Goal: Task Accomplishment & Management: Use online tool/utility

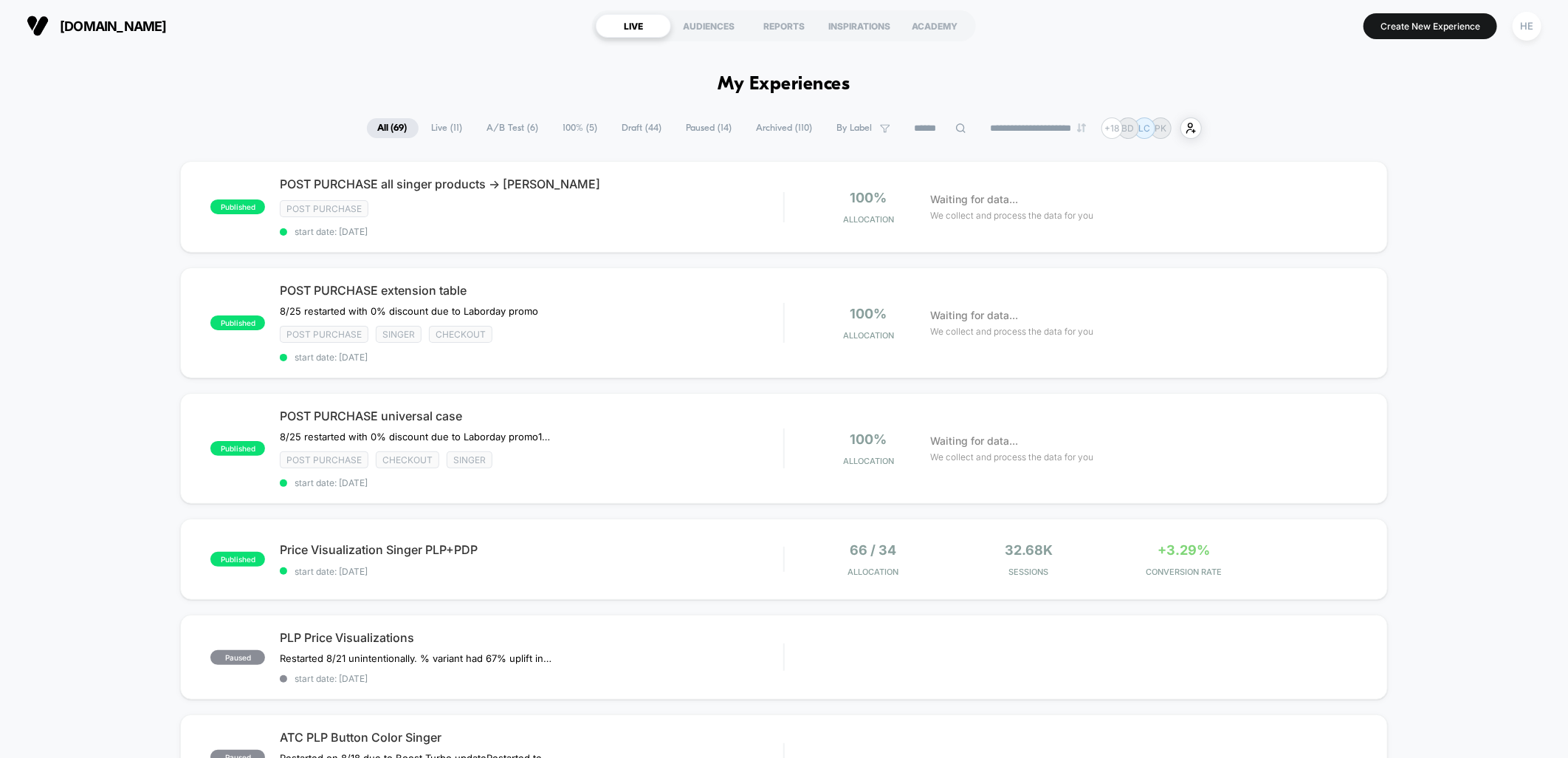
click at [449, 134] on span "Live ( 11 )" at bounding box center [447, 128] width 53 height 20
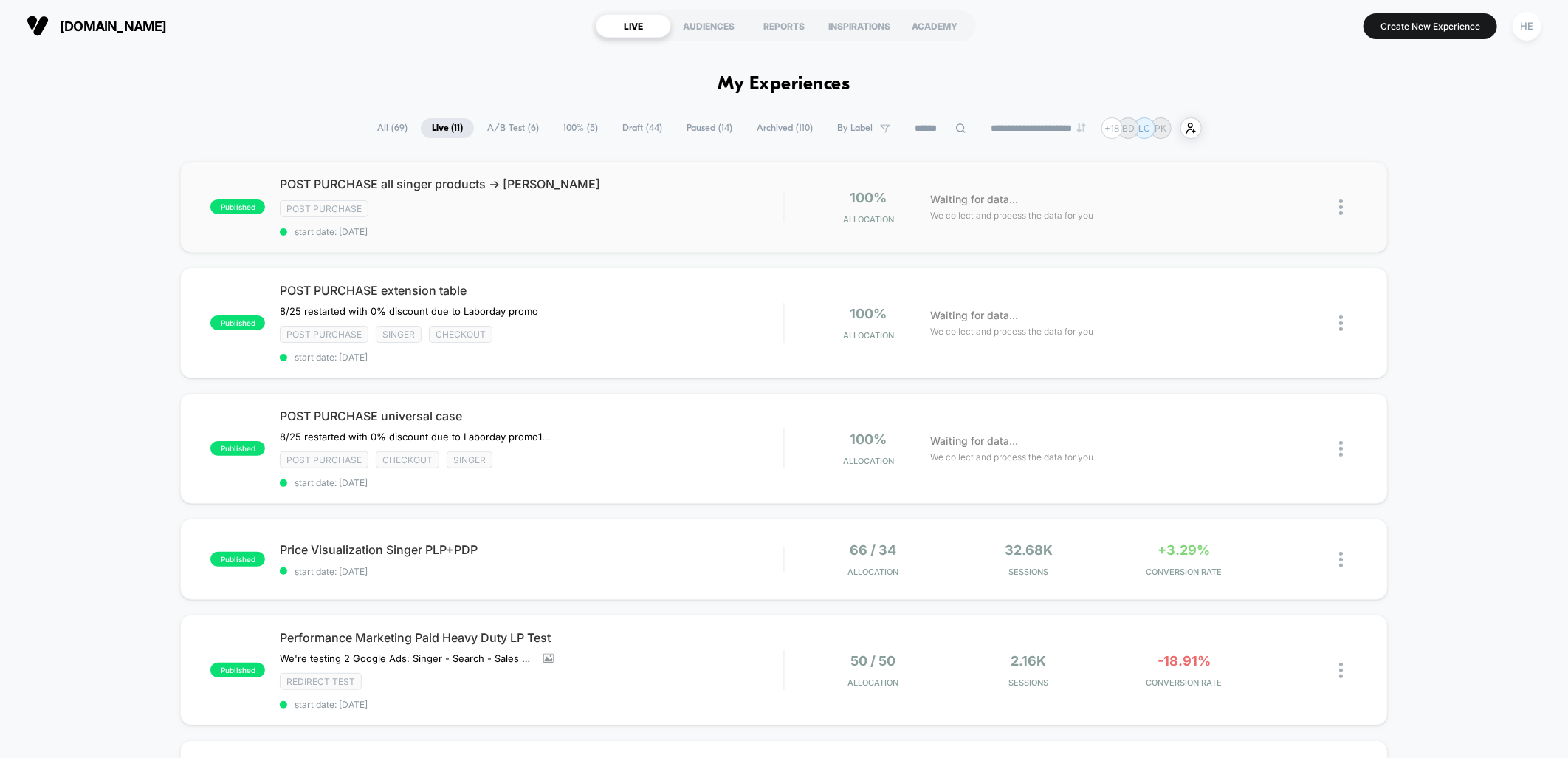
click at [1127, 234] on div "published POST PURCHASE all singer products -> bobbin winder Post Purchase star…" at bounding box center [783, 206] width 1207 height 91
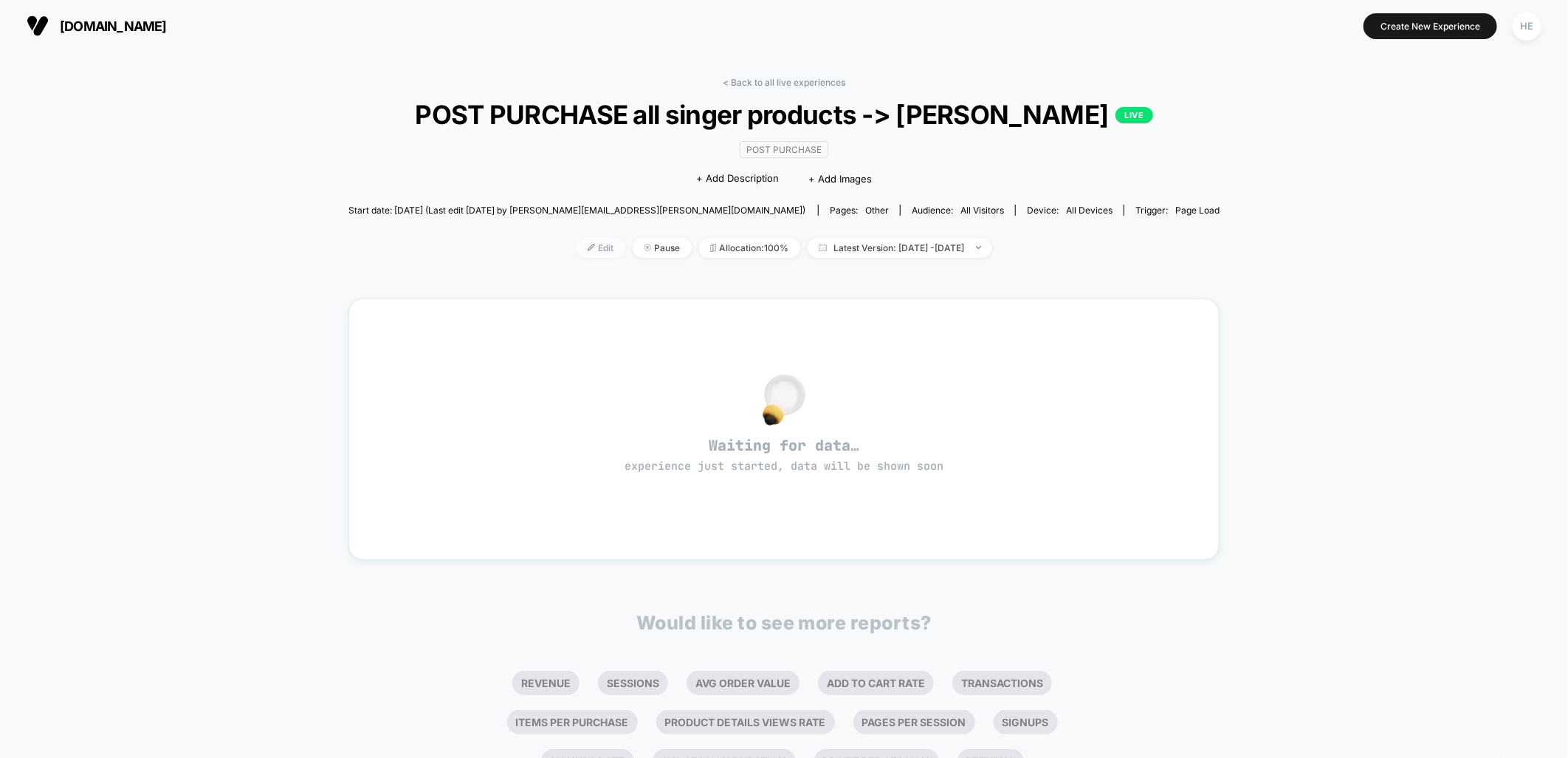
click at [577, 257] on span "Edit" at bounding box center [601, 247] width 49 height 20
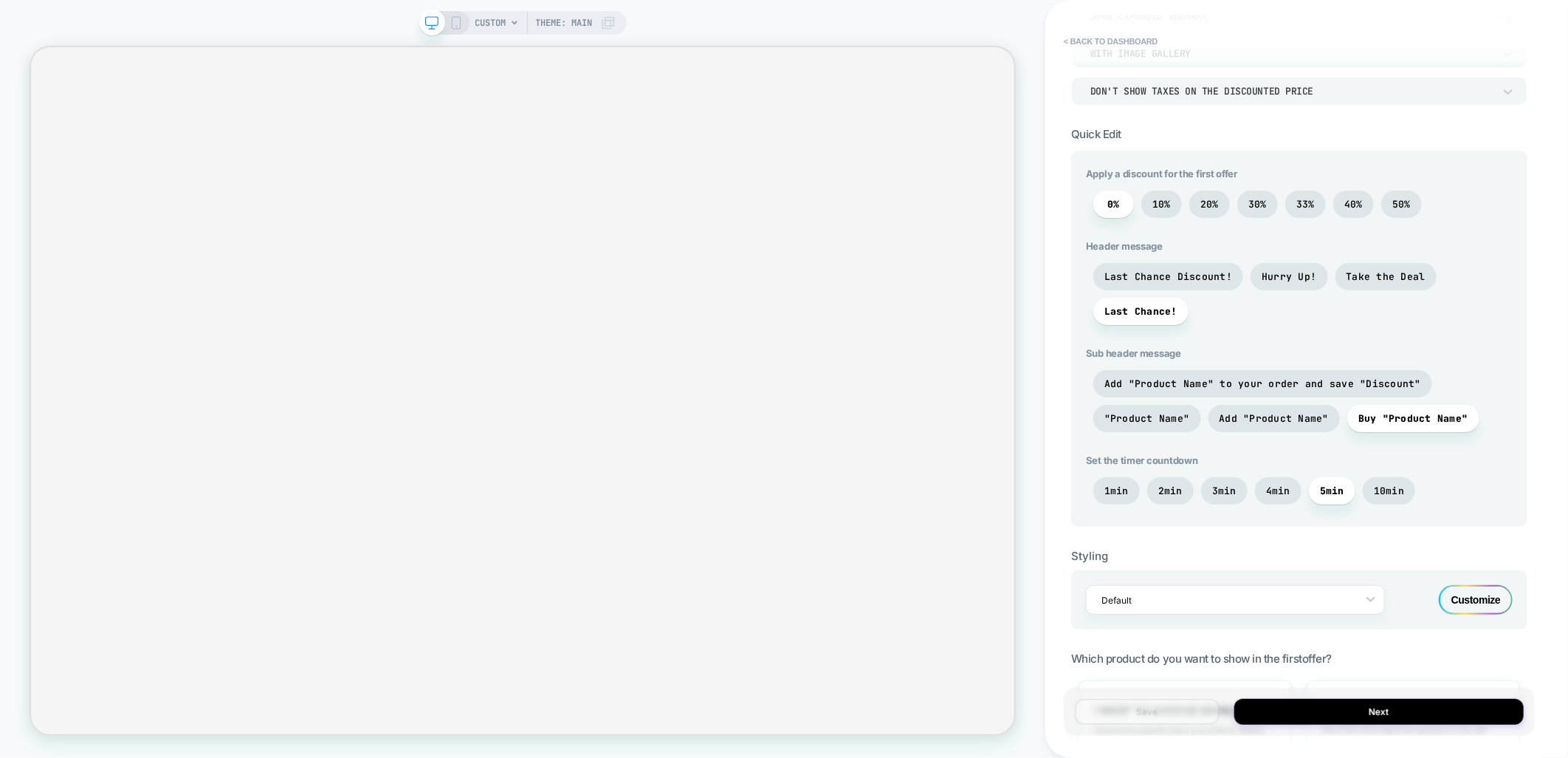
scroll to position [718, 0]
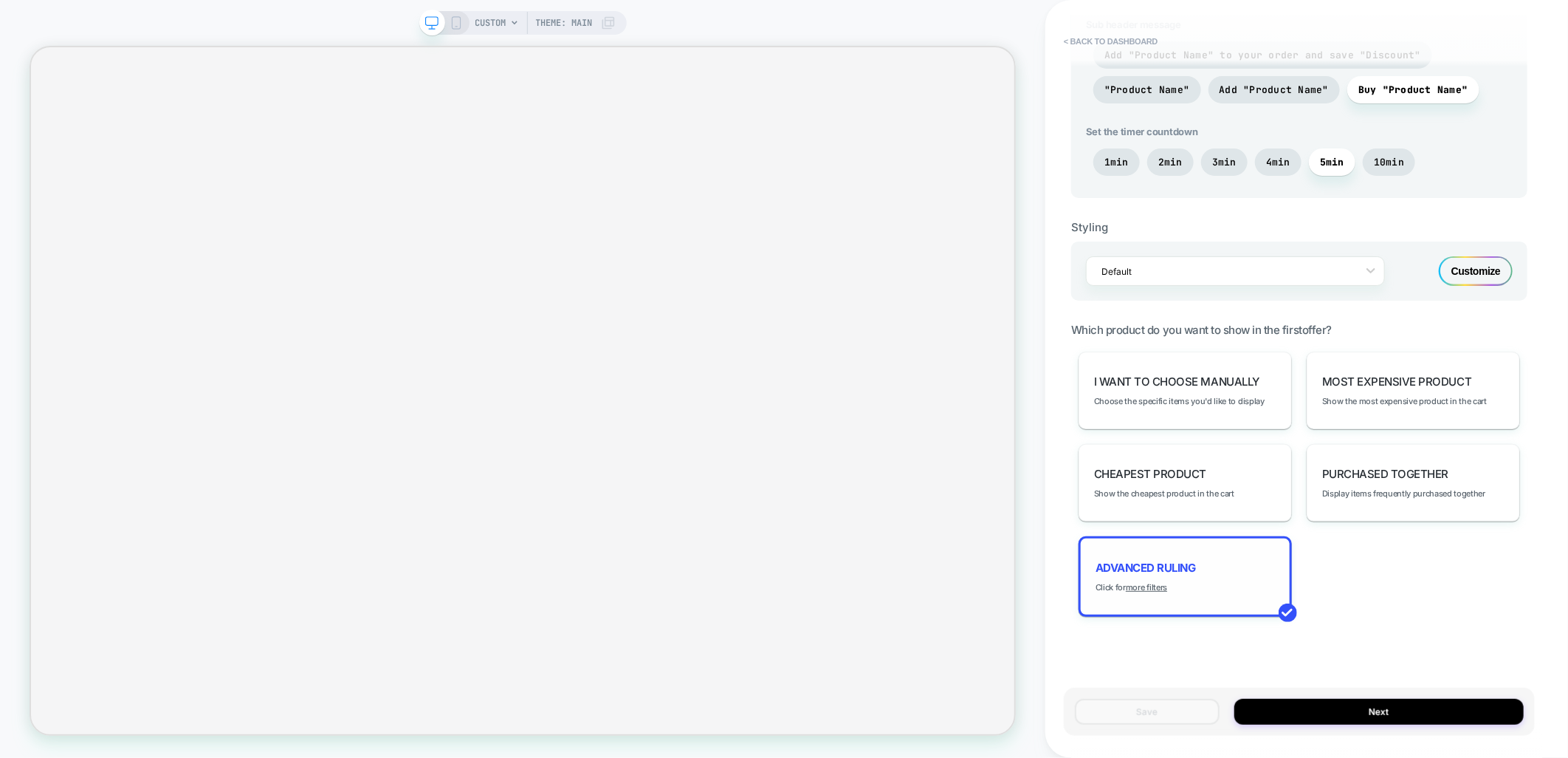
click at [1179, 573] on div "Advanced Ruling Click for more filters" at bounding box center [1185, 576] width 213 height 80
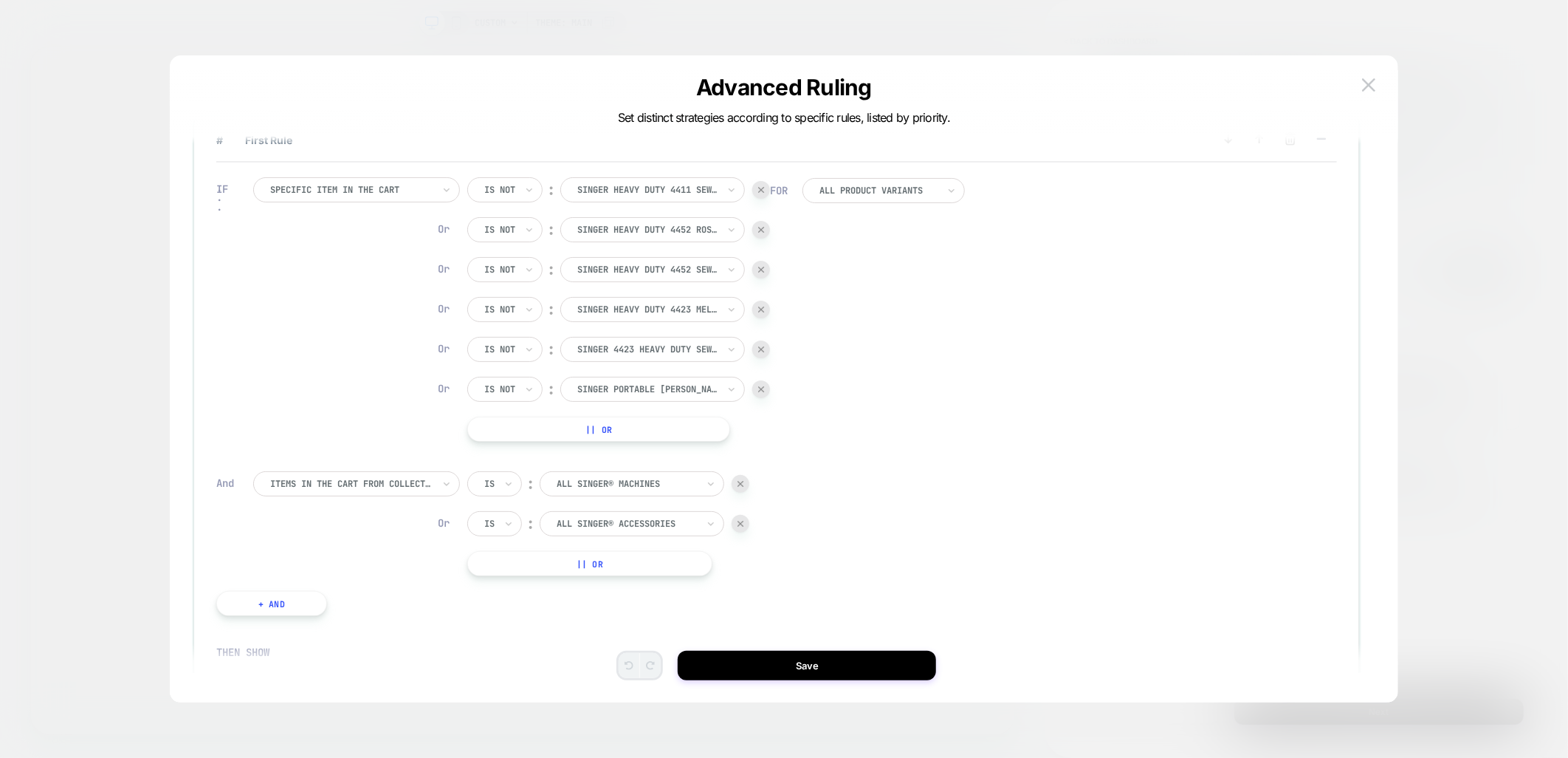
scroll to position [0, 0]
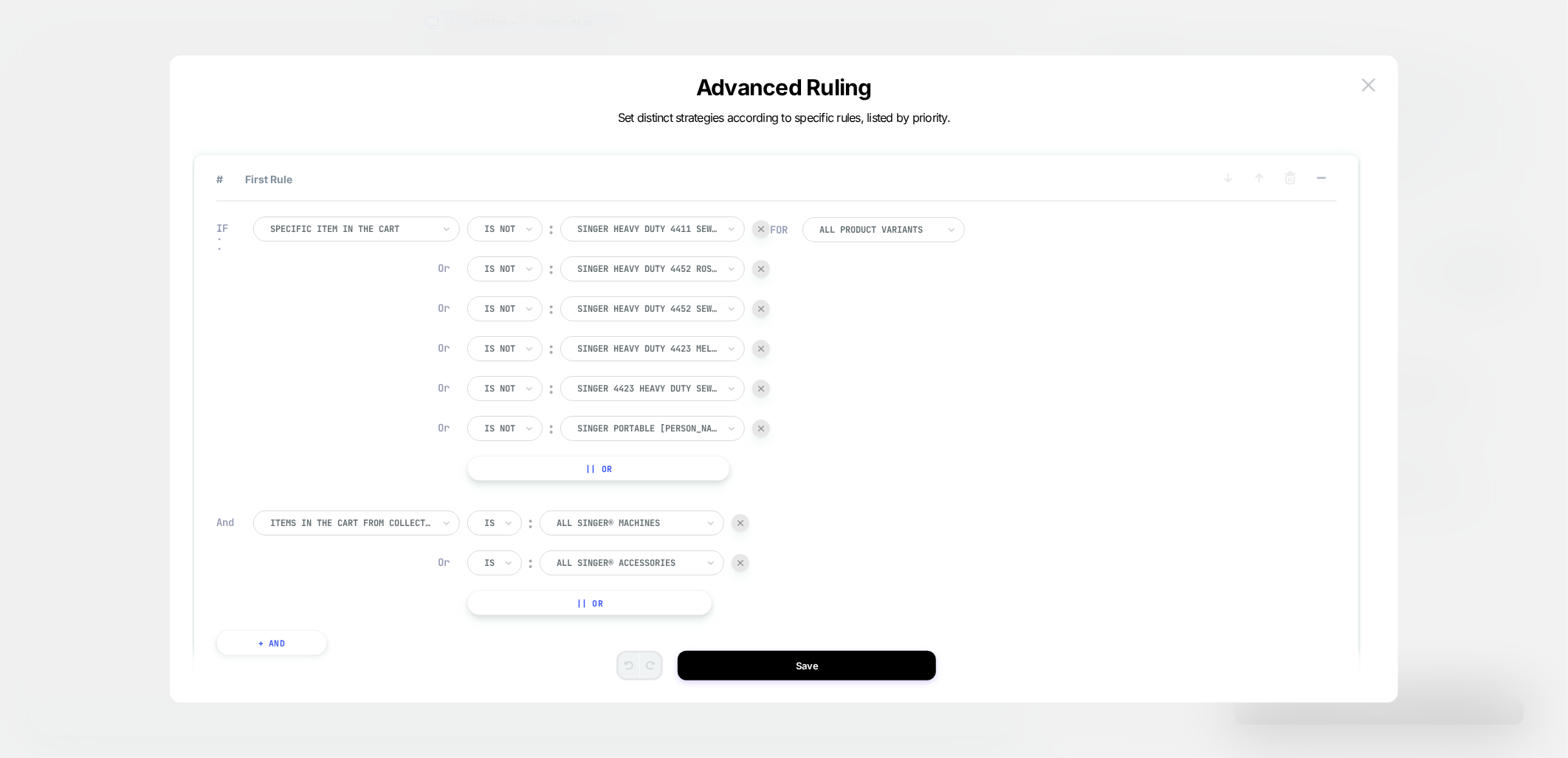
click at [239, 639] on button "+ And" at bounding box center [272, 642] width 111 height 25
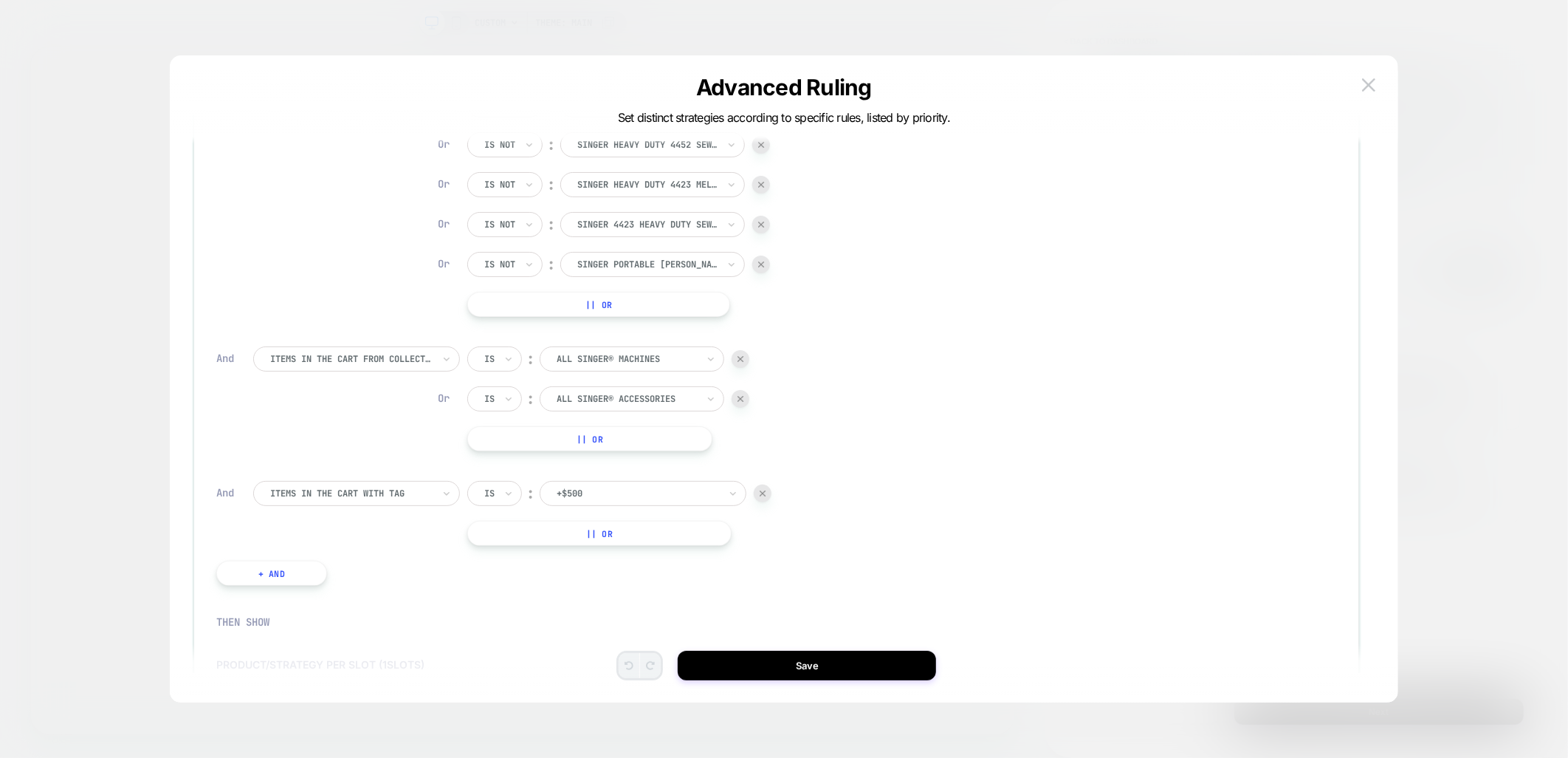
click at [355, 490] on div at bounding box center [351, 494] width 163 height 14
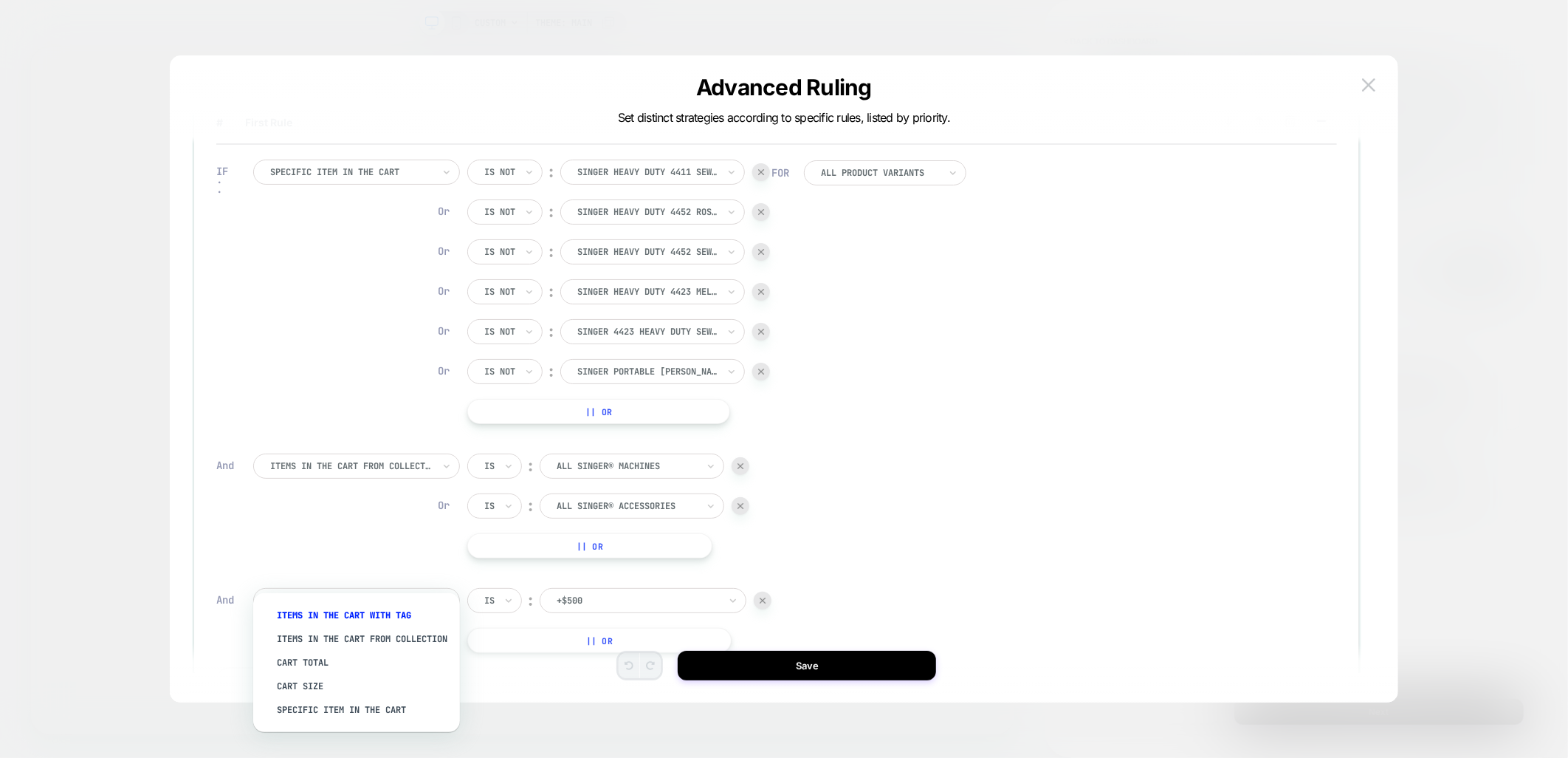
scroll to position [82, 0]
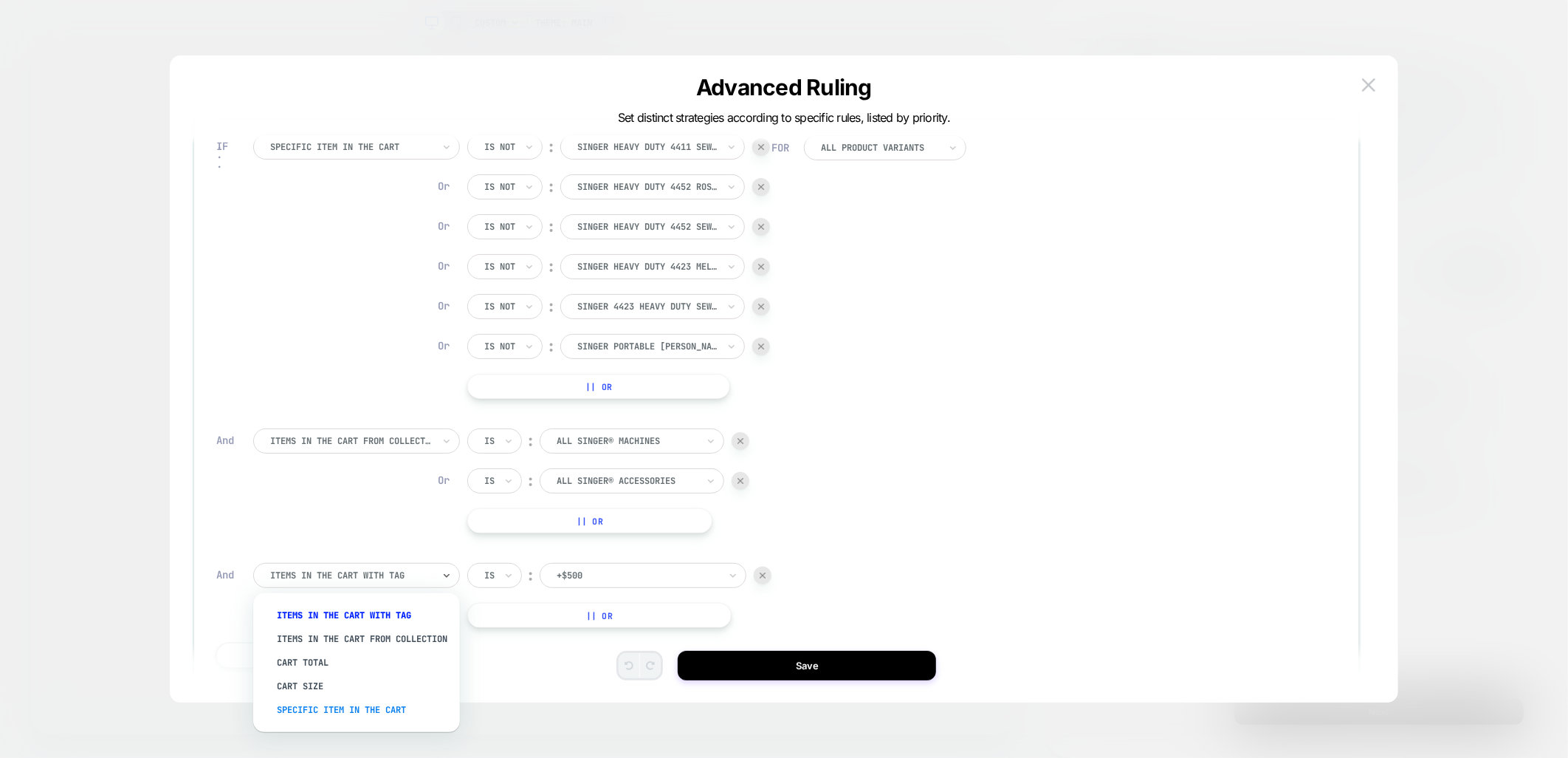
click at [366, 719] on div "Specific item in the cart" at bounding box center [363, 710] width 192 height 24
click at [486, 569] on input "text" at bounding box center [487, 576] width 6 height 14
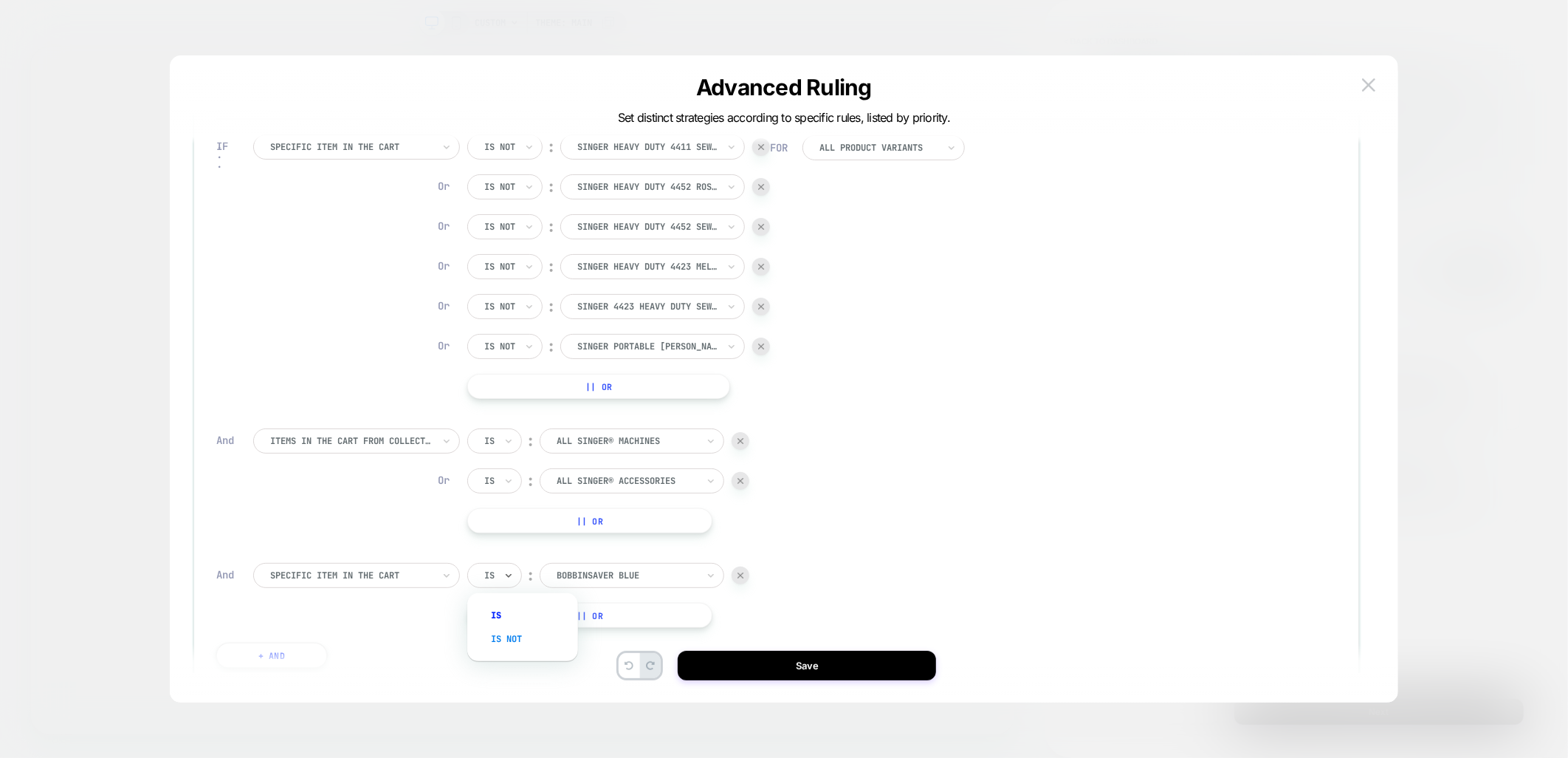
click at [495, 636] on div "Is not" at bounding box center [530, 639] width 96 height 24
click at [638, 581] on div at bounding box center [647, 576] width 141 height 14
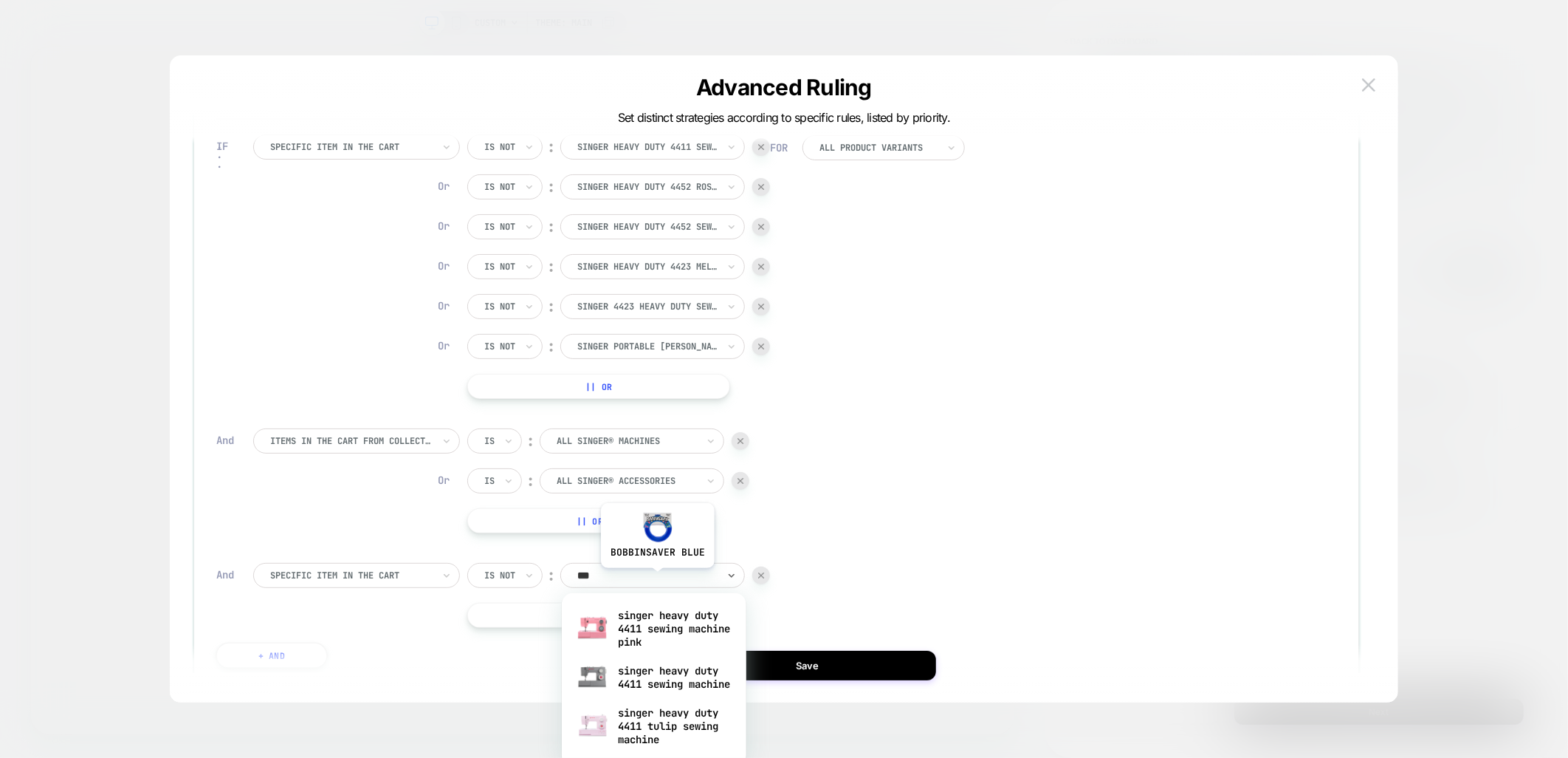
type input "****"
click at [658, 681] on div "singer heavy duty 4411 sewing machine" at bounding box center [654, 677] width 170 height 47
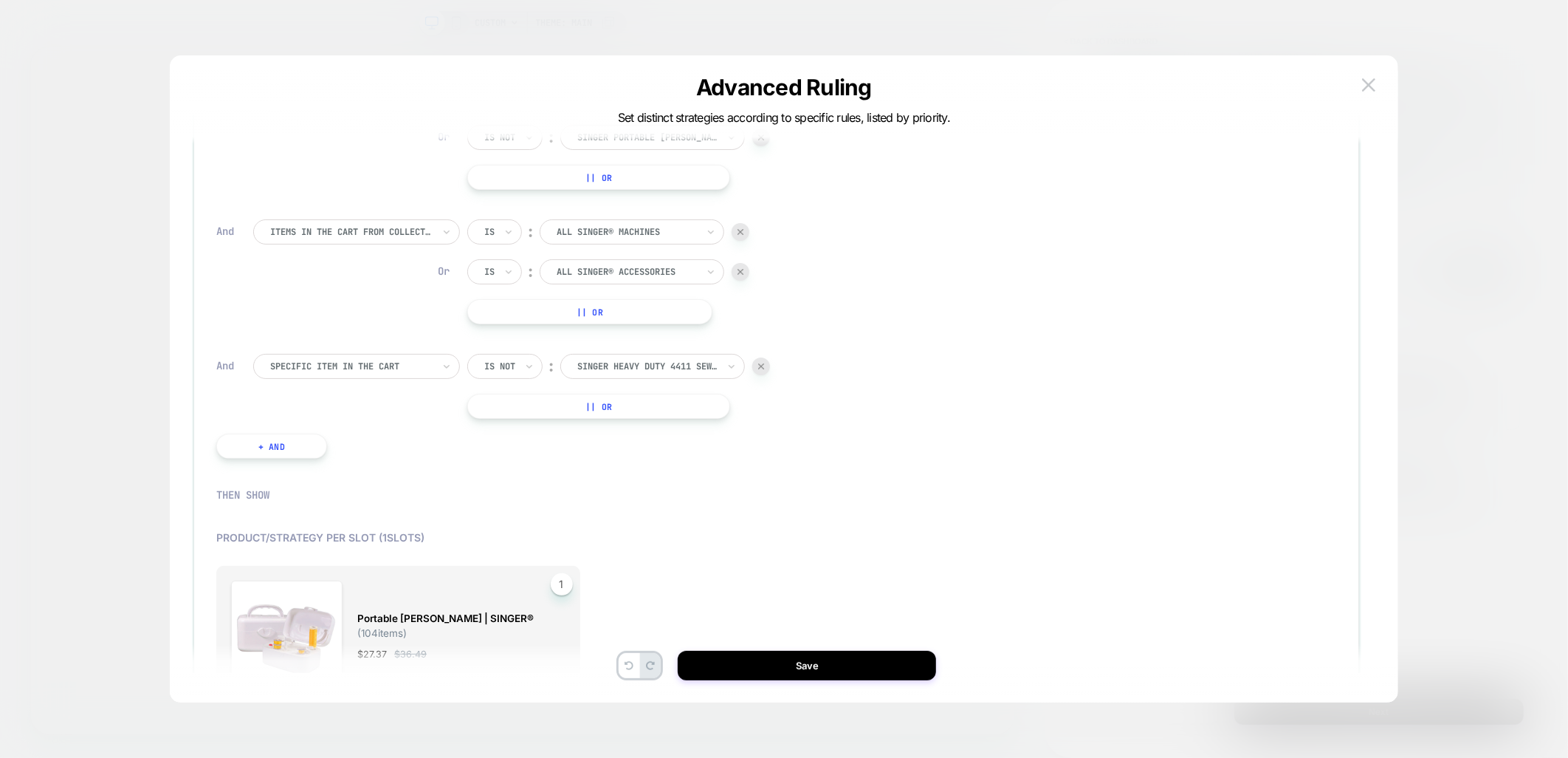
scroll to position [328, 0]
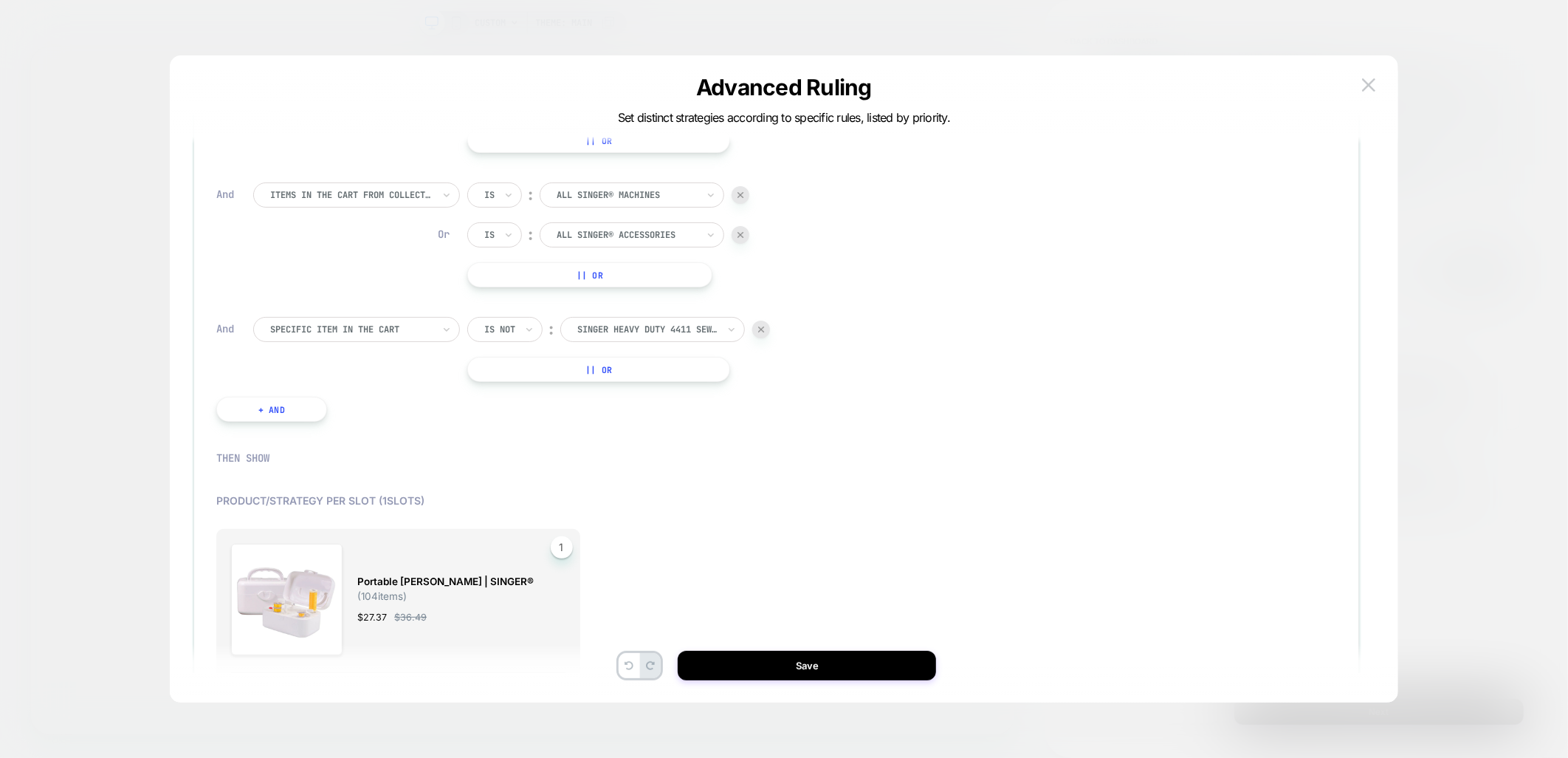
click at [624, 366] on button "|| Or" at bounding box center [598, 368] width 263 height 25
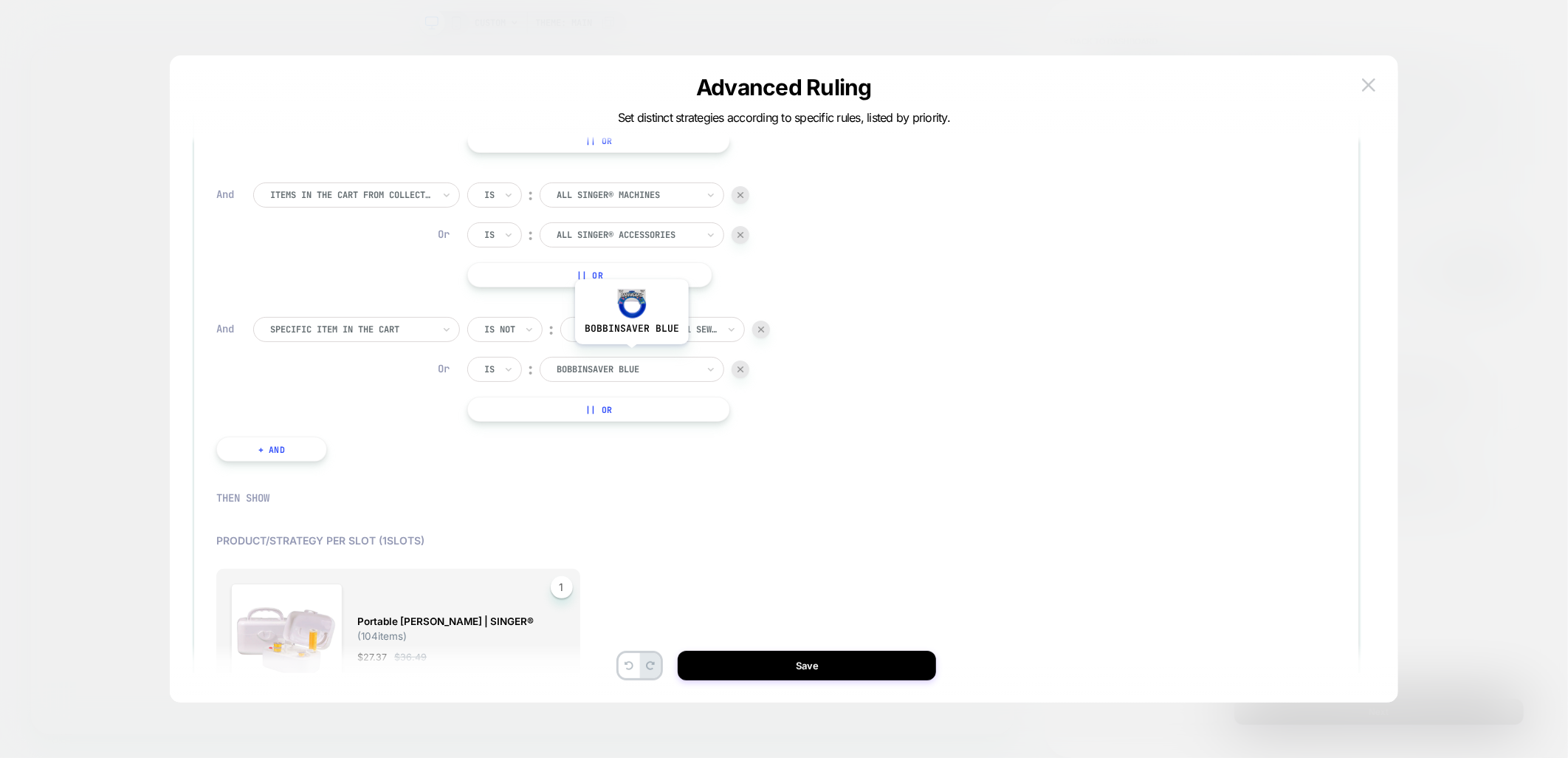
click at [629, 356] on div "bobbinsaver blue" at bounding box center [631, 368] width 185 height 25
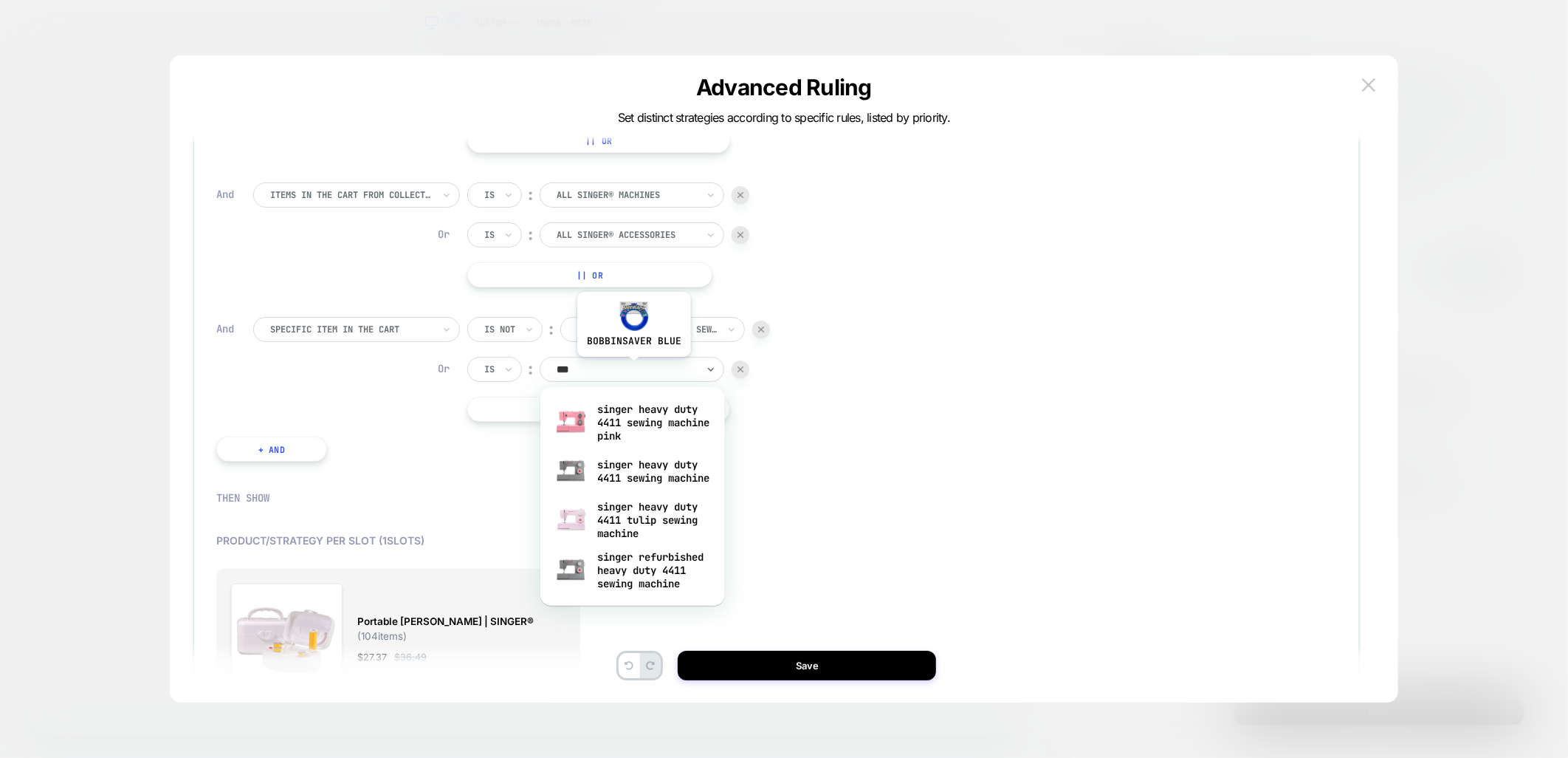
type input "****"
click at [648, 419] on div "singer heavy duty 4411 sewing machine pink" at bounding box center [632, 422] width 170 height 50
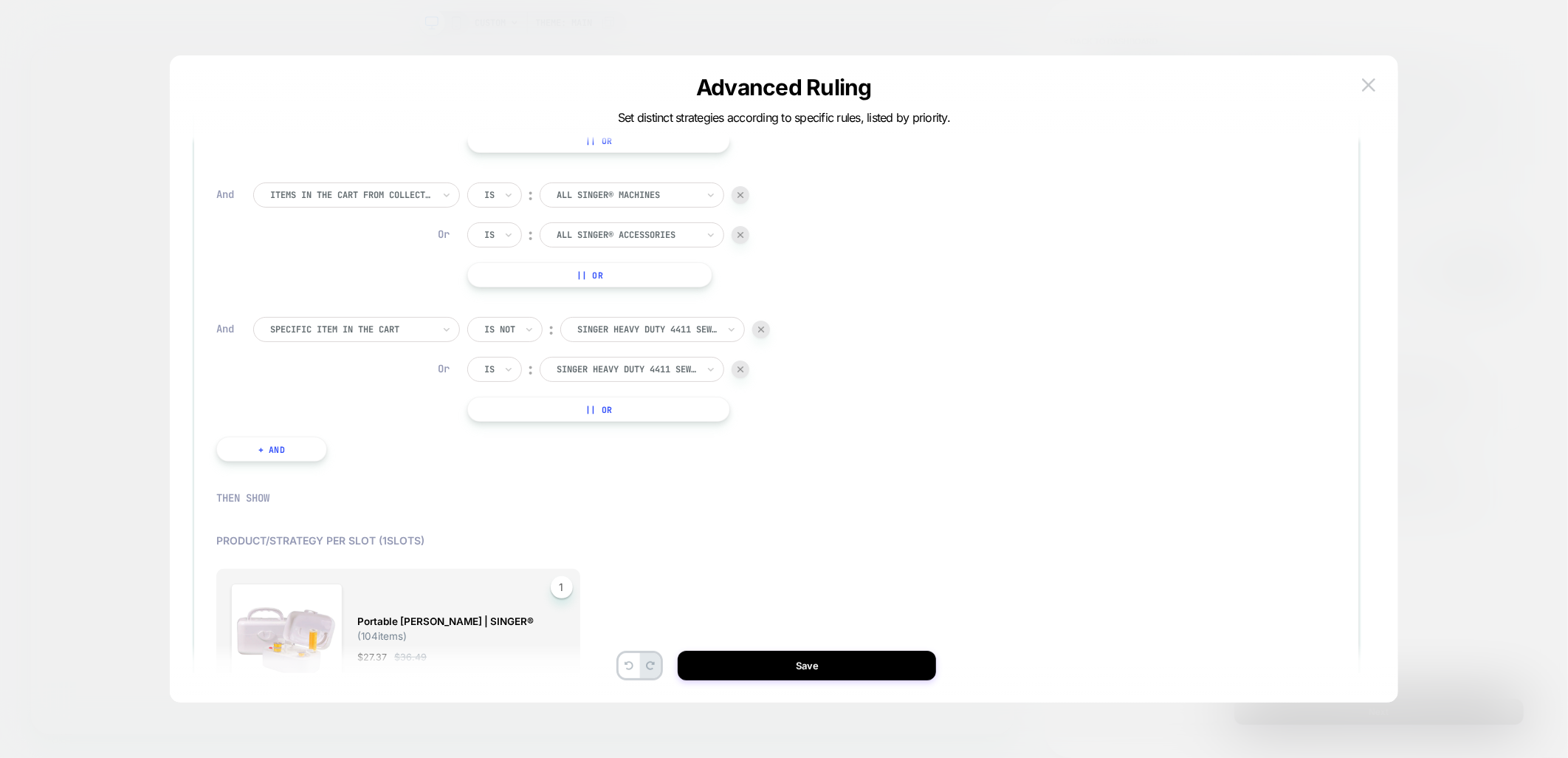
click at [658, 425] on div "IF Specific item in the cart Is not ︰ singer heavy duty 4411 sewing machine SIN…" at bounding box center [493, 175] width 568 height 617
click at [648, 414] on button "|| Or" at bounding box center [598, 408] width 263 height 25
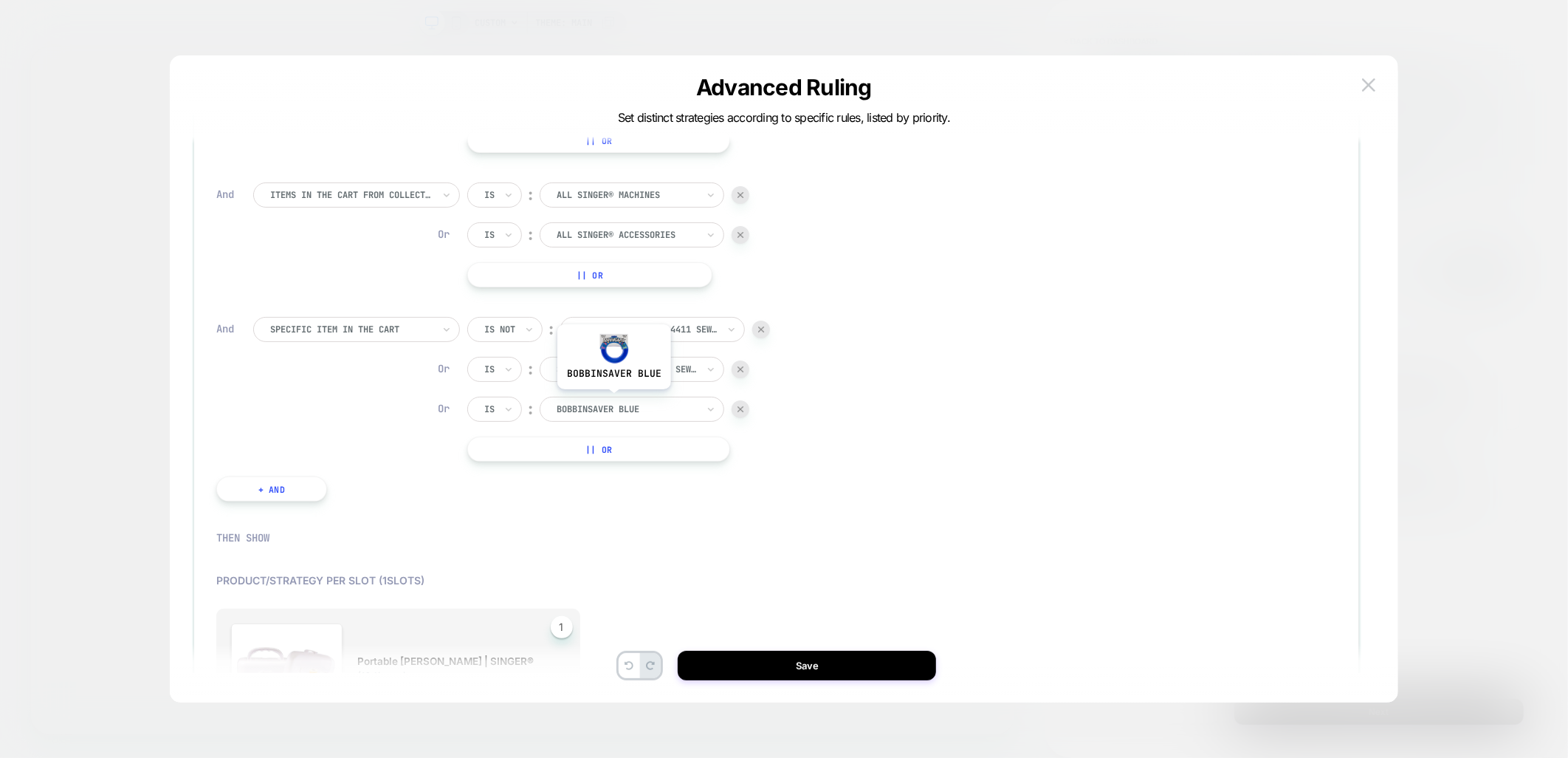
click at [615, 396] on div "bobbinsaver blue" at bounding box center [631, 408] width 185 height 25
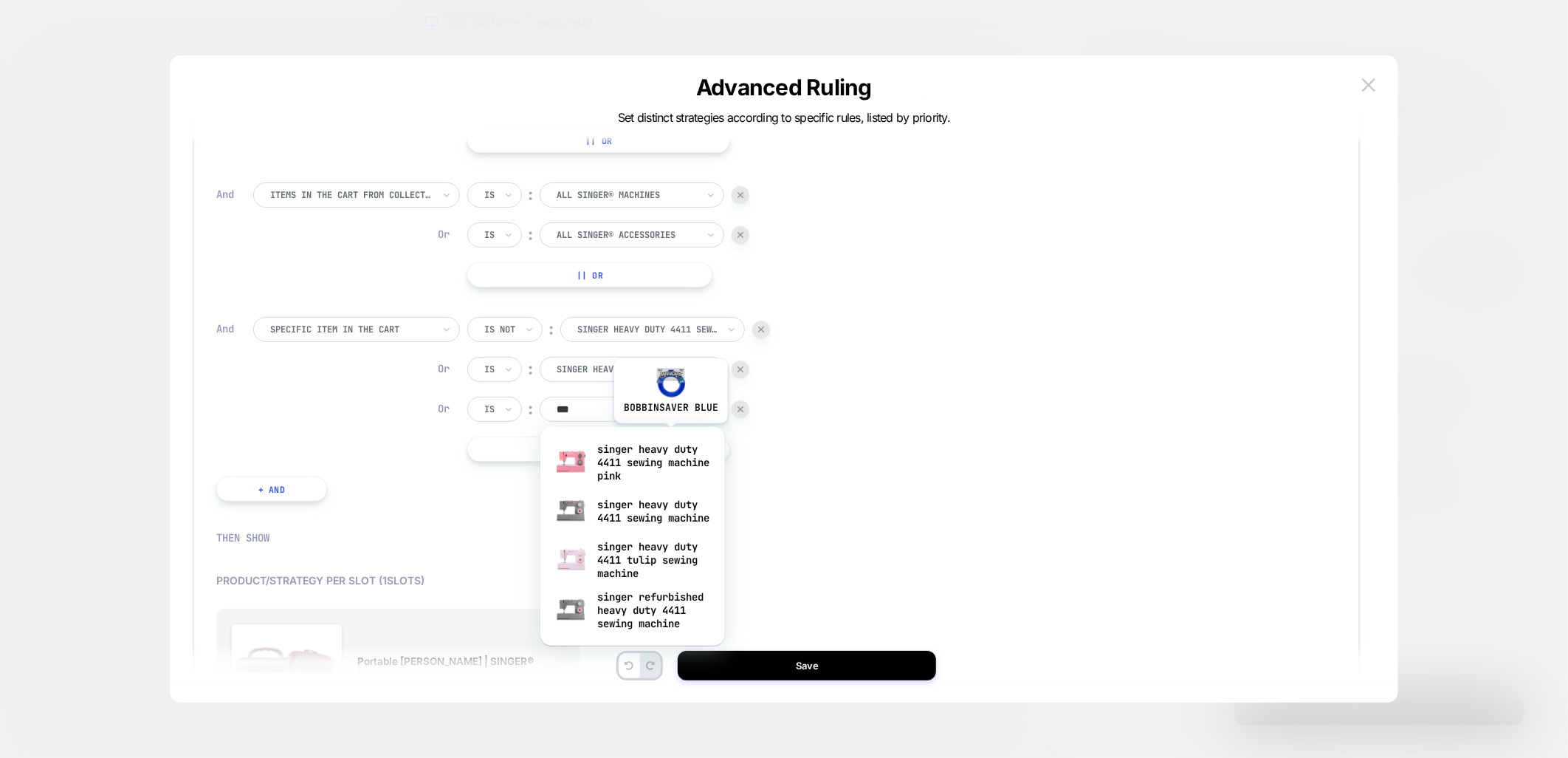
type input "****"
click at [660, 576] on div "singer heavy duty 4411 tulip sewing machine" at bounding box center [632, 559] width 170 height 50
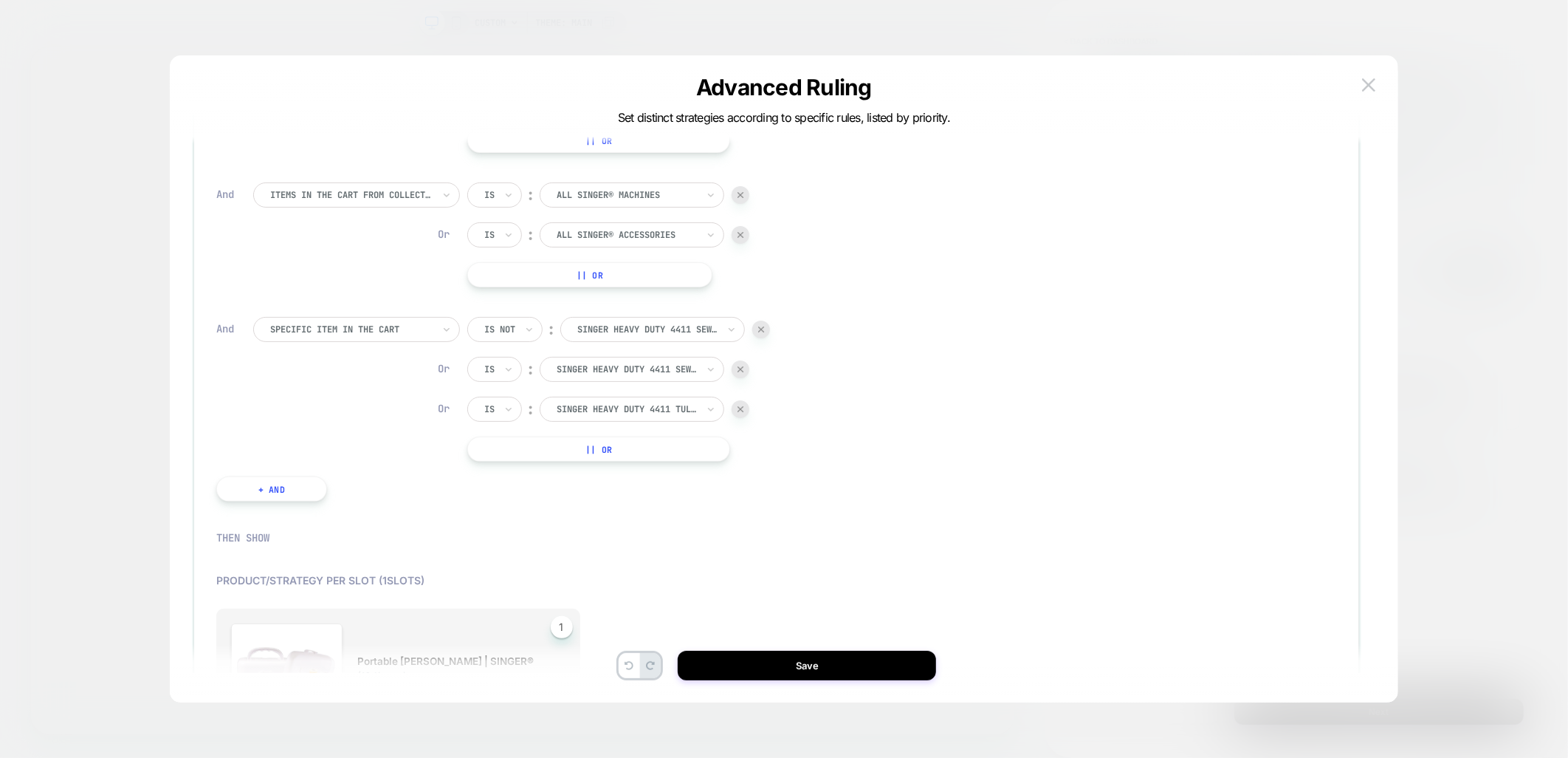
click at [497, 367] on div "Is" at bounding box center [494, 368] width 55 height 25
click at [505, 444] on div "Is Is not" at bounding box center [522, 421] width 96 height 53
click at [496, 423] on div "Is not" at bounding box center [530, 433] width 96 height 24
click at [489, 415] on input "text" at bounding box center [487, 409] width 6 height 14
click at [503, 477] on div "Is not" at bounding box center [530, 473] width 96 height 24
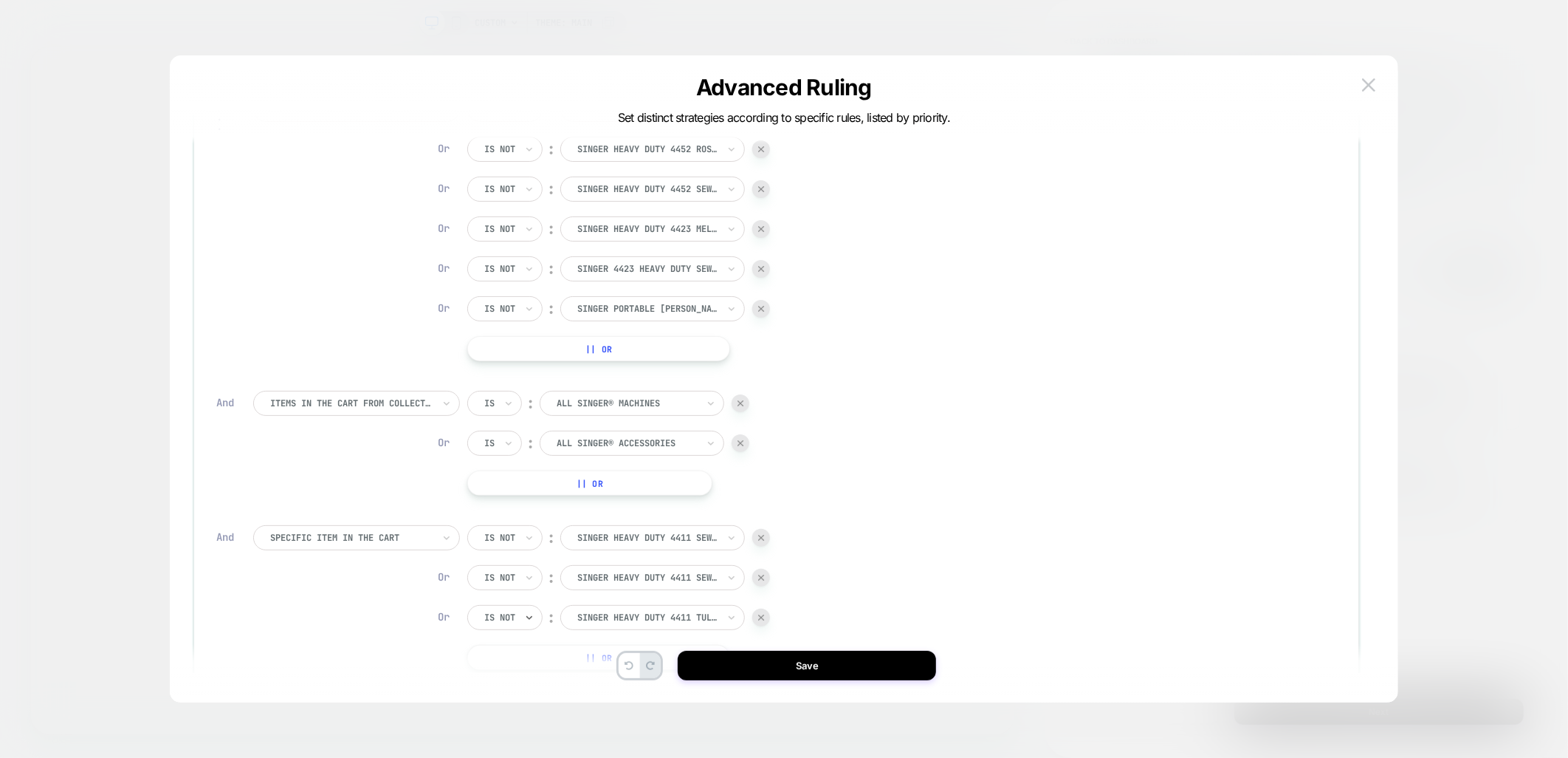
scroll to position [0, 0]
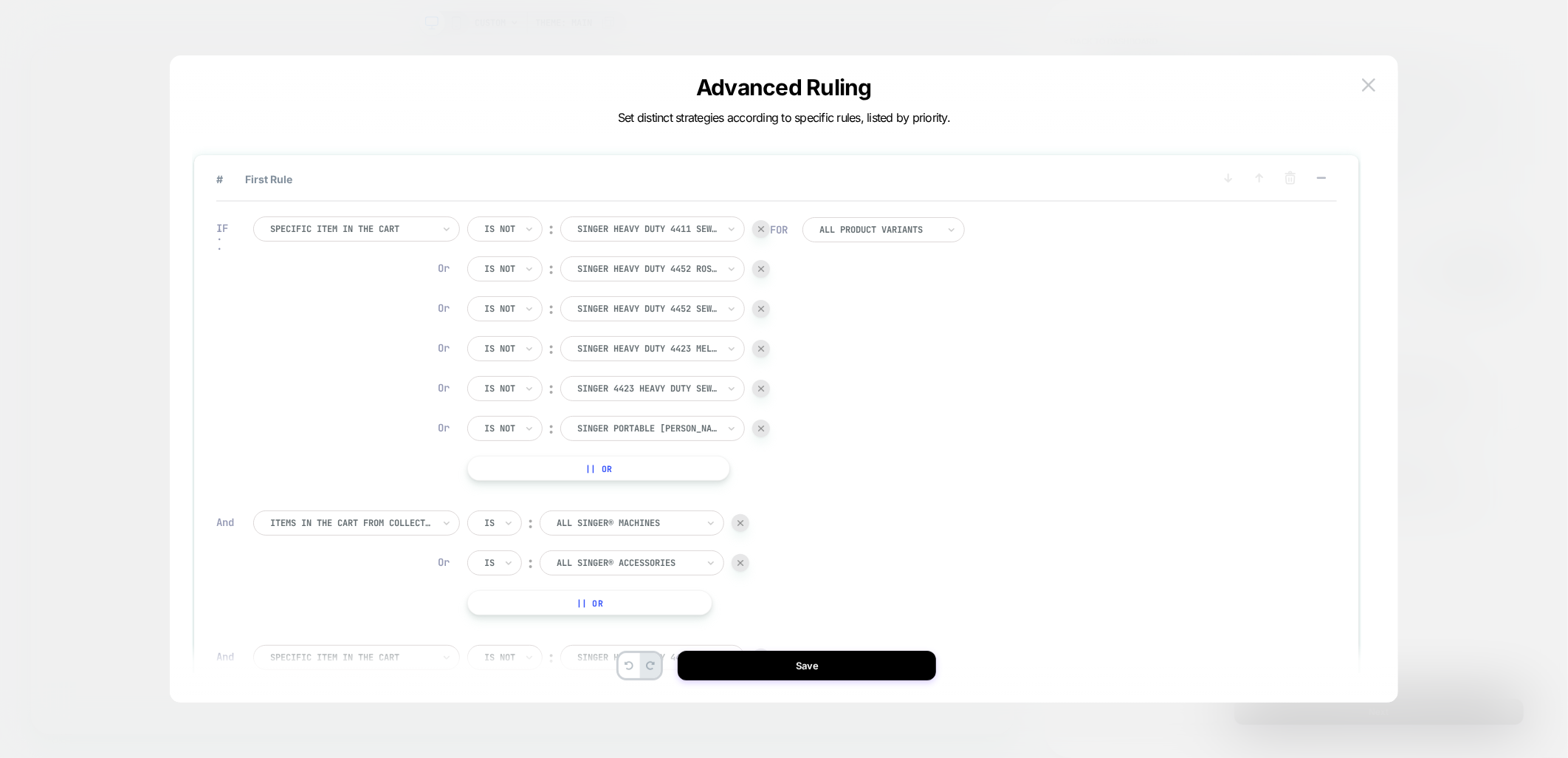
click at [758, 230] on img at bounding box center [761, 229] width 6 height 6
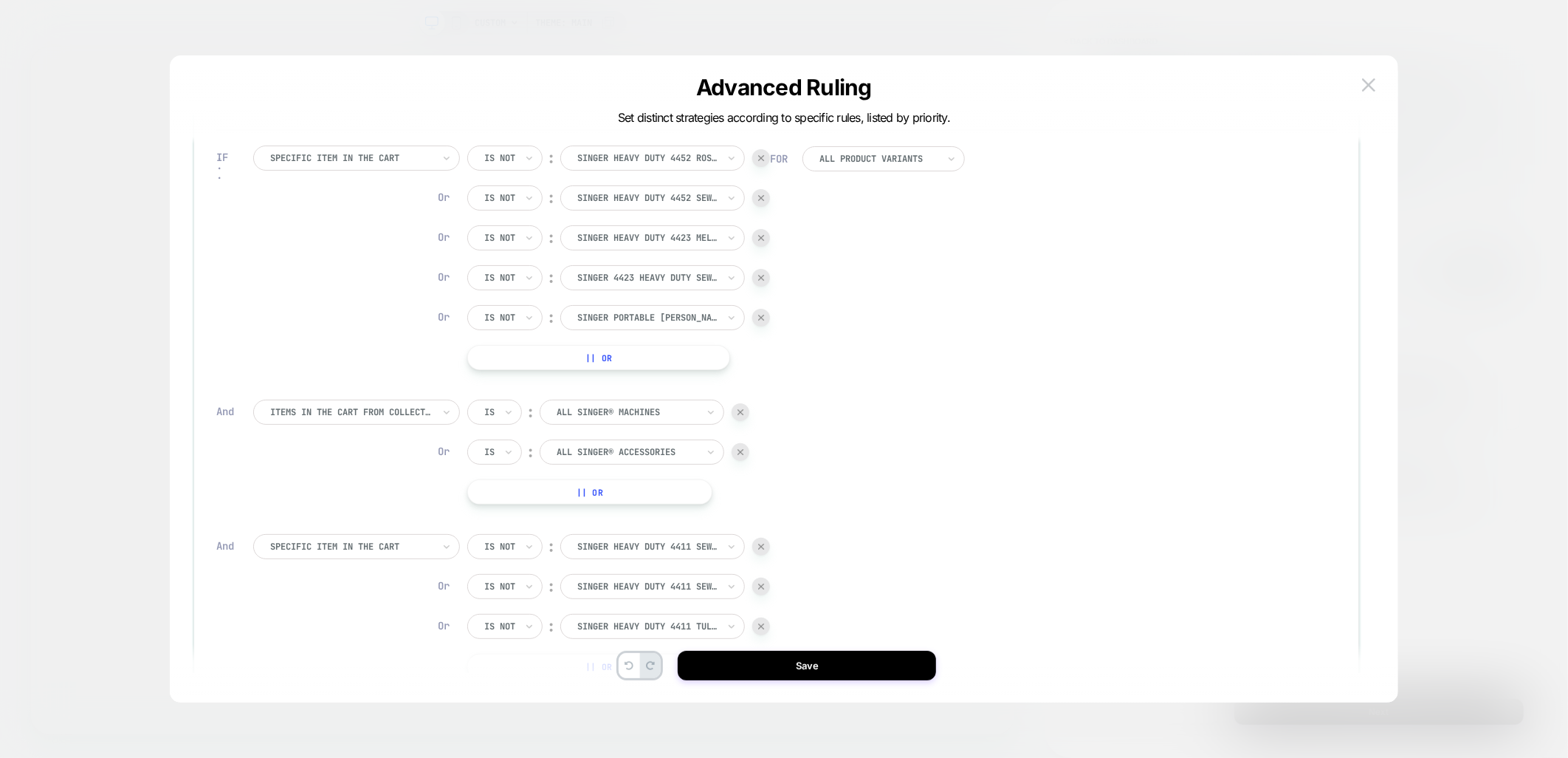
scroll to position [164, 0]
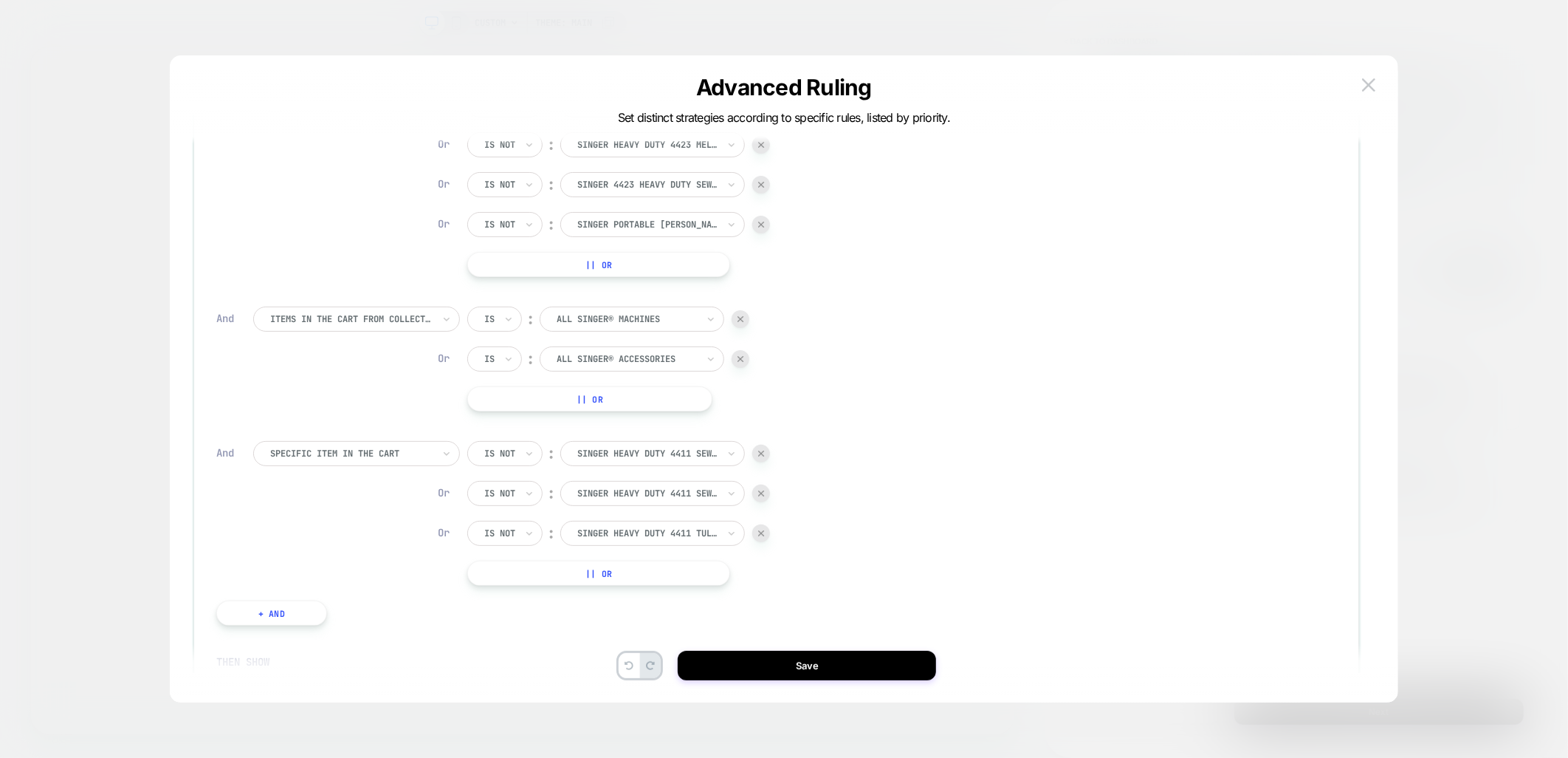
click at [636, 581] on button "|| Or" at bounding box center [598, 572] width 263 height 25
click at [591, 571] on div at bounding box center [626, 573] width 141 height 14
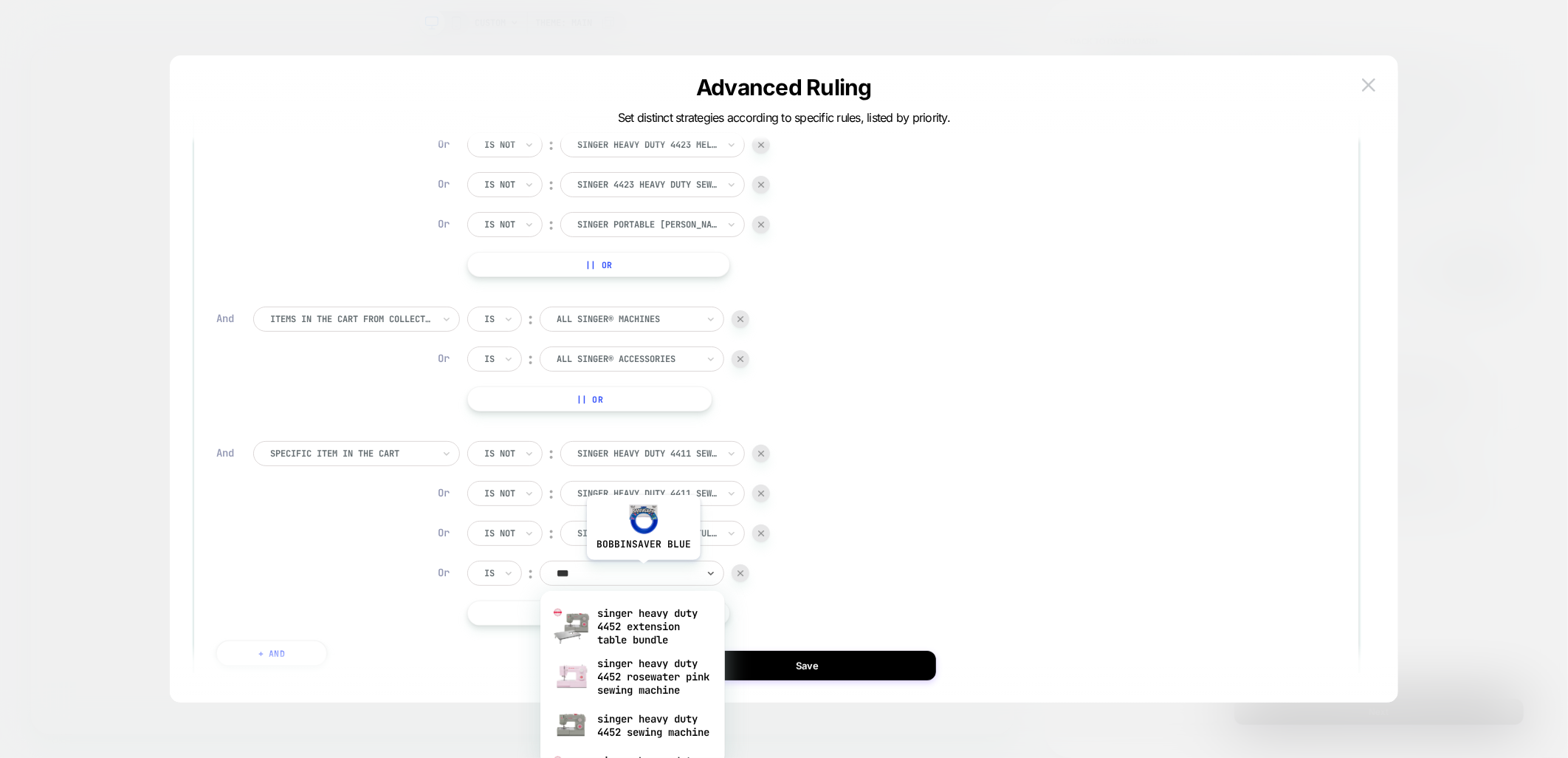
type input "****"
click at [621, 669] on div "singer heavy duty 4452 rosewater pink sewing machine" at bounding box center [632, 676] width 170 height 50
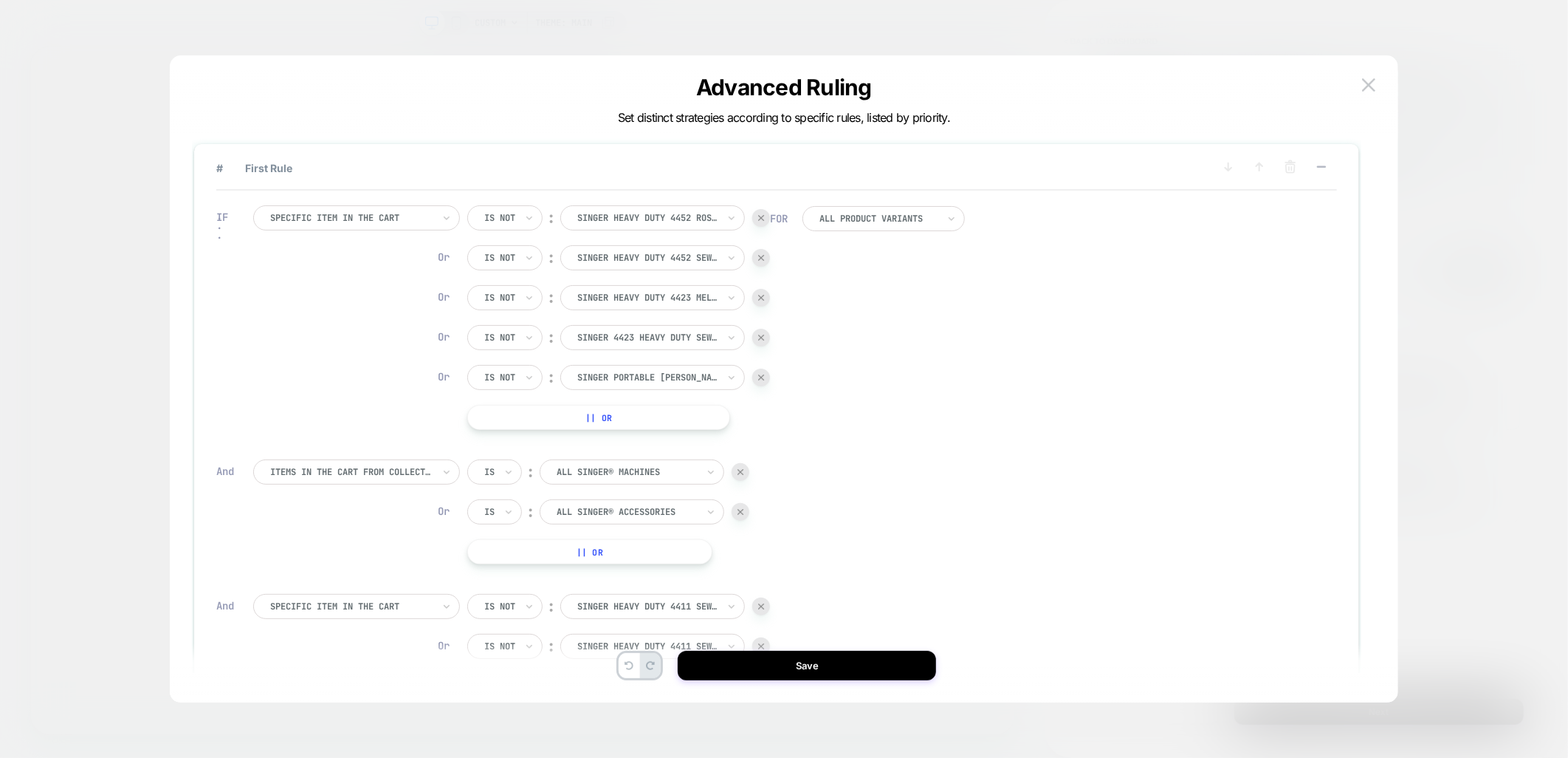
scroll to position [0, 0]
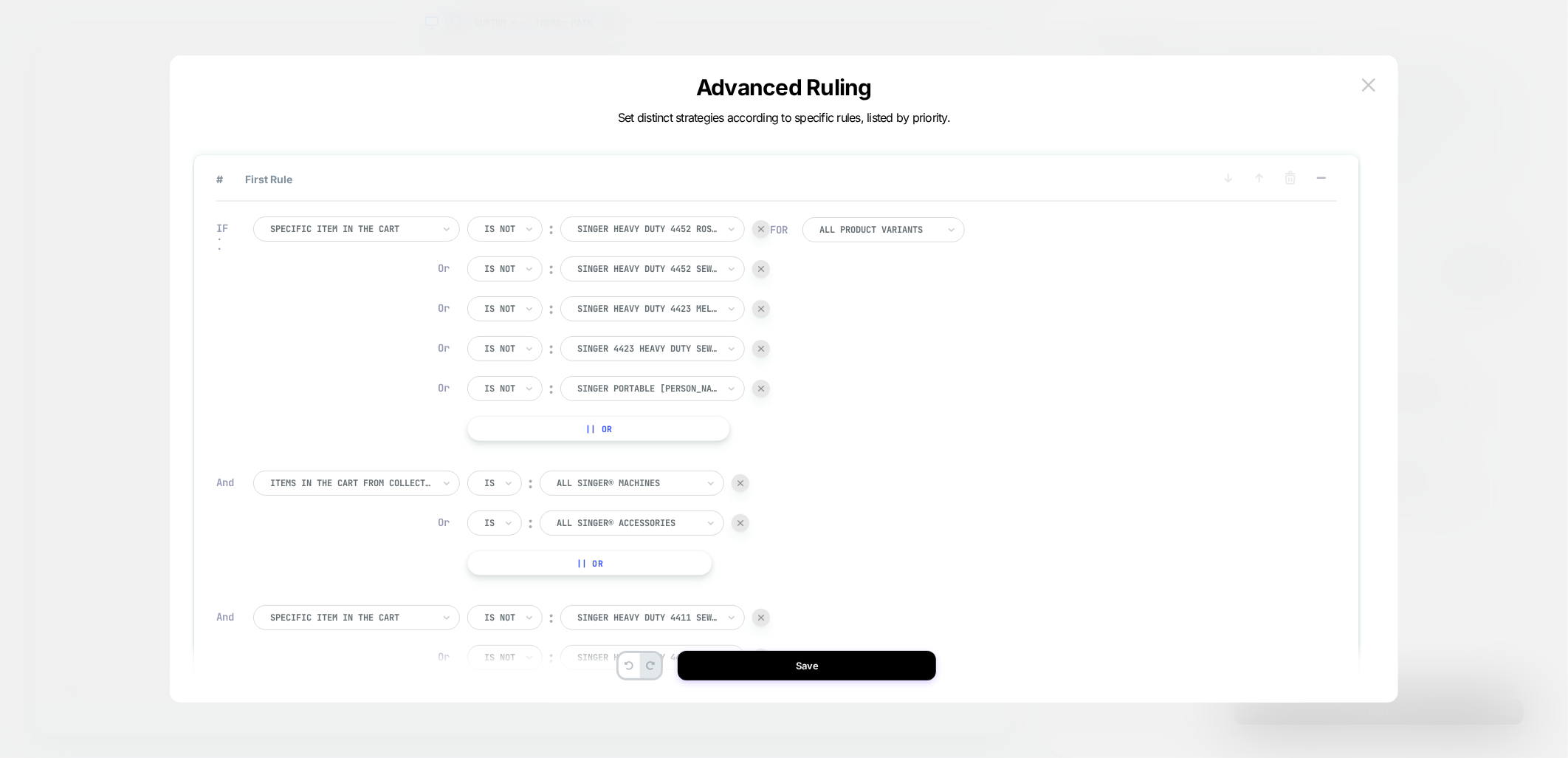
click at [762, 231] on img at bounding box center [761, 229] width 6 height 6
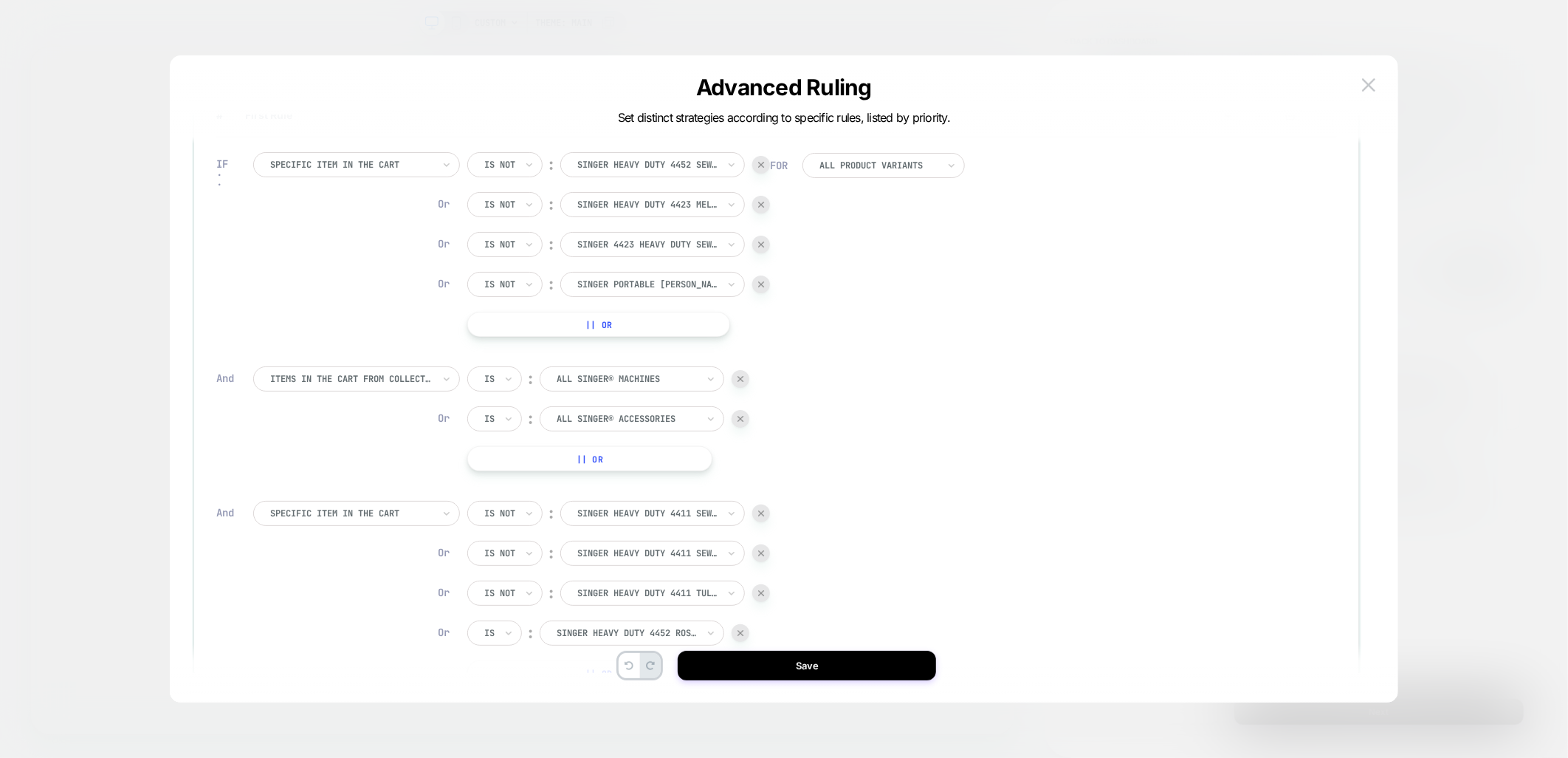
scroll to position [246, 0]
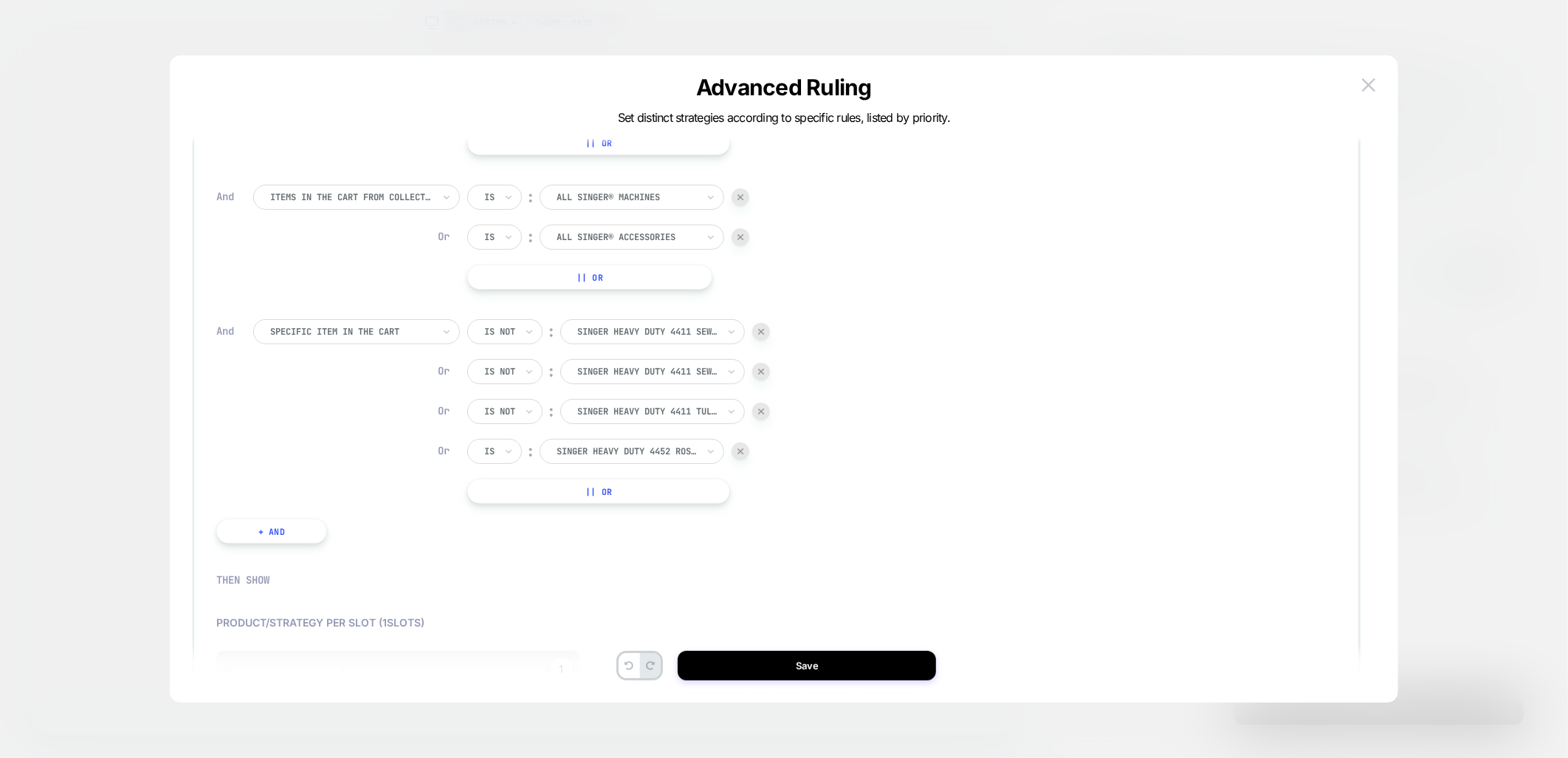
click at [588, 497] on button "|| Or" at bounding box center [598, 490] width 263 height 25
click at [586, 497] on div at bounding box center [626, 491] width 141 height 14
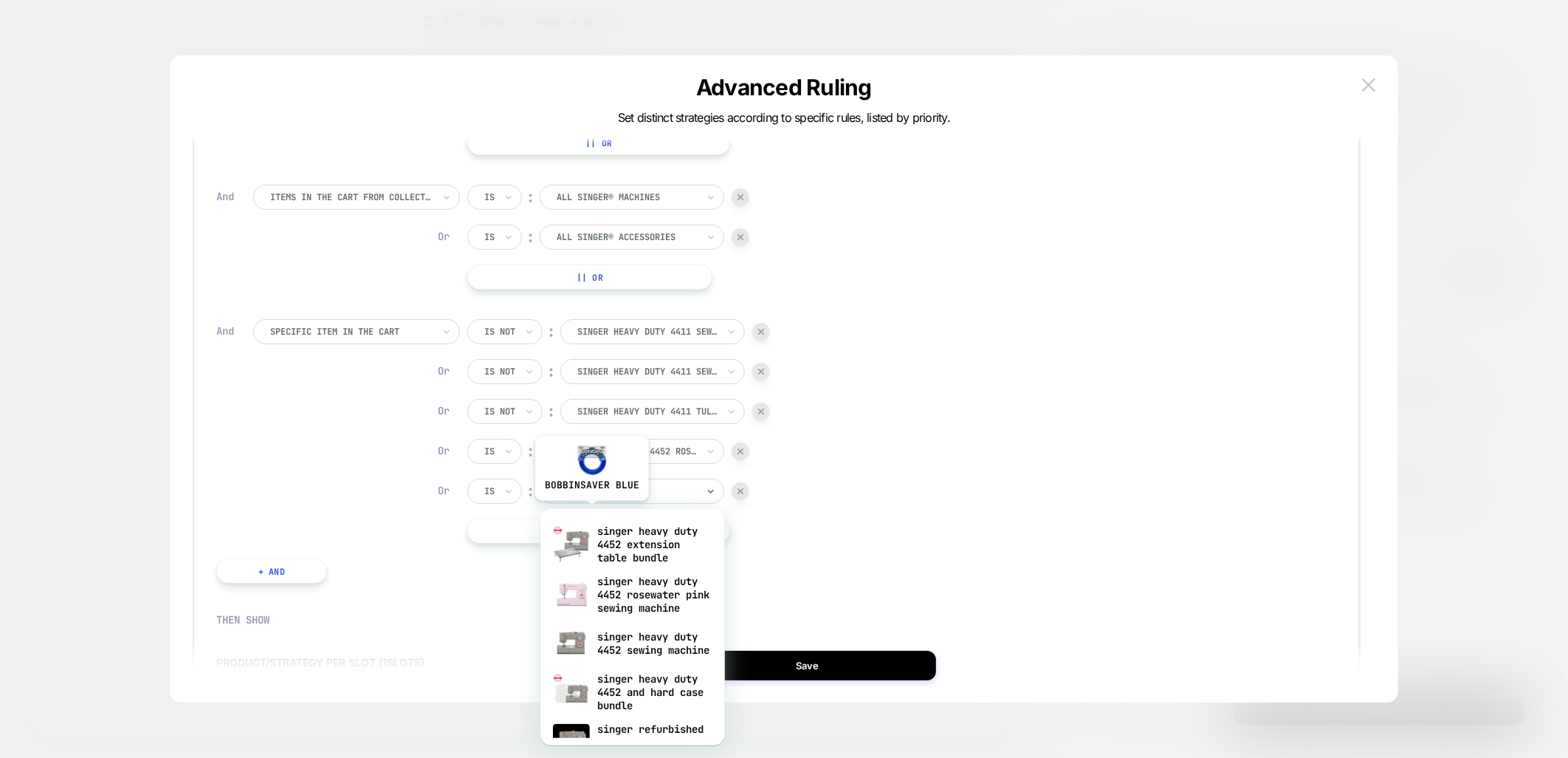
type input "****"
click at [657, 663] on div "singer heavy duty 4452 sewing machine" at bounding box center [632, 643] width 170 height 47
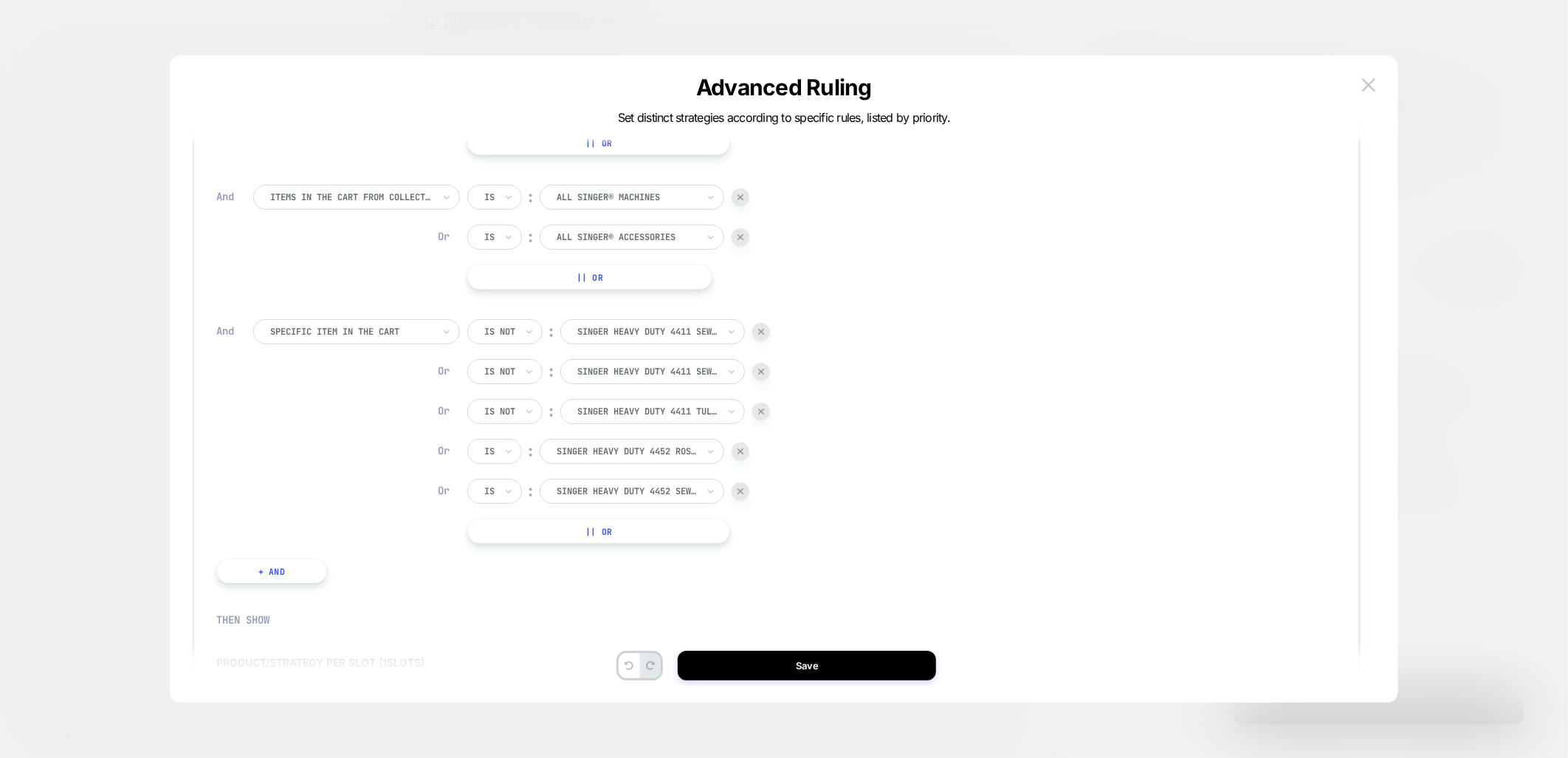
click at [493, 447] on div at bounding box center [489, 451] width 10 height 14
click at [495, 513] on div "Is not" at bounding box center [530, 515] width 96 height 24
click at [487, 484] on input "text" at bounding box center [487, 491] width 6 height 14
click at [525, 544] on div "Is not" at bounding box center [530, 555] width 96 height 24
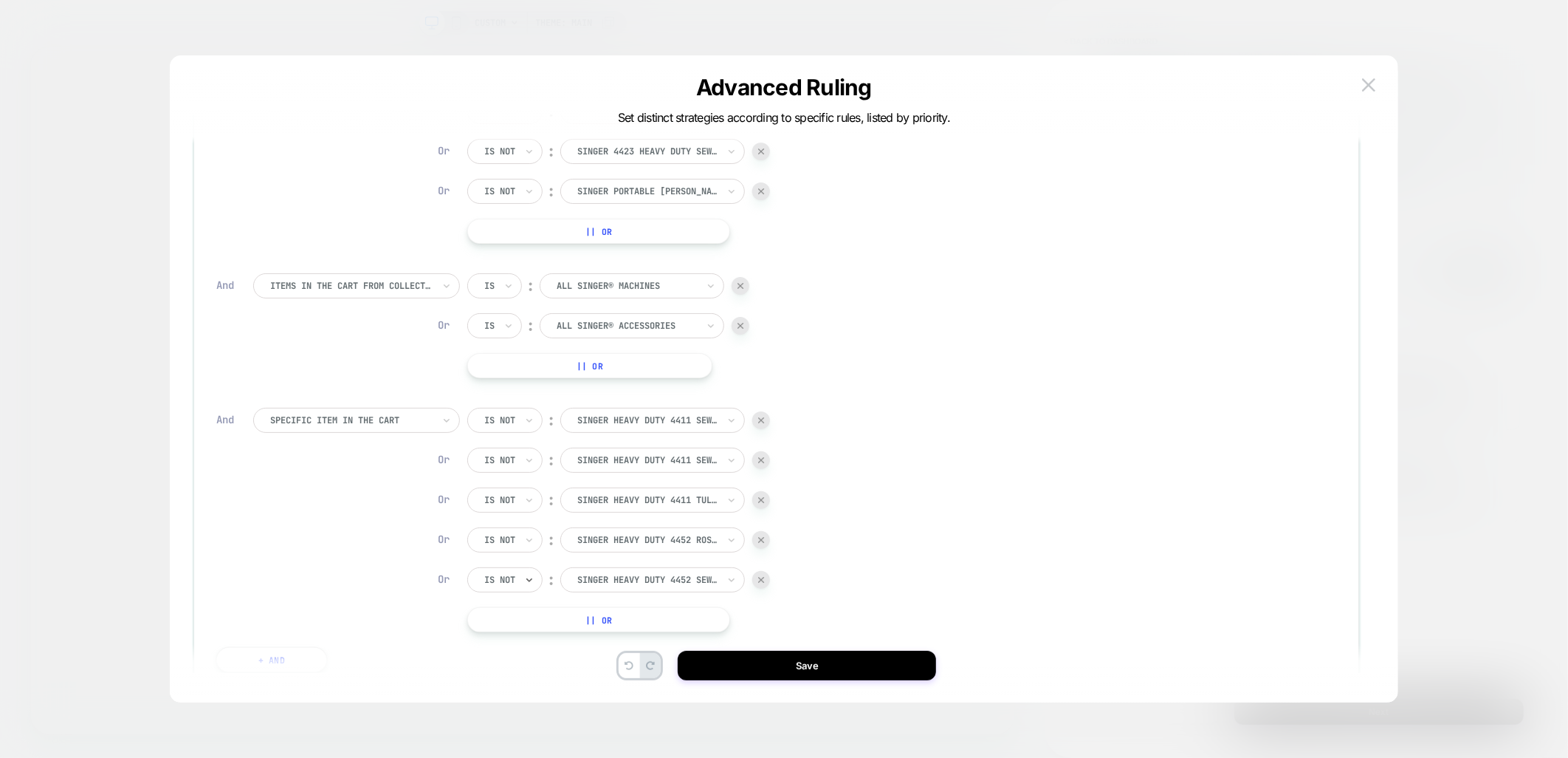
scroll to position [0, 0]
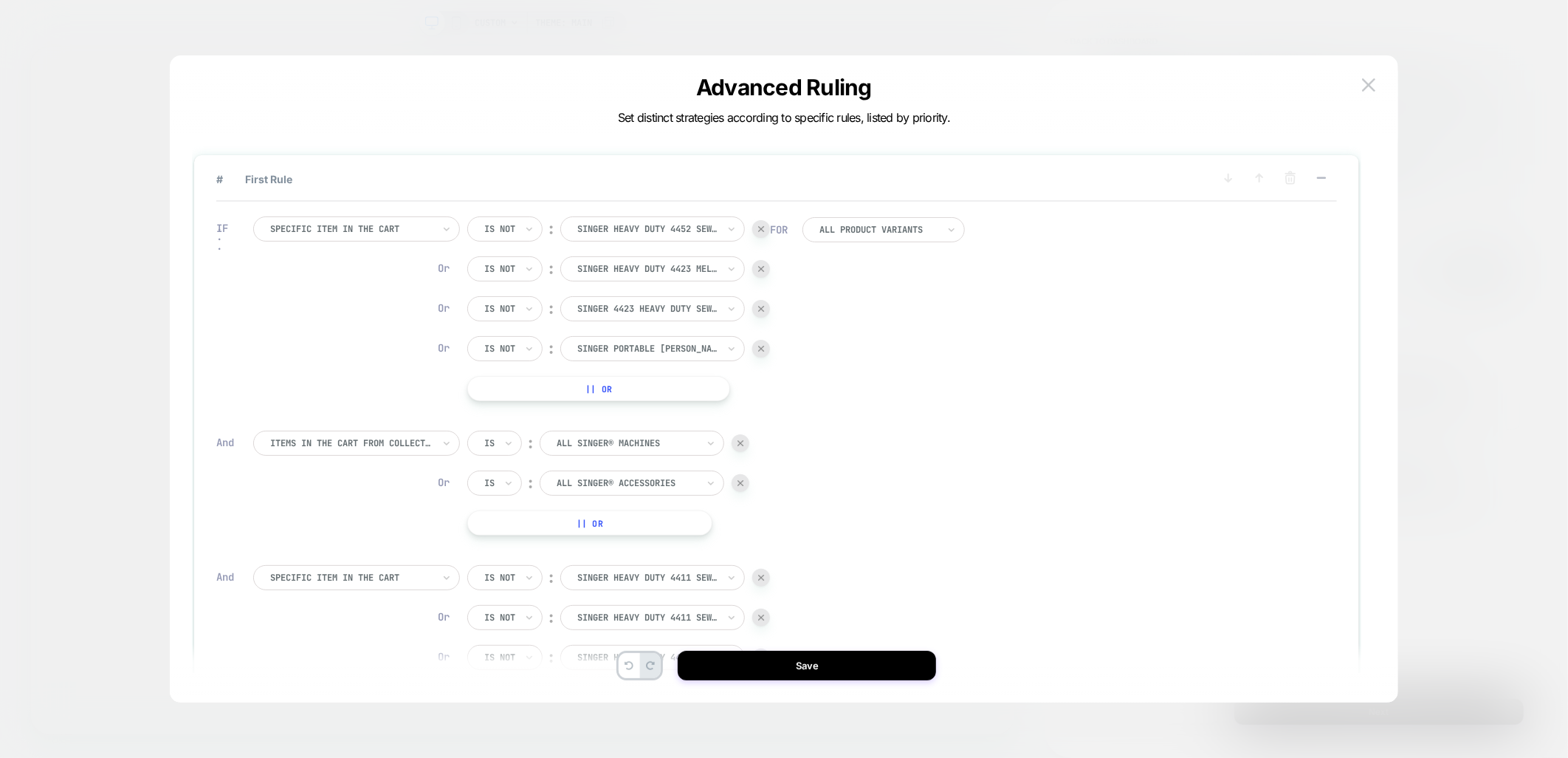
click at [757, 229] on div at bounding box center [761, 229] width 18 height 18
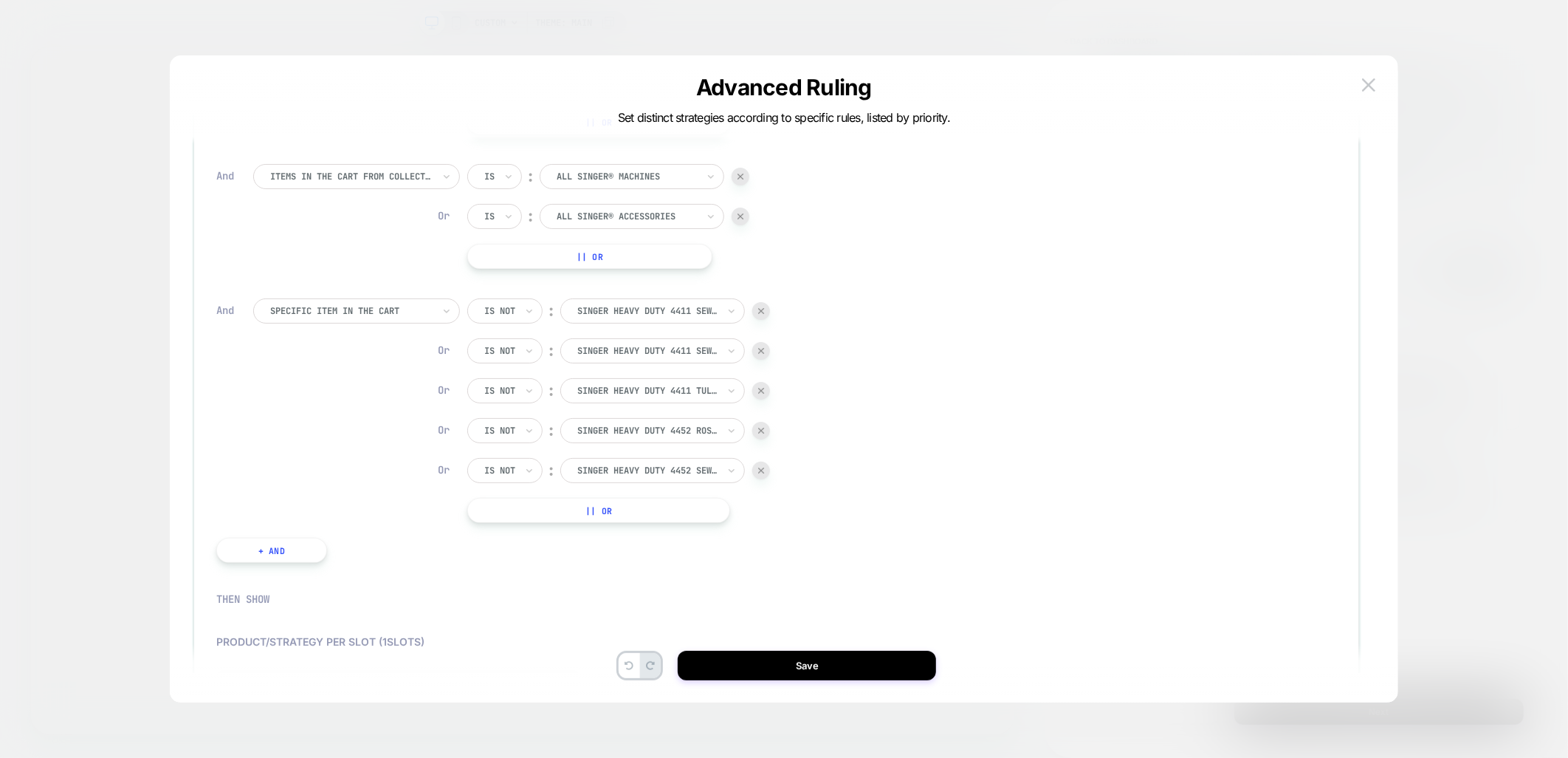
scroll to position [246, 0]
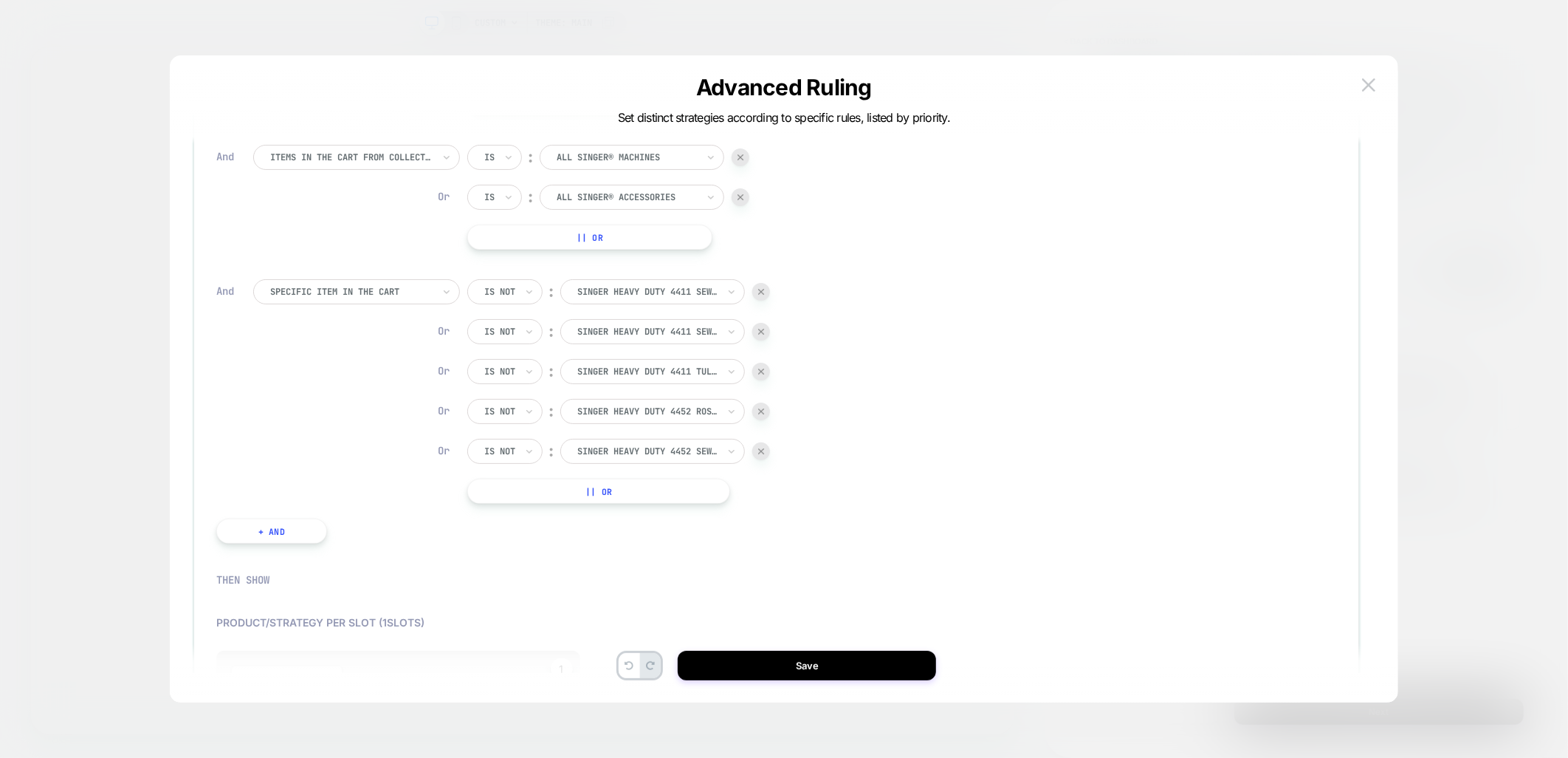
click at [525, 490] on button "|| Or" at bounding box center [598, 490] width 263 height 25
click at [622, 490] on div at bounding box center [626, 491] width 141 height 14
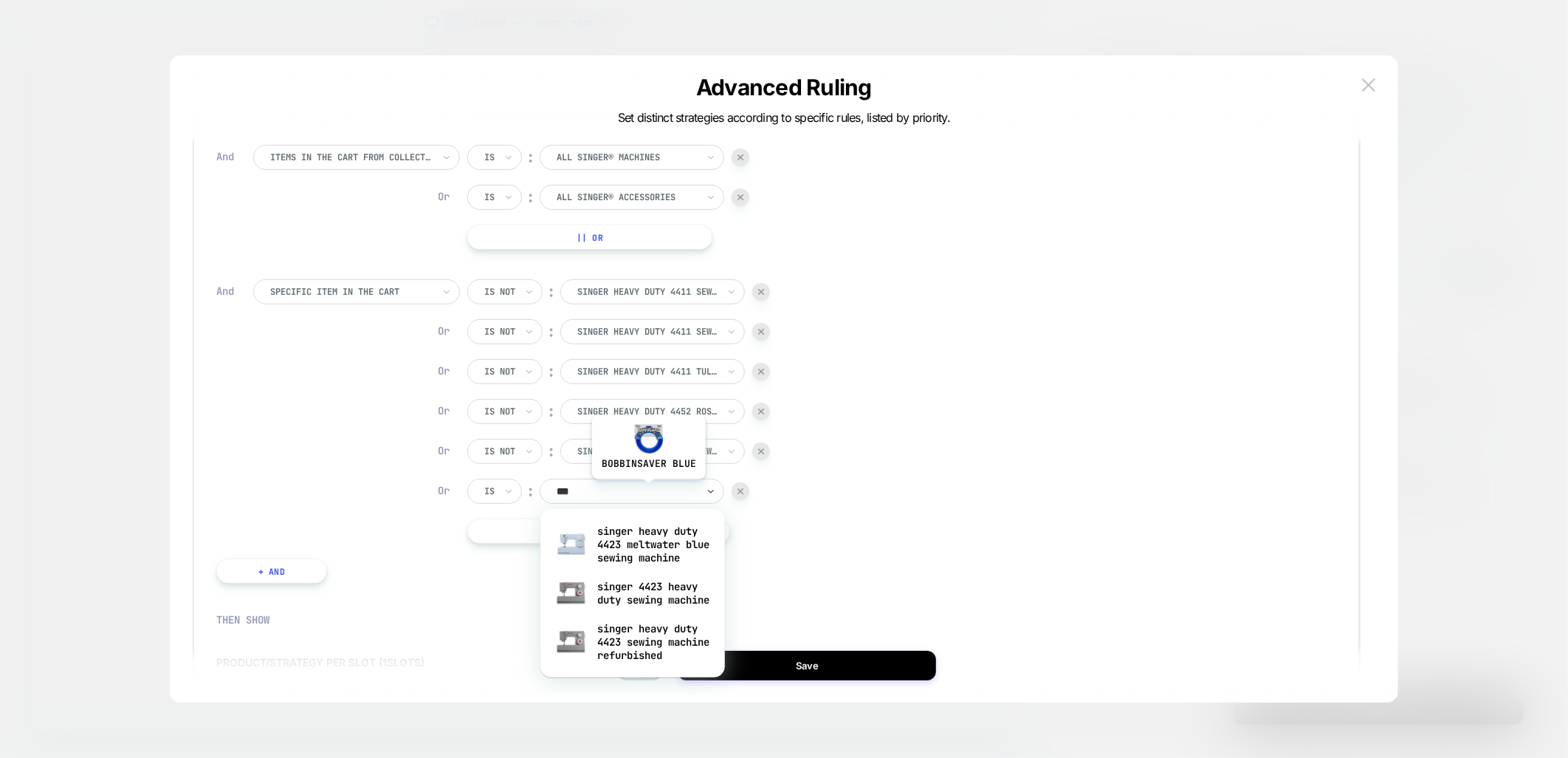
type input "****"
click at [649, 558] on div "singer heavy duty 4423 meltwater blue sewing machine" at bounding box center [632, 544] width 170 height 50
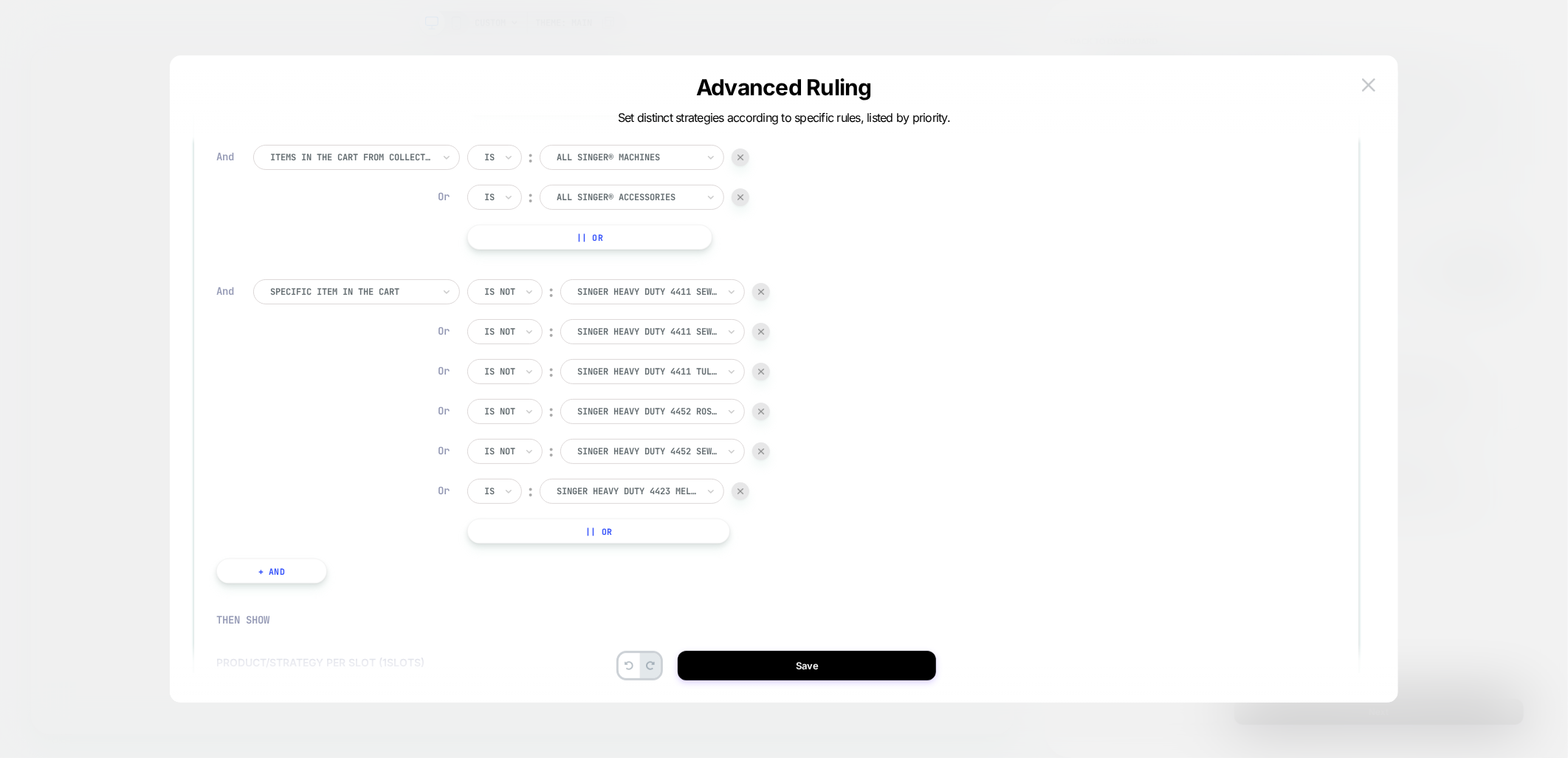
click at [568, 537] on button "|| Or" at bounding box center [598, 530] width 263 height 25
click at [594, 538] on div "bobbinsaver blue" at bounding box center [626, 530] width 143 height 16
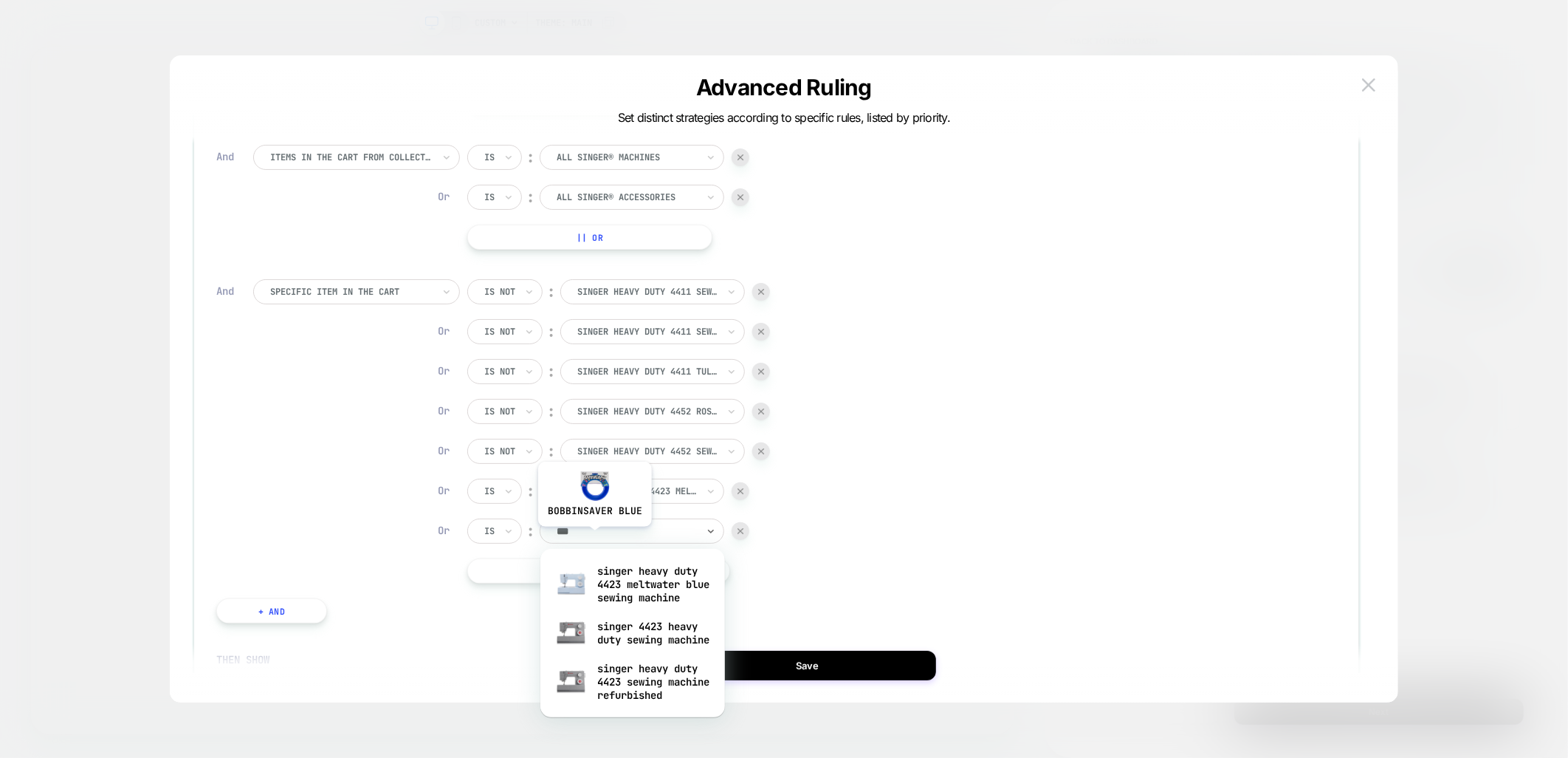
type input "****"
click at [657, 648] on div "singer 4423 heavy duty sewing machine" at bounding box center [632, 633] width 170 height 47
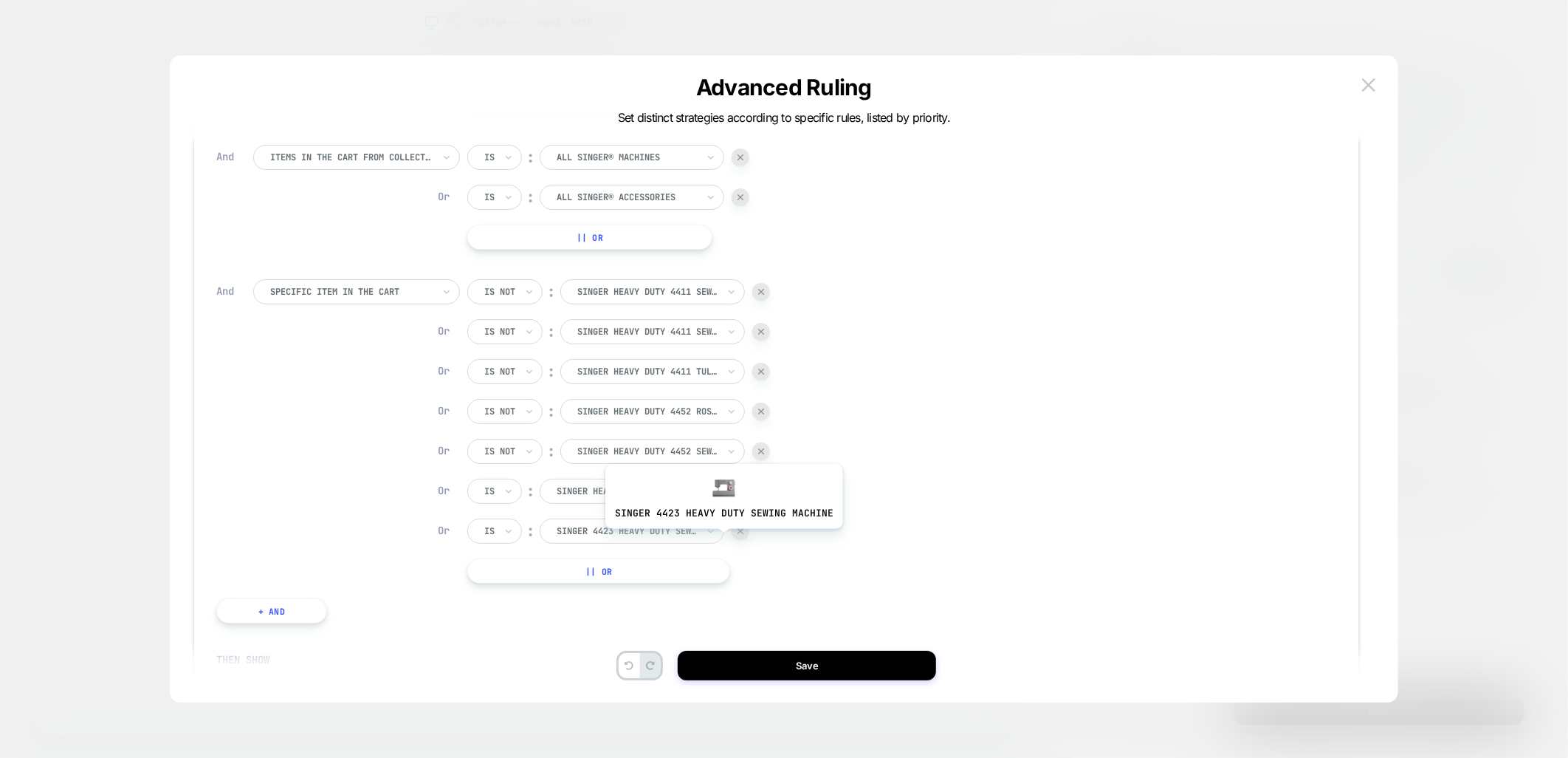
click at [500, 496] on div "Is" at bounding box center [494, 490] width 55 height 25
click at [517, 557] on div "Is not" at bounding box center [530, 555] width 96 height 24
click at [499, 533] on div "Is" at bounding box center [494, 530] width 55 height 25
click at [517, 599] on div "Is not" at bounding box center [530, 594] width 96 height 24
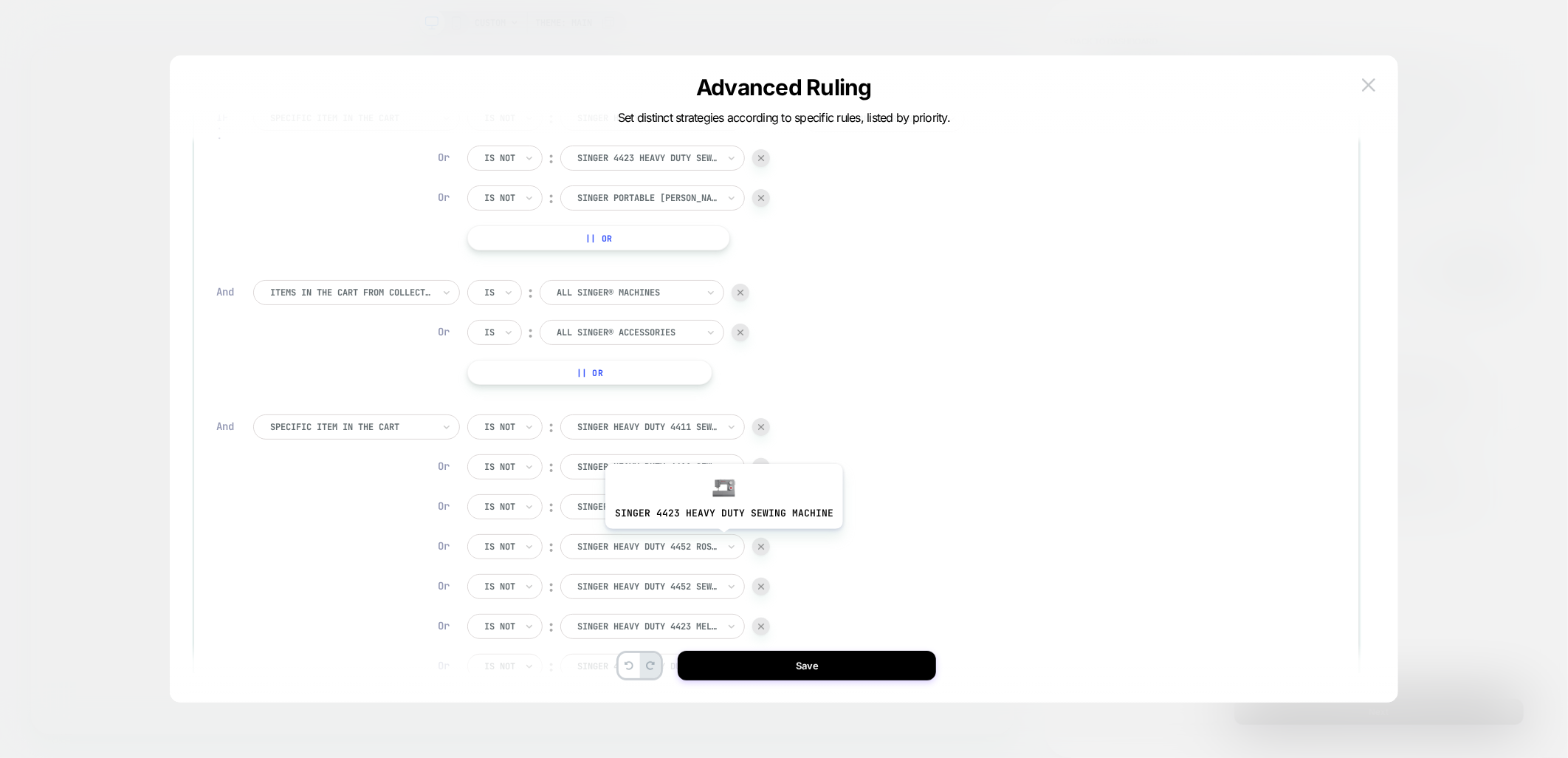
scroll to position [0, 0]
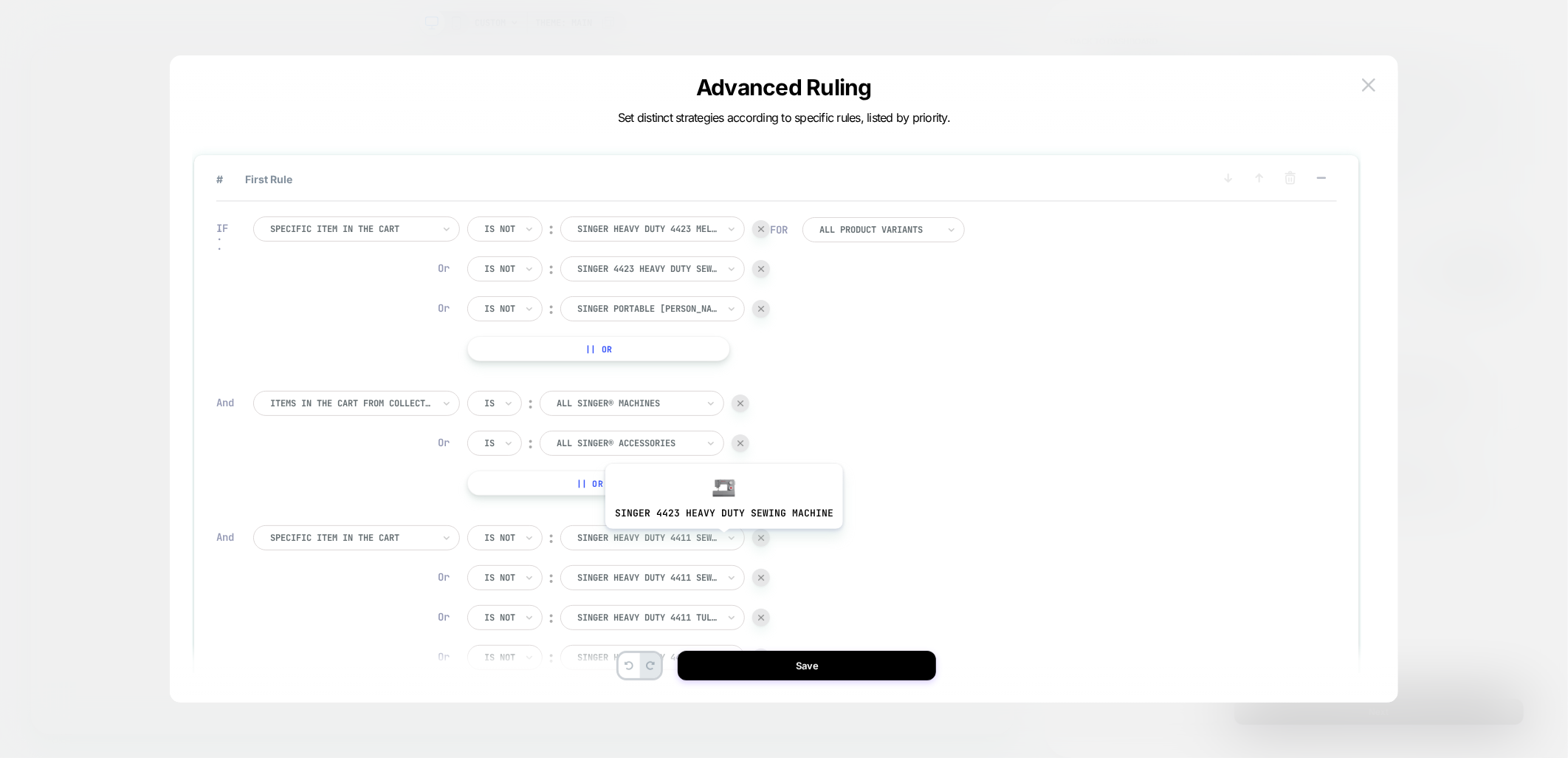
click at [764, 229] on img at bounding box center [761, 229] width 6 height 6
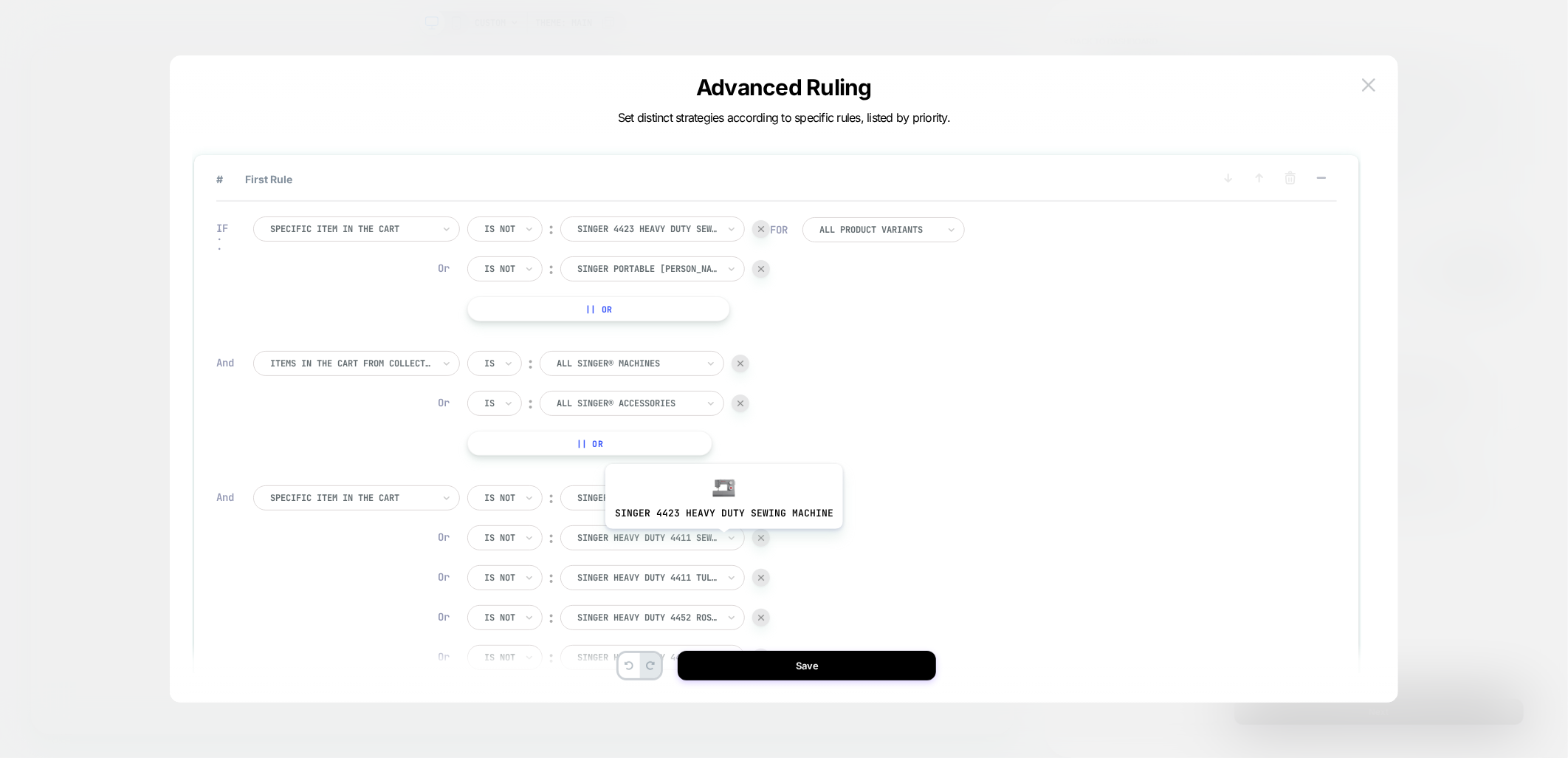
click at [756, 222] on div at bounding box center [761, 229] width 18 height 18
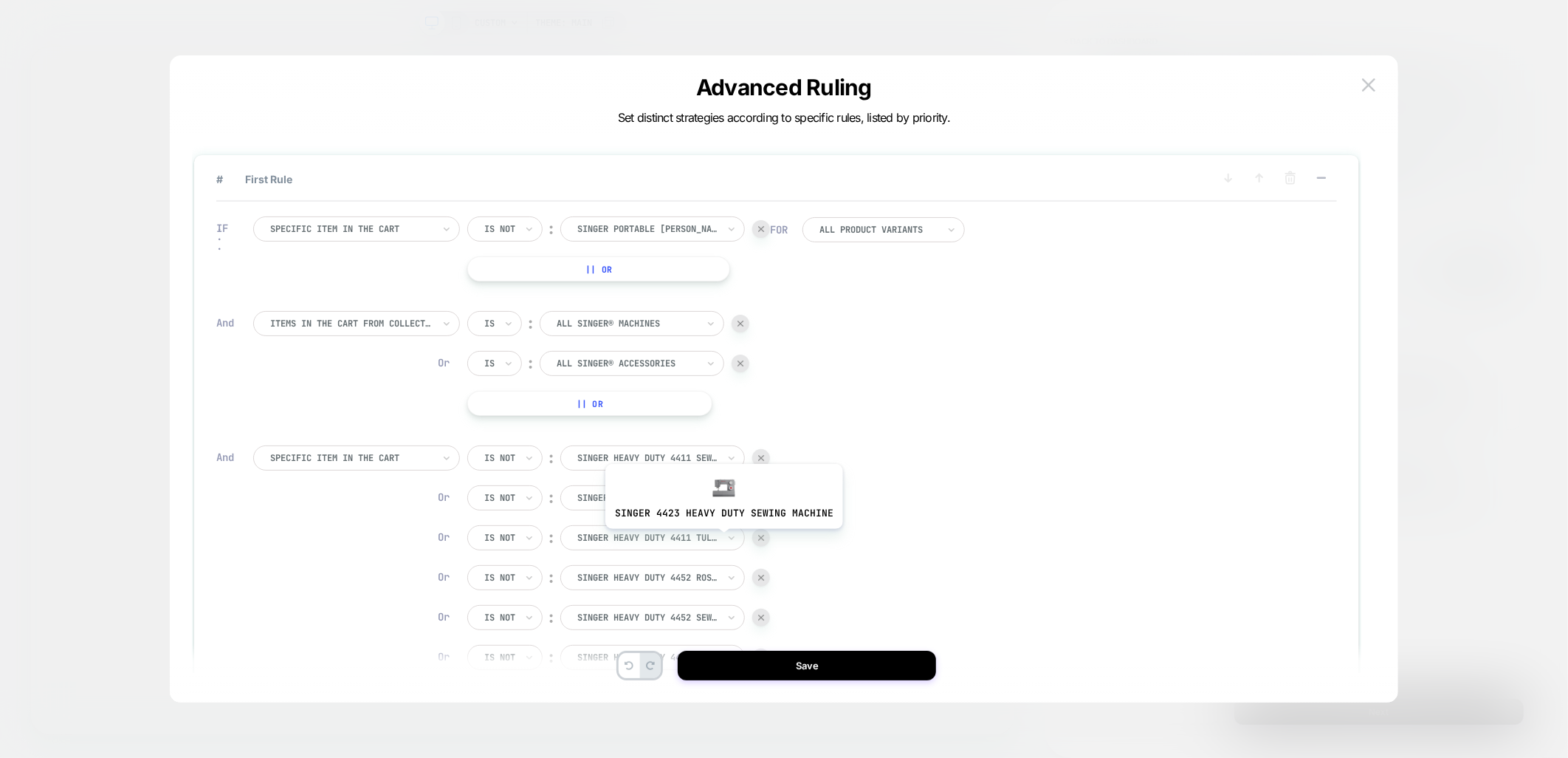
click at [752, 234] on div "Is not ︰ singer portable bobbin winder SINGER PORTABLE BOBBIN WINDER" at bounding box center [618, 229] width 303 height 25
click at [764, 230] on img at bounding box center [761, 229] width 6 height 6
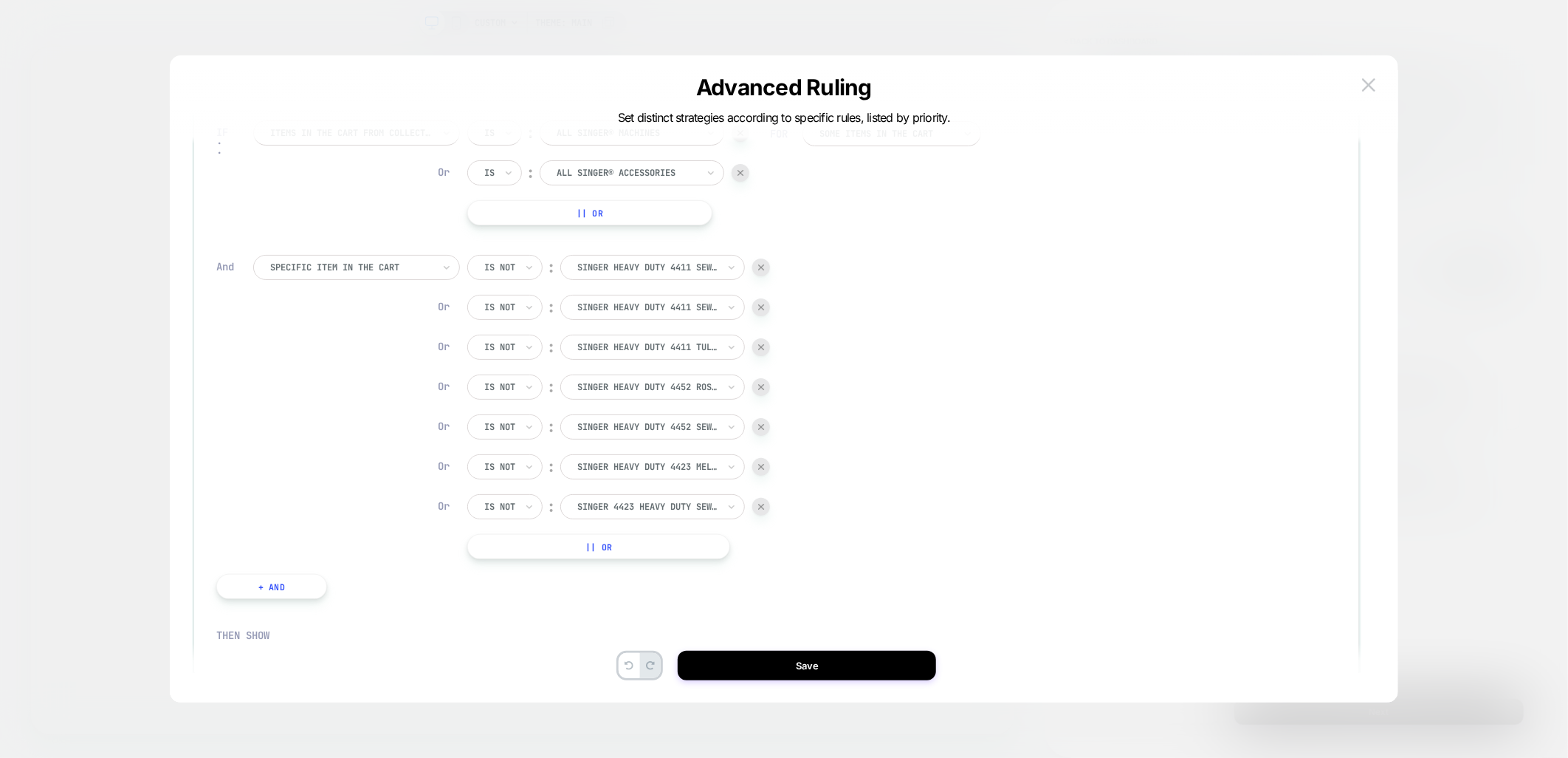
scroll to position [246, 0]
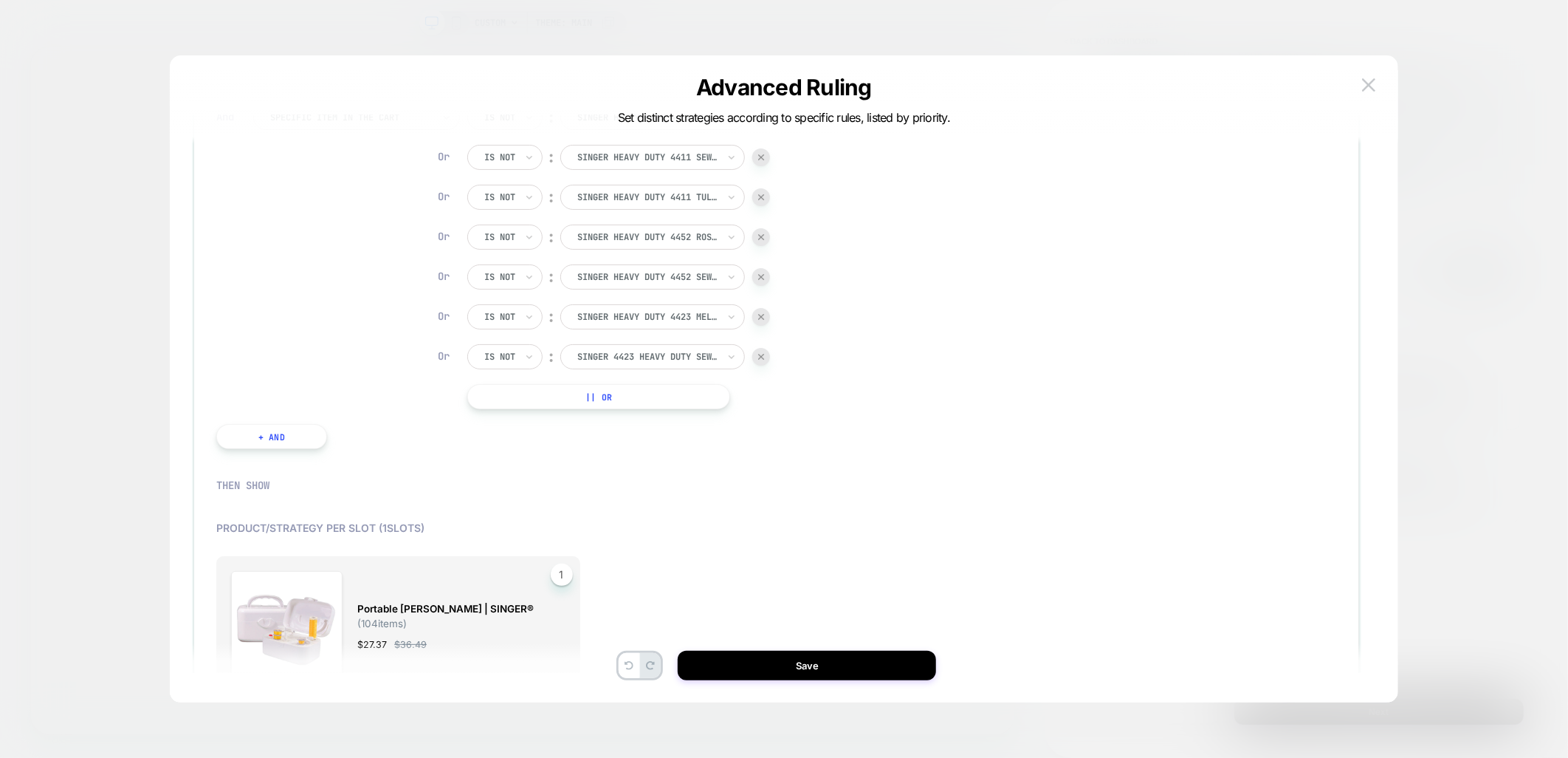
click at [589, 397] on button "|| Or" at bounding box center [598, 396] width 263 height 25
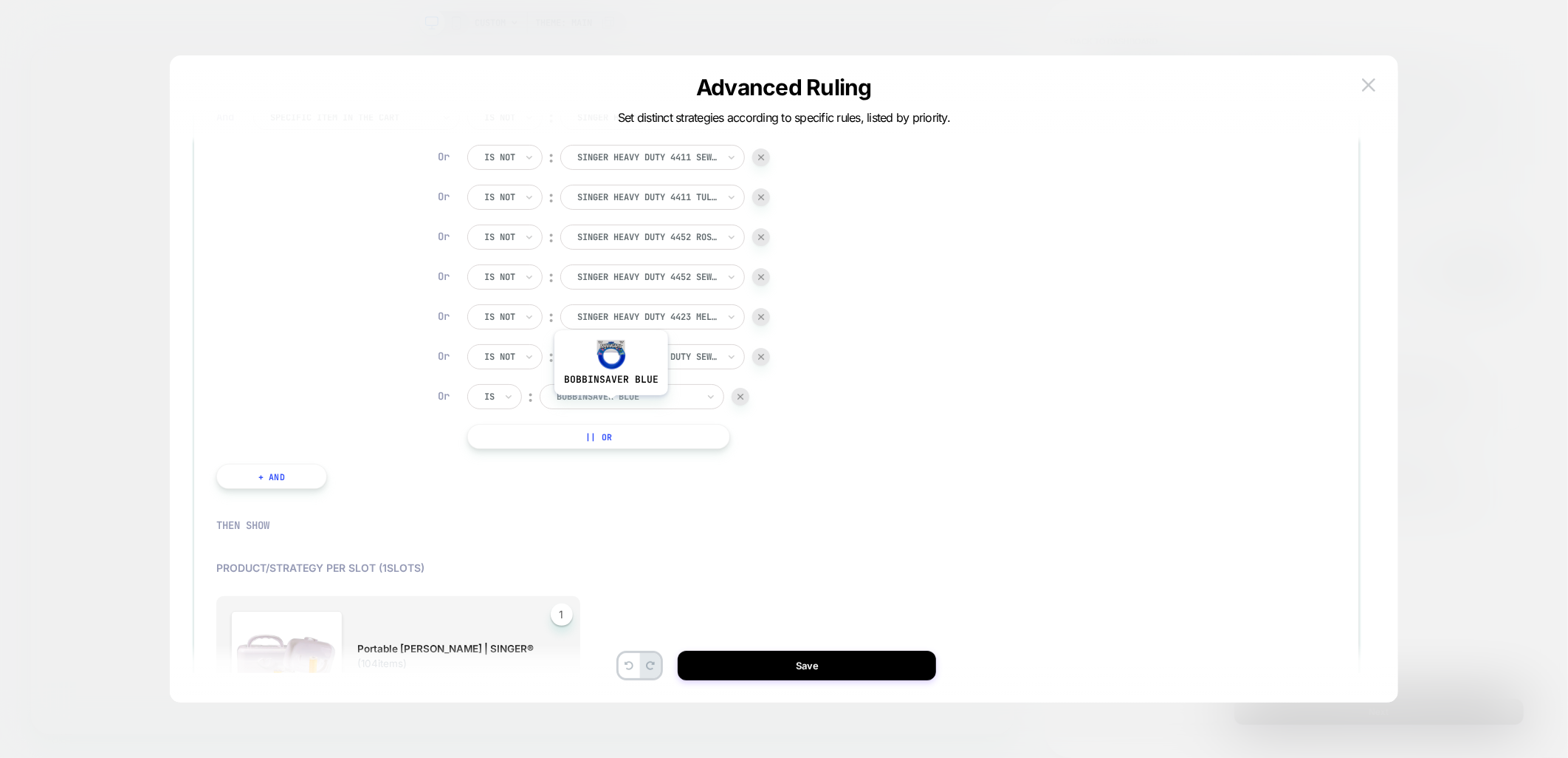
click at [610, 397] on div at bounding box center [626, 396] width 141 height 14
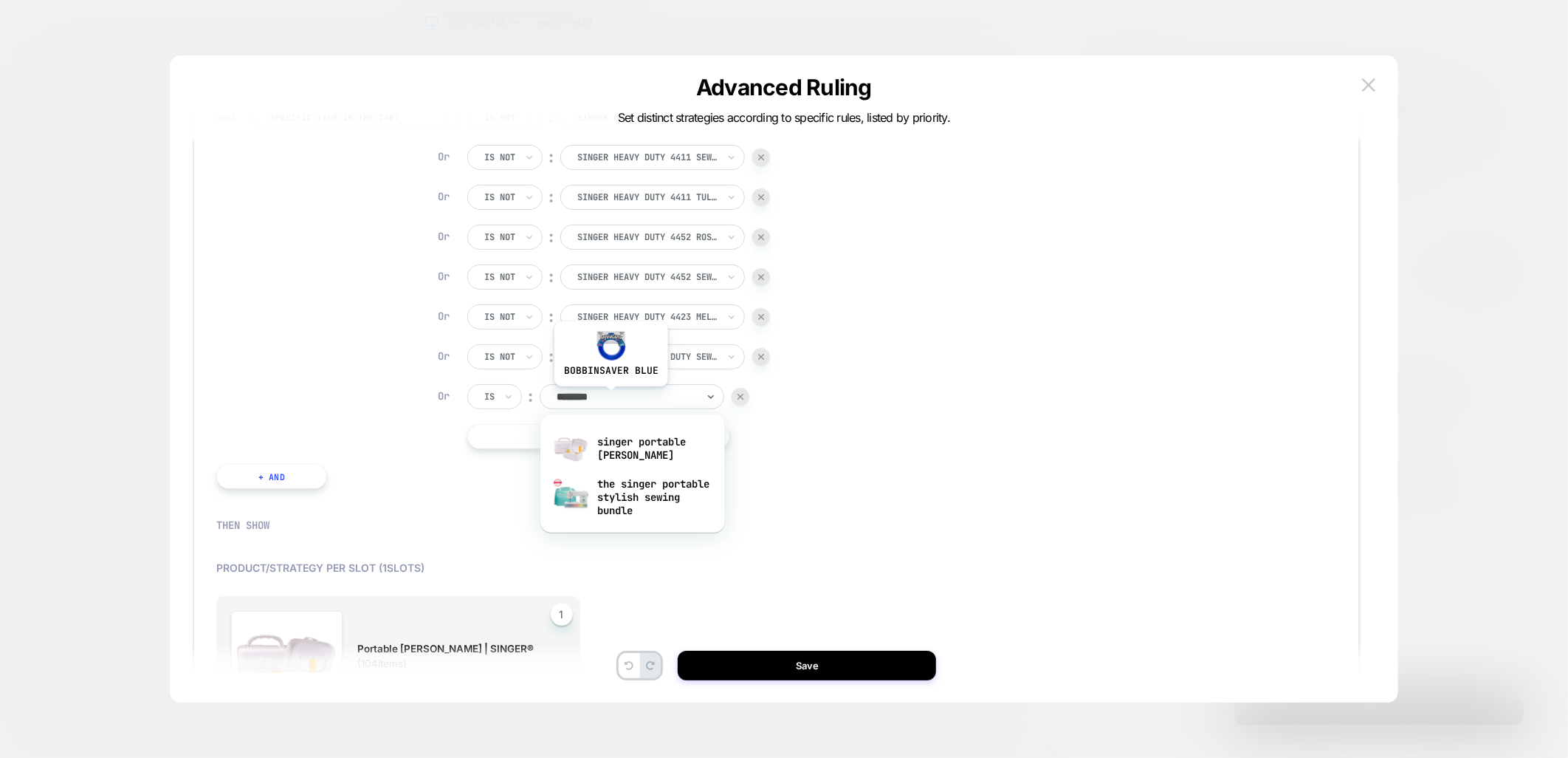
type input "********"
click at [649, 453] on div "singer portable [PERSON_NAME]" at bounding box center [632, 448] width 170 height 47
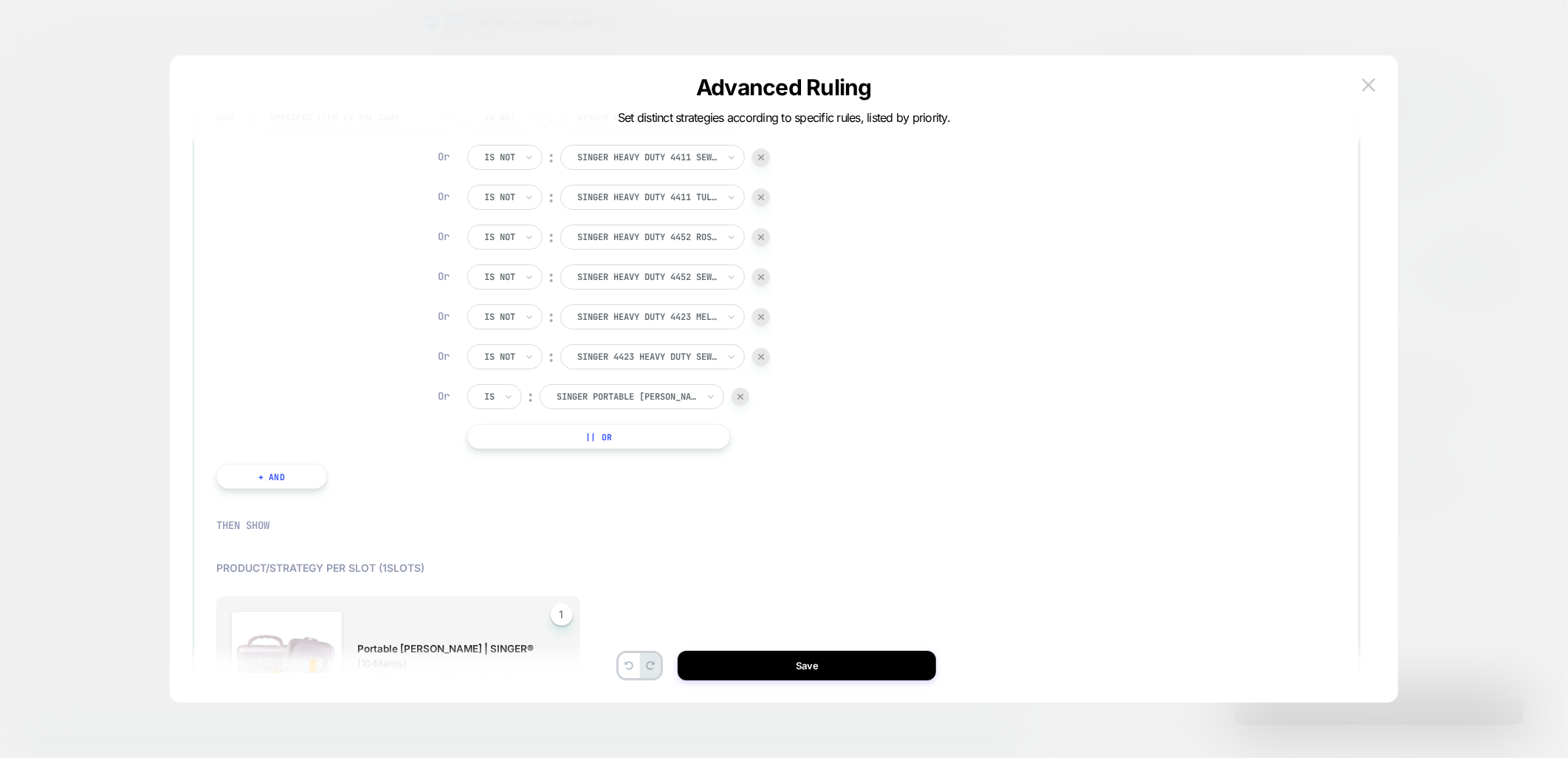
click at [484, 403] on div "Is" at bounding box center [490, 396] width 14 height 16
click at [492, 458] on div "Is not" at bounding box center [530, 460] width 96 height 24
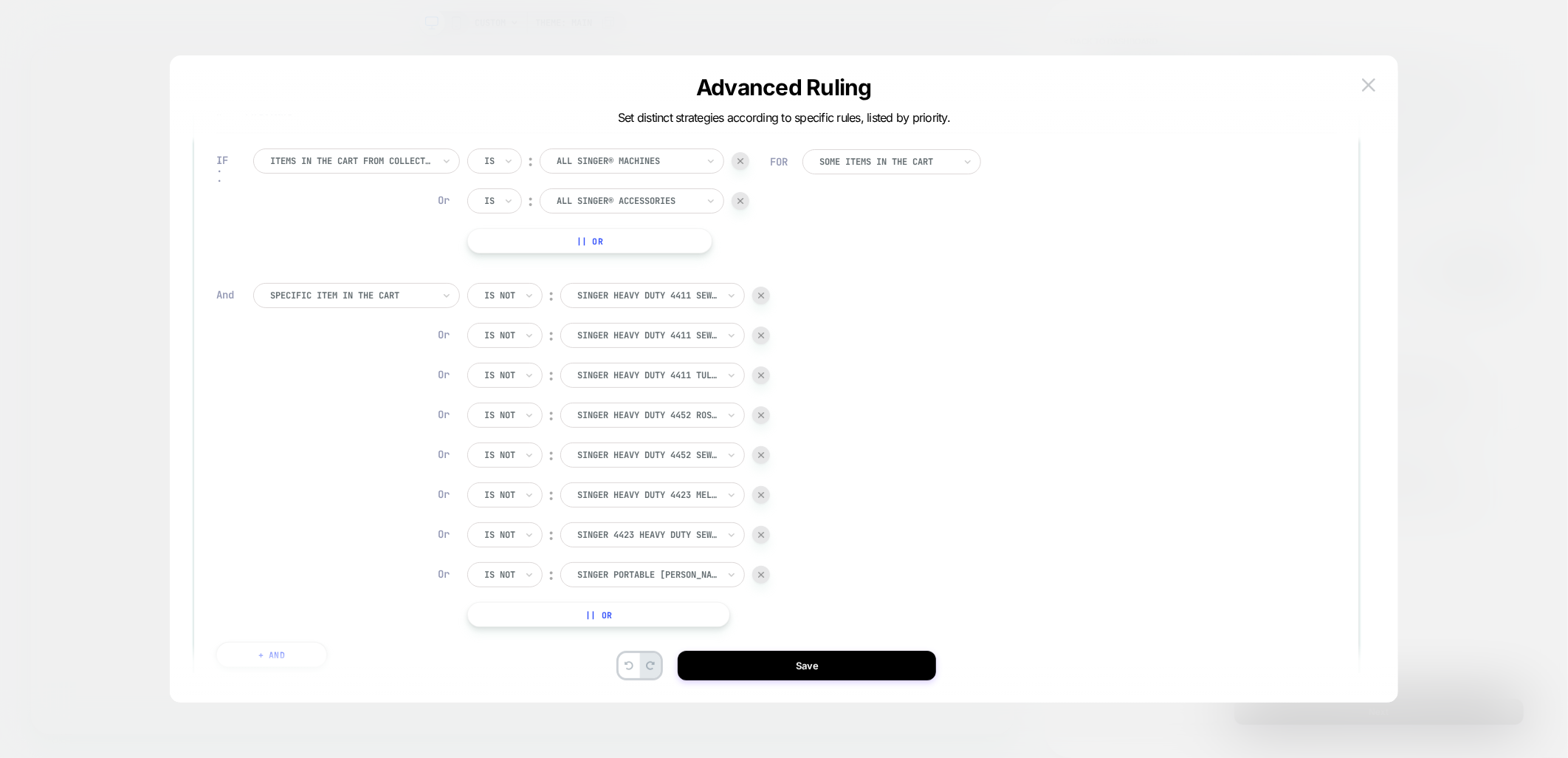
scroll to position [41, 0]
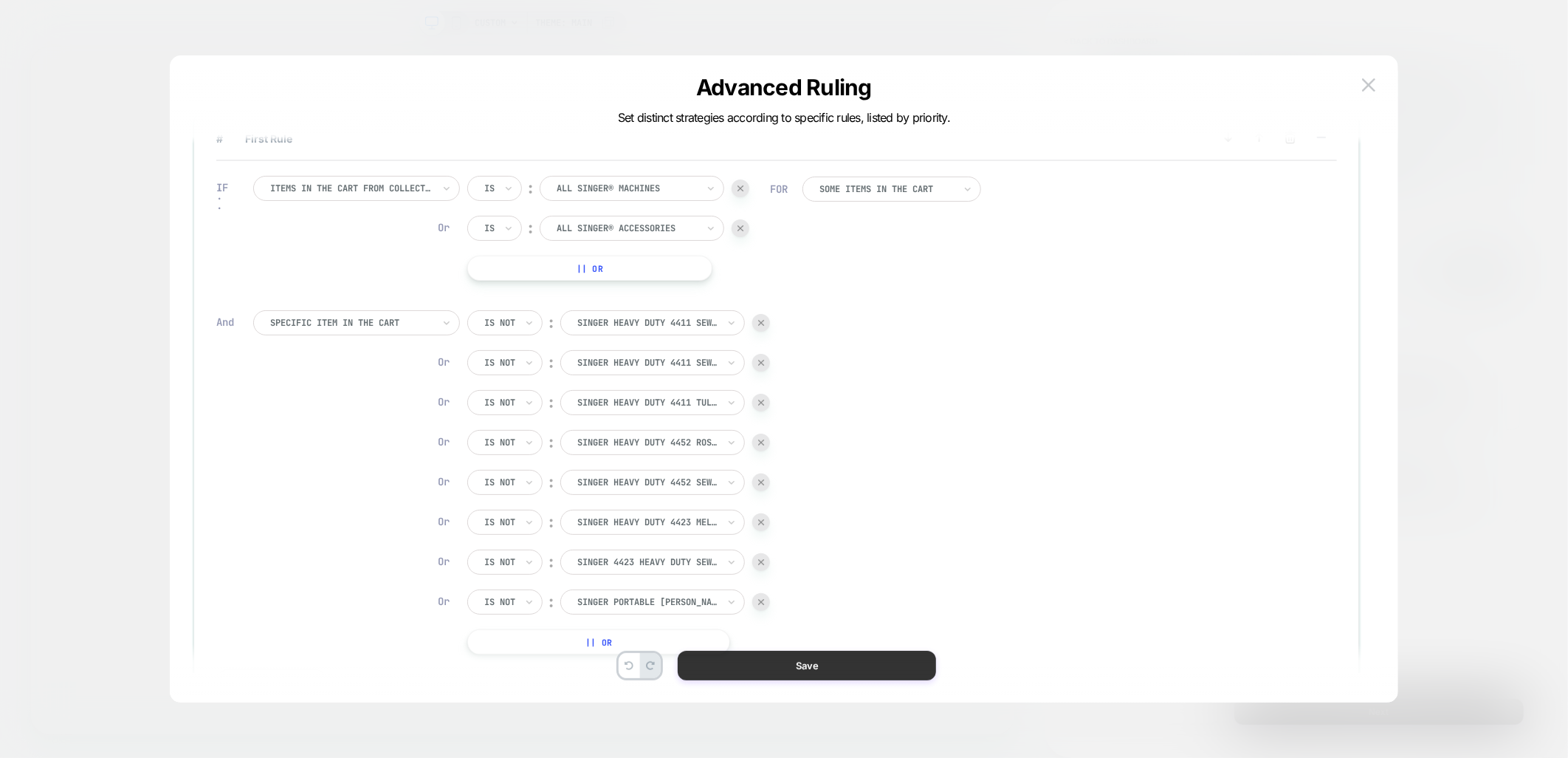
click at [770, 665] on button "Save" at bounding box center [806, 665] width 258 height 30
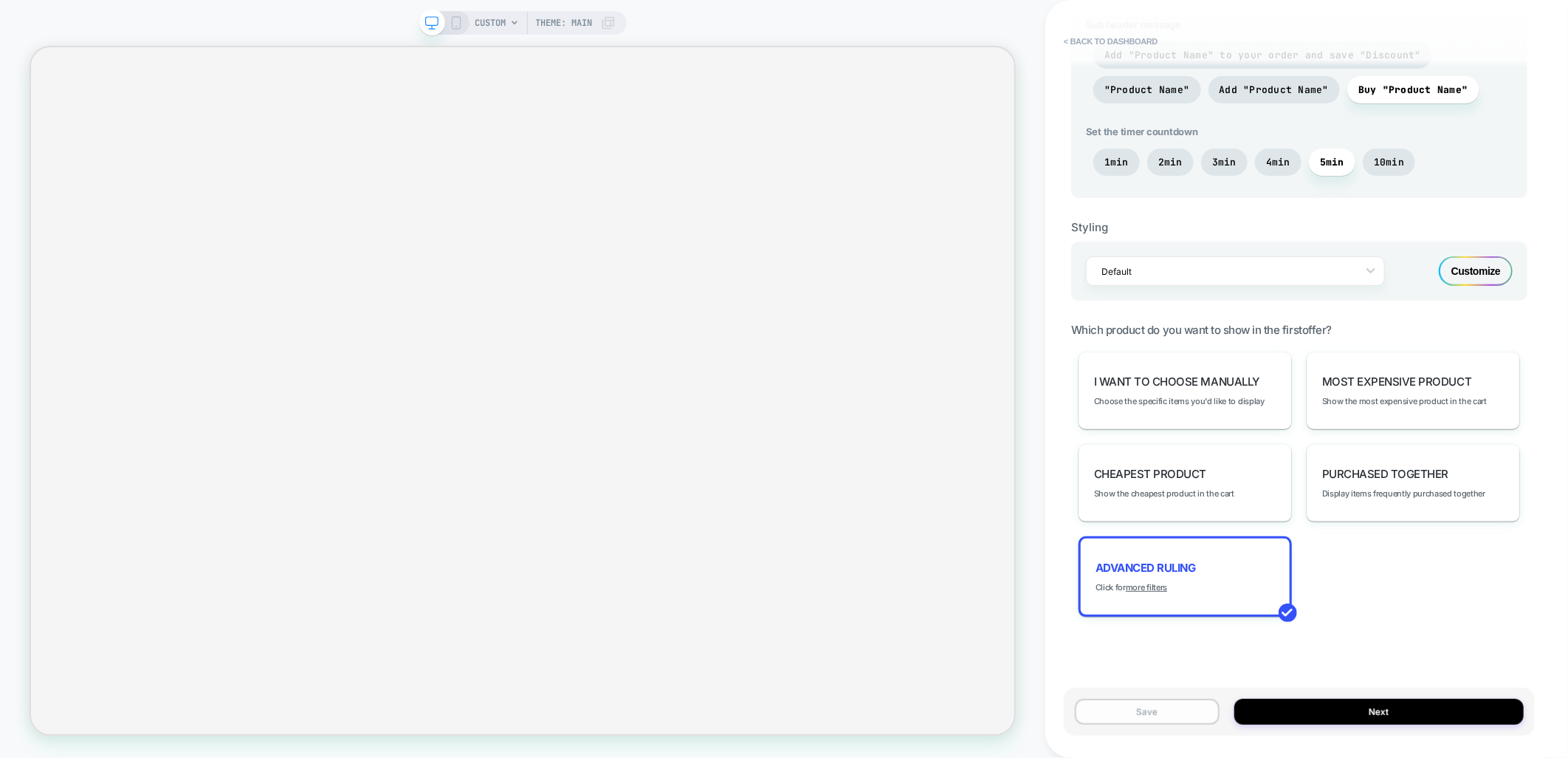
click at [1198, 717] on button "Save" at bounding box center [1147, 711] width 145 height 26
click at [1388, 16] on button "Publish" at bounding box center [1384, 15] width 50 height 15
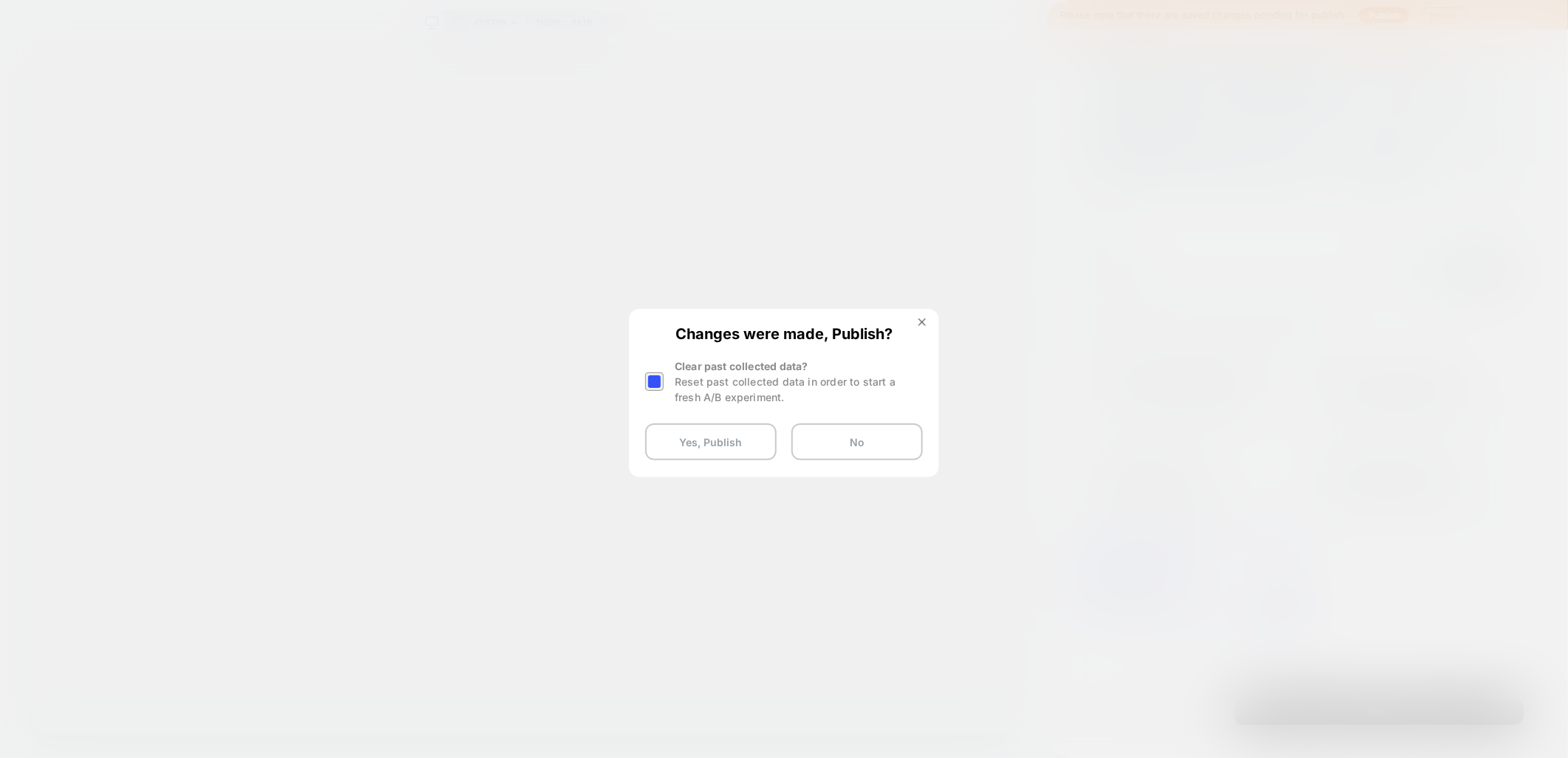
click at [659, 378] on div at bounding box center [654, 382] width 19 height 19
click at [683, 446] on button "Yes, Publish" at bounding box center [711, 441] width 131 height 37
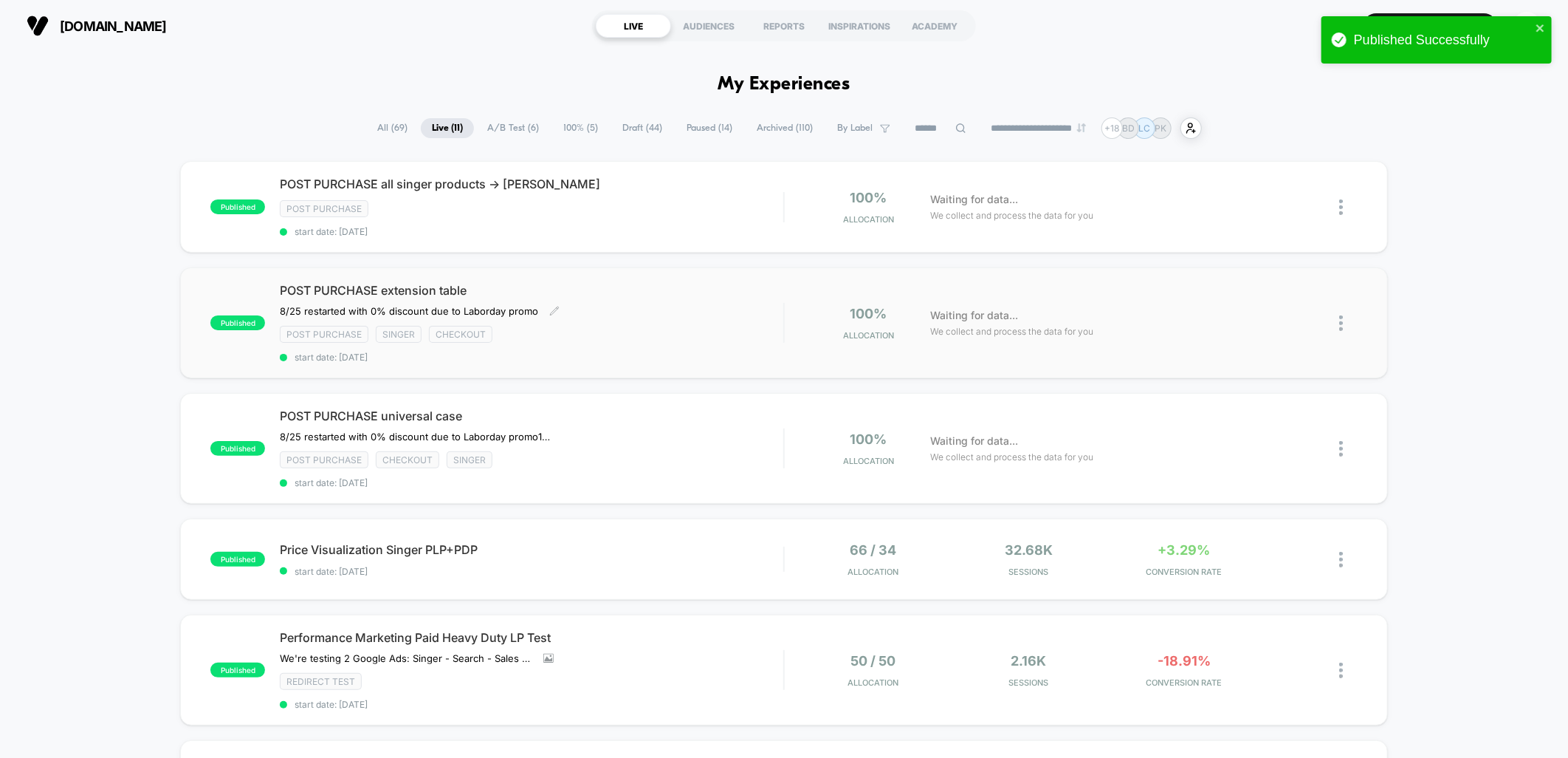
click at [593, 293] on span "POST PURCHASE extension table" at bounding box center [531, 290] width 504 height 14
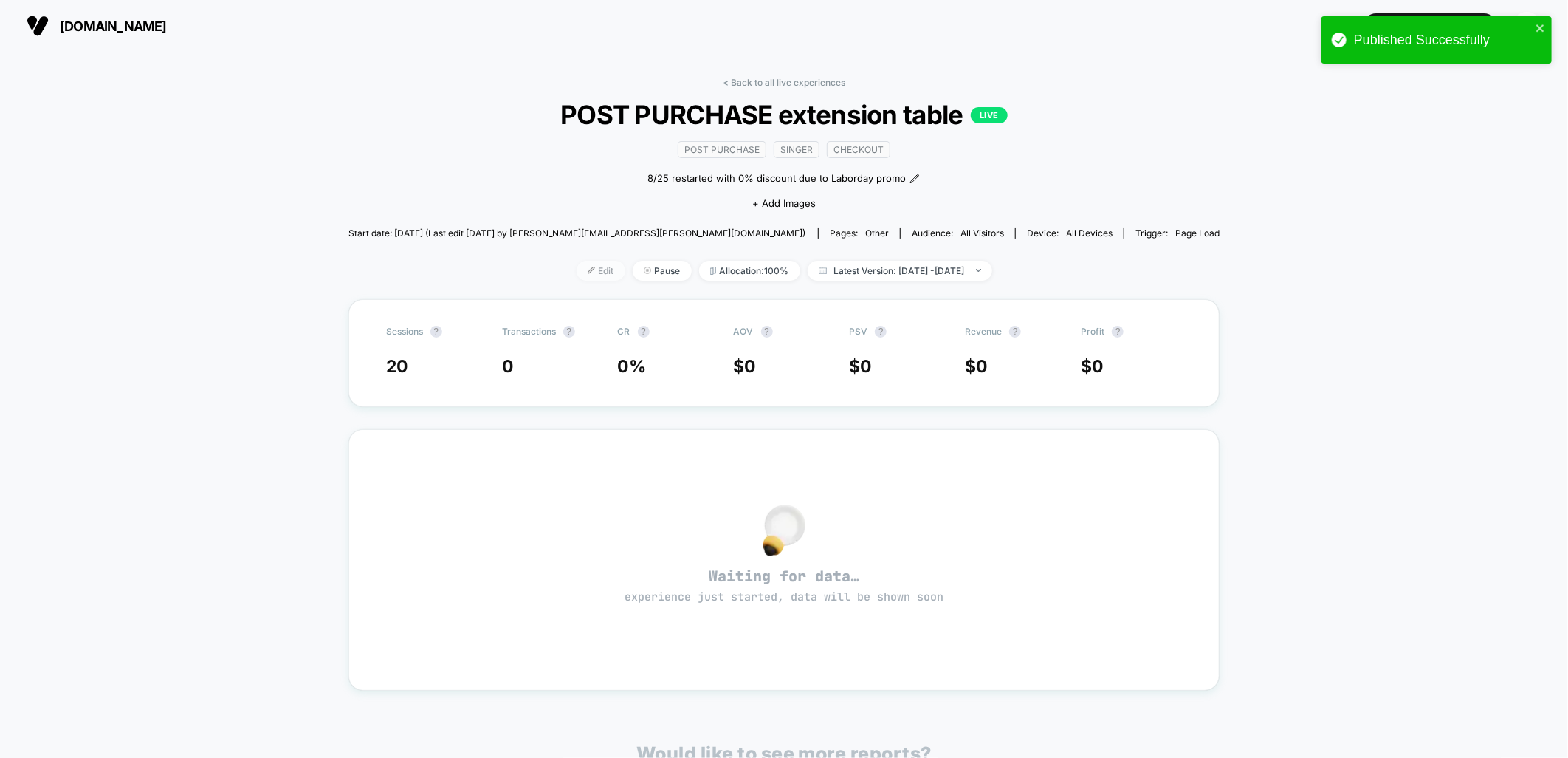
click at [579, 264] on span "Edit" at bounding box center [601, 270] width 49 height 20
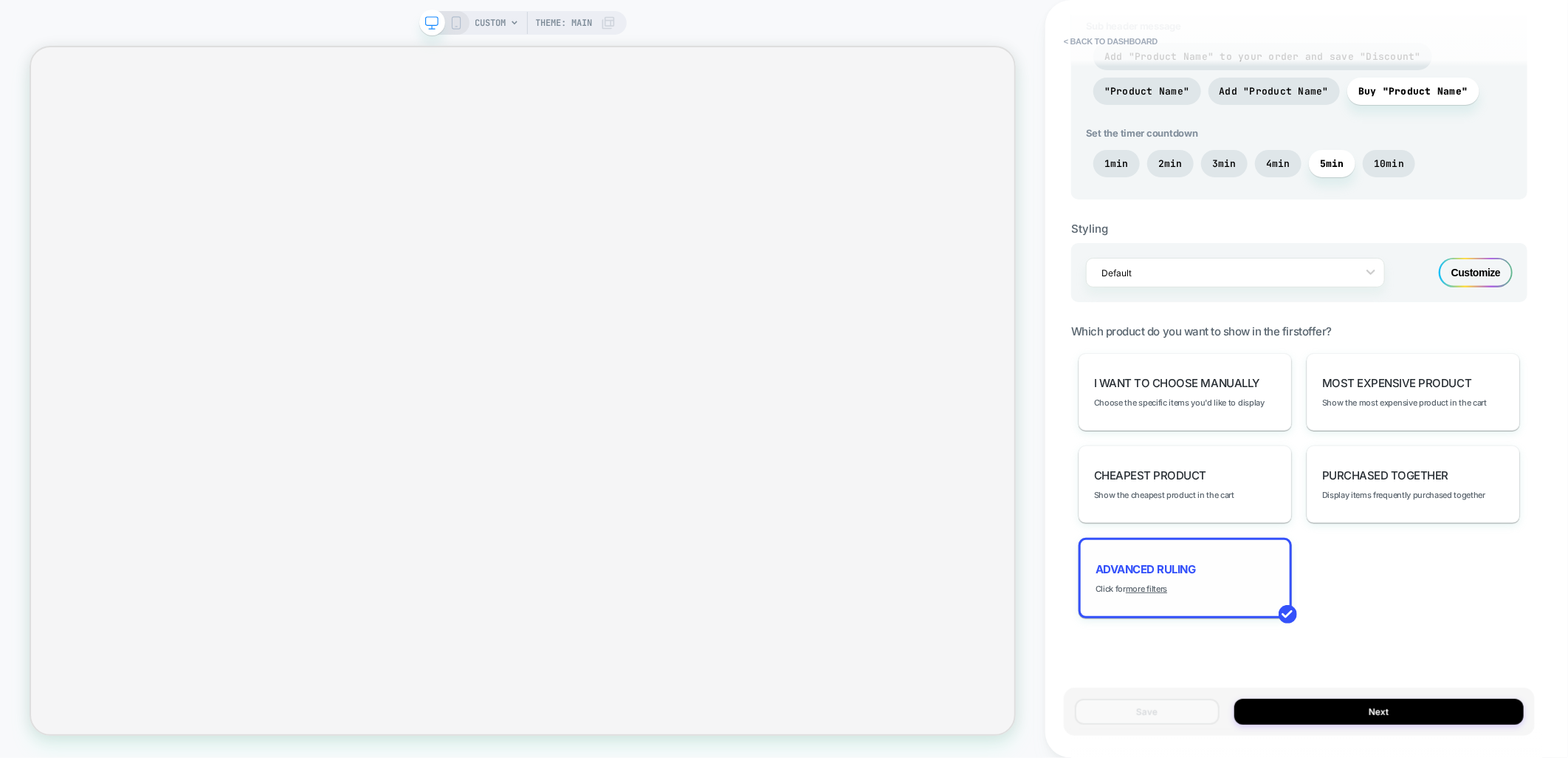
scroll to position [724, 0]
click at [1137, 566] on span "Advanced Ruling" at bounding box center [1145, 567] width 101 height 14
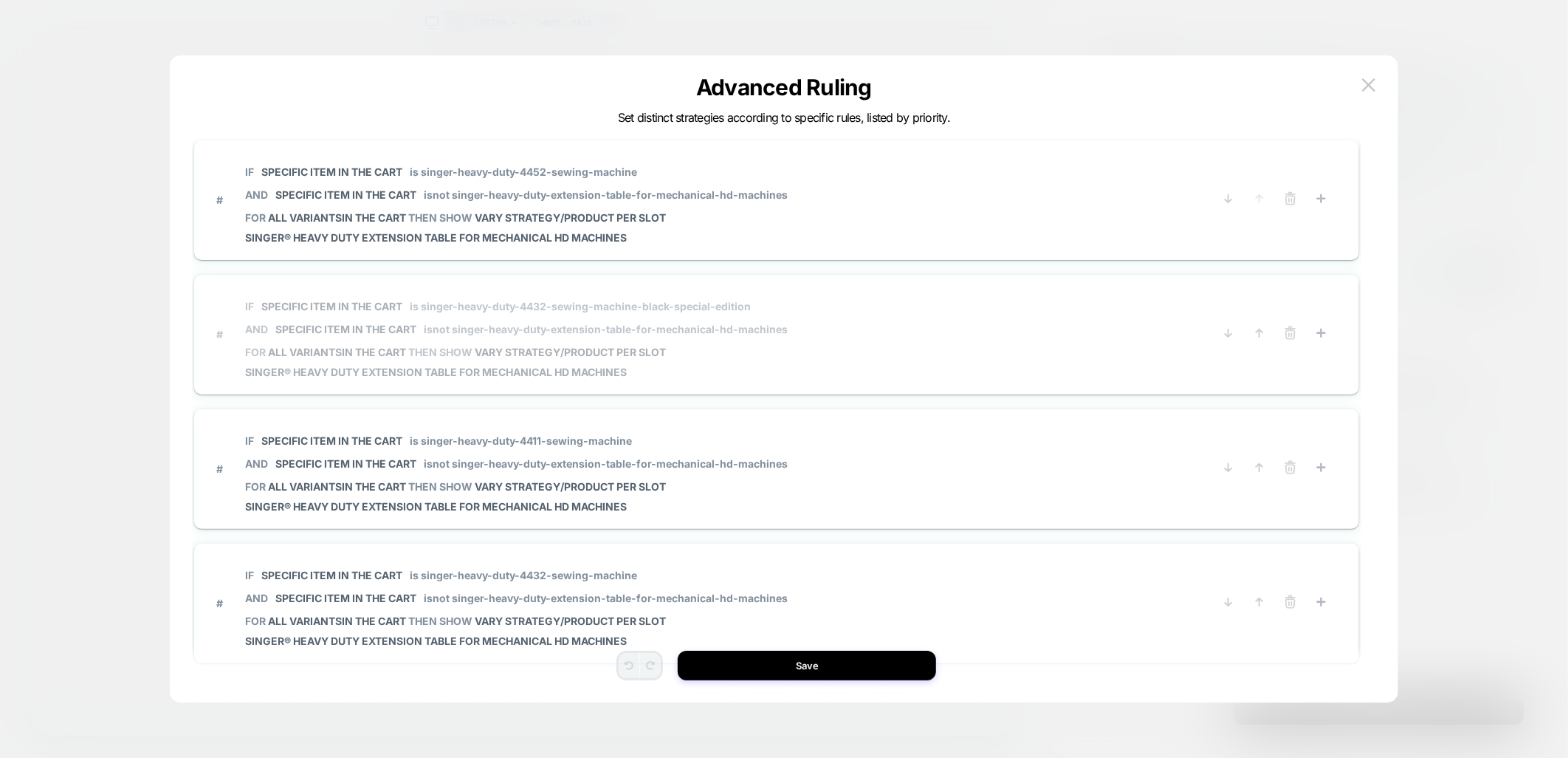
scroll to position [0, 0]
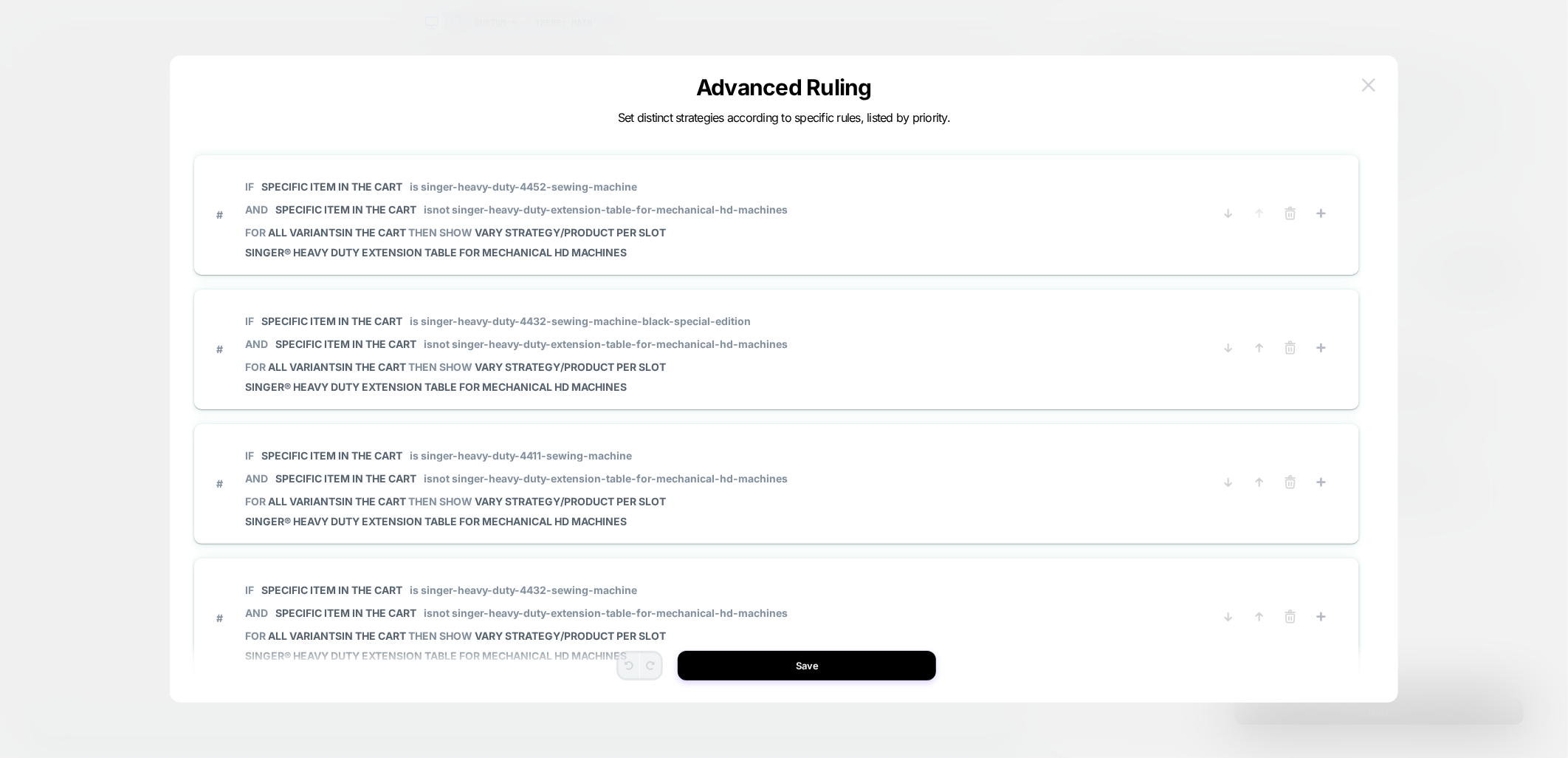
click at [1371, 90] on img at bounding box center [1369, 84] width 14 height 13
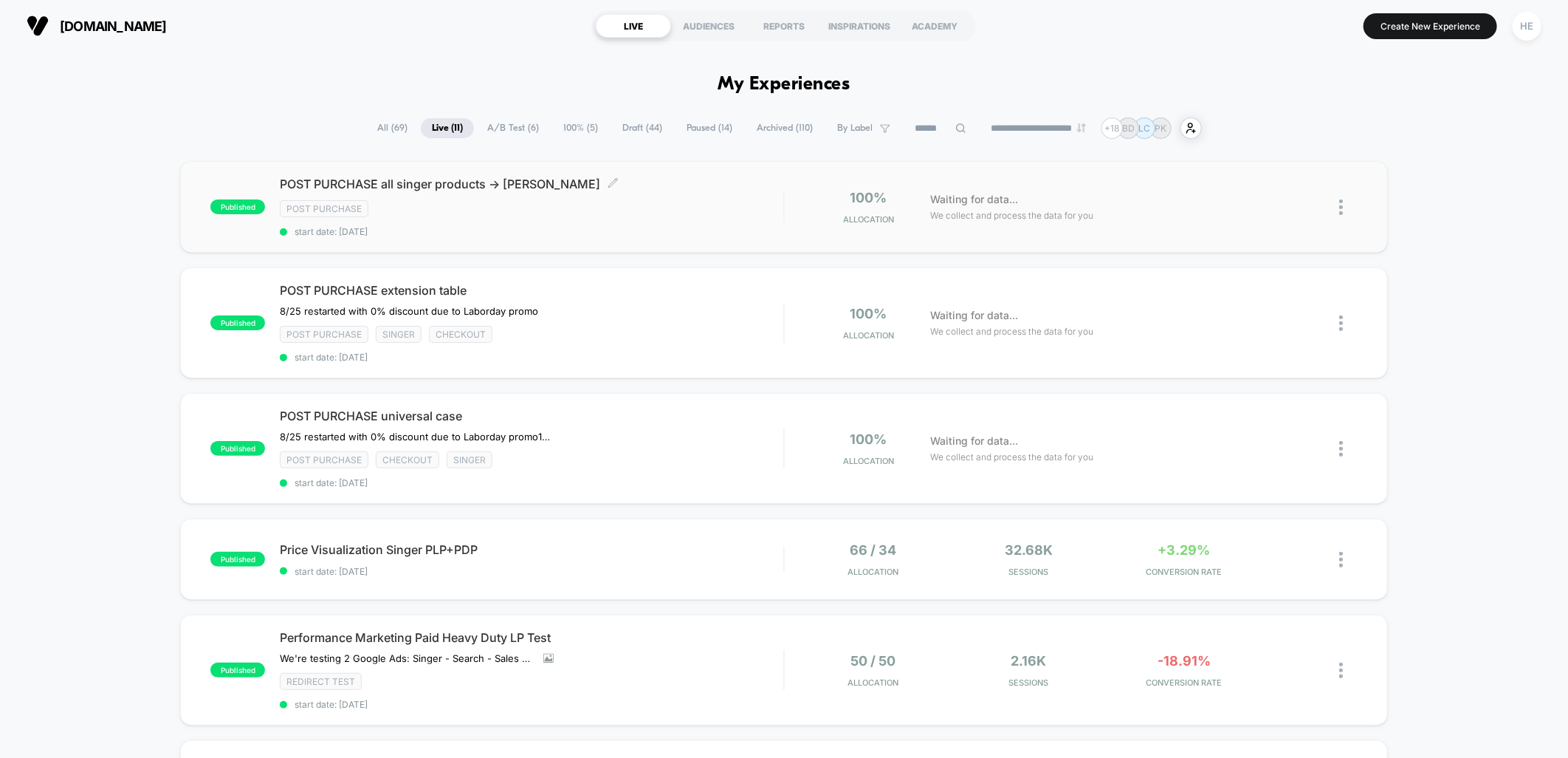
click at [756, 215] on div "Post Purchase" at bounding box center [531, 209] width 504 height 17
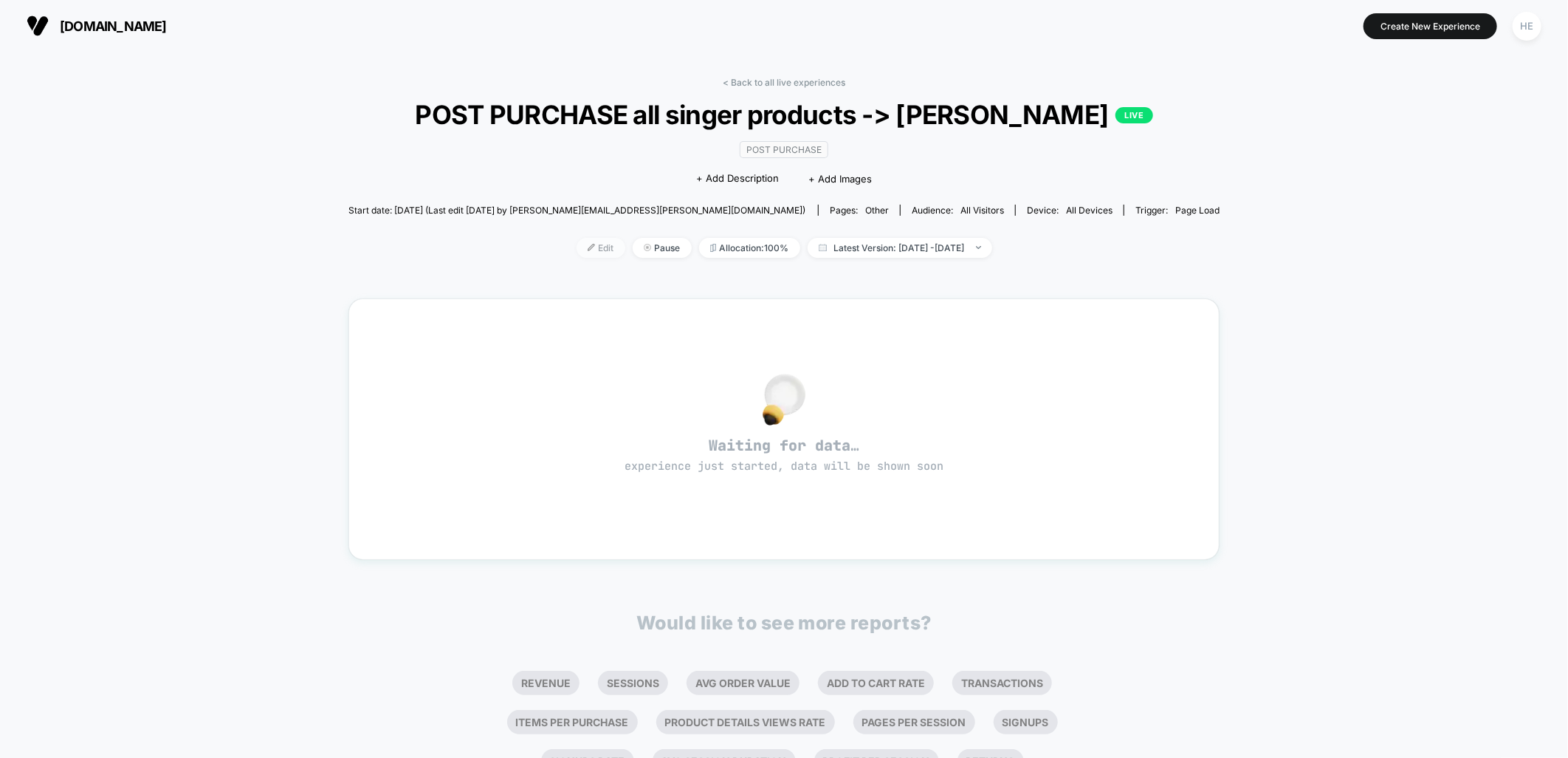
click at [577, 257] on span "Edit" at bounding box center [601, 247] width 49 height 20
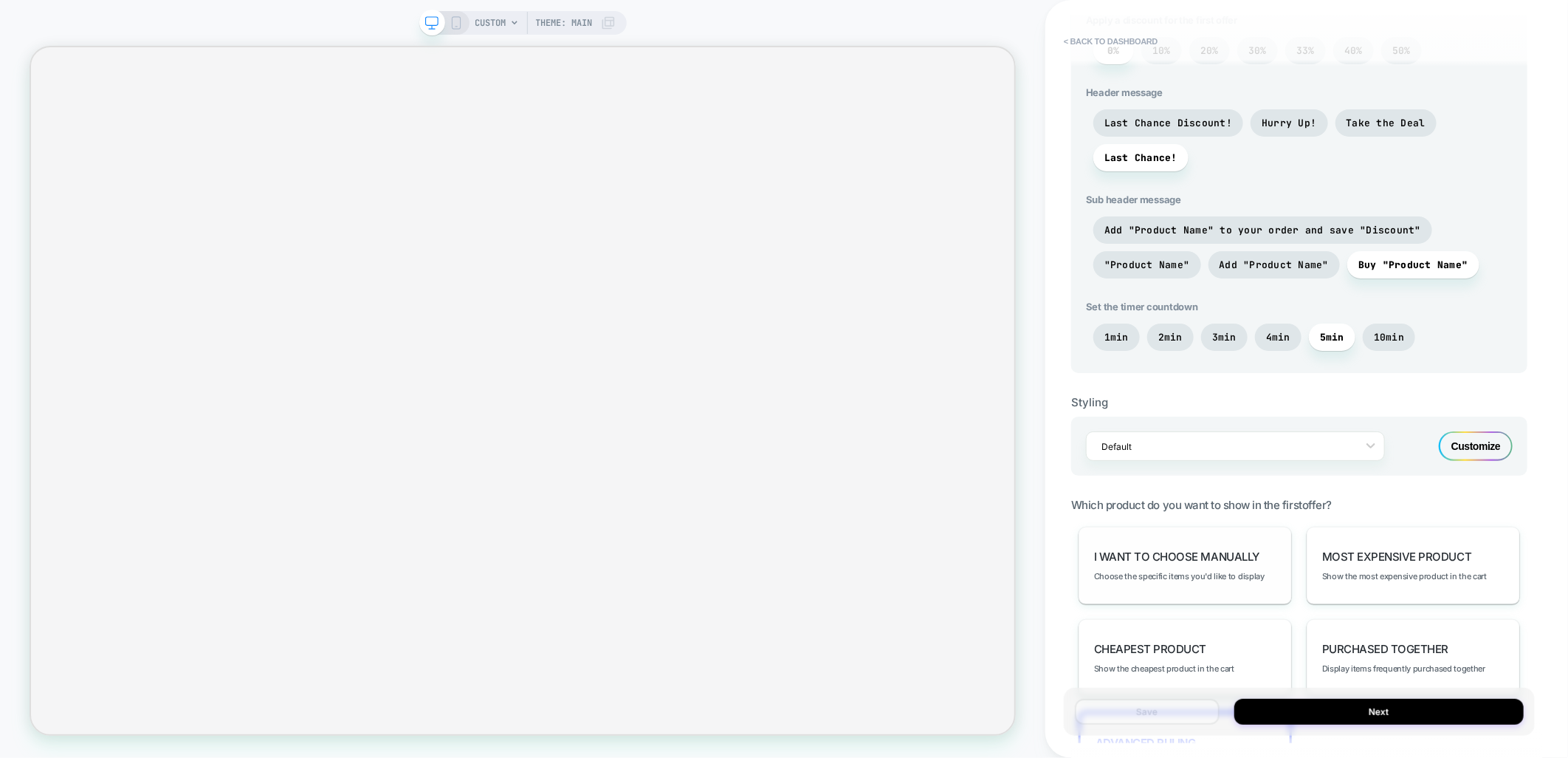
scroll to position [718, 0]
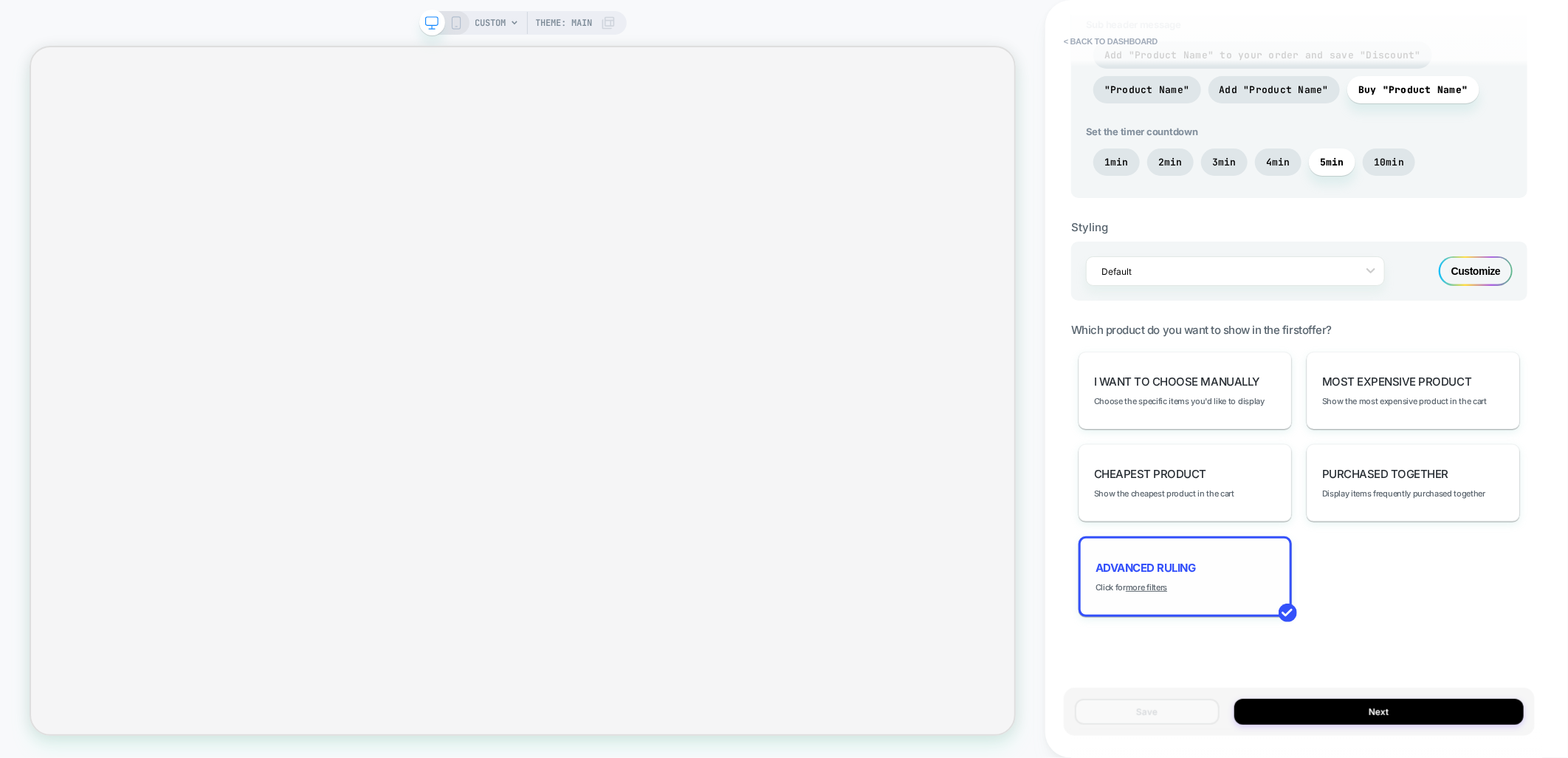
click at [1138, 569] on span "Advanced Ruling" at bounding box center [1145, 567] width 101 height 14
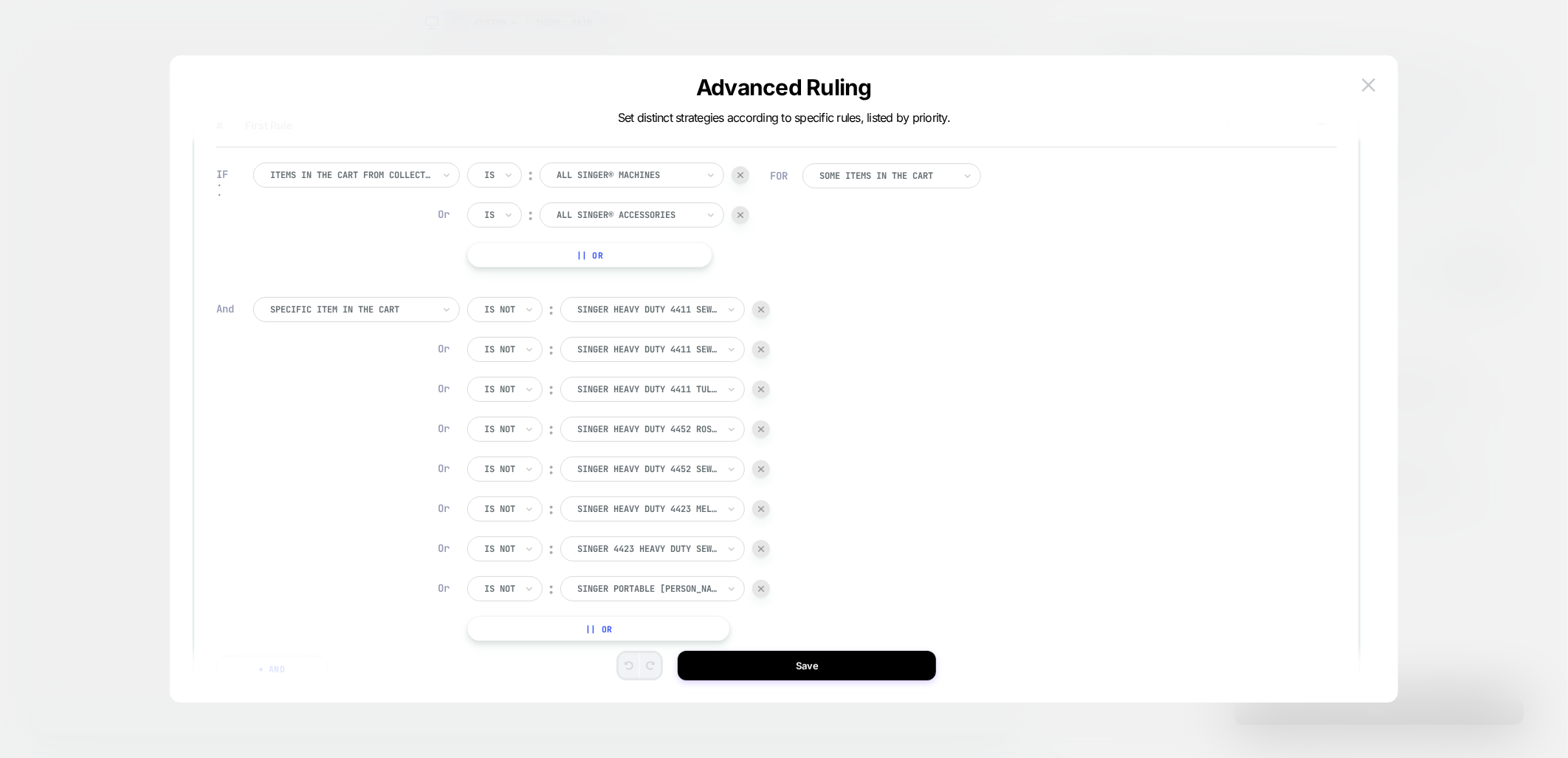
scroll to position [82, 0]
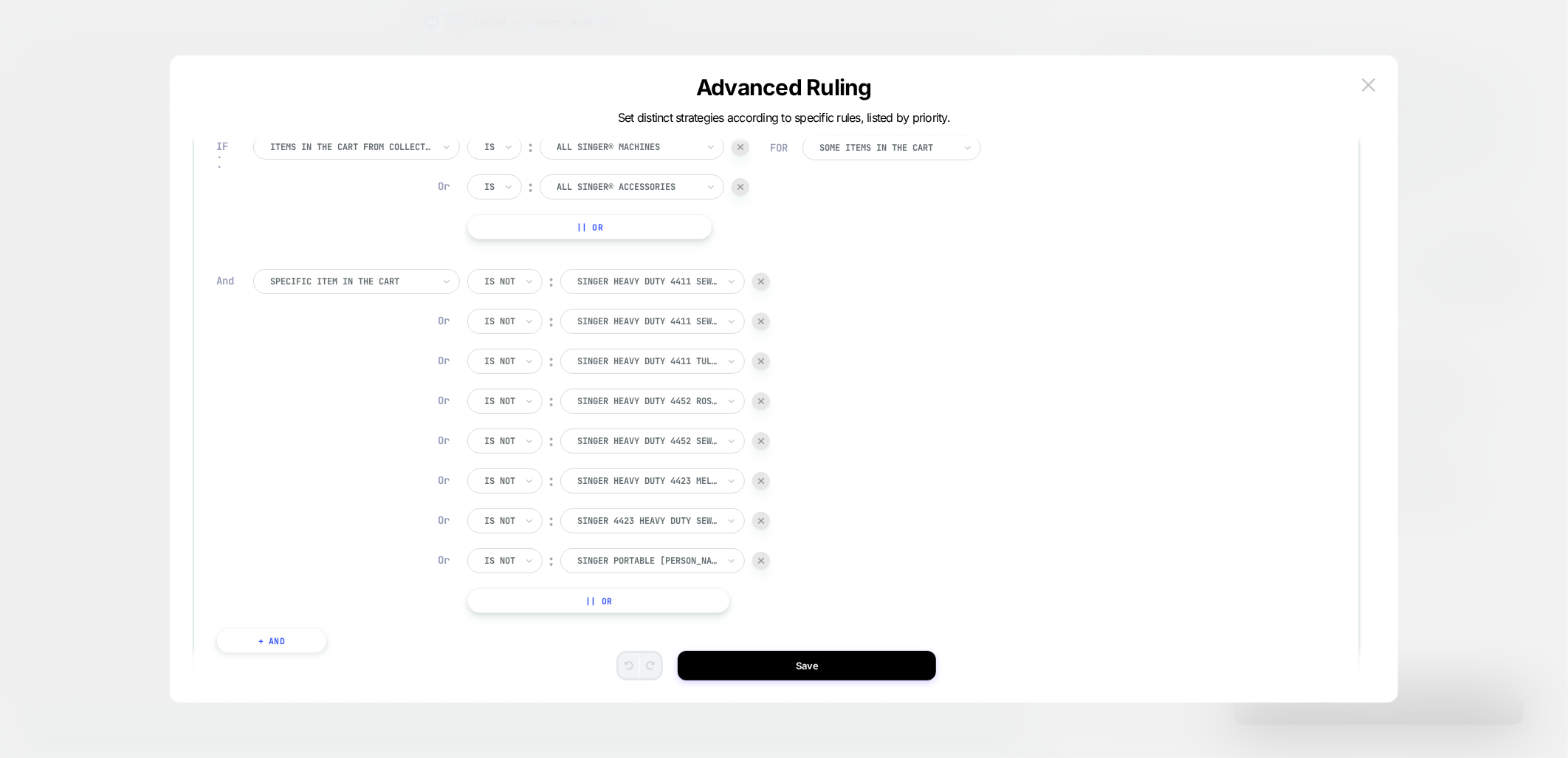
click at [643, 604] on button "|| Or" at bounding box center [598, 600] width 263 height 25
click at [643, 603] on div at bounding box center [626, 600] width 141 height 14
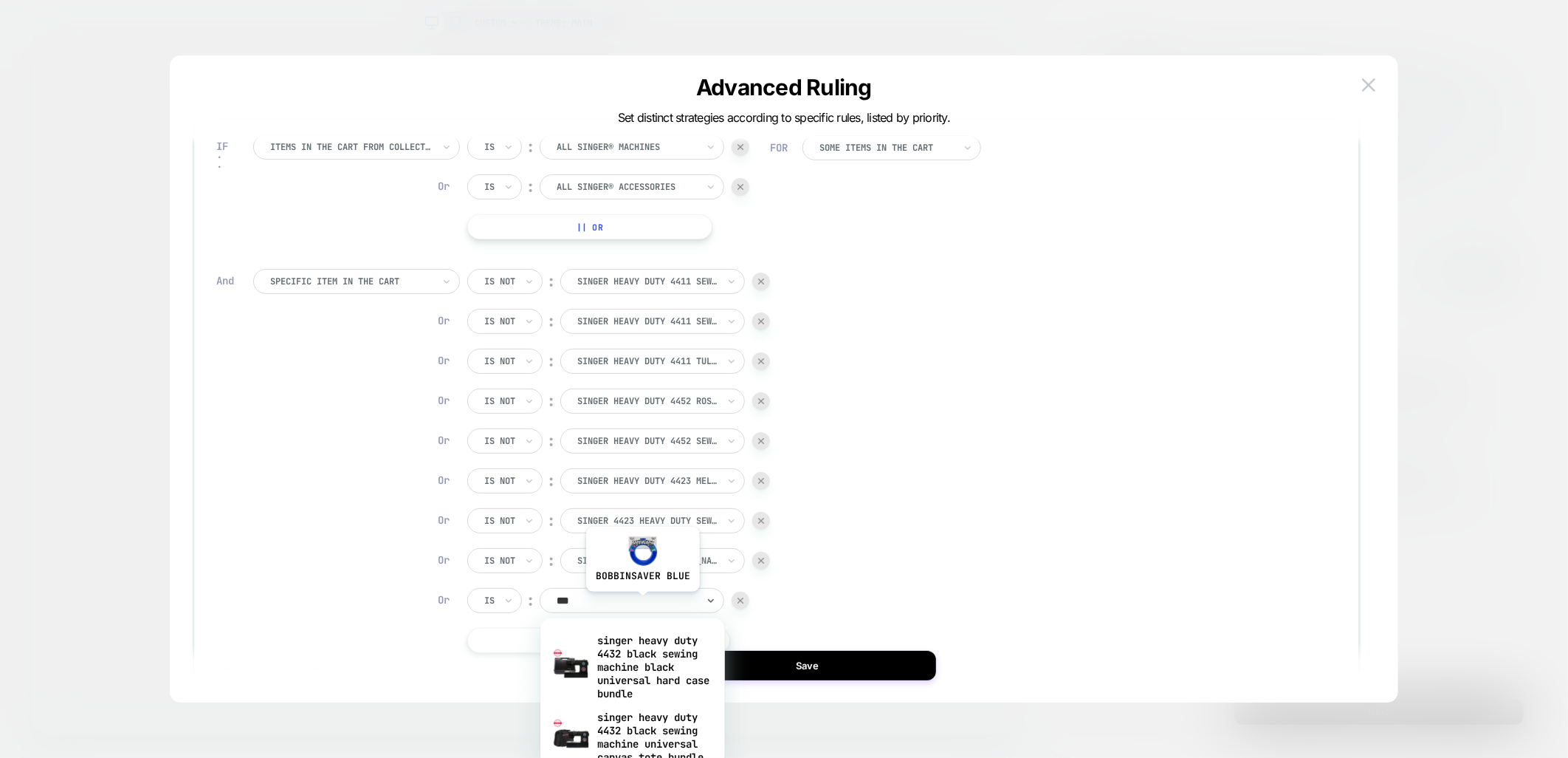
type input "****"
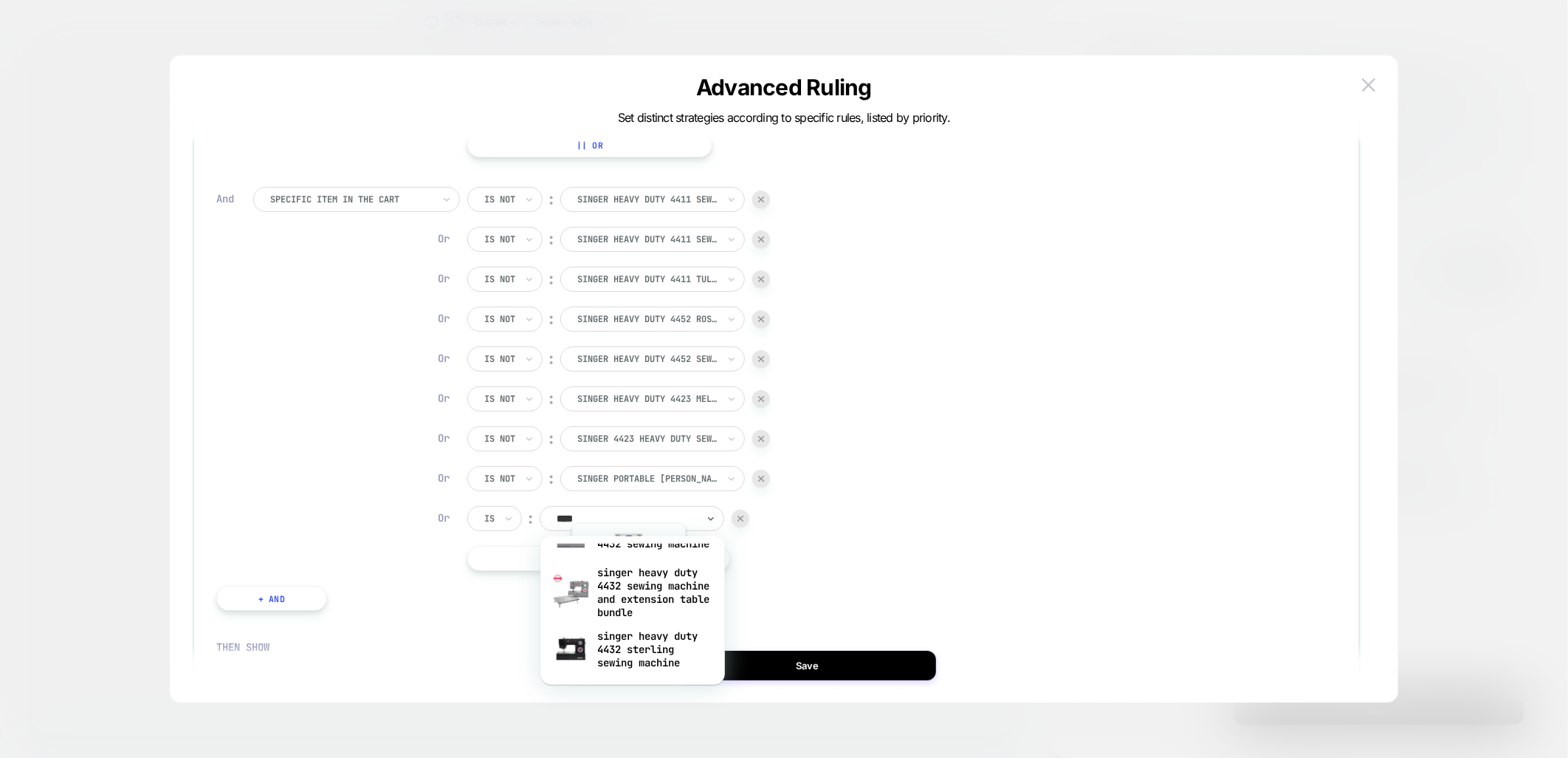
scroll to position [269, 0]
click at [641, 651] on div "singer heavy duty 4432 sterling sewing machine" at bounding box center [632, 649] width 170 height 50
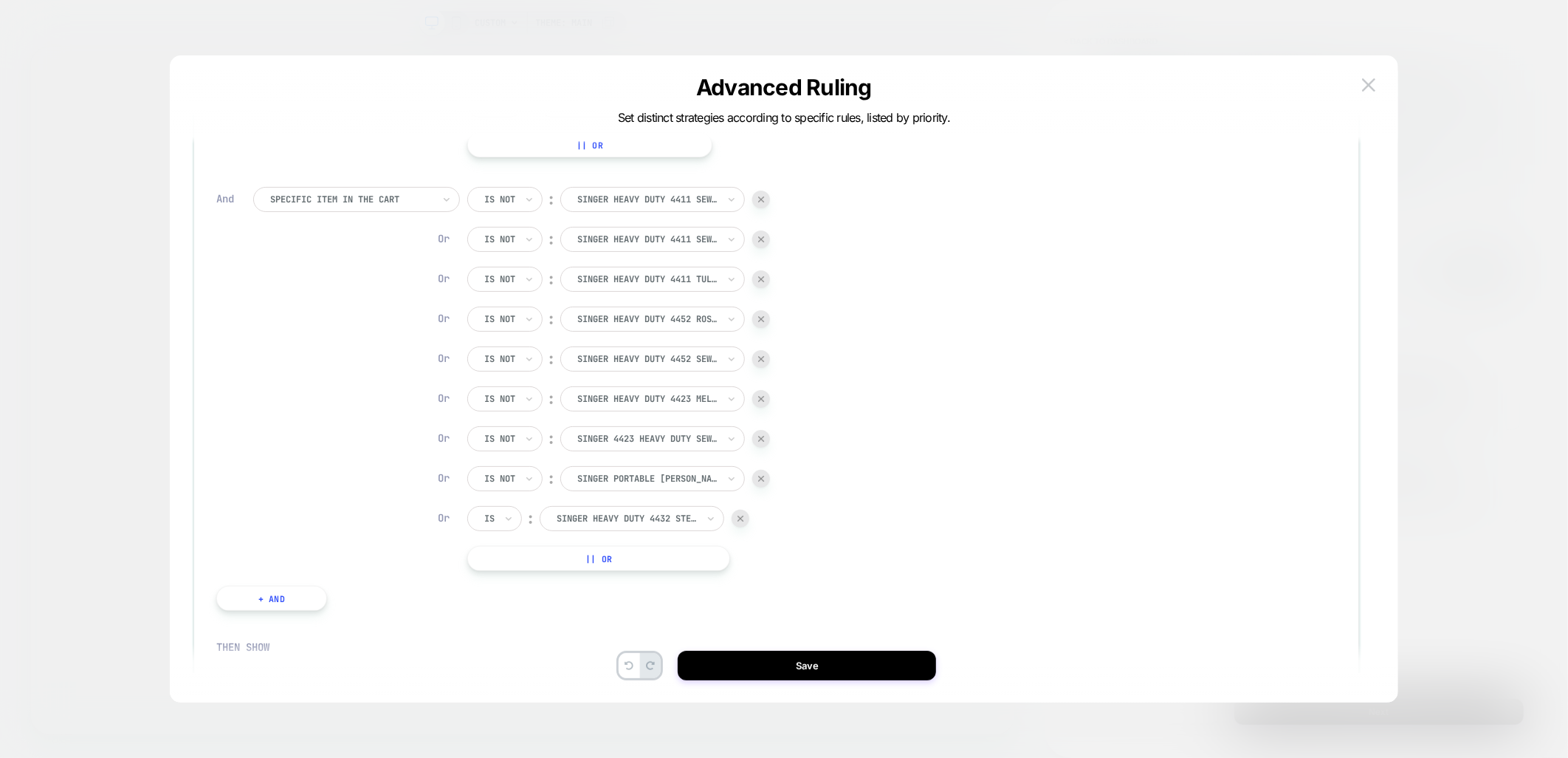
click at [576, 557] on button "|| Or" at bounding box center [598, 558] width 263 height 25
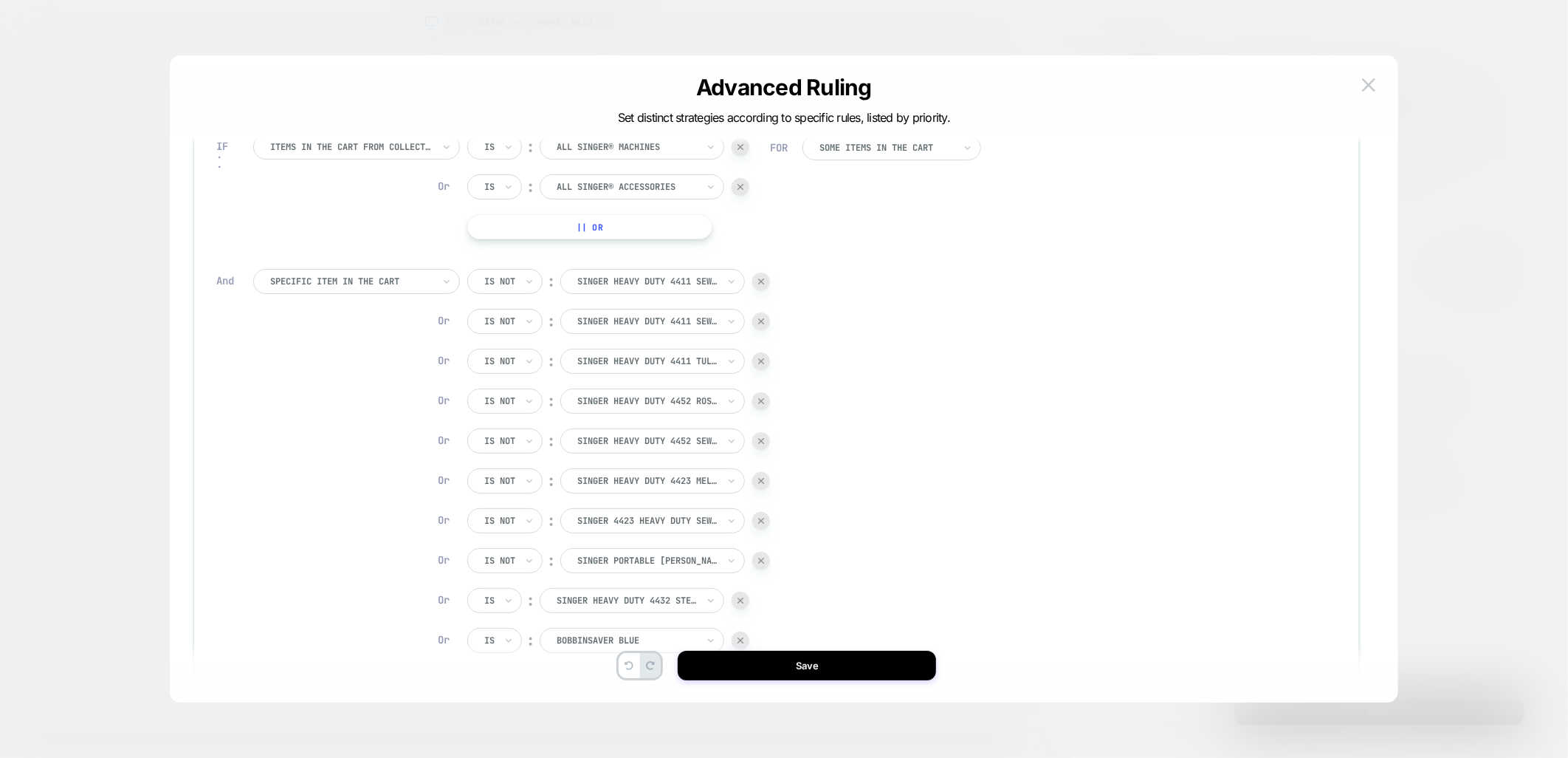
click at [584, 639] on div at bounding box center [626, 640] width 141 height 14
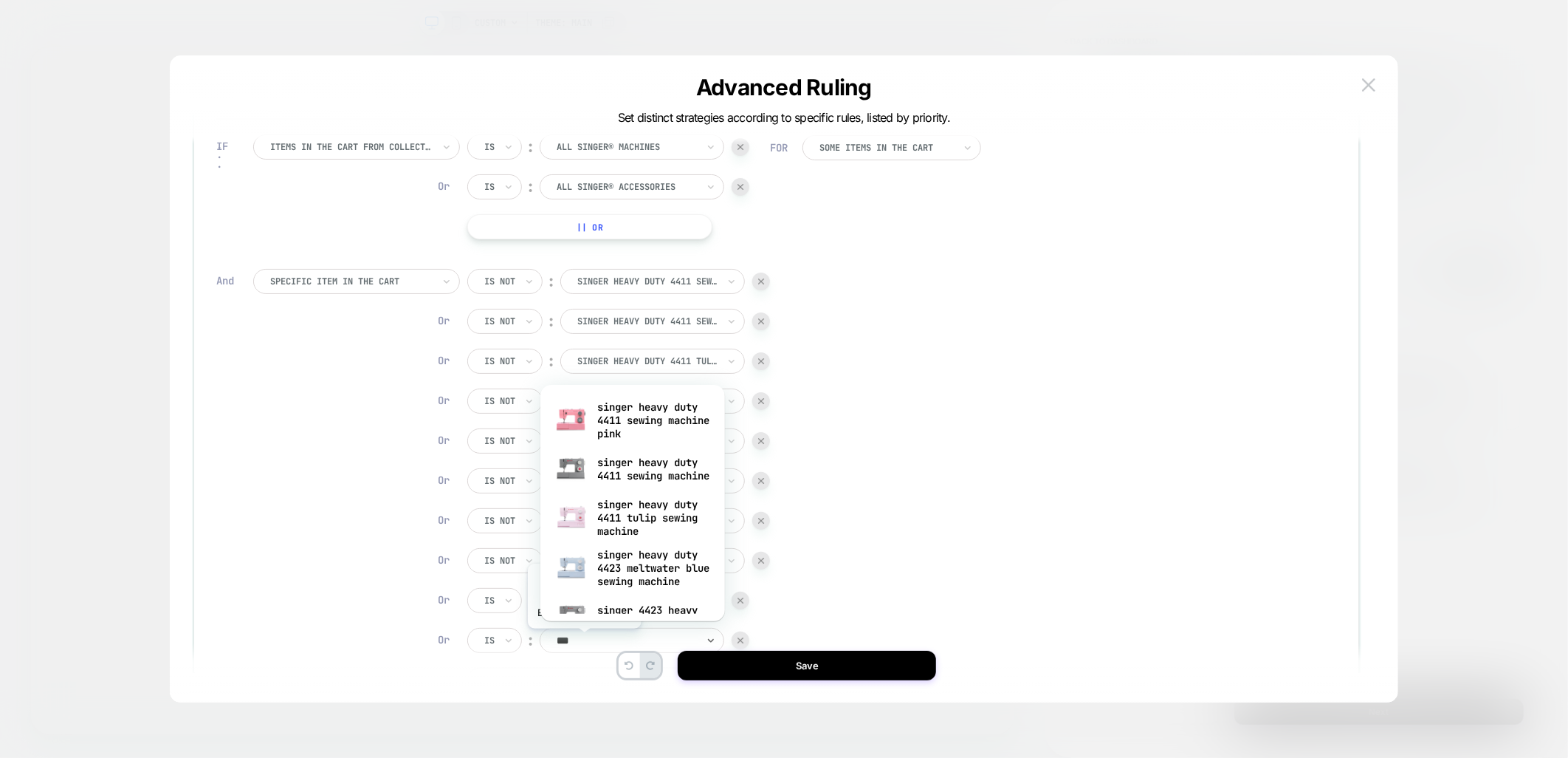
type input "****"
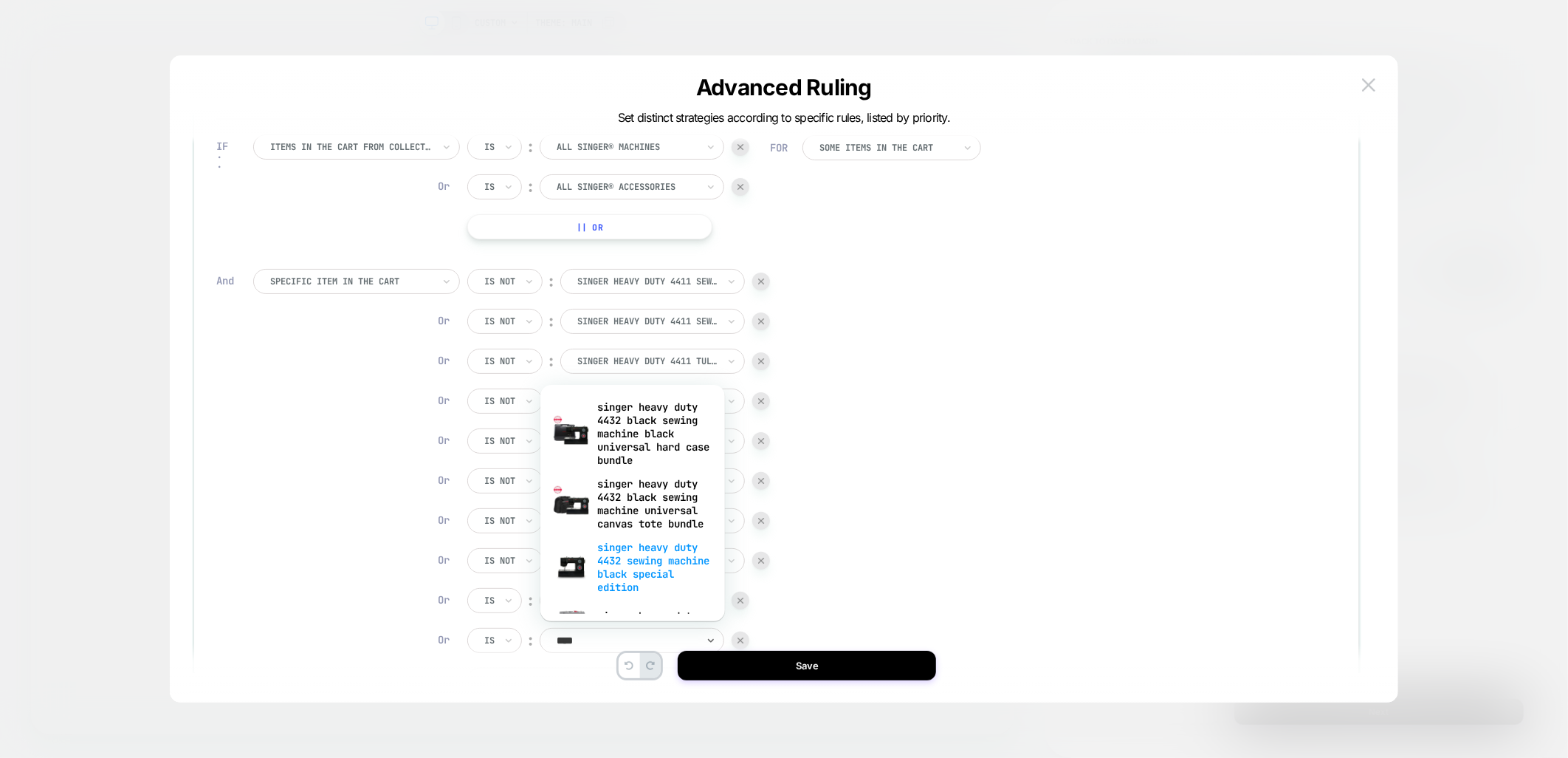
click at [626, 588] on div "singer heavy duty 4432 sewing machine black special edition" at bounding box center [632, 567] width 170 height 63
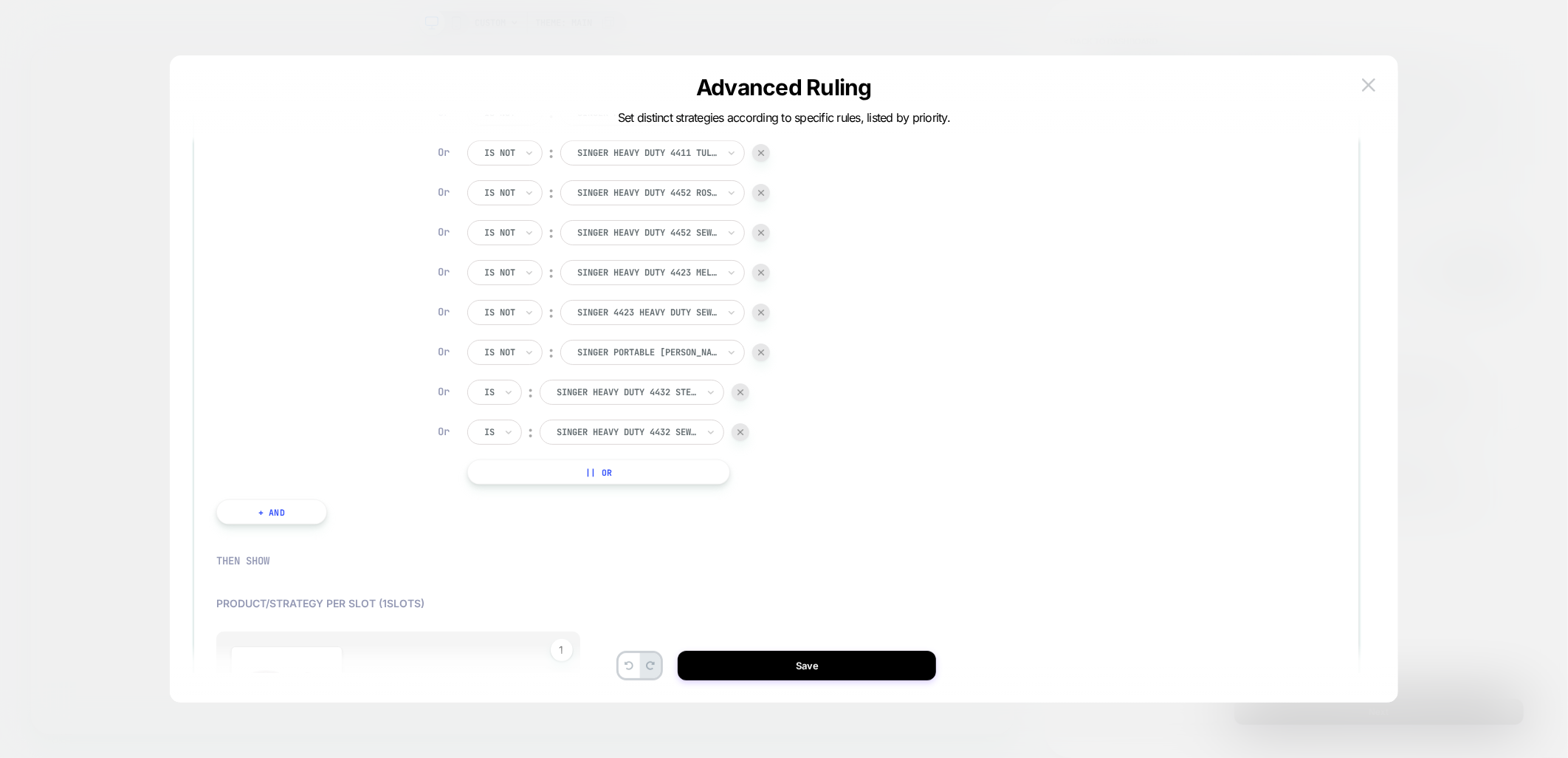
scroll to position [328, 0]
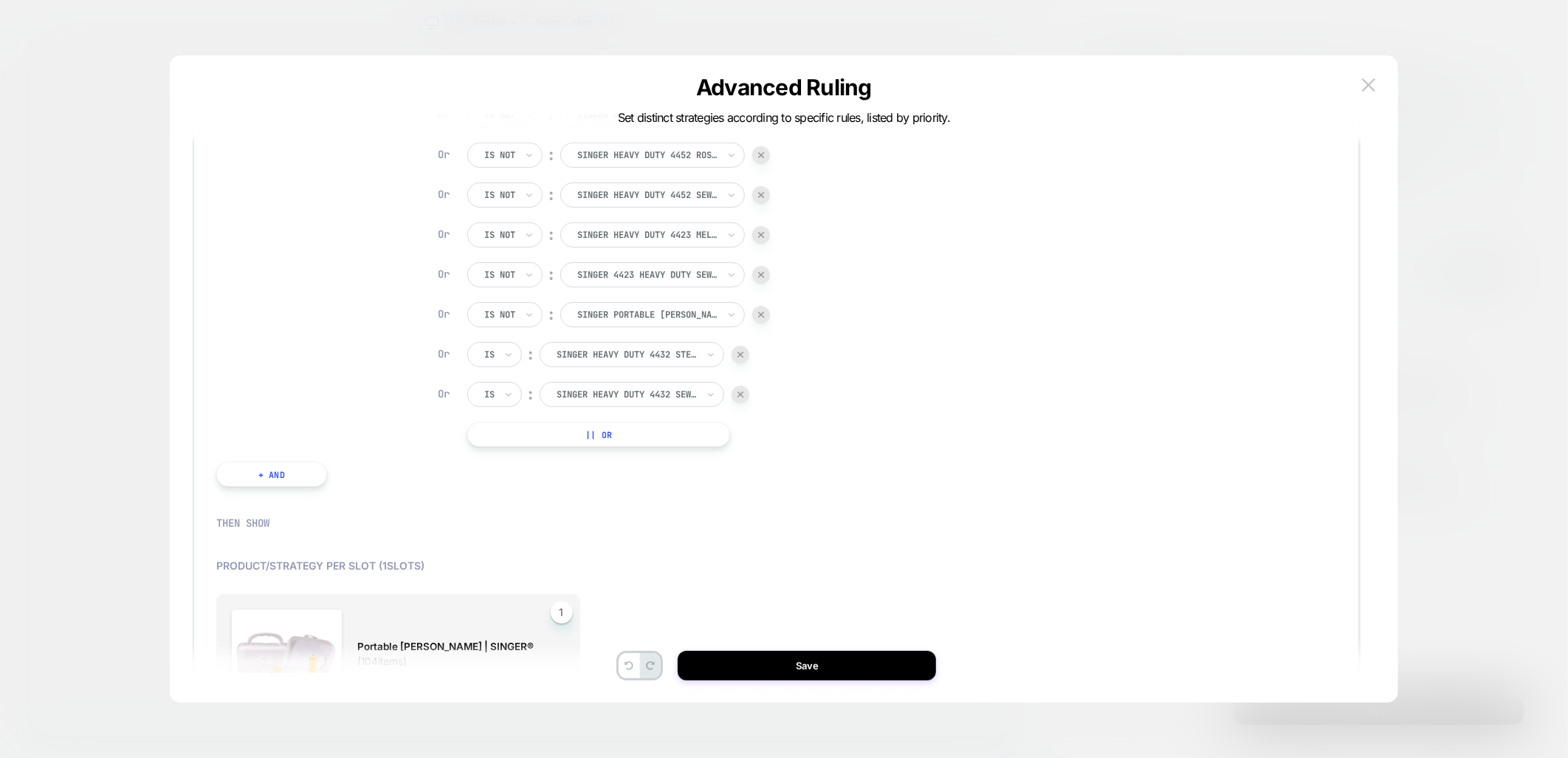
click at [630, 434] on button "|| Or" at bounding box center [598, 434] width 263 height 25
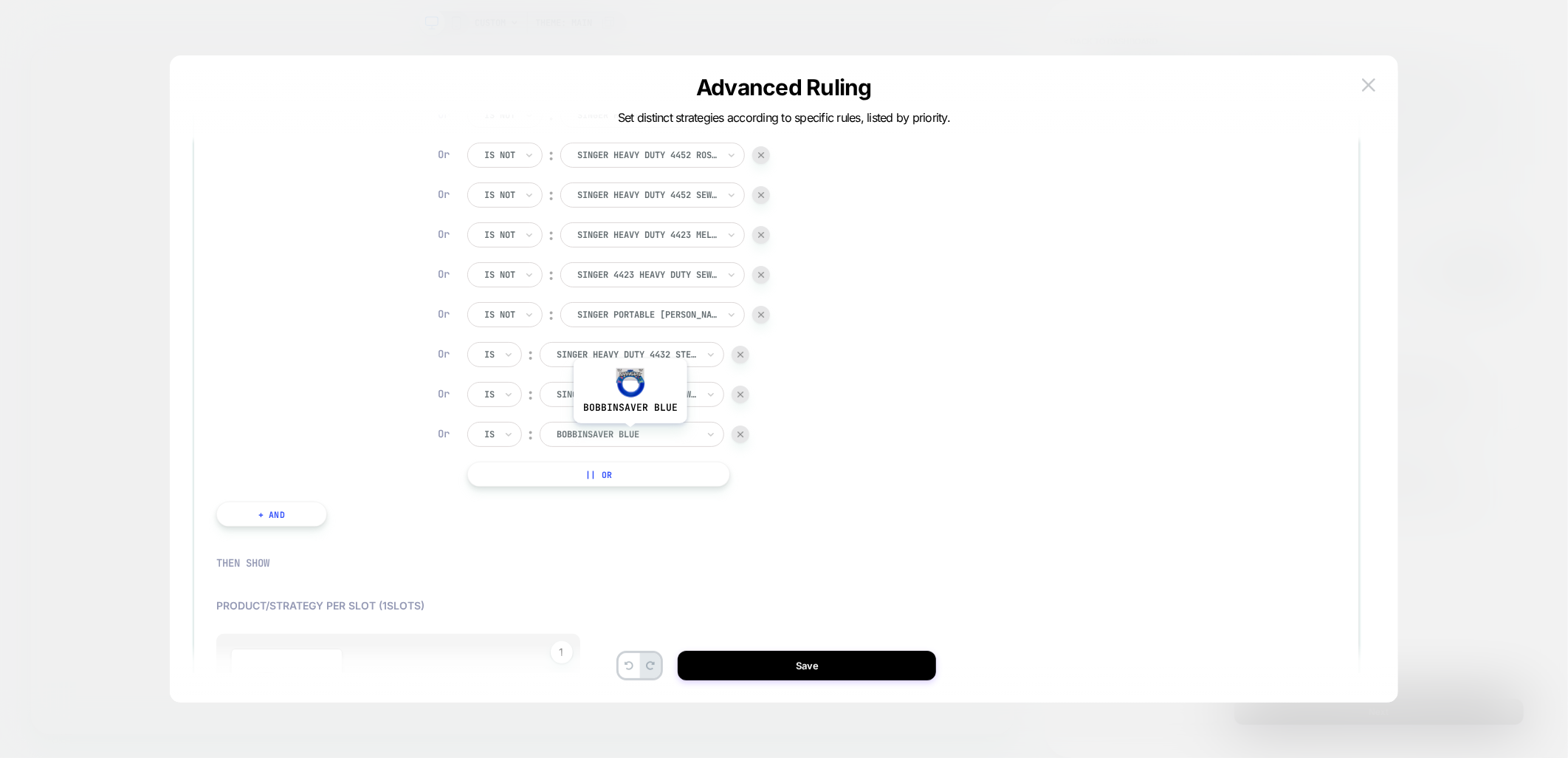
click at [630, 434] on div at bounding box center [626, 435] width 141 height 14
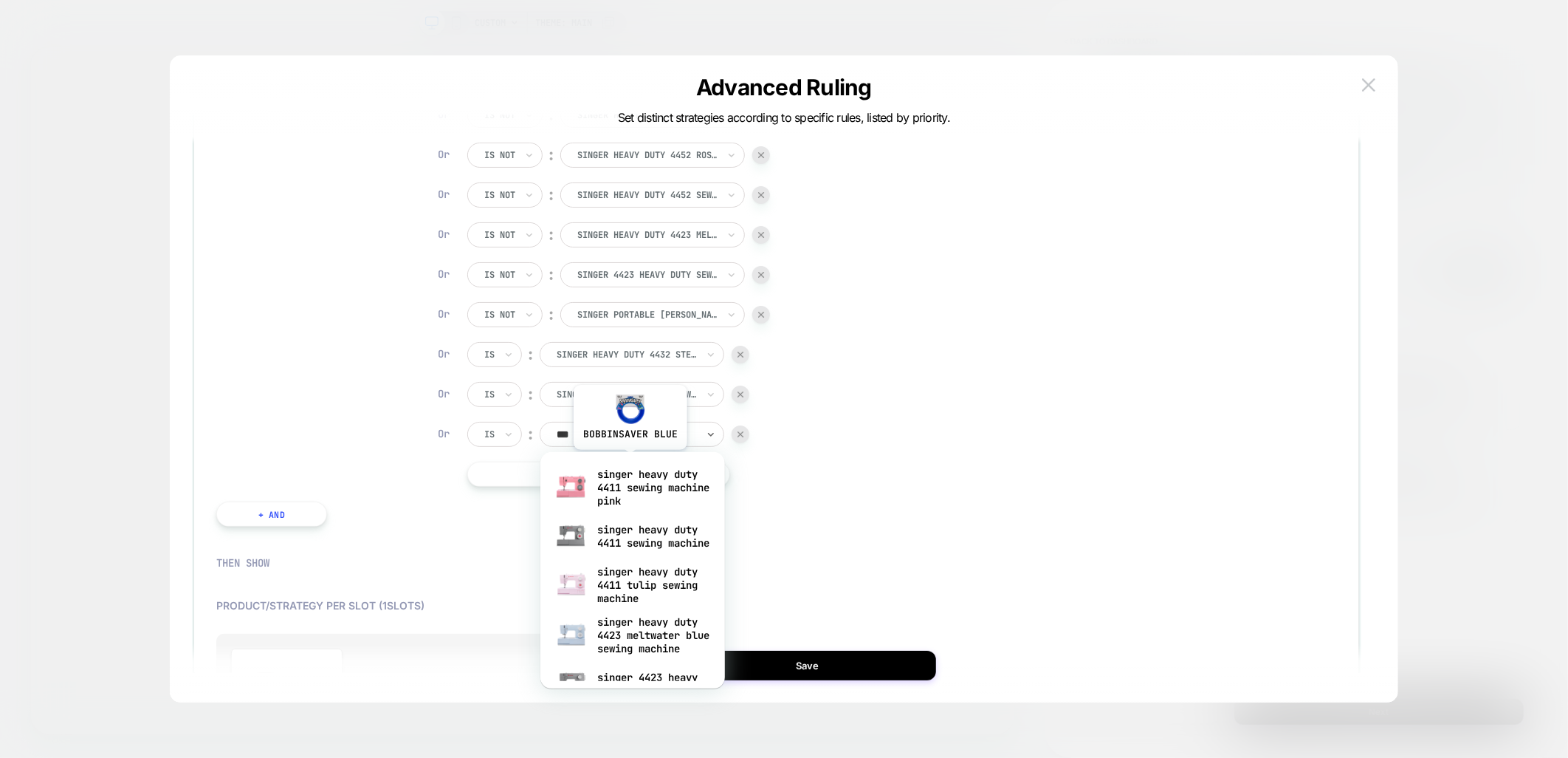
type input "****"
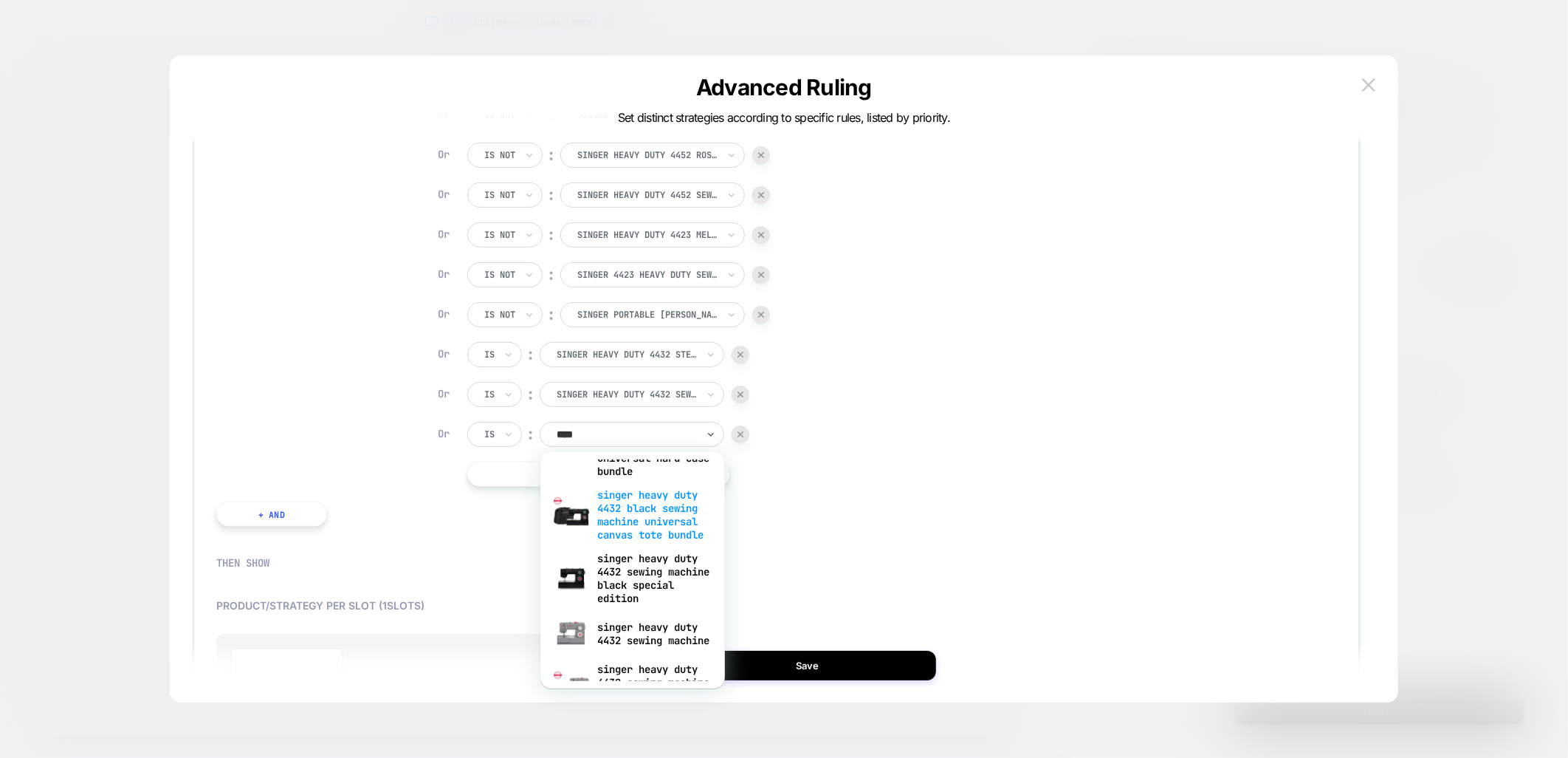
scroll to position [82, 0]
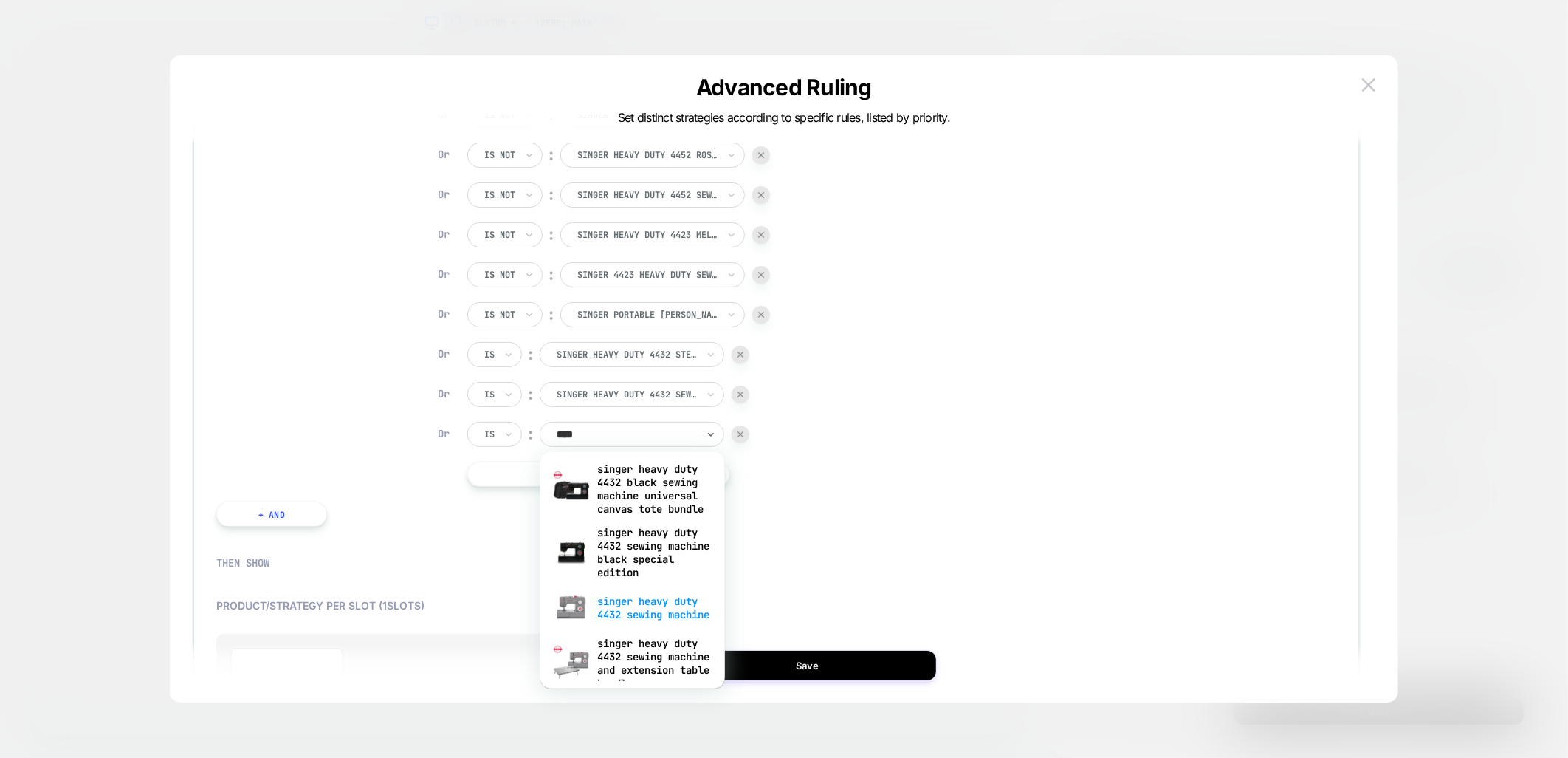
click at [646, 616] on div "singer heavy duty 4432 sewing machine" at bounding box center [632, 607] width 170 height 47
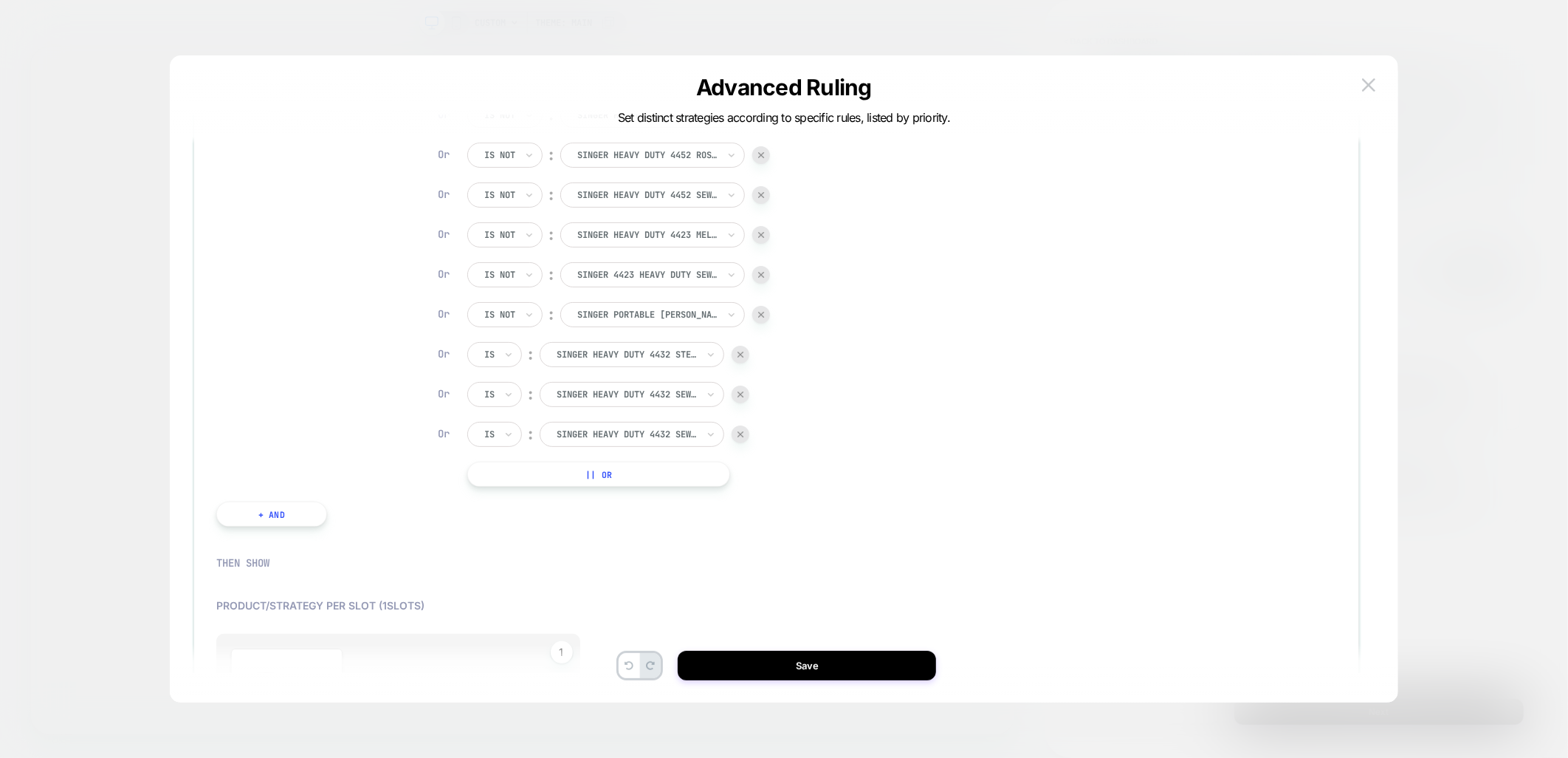
click at [1004, 477] on div "IF Items in the cart from collection Is ︰ All SINGER® Machines Or Is ︰ All SING…" at bounding box center [776, 207] width 1121 height 668
click at [499, 358] on div "Is" at bounding box center [494, 354] width 55 height 25
click at [503, 417] on div "Is not" at bounding box center [530, 418] width 96 height 24
click at [498, 404] on div "Is" at bounding box center [494, 394] width 55 height 25
click at [503, 464] on div "Is not" at bounding box center [530, 458] width 96 height 24
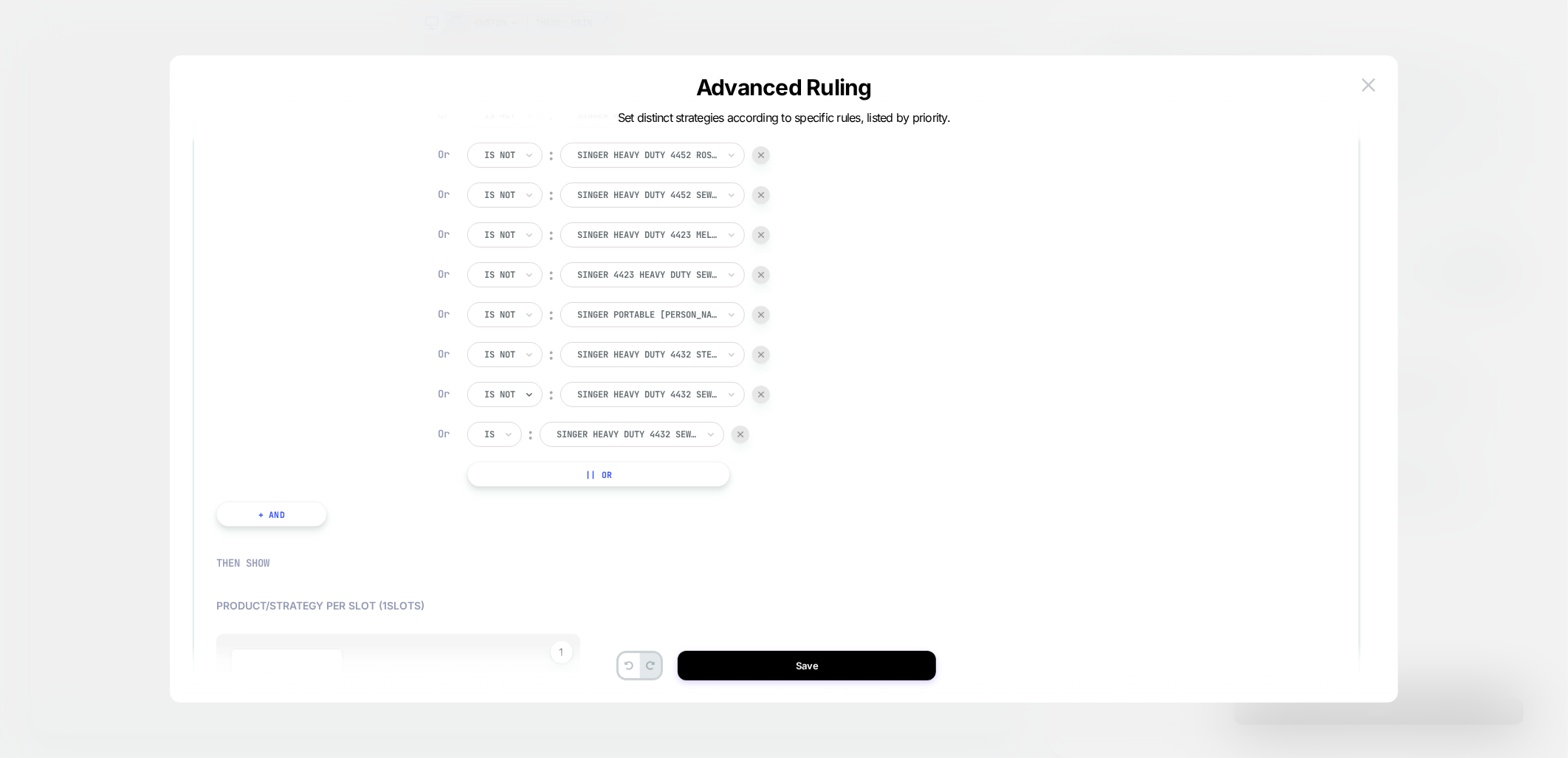
click at [490, 439] on div at bounding box center [489, 435] width 10 height 14
click at [499, 500] on div "Is not" at bounding box center [530, 498] width 96 height 24
click at [814, 660] on button "Save" at bounding box center [806, 665] width 258 height 30
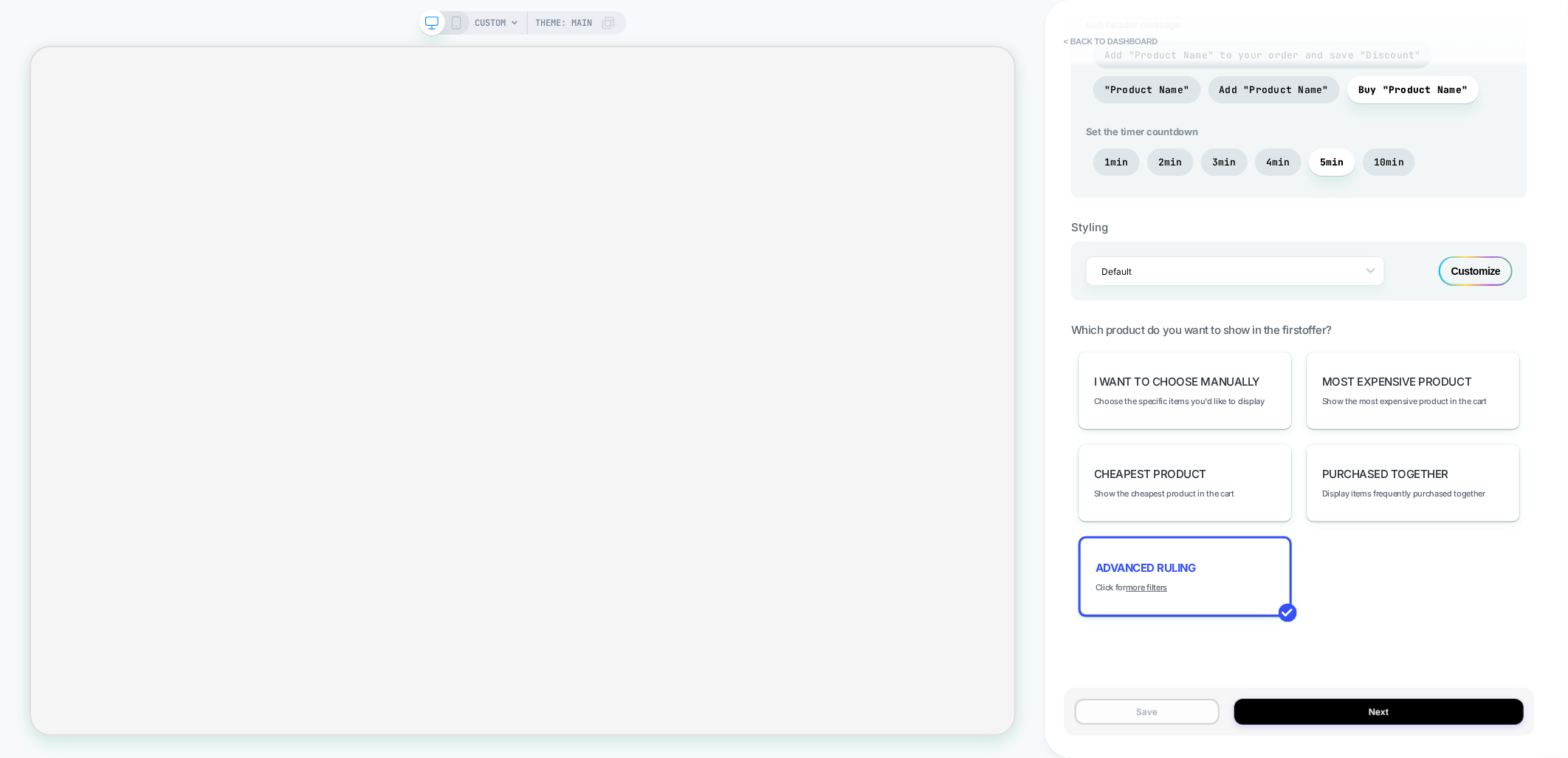
click at [1165, 717] on button "Save" at bounding box center [1147, 711] width 145 height 26
click at [1391, 12] on button "Publish" at bounding box center [1384, 15] width 50 height 15
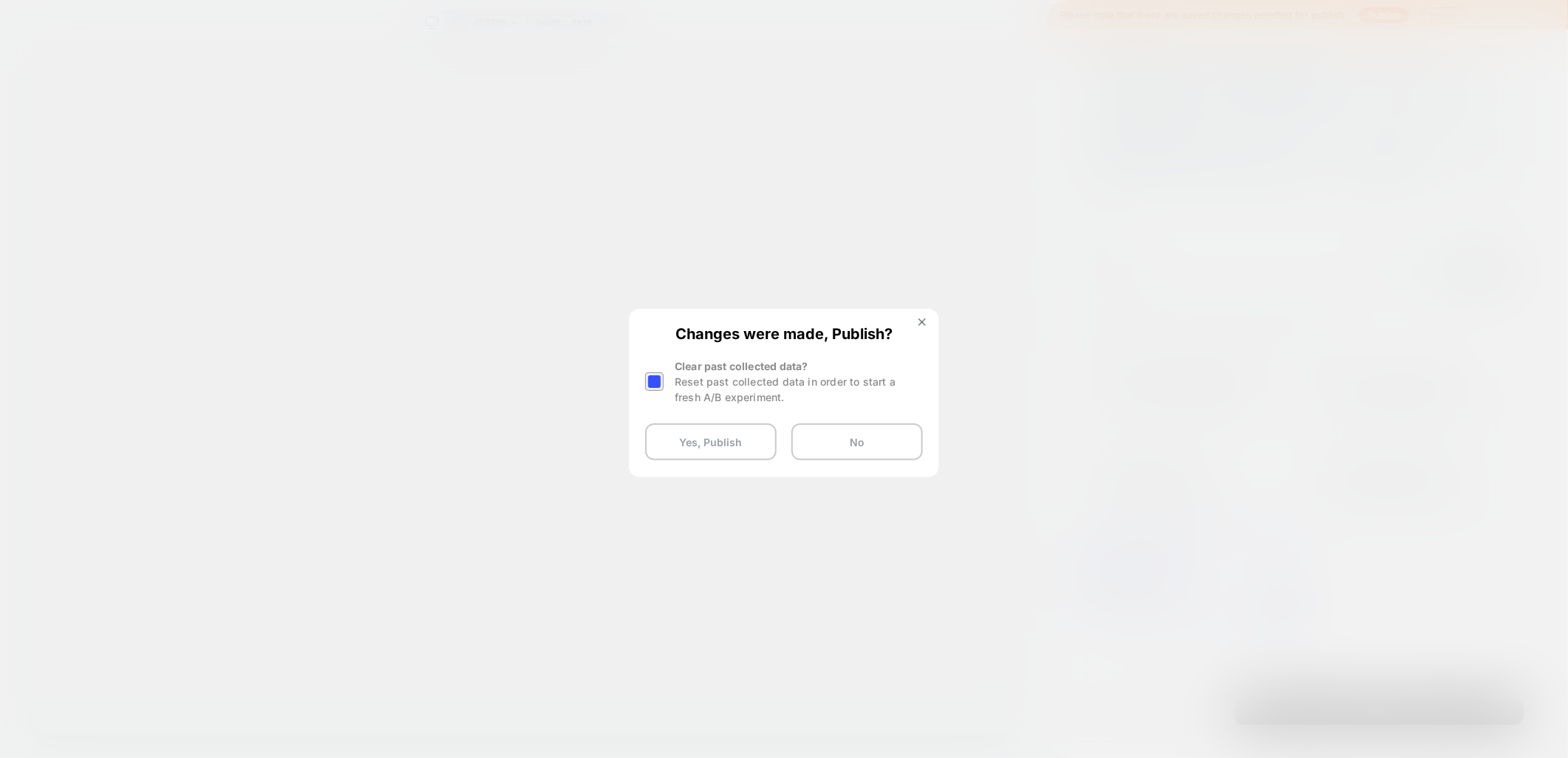
click at [654, 385] on div at bounding box center [654, 382] width 19 height 19
click at [679, 437] on button "Yes, Publish" at bounding box center [711, 441] width 131 height 37
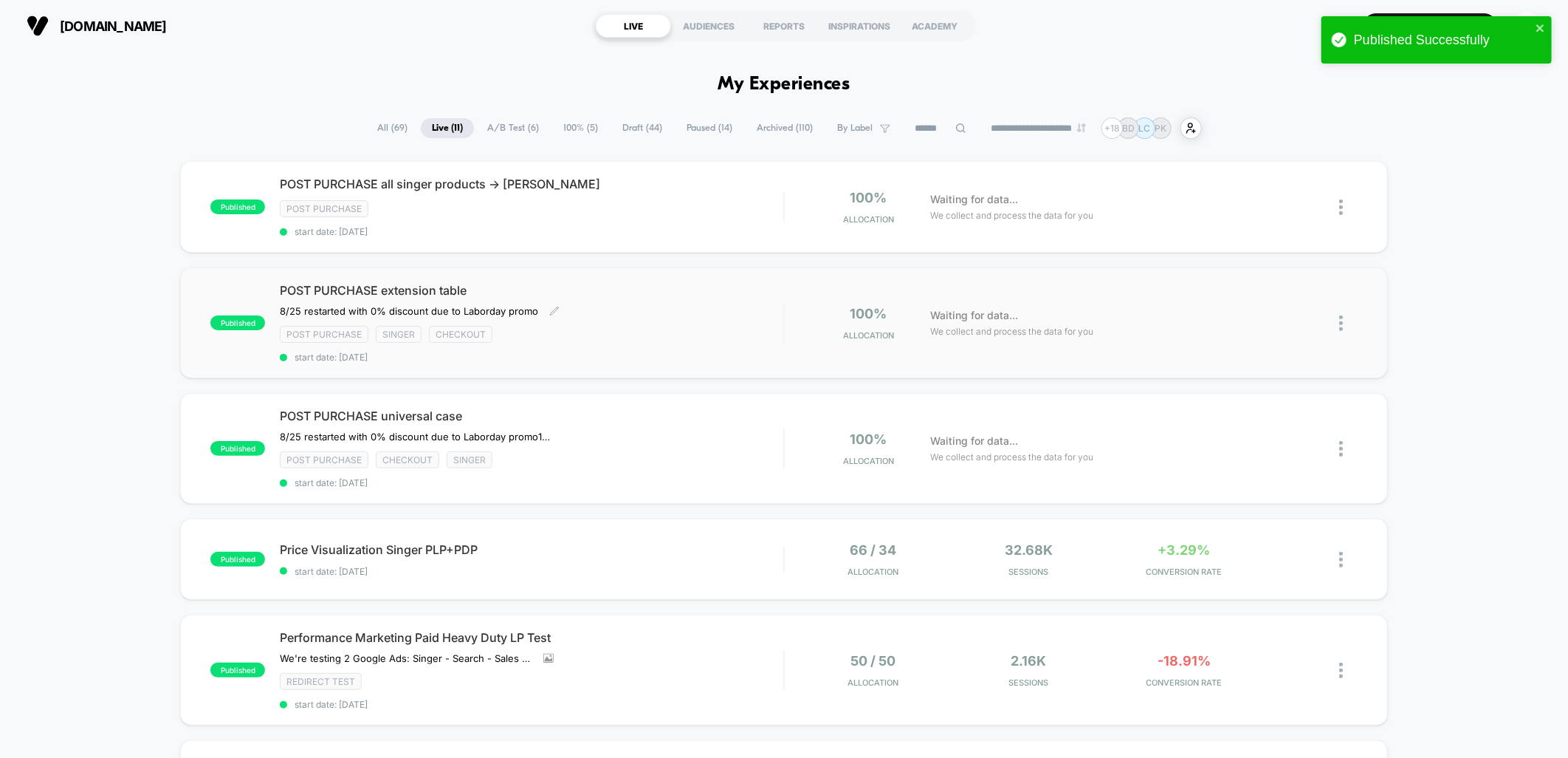
click at [755, 318] on div "POST PURCHASE extension table ﻿8/25 restarted with 0% discount due to Laborday …" at bounding box center [531, 323] width 504 height 80
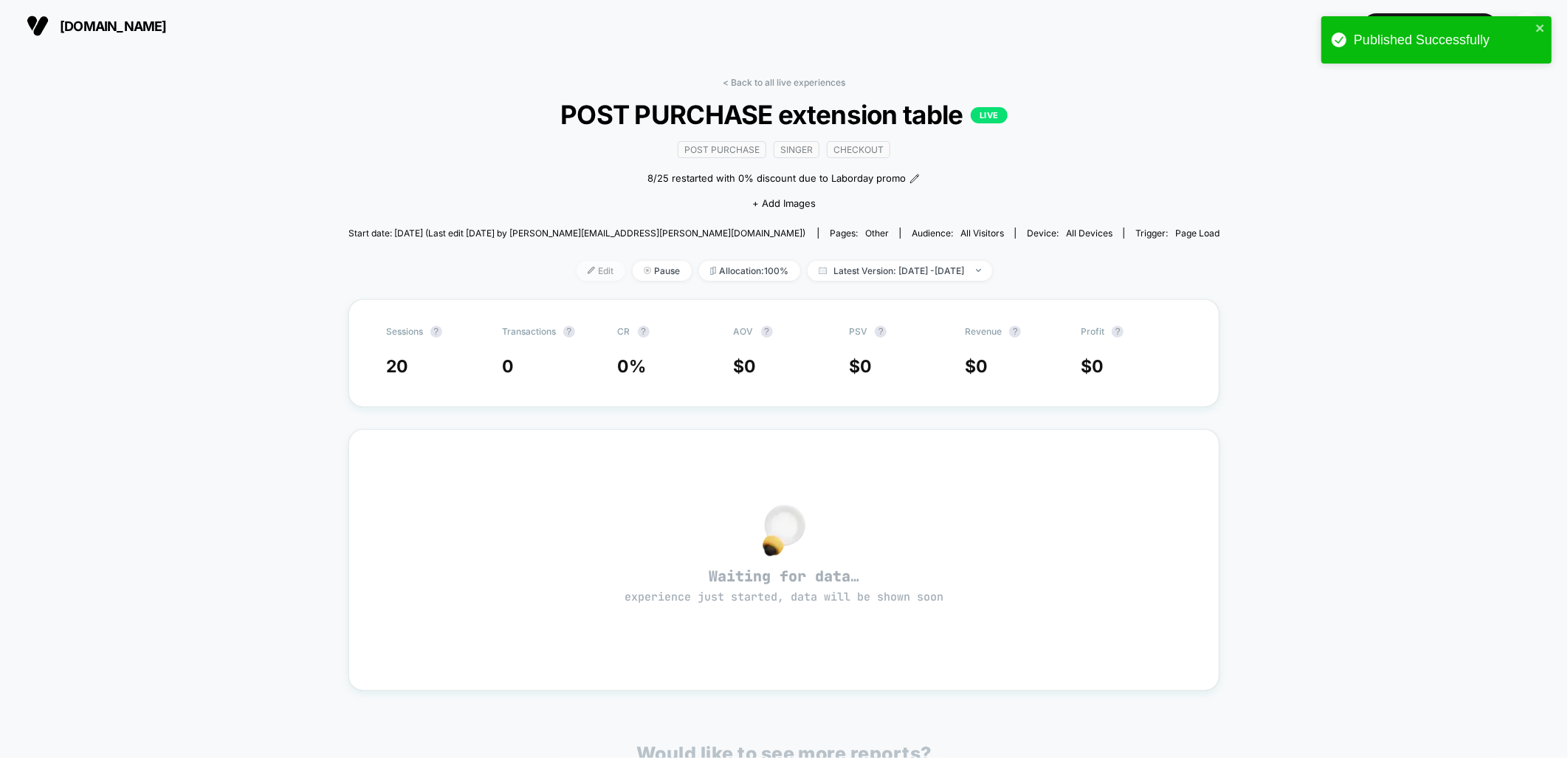
click at [577, 275] on span "Edit" at bounding box center [601, 270] width 49 height 20
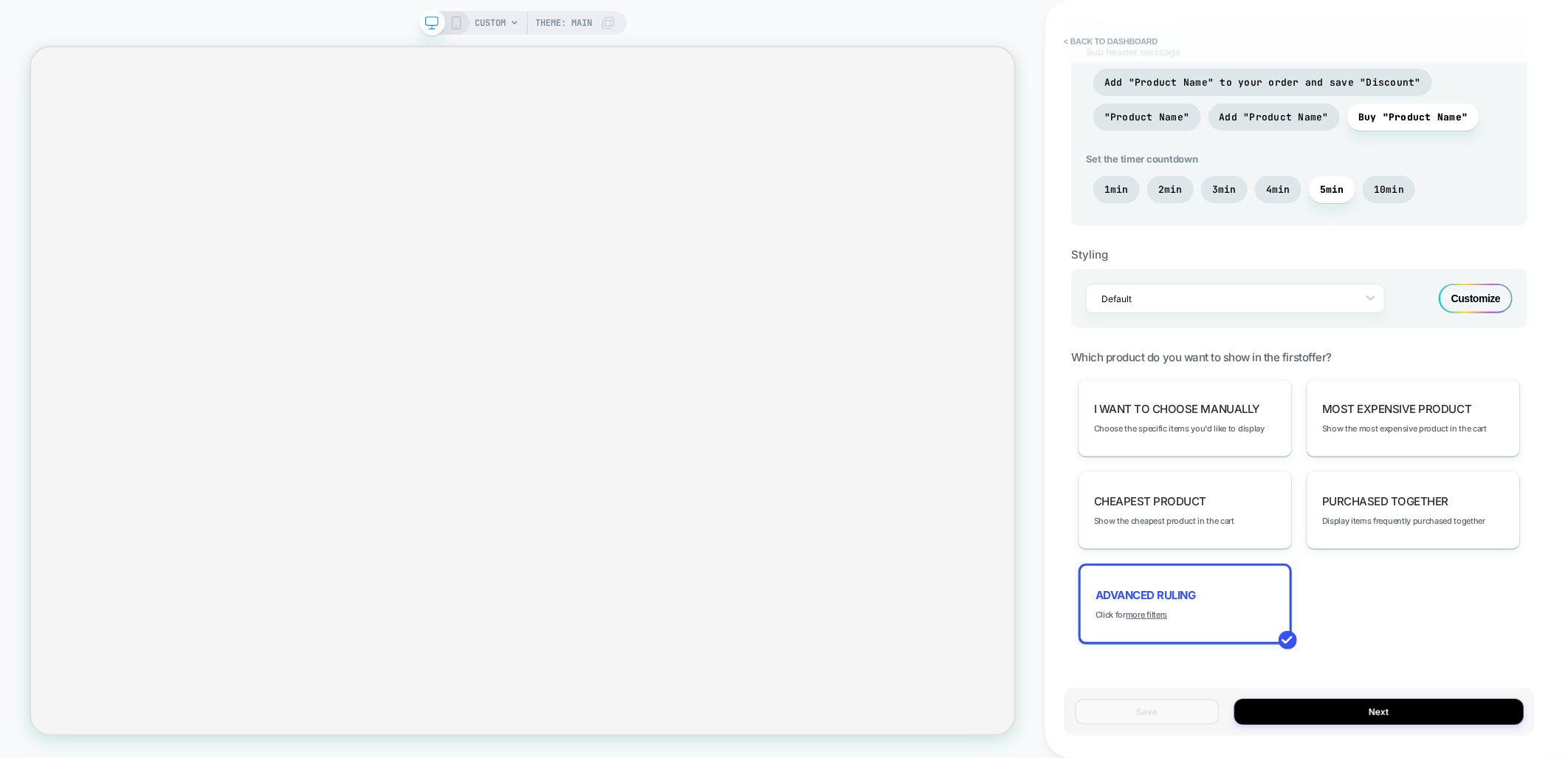
scroll to position [724, 0]
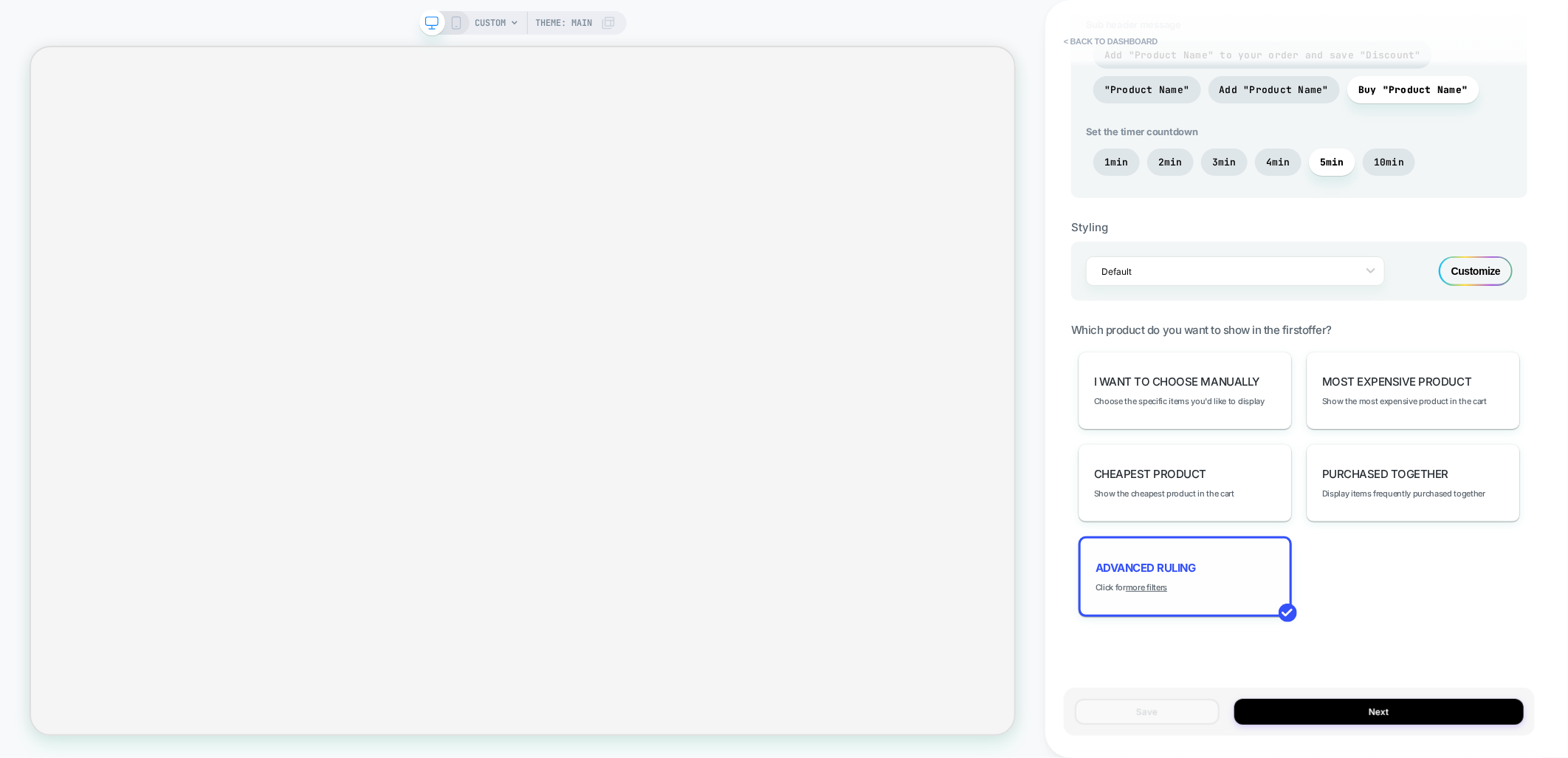
click at [1150, 571] on div "Advanced Ruling Click for more filters" at bounding box center [1185, 576] width 213 height 80
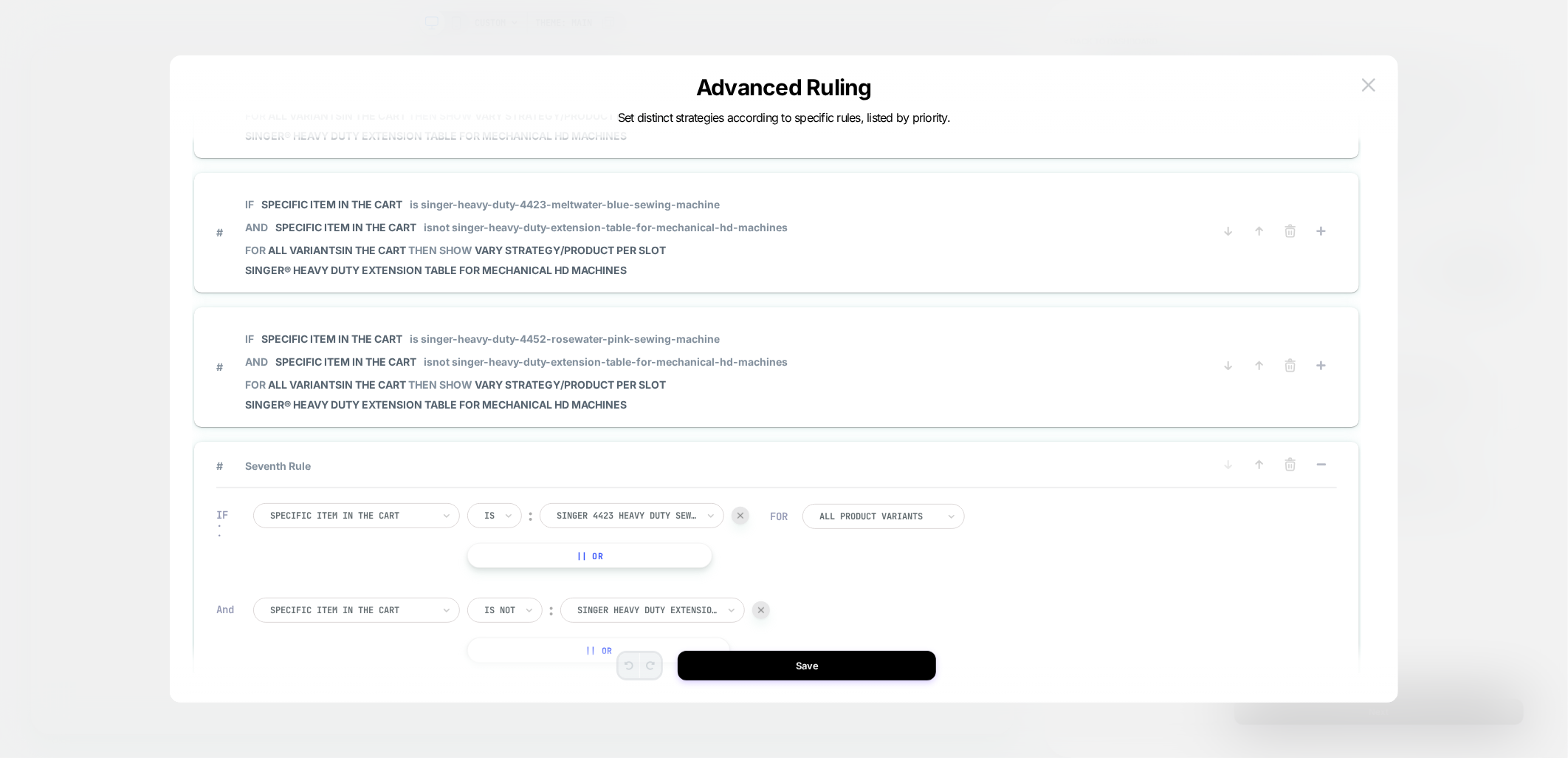
scroll to position [437, 0]
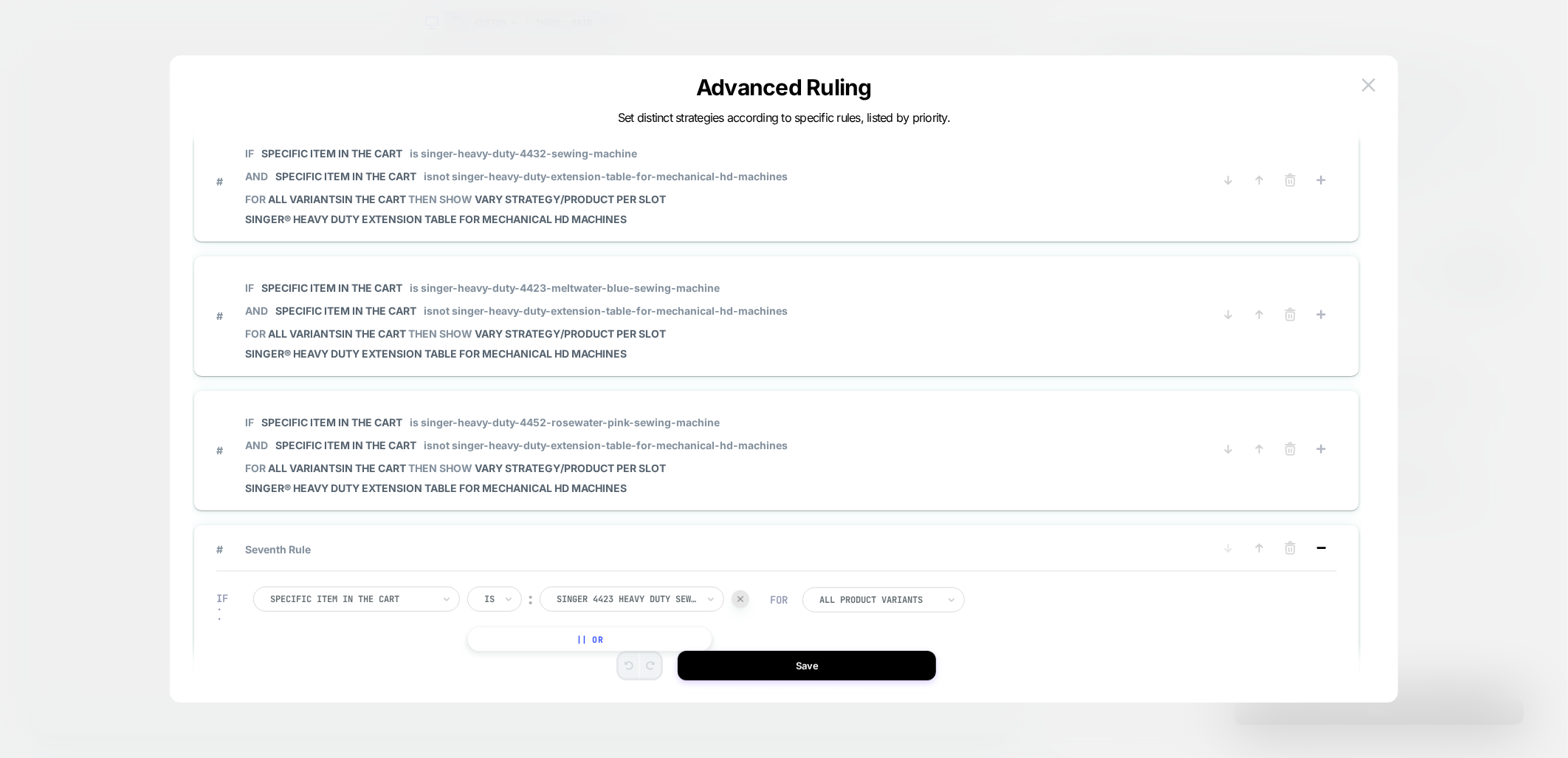
click at [1319, 541] on icon at bounding box center [1321, 547] width 14 height 14
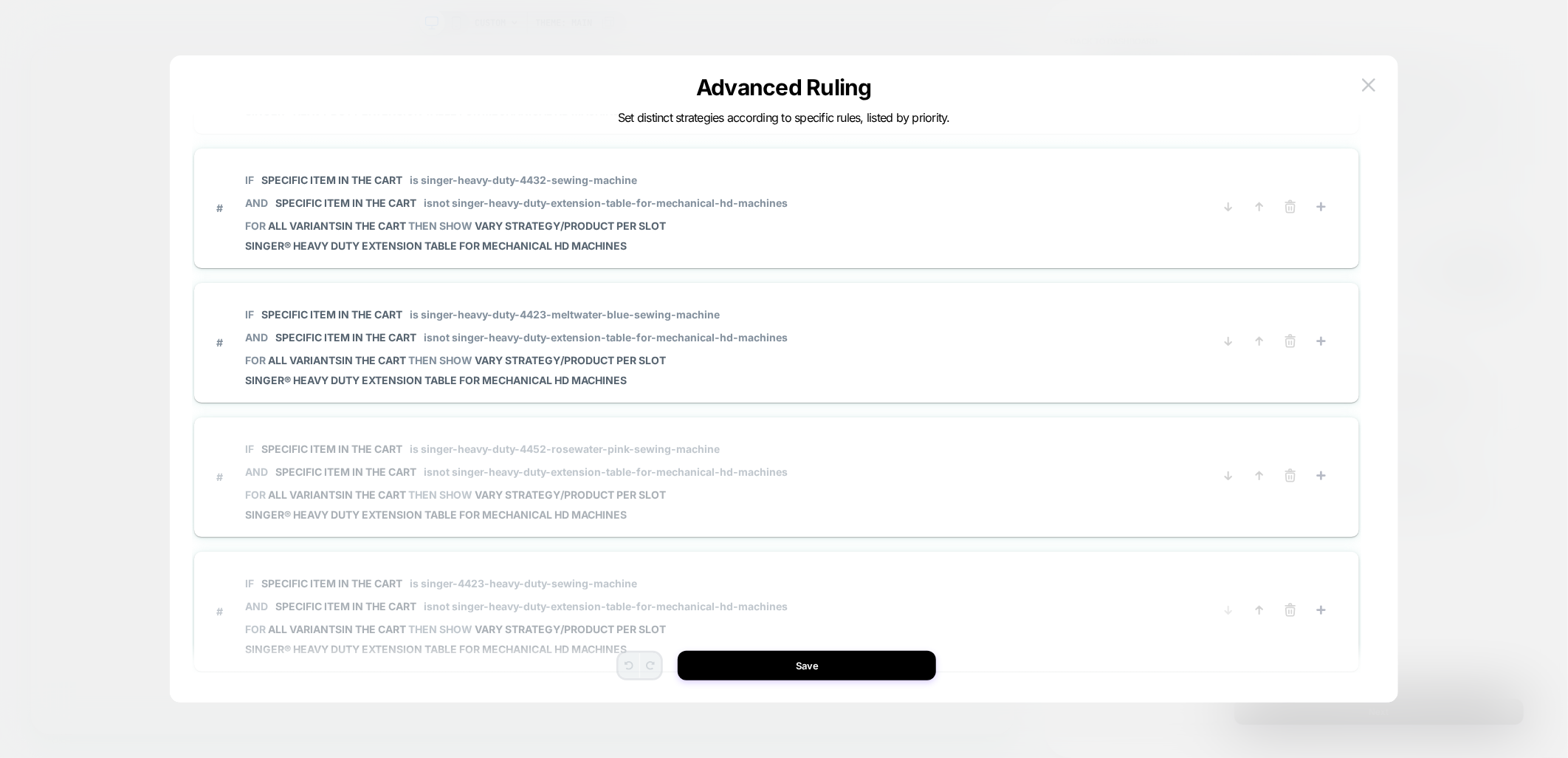
scroll to position [484, 0]
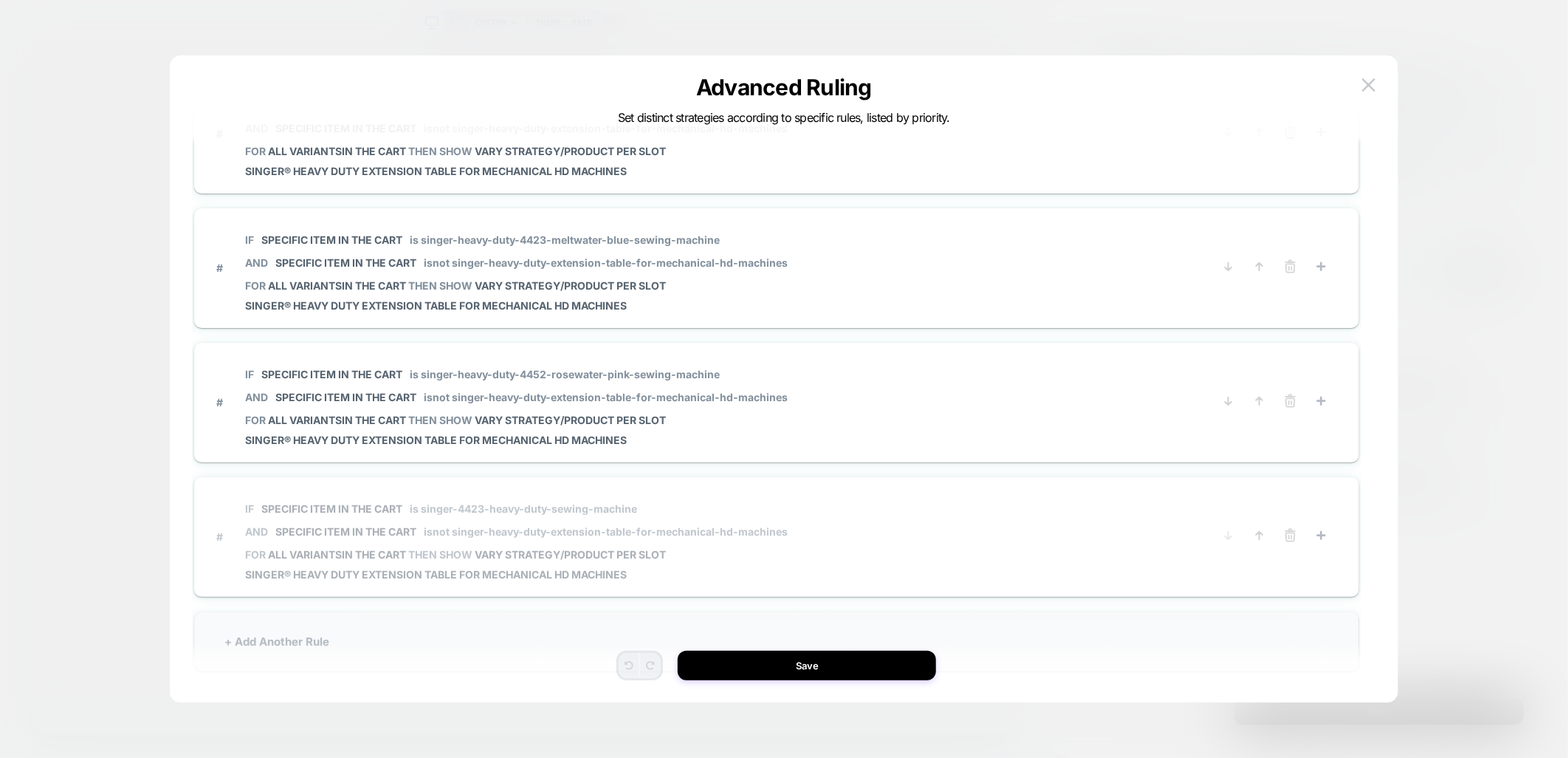
click at [525, 628] on div "+ Add Another Rule" at bounding box center [776, 641] width 1165 height 60
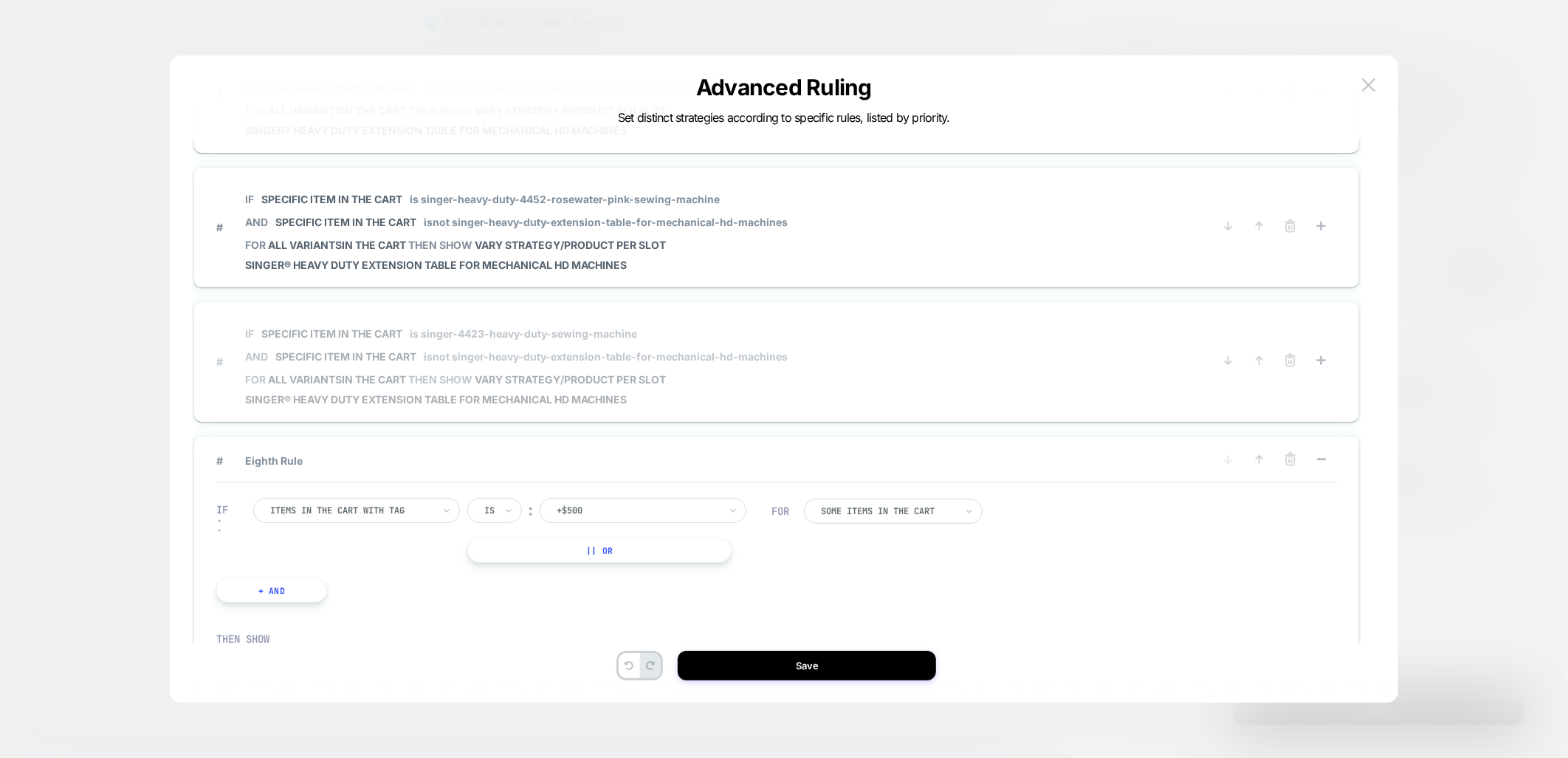
scroll to position [813, 0]
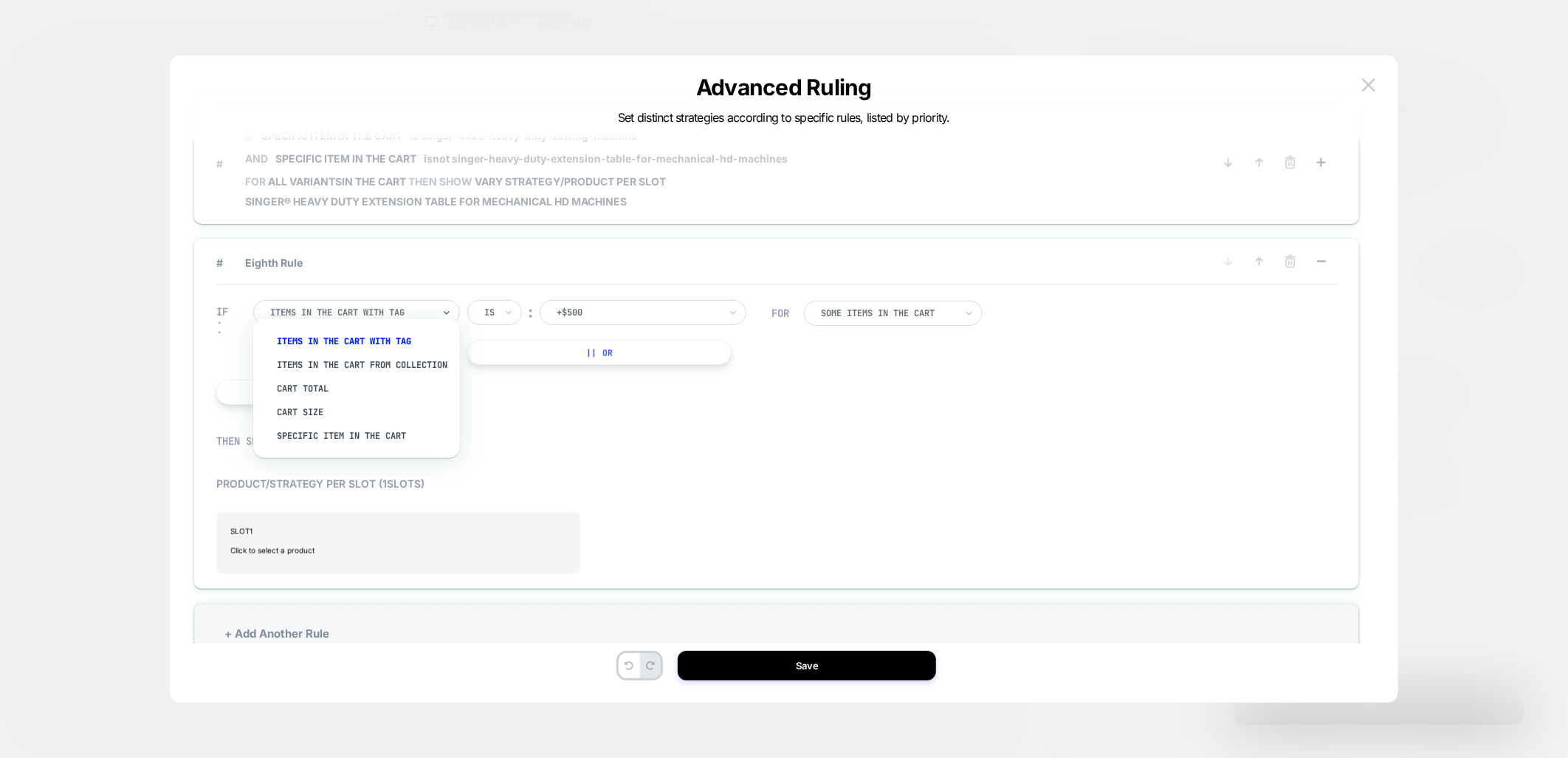
click at [399, 306] on div at bounding box center [351, 313] width 163 height 14
click at [343, 442] on div "Specific item in the cart" at bounding box center [363, 436] width 192 height 24
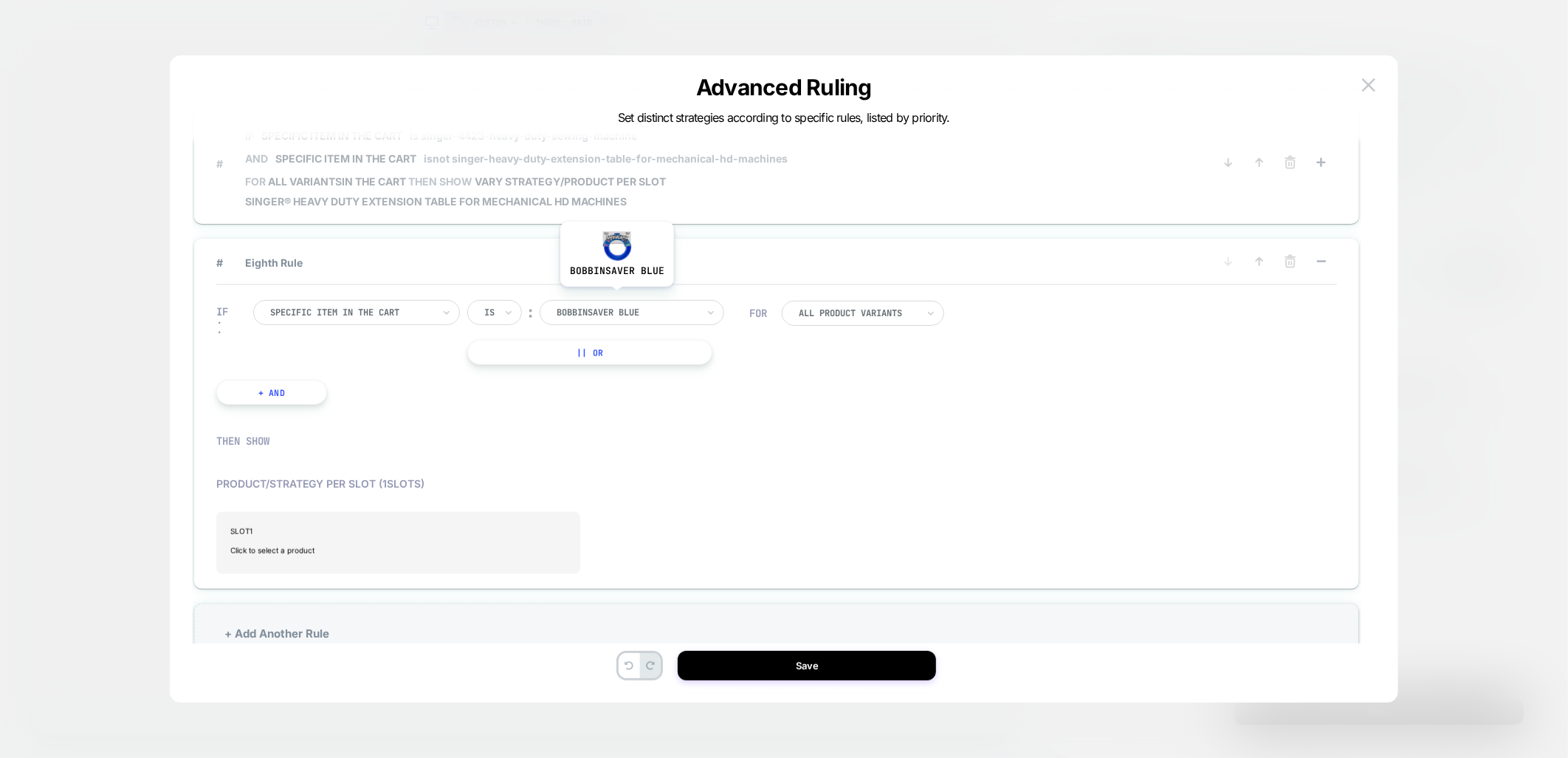
click at [616, 306] on div at bounding box center [626, 313] width 141 height 14
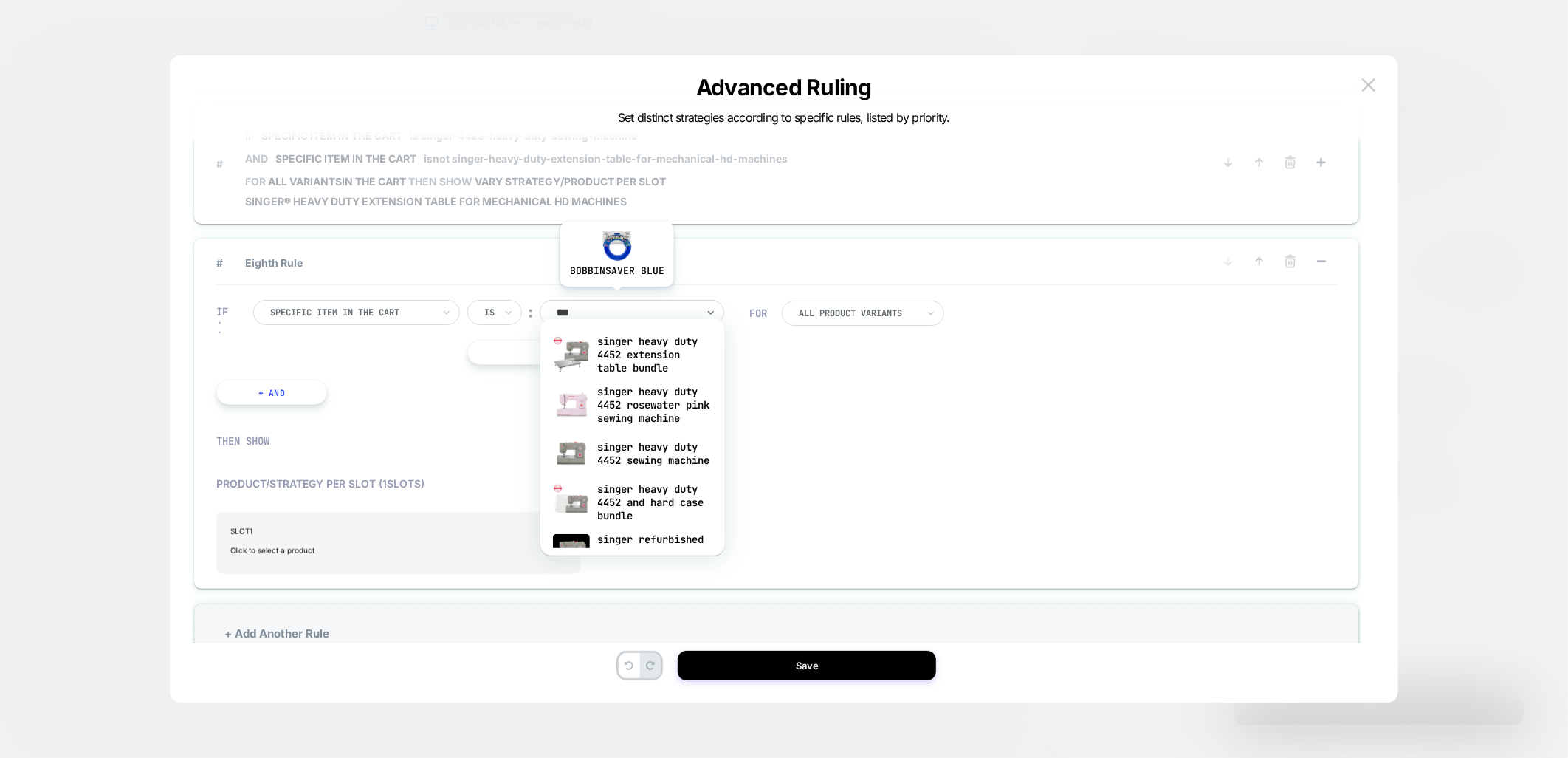
type input "****"
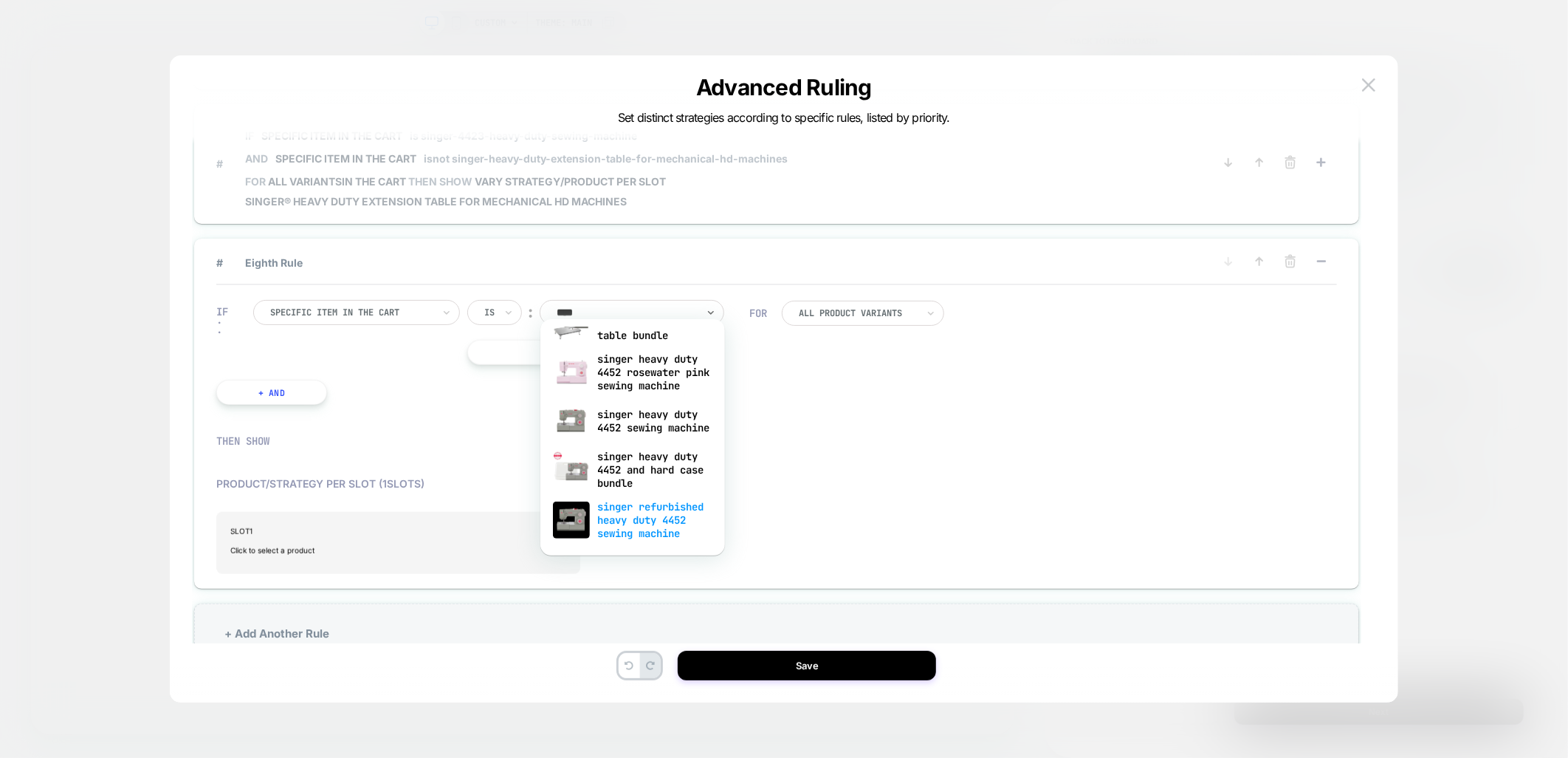
scroll to position [0, 0]
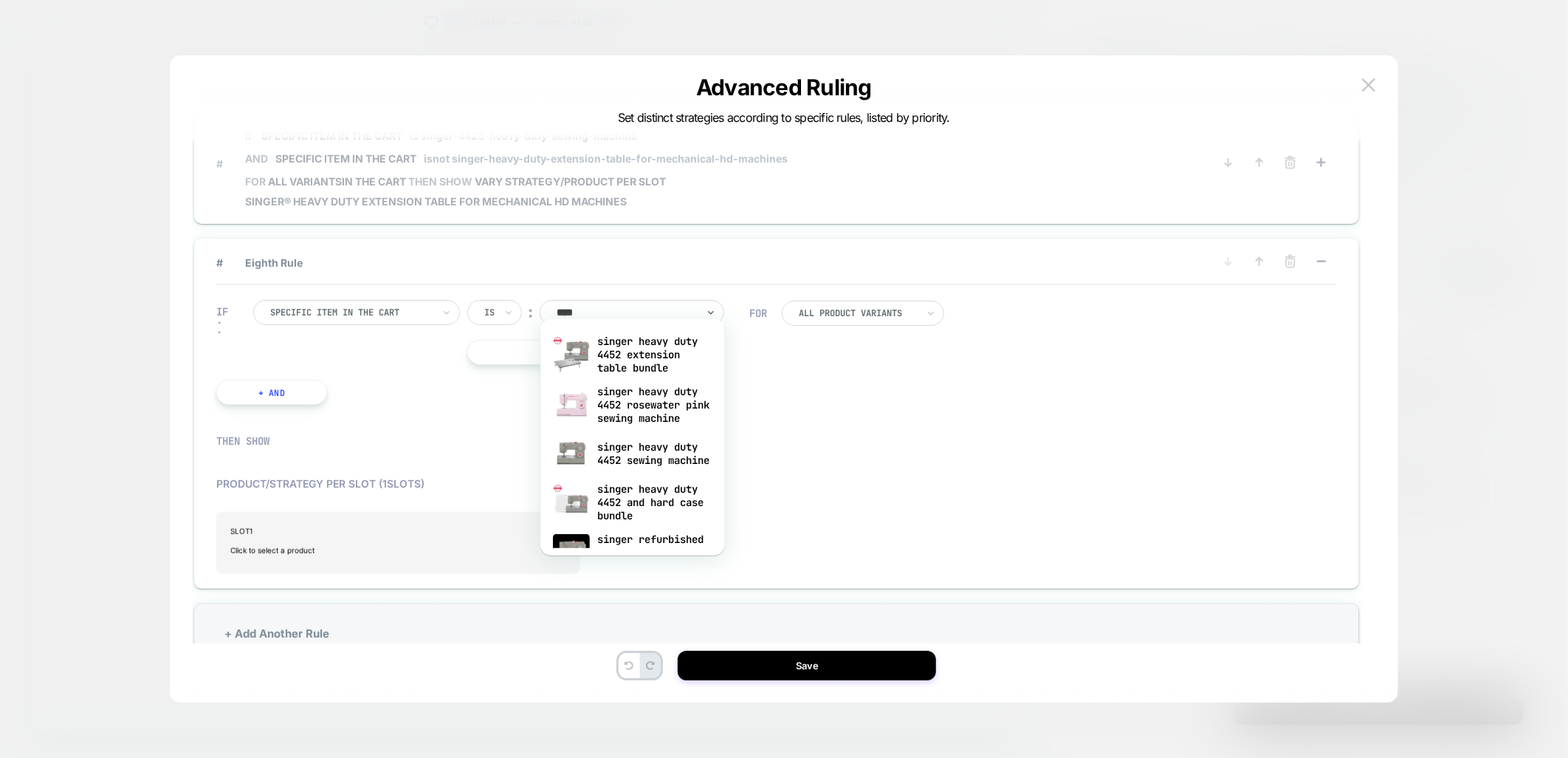
click at [1393, 411] on div "Advanced Ruling Set distinct strategies according to specific rules, listed by …" at bounding box center [783, 385] width 1228 height 632
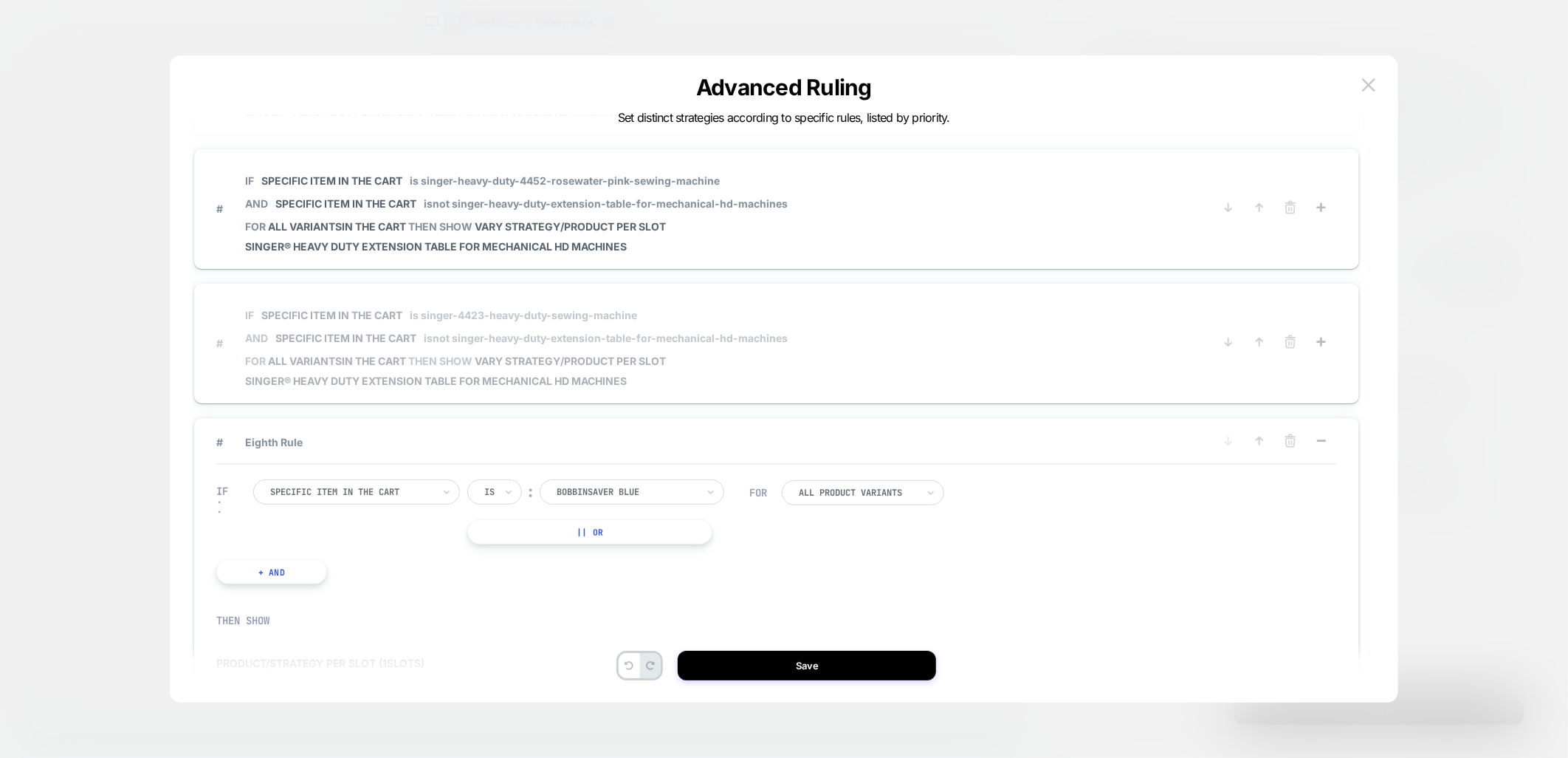
scroll to position [820, 0]
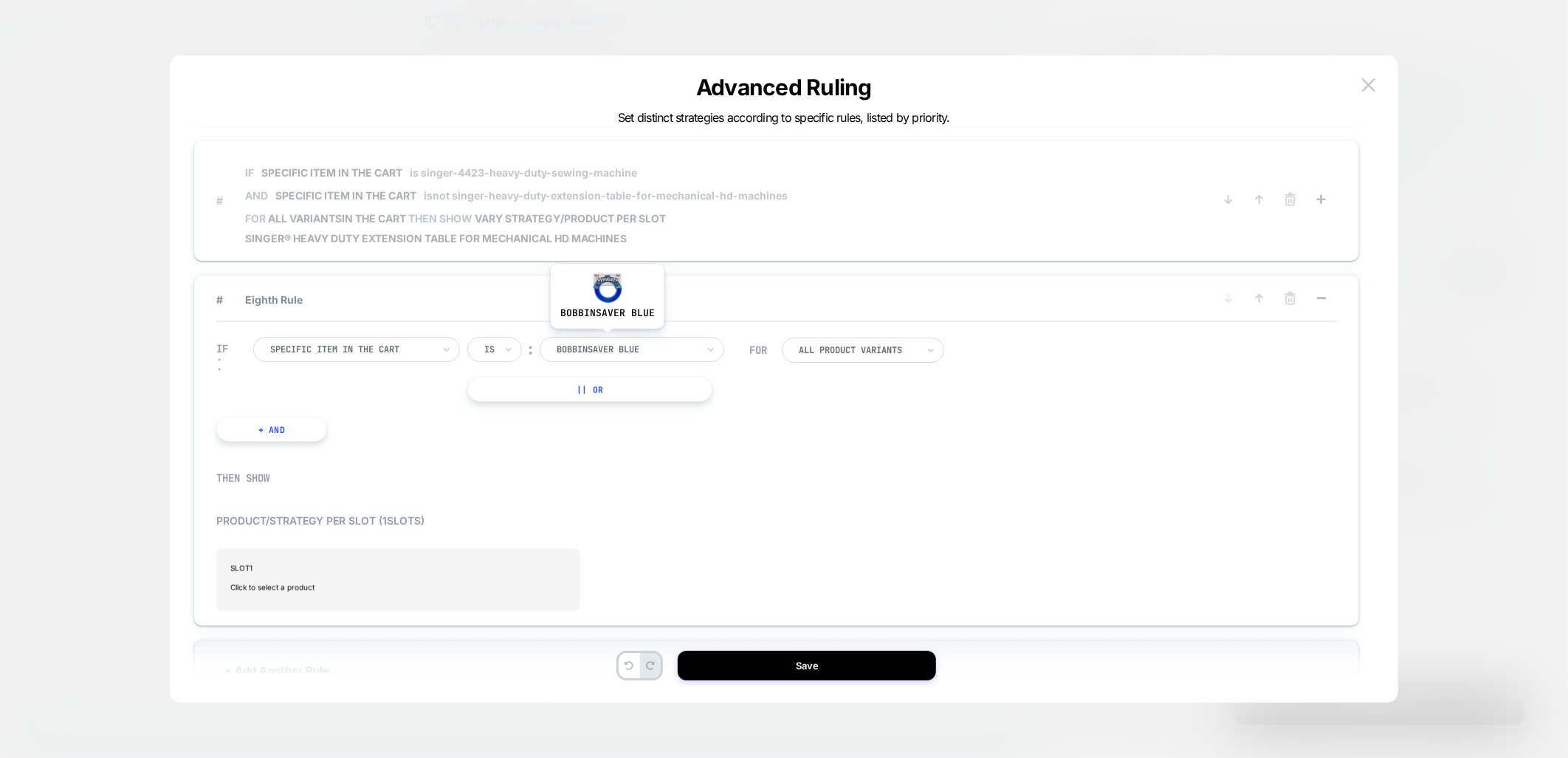
click at [607, 343] on div at bounding box center [626, 350] width 141 height 14
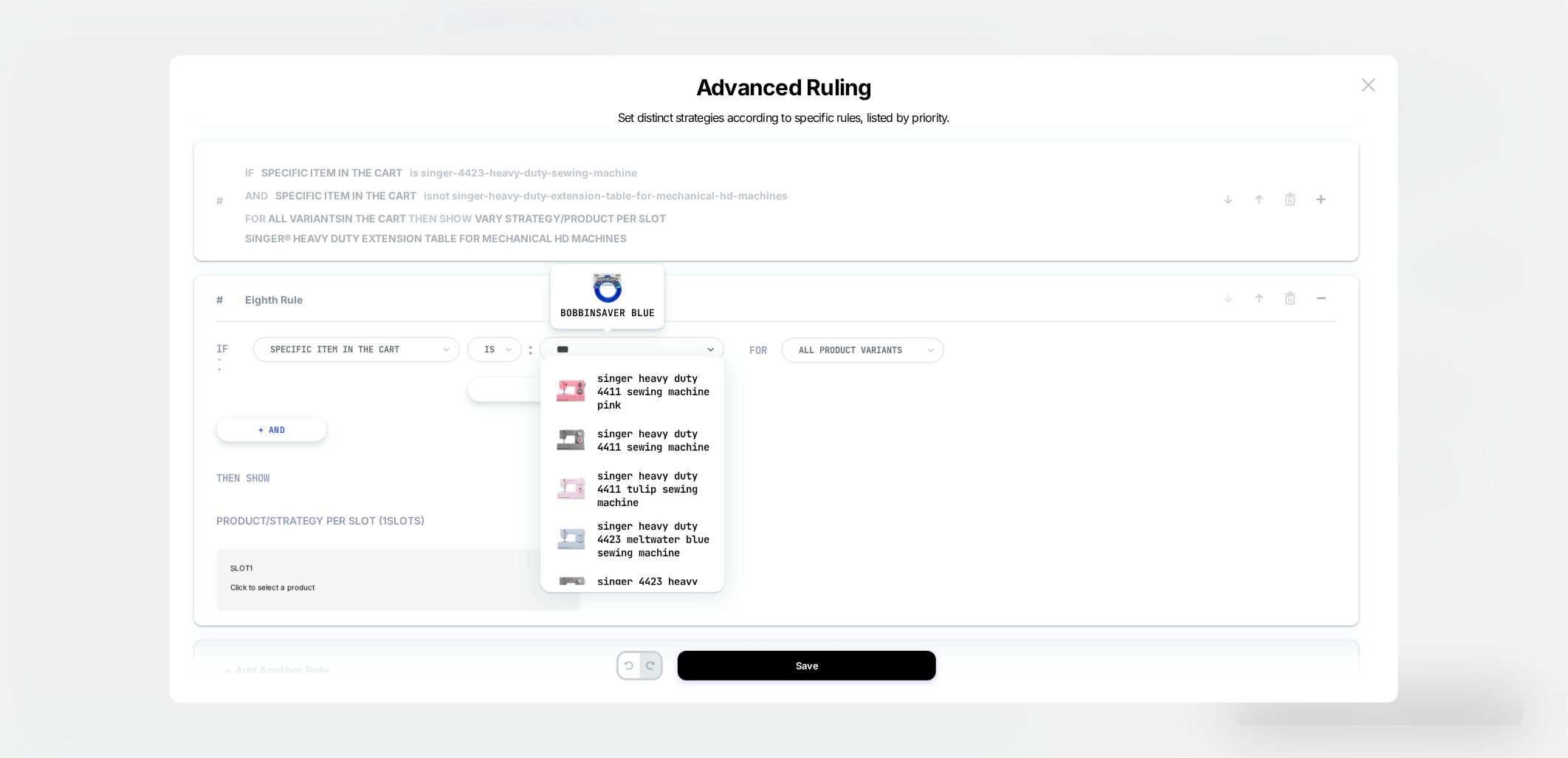
type input "****"
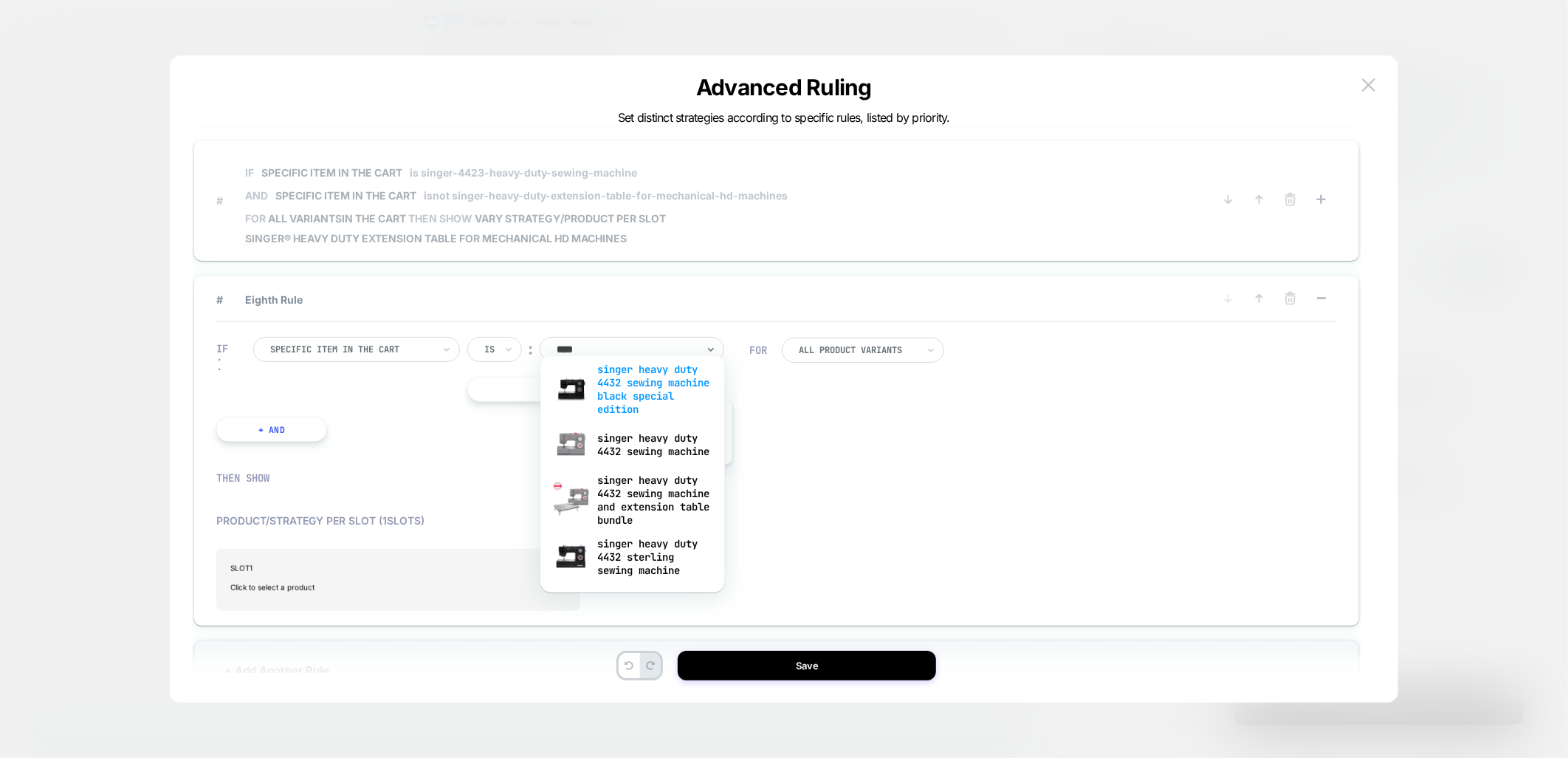
scroll to position [181, 0]
click at [645, 559] on div "singer heavy duty 4432 sterling sewing machine" at bounding box center [632, 557] width 170 height 50
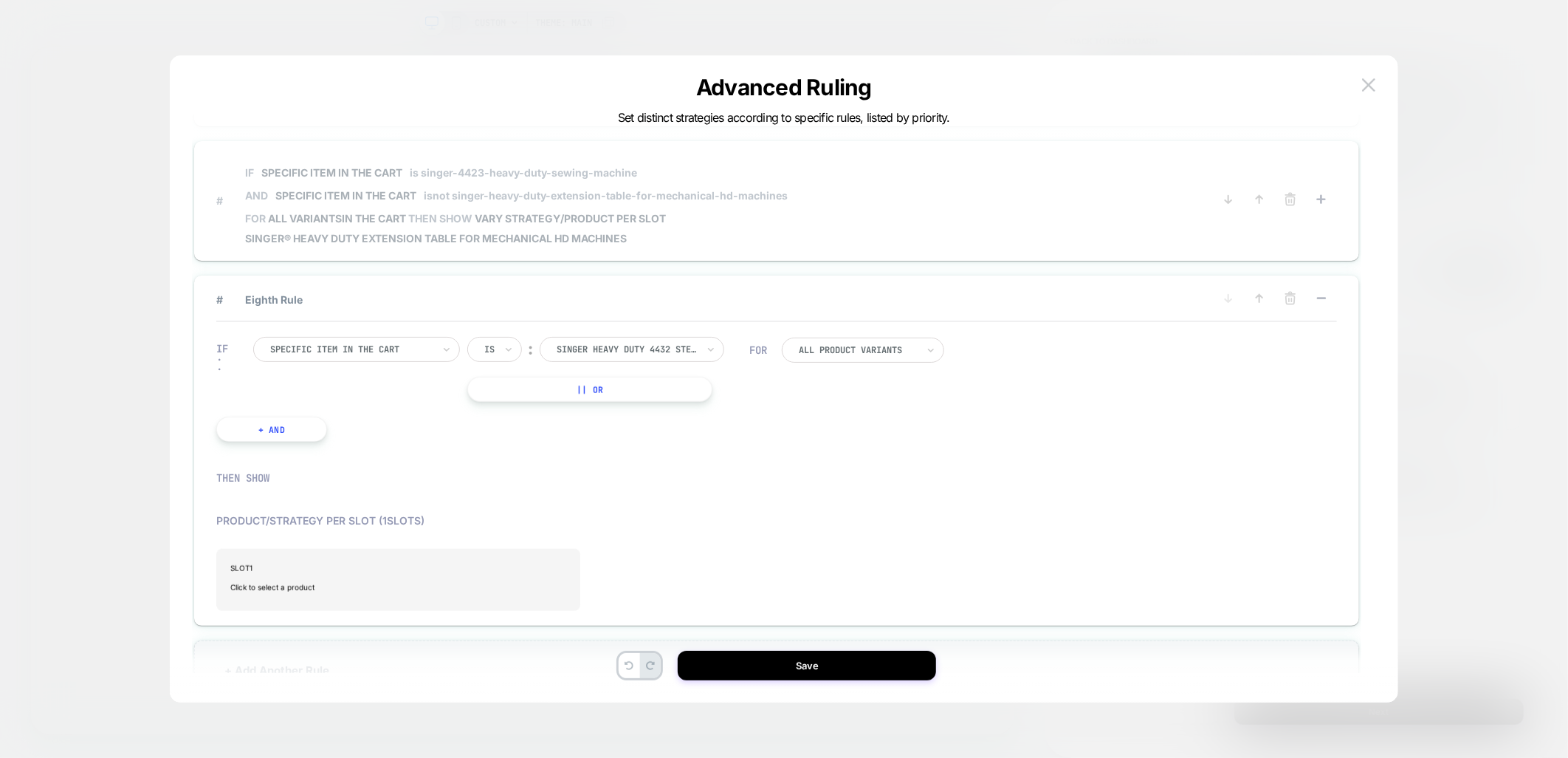
click at [279, 425] on button "+ And" at bounding box center [272, 429] width 111 height 25
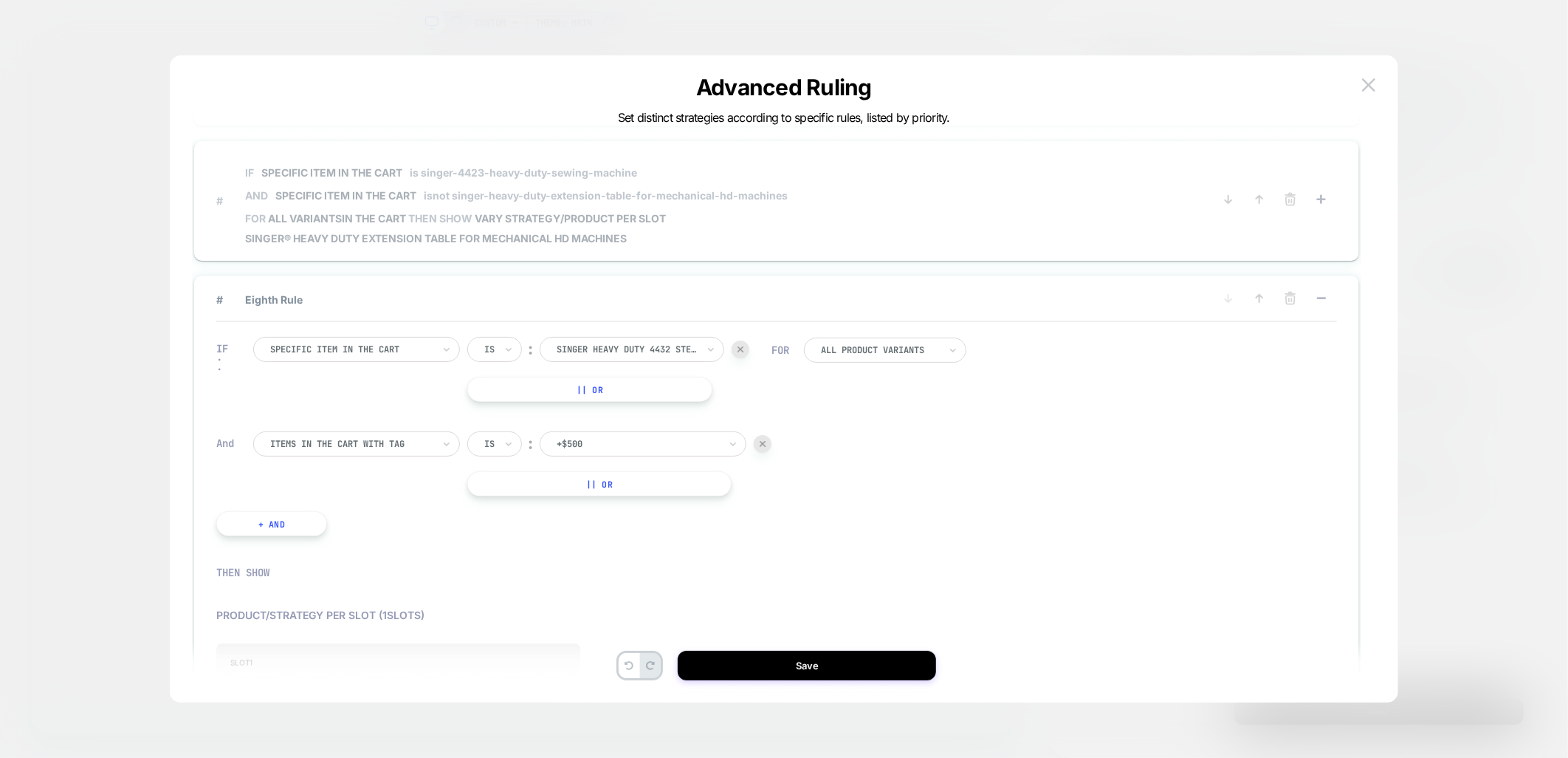
click at [372, 437] on div at bounding box center [351, 444] width 163 height 14
click at [385, 555] on div "Cart Size" at bounding box center [363, 544] width 192 height 24
click at [383, 581] on div at bounding box center [769, 582] width 1121 height 30
click at [365, 431] on div "Cart Size" at bounding box center [356, 443] width 207 height 25
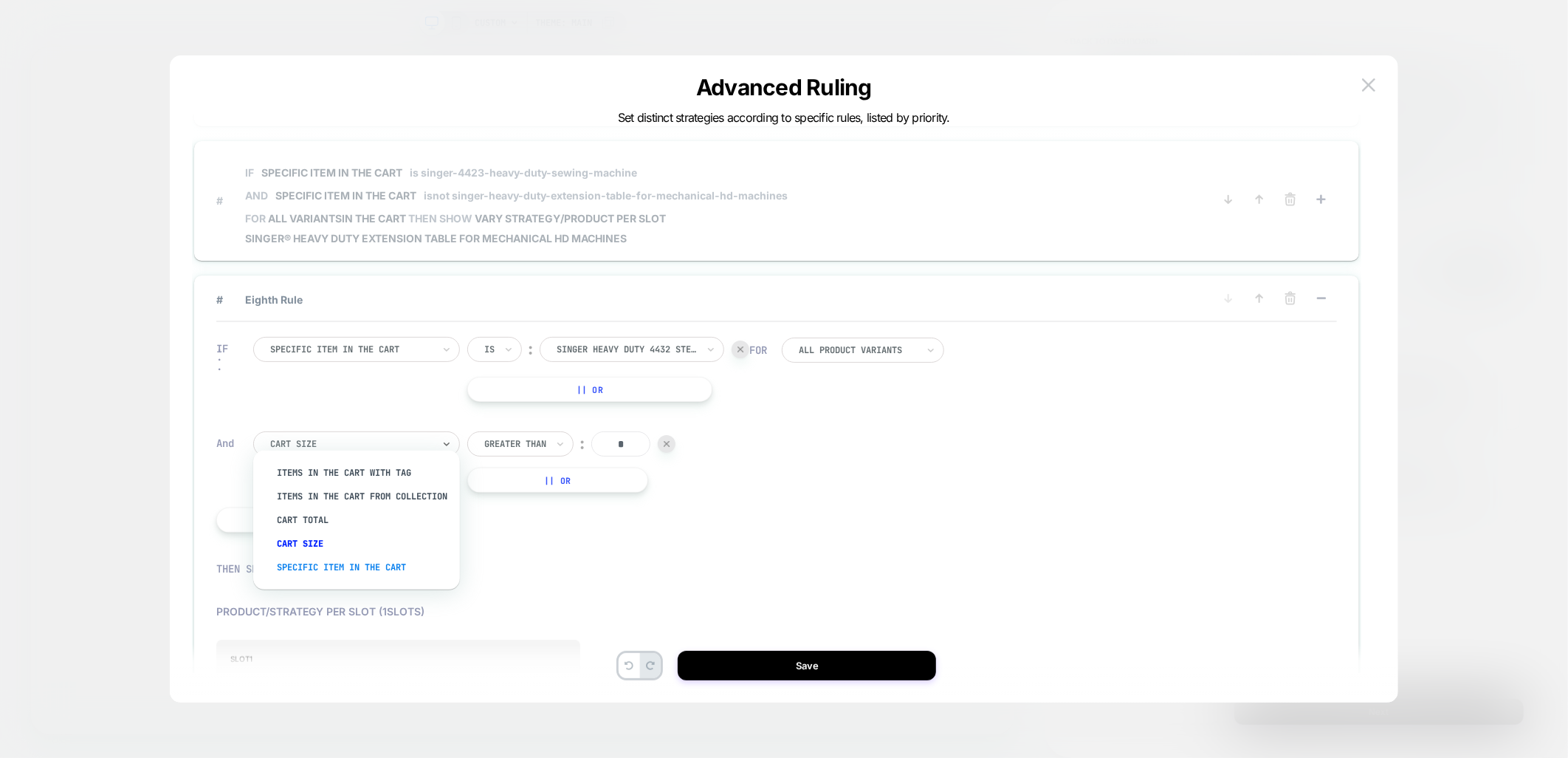
click at [349, 579] on div "Specific item in the cart" at bounding box center [363, 567] width 192 height 24
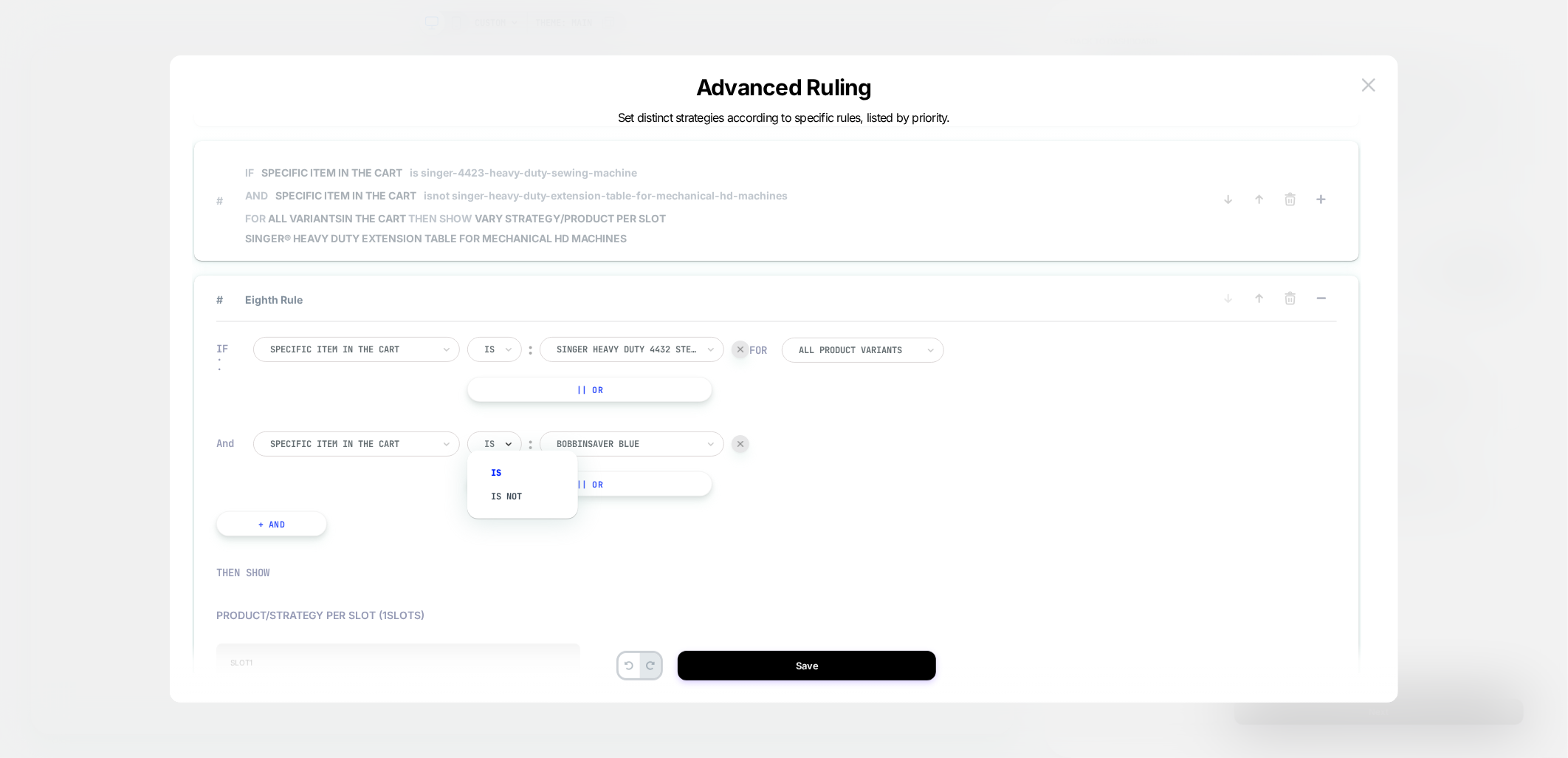
click at [510, 443] on icon at bounding box center [508, 444] width 6 height 3
click at [510, 496] on div "Is not" at bounding box center [530, 496] width 96 height 24
click at [625, 438] on div at bounding box center [647, 444] width 141 height 14
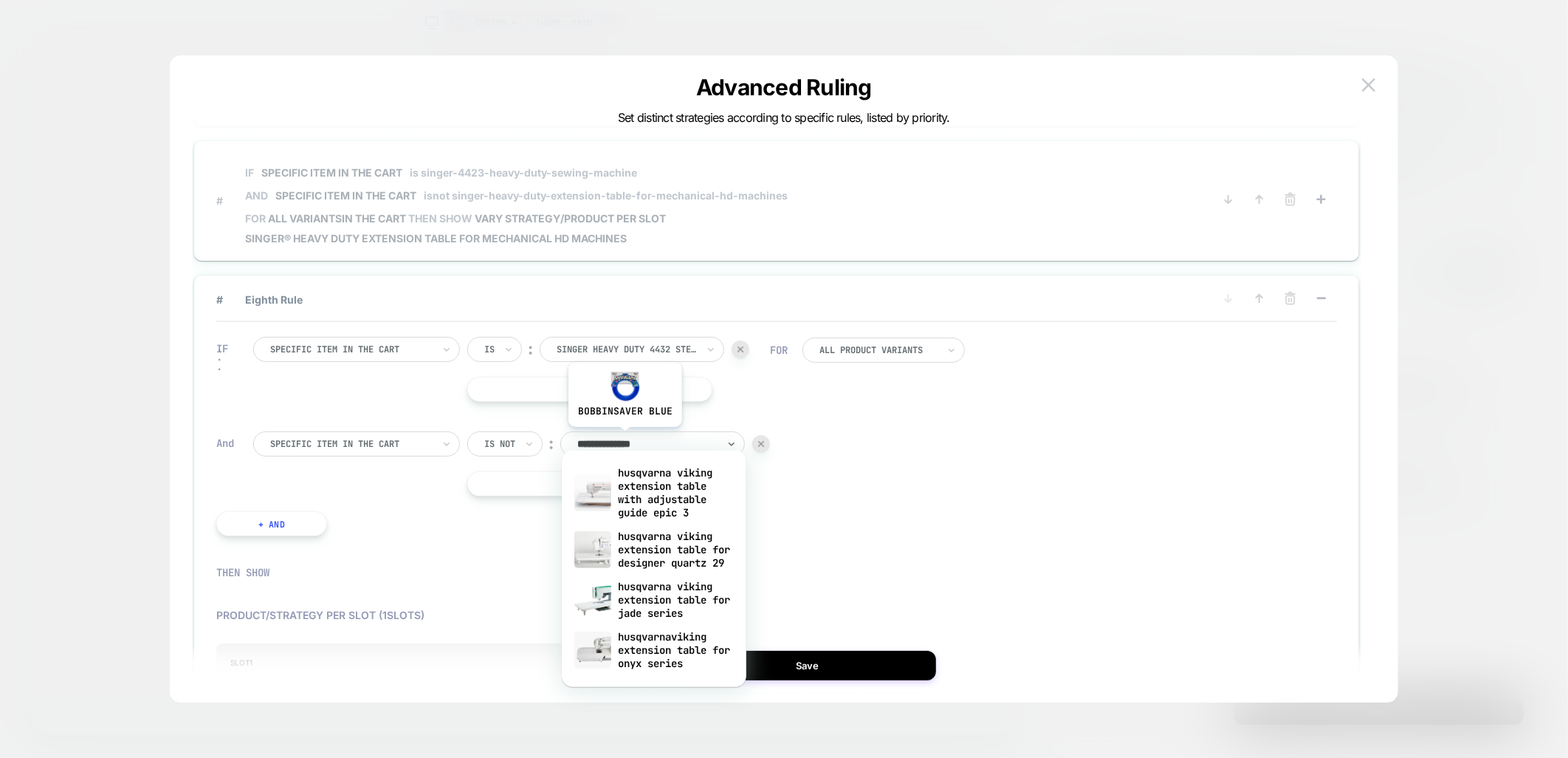
type input "**********"
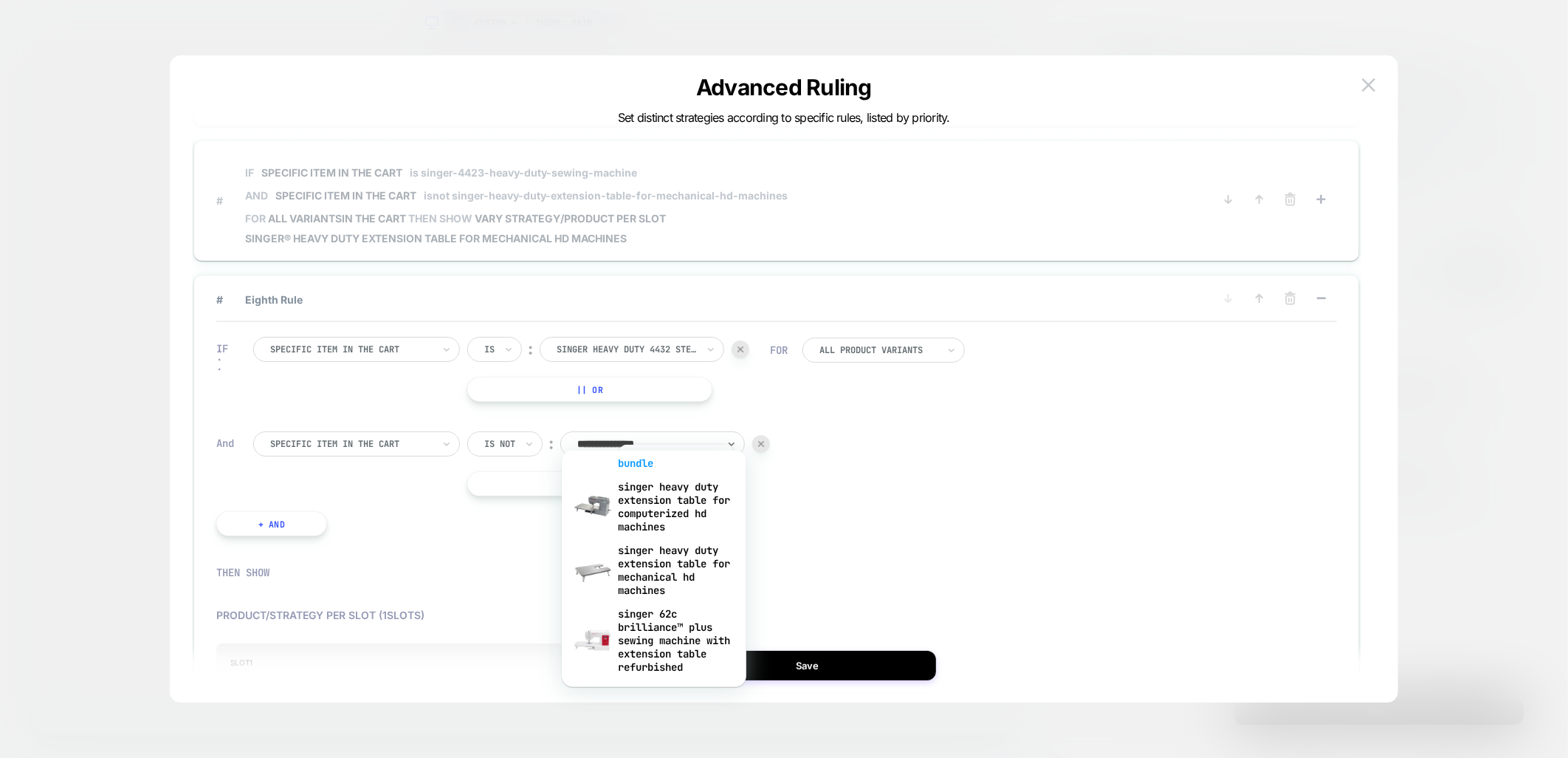
scroll to position [1559, 0]
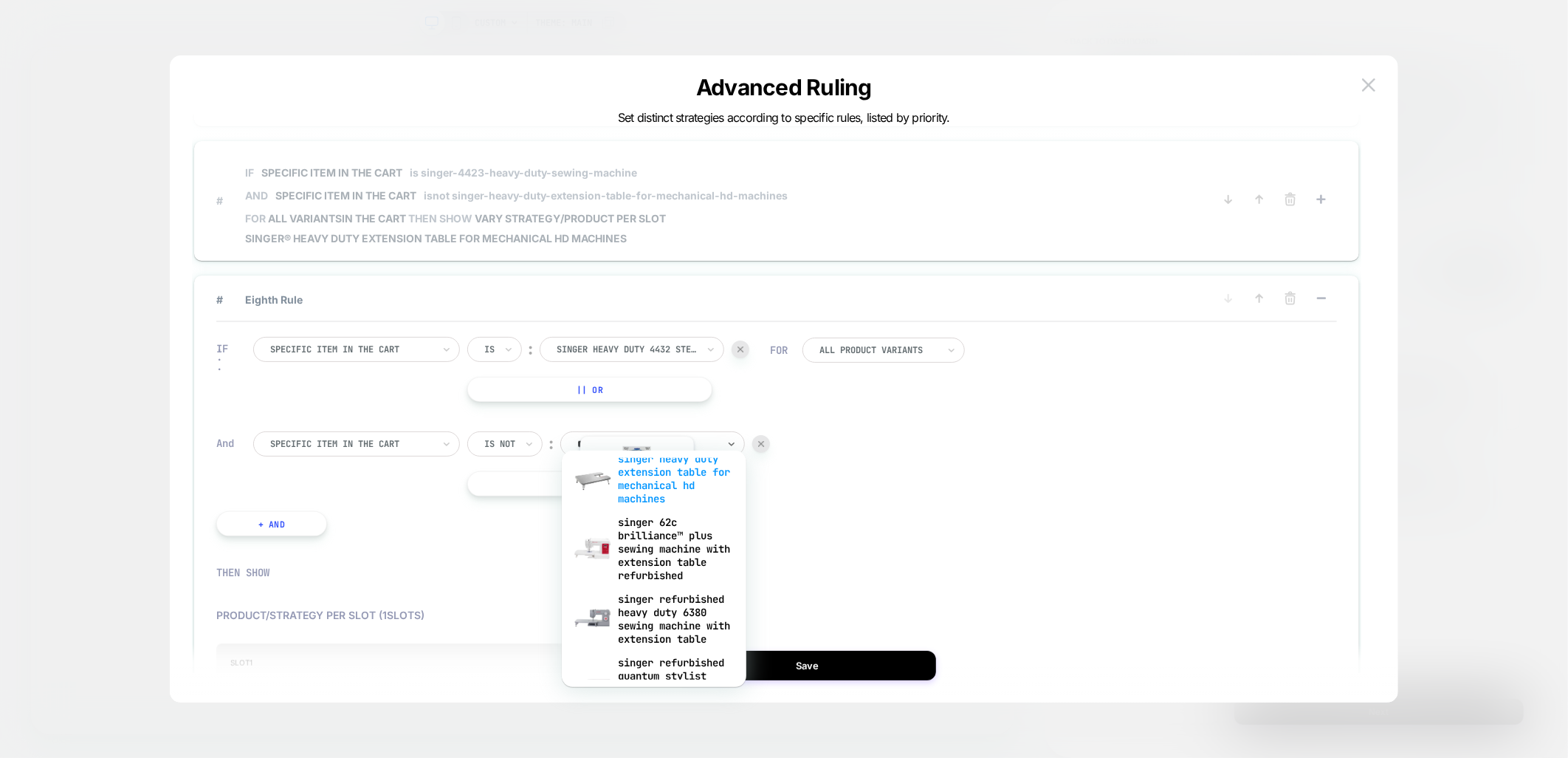
click at [637, 511] on div "singer heavy duty extension table for mechanical hd machines" at bounding box center [654, 478] width 170 height 63
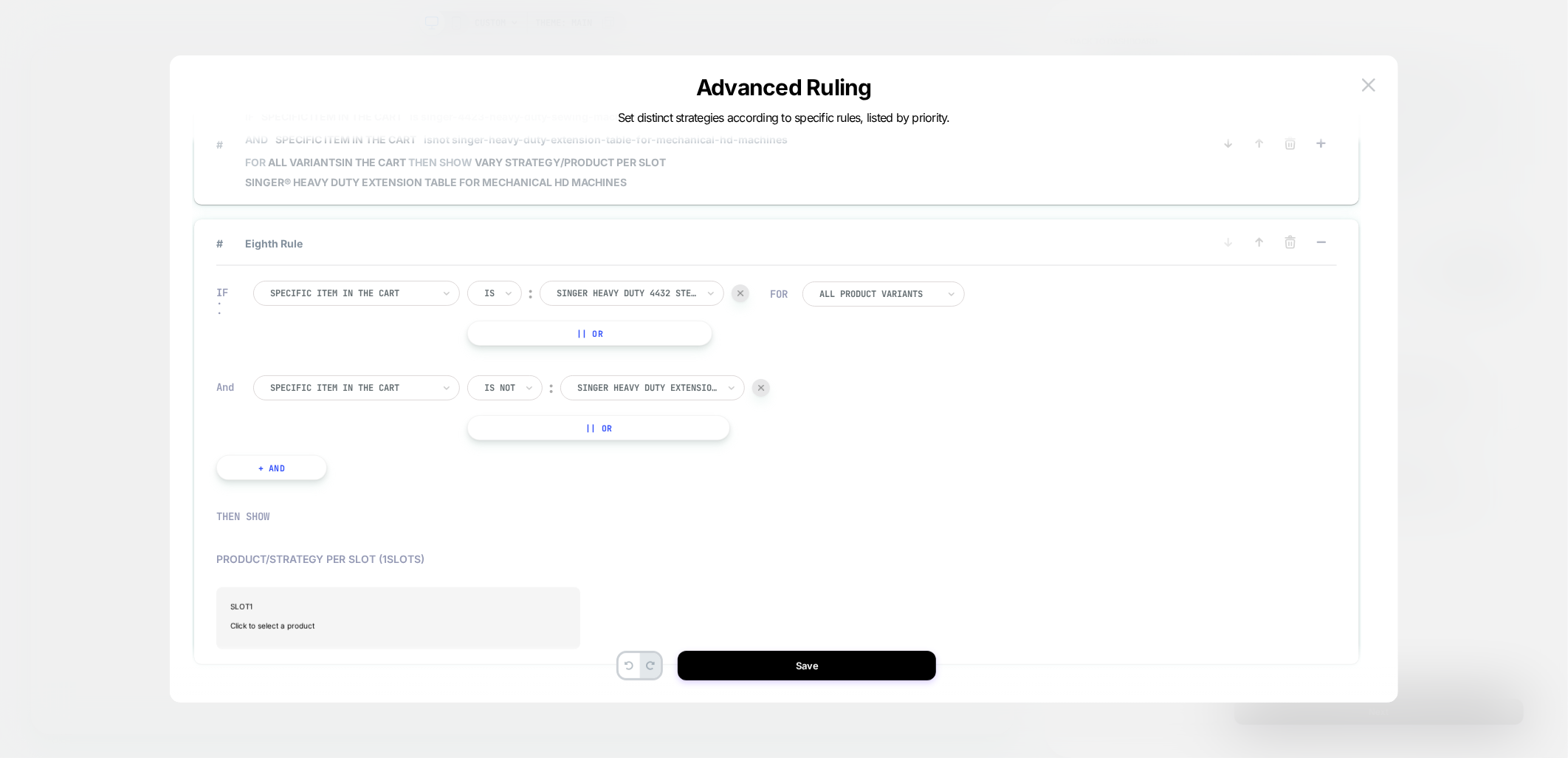
scroll to position [944, 0]
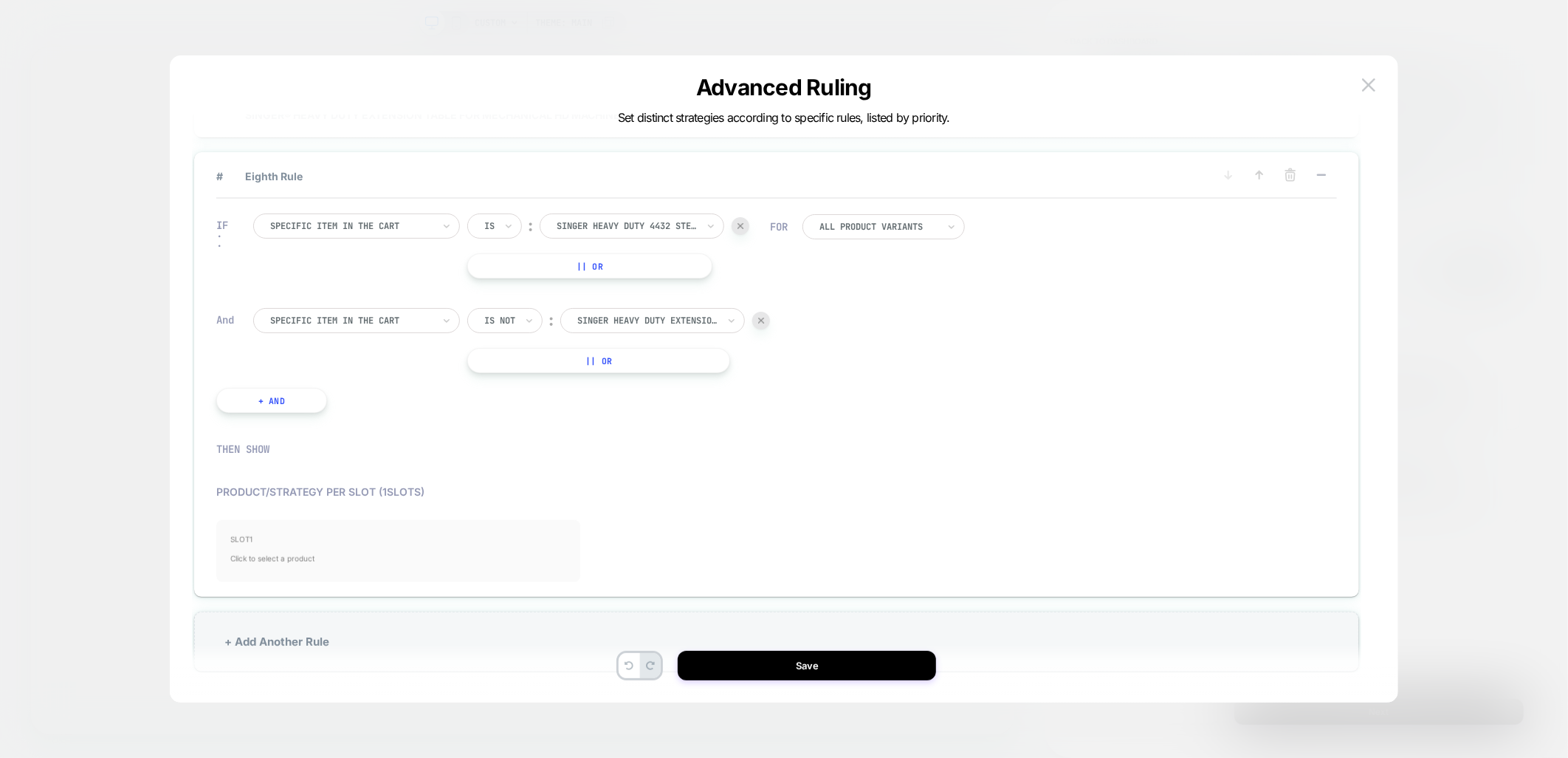
click at [288, 520] on div "SLOT 1 Click to select a product" at bounding box center [398, 551] width 364 height 62
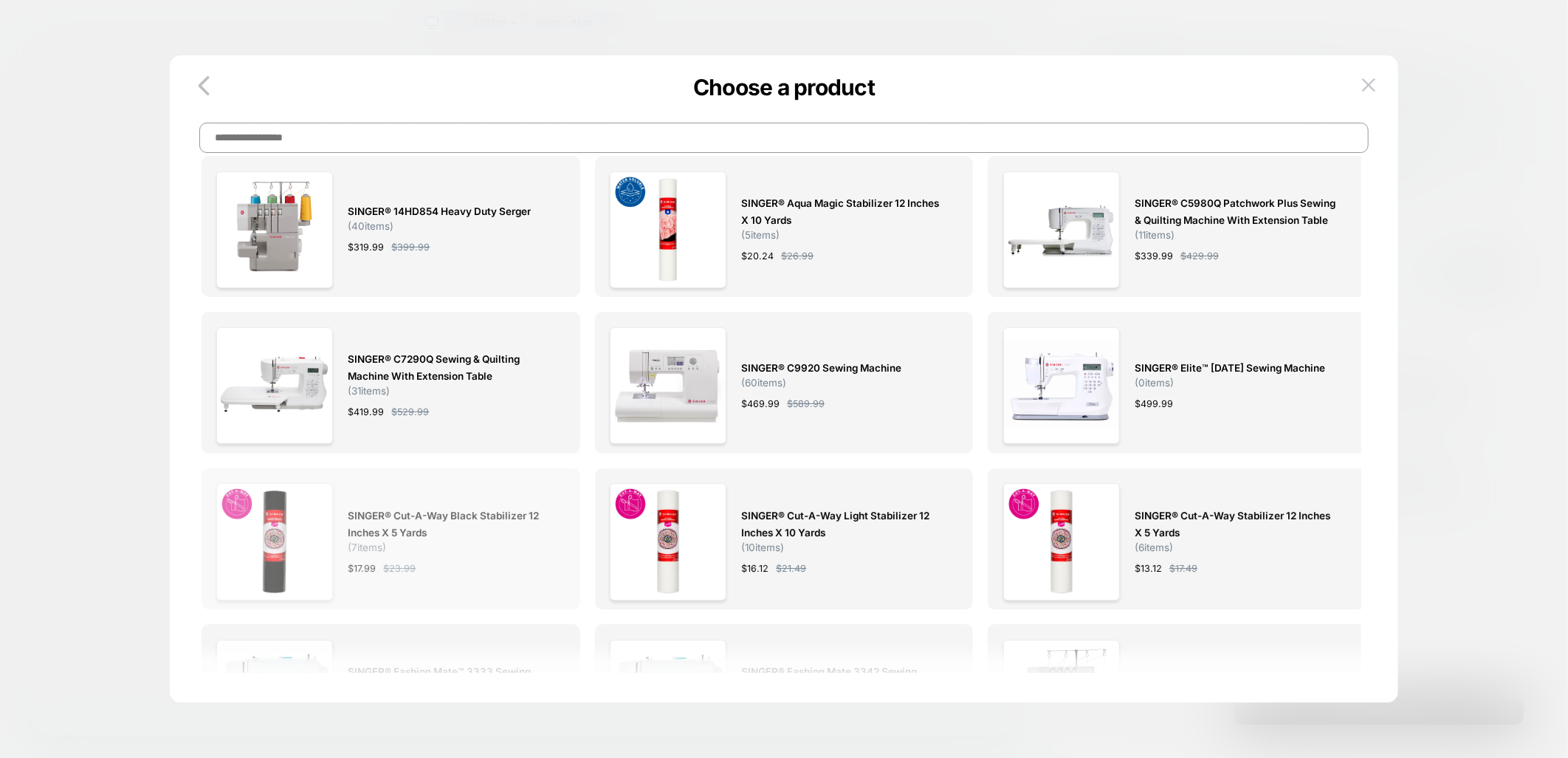
scroll to position [0, 0]
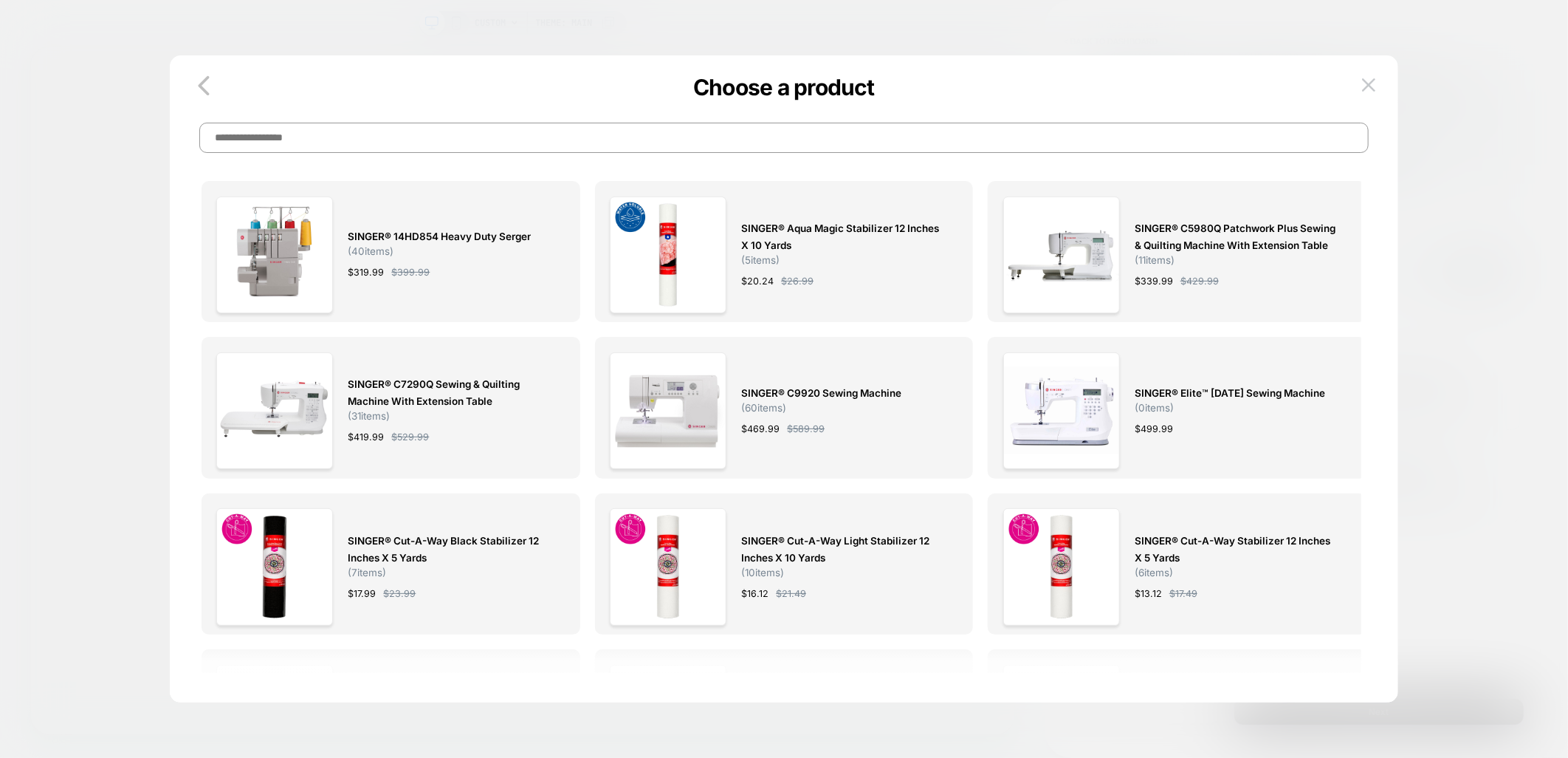
click at [422, 143] on input at bounding box center [784, 138] width 1169 height 31
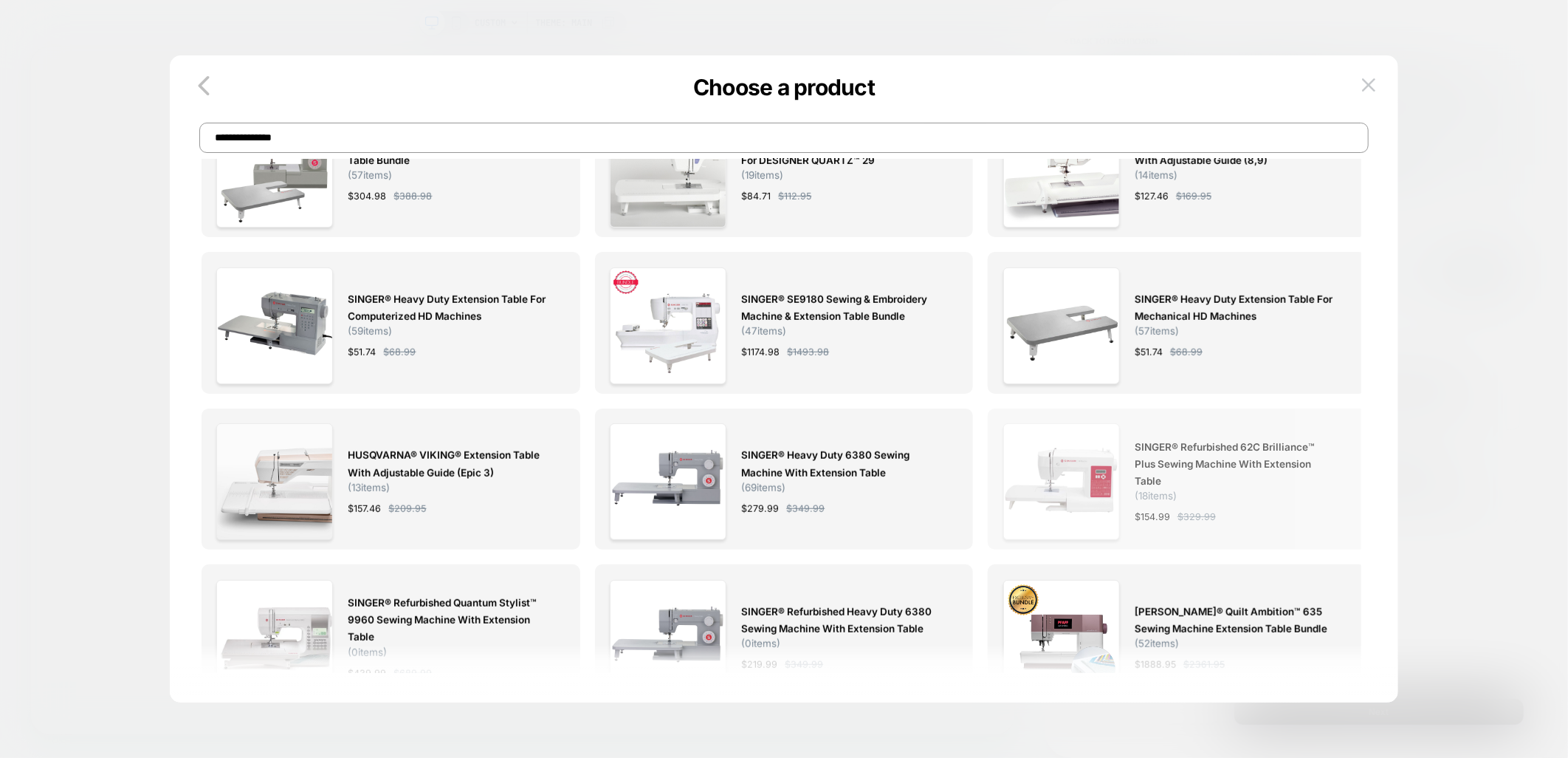
scroll to position [533, 0]
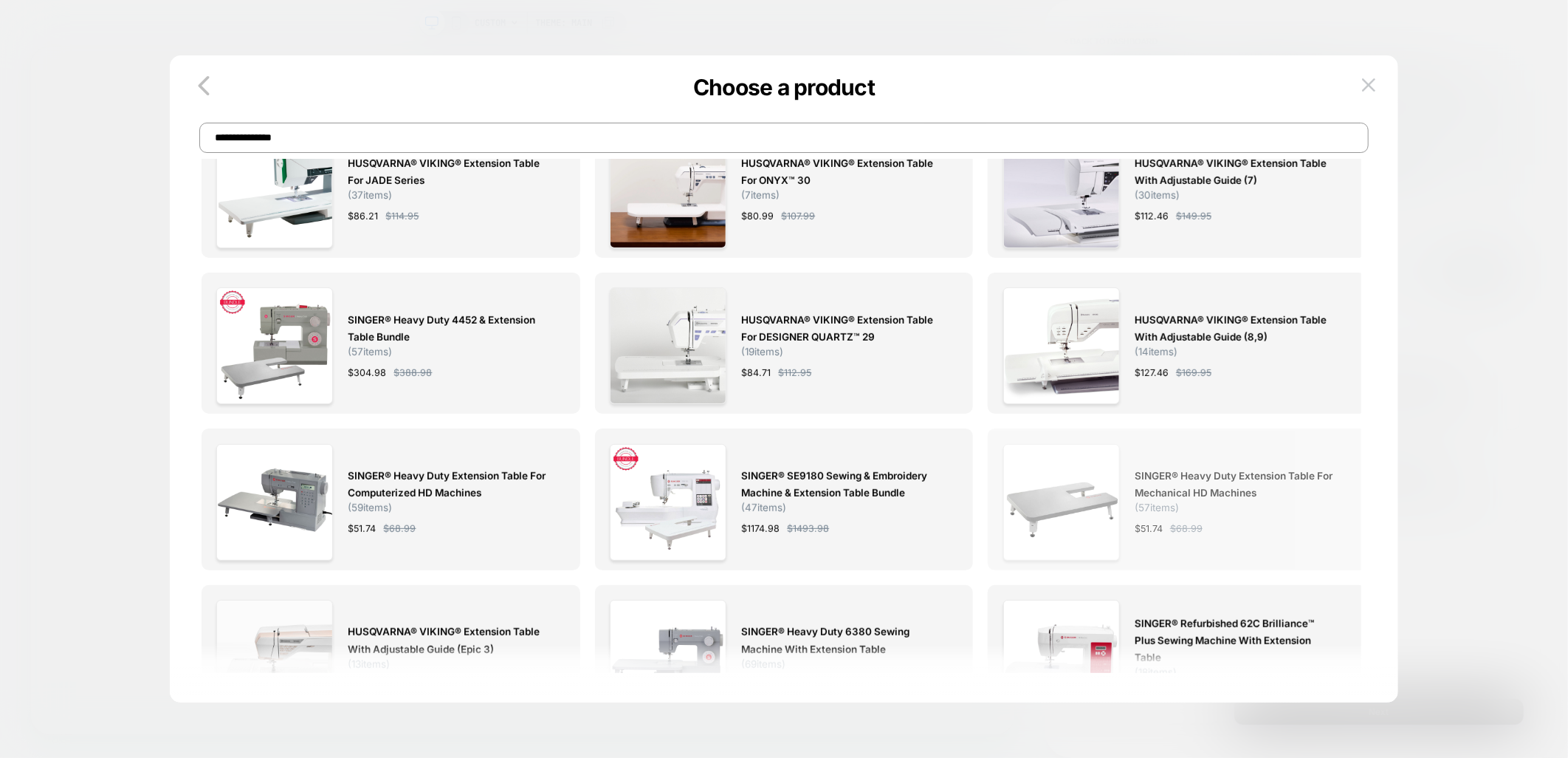
type input "**********"
click at [1255, 488] on span "SINGER® Heavy Duty Extension Table for Mechanical HD Machines" at bounding box center [1235, 484] width 202 height 34
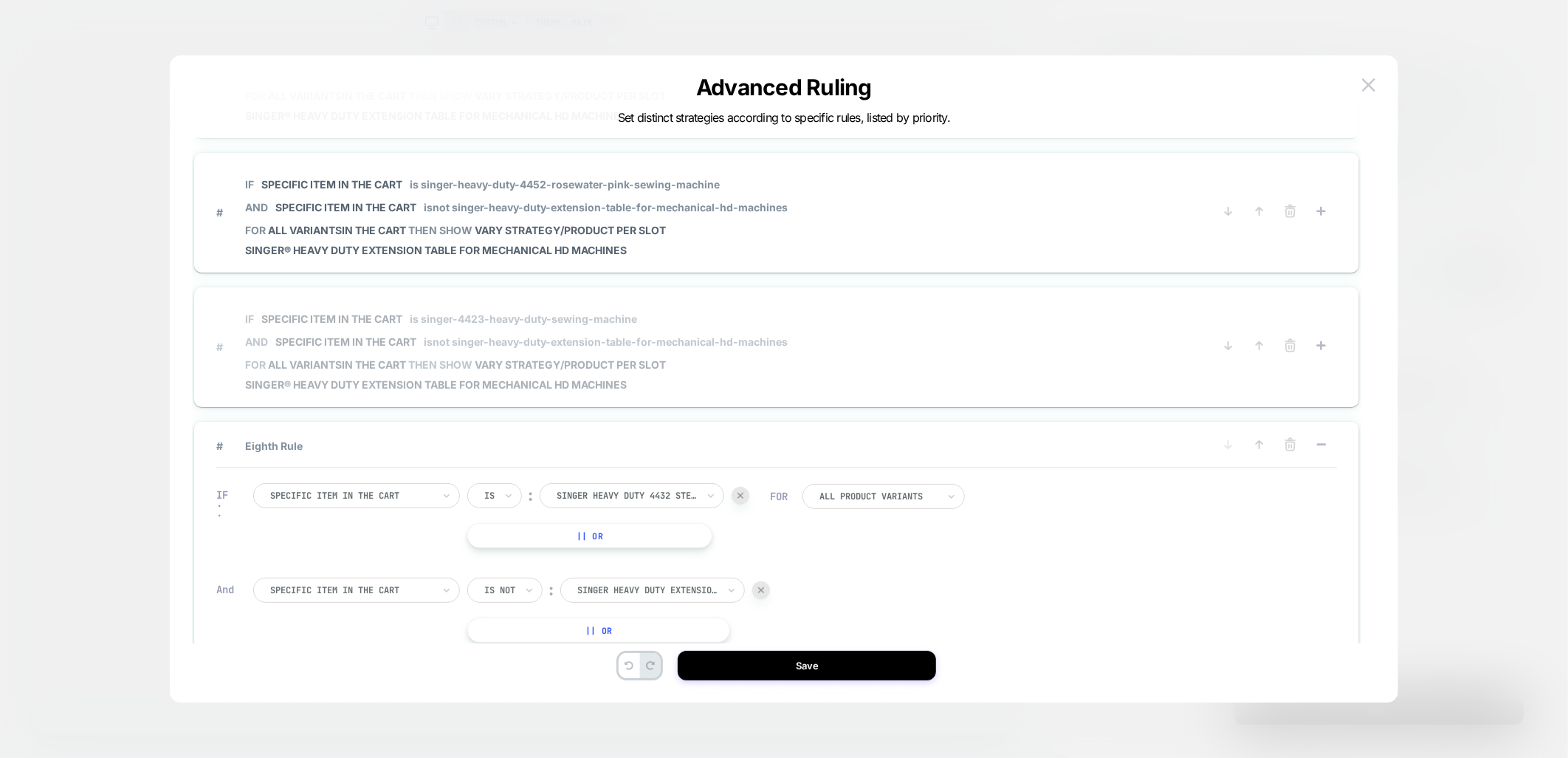
scroll to position [656, 0]
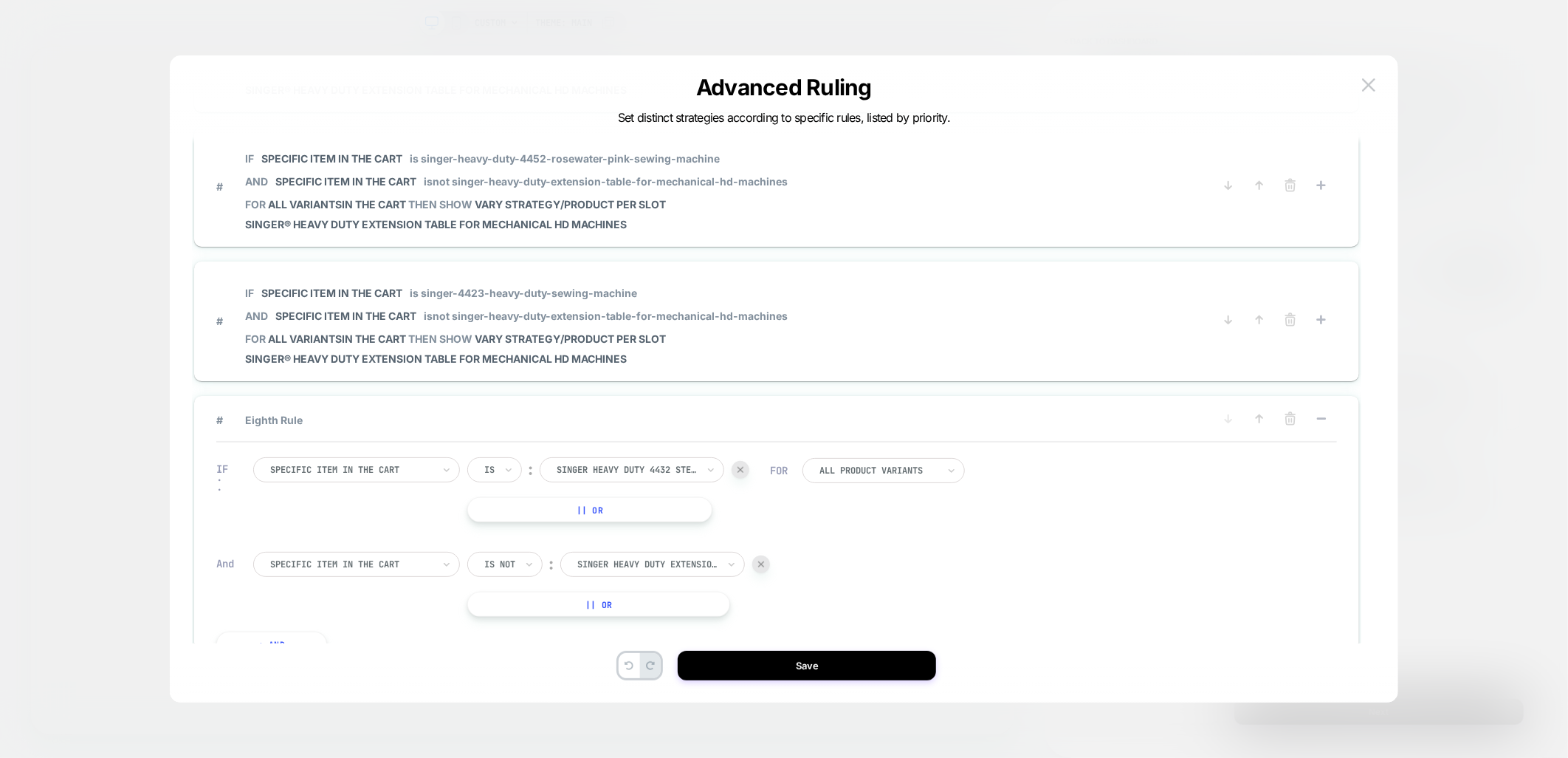
click at [1329, 411] on button at bounding box center [1322, 420] width 24 height 19
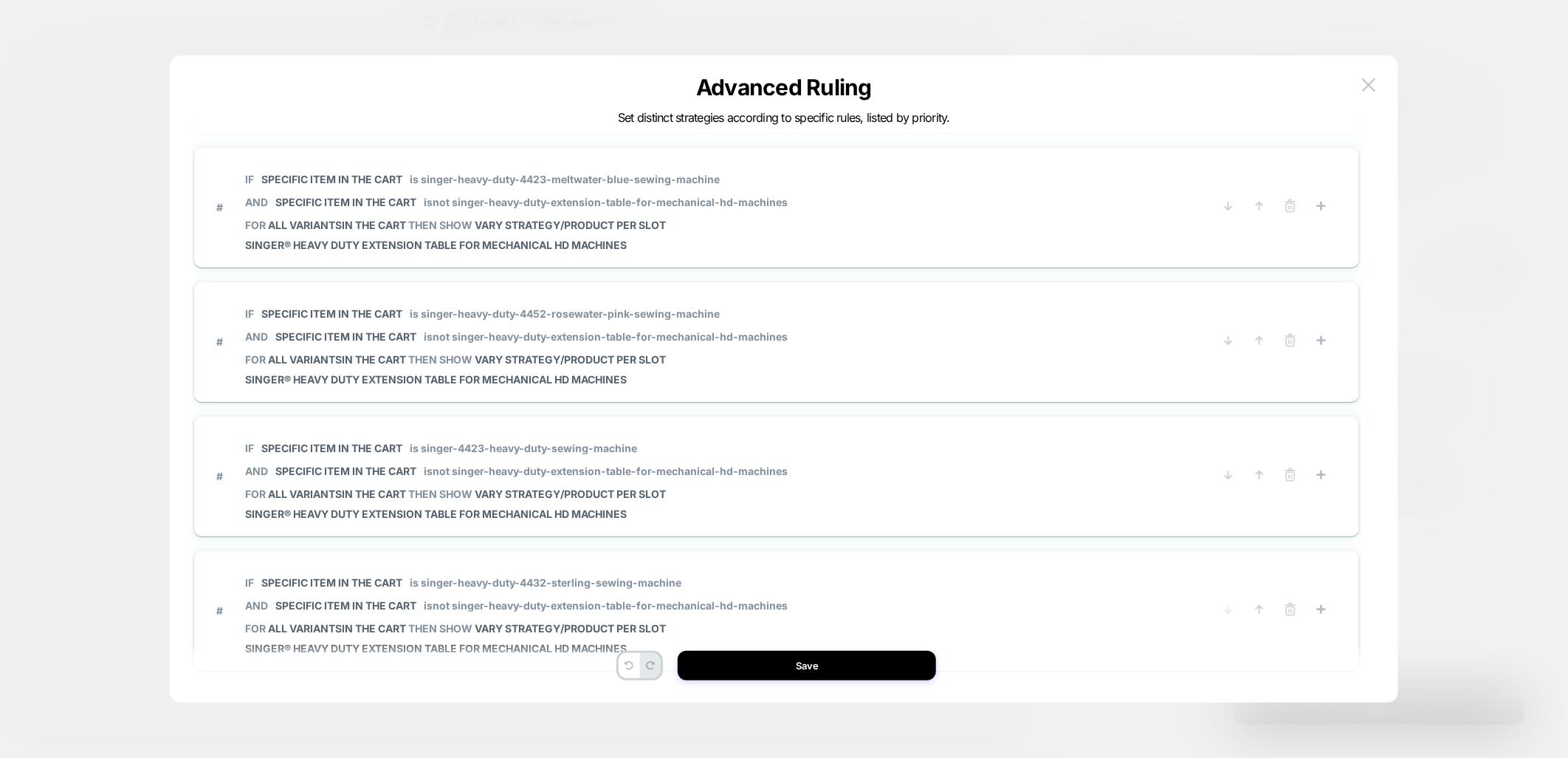
scroll to position [617, 0]
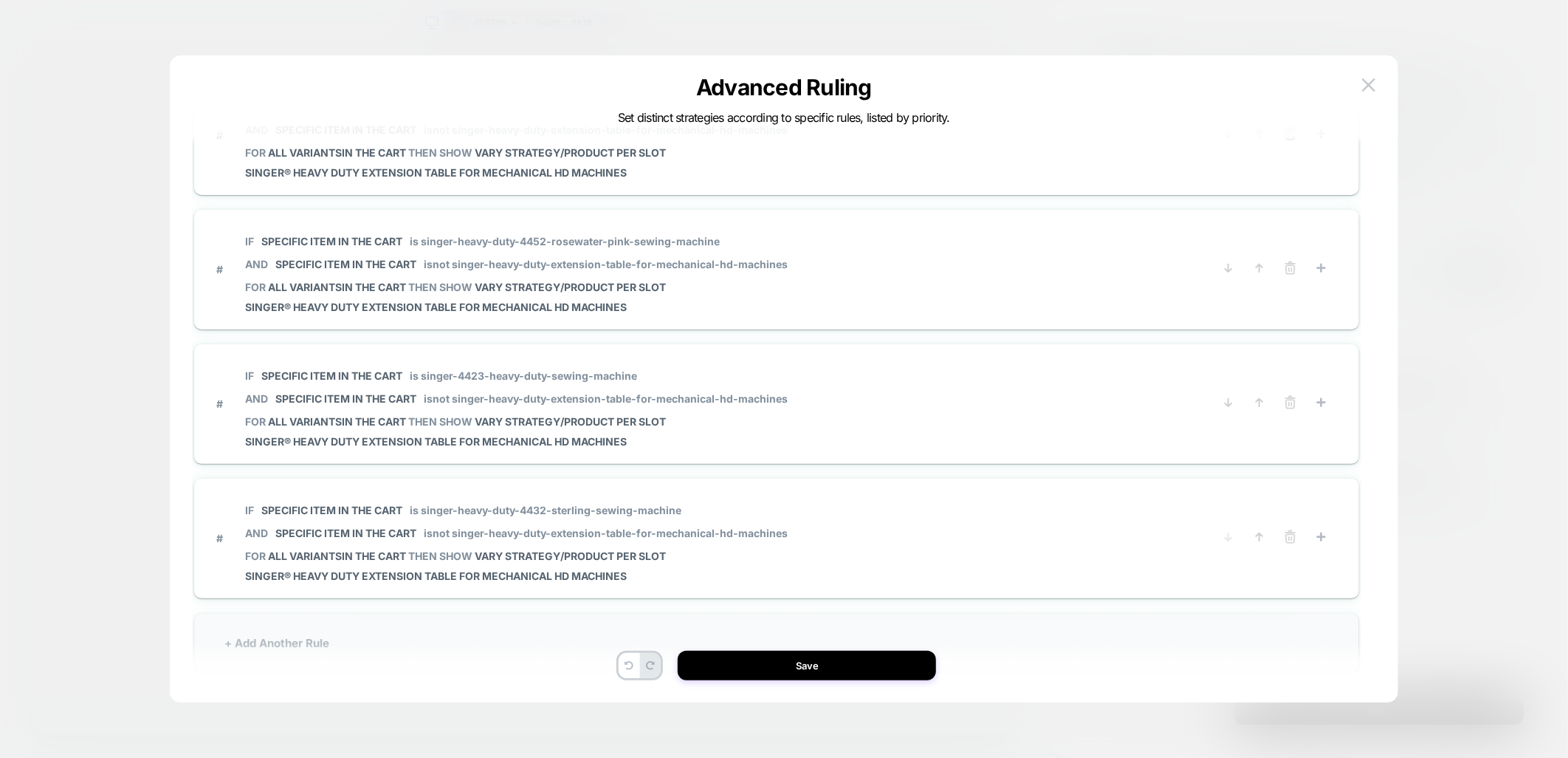
click at [447, 616] on div "+ Add Another Rule" at bounding box center [776, 643] width 1165 height 60
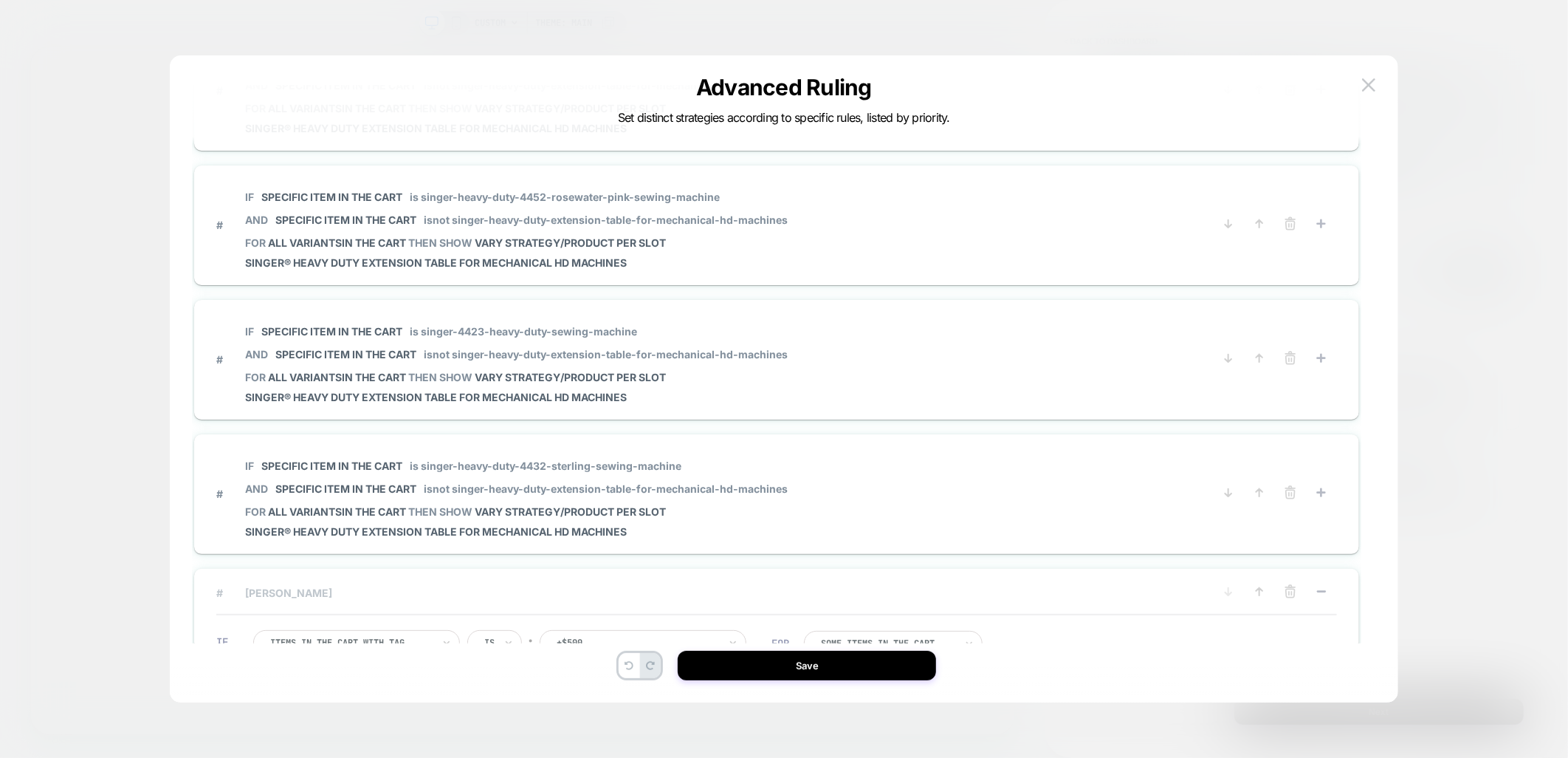
click at [396, 587] on span "# Ninth Rule" at bounding box center [709, 593] width 986 height 13
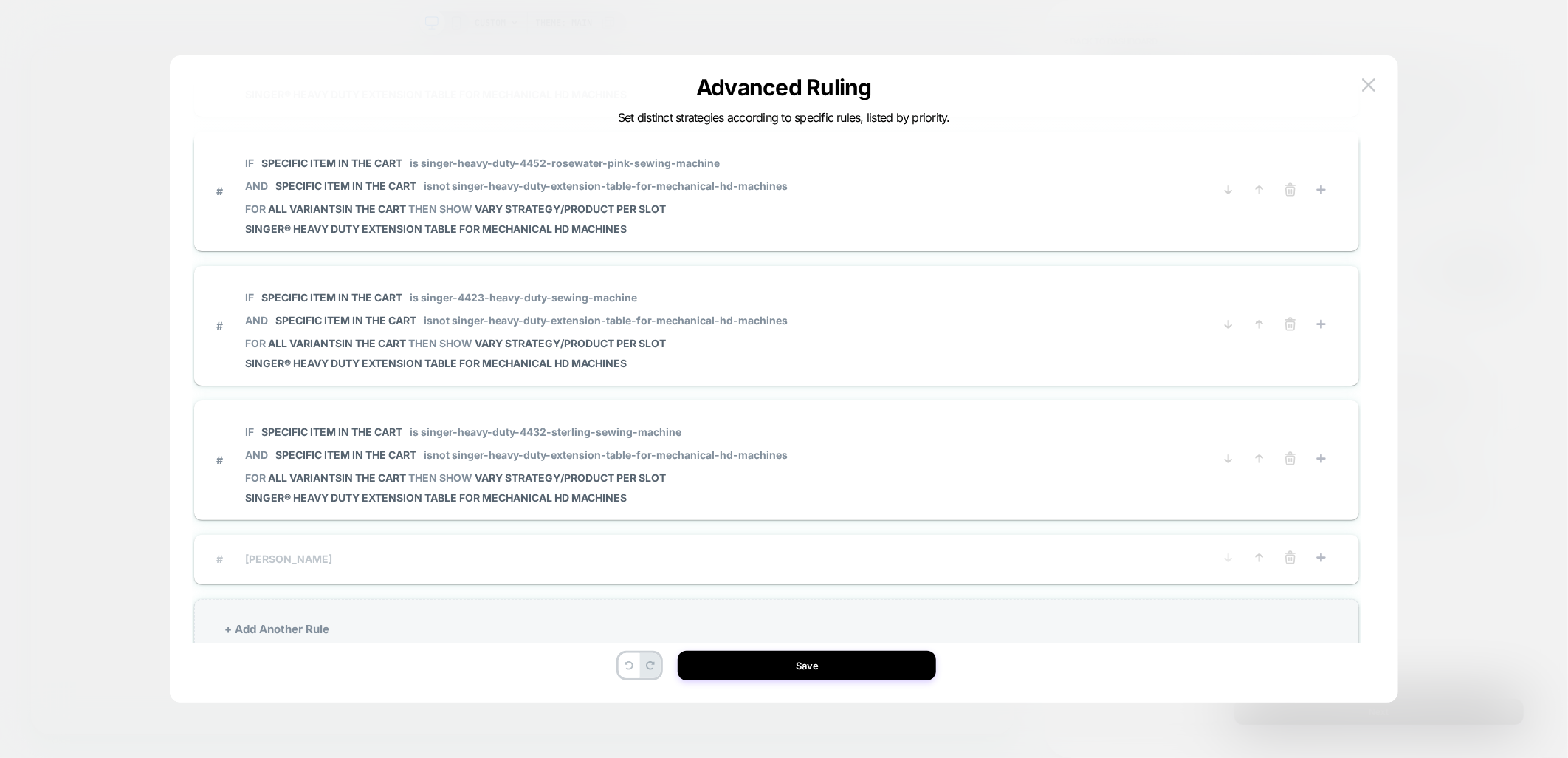
scroll to position [682, 0]
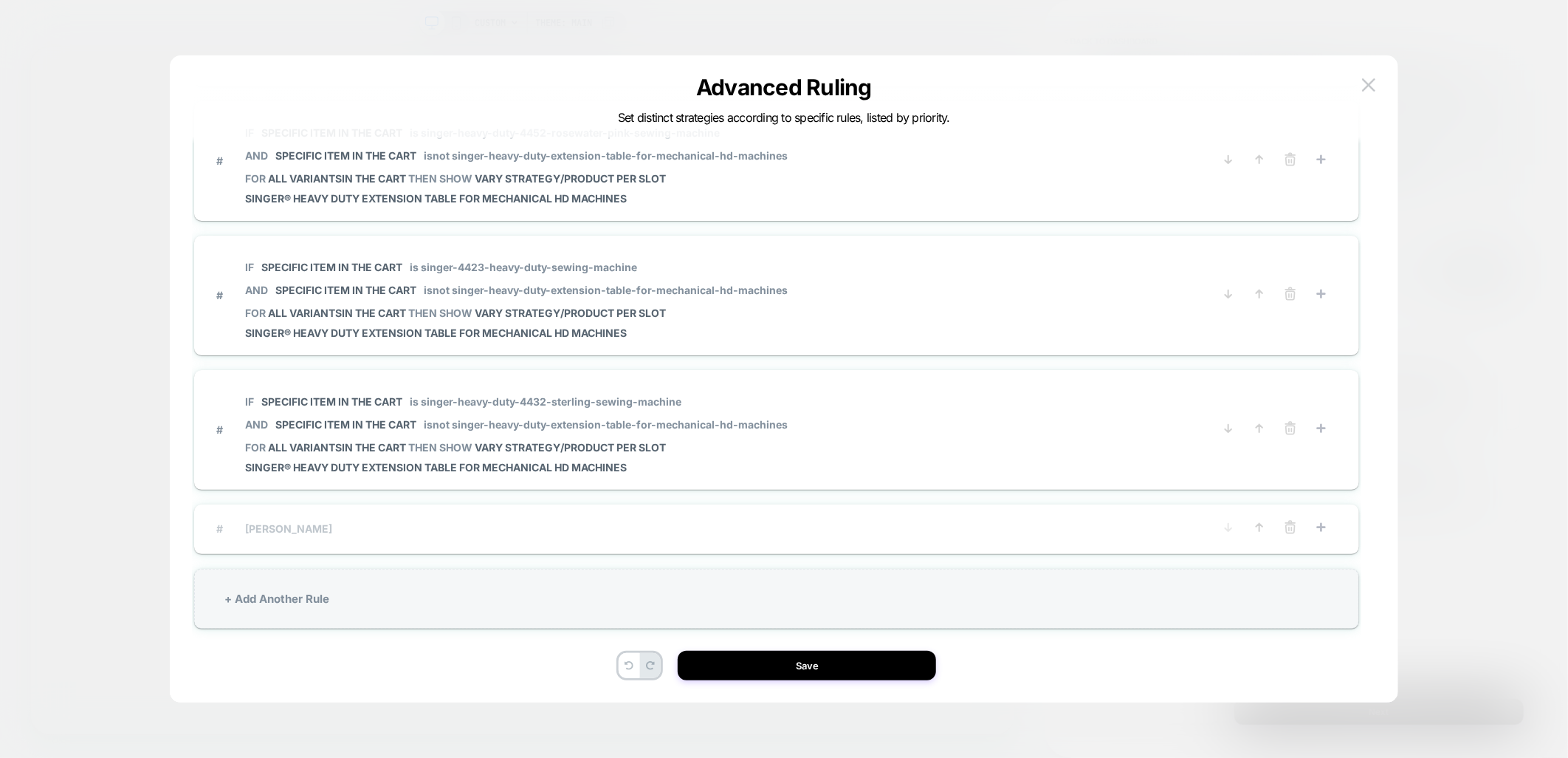
click at [426, 522] on div "# Ninth Rule" at bounding box center [776, 529] width 1121 height 20
click at [1322, 523] on rect at bounding box center [1322, 527] width 3 height 9
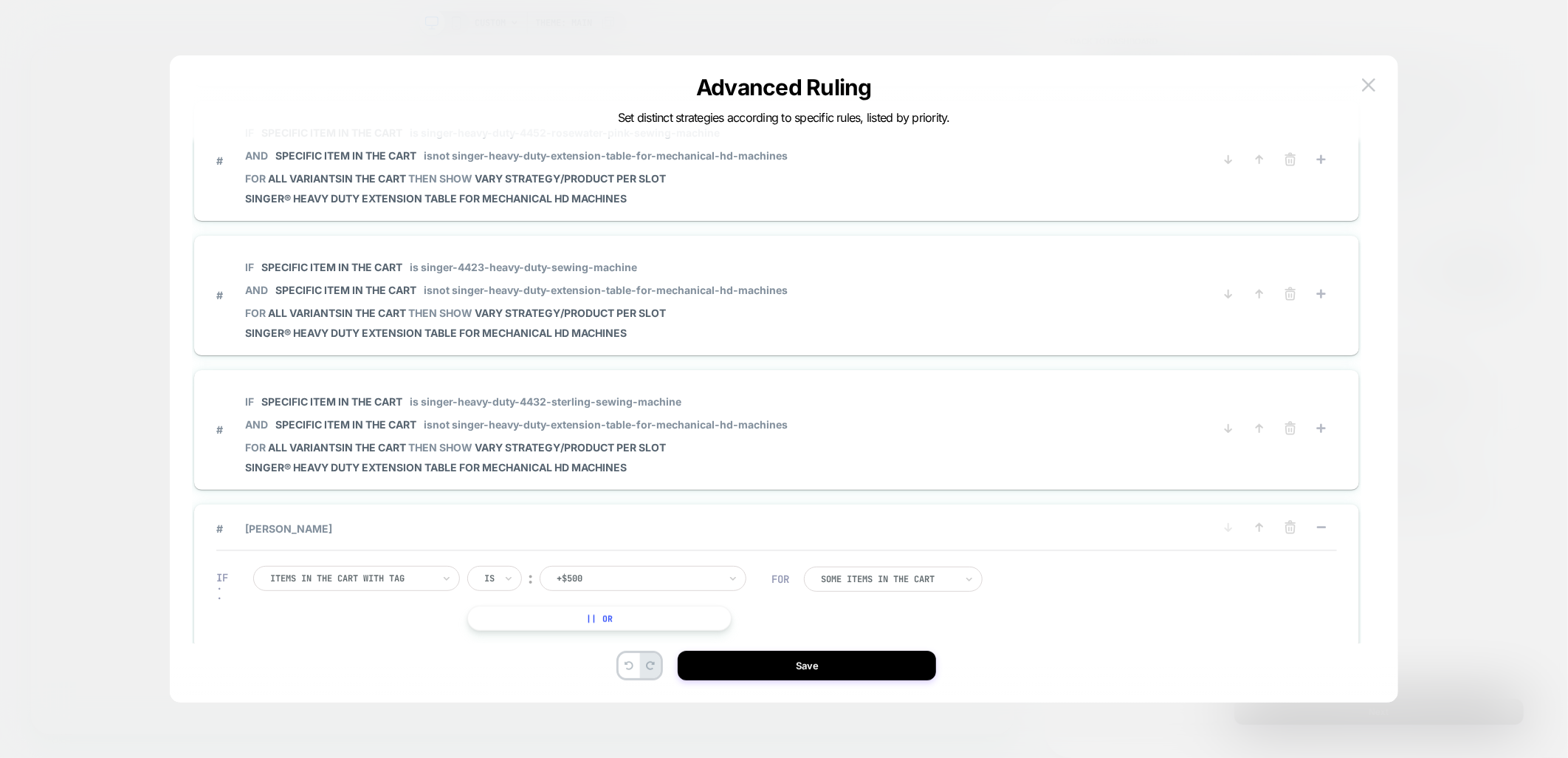
scroll to position [983, 0]
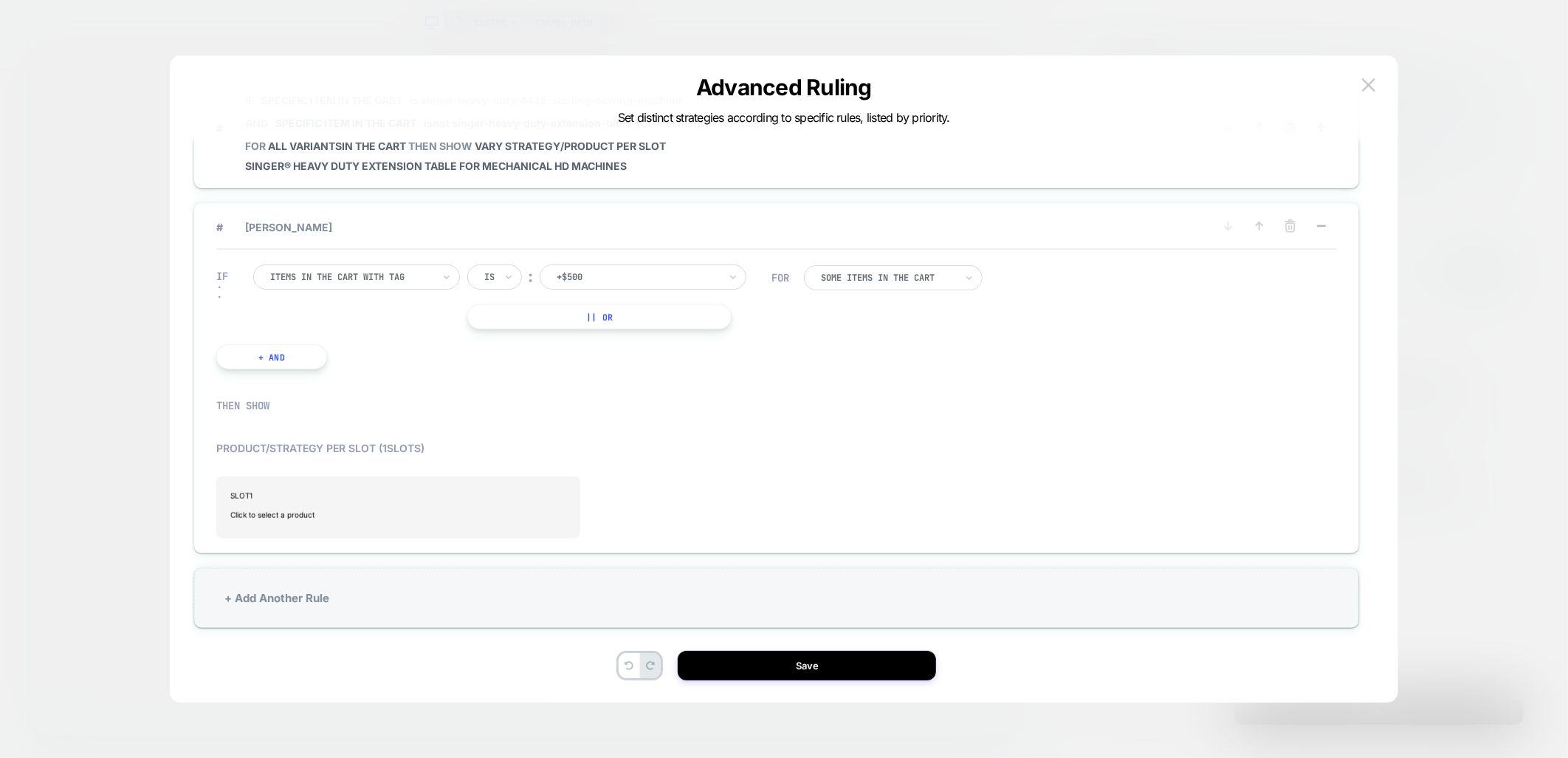
click at [424, 270] on div at bounding box center [351, 277] width 163 height 14
click at [356, 410] on div "Specific item in the cart" at bounding box center [363, 398] width 192 height 24
click at [593, 270] on div at bounding box center [626, 277] width 141 height 14
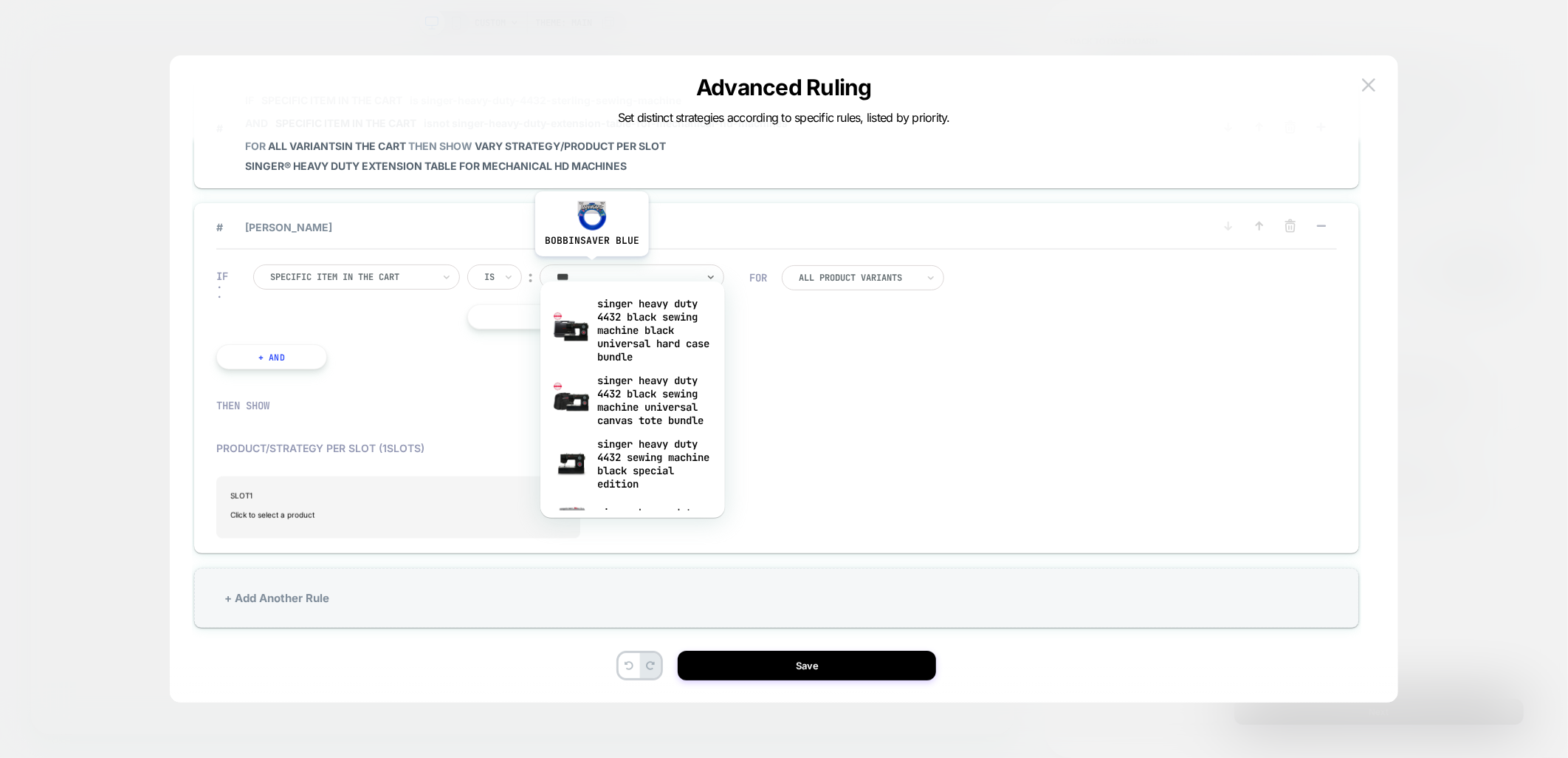
type input "****"
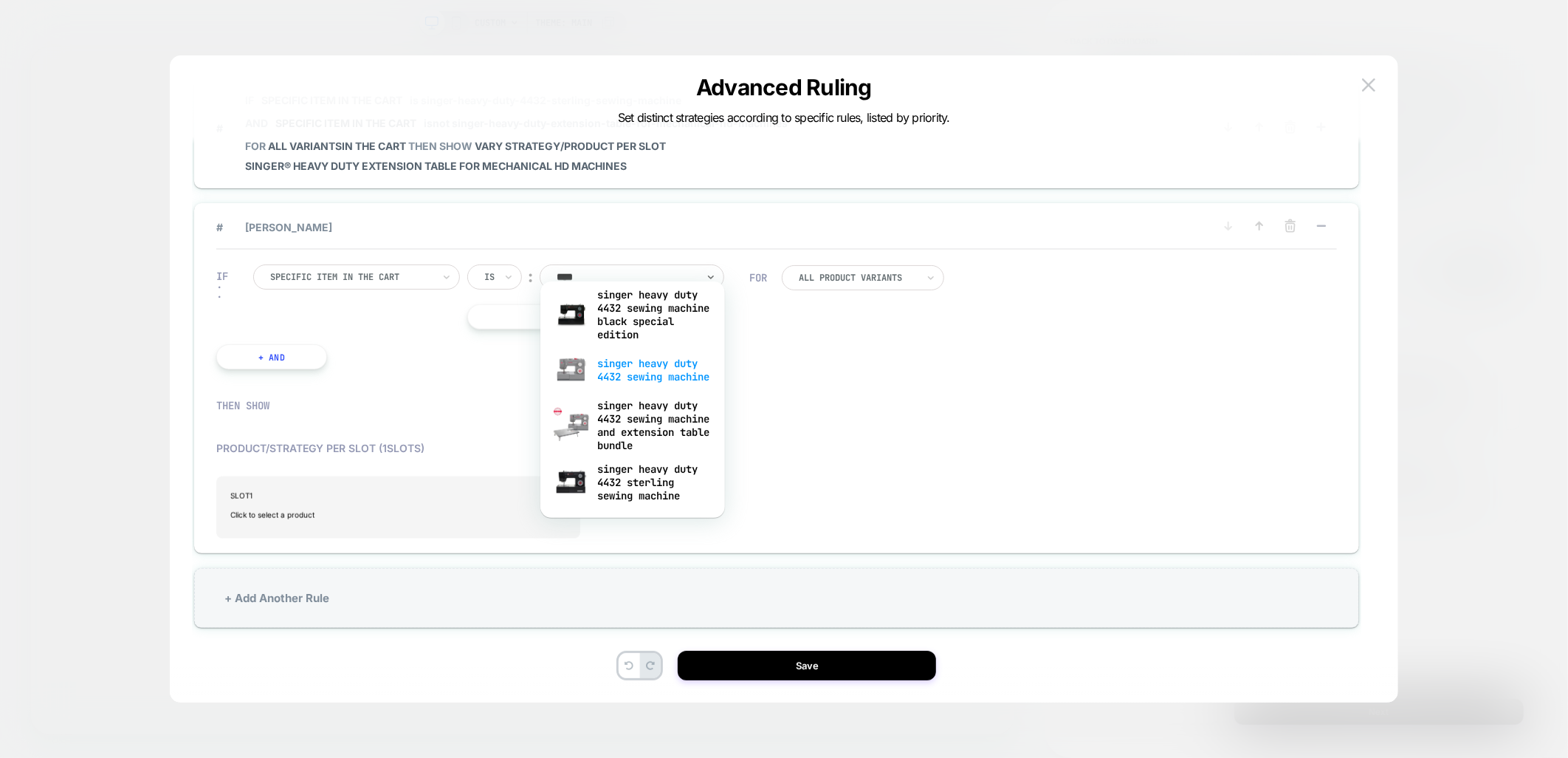
scroll to position [181, 0]
click at [666, 477] on div "singer heavy duty 4432 sterling sewing machine" at bounding box center [632, 482] width 170 height 50
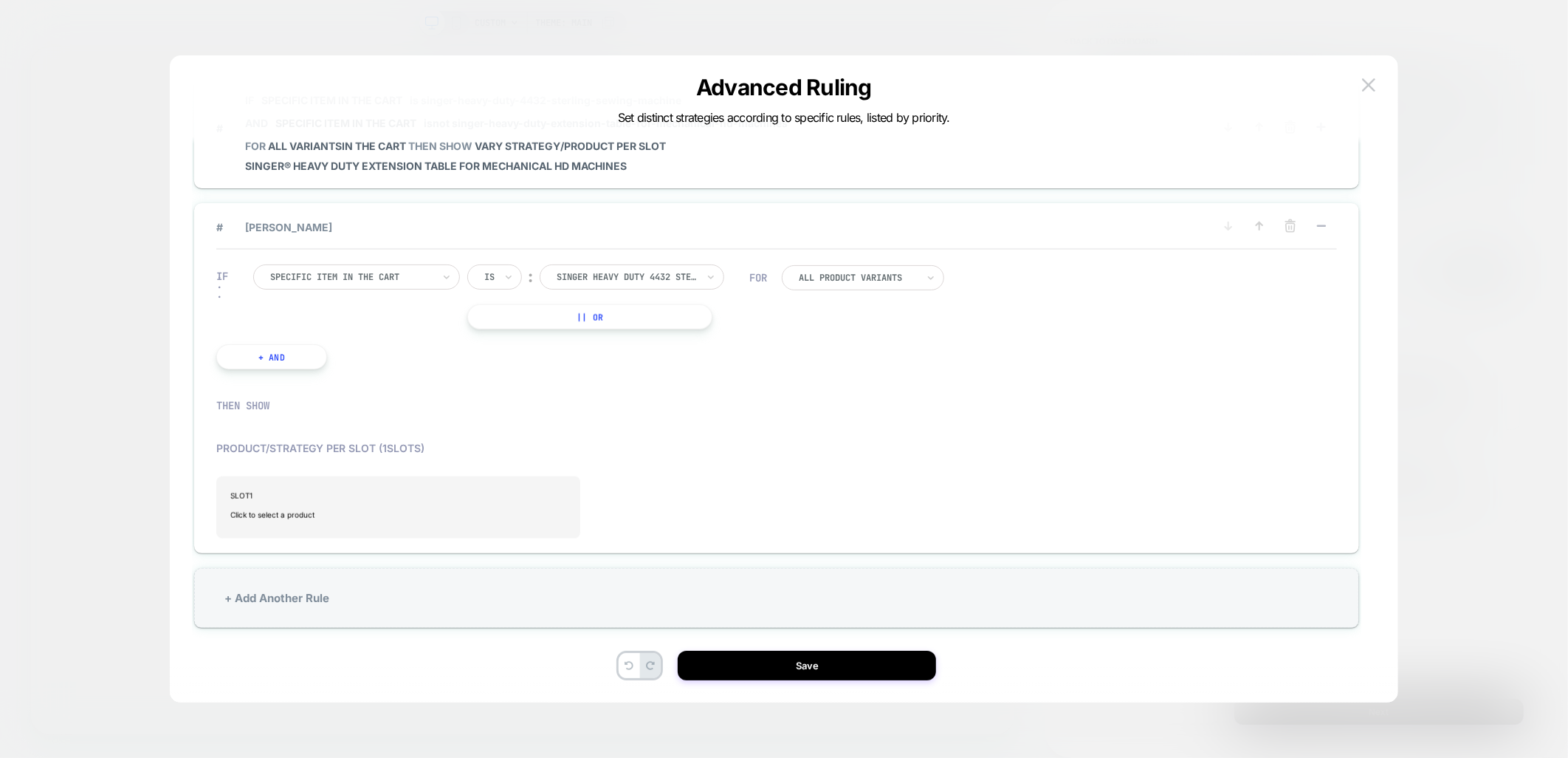
click at [991, 384] on div "THEN SHOW" at bounding box center [776, 405] width 1121 height 43
click at [271, 344] on button "+ And" at bounding box center [272, 356] width 111 height 25
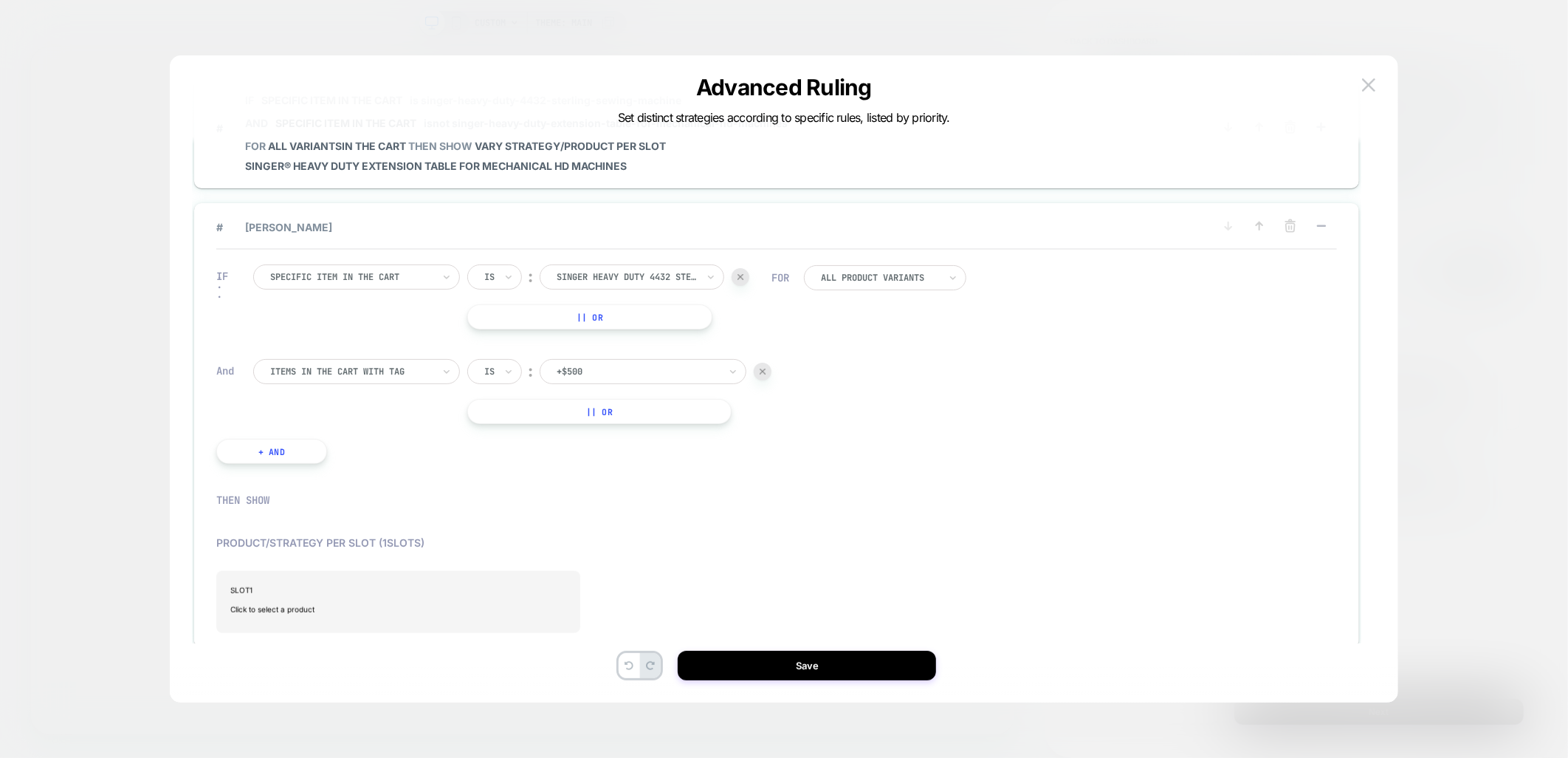
click at [325, 365] on div at bounding box center [351, 372] width 163 height 14
click at [358, 498] on div "Specific item in the cart" at bounding box center [363, 493] width 192 height 24
click at [568, 365] on div at bounding box center [626, 372] width 141 height 14
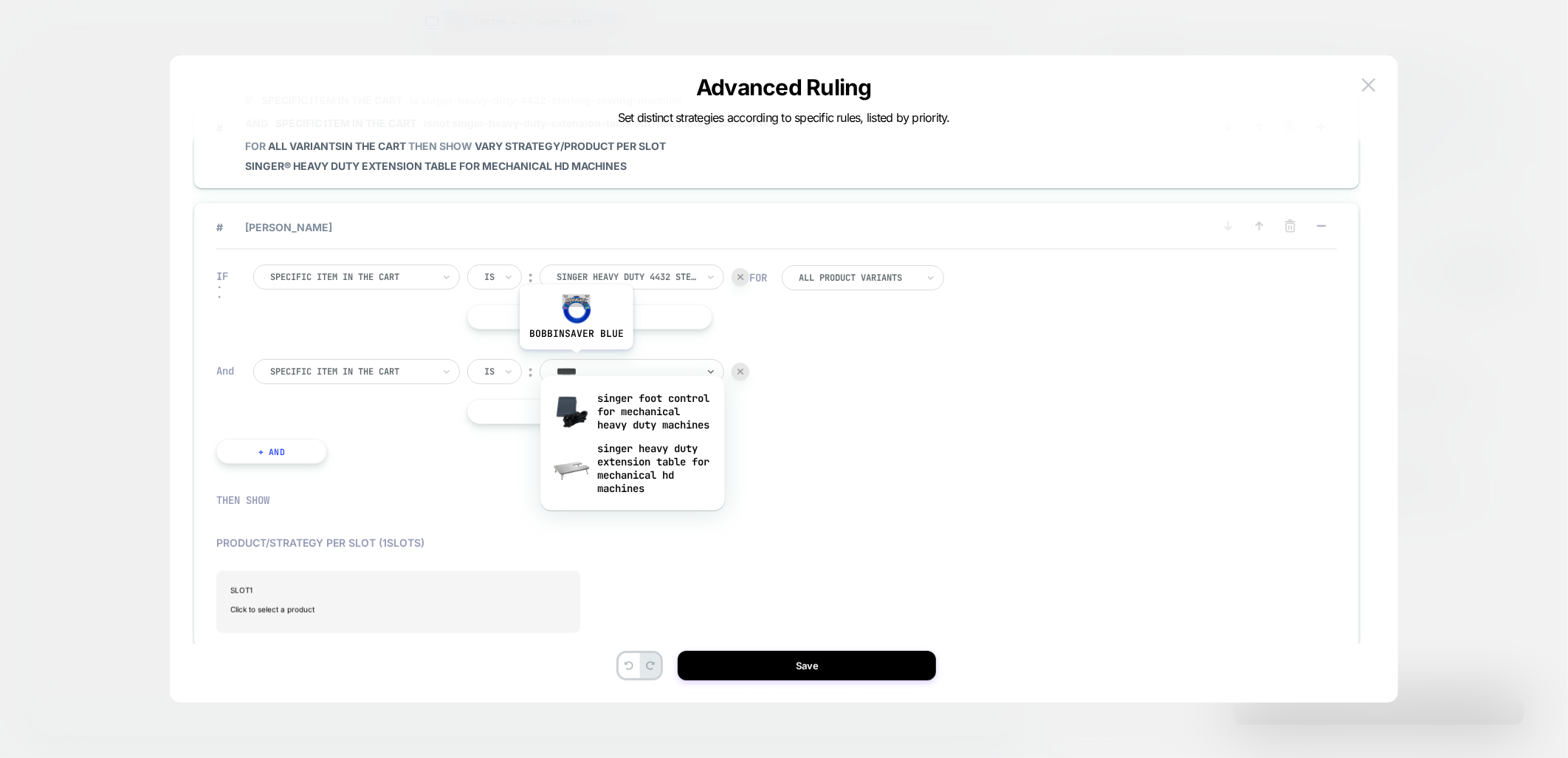
type input "******"
click at [633, 500] on div "singer heavy duty extension table for mechanical hd machines" at bounding box center [632, 468] width 170 height 63
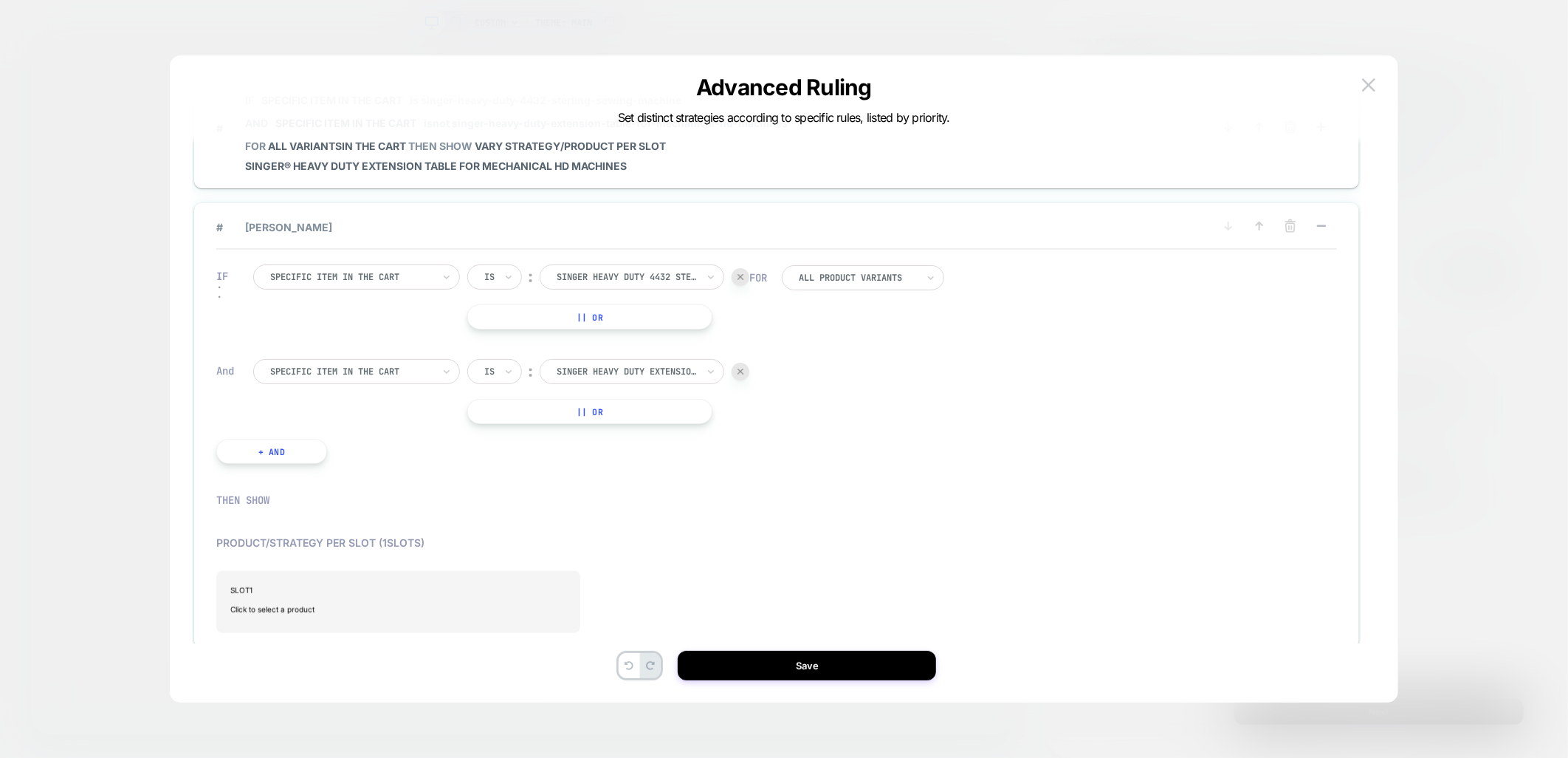
click at [489, 365] on input "text" at bounding box center [487, 372] width 6 height 14
click at [507, 431] on div "Is not" at bounding box center [530, 422] width 96 height 24
click at [351, 586] on span "SLOT 1" at bounding box center [398, 590] width 334 height 9
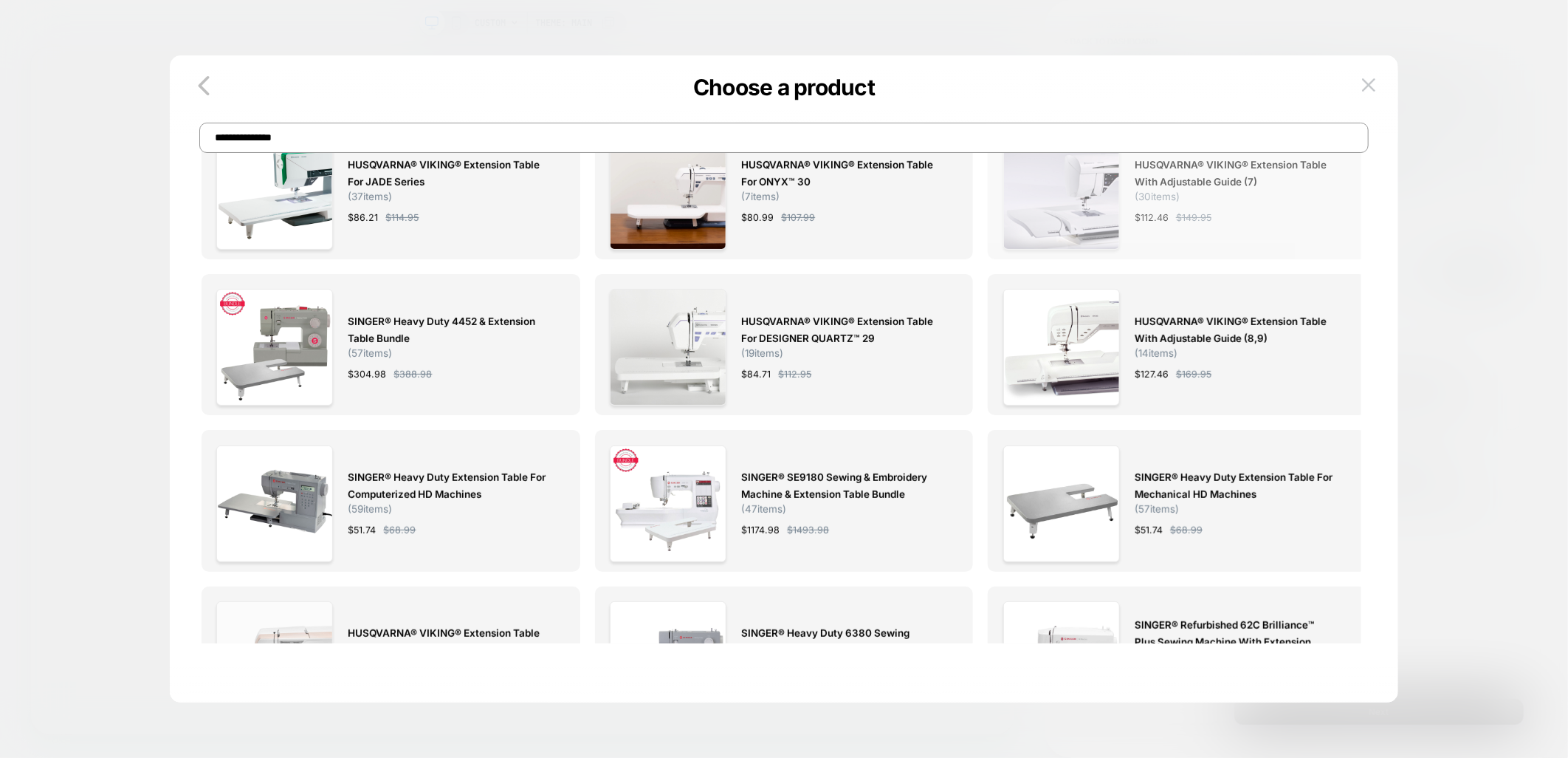
scroll to position [492, 0]
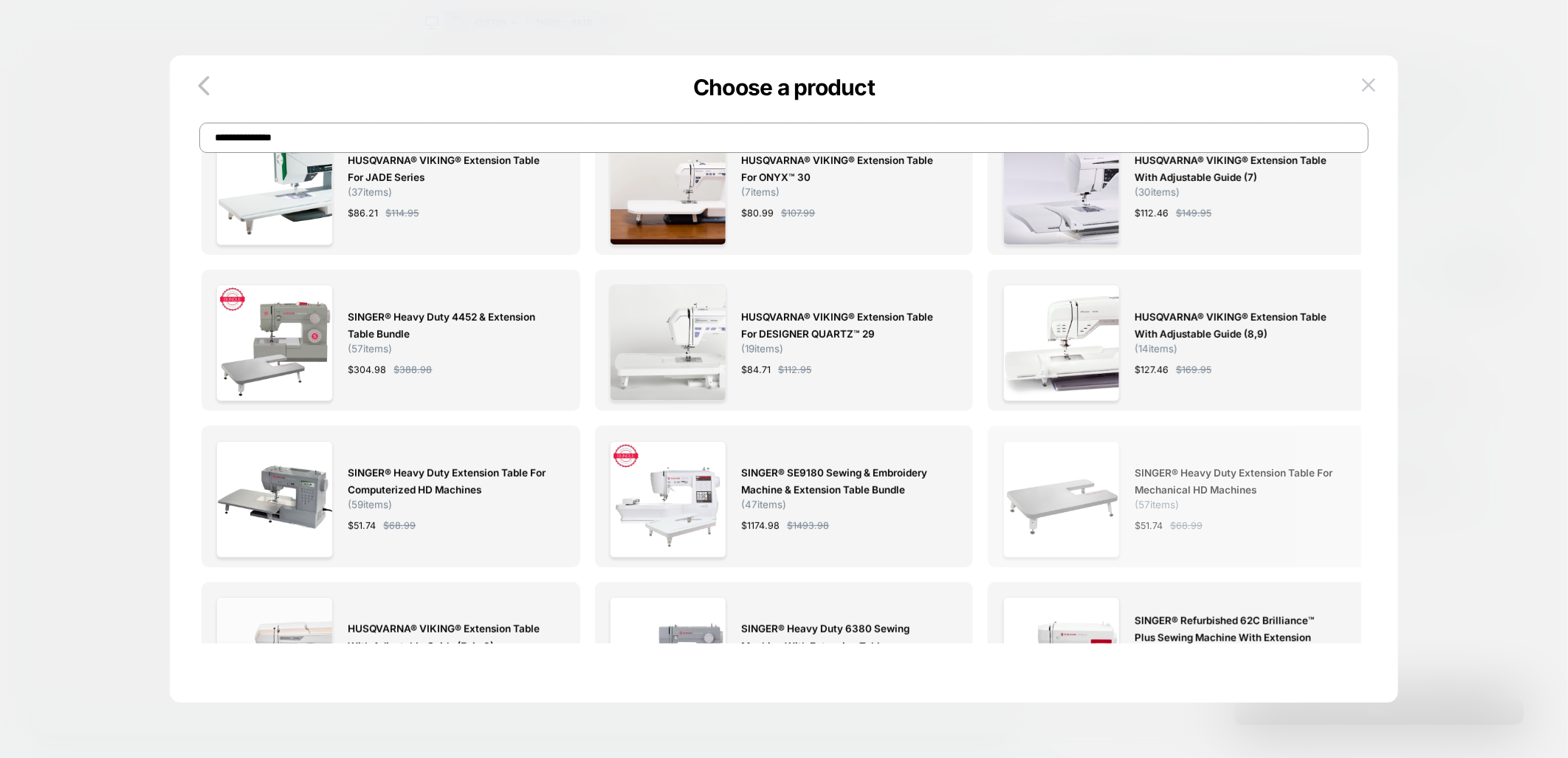
click at [1066, 484] on img at bounding box center [1061, 499] width 117 height 117
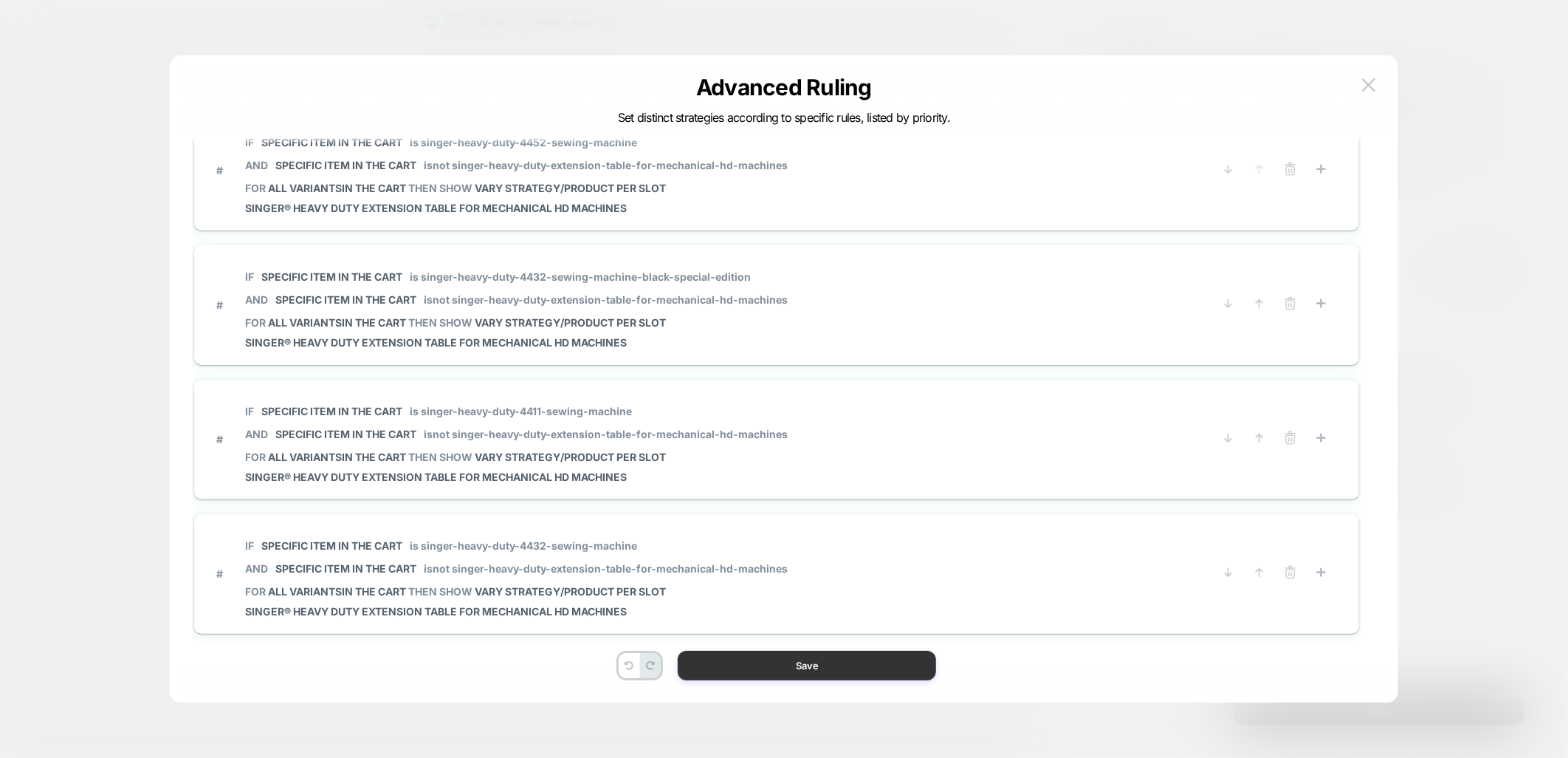
click at [770, 669] on button "Save" at bounding box center [806, 665] width 258 height 30
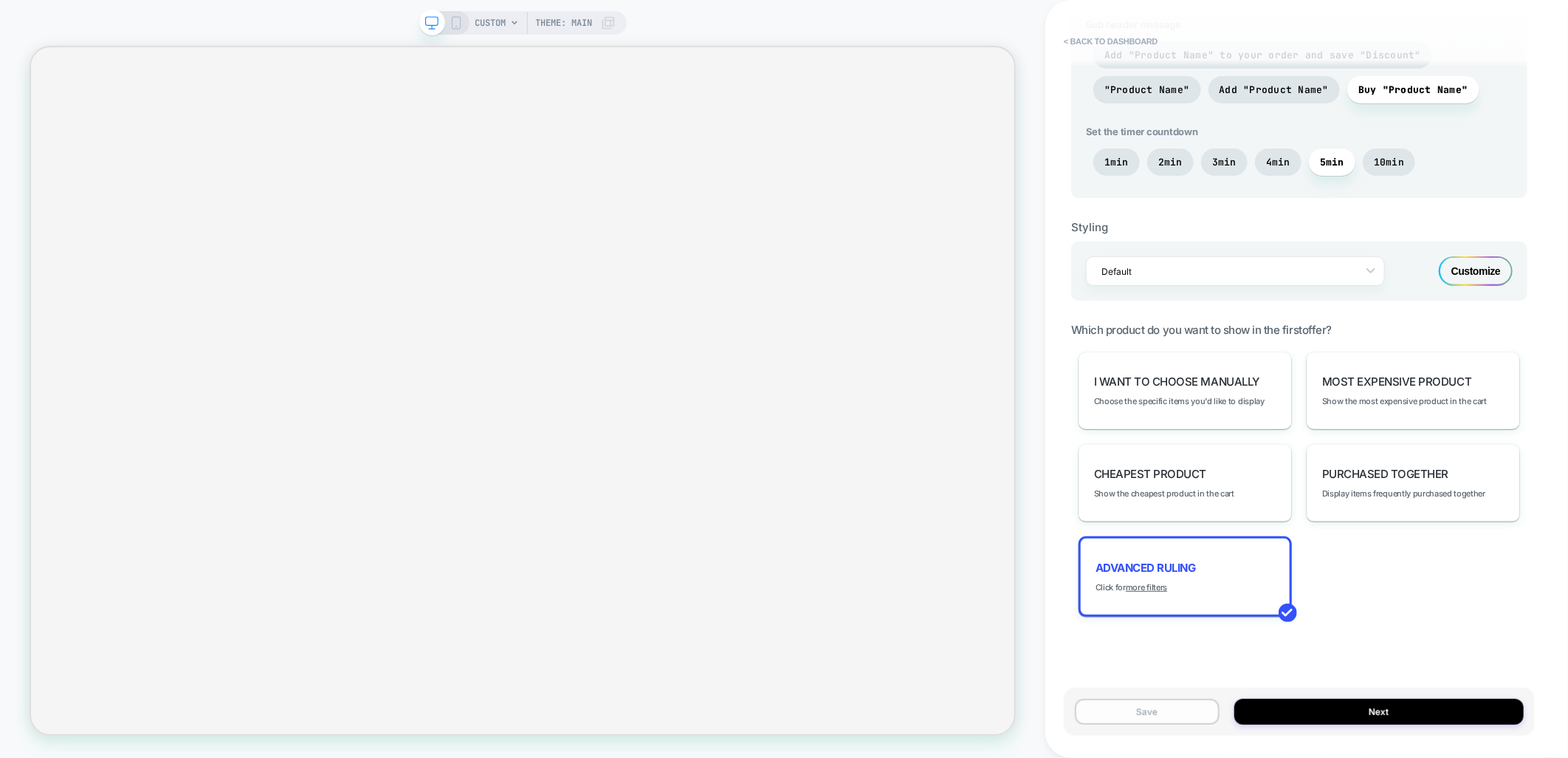
click at [1137, 706] on button "Save" at bounding box center [1147, 711] width 145 height 26
click at [1194, 538] on div "Advanced Ruling Click for more filters" at bounding box center [1185, 576] width 213 height 80
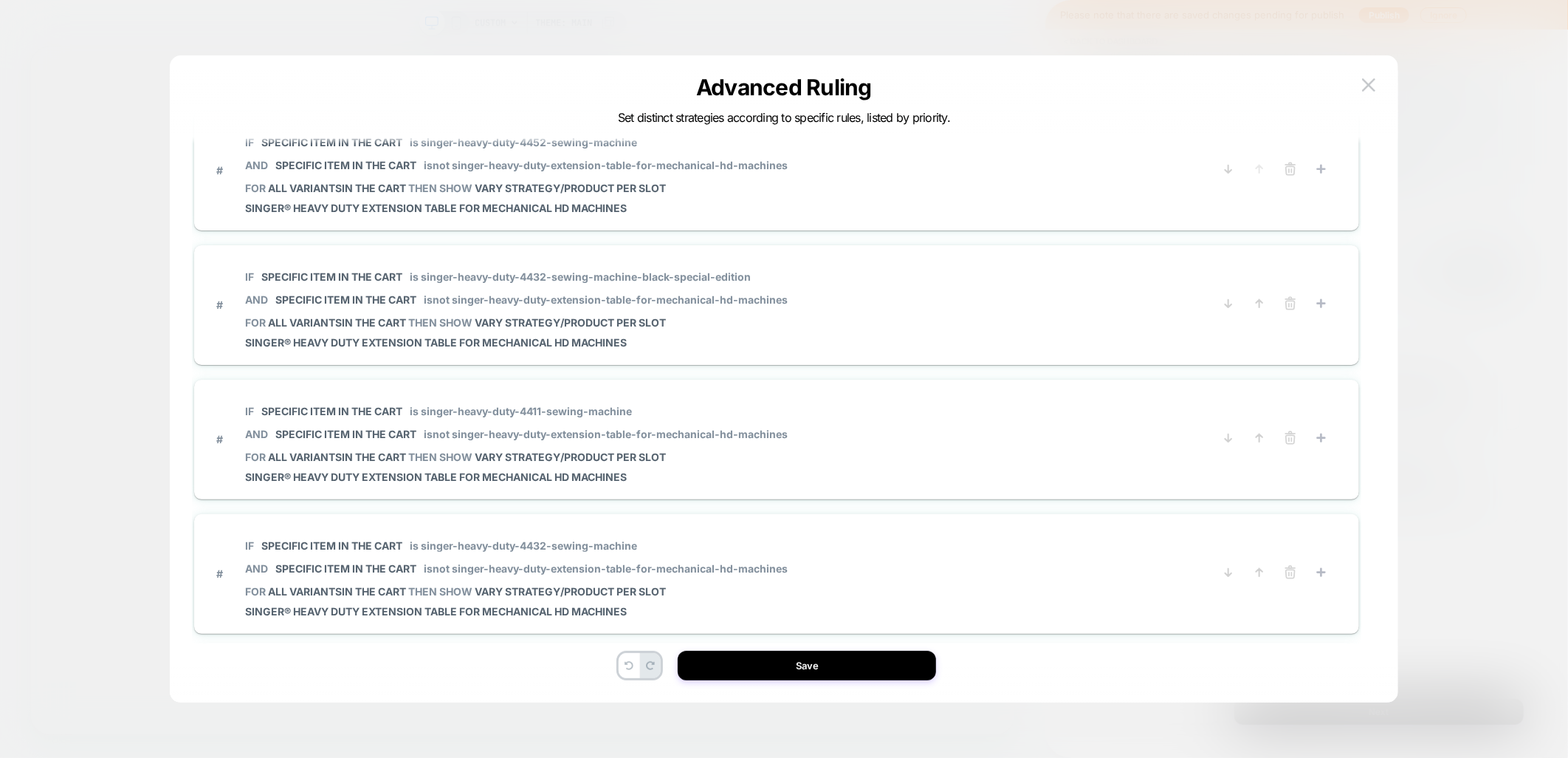
scroll to position [820, 0]
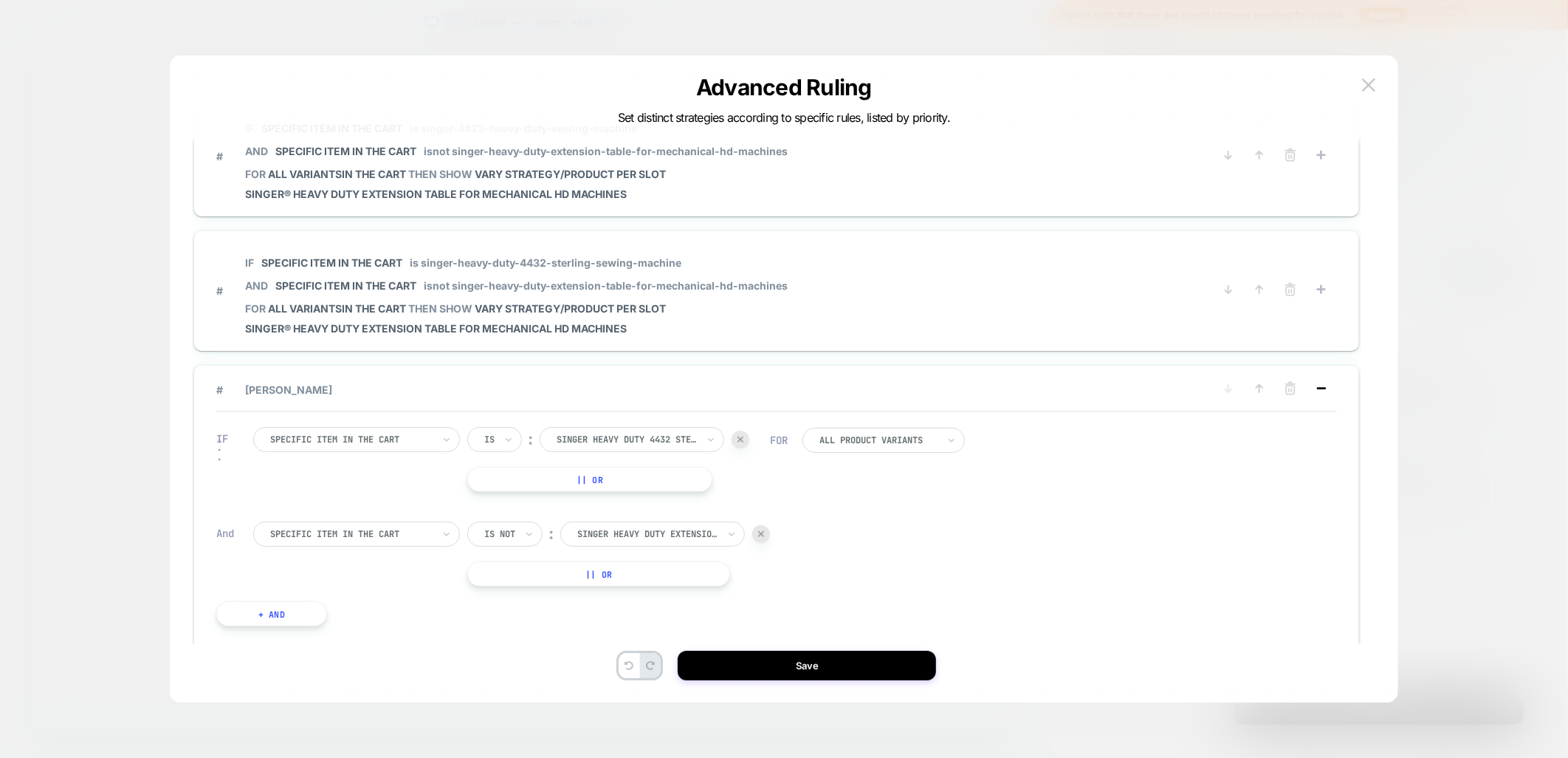
click at [1317, 381] on icon at bounding box center [1321, 388] width 14 height 14
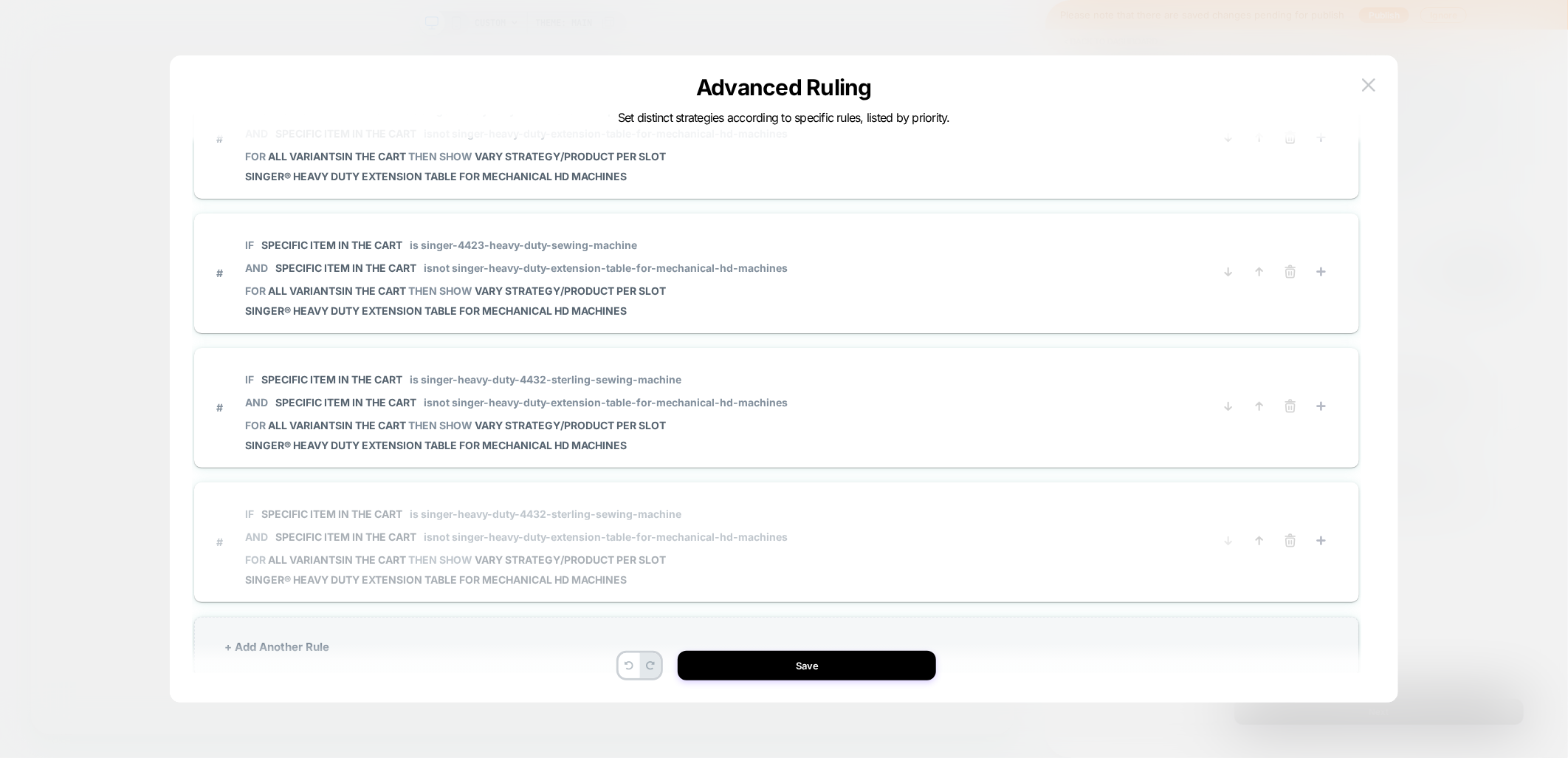
scroll to position [750, 0]
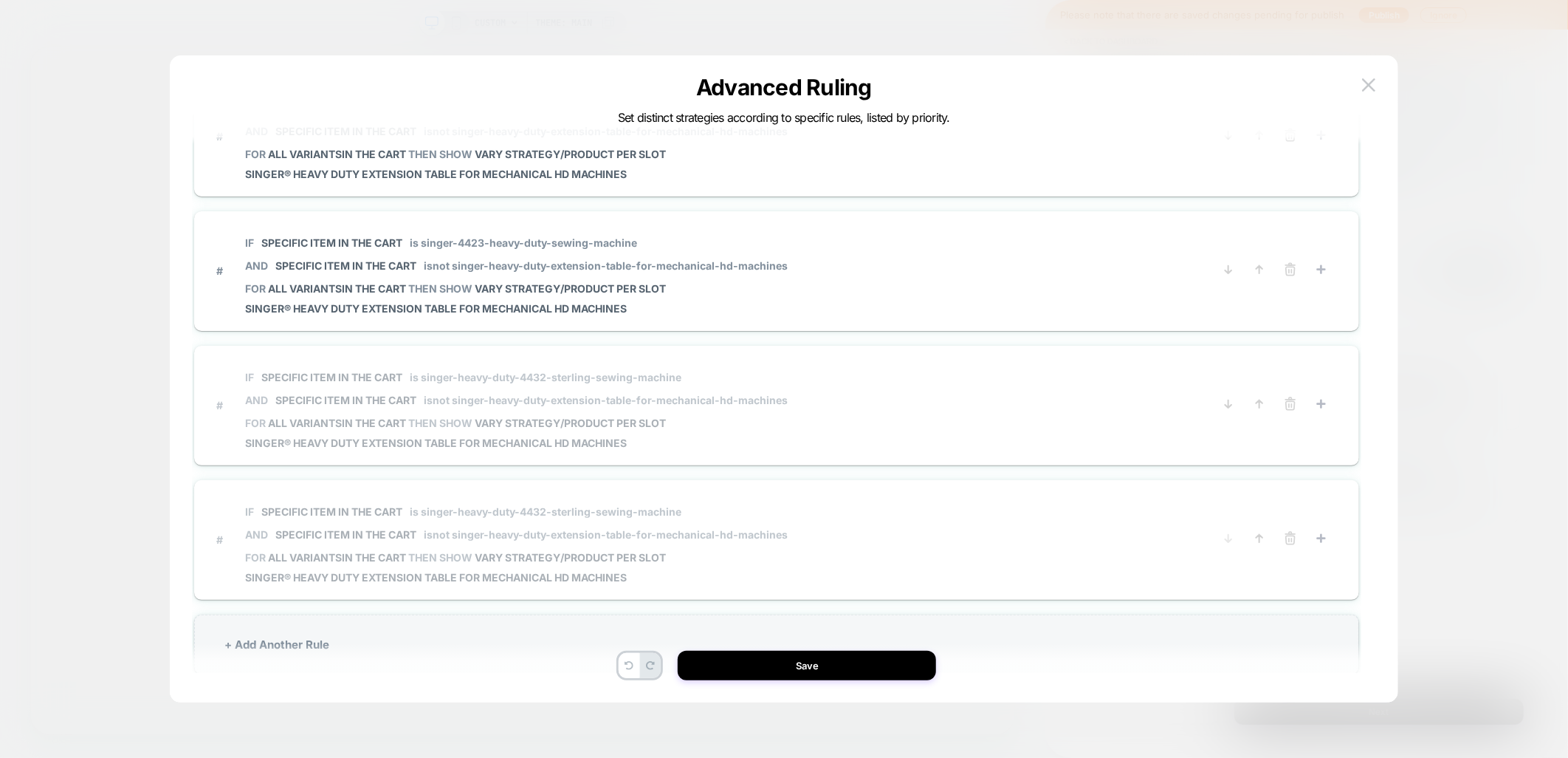
drag, startPoint x: 286, startPoint y: 616, endPoint x: 439, endPoint y: 367, distance: 292.2
click at [286, 616] on div "+ Add Another Rule" at bounding box center [776, 645] width 1165 height 60
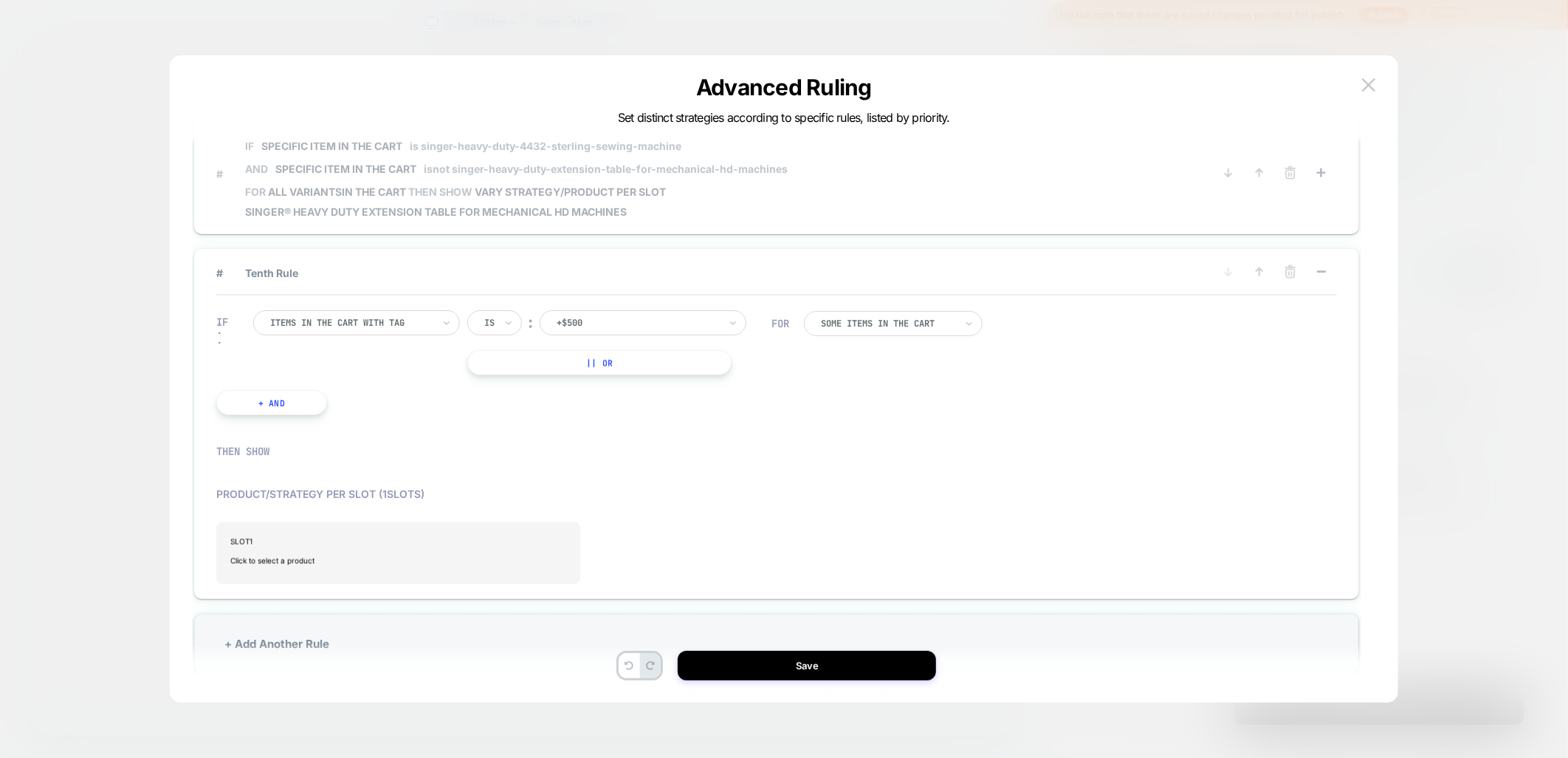
scroll to position [44, 0]
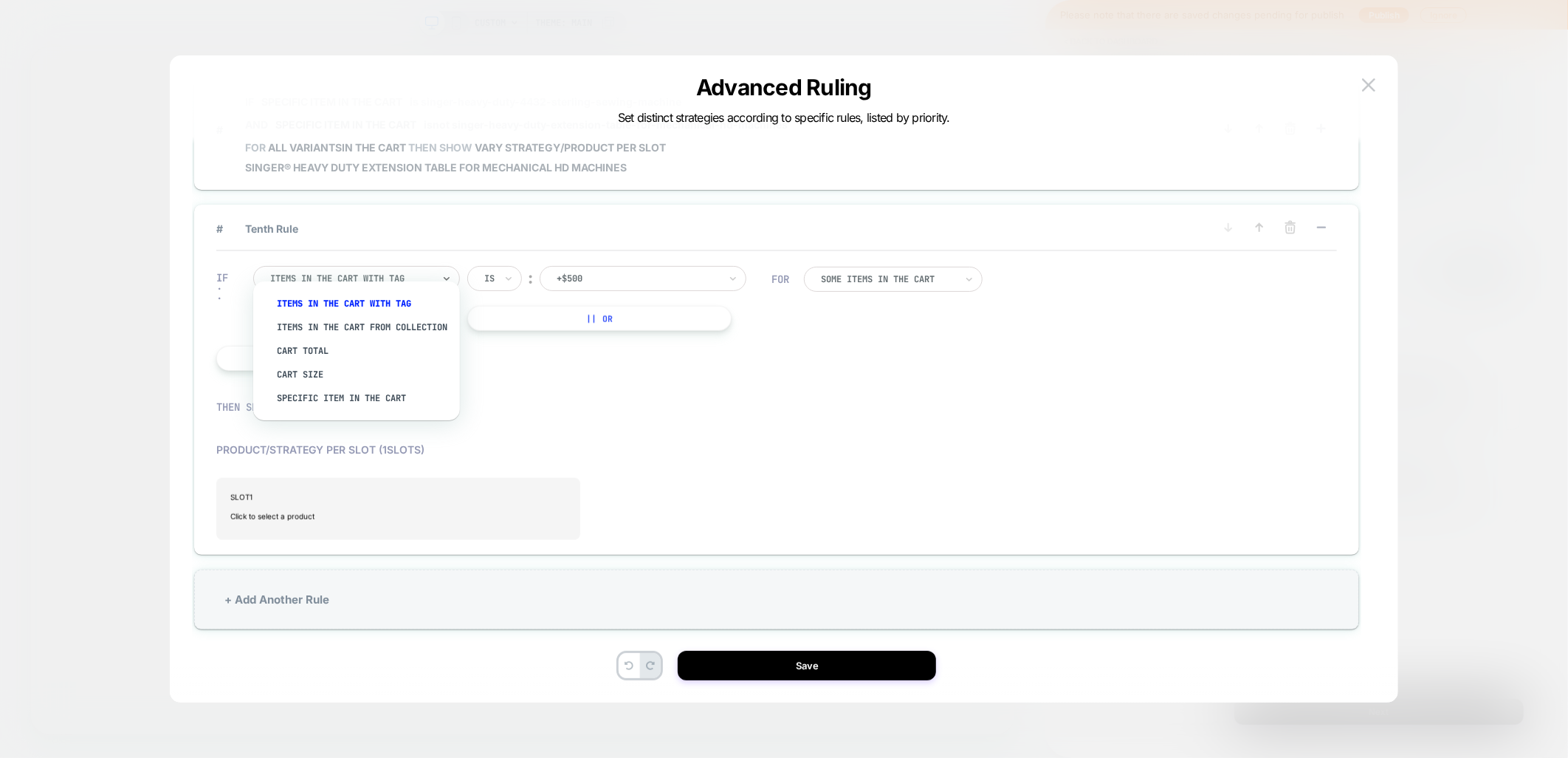
click at [429, 272] on div at bounding box center [351, 279] width 163 height 14
click at [385, 400] on div "Specific item in the cart" at bounding box center [363, 398] width 192 height 24
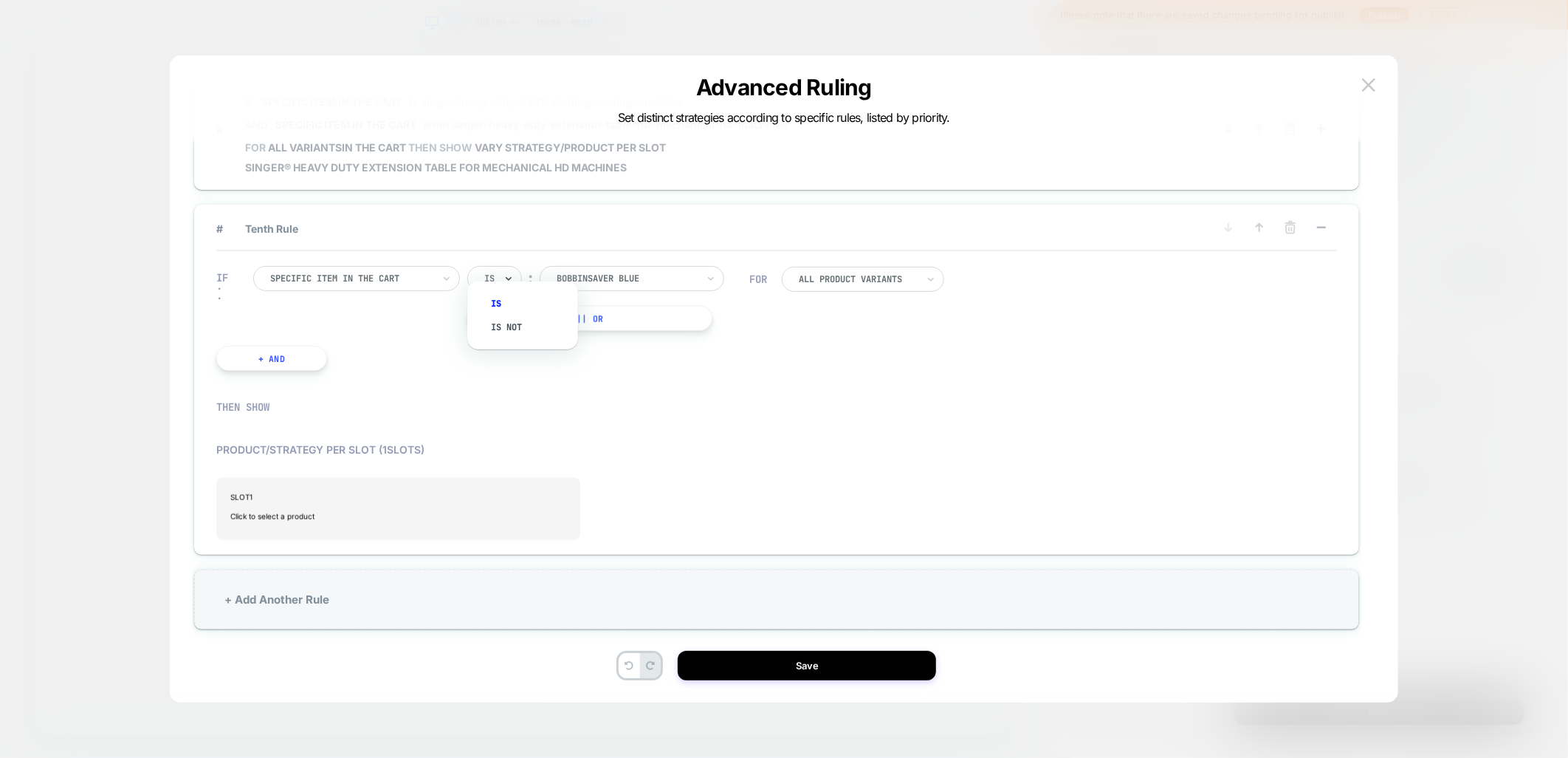
click at [510, 271] on icon at bounding box center [509, 278] width 10 height 14
click at [502, 328] on div "Is not" at bounding box center [530, 327] width 96 height 24
click at [518, 266] on div "Is not" at bounding box center [504, 278] width 75 height 25
click at [505, 300] on div "Is" at bounding box center [530, 304] width 96 height 24
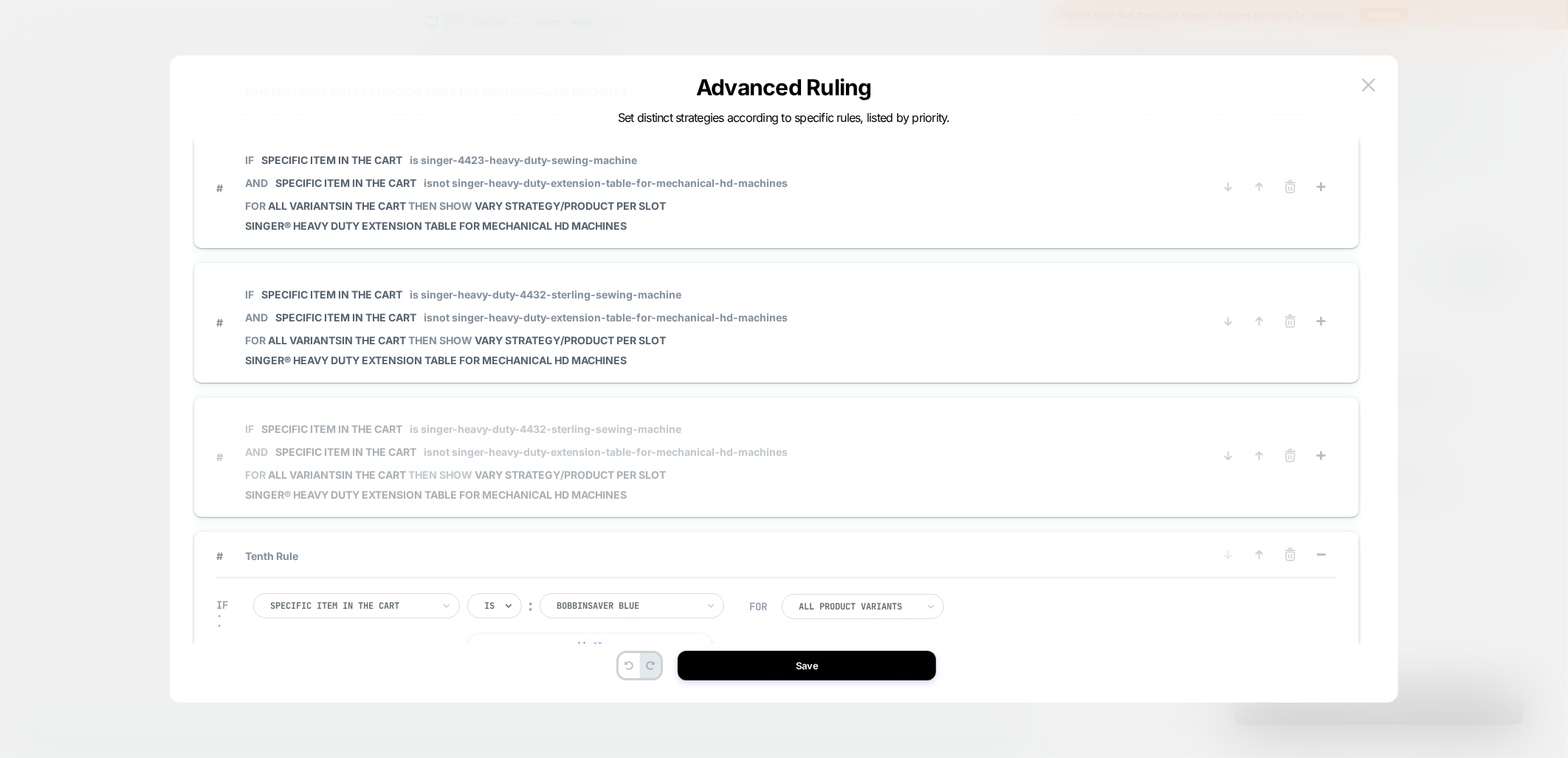
scroll to position [787, 0]
click at [674, 600] on div at bounding box center [626, 607] width 141 height 14
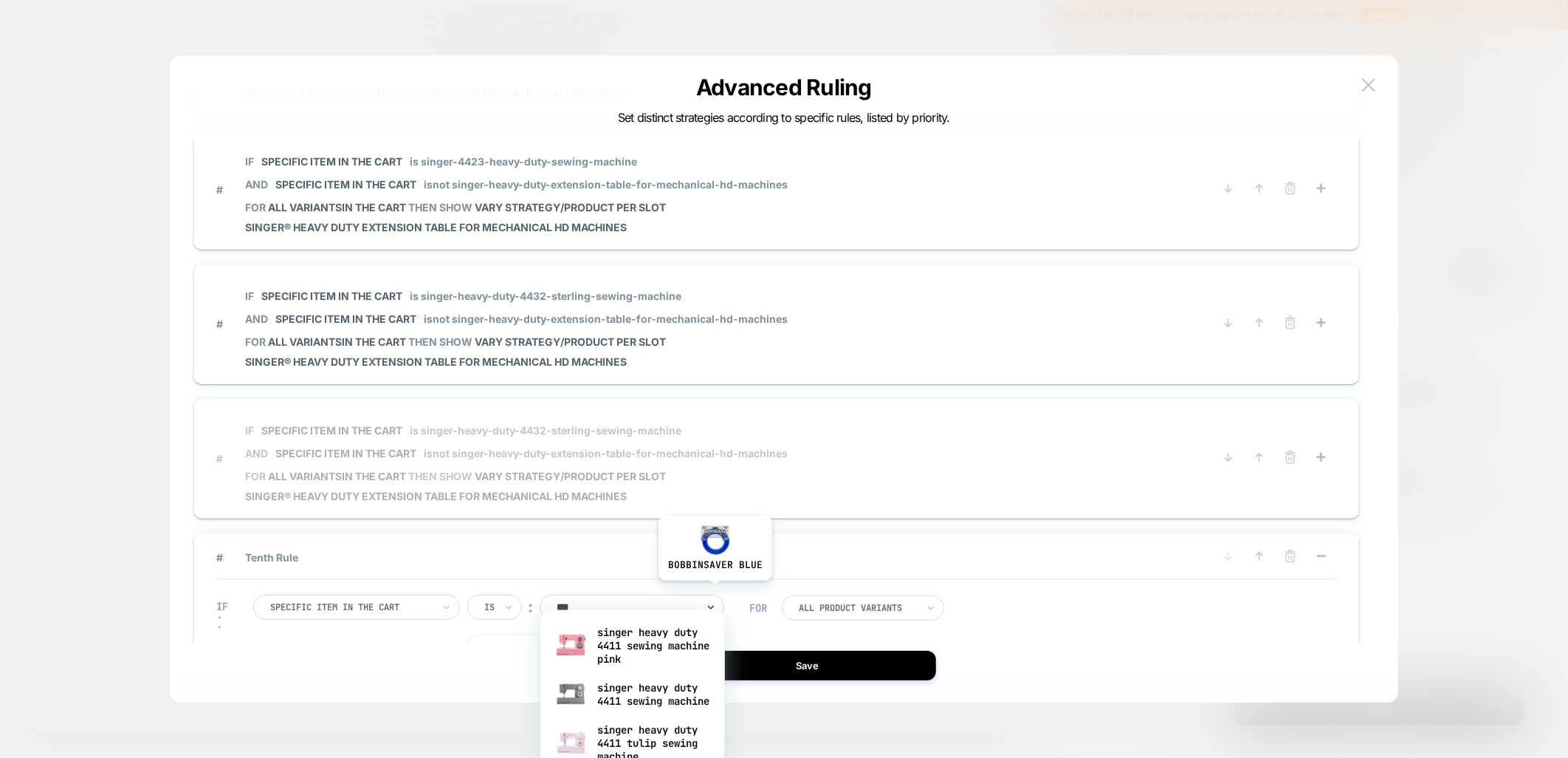
type input "****"
click at [635, 639] on div "singer heavy duty 4411 sewing machine pink" at bounding box center [632, 645] width 170 height 50
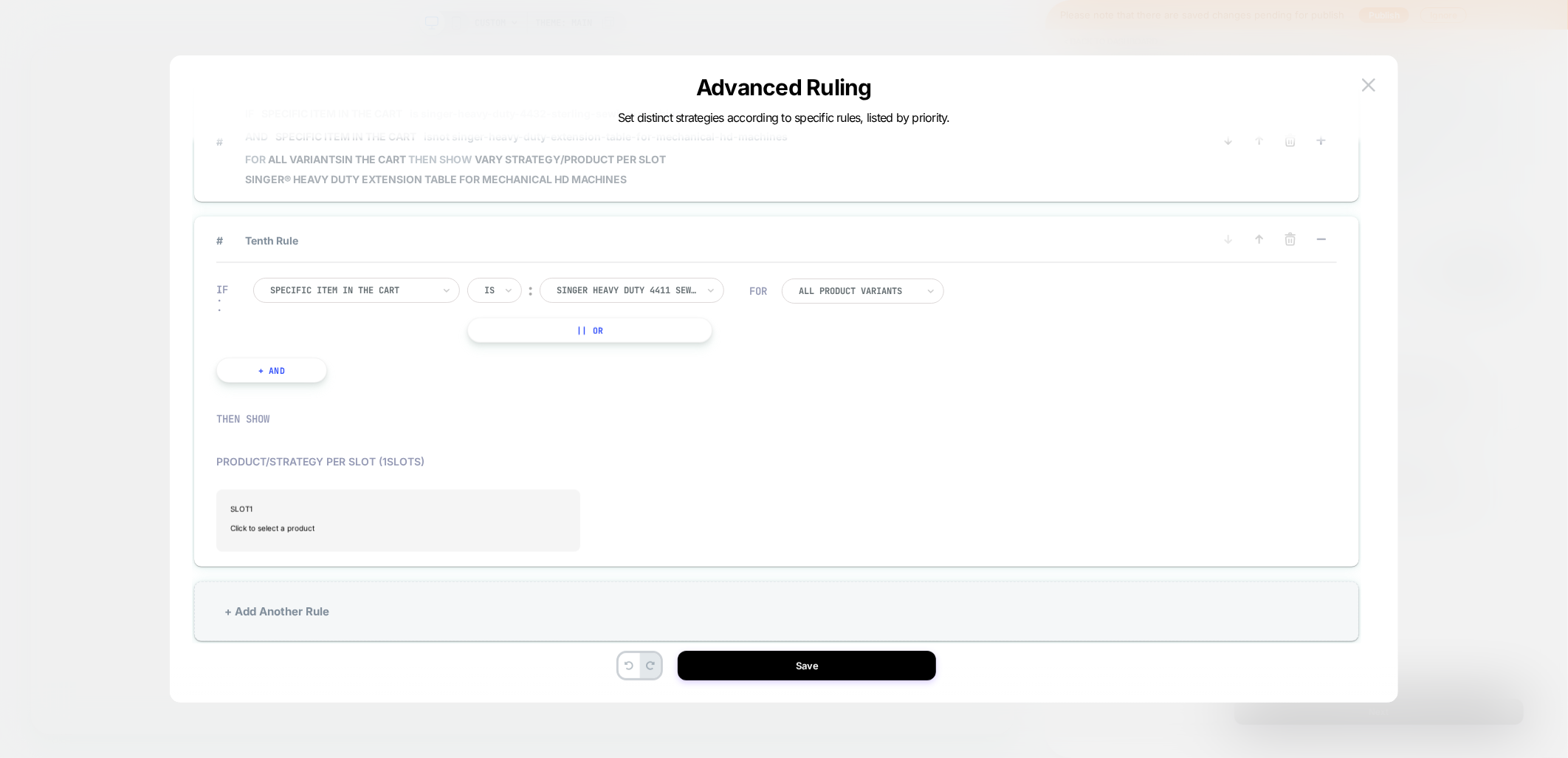
scroll to position [1116, 0]
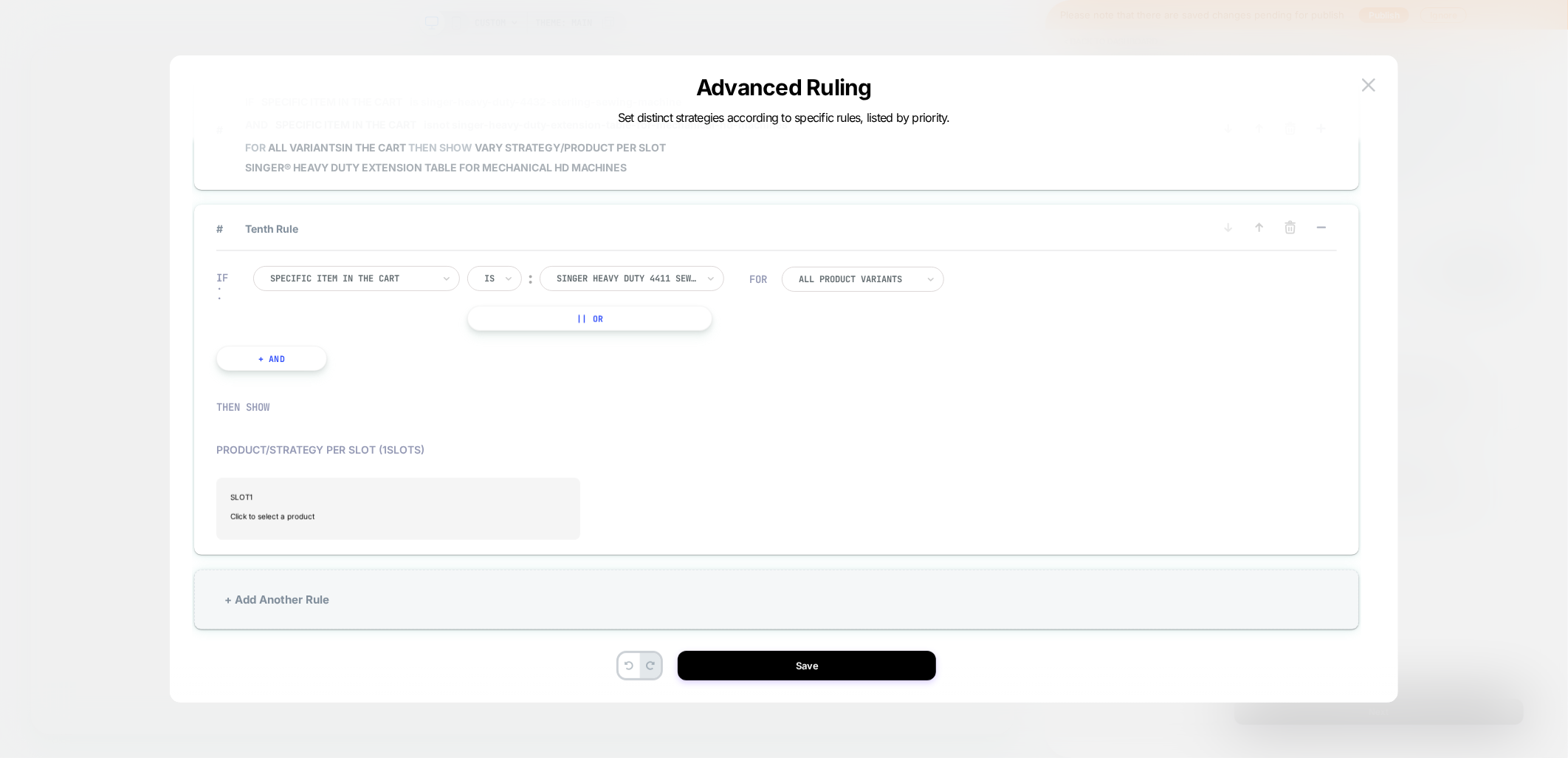
click at [290, 345] on button "+ And" at bounding box center [272, 357] width 111 height 25
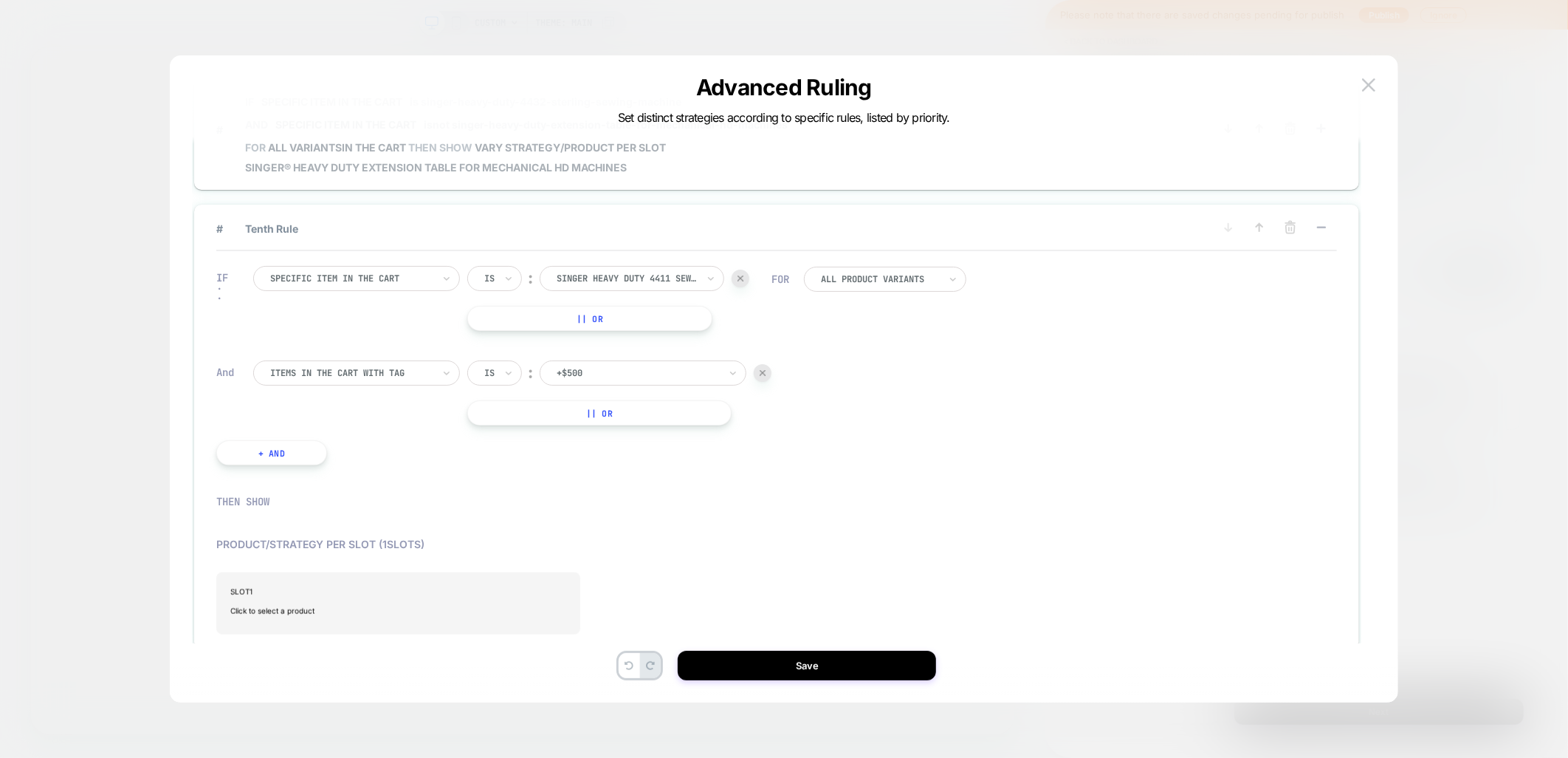
click at [320, 367] on div at bounding box center [351, 373] width 163 height 14
click at [341, 505] on div "Specific item in the cart" at bounding box center [363, 493] width 192 height 24
click at [495, 365] on div "Is" at bounding box center [490, 373] width 14 height 16
click at [496, 421] on div "Is not" at bounding box center [530, 422] width 96 height 24
click at [592, 367] on div at bounding box center [647, 373] width 141 height 14
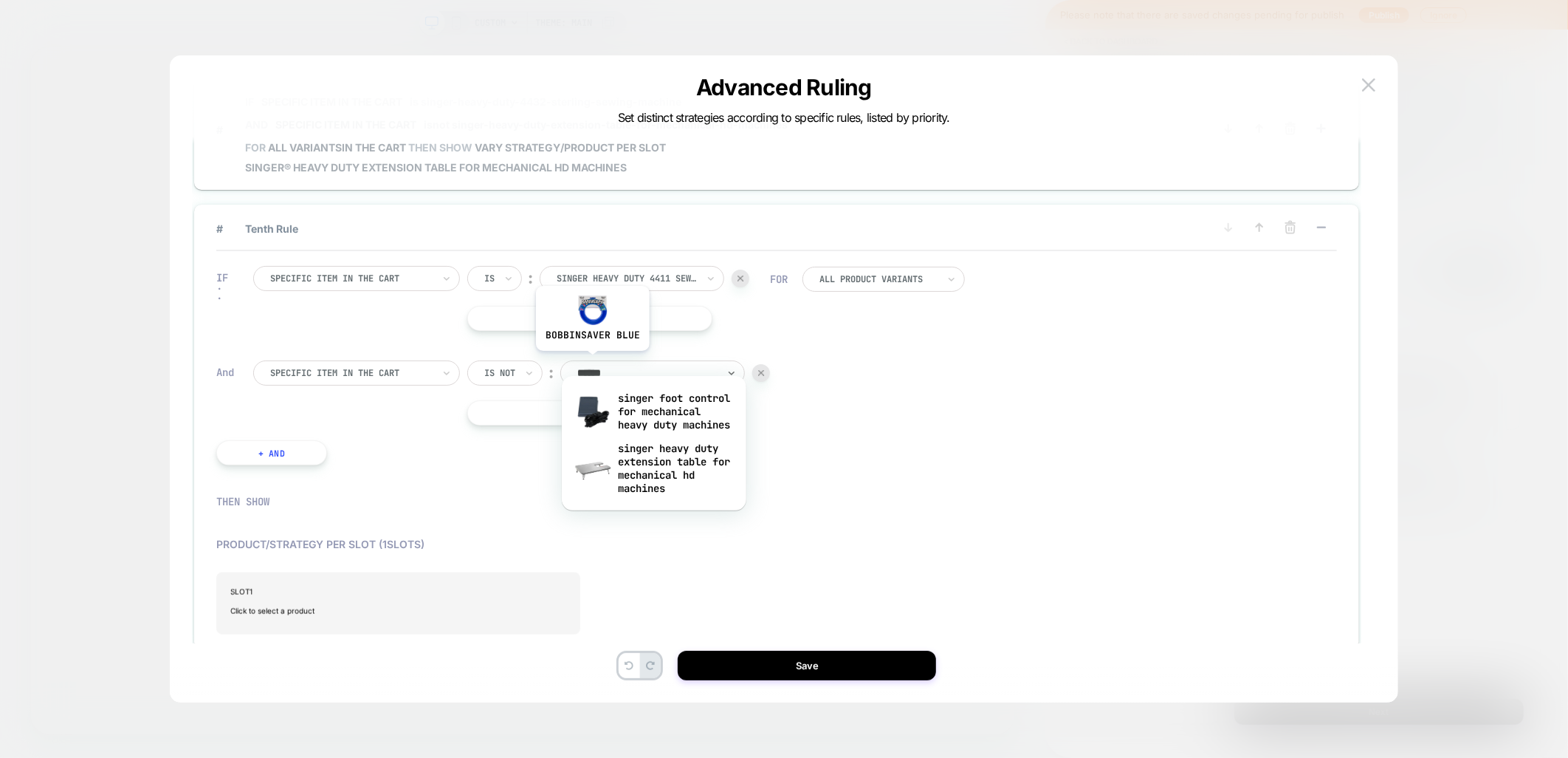
type input "*******"
click at [684, 498] on div "singer heavy duty extension table for mechanical hd machines" at bounding box center [654, 468] width 170 height 63
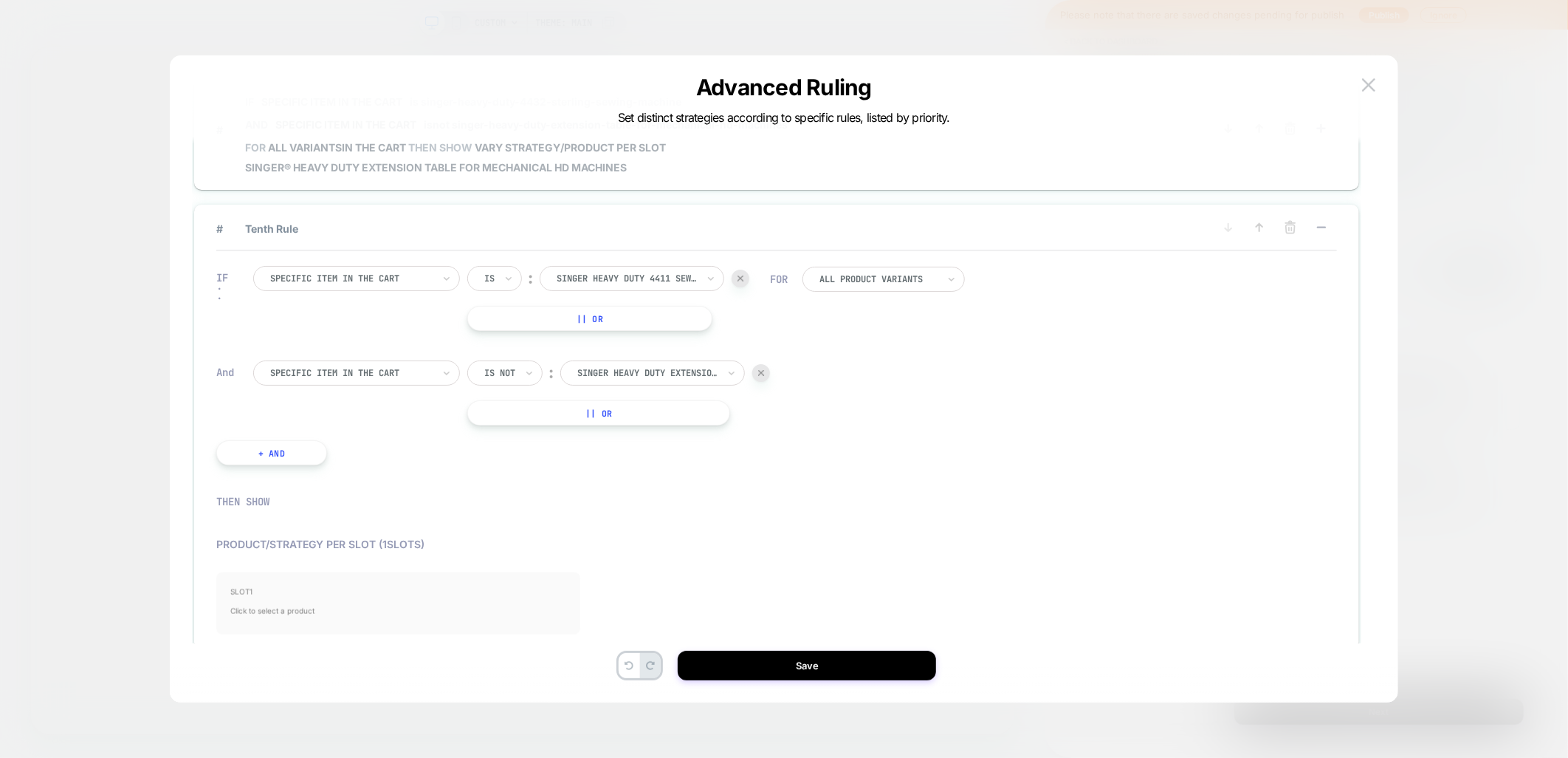
click at [264, 596] on span "Click to select a product" at bounding box center [398, 610] width 334 height 30
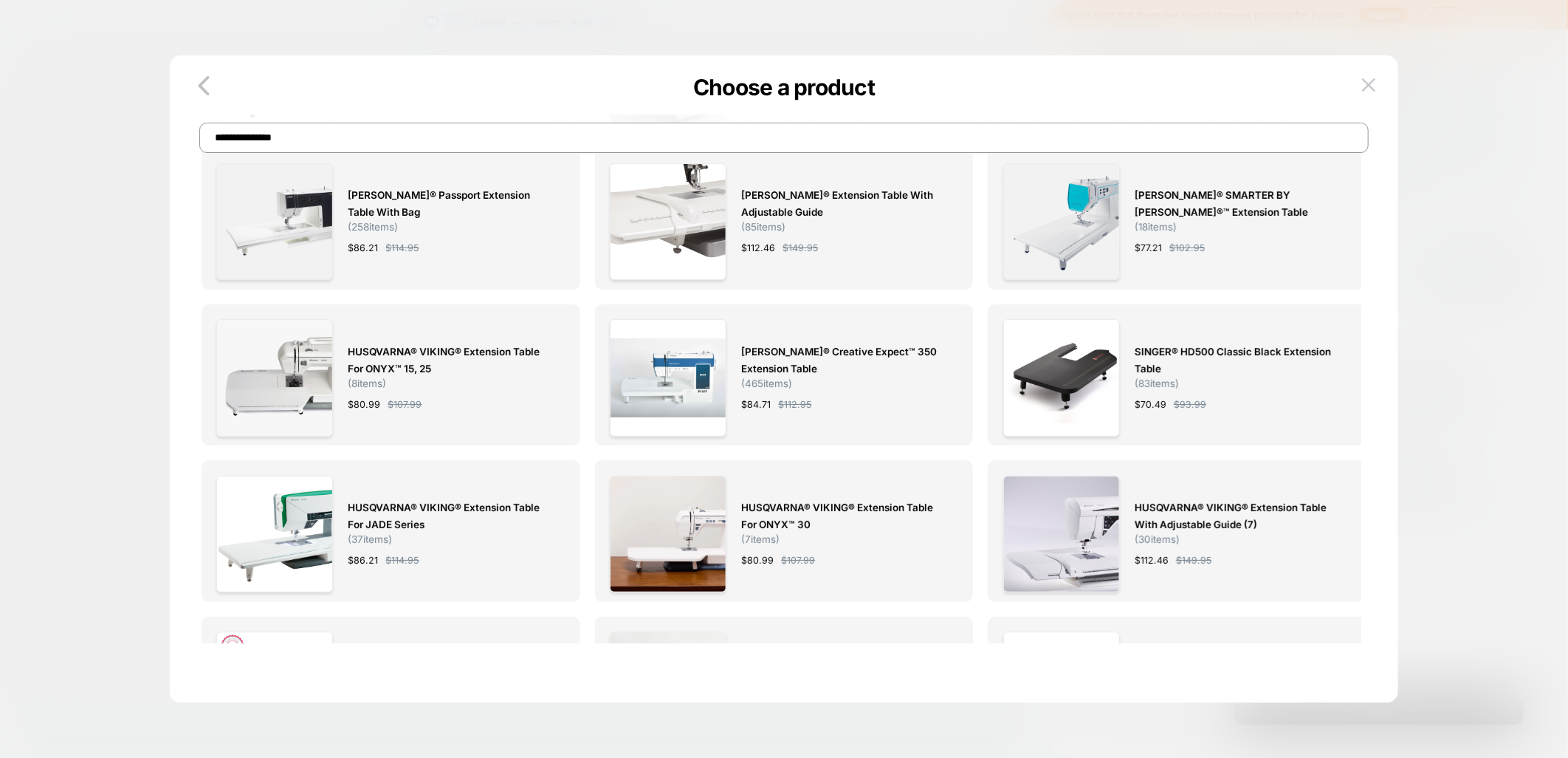
scroll to position [410, 0]
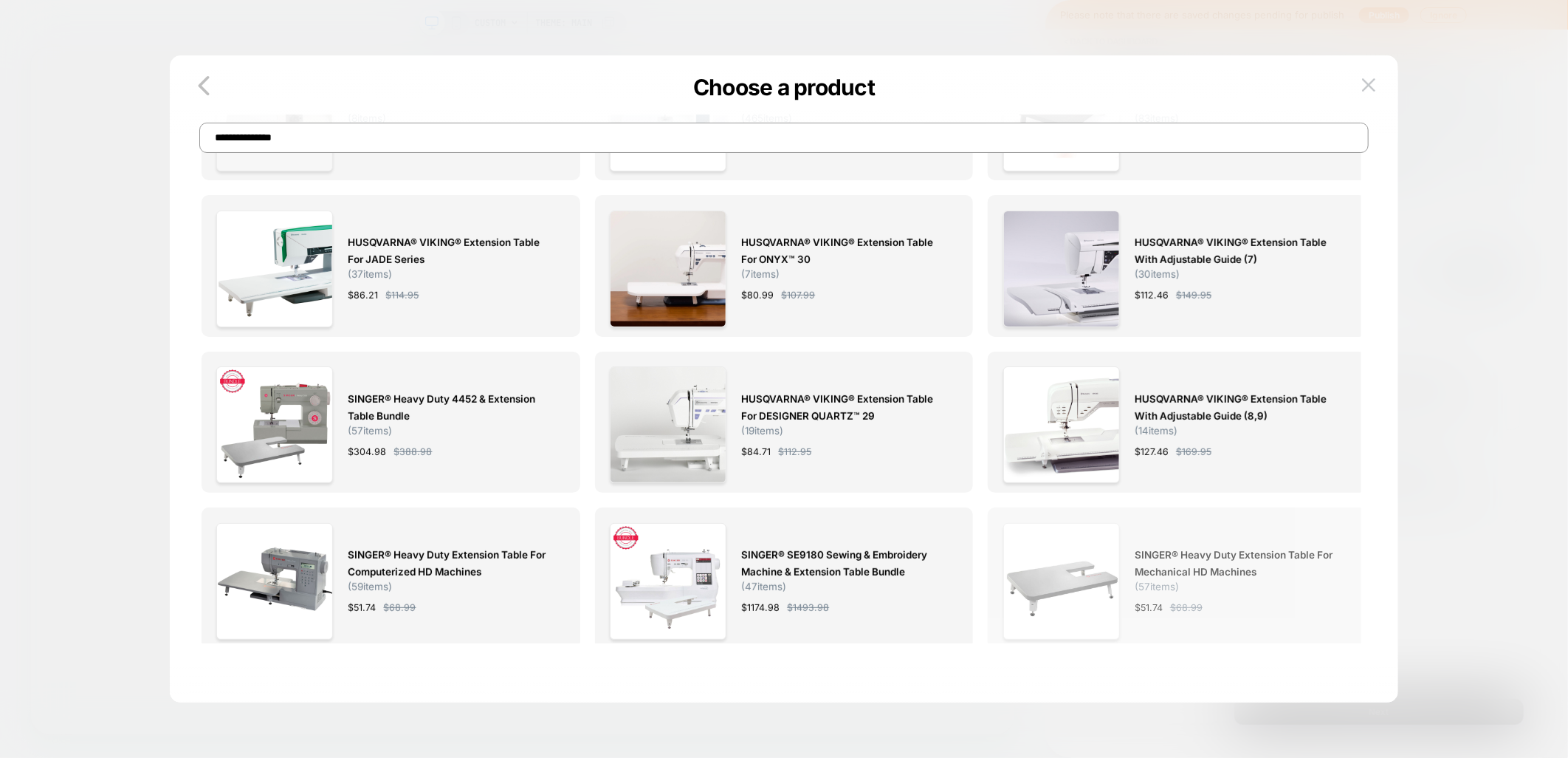
click at [1154, 577] on span "SINGER® Heavy Duty Extension Table for Mechanical HD Machines" at bounding box center [1235, 564] width 202 height 34
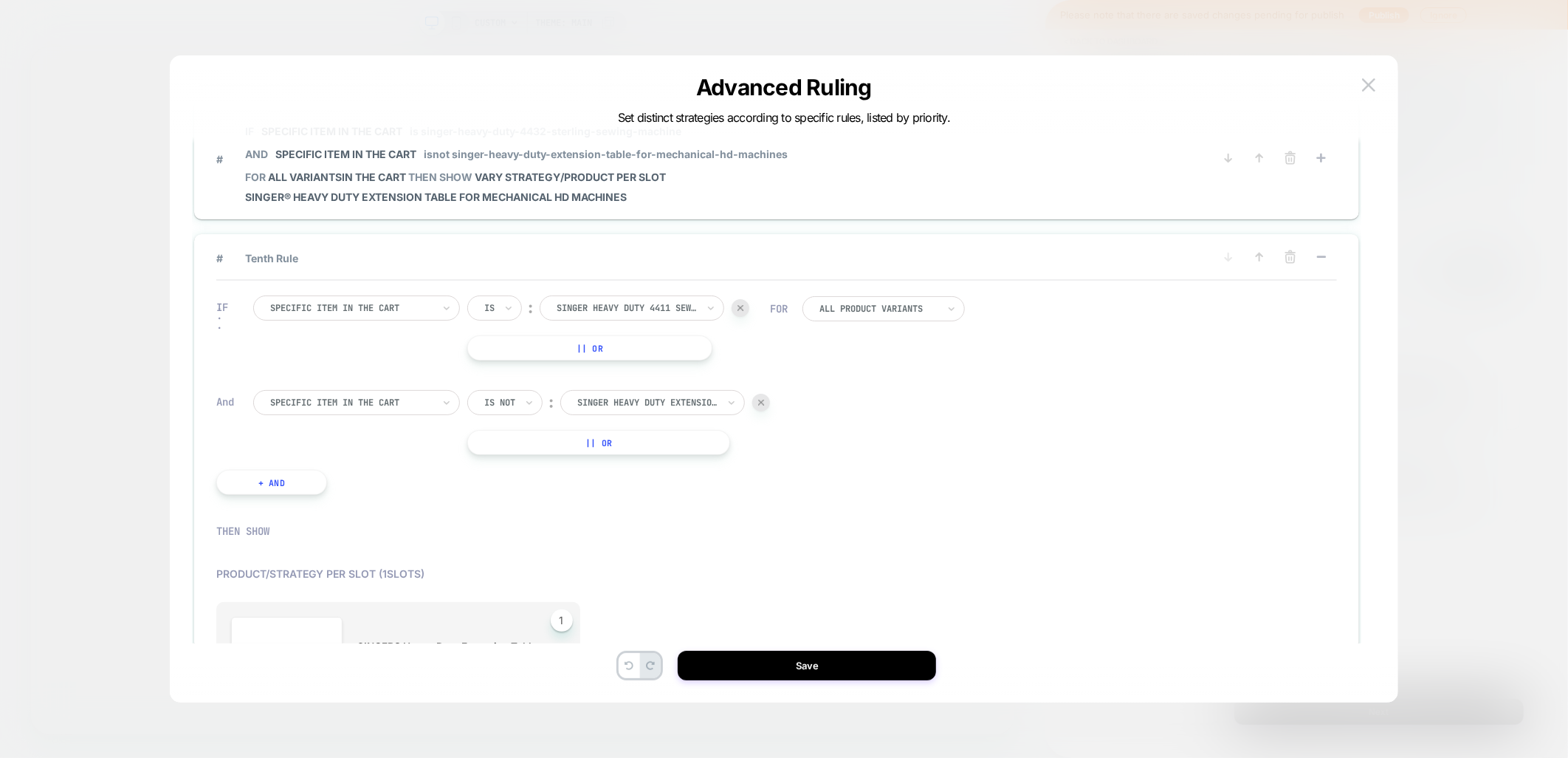
scroll to position [1067, 0]
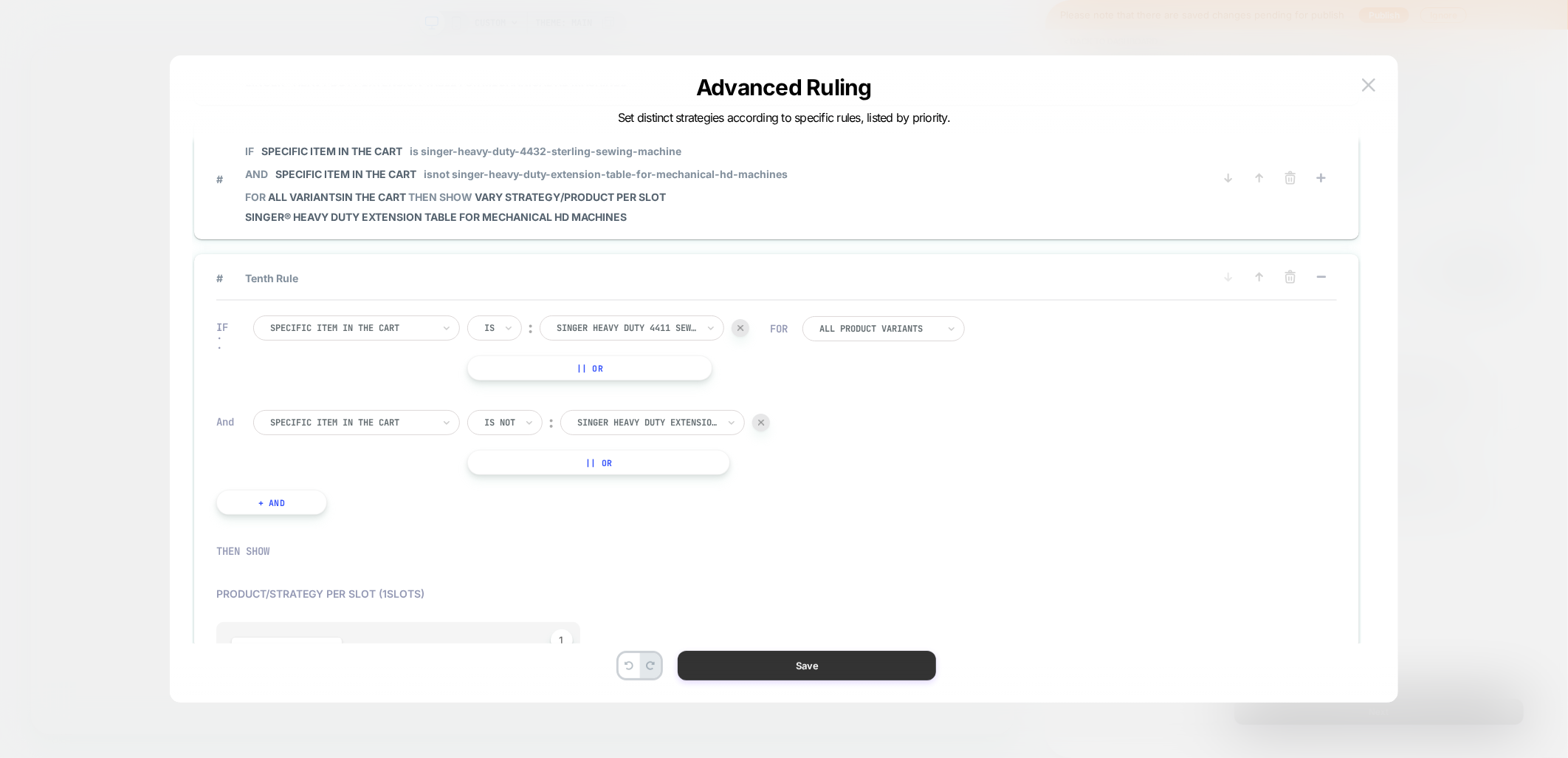
click at [725, 663] on button "Save" at bounding box center [806, 665] width 258 height 30
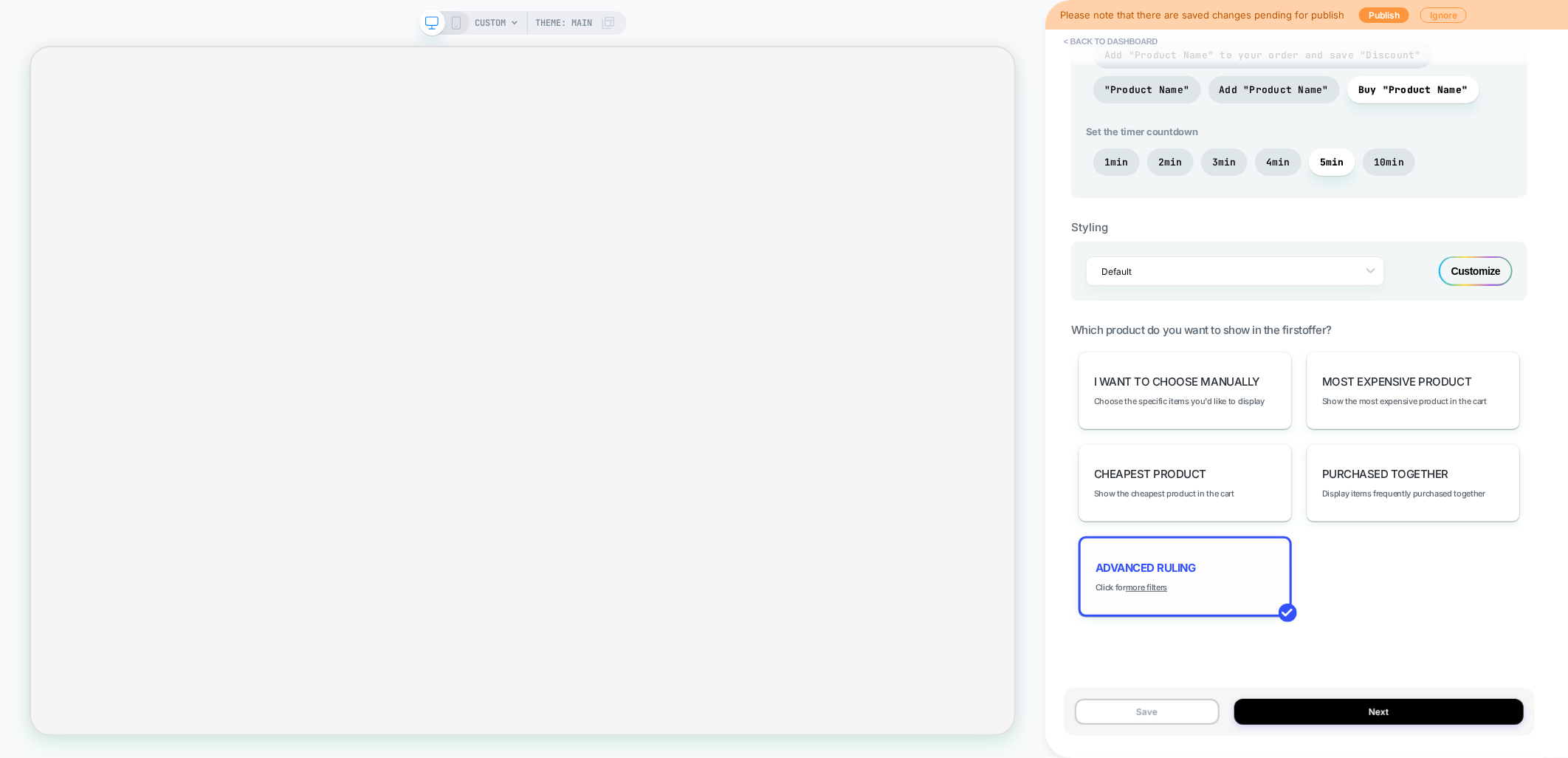
click at [1173, 547] on div "Advanced Ruling Click for more filters" at bounding box center [1185, 576] width 213 height 80
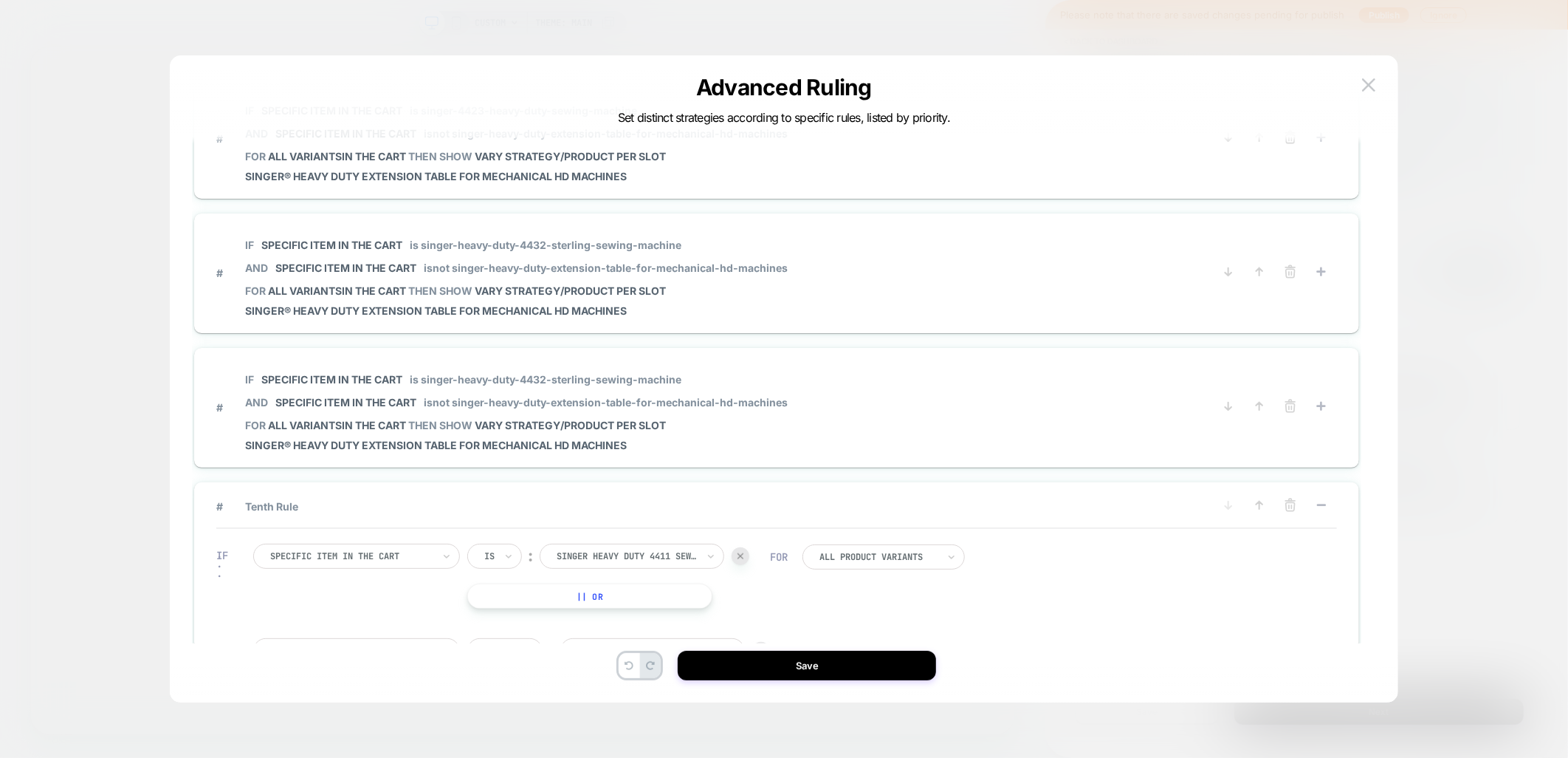
scroll to position [836, 0]
click at [747, 668] on button "Save" at bounding box center [806, 665] width 258 height 30
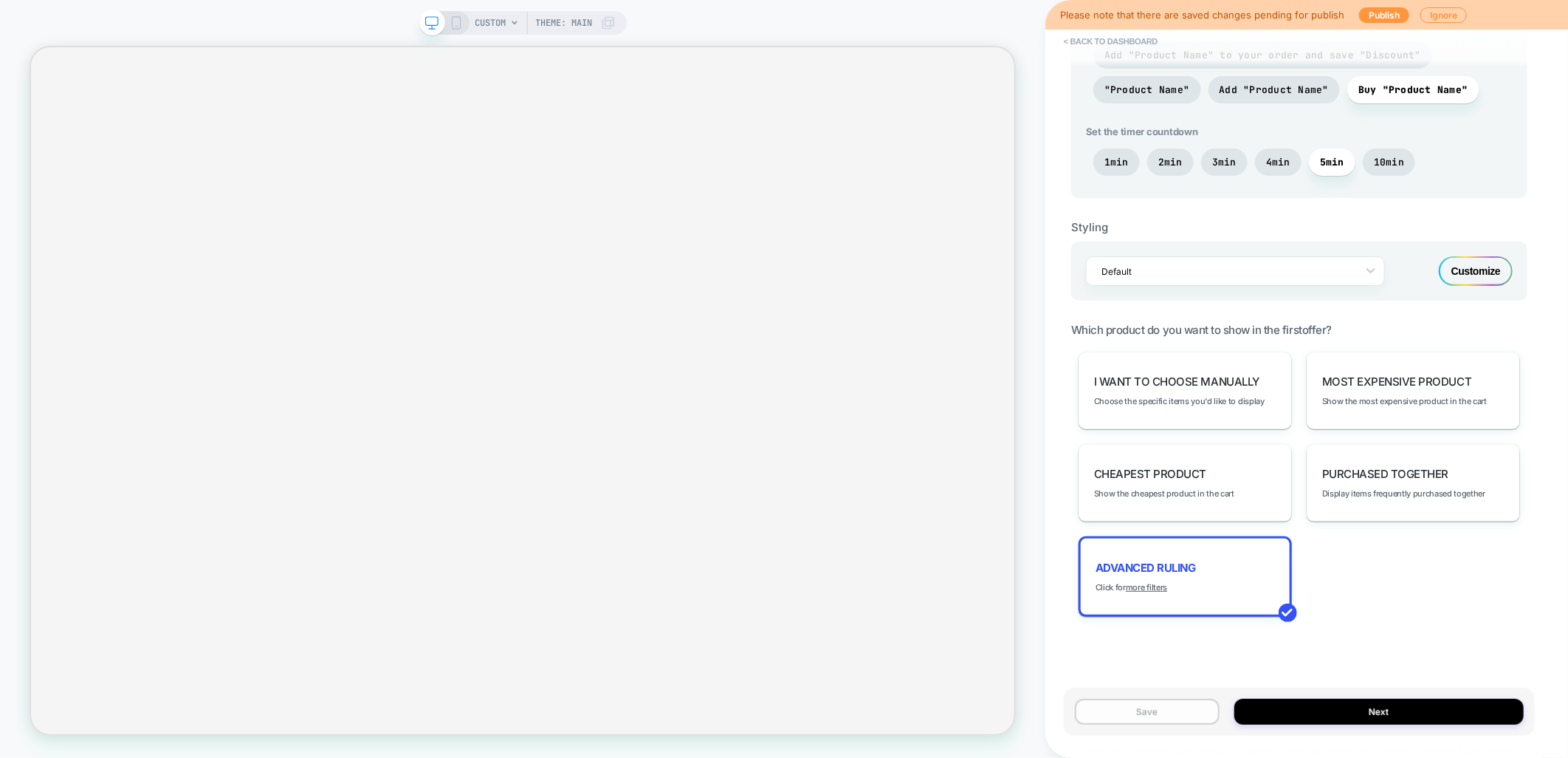
click at [1149, 709] on button "Save" at bounding box center [1147, 711] width 145 height 26
click at [1386, 9] on button "Publish" at bounding box center [1384, 15] width 50 height 15
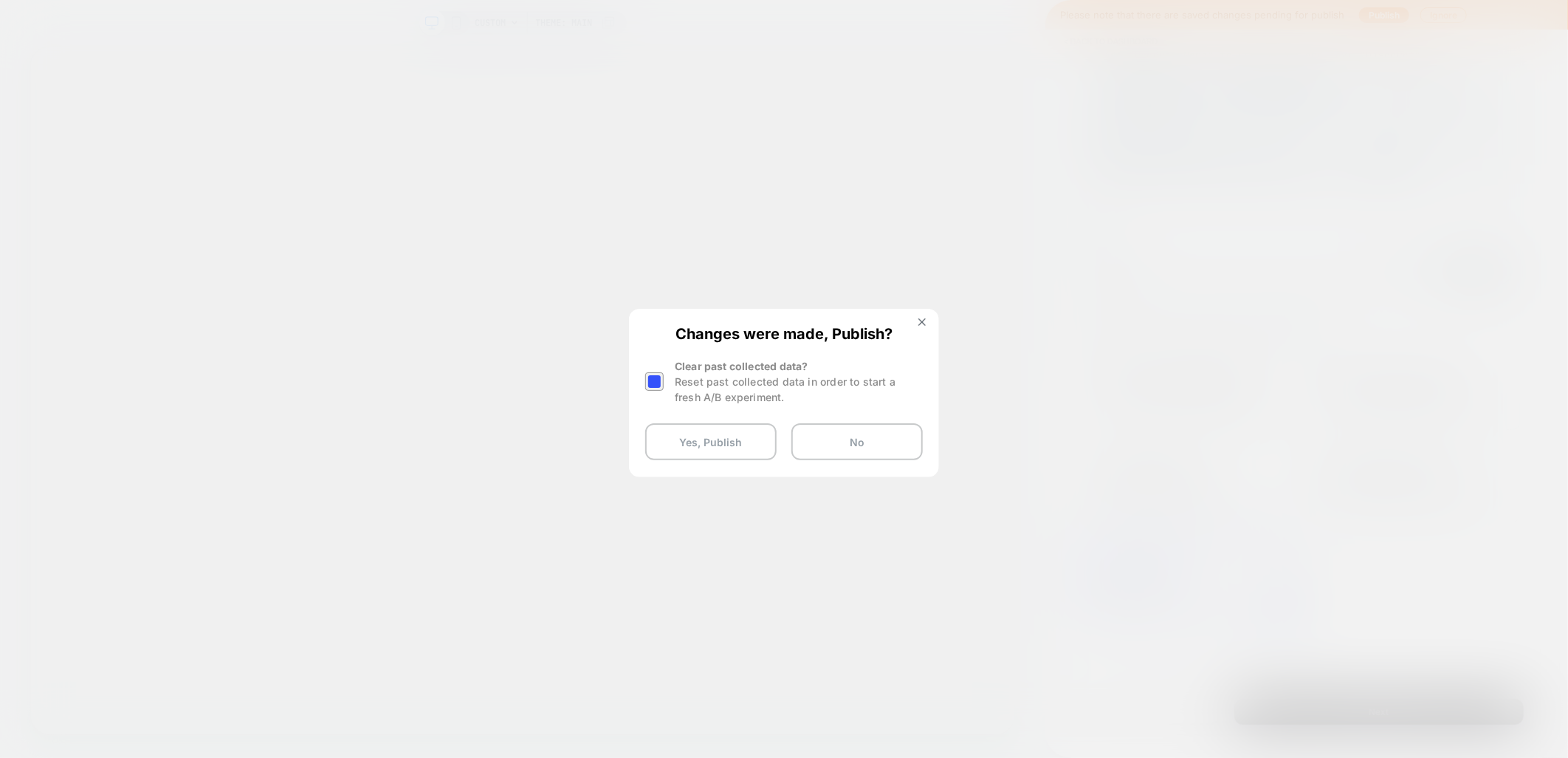
click at [653, 387] on div at bounding box center [654, 382] width 19 height 19
click at [667, 436] on button "Yes, Publish" at bounding box center [711, 441] width 131 height 37
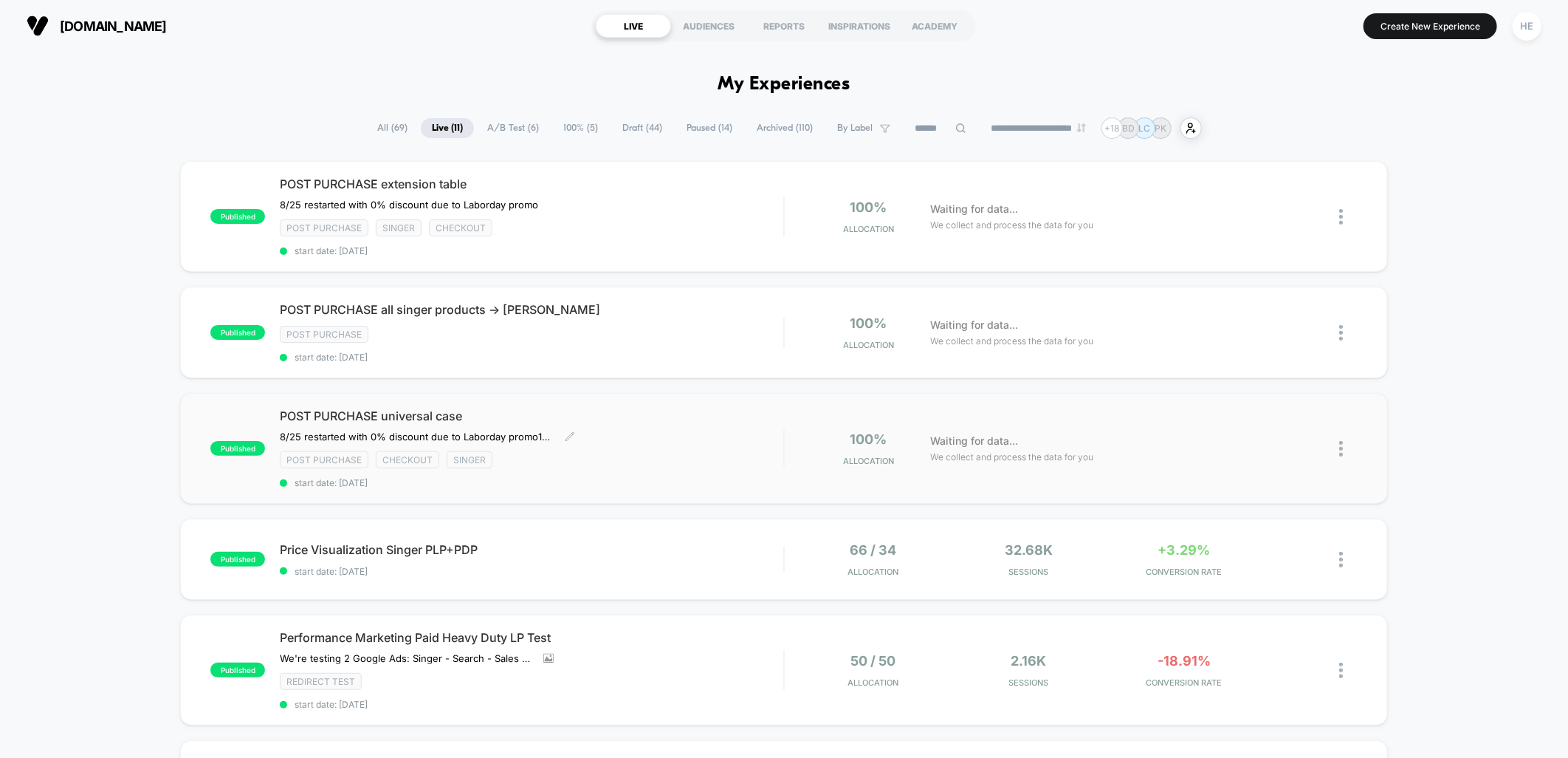
click at [653, 415] on span "POST PURCHASE universal case" at bounding box center [531, 415] width 504 height 14
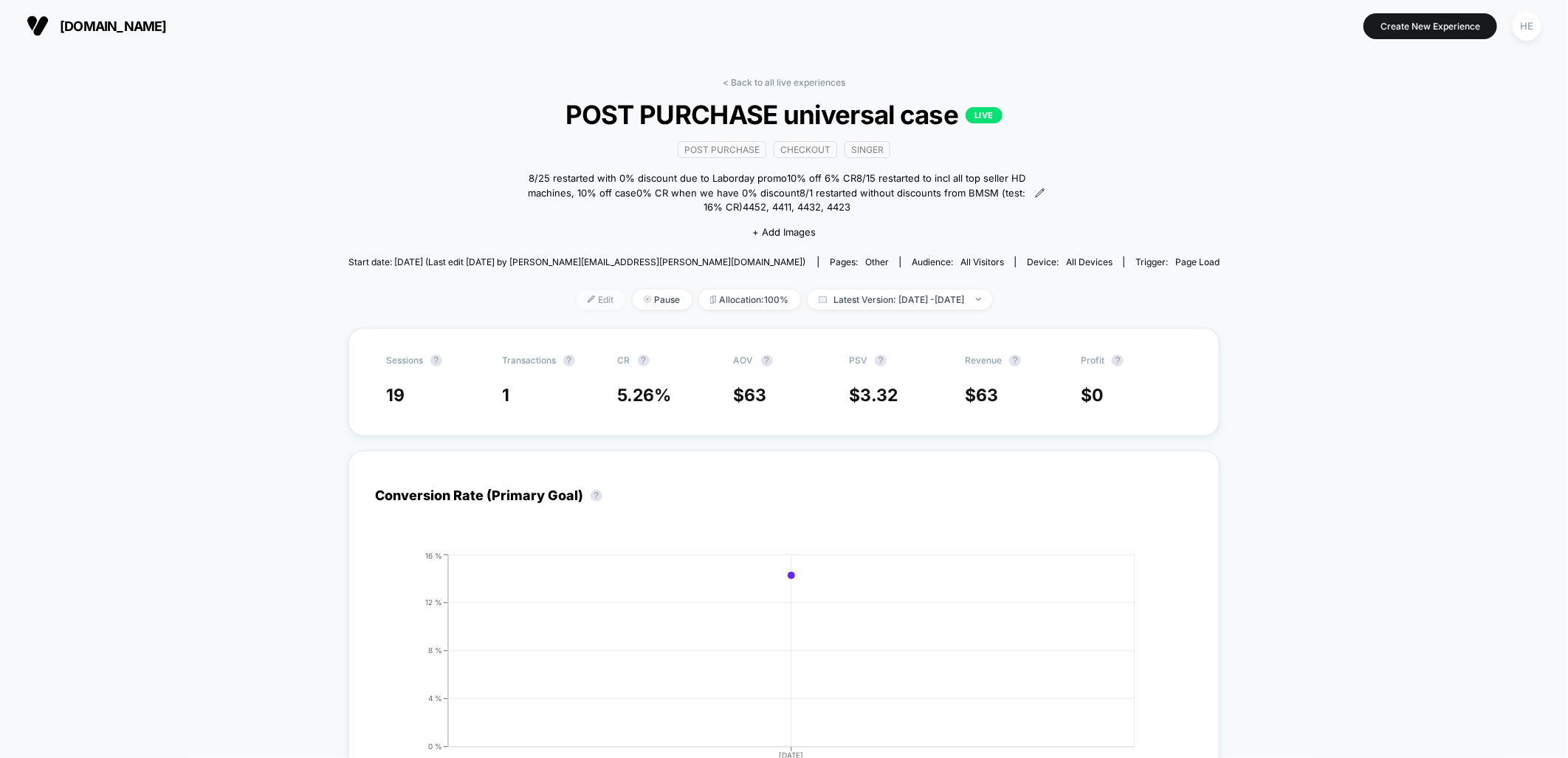
click at [577, 306] on span "Edit" at bounding box center [601, 299] width 49 height 20
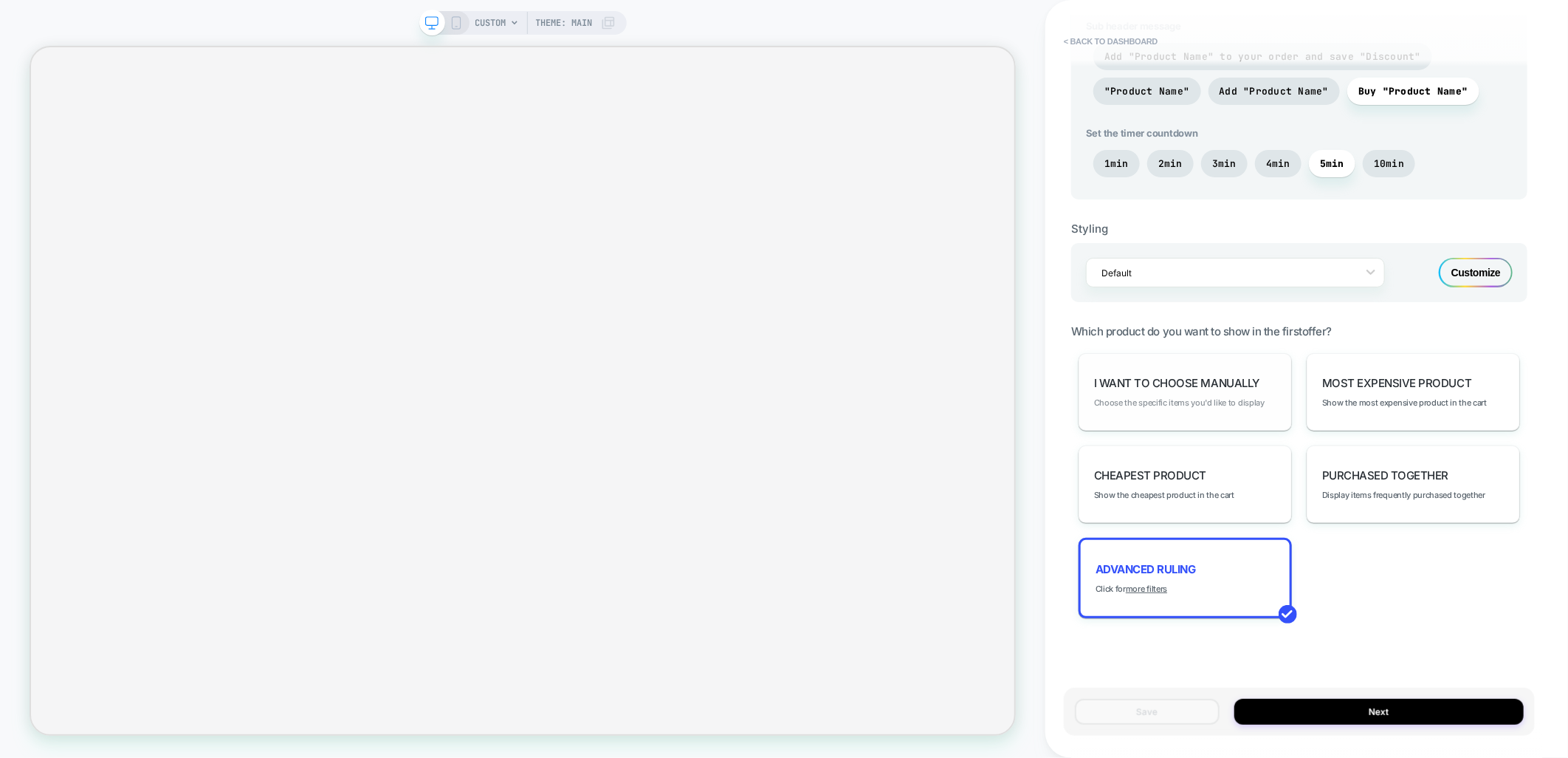
scroll to position [724, 0]
click at [1132, 583] on u "more filters" at bounding box center [1146, 587] width 42 height 10
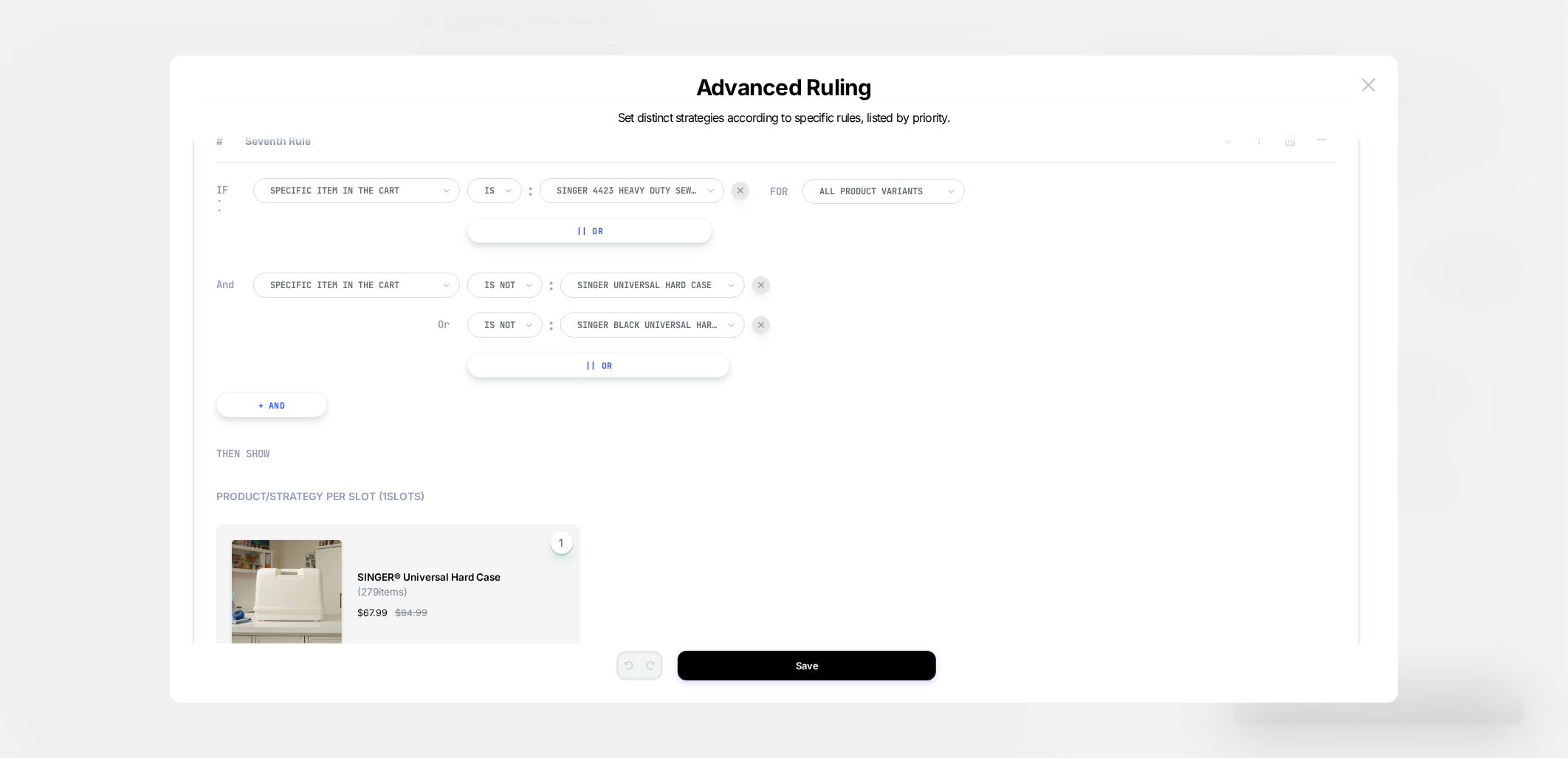
scroll to position [558, 0]
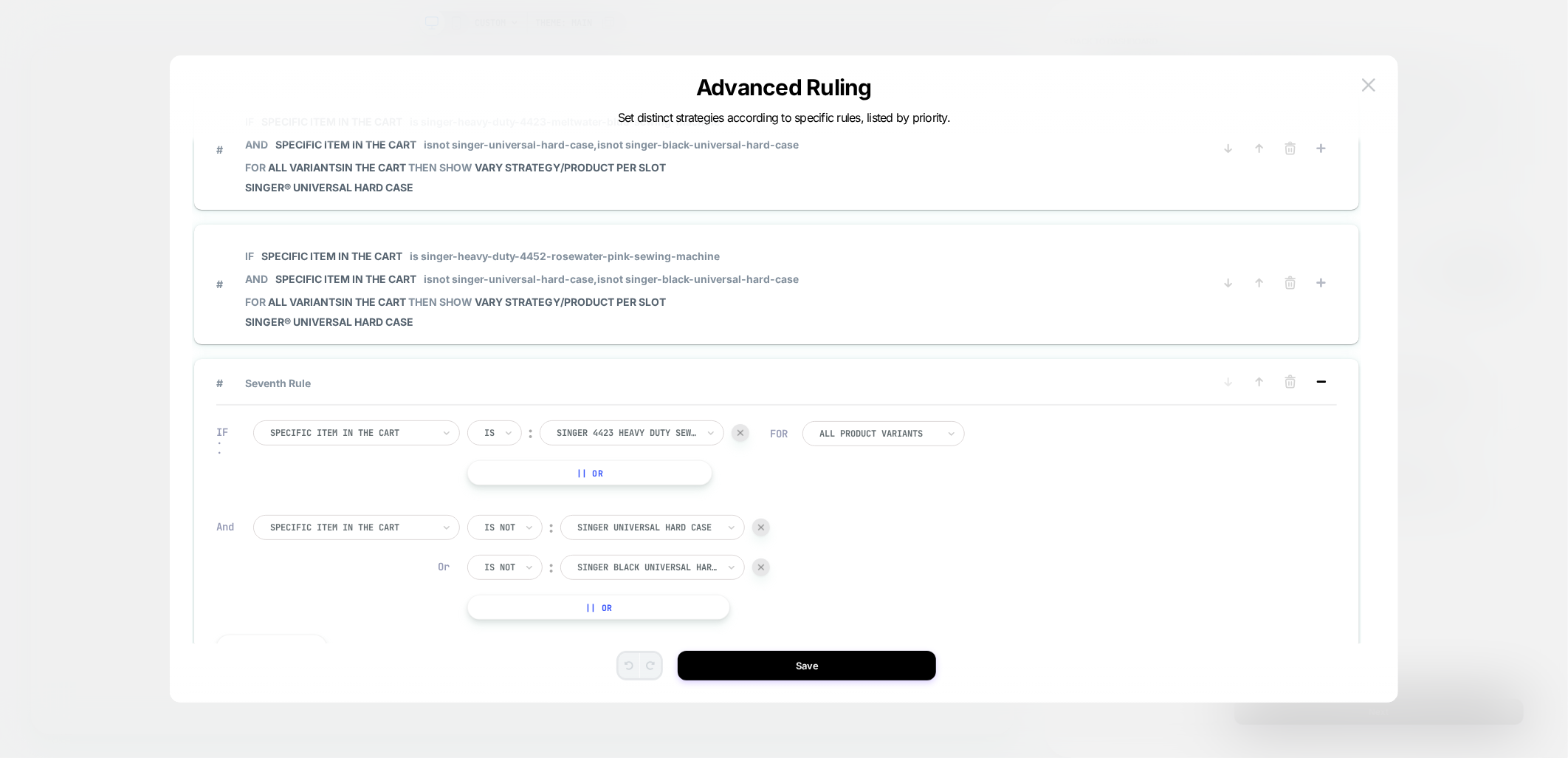
click at [1327, 375] on icon at bounding box center [1321, 381] width 14 height 14
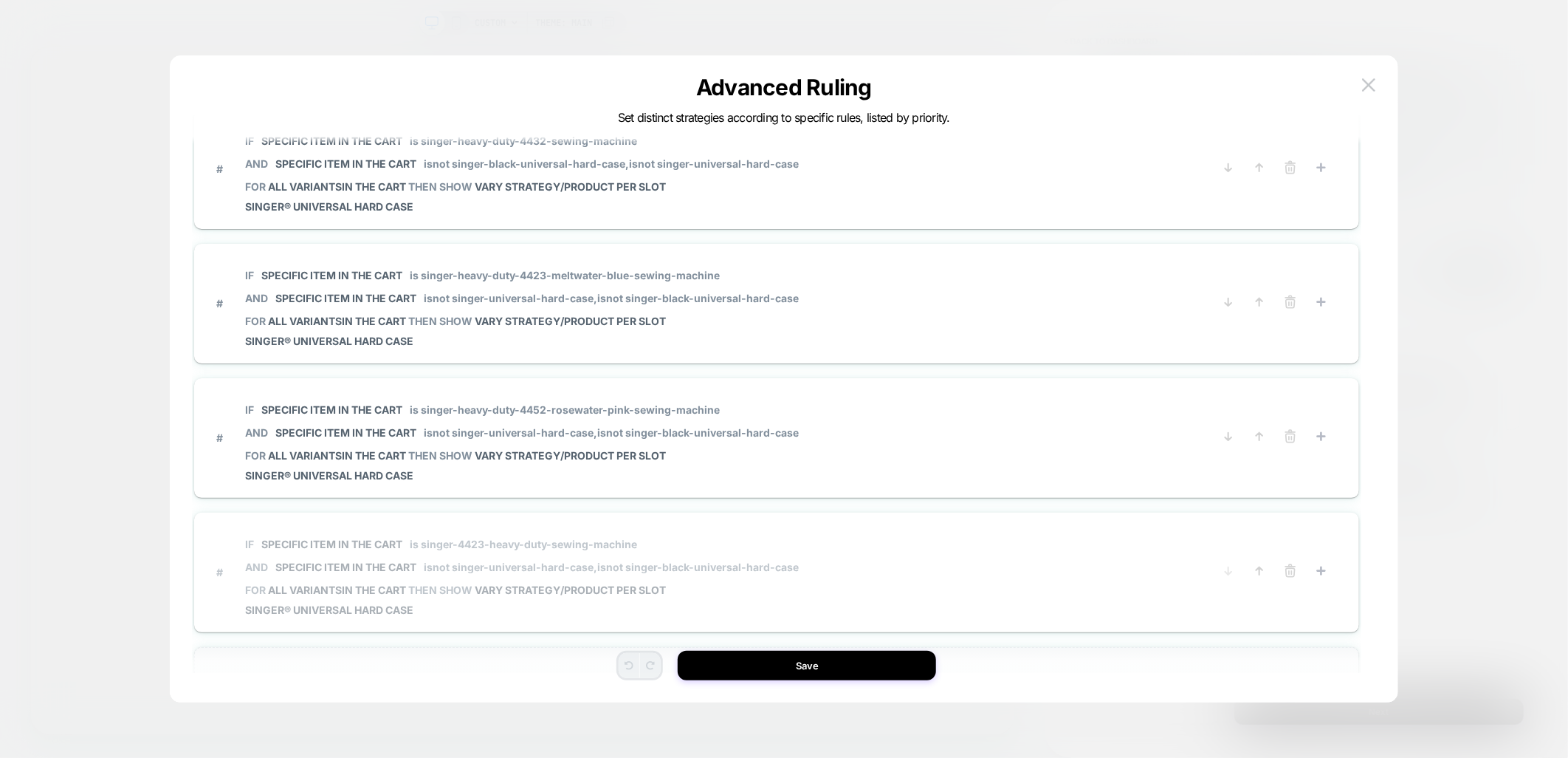
scroll to position [484, 0]
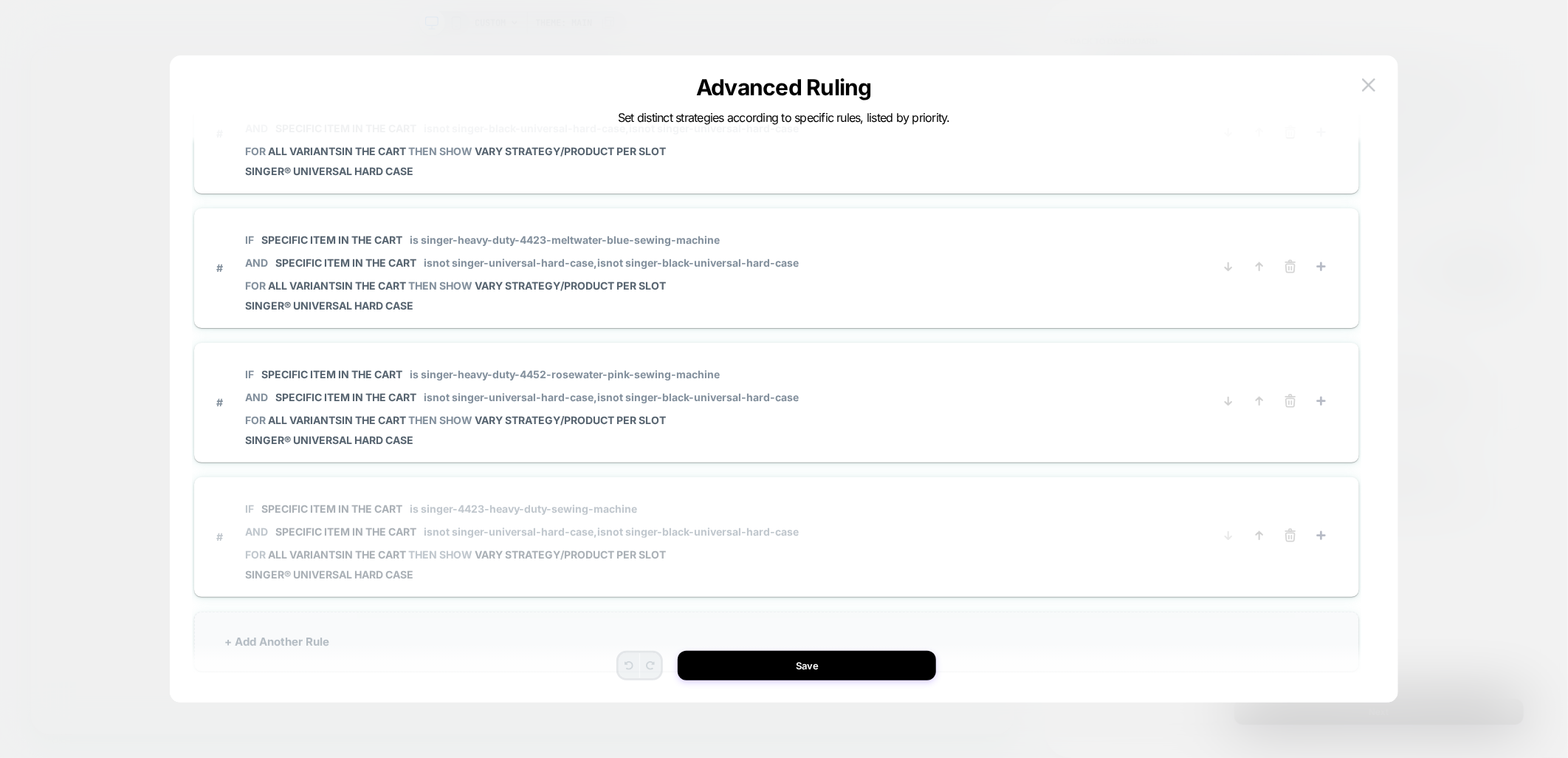
click at [504, 641] on div "+ Add Another Rule" at bounding box center [776, 641] width 1165 height 60
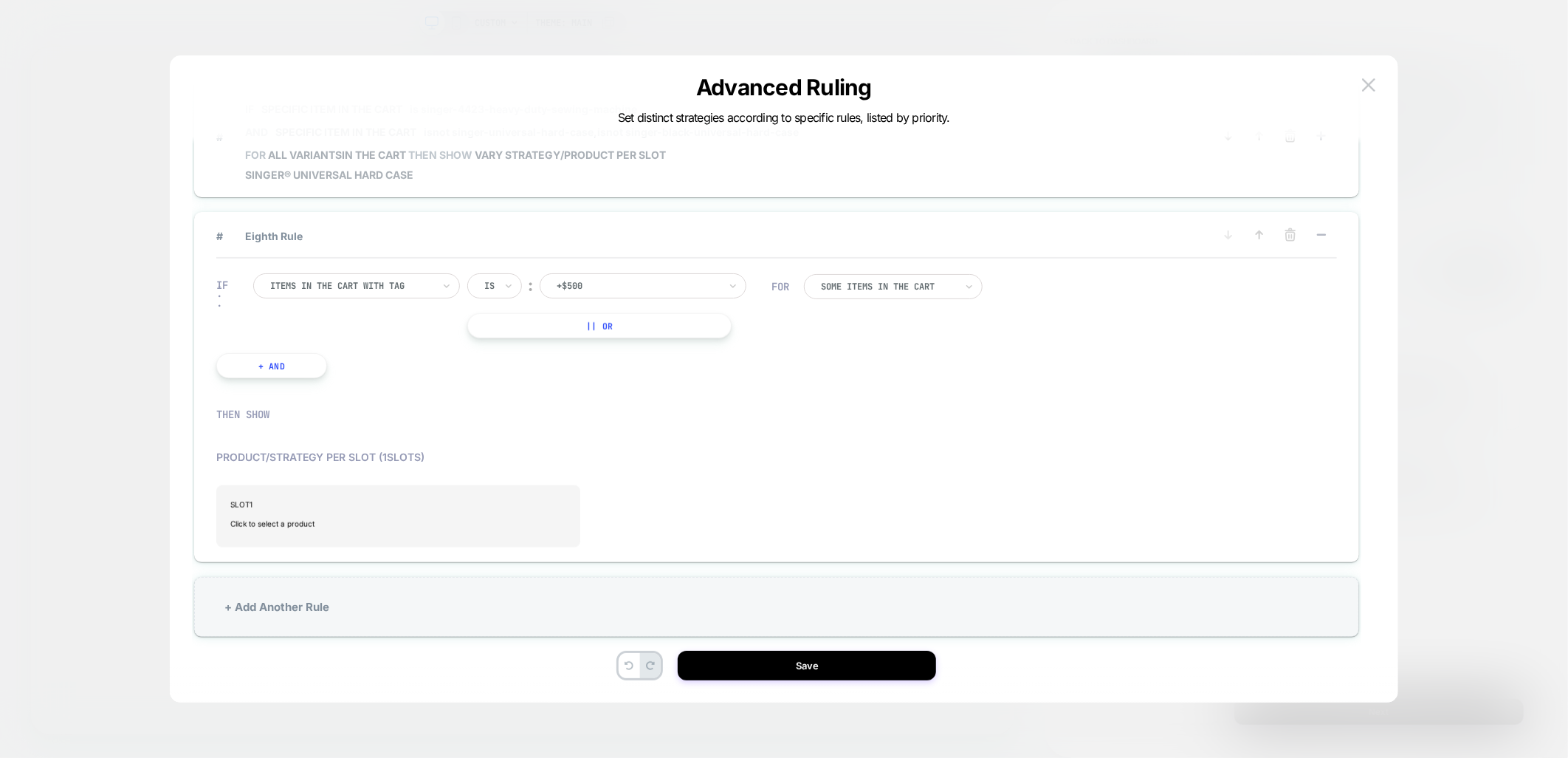
scroll to position [44, 0]
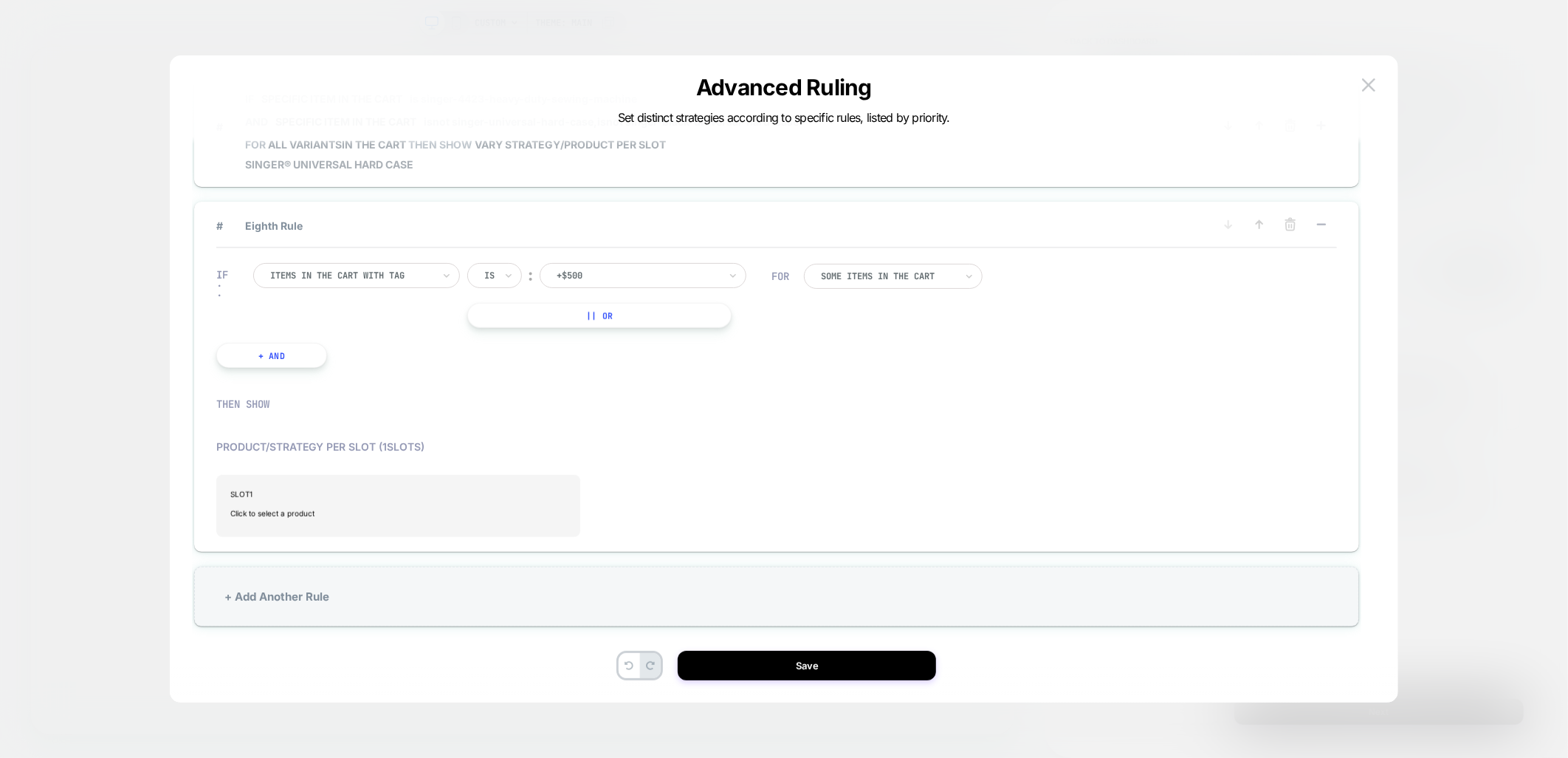
click at [402, 269] on div at bounding box center [351, 275] width 163 height 14
click at [344, 409] on div "Specific item in the cart" at bounding box center [363, 399] width 192 height 24
click at [616, 269] on div at bounding box center [626, 275] width 141 height 14
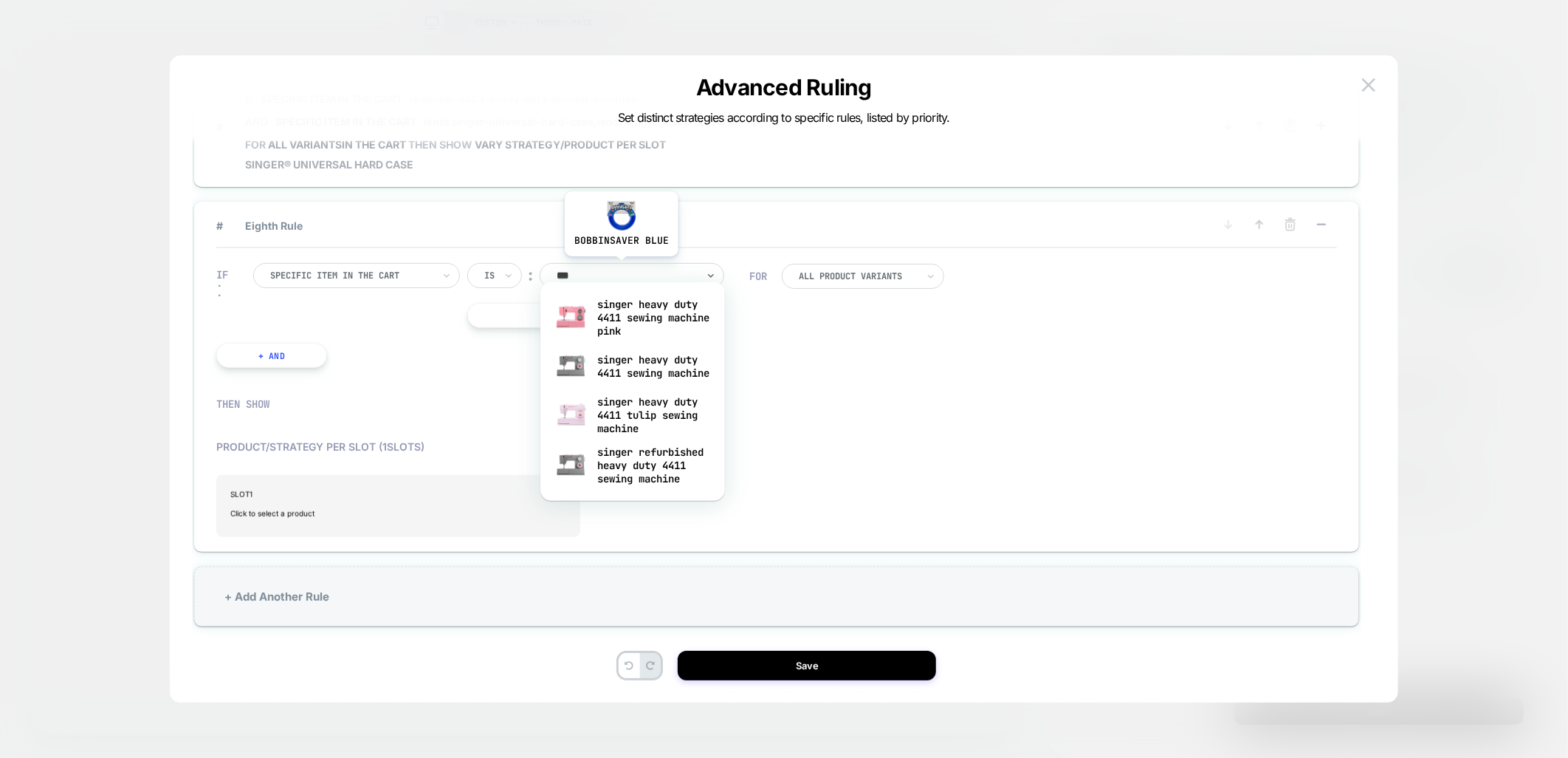
type input "****"
click at [641, 420] on div "singer heavy duty 4411 tulip sewing machine" at bounding box center [632, 414] width 170 height 50
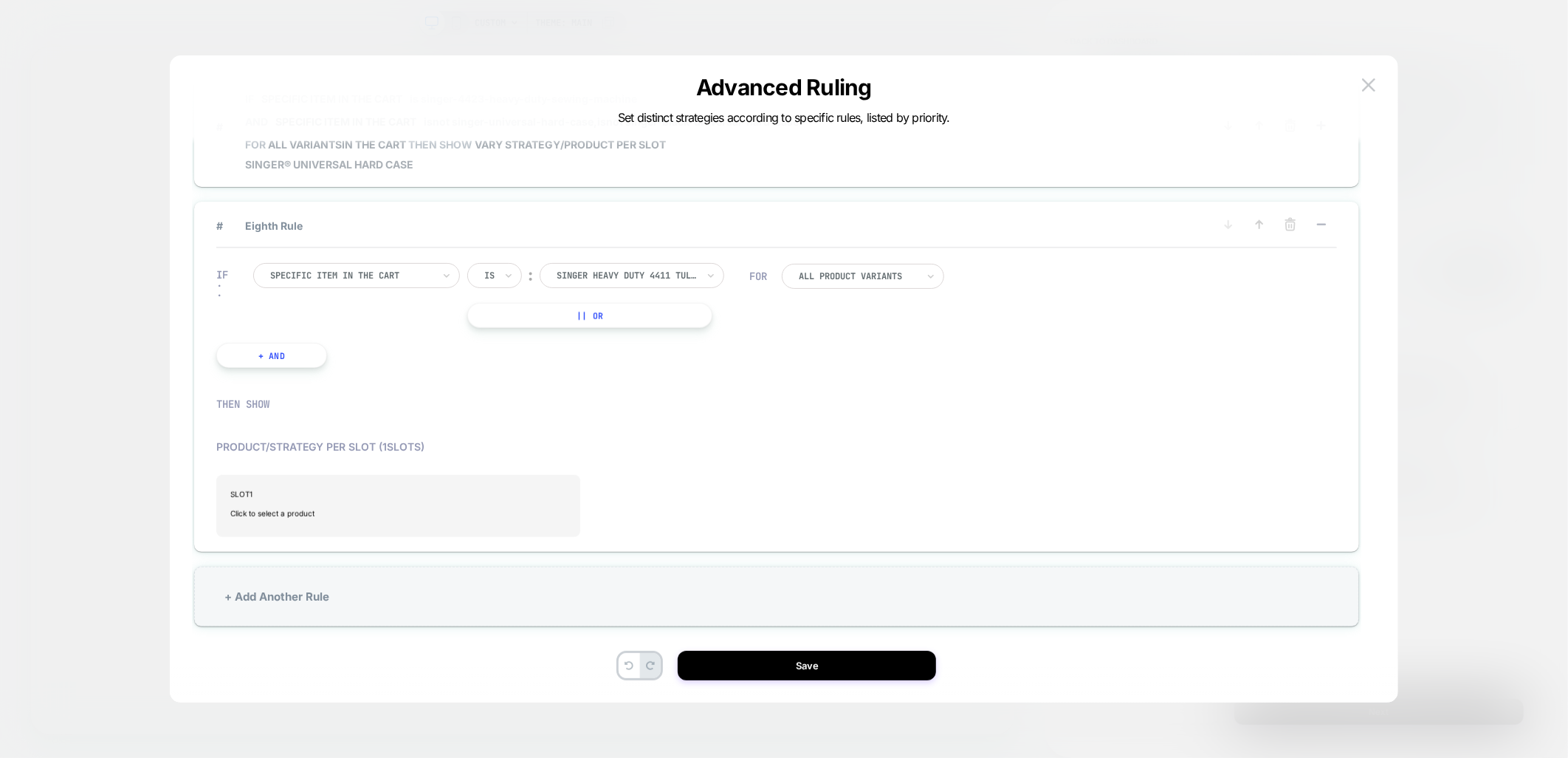
click at [267, 344] on button "+ And" at bounding box center [272, 355] width 111 height 25
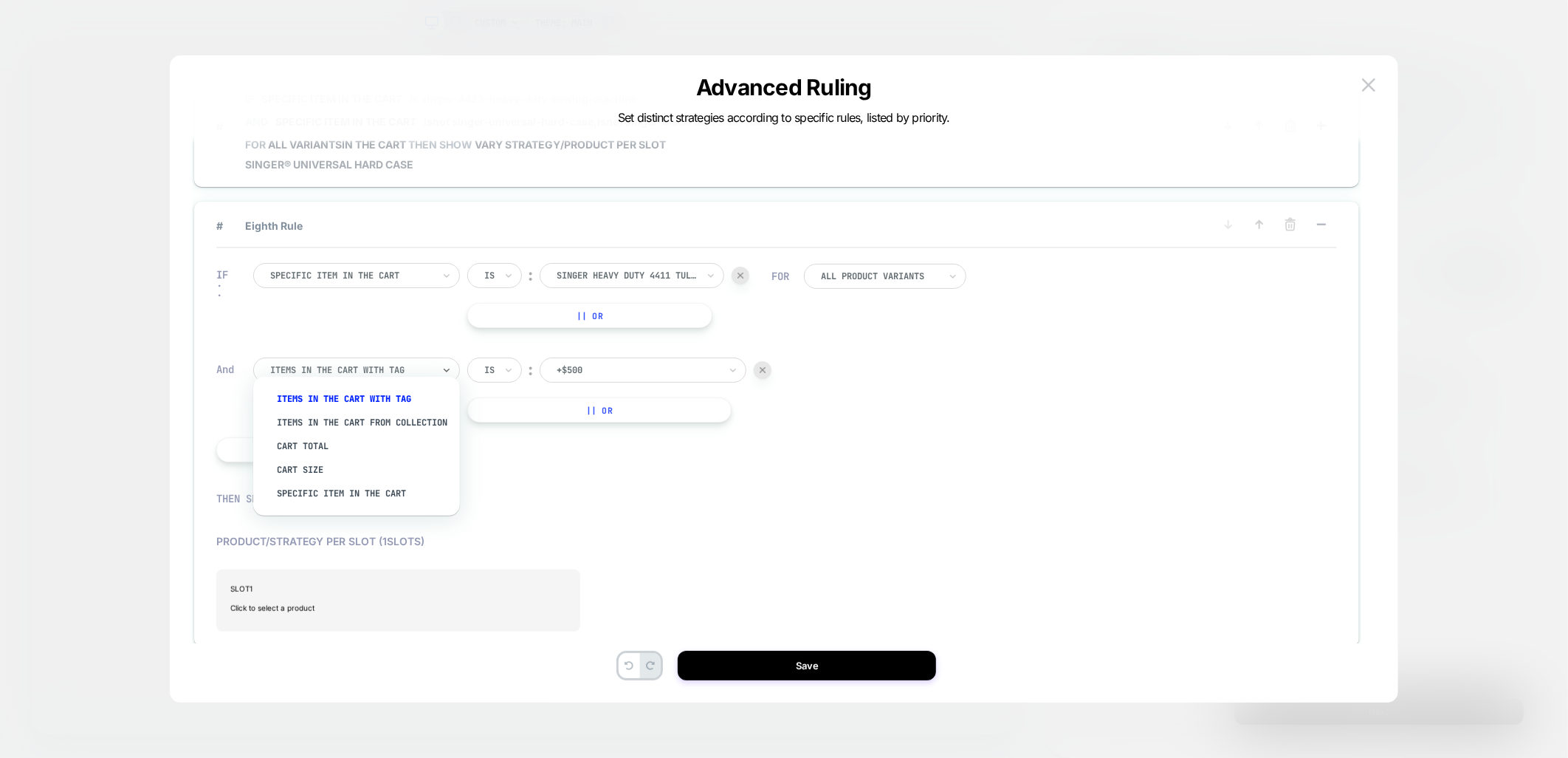
click at [297, 367] on div "Items in the cart with tag" at bounding box center [356, 369] width 207 height 25
click at [320, 499] on div "Specific item in the cart" at bounding box center [363, 494] width 192 height 24
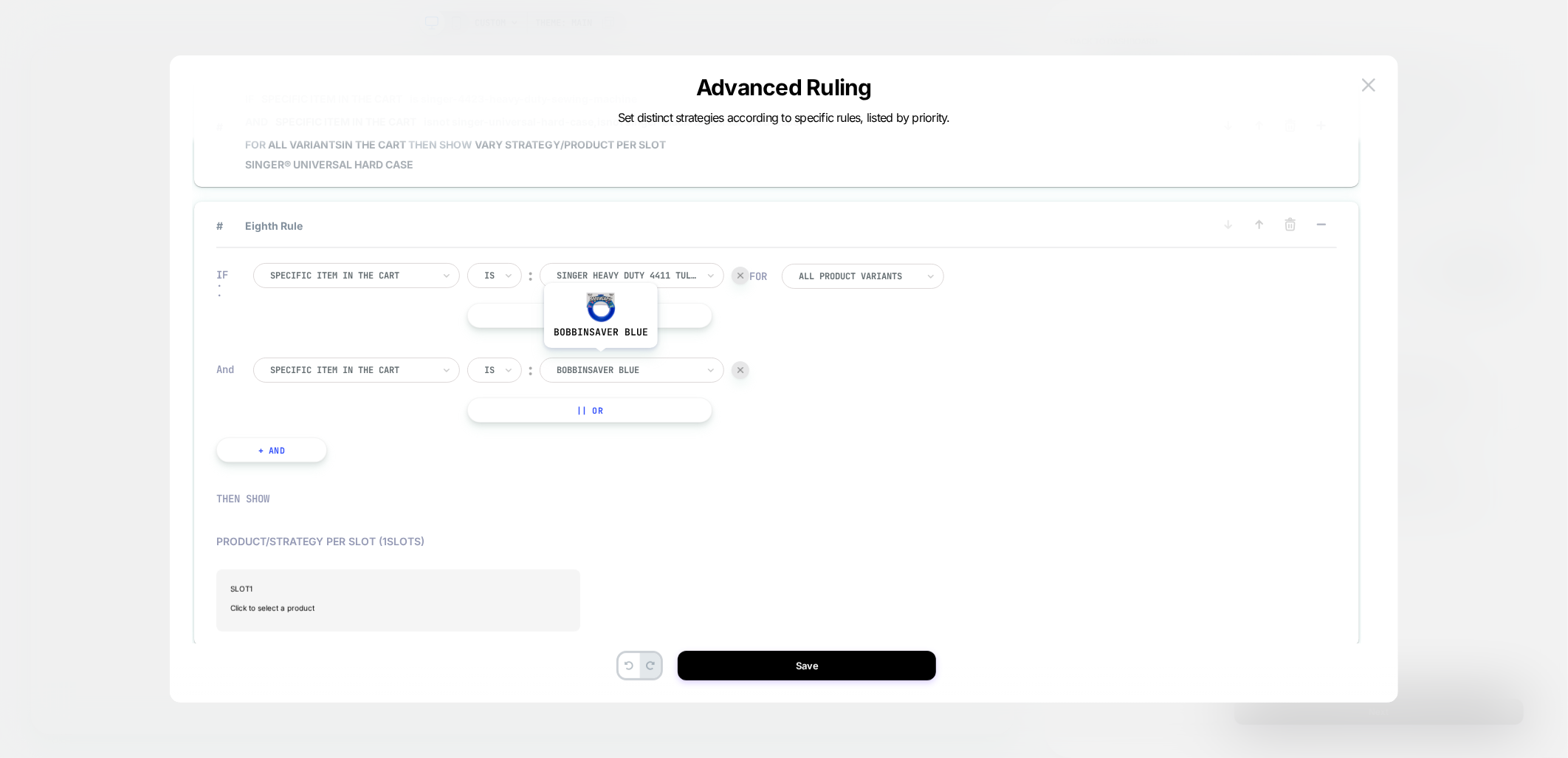
click at [605, 363] on div at bounding box center [626, 370] width 141 height 14
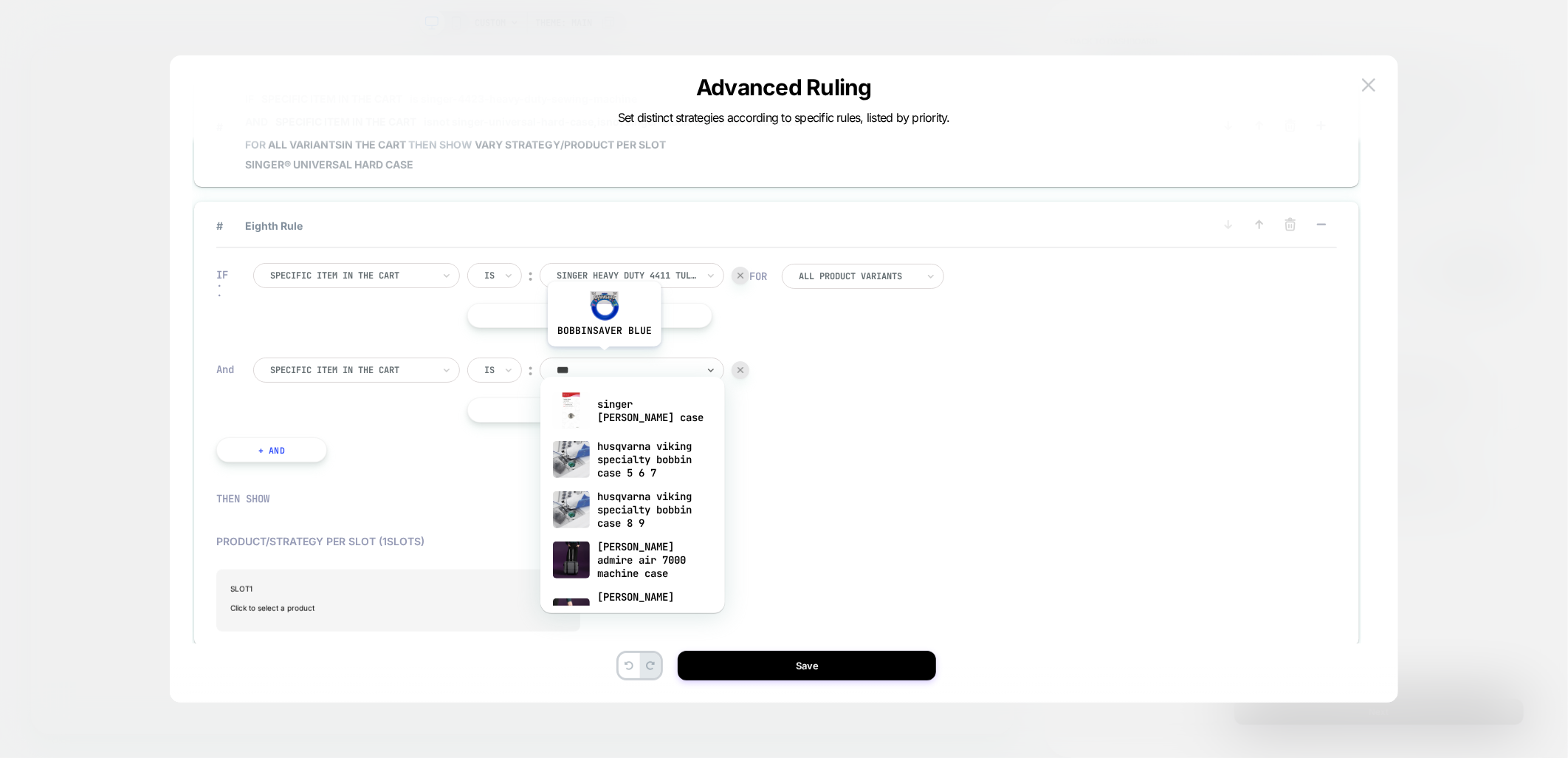
type input "****"
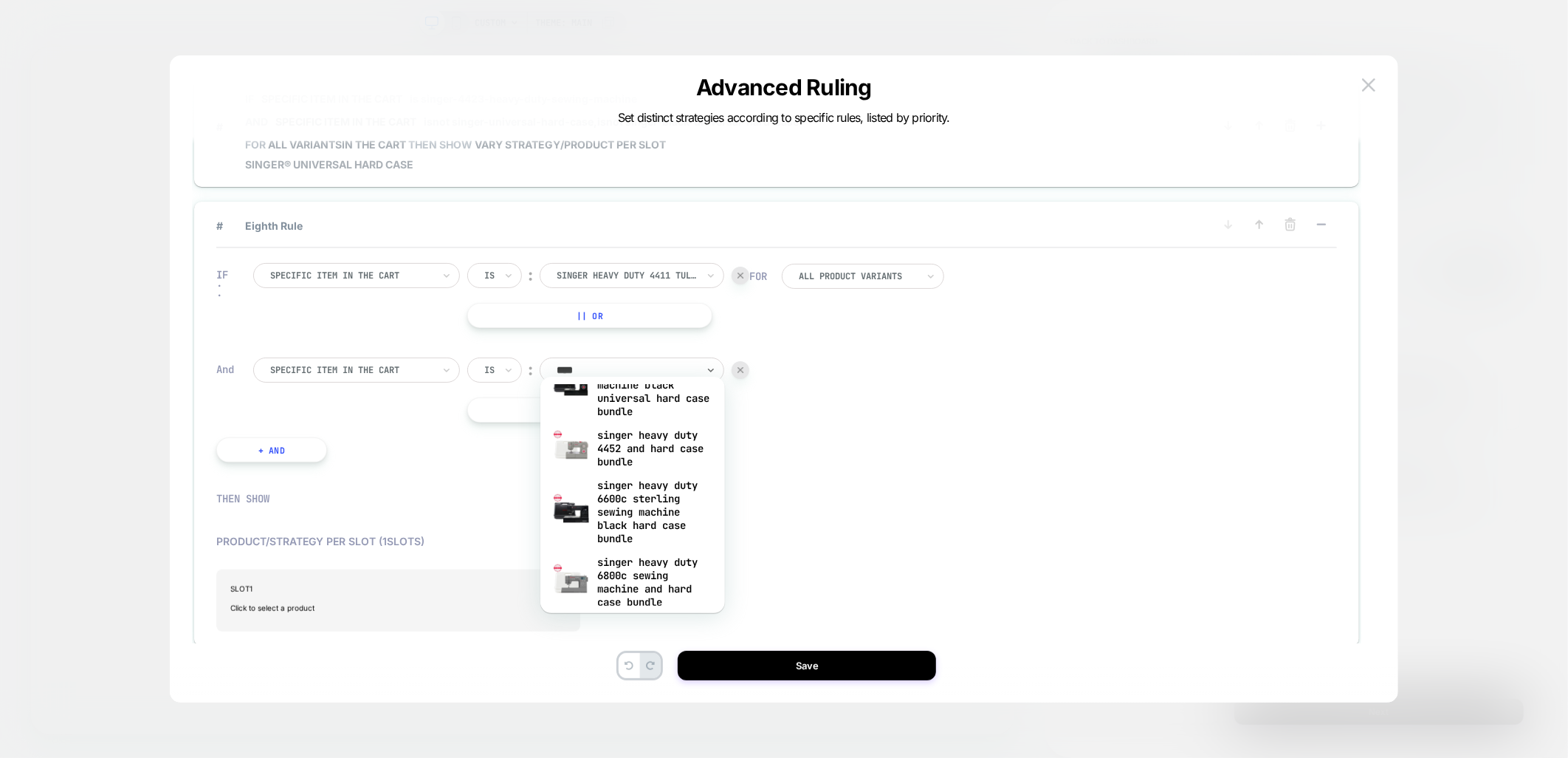
scroll to position [720, 0]
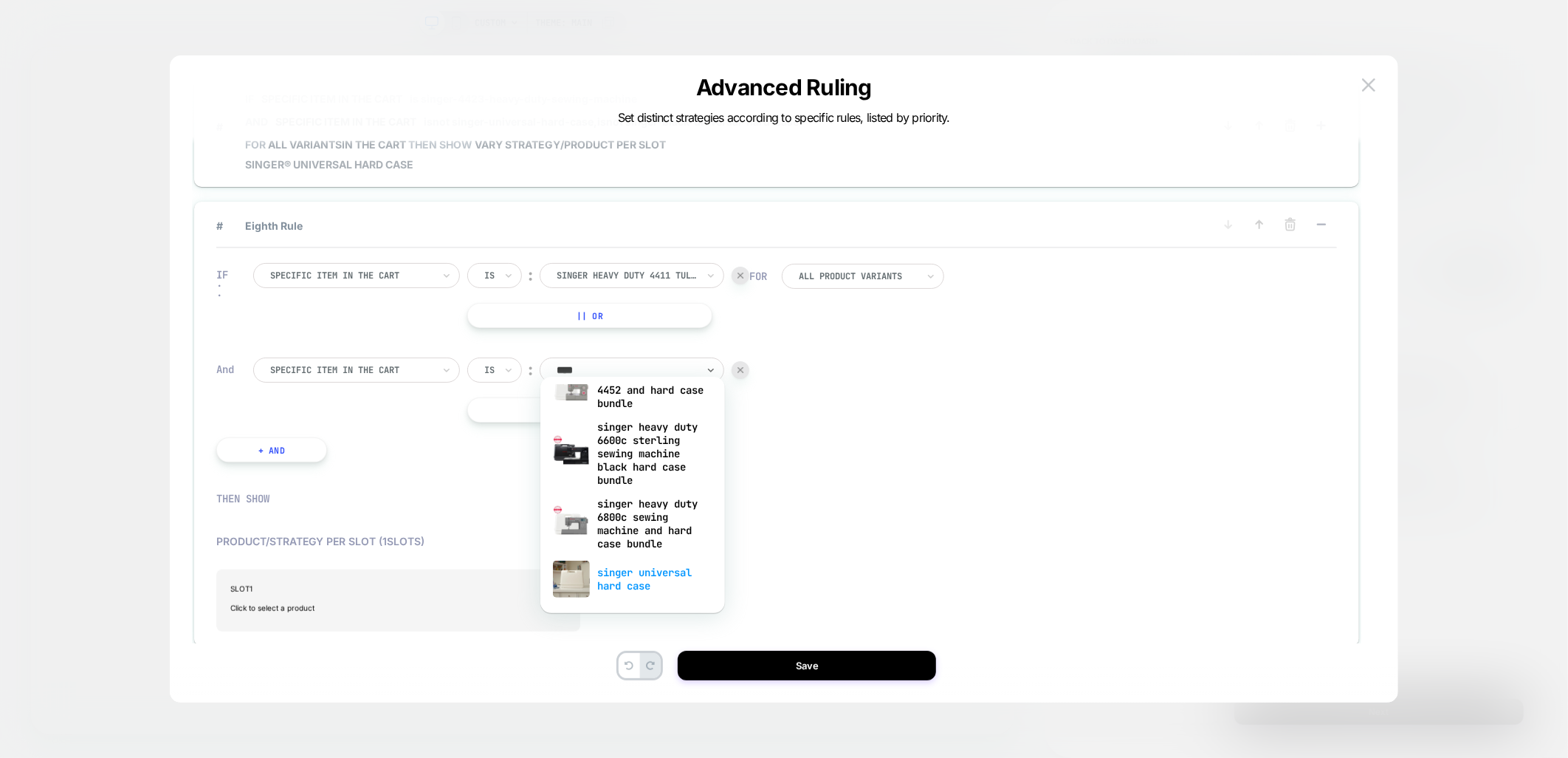
click at [643, 584] on div "singer universal hard case" at bounding box center [632, 578] width 170 height 47
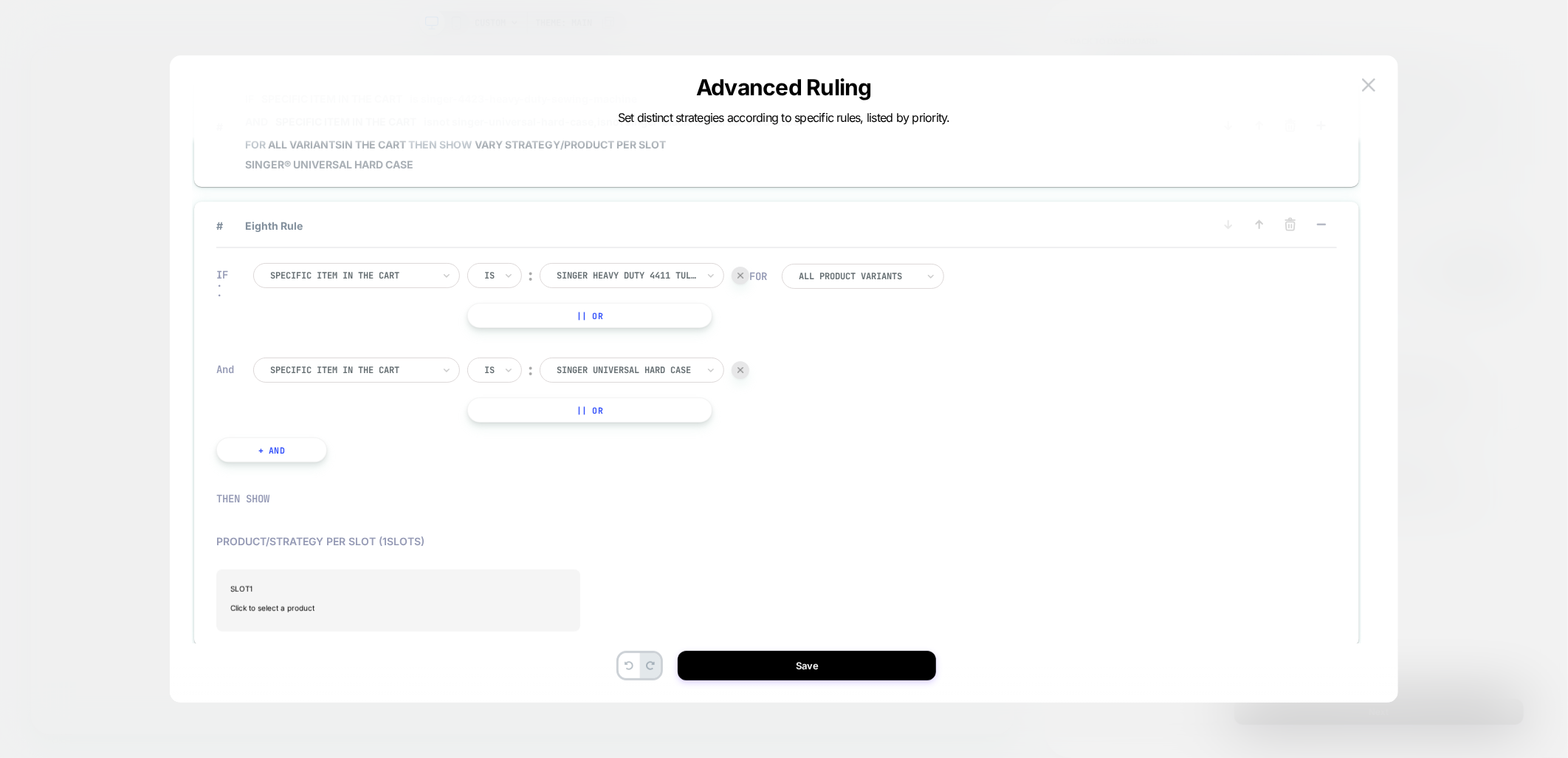
click at [482, 364] on div "Is" at bounding box center [494, 369] width 55 height 25
click at [503, 423] on div "Is not" at bounding box center [530, 423] width 96 height 24
click at [303, 593] on span "Click to select a product" at bounding box center [398, 608] width 334 height 30
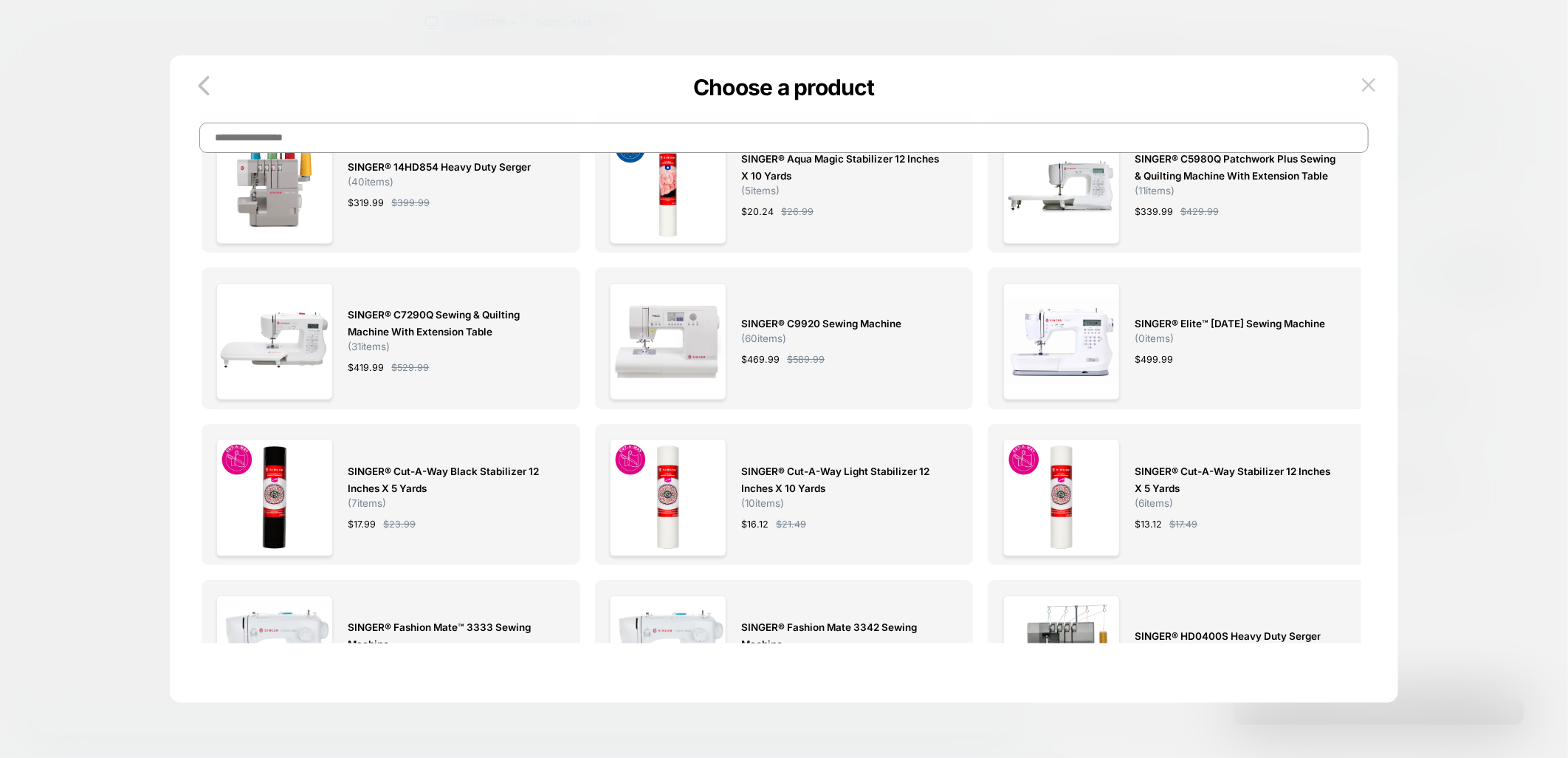
scroll to position [0, 0]
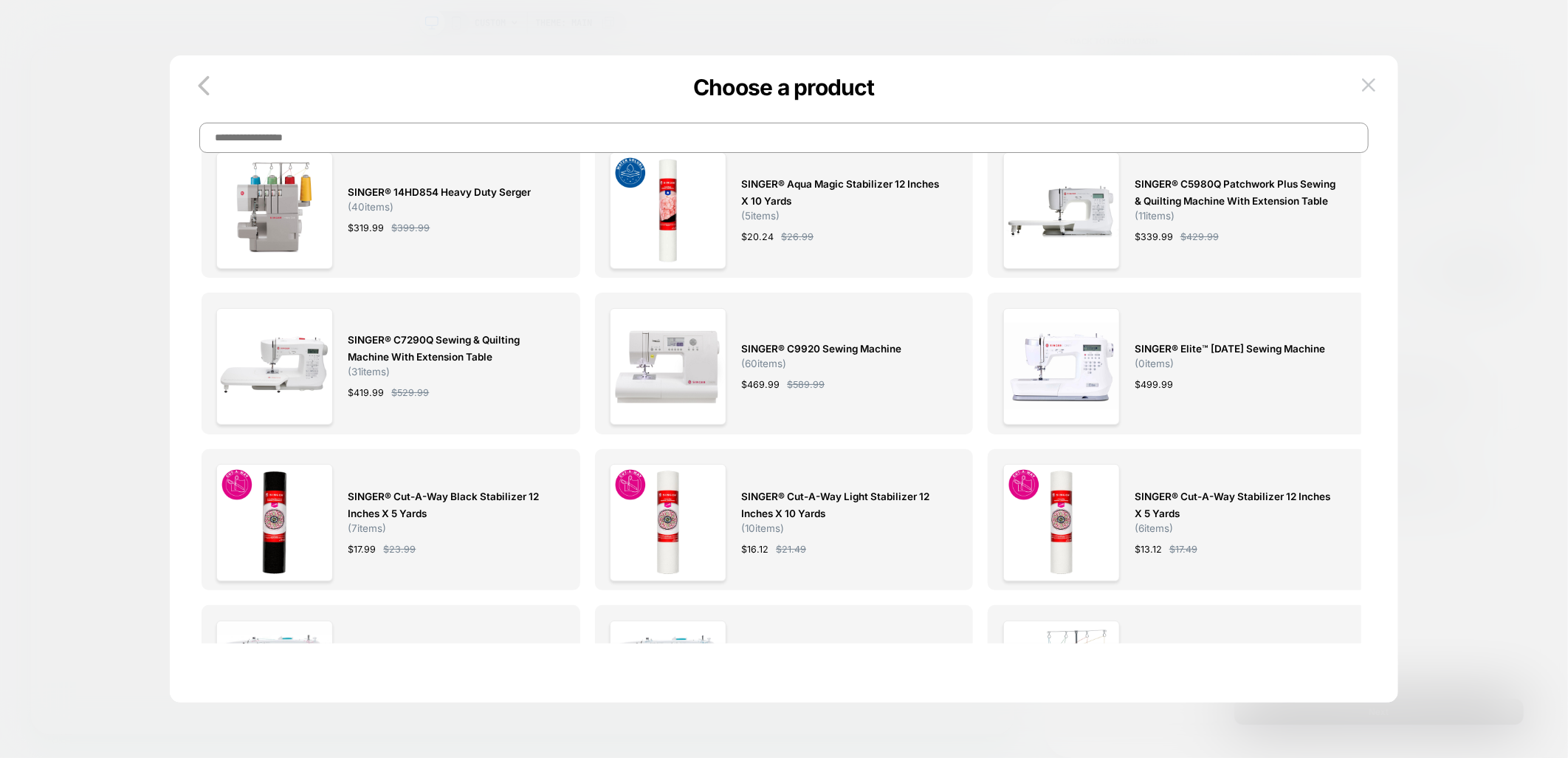
click at [477, 144] on input at bounding box center [784, 138] width 1169 height 31
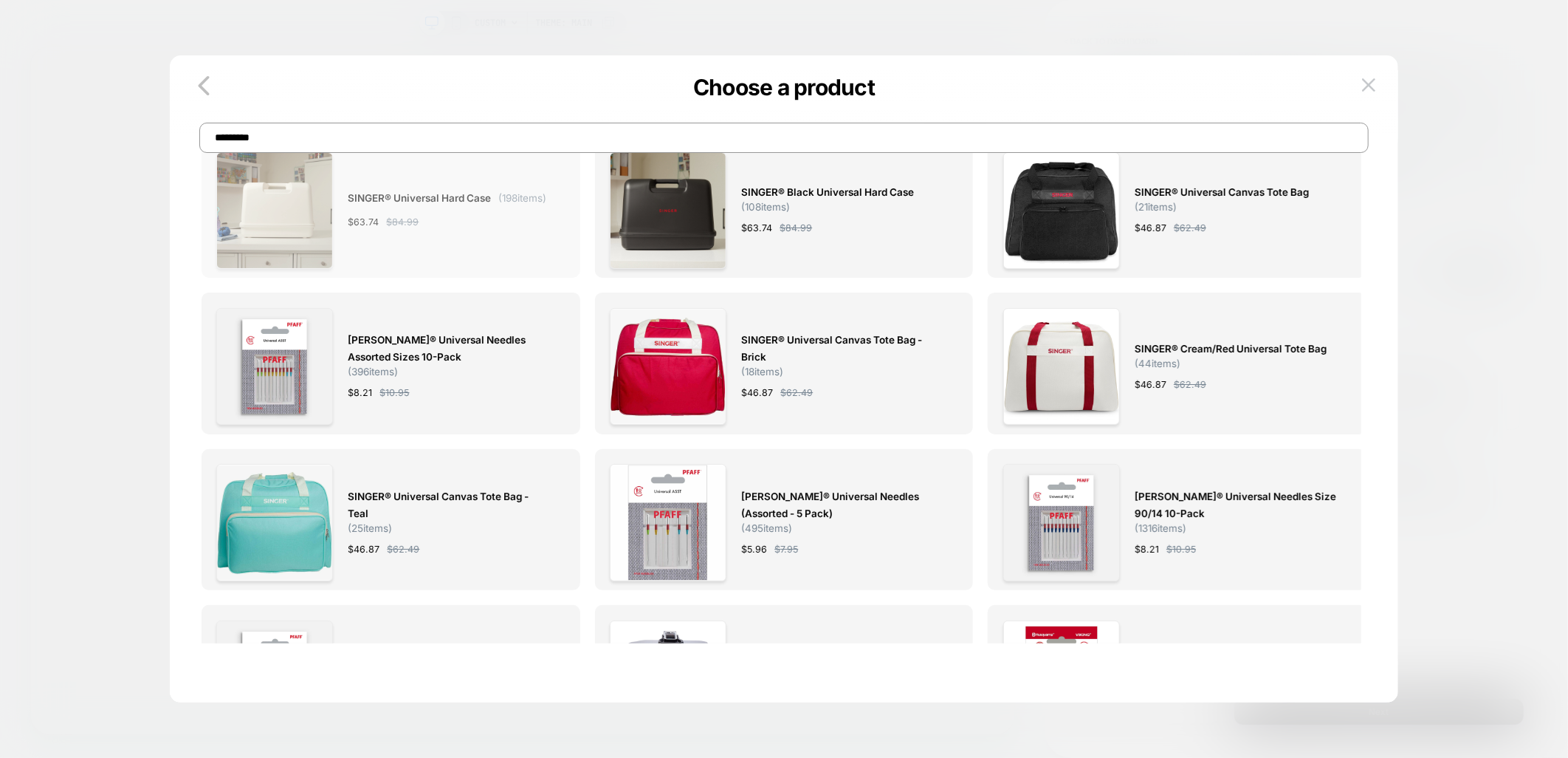
type input "*********"
click at [499, 204] on span "( 198 items)" at bounding box center [522, 198] width 48 height 12
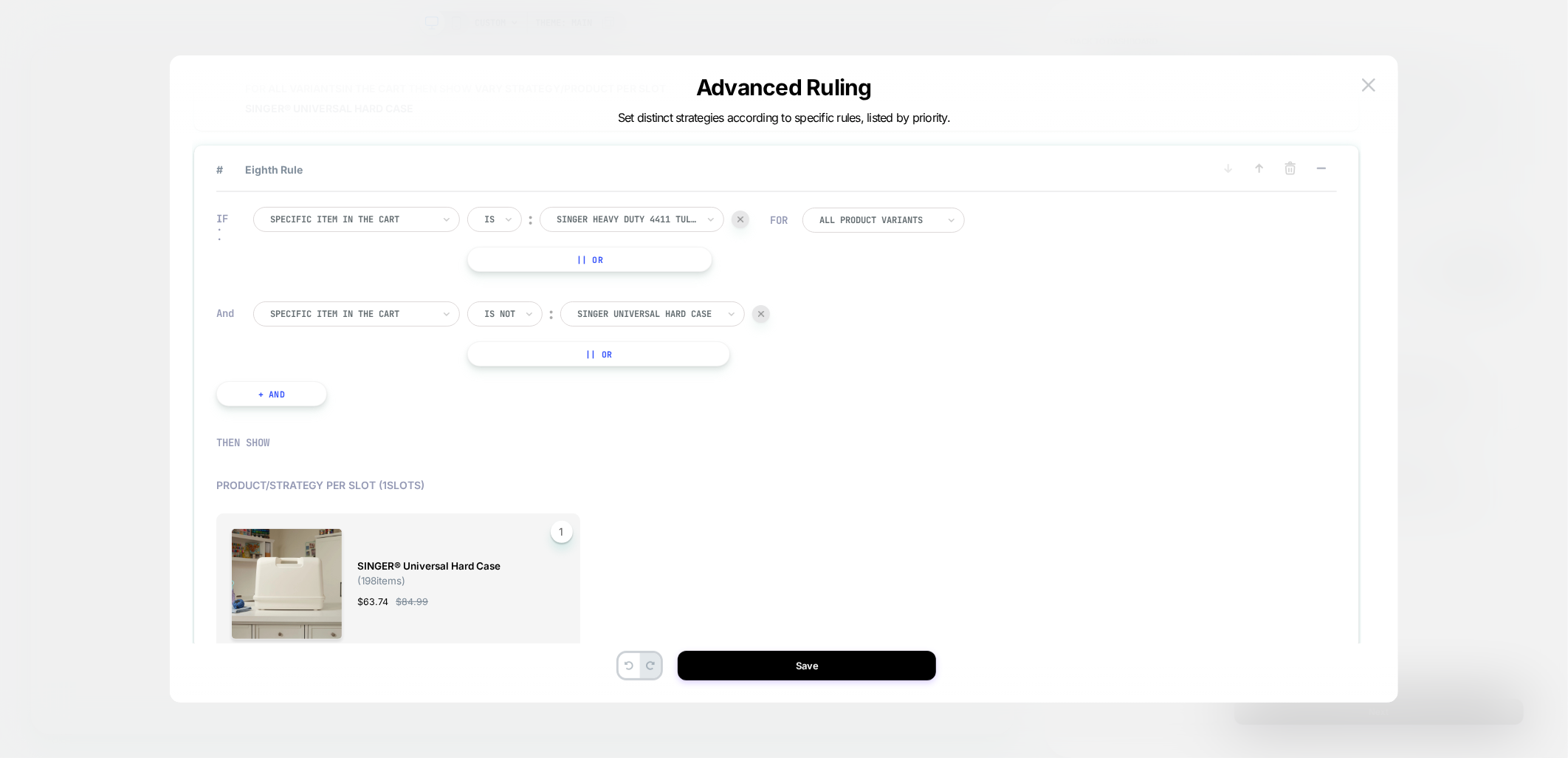
scroll to position [1062, 0]
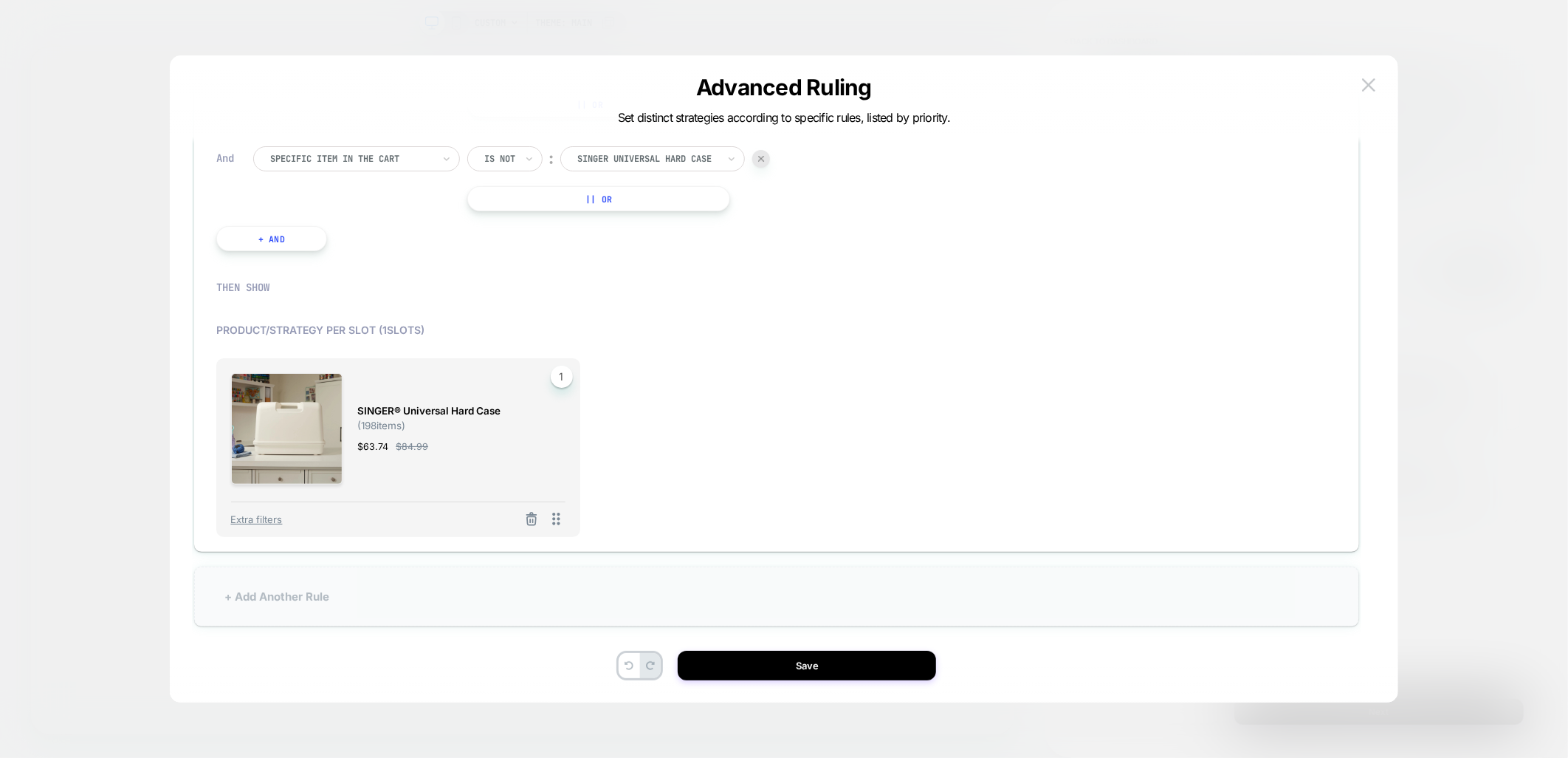
click at [305, 587] on div "+ Add Another Rule" at bounding box center [776, 596] width 1165 height 60
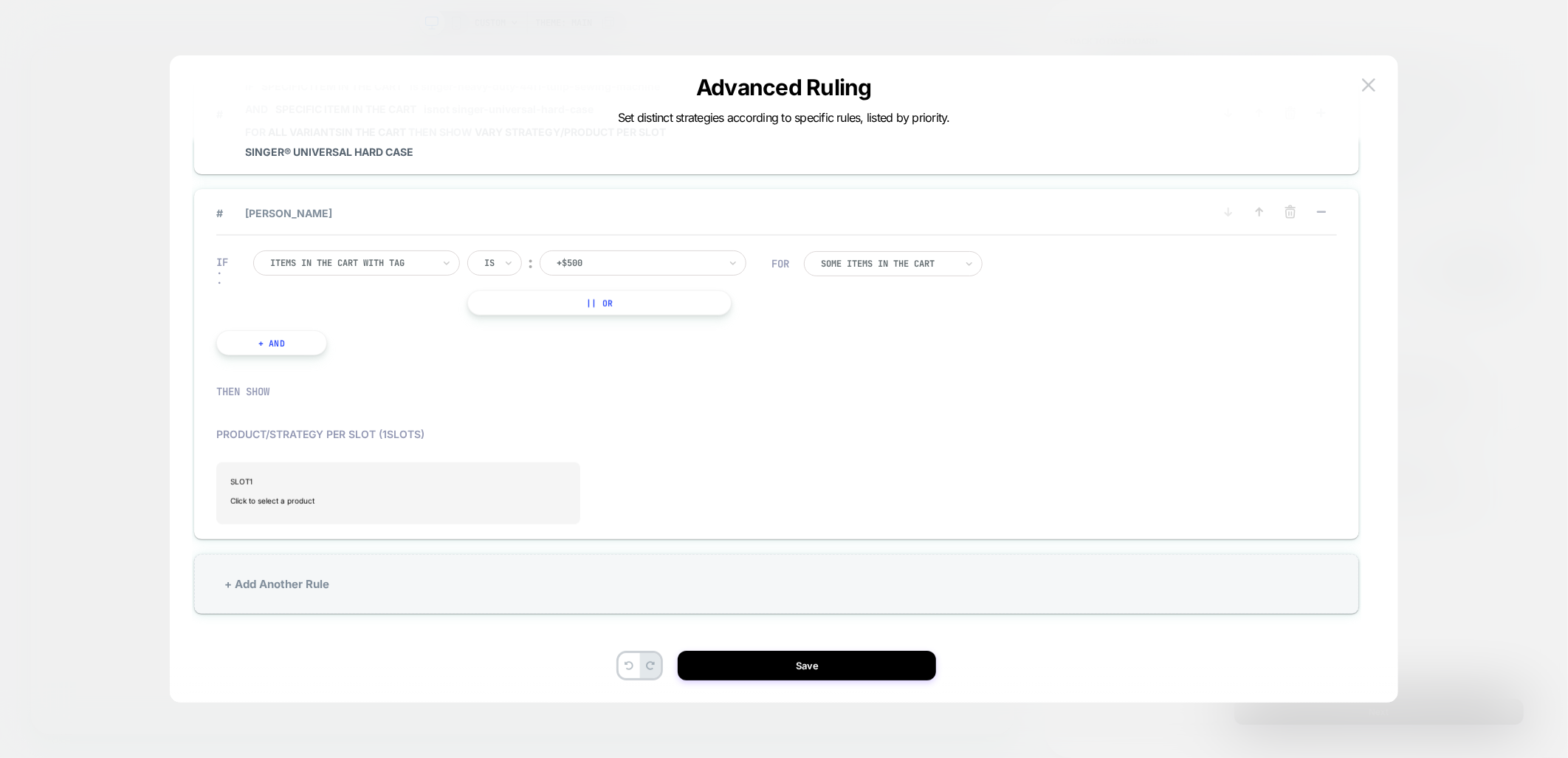
scroll to position [984, 0]
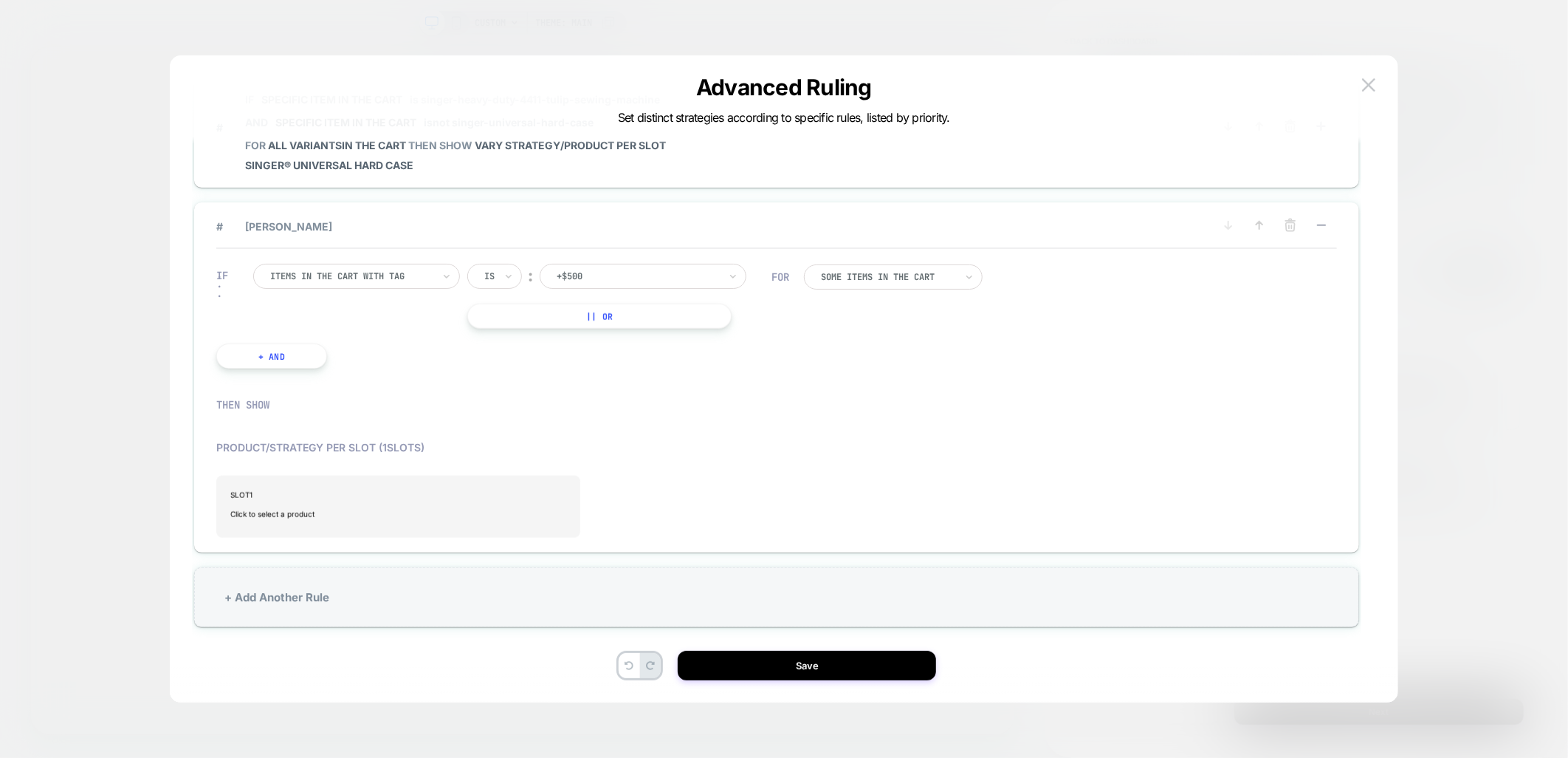
click at [392, 269] on div at bounding box center [351, 276] width 163 height 14
click at [369, 409] on div "Specific item in the cart" at bounding box center [363, 397] width 192 height 24
click at [603, 269] on div at bounding box center [626, 276] width 141 height 14
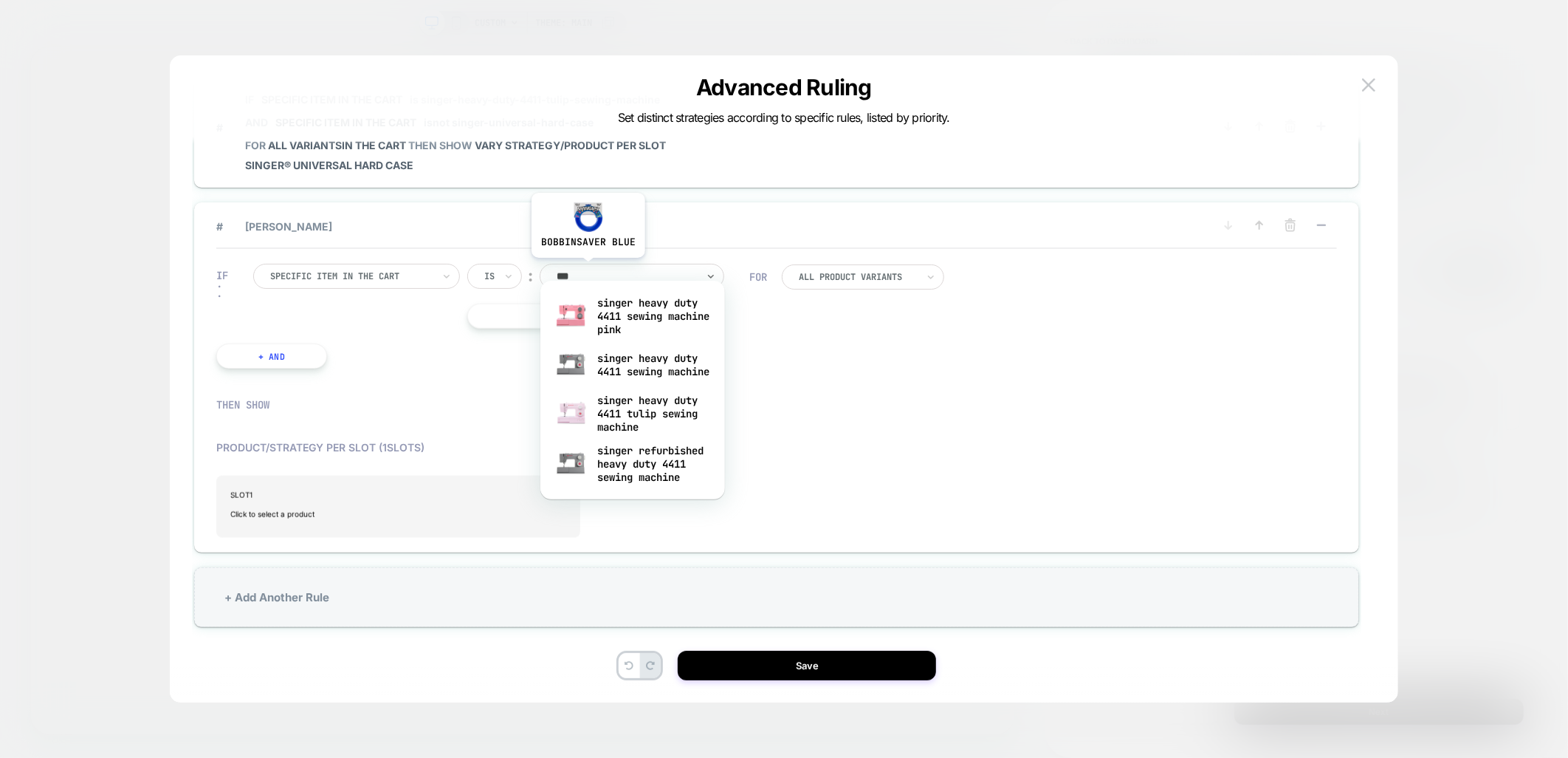
type input "****"
click at [624, 328] on div "singer heavy duty 4411 sewing machine pink" at bounding box center [632, 315] width 170 height 50
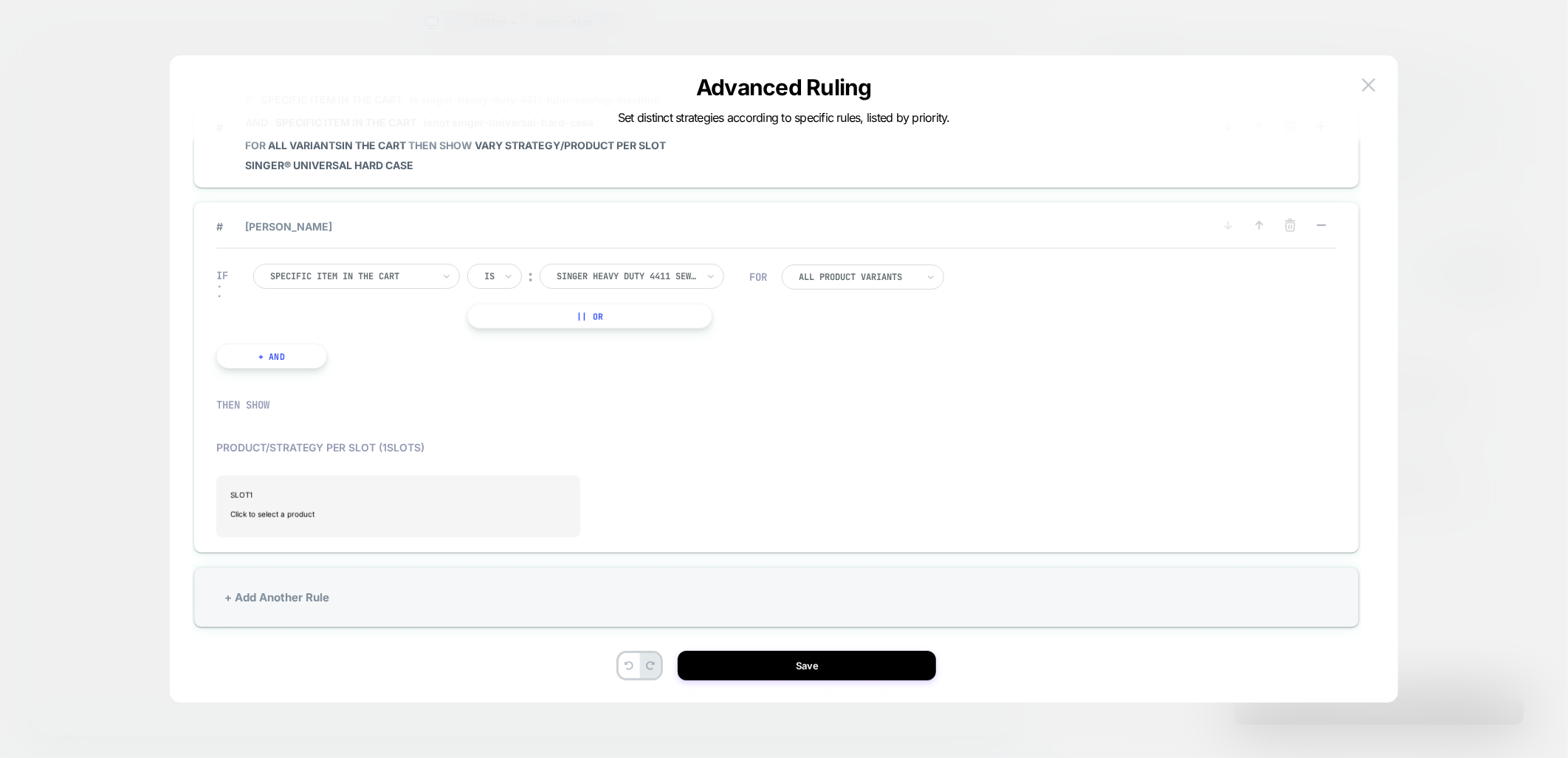
click at [263, 350] on button "+ And" at bounding box center [272, 356] width 111 height 25
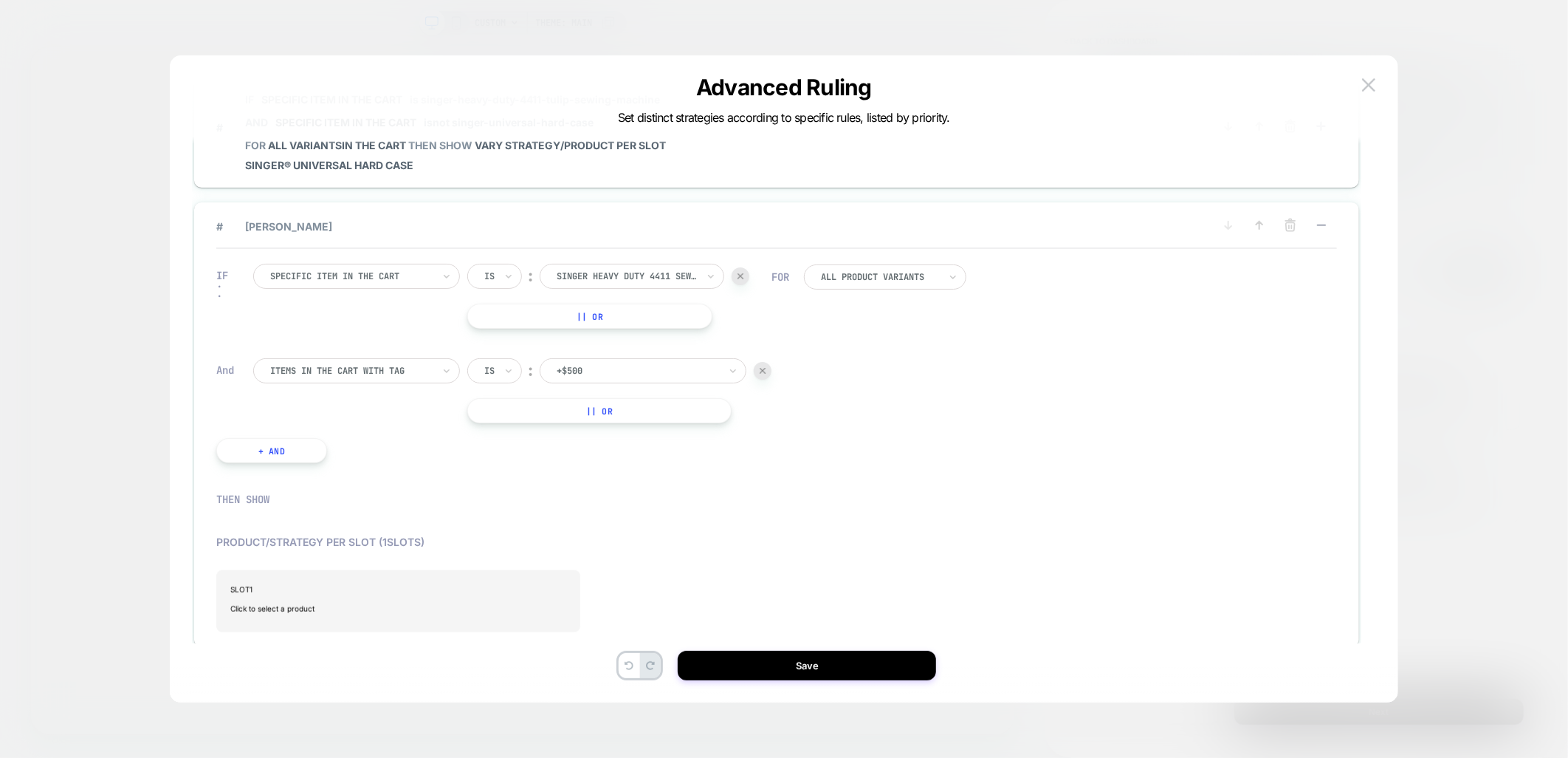
click at [335, 364] on div at bounding box center [351, 371] width 163 height 14
click at [345, 503] on div "Specific item in the cart" at bounding box center [363, 492] width 192 height 24
click at [503, 358] on div "Is" at bounding box center [494, 370] width 55 height 25
click at [499, 422] on div "Is not" at bounding box center [530, 421] width 96 height 24
click at [587, 364] on div at bounding box center [647, 371] width 141 height 14
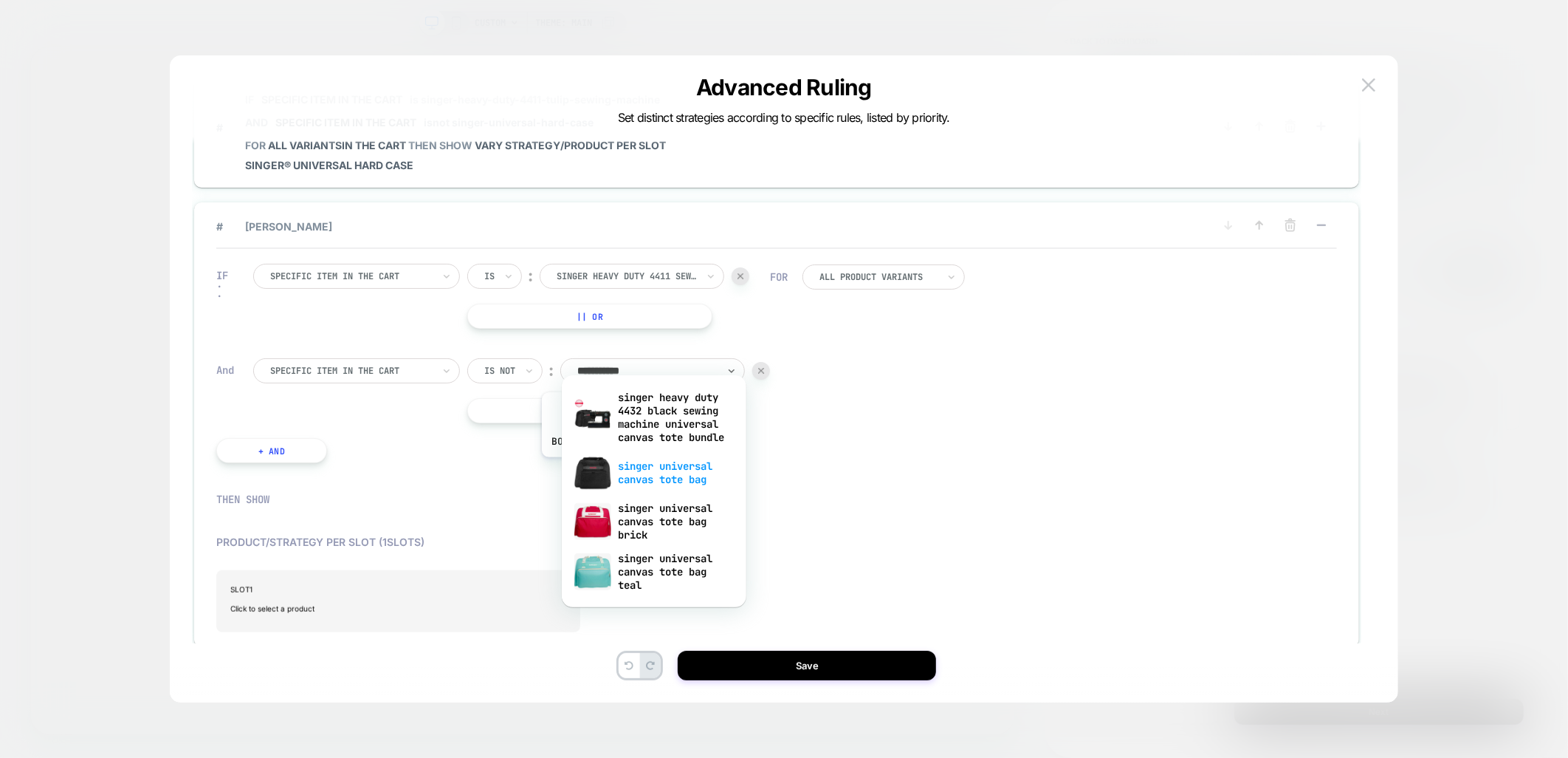
scroll to position [3, 0]
click at [608, 364] on input "**********" at bounding box center [612, 371] width 71 height 14
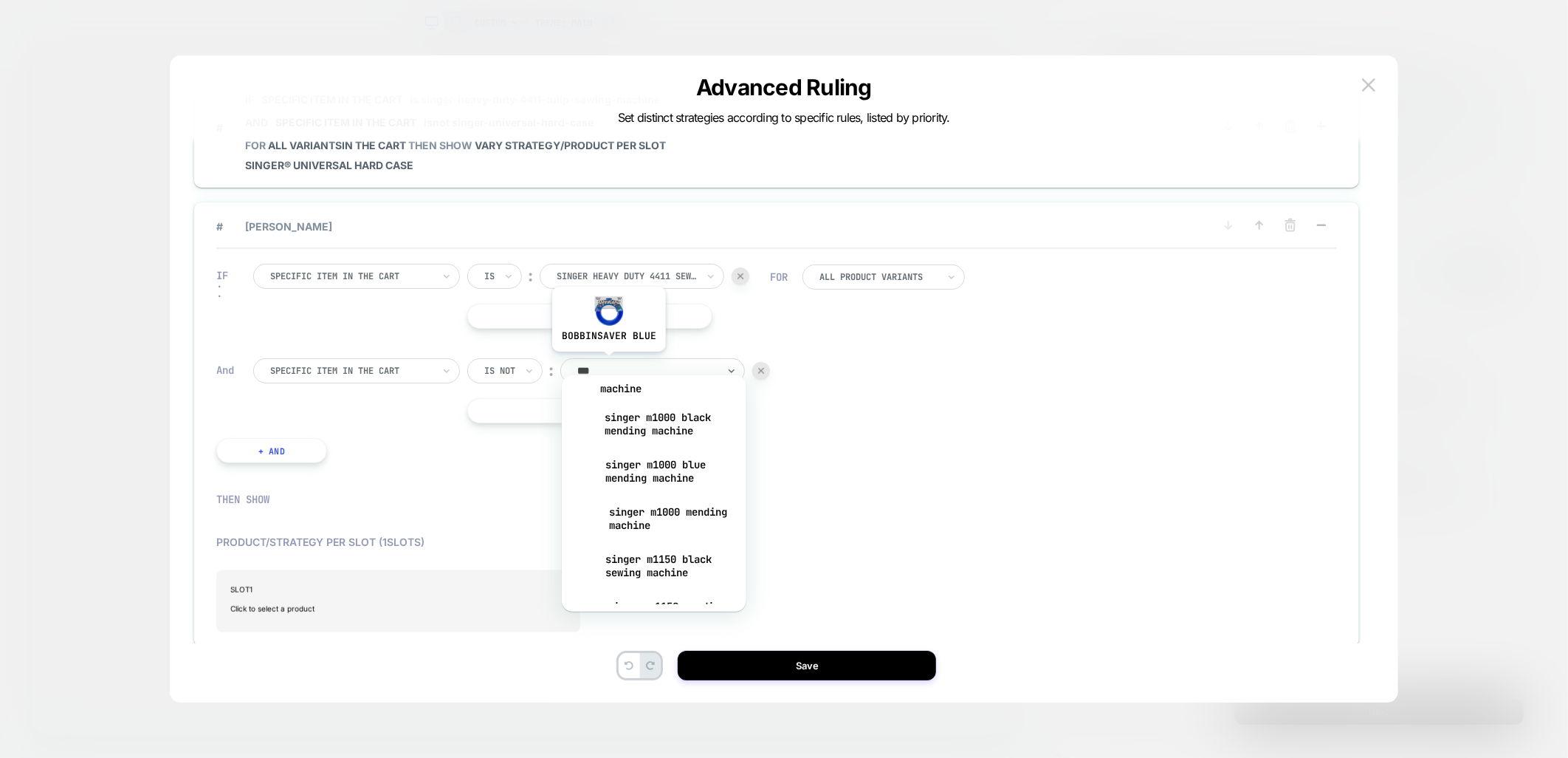
scroll to position [0, 0]
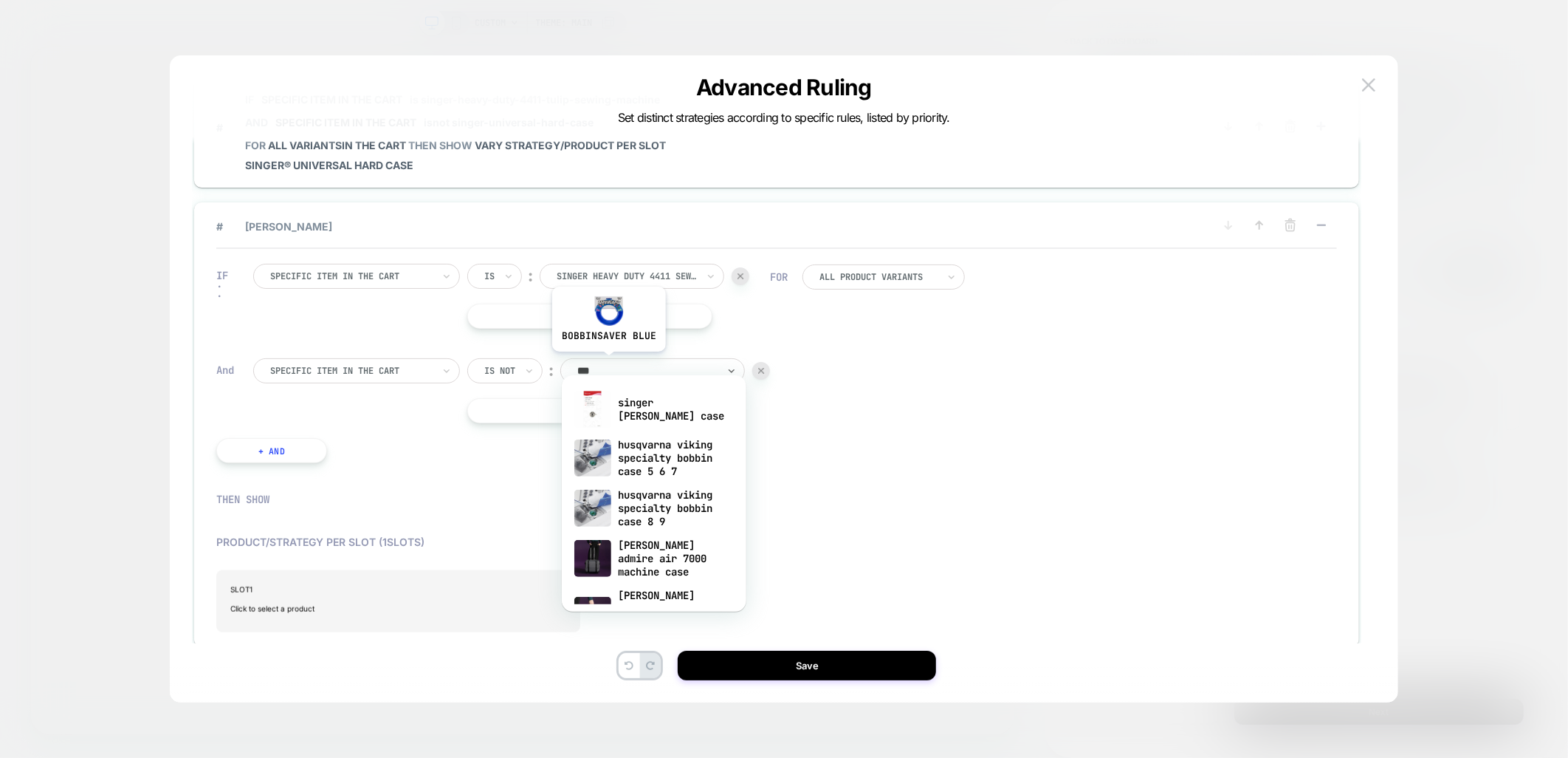
type input "****"
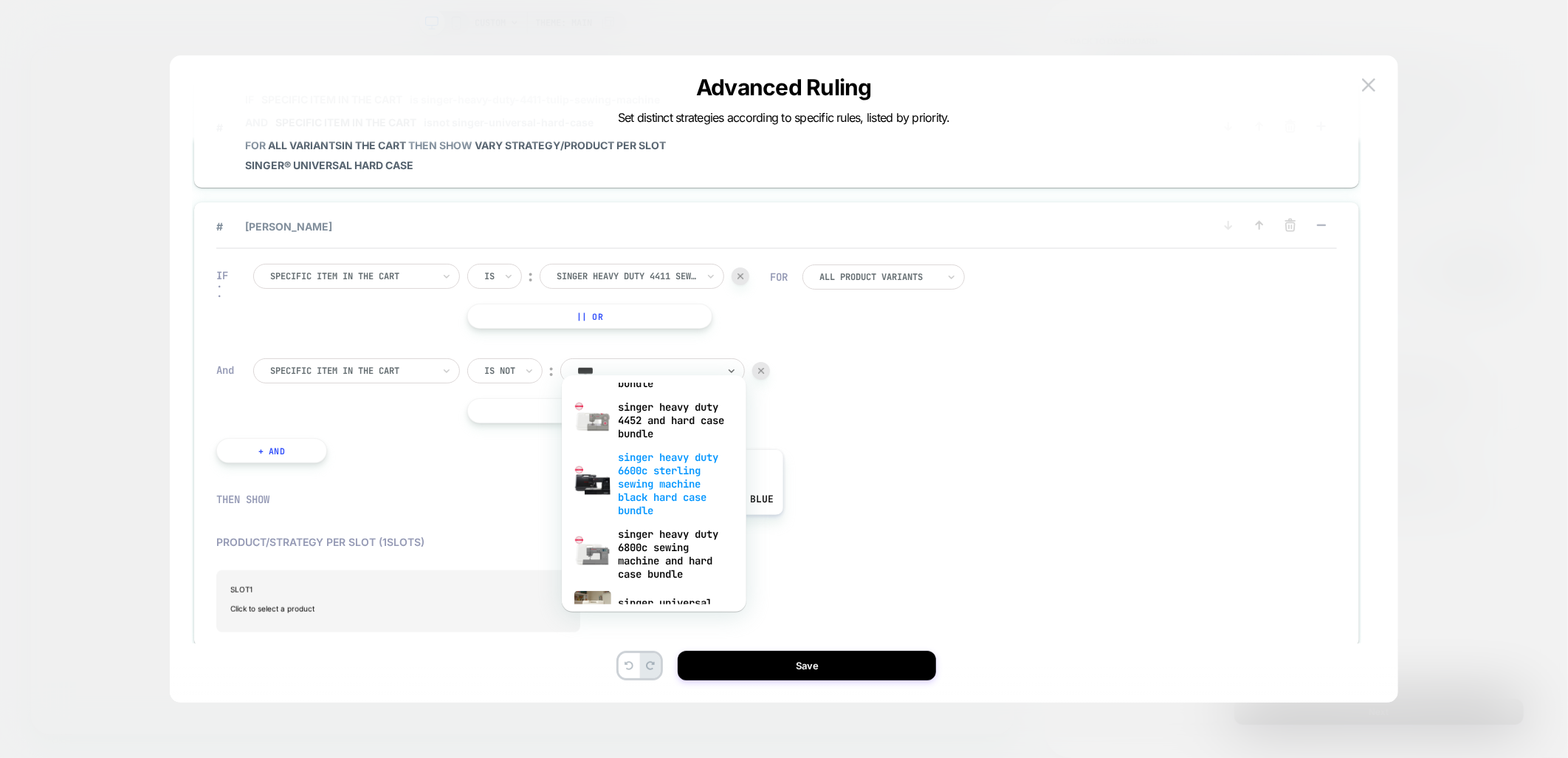
scroll to position [720, 0]
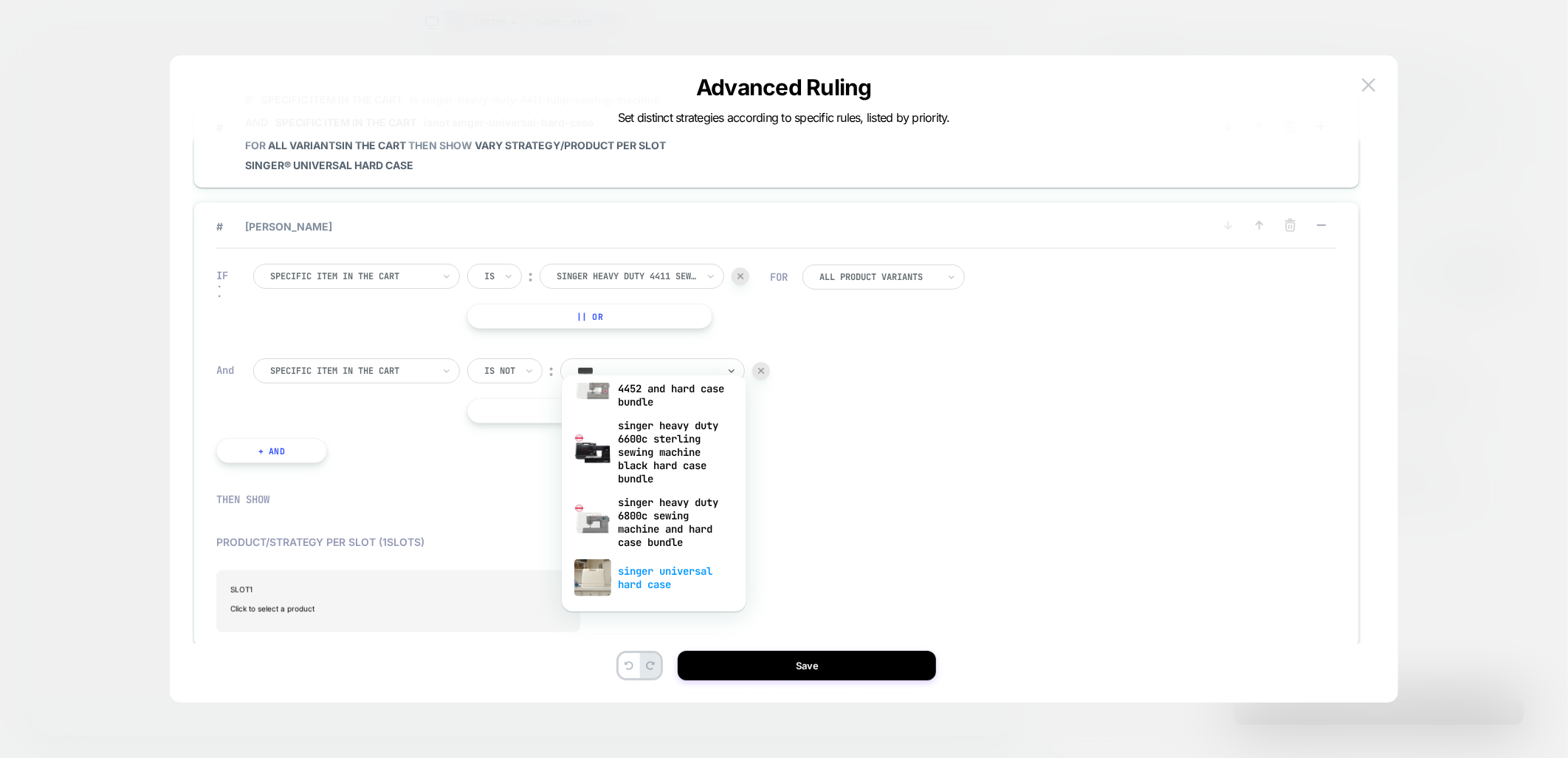
click at [649, 581] on div "singer universal hard case" at bounding box center [654, 577] width 170 height 47
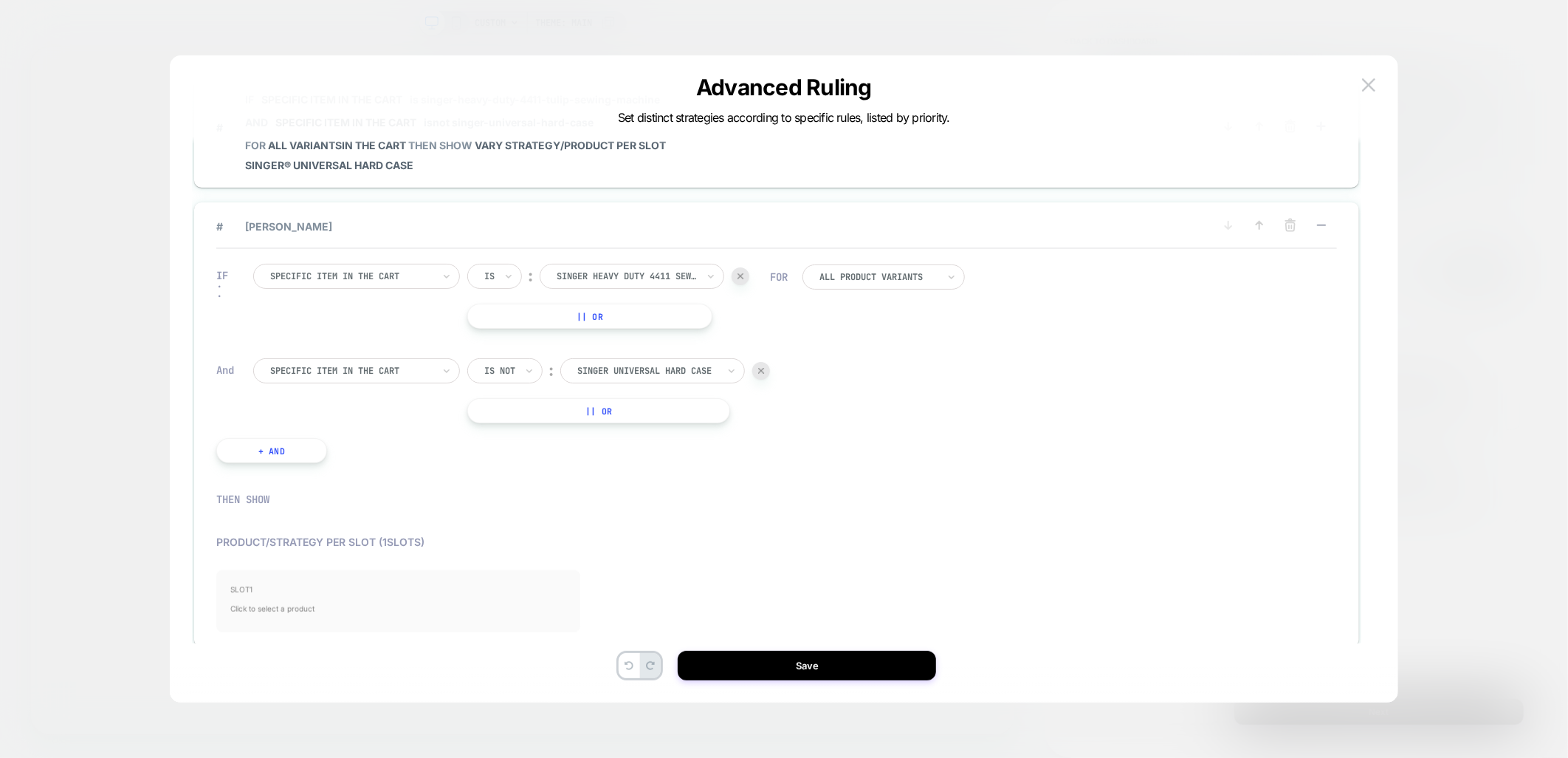
click at [312, 593] on span "Click to select a product" at bounding box center [398, 608] width 334 height 30
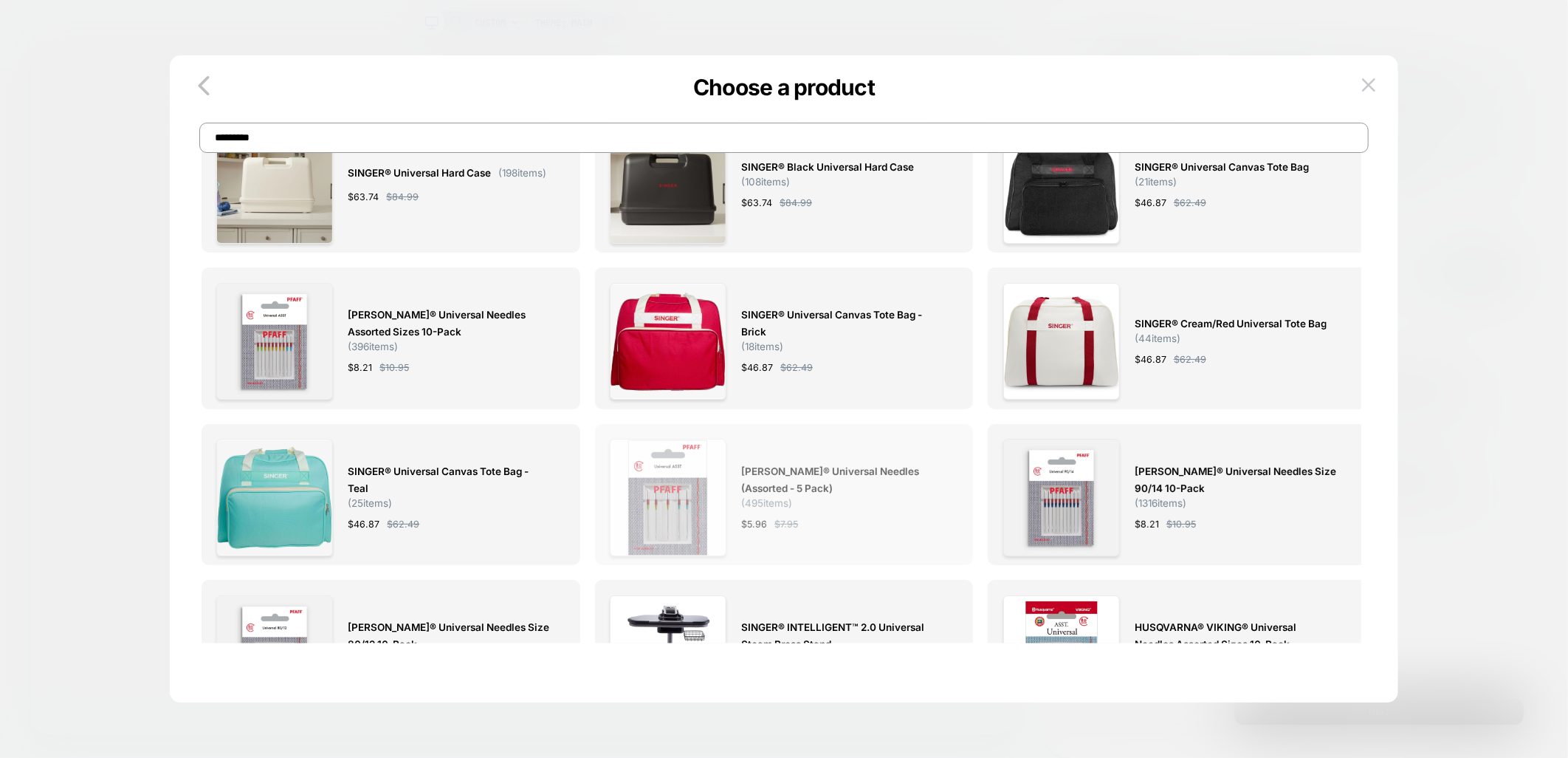
scroll to position [0, 0]
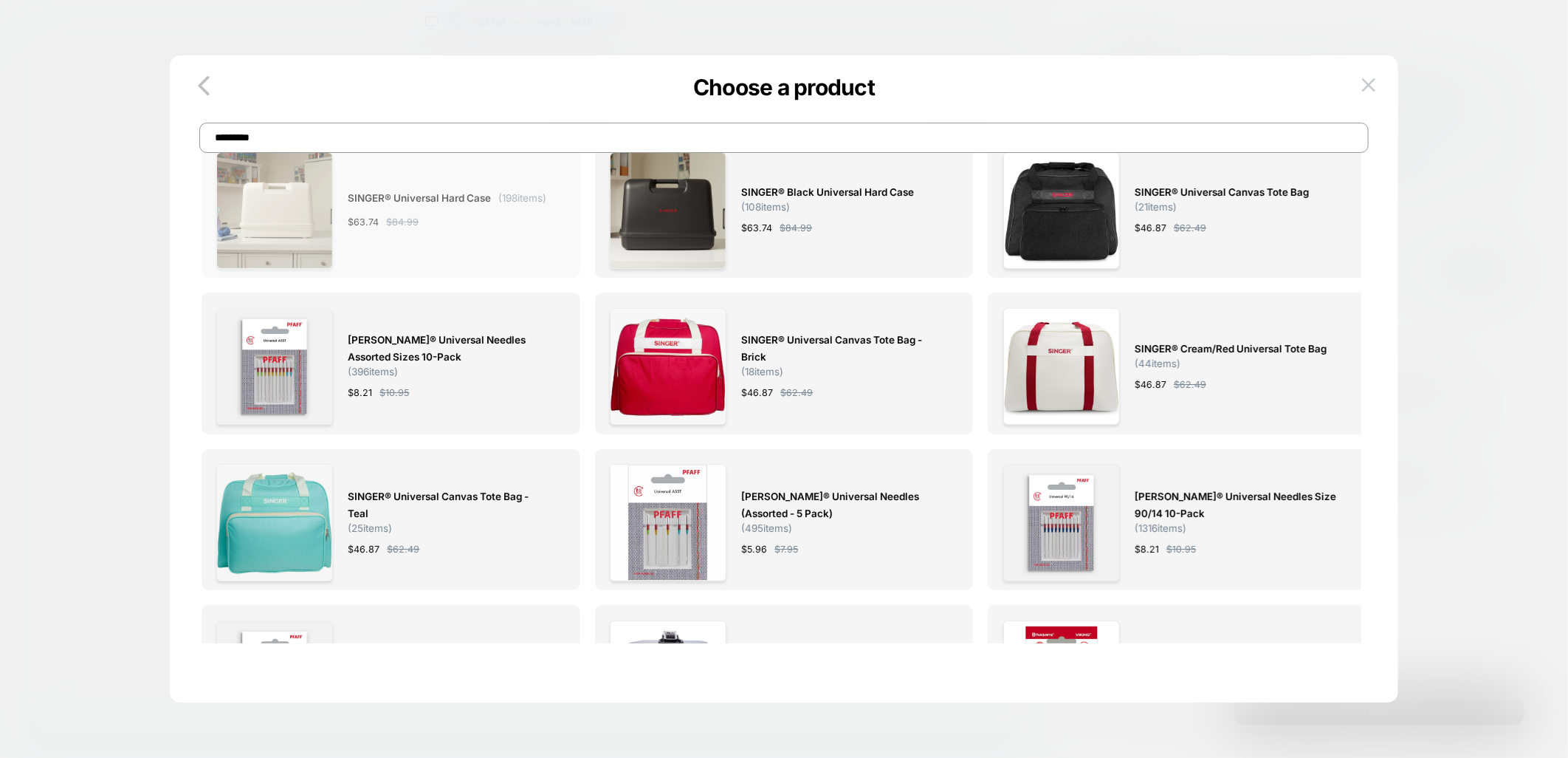
click at [355, 219] on span "$ 63.74" at bounding box center [363, 222] width 31 height 15
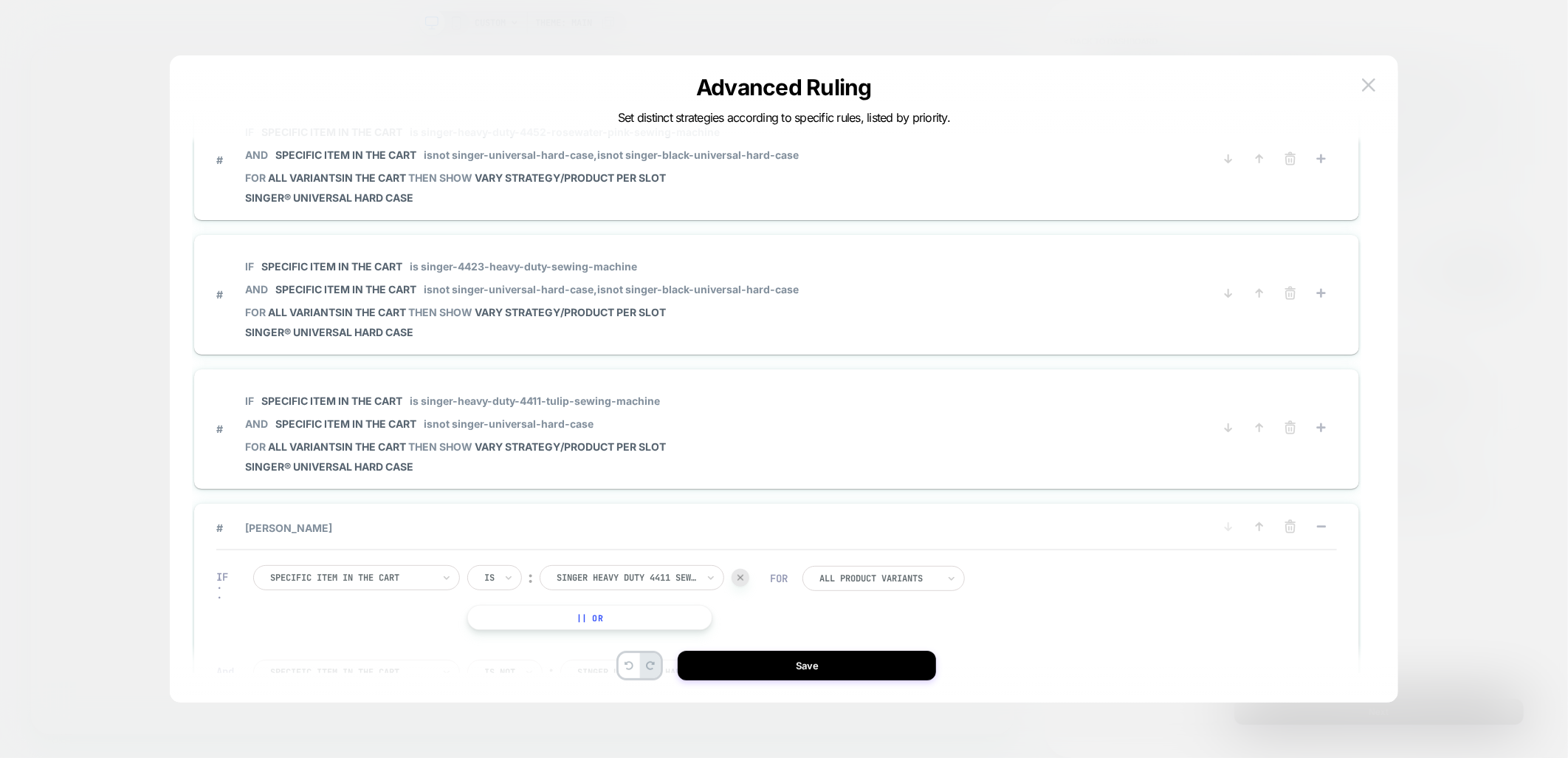
scroll to position [820, 0]
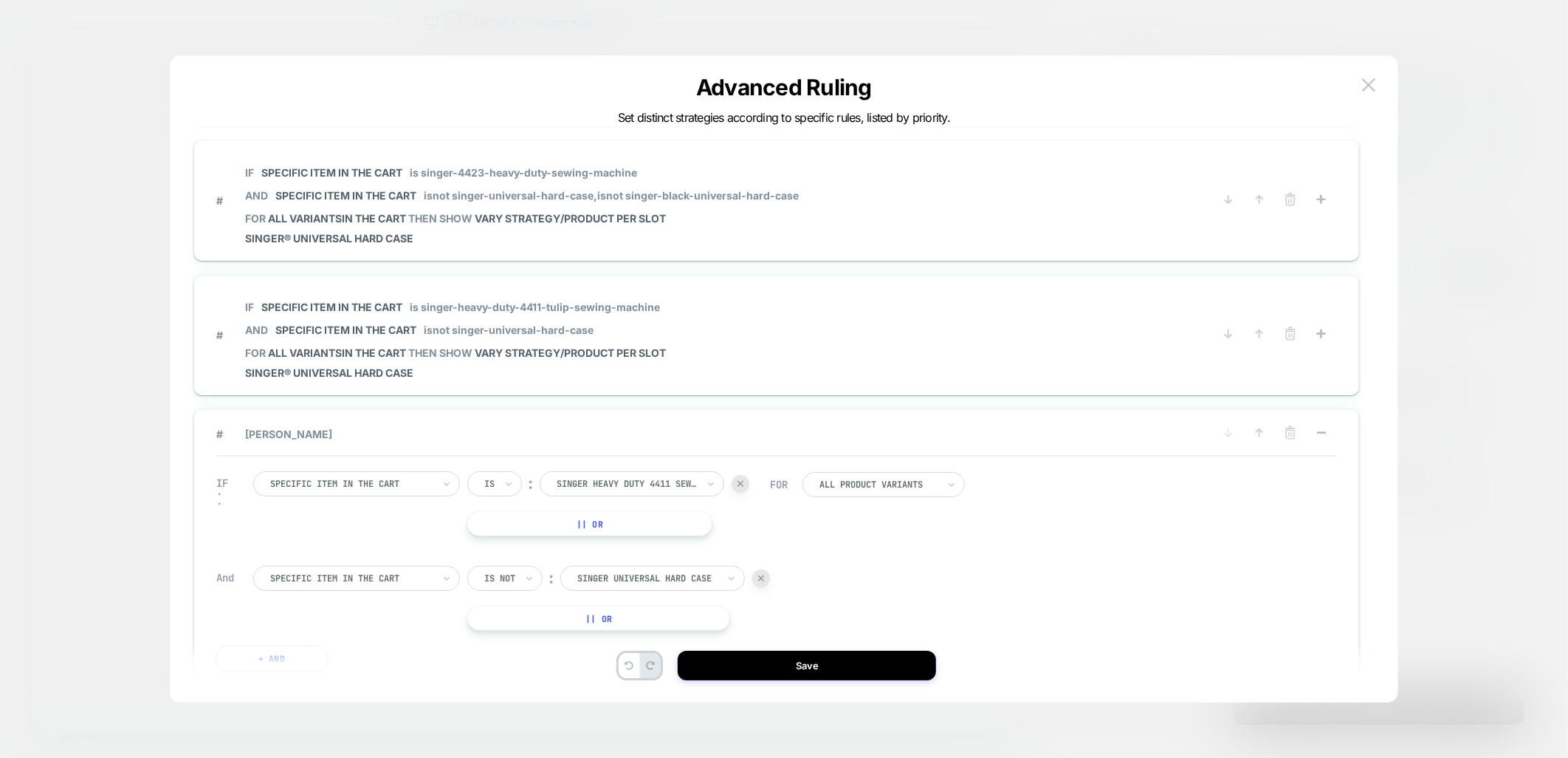
click at [1330, 425] on button at bounding box center [1322, 434] width 24 height 19
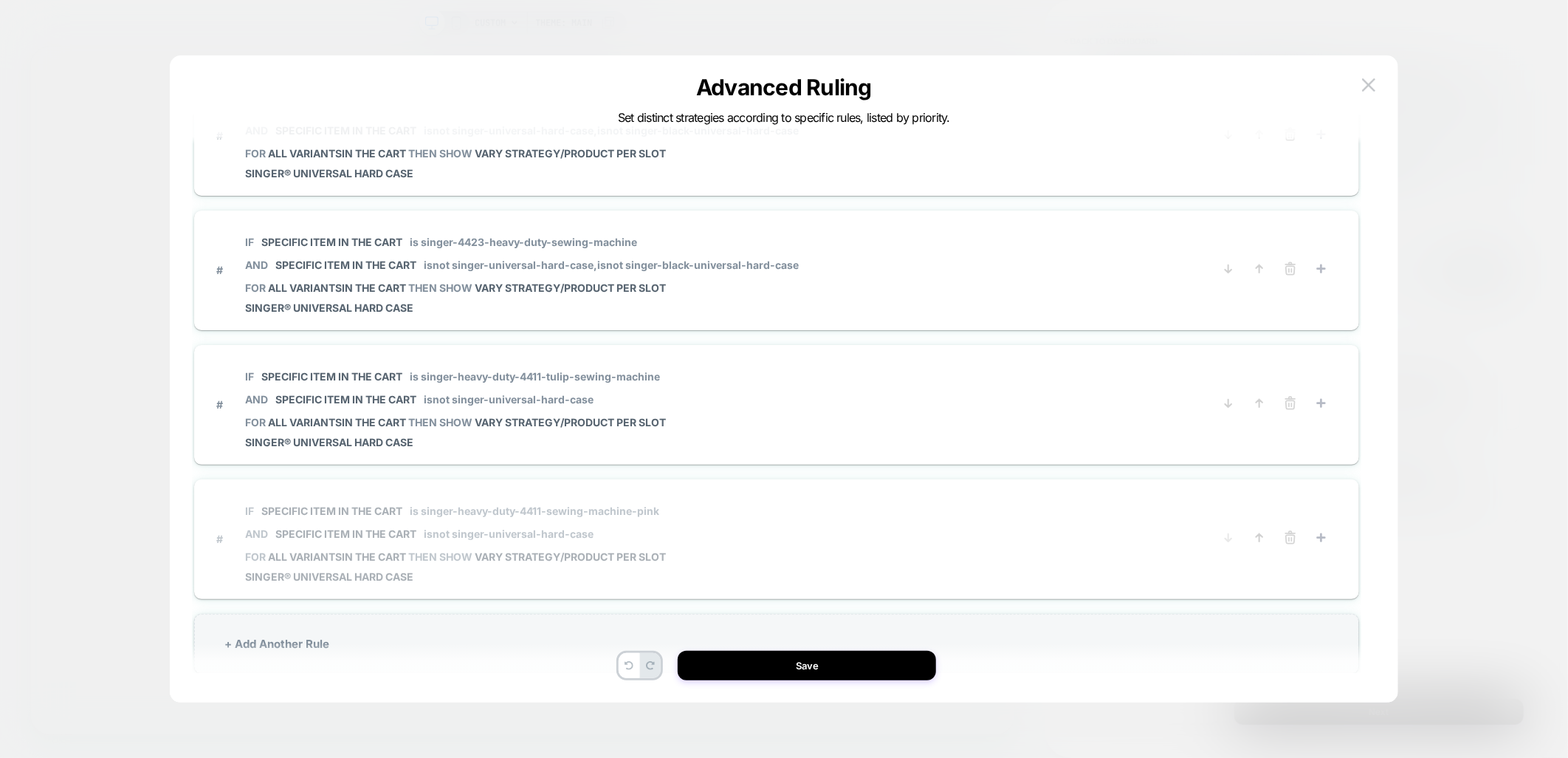
scroll to position [750, 0]
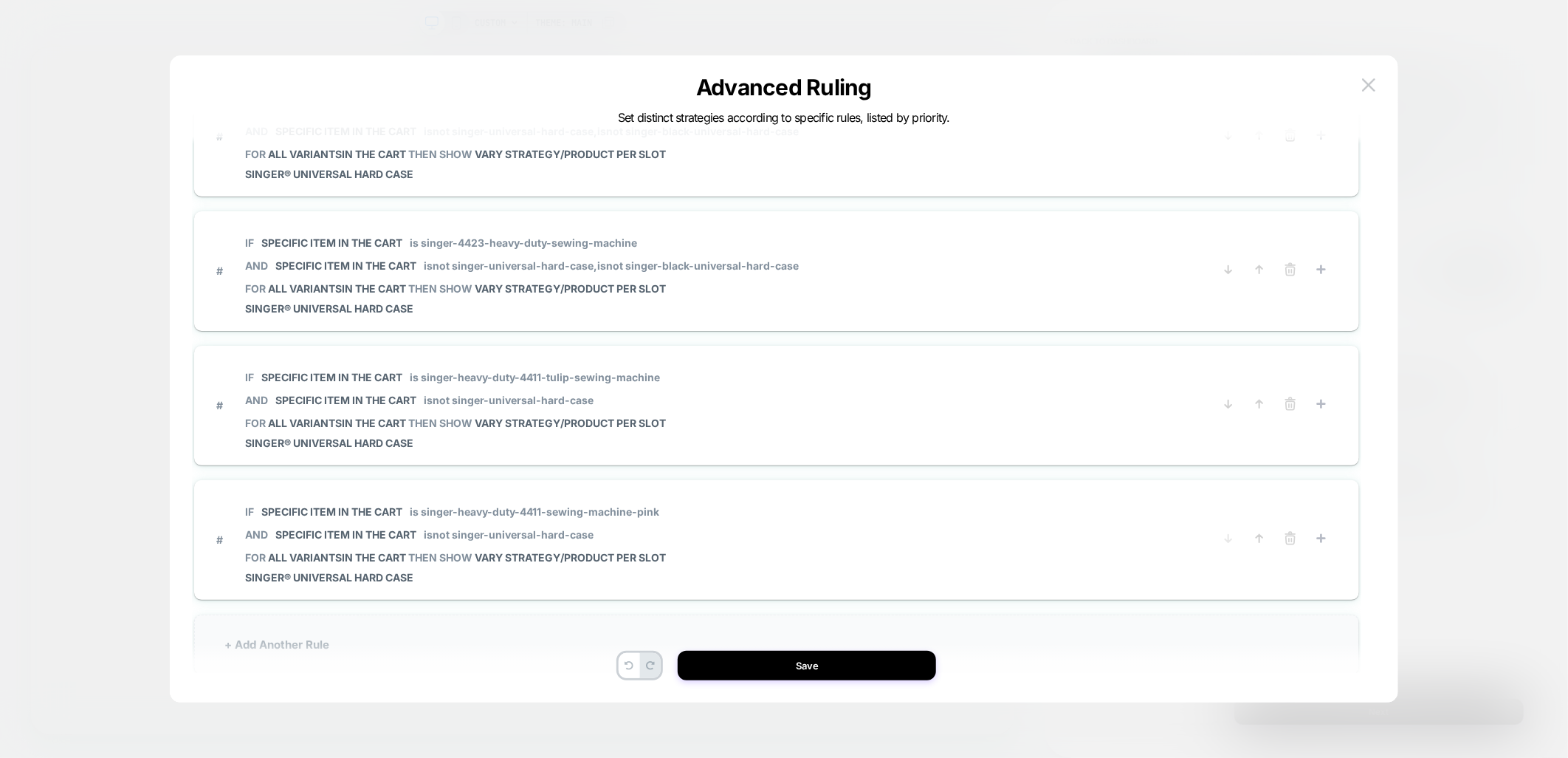
click at [333, 643] on div "+ Add Another Rule" at bounding box center [776, 645] width 1165 height 60
click at [320, 637] on div "# Tenth Rule" at bounding box center [776, 645] width 1121 height 32
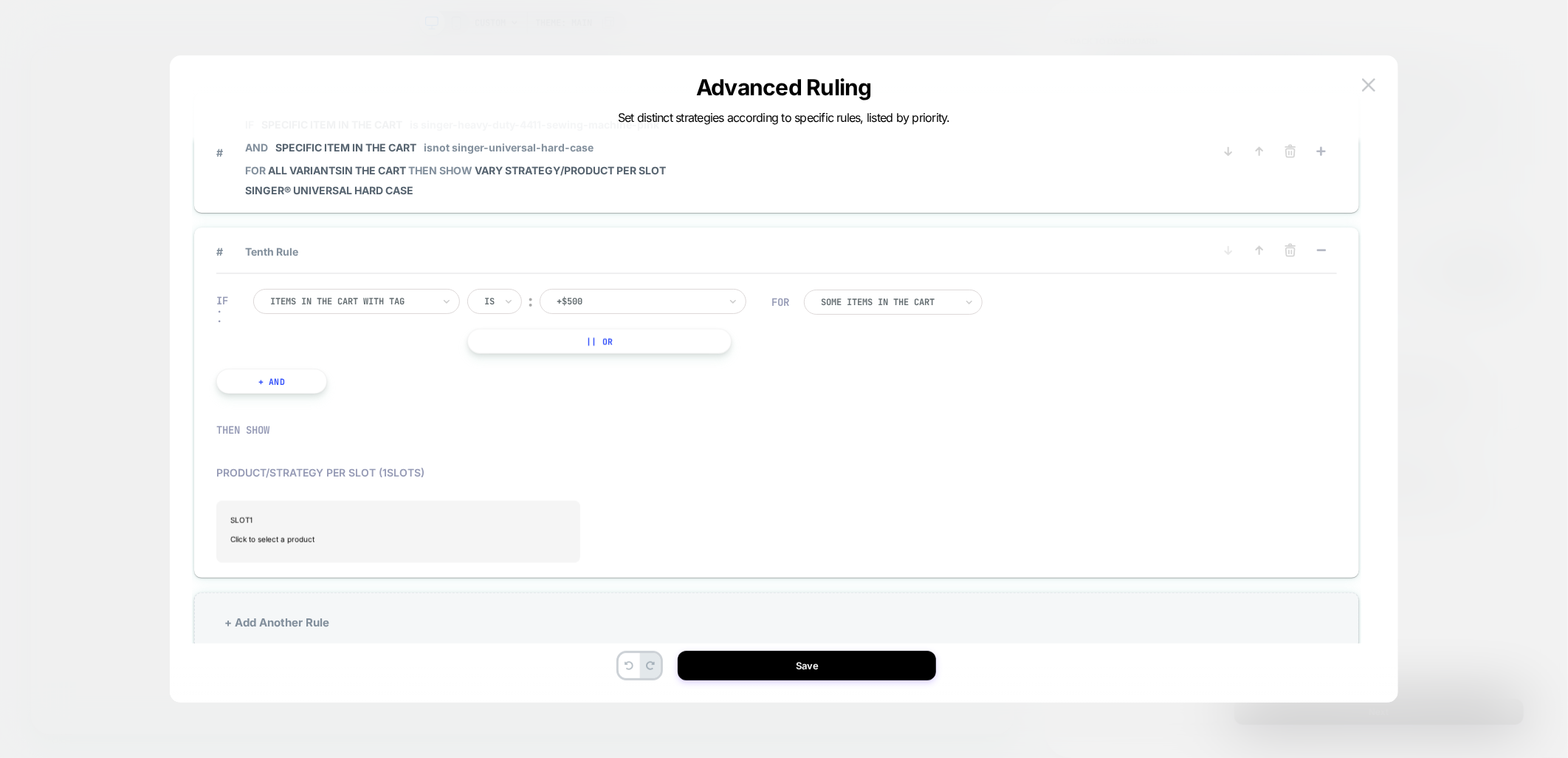
scroll to position [1116, 0]
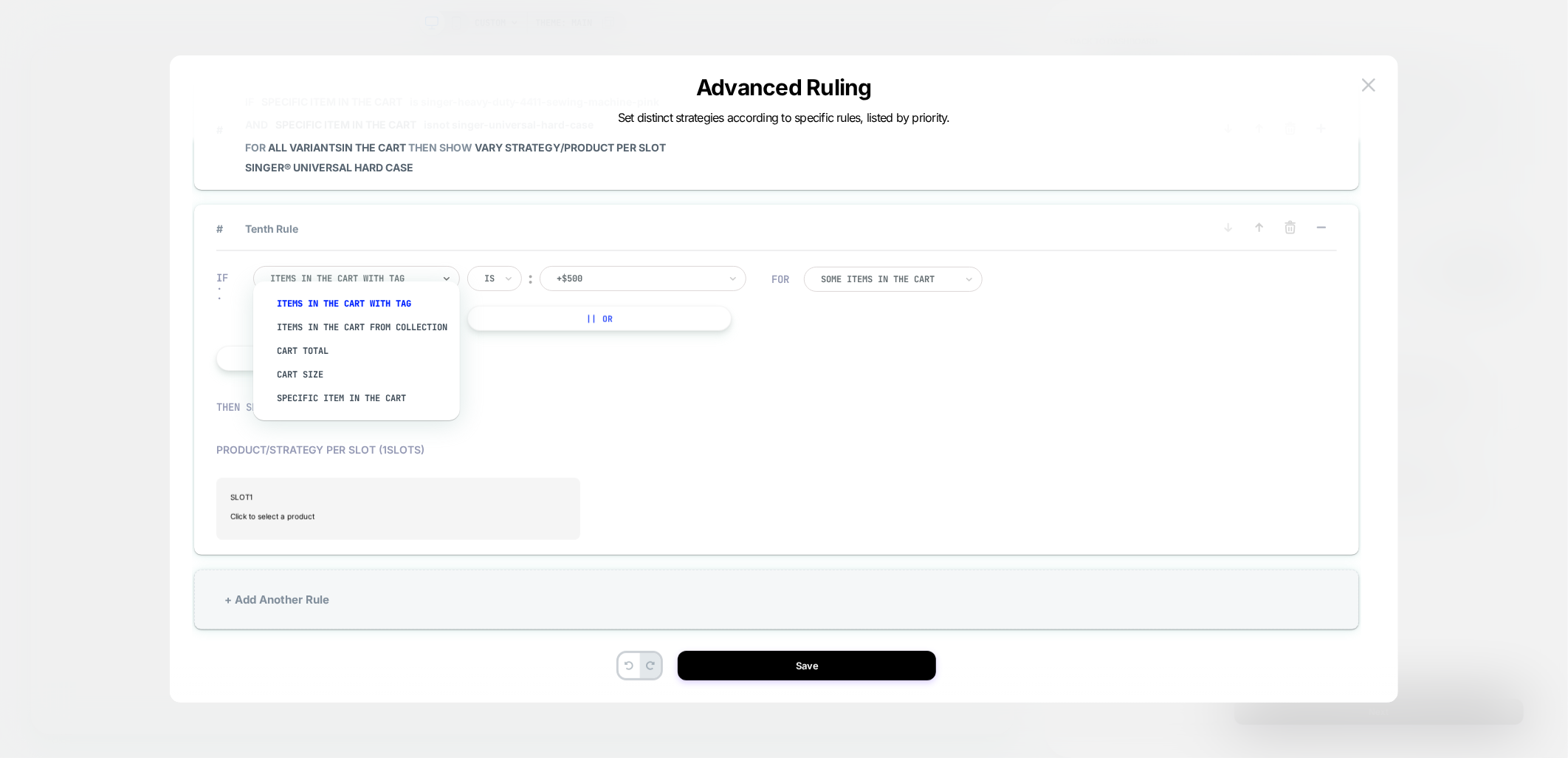
click at [369, 272] on div at bounding box center [351, 279] width 163 height 14
click at [303, 405] on div "Specific item in the cart" at bounding box center [363, 398] width 192 height 24
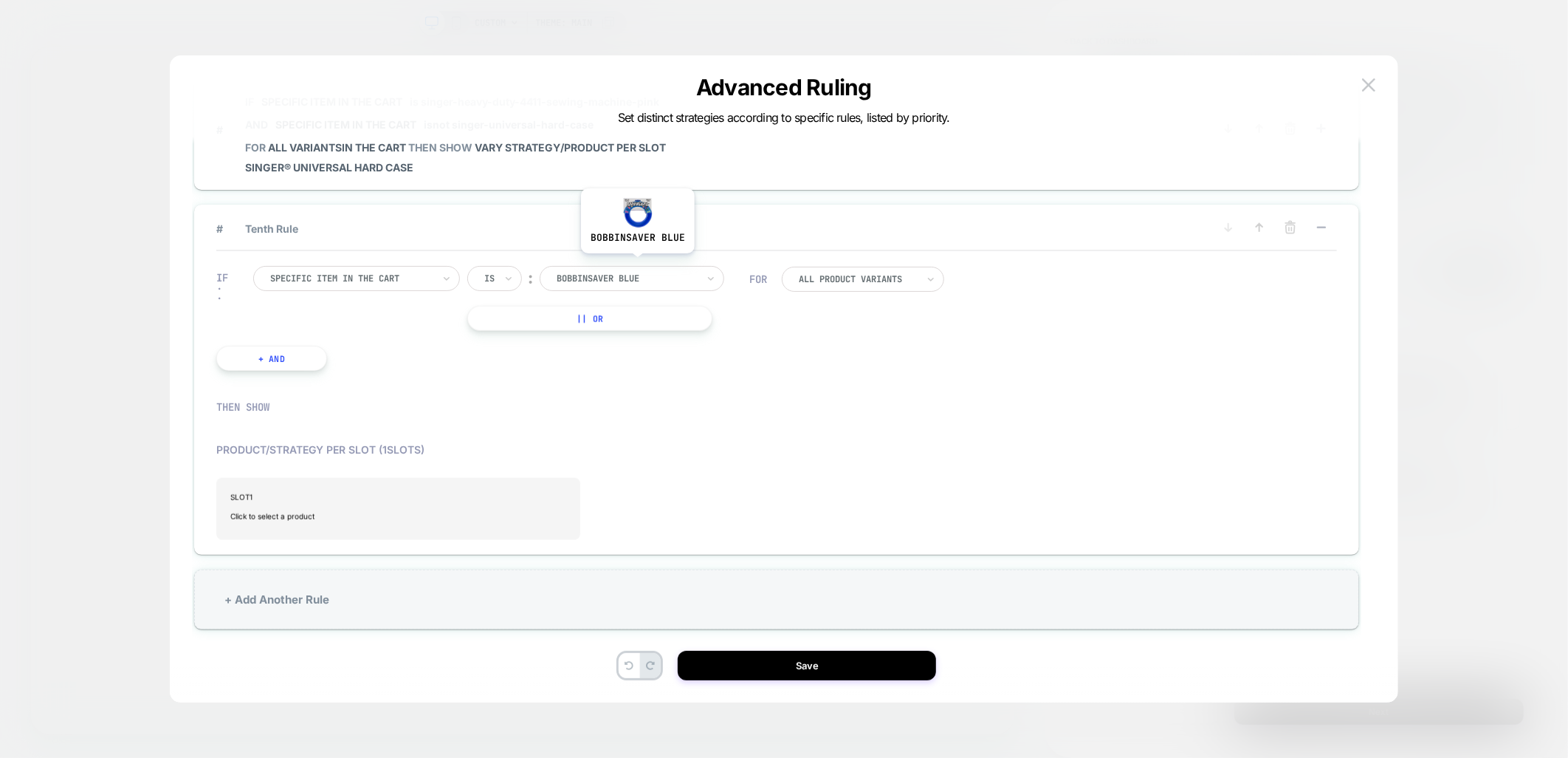
click at [636, 272] on div at bounding box center [626, 279] width 141 height 14
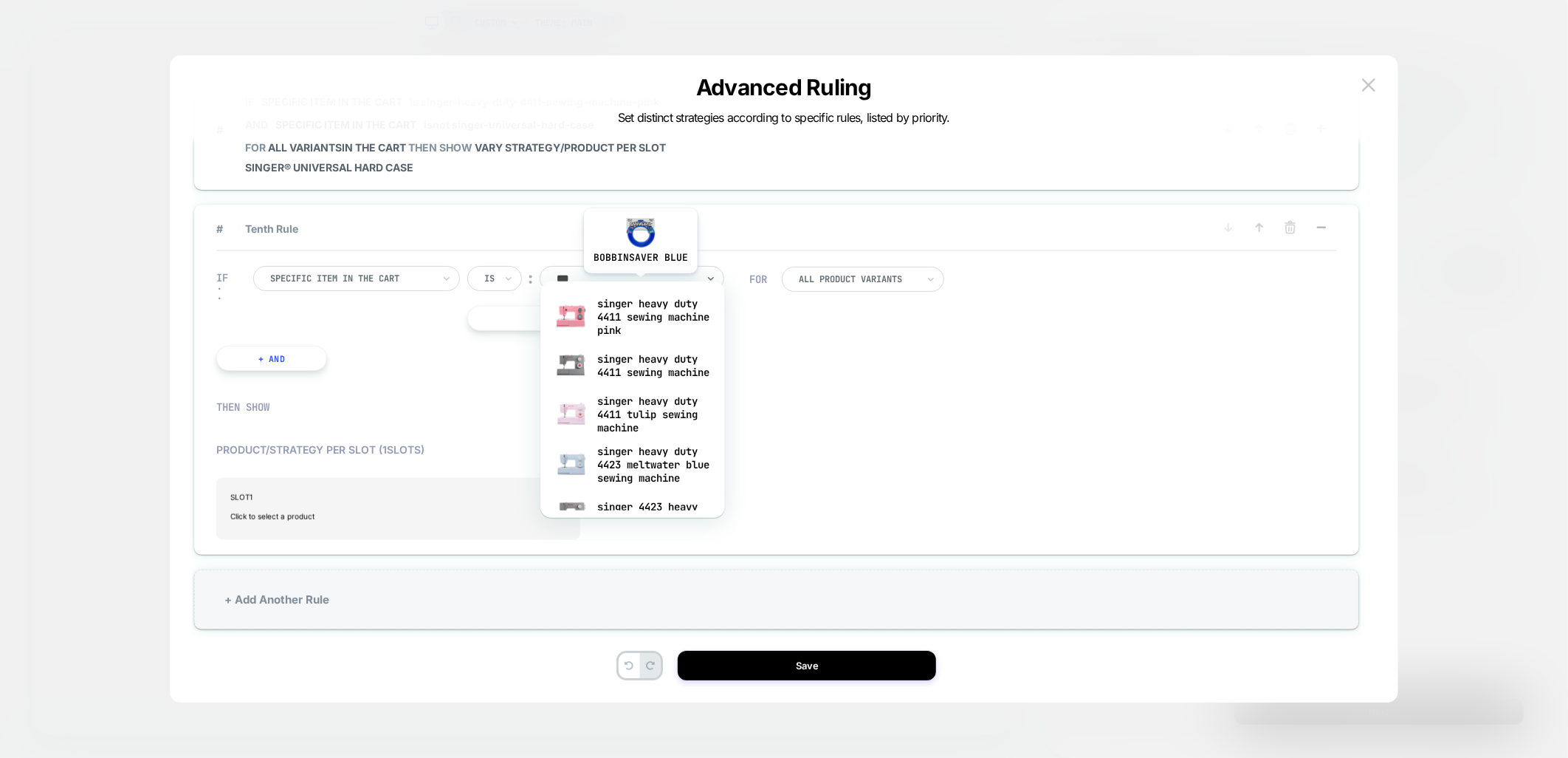
type input "****"
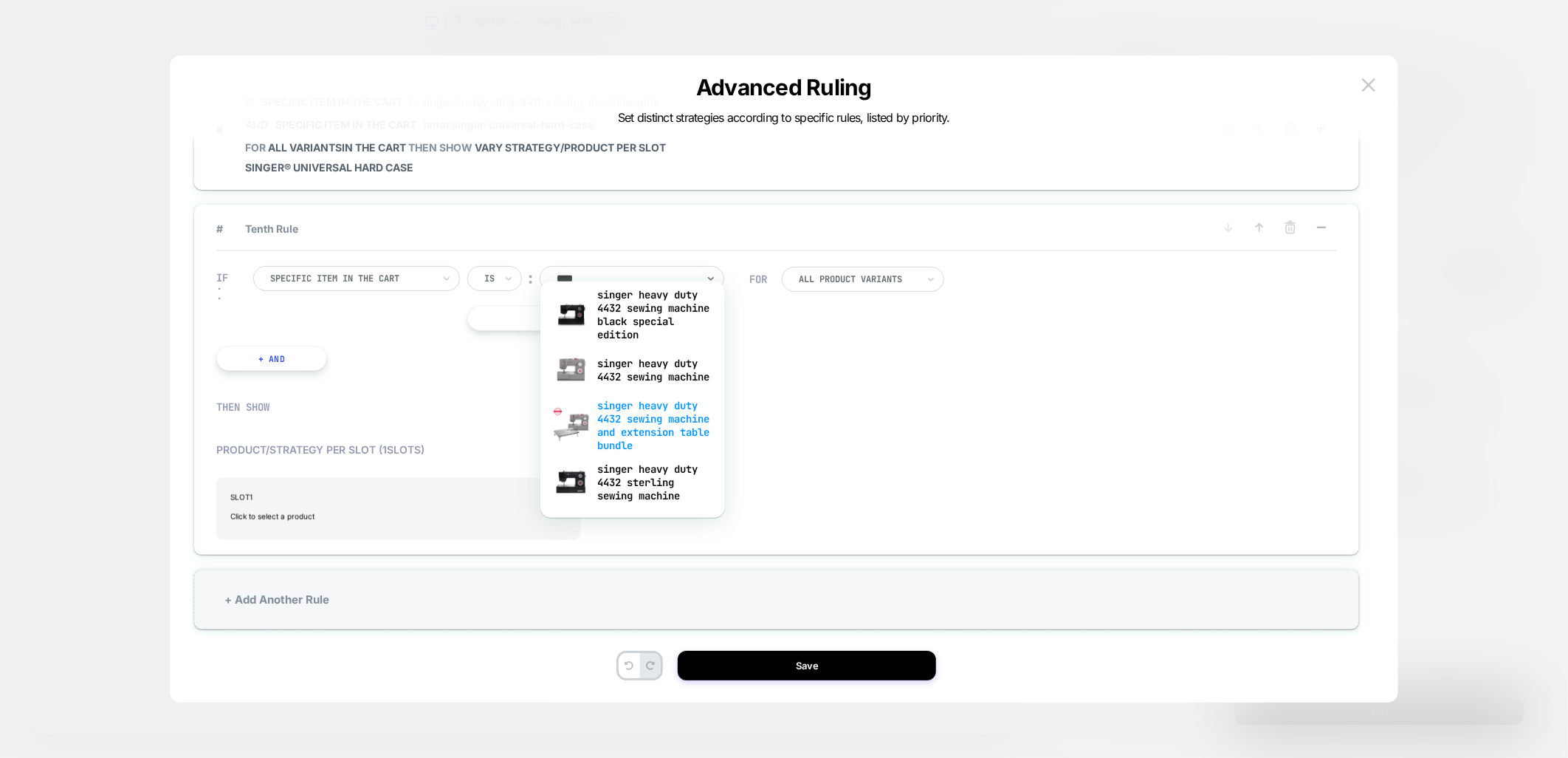
scroll to position [181, 0]
click at [667, 495] on div "singer heavy duty 4432 sterling sewing machine" at bounding box center [632, 482] width 170 height 50
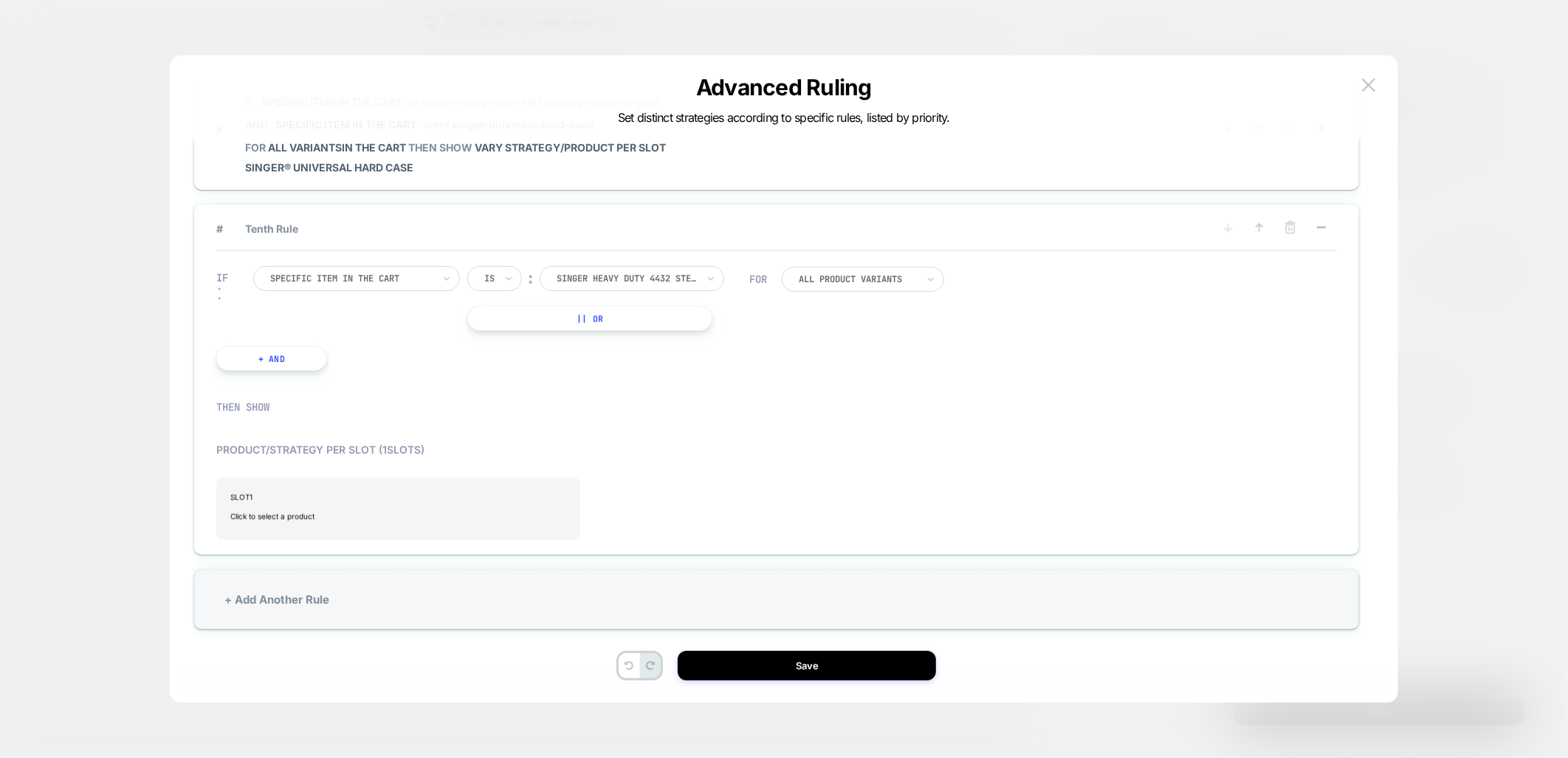
click at [274, 347] on button "+ And" at bounding box center [272, 357] width 111 height 25
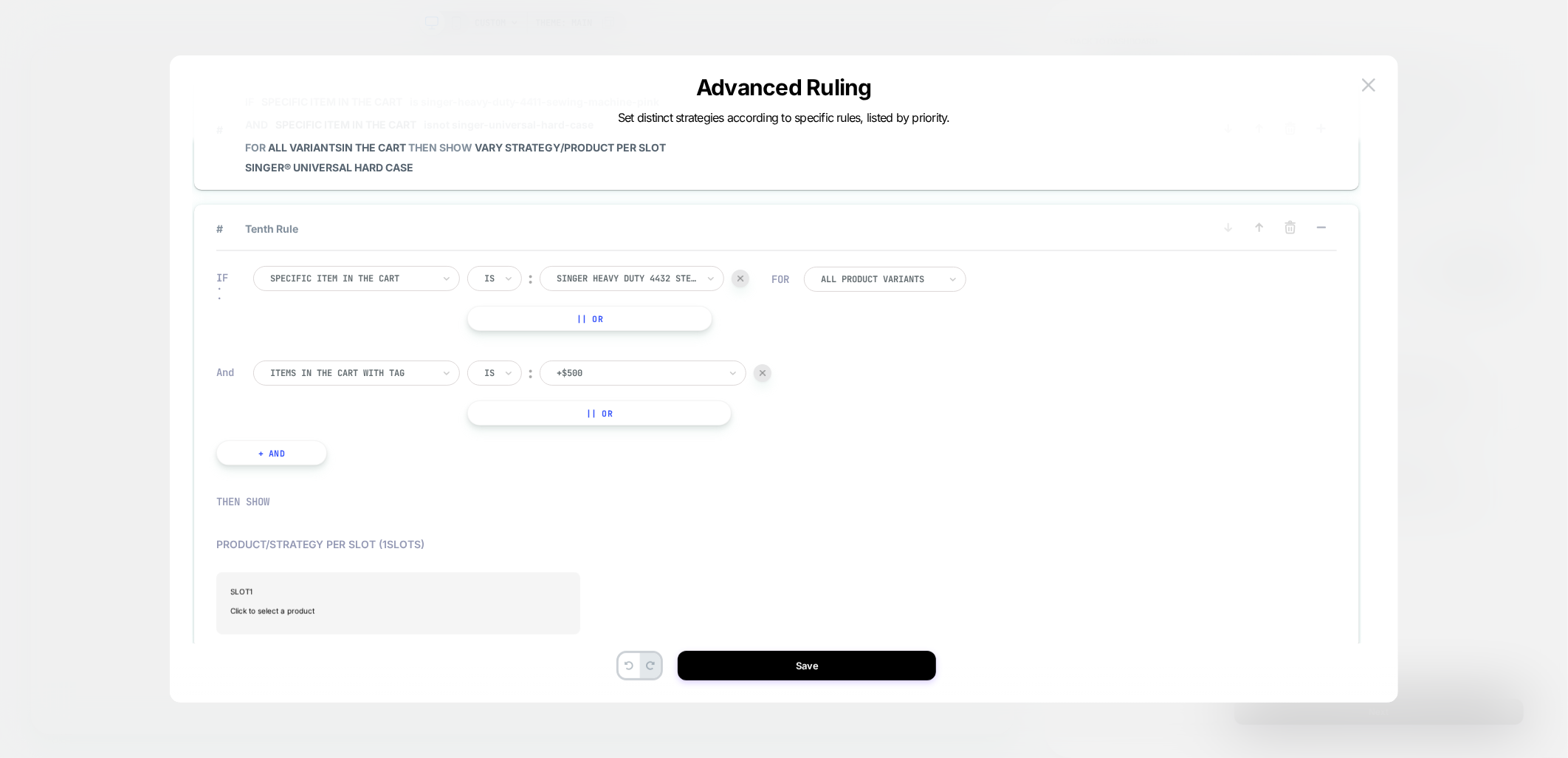
click at [386, 367] on div at bounding box center [351, 373] width 163 height 14
click at [360, 500] on div "Specific item in the cart" at bounding box center [363, 493] width 192 height 24
click at [476, 361] on div "Is" at bounding box center [494, 373] width 55 height 25
click at [496, 417] on div "Is not" at bounding box center [530, 422] width 96 height 24
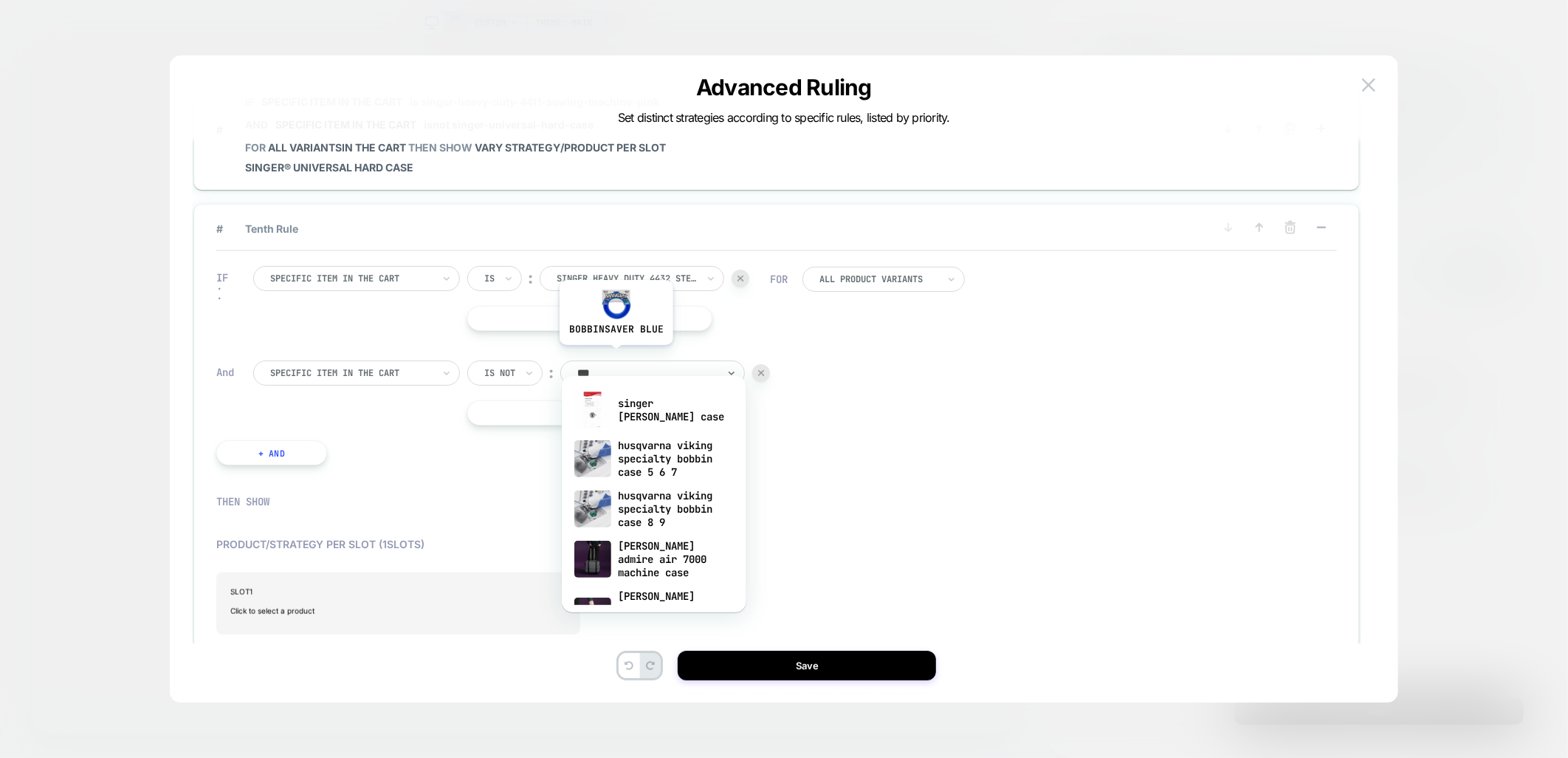
type input "****"
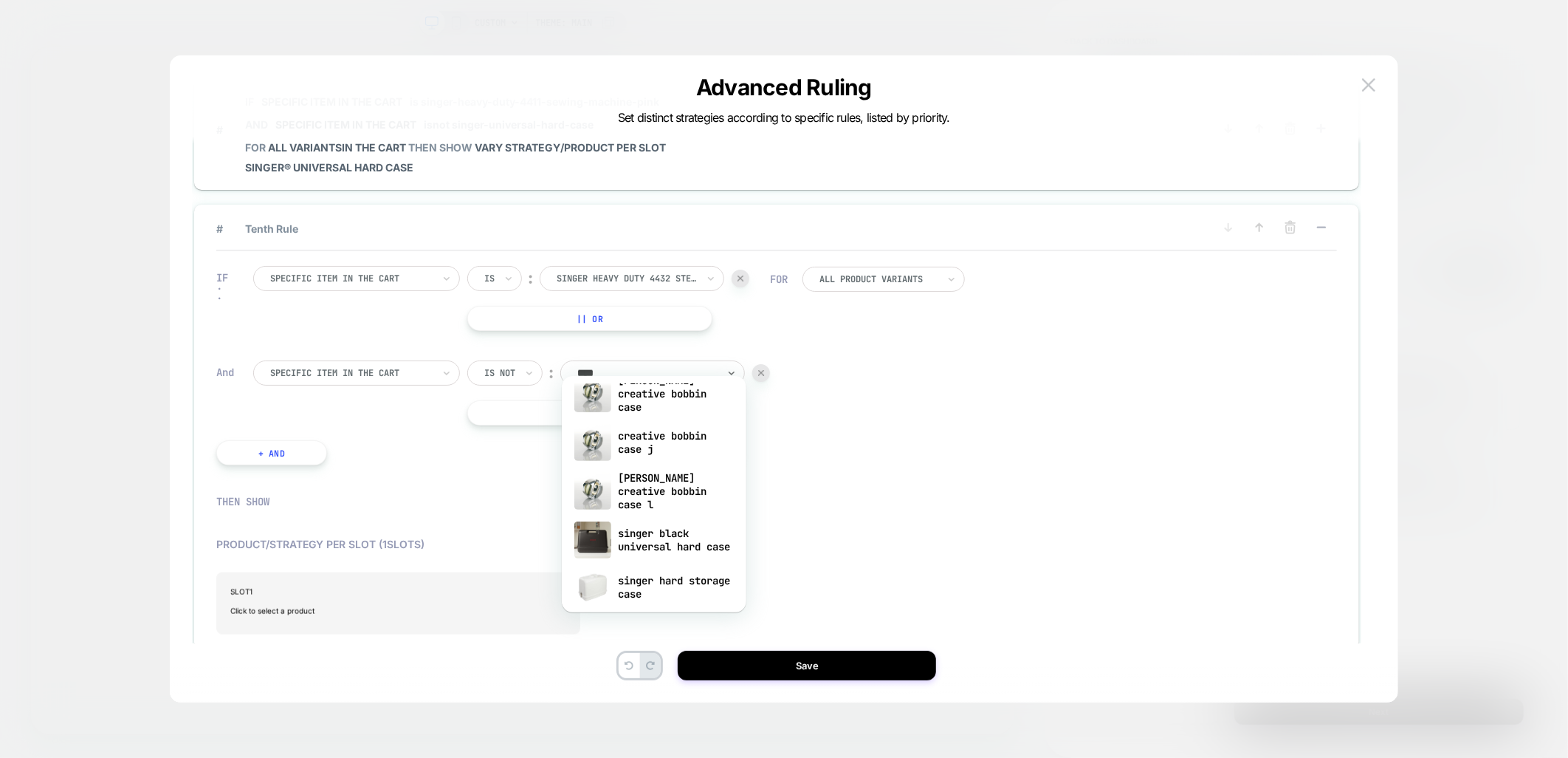
scroll to position [720, 0]
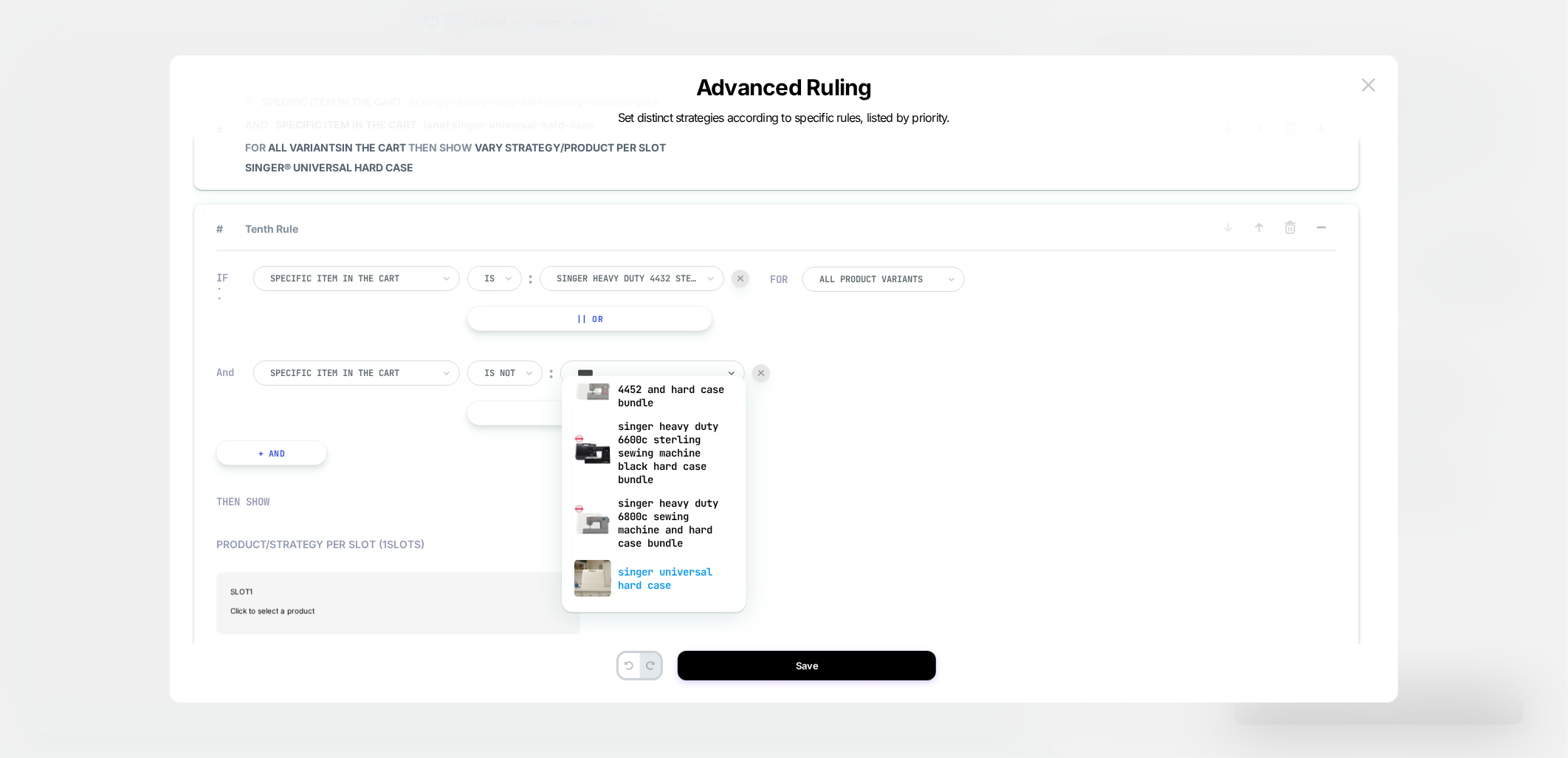
click at [673, 580] on div "singer universal hard case" at bounding box center [654, 578] width 170 height 47
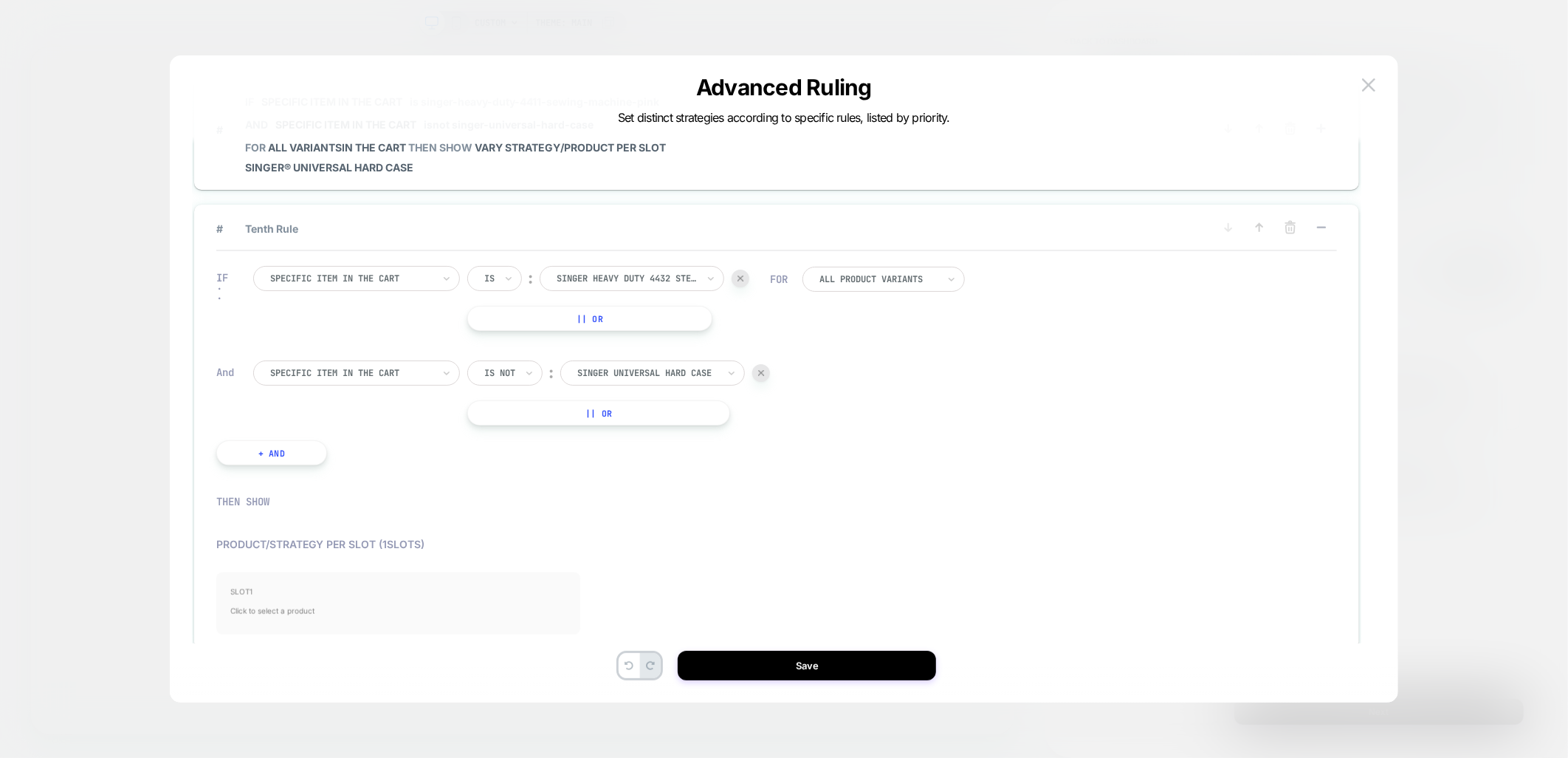
click at [298, 587] on span "SLOT 1" at bounding box center [398, 592] width 334 height 9
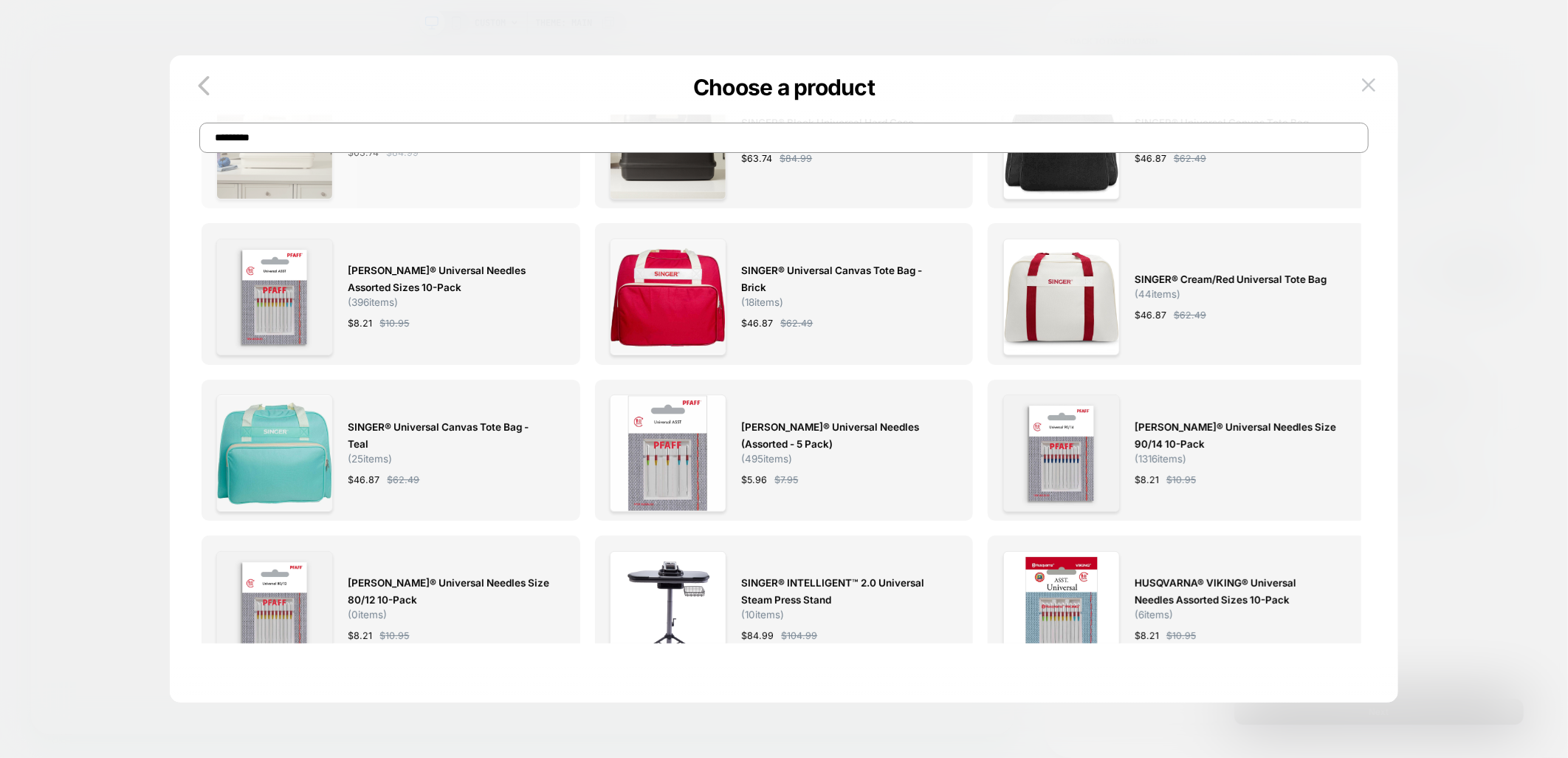
scroll to position [0, 0]
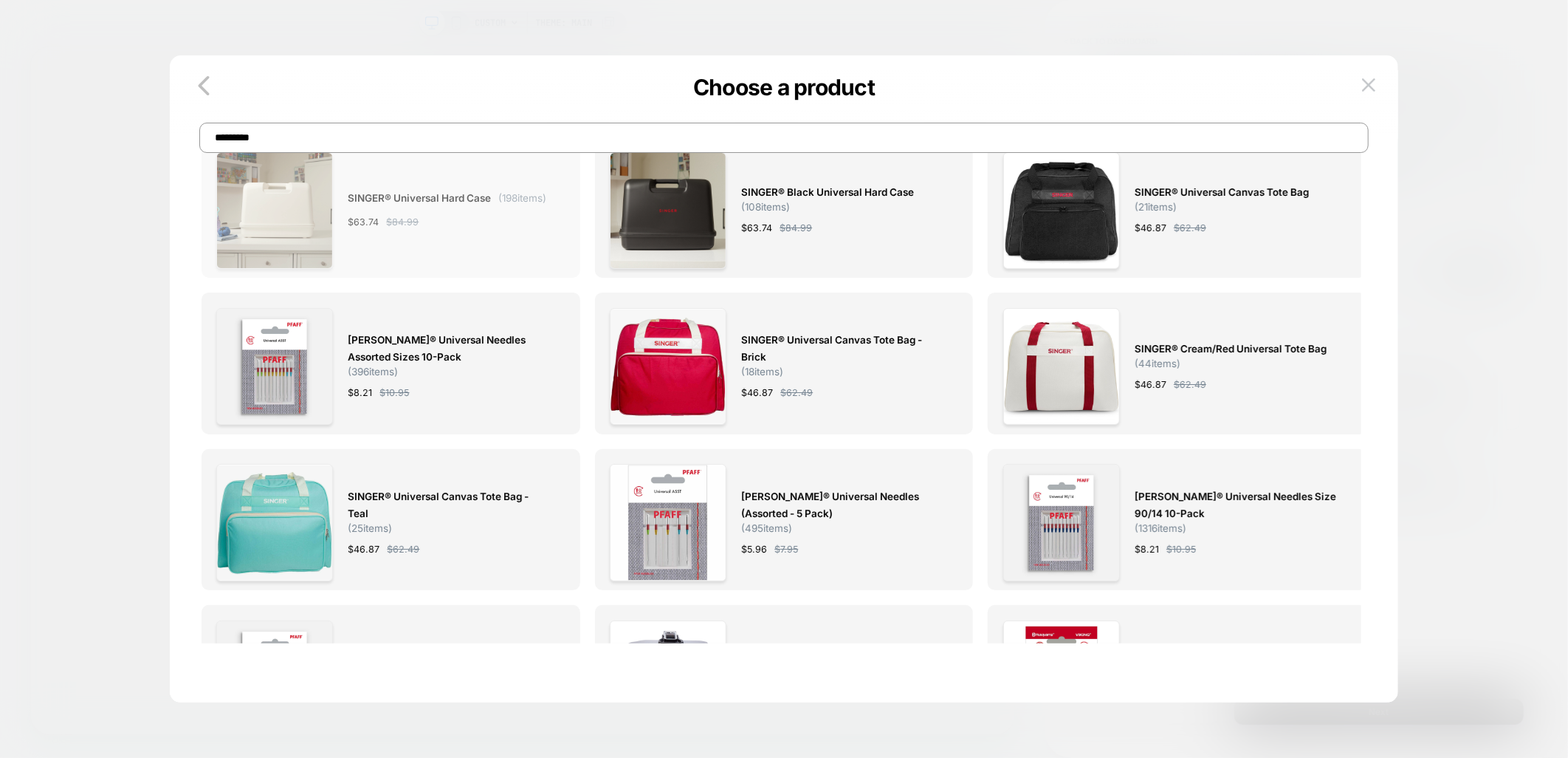
click at [406, 207] on span "SINGER® Universal Hard Case ( 198 items)" at bounding box center [447, 199] width 199 height 17
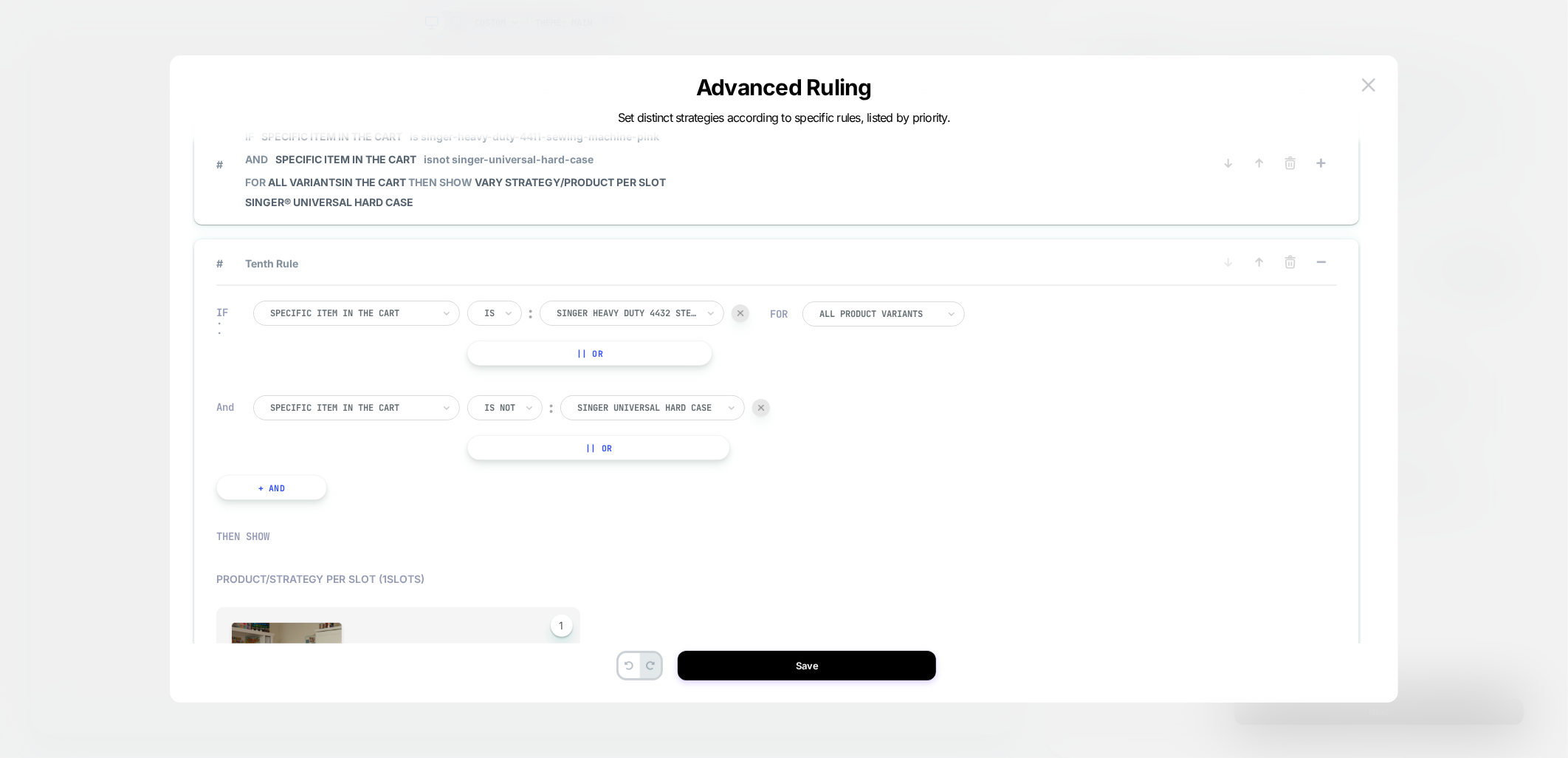
scroll to position [1163, 0]
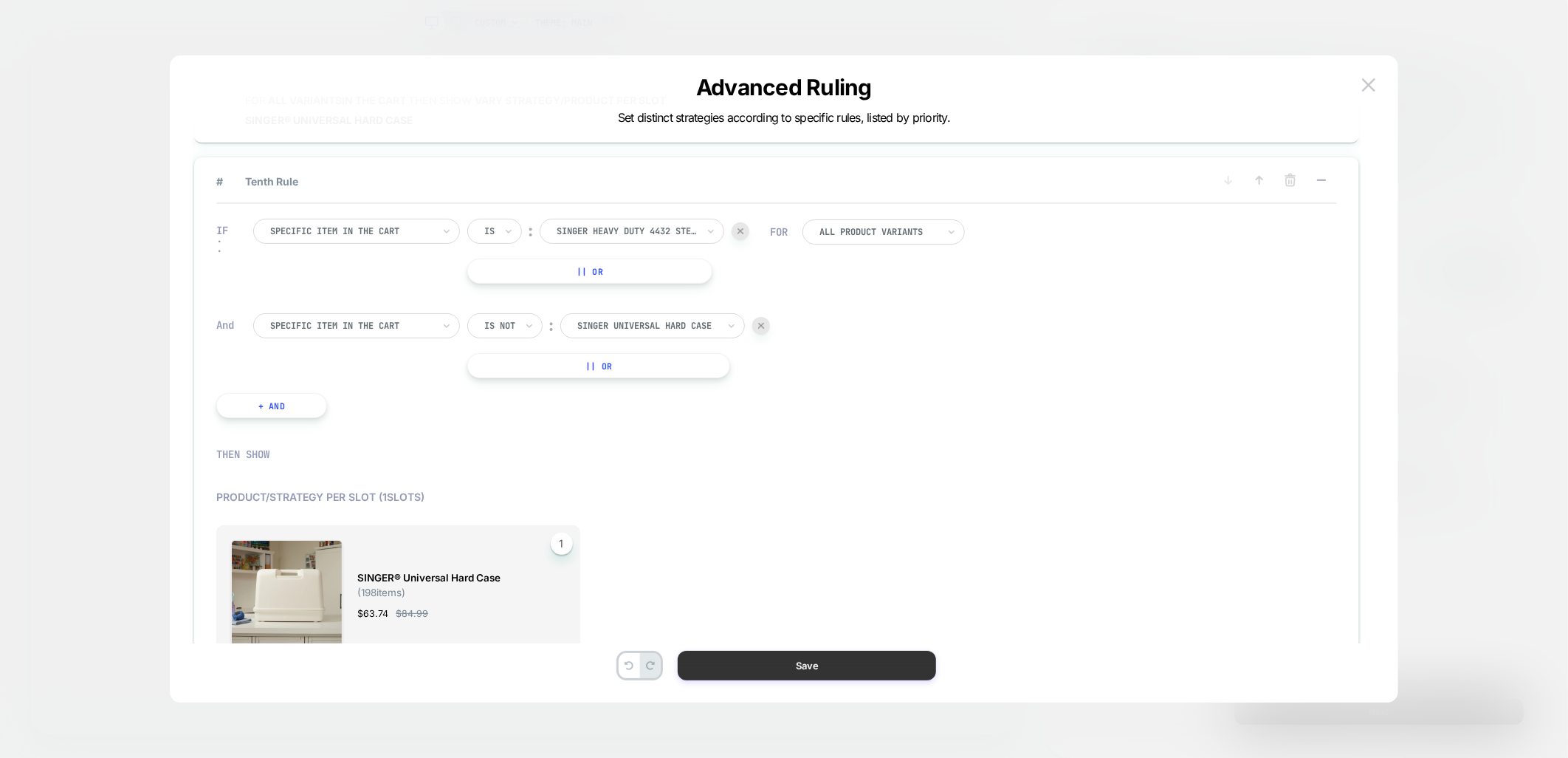
click at [806, 658] on button "Save" at bounding box center [806, 665] width 258 height 30
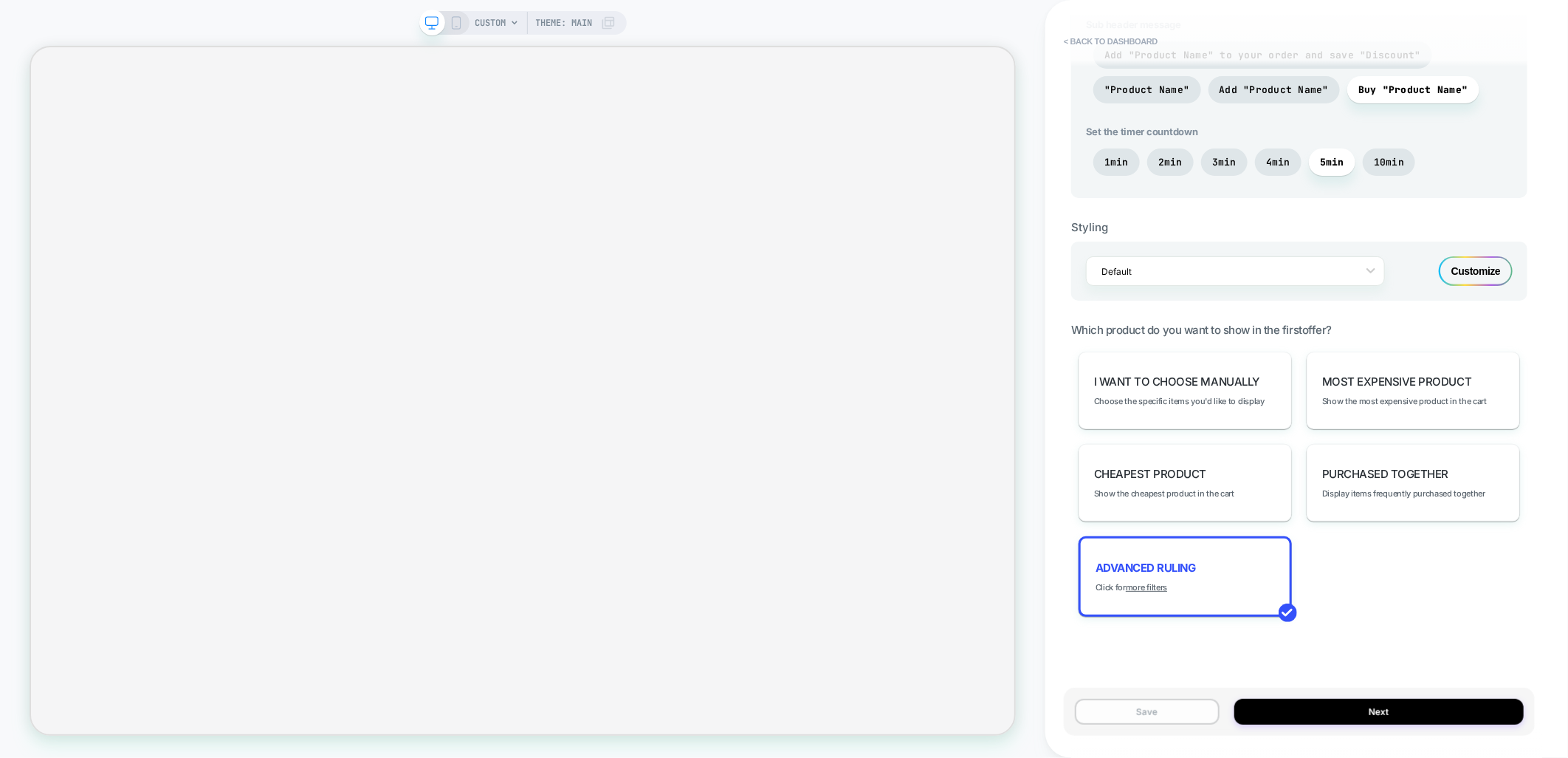
click at [1141, 718] on button "Save" at bounding box center [1147, 711] width 145 height 26
click at [1368, 14] on button "Publish" at bounding box center [1384, 15] width 50 height 15
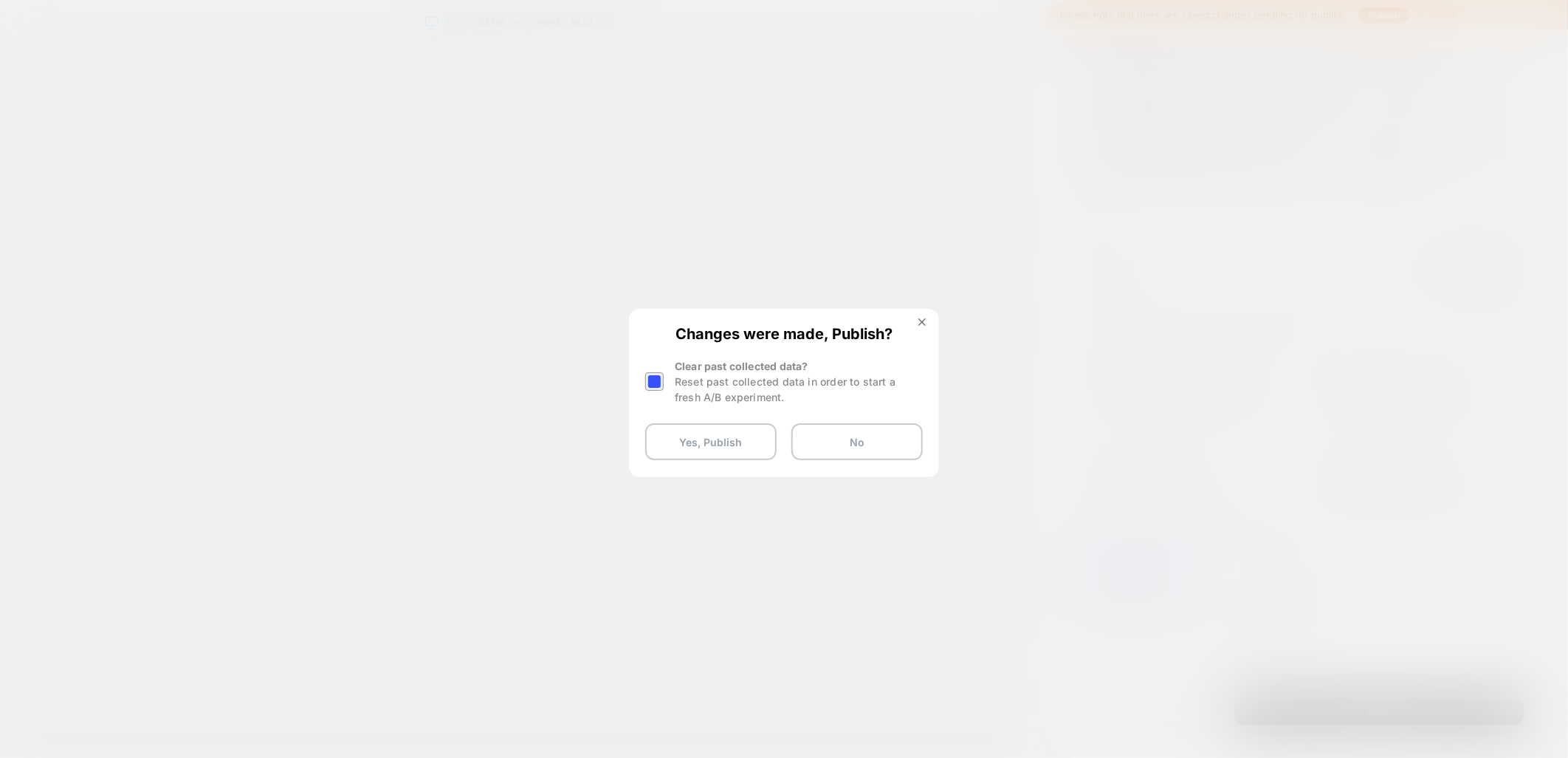
click at [659, 380] on div at bounding box center [654, 382] width 19 height 19
click at [672, 432] on button "Yes, Publish" at bounding box center [711, 441] width 131 height 37
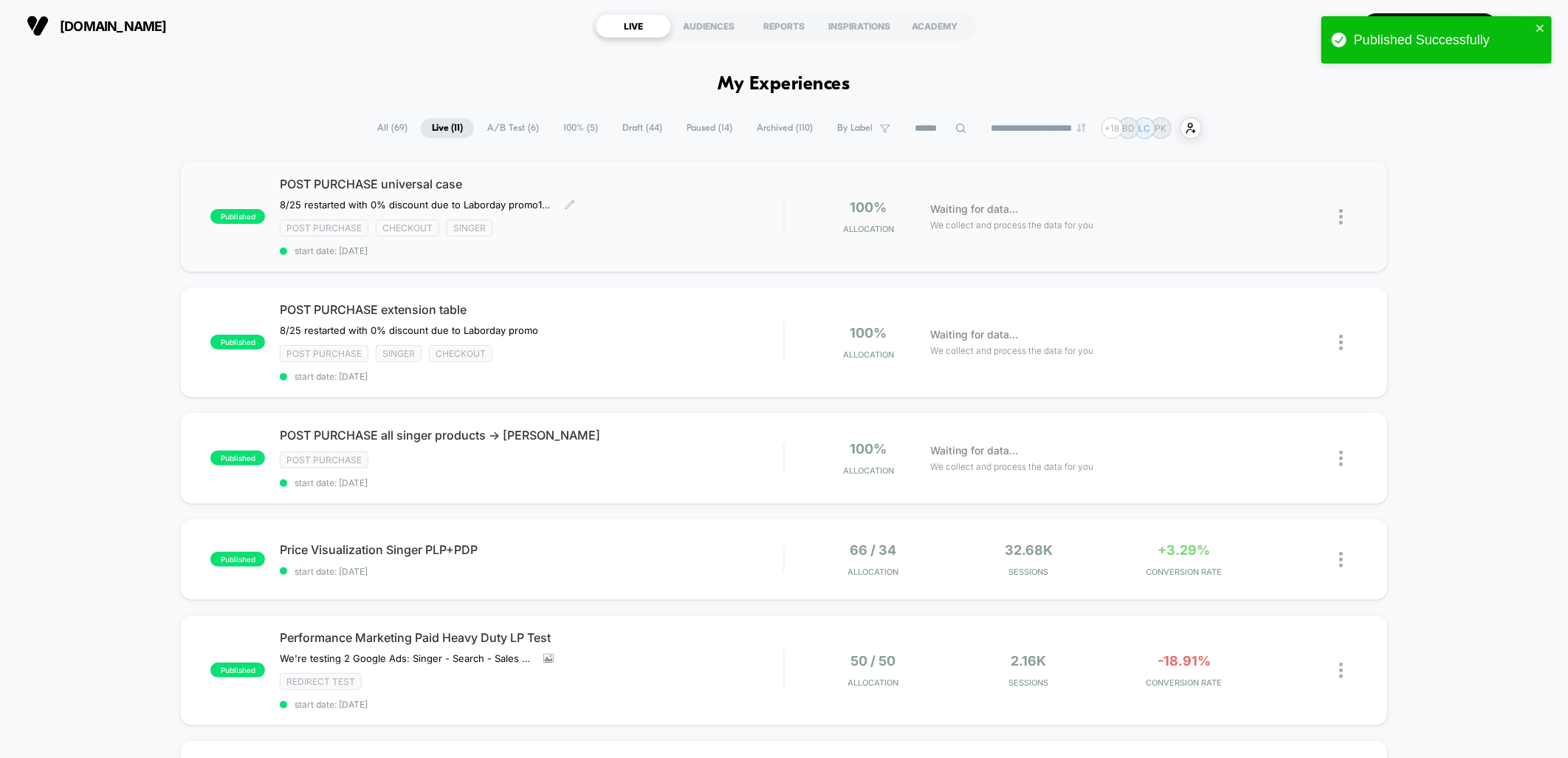
click at [714, 196] on div "POST PURCHASE universal case 8/25 restarted with 0% discount due to Laborday pr…" at bounding box center [531, 217] width 504 height 80
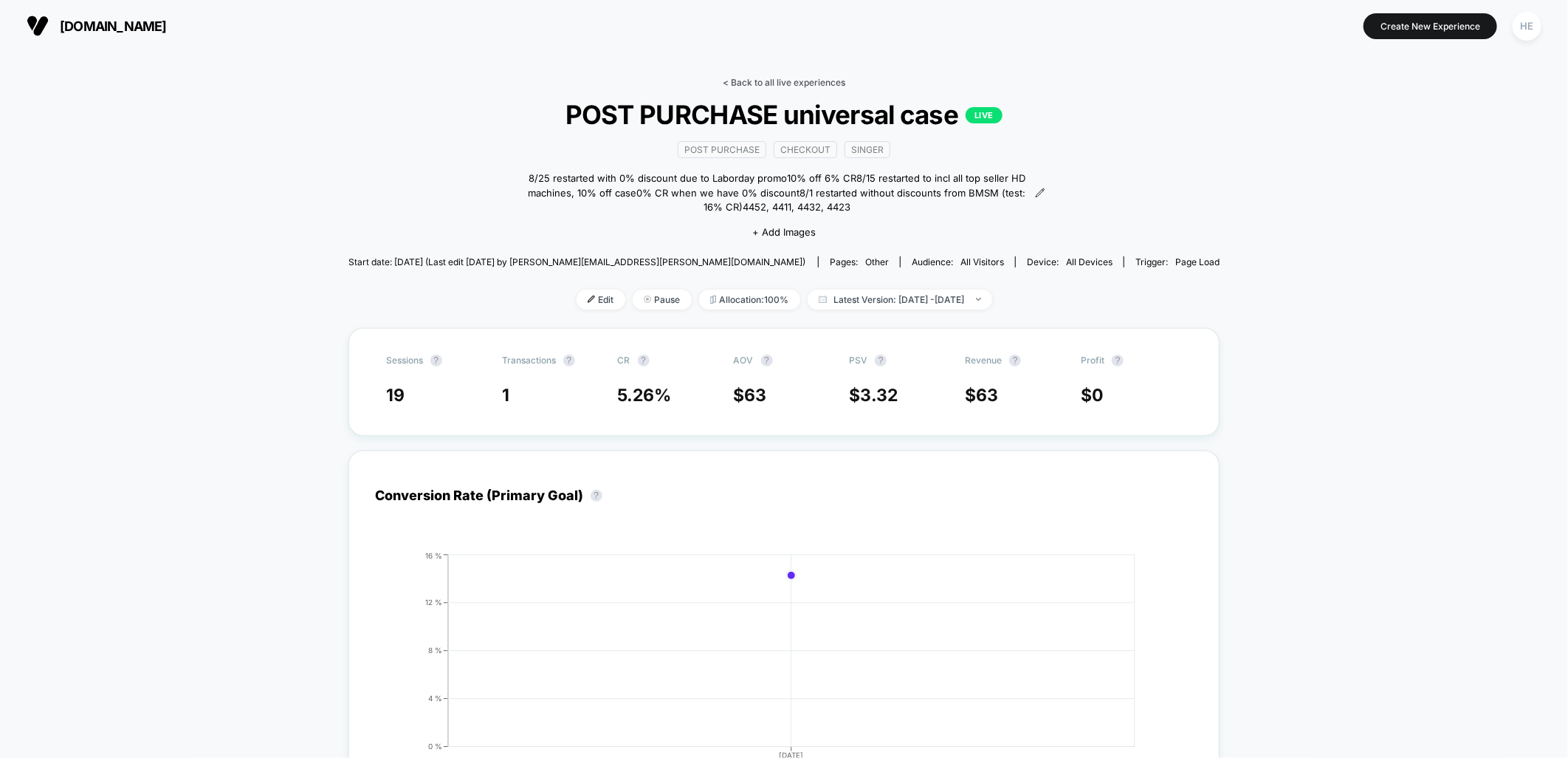
click at [742, 83] on link "< Back to all live experiences" at bounding box center [784, 82] width 123 height 11
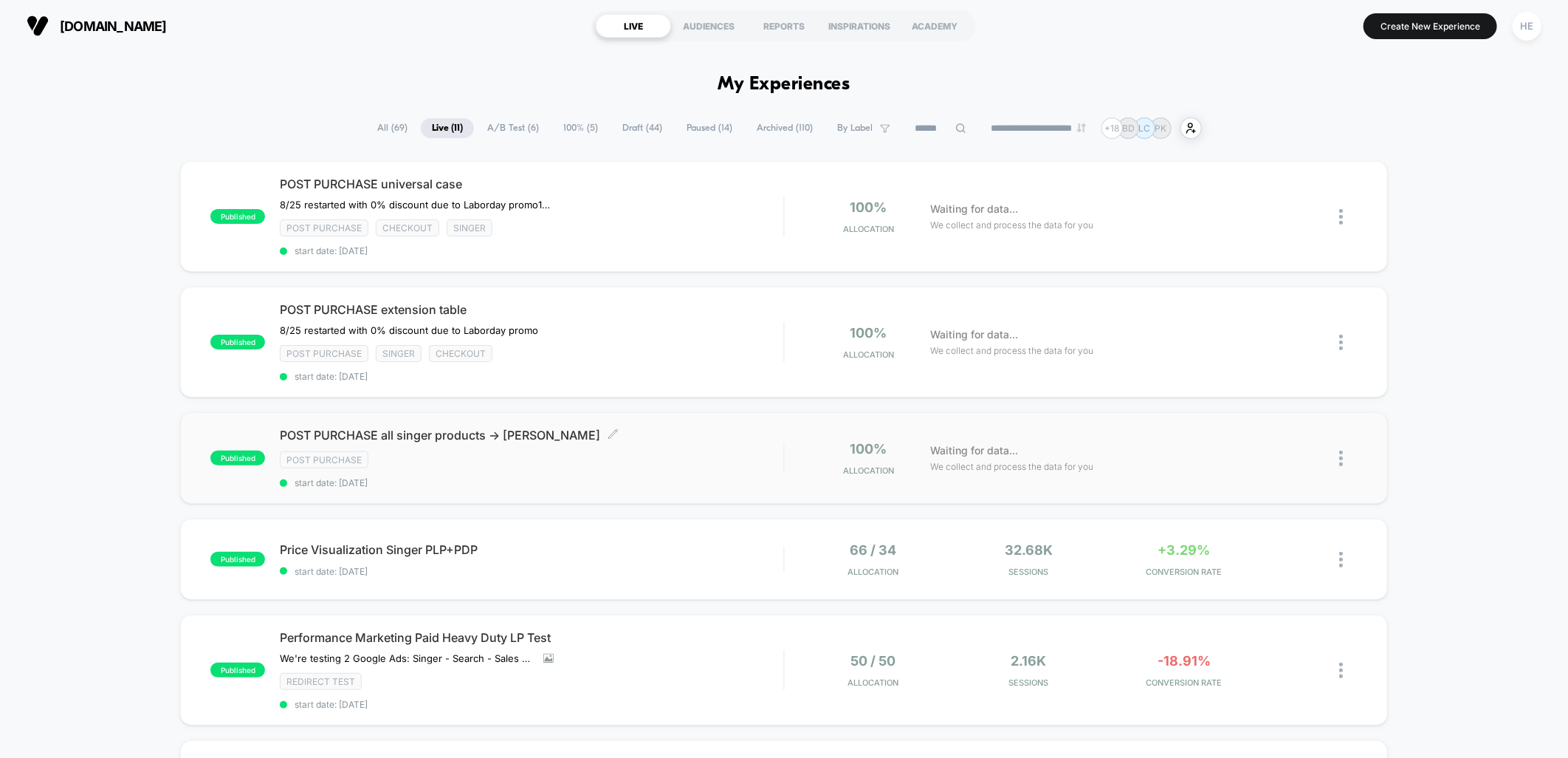
click at [703, 463] on div "Post Purchase" at bounding box center [531, 460] width 504 height 17
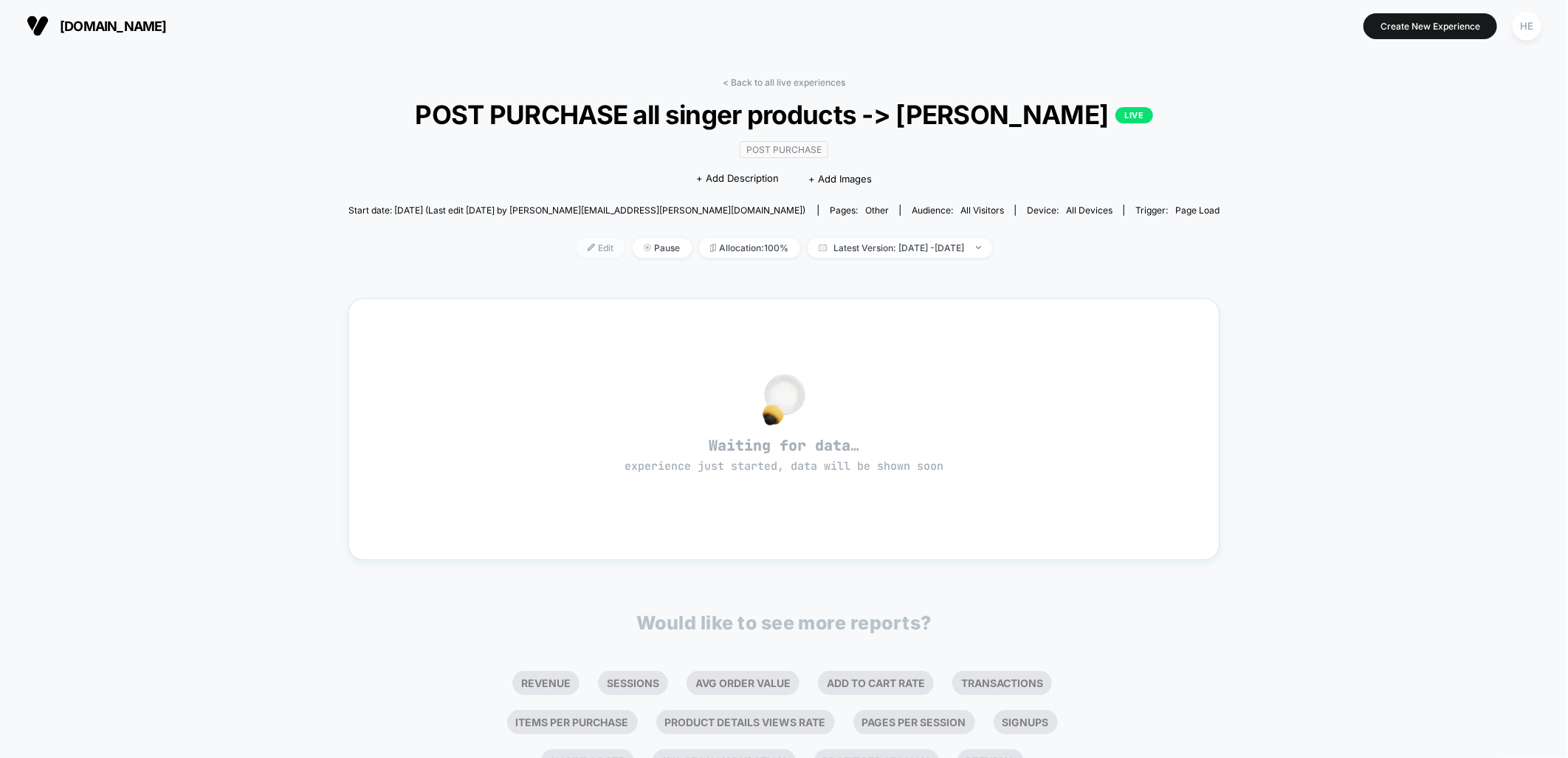
click at [588, 252] on img at bounding box center [591, 247] width 8 height 8
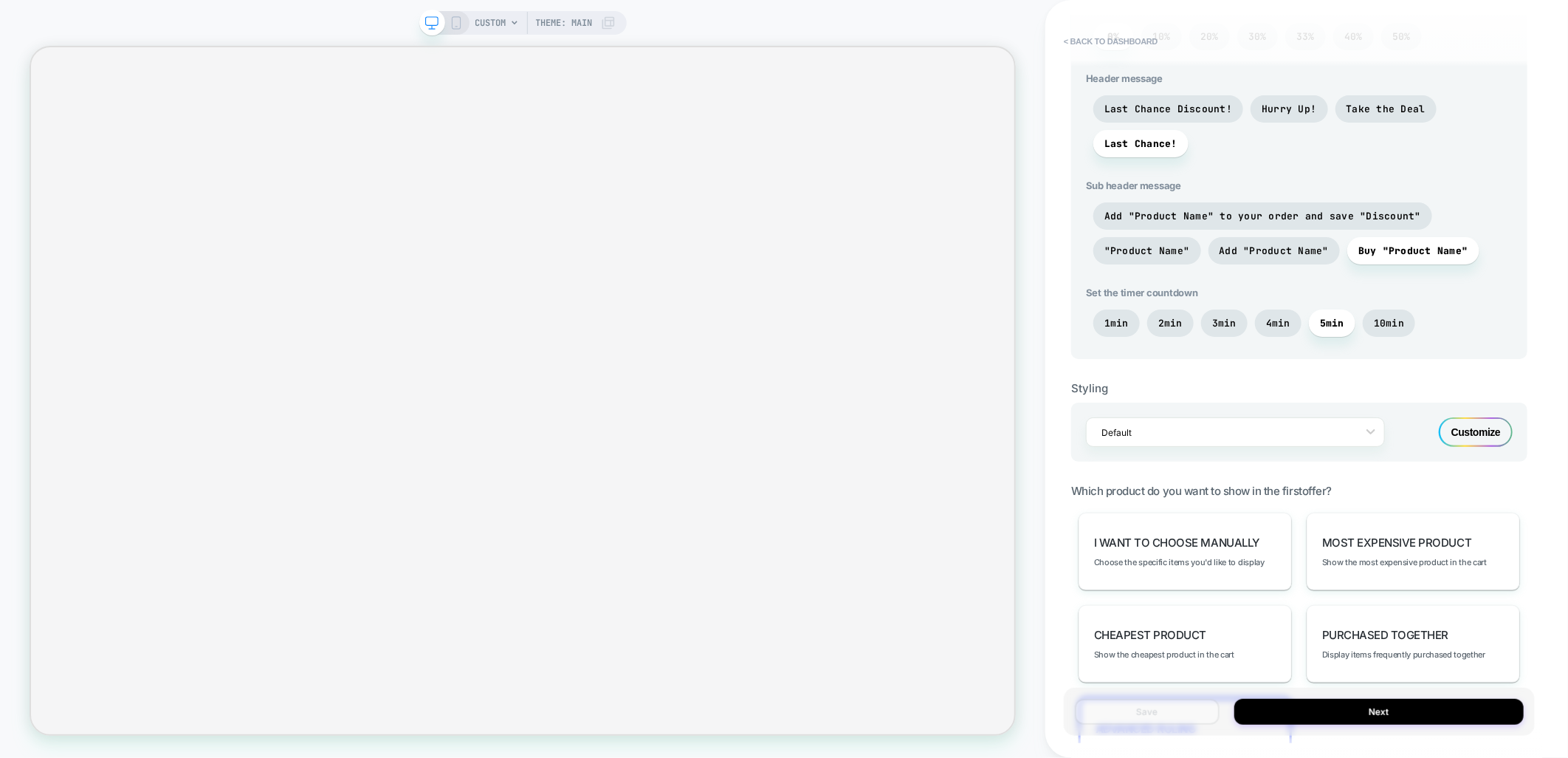
scroll to position [718, 0]
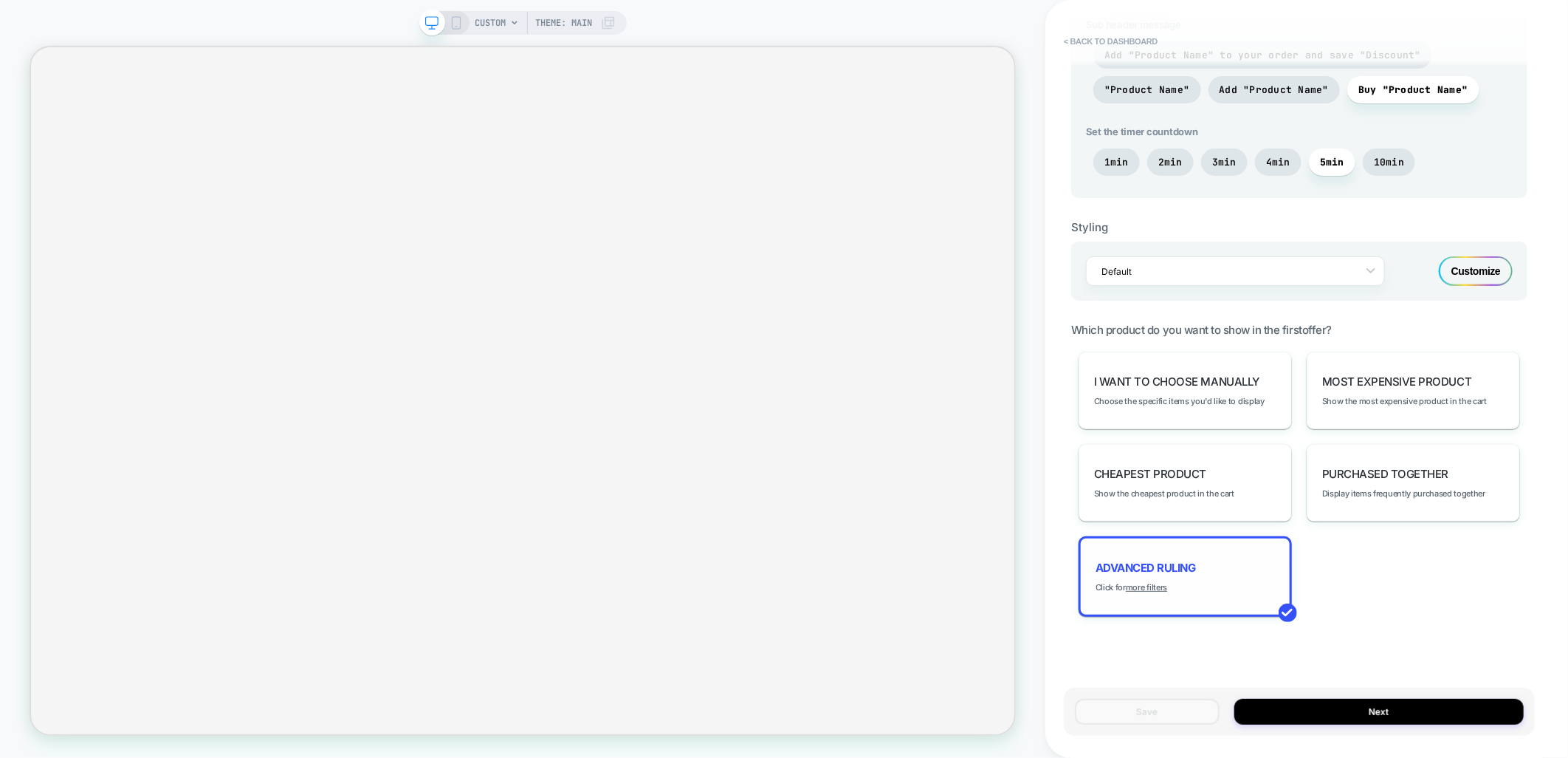
click at [1145, 565] on span "Advanced Ruling" at bounding box center [1145, 567] width 101 height 14
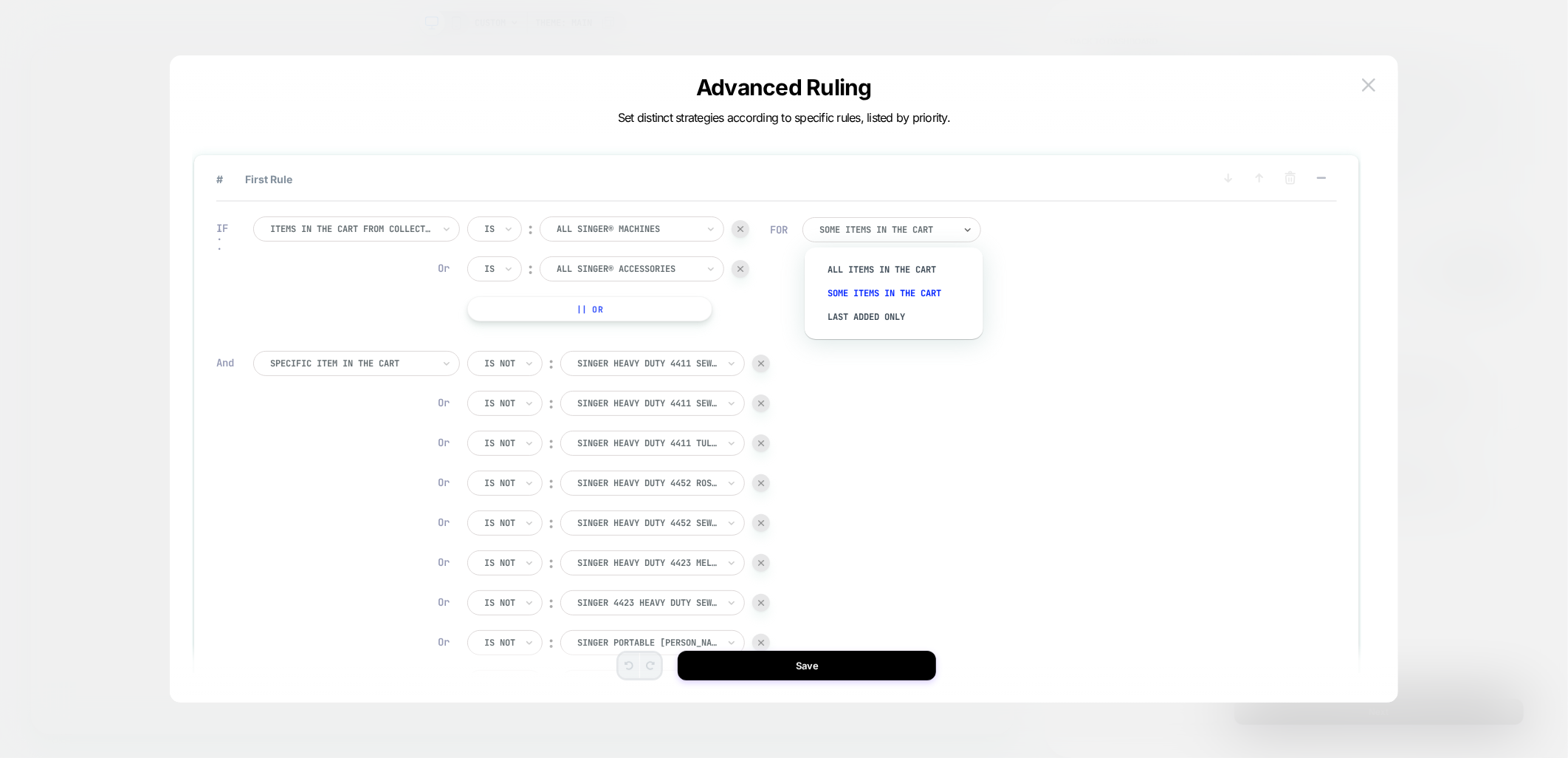
click at [908, 231] on div at bounding box center [887, 229] width 135 height 9
click at [1052, 281] on div "IF Items in the cart from collection Is ︰ All SINGER® Machines Or Is ︰ All SING…" at bounding box center [776, 535] width 1121 height 668
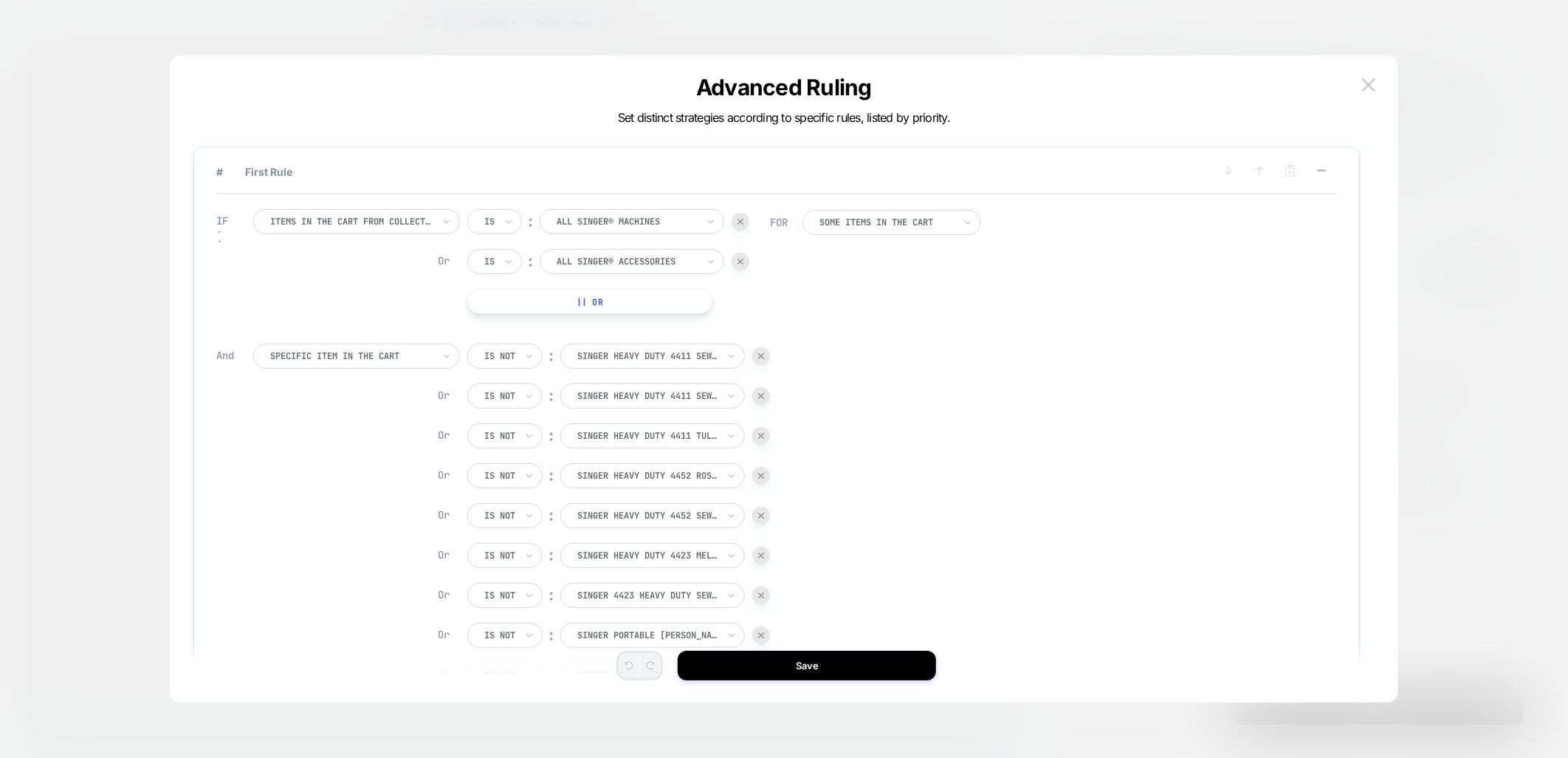
scroll to position [0, 0]
click at [1381, 78] on div "Advanced Ruling Set distinct strategies according to specific rules, listed by …" at bounding box center [783, 385] width 1228 height 632
click at [1375, 84] on button at bounding box center [1369, 85] width 22 height 22
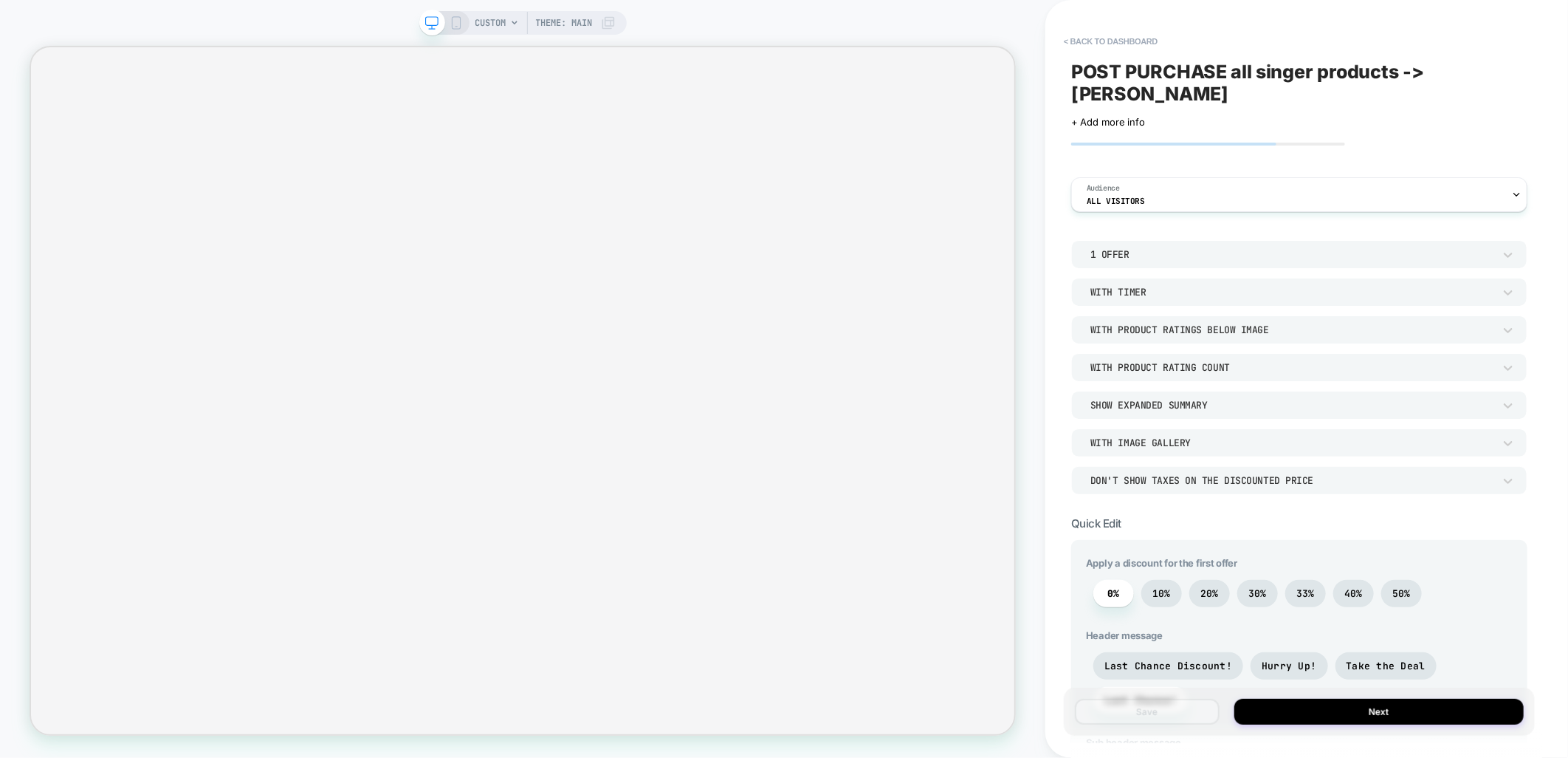
scroll to position [574, 0]
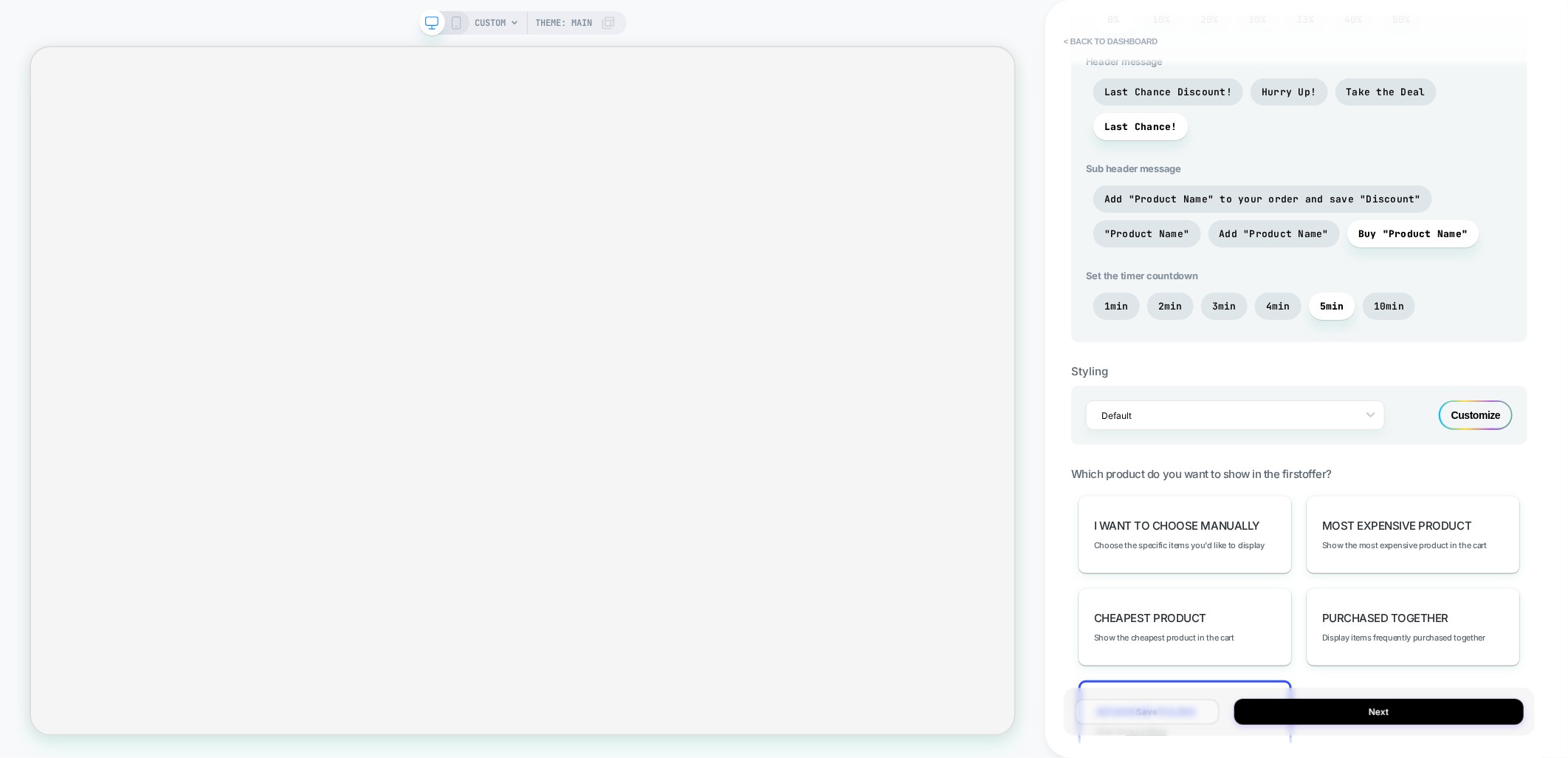
click at [1460, 409] on div "Customize" at bounding box center [1475, 414] width 74 height 30
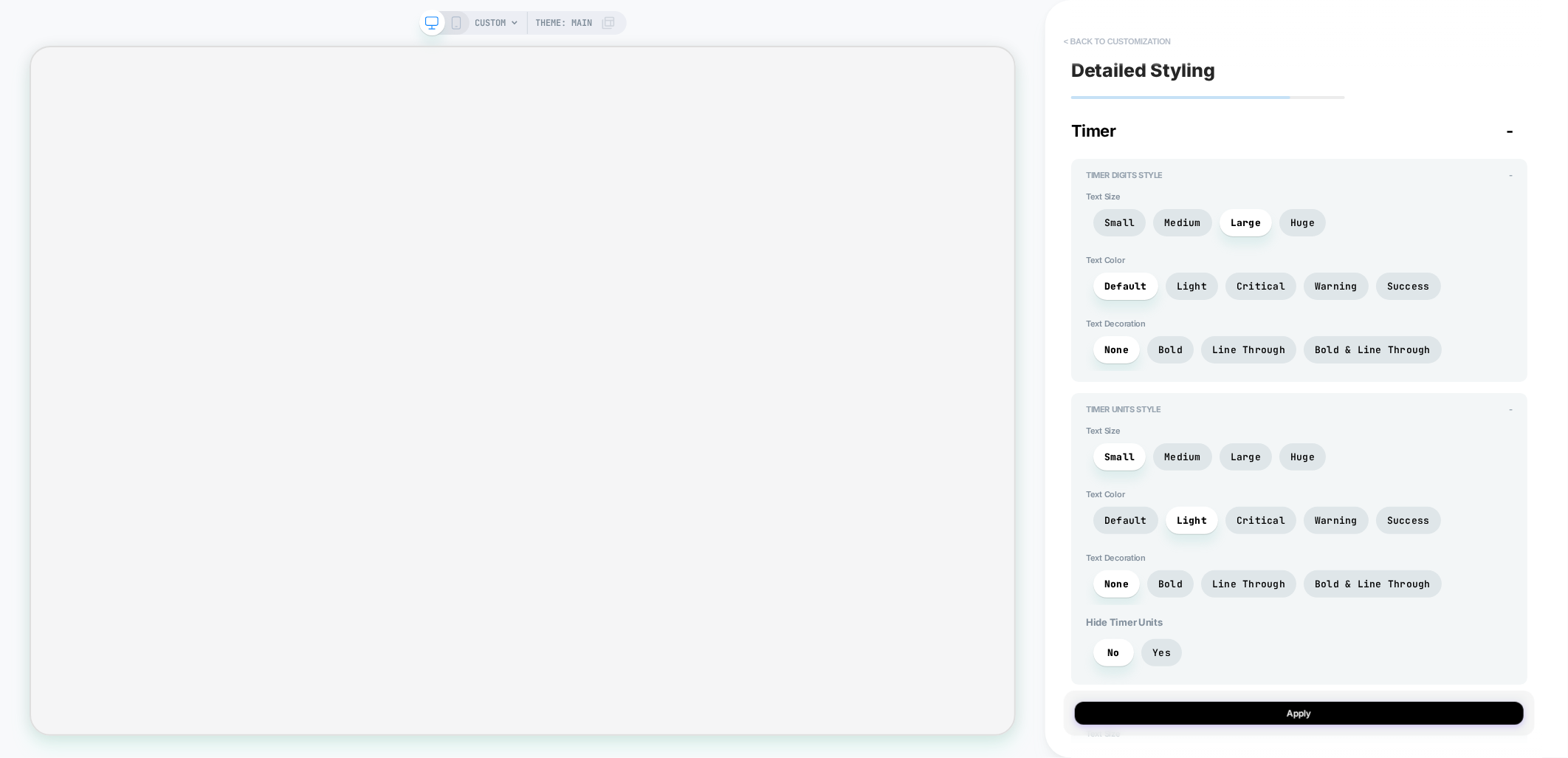
click at [1101, 31] on button "< Back to customization" at bounding box center [1117, 42] width 122 height 24
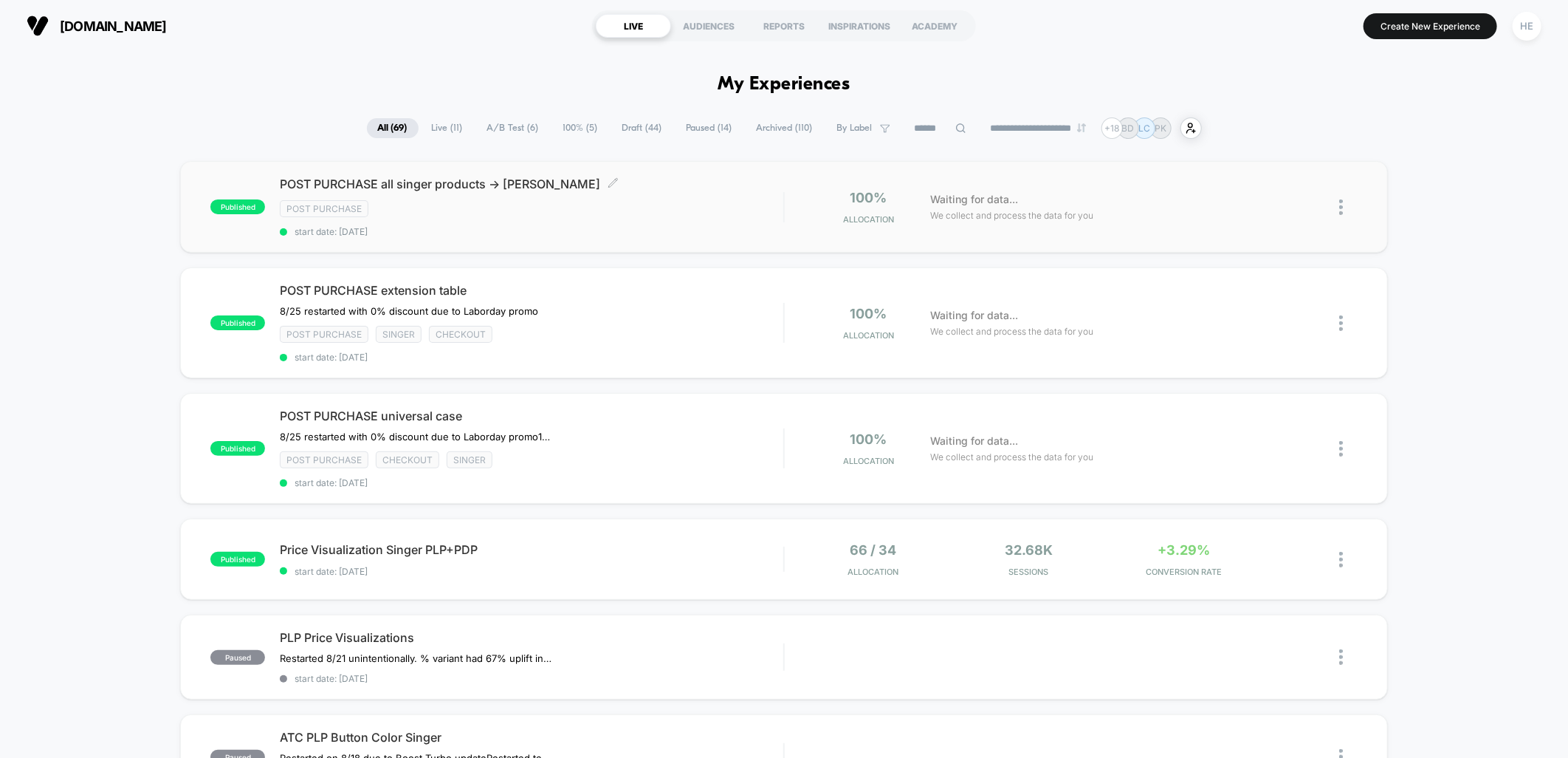
click at [692, 236] on span "start date: [DATE]" at bounding box center [531, 231] width 504 height 11
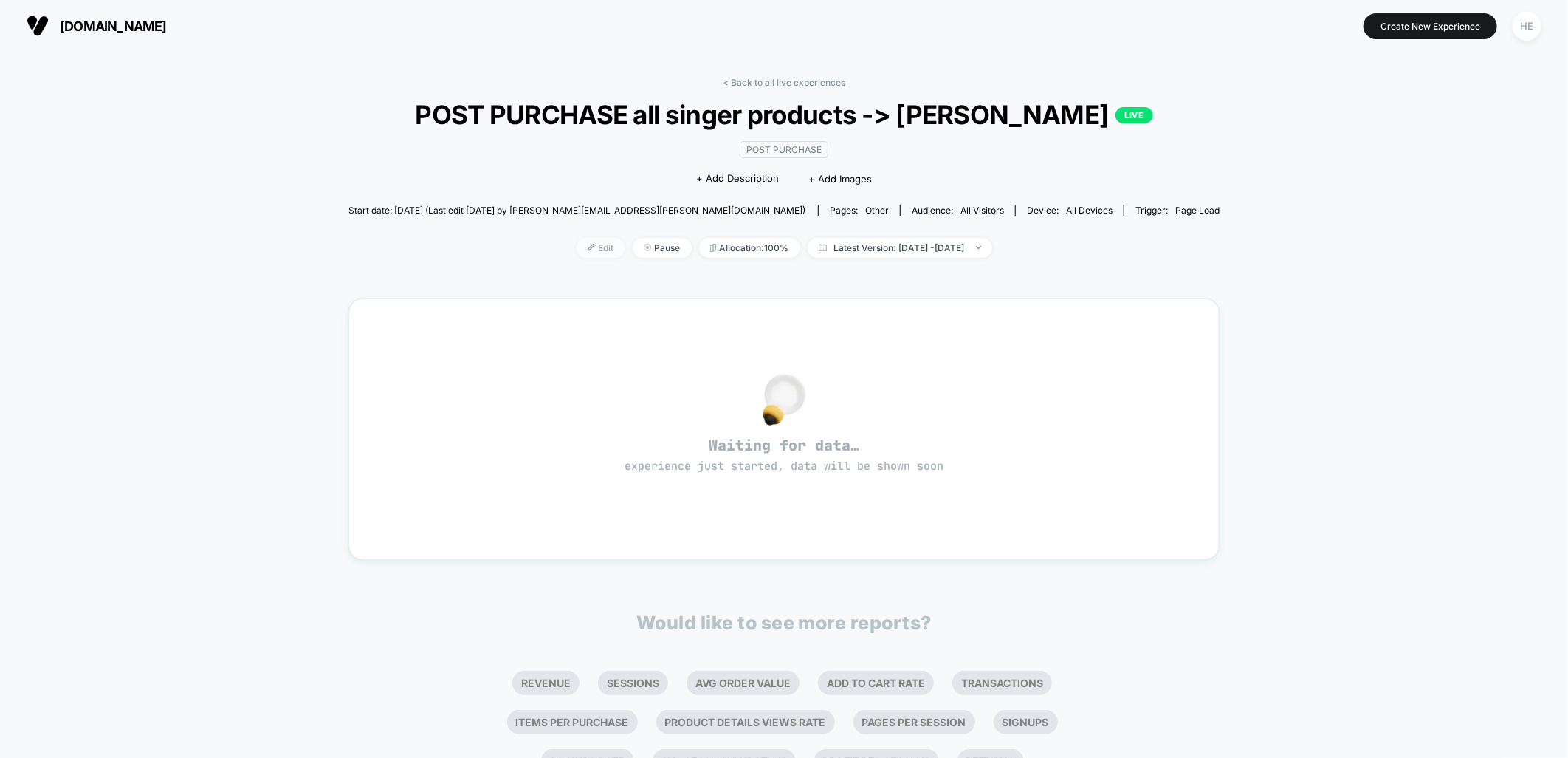
click at [577, 257] on span "Edit" at bounding box center [601, 247] width 49 height 20
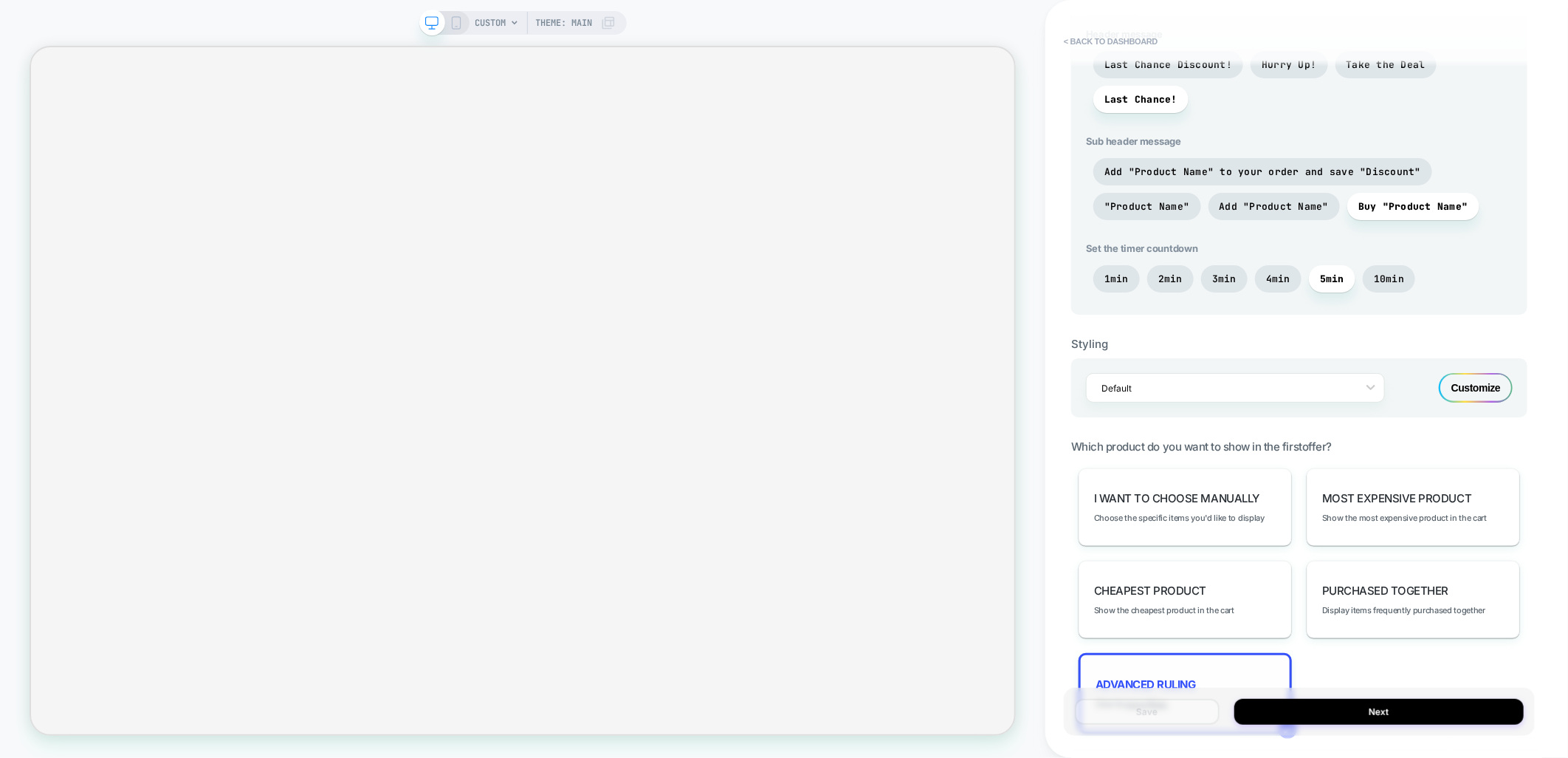
scroll to position [718, 0]
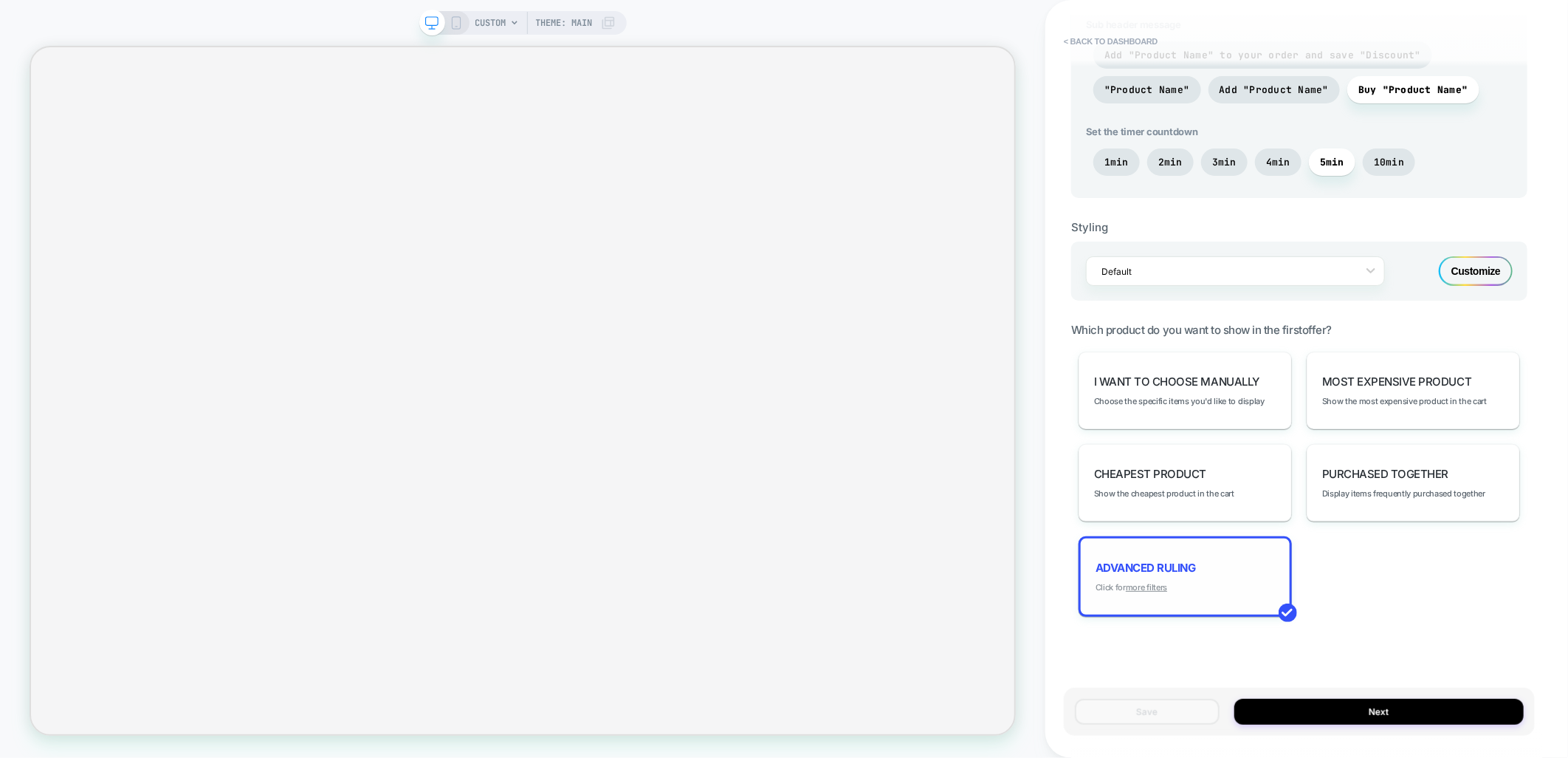
click at [1150, 585] on u "more filters" at bounding box center [1146, 587] width 42 height 10
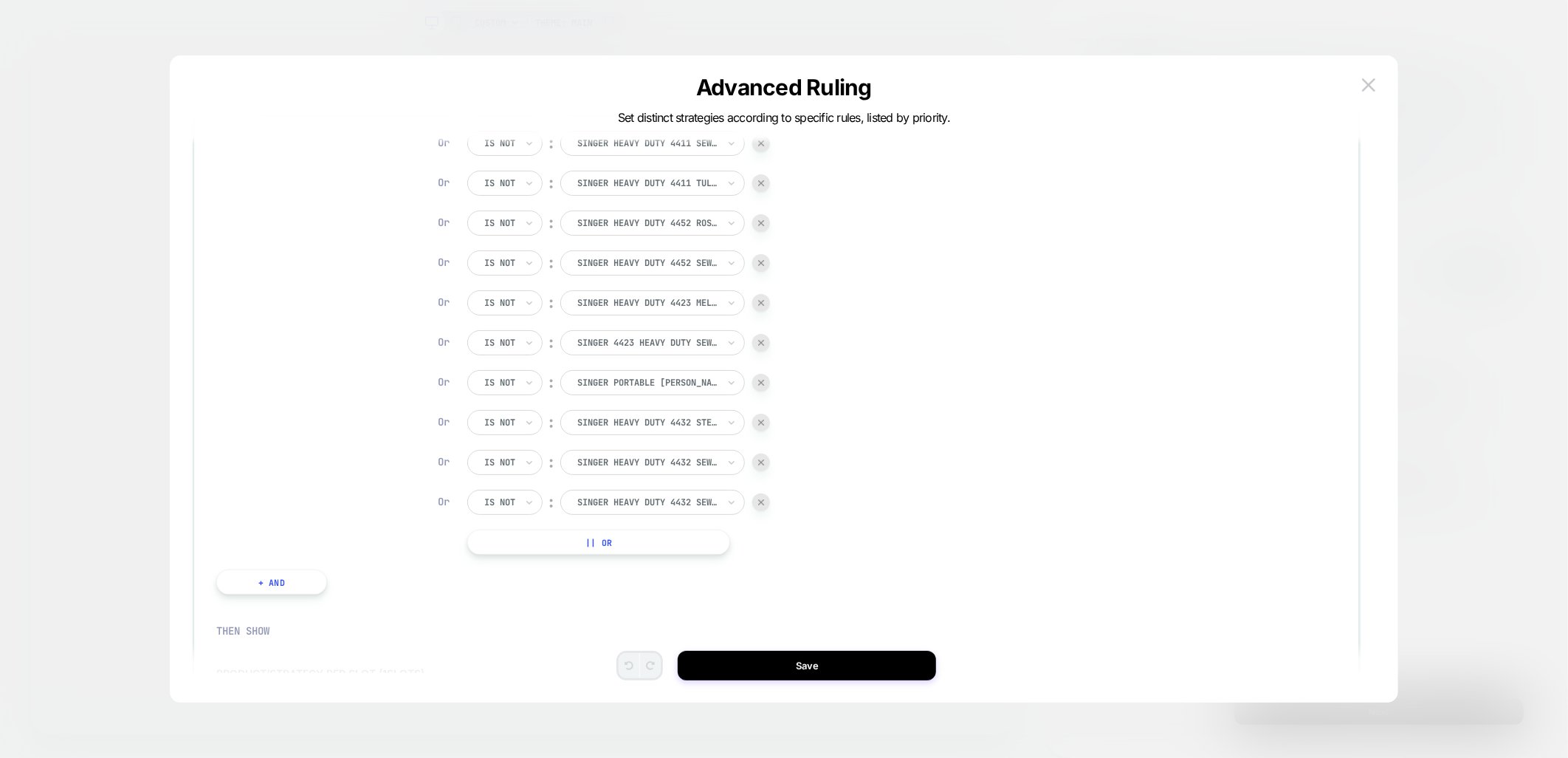
scroll to position [0, 0]
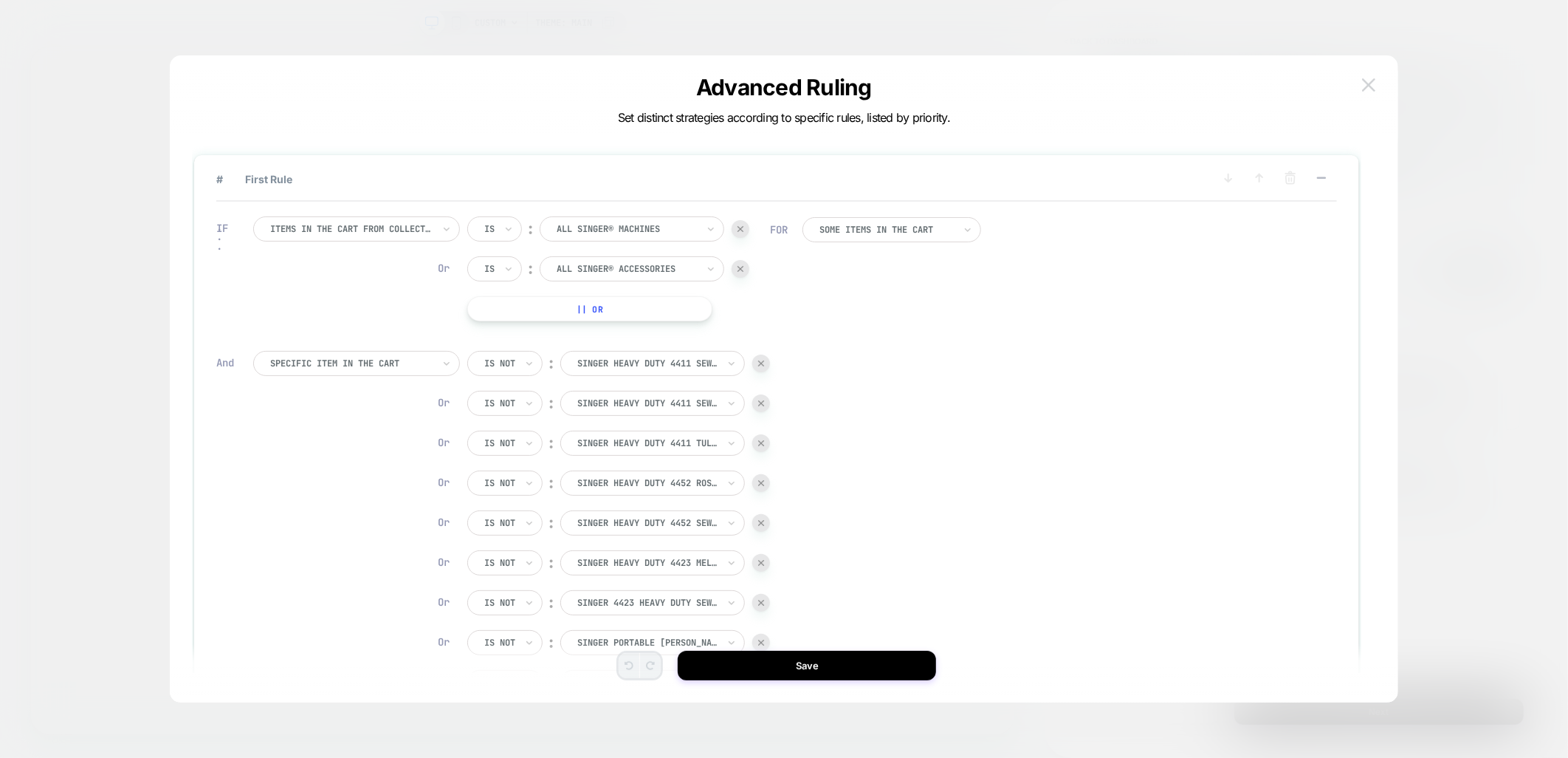
click at [1374, 84] on img at bounding box center [1369, 84] width 14 height 13
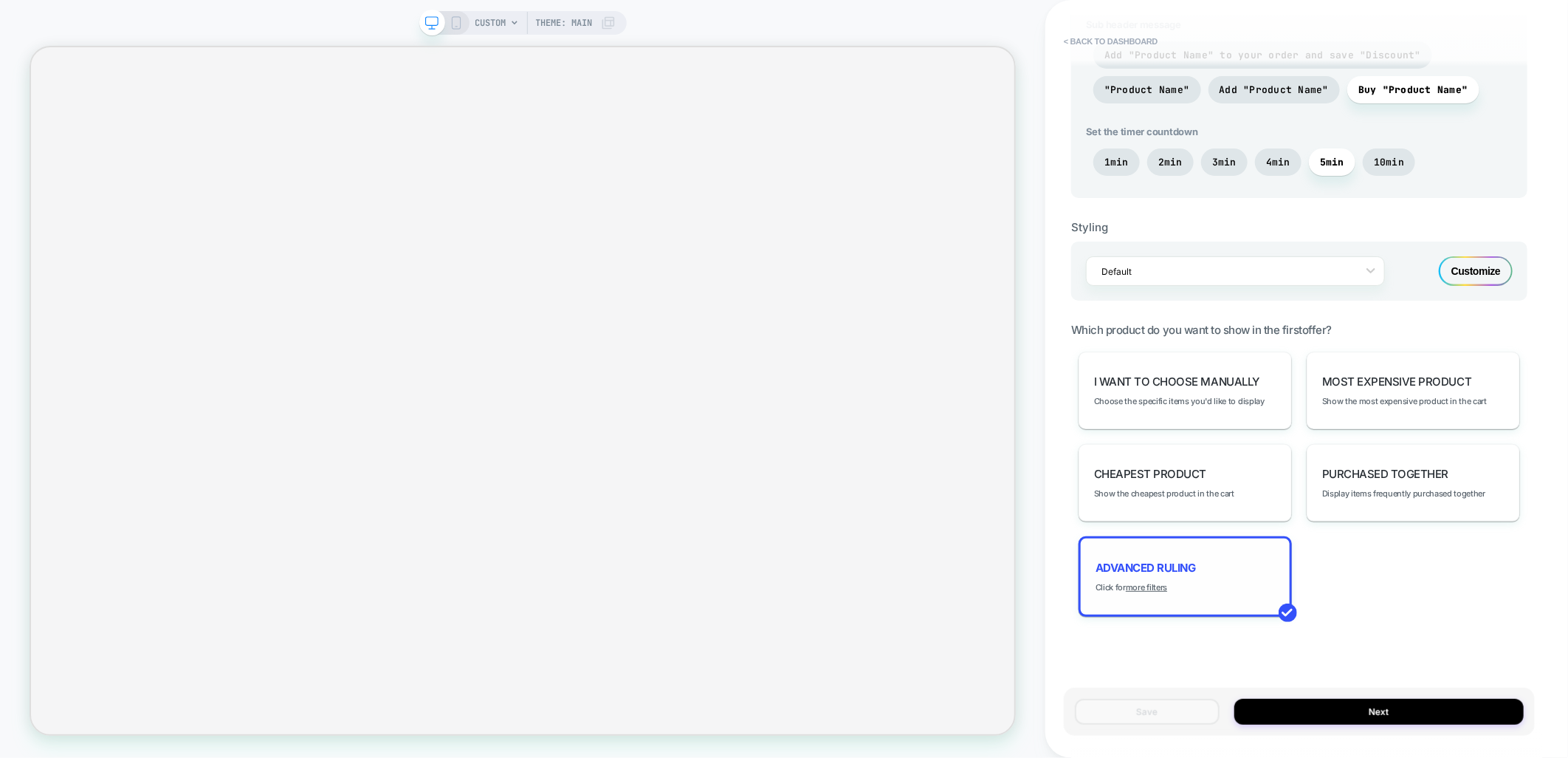
click at [1164, 567] on span "Advanced Ruling" at bounding box center [1145, 567] width 101 height 14
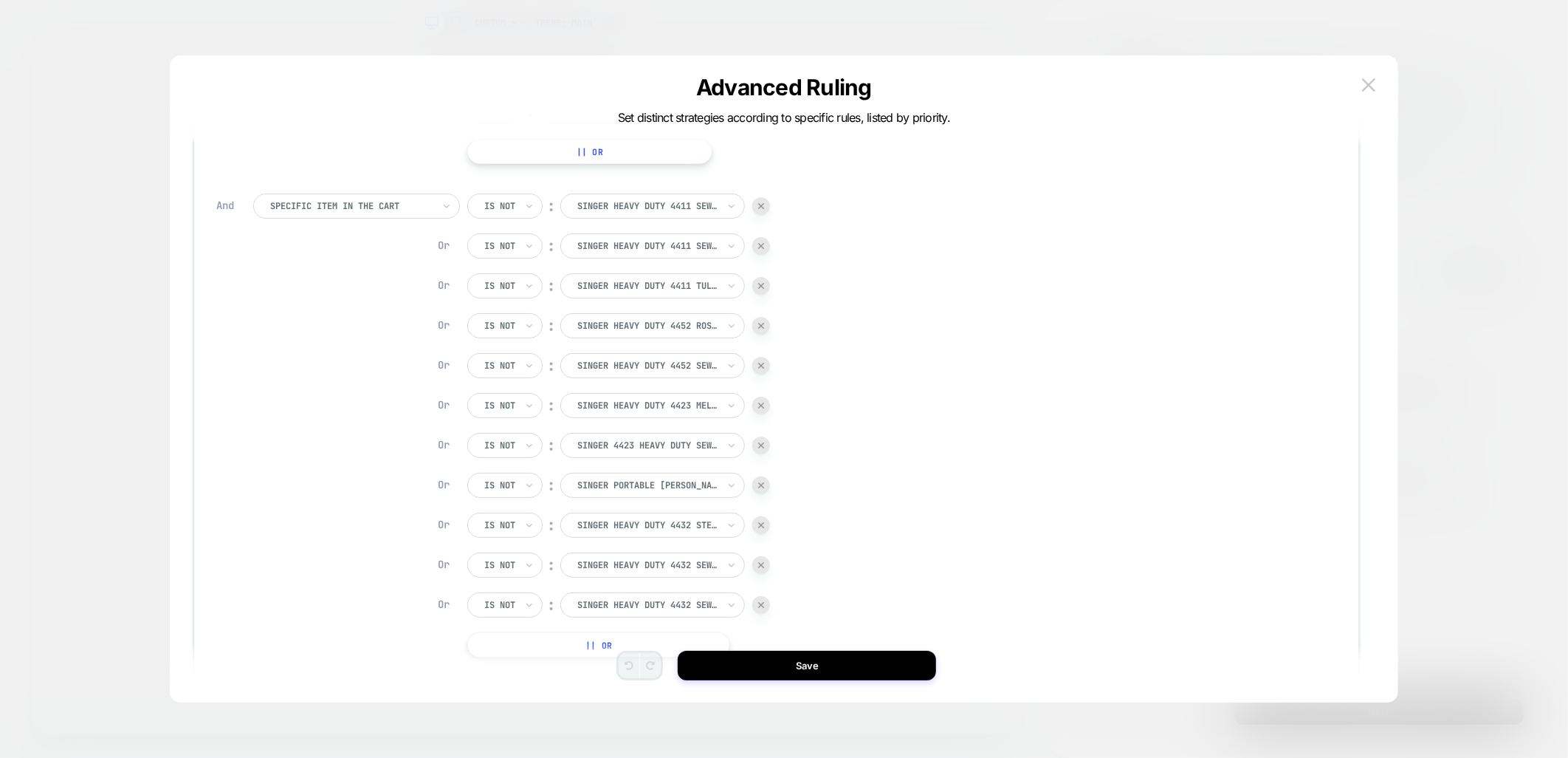
scroll to position [164, 0]
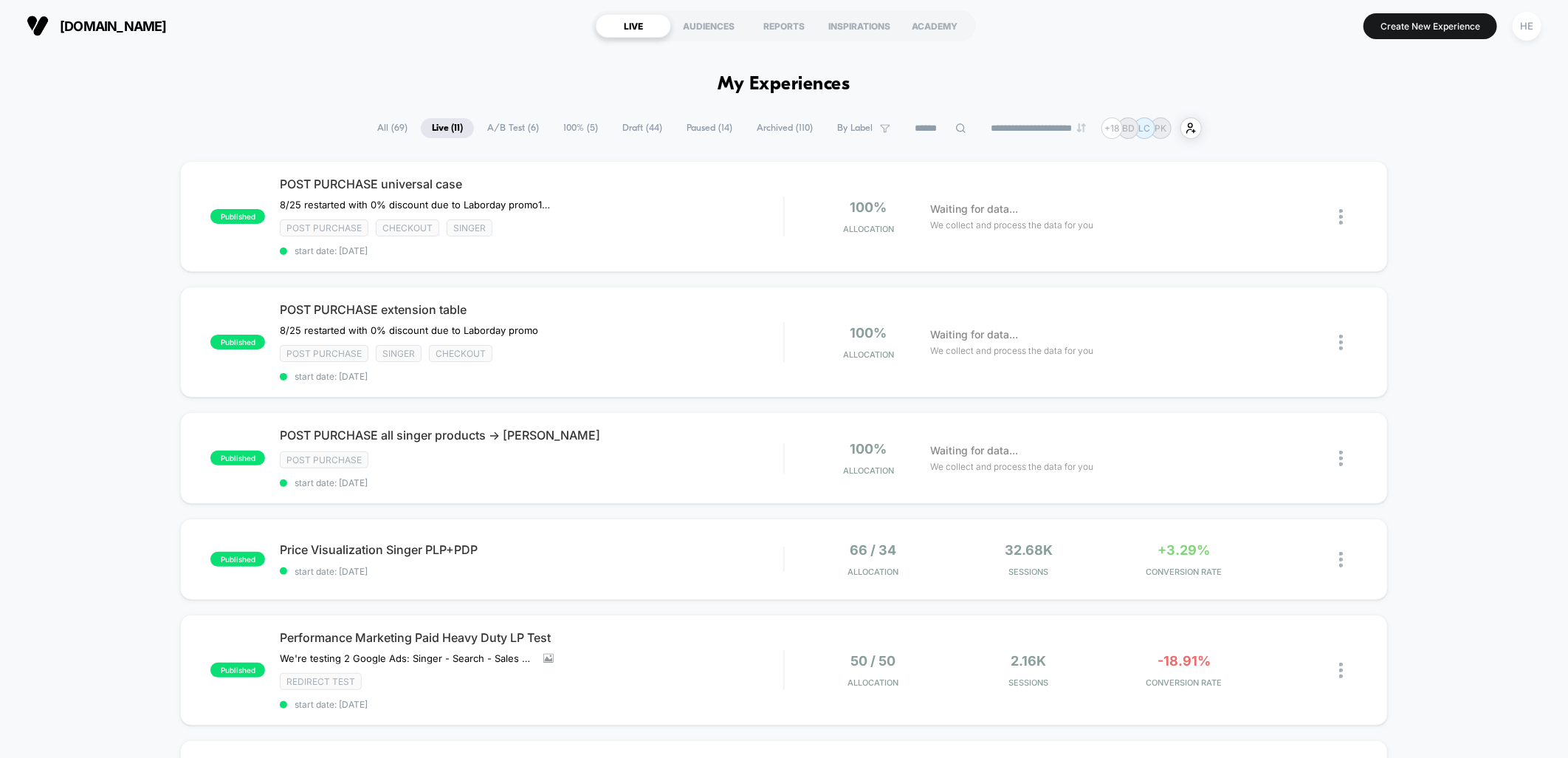
click at [631, 268] on div "published POST PURCHASE universal case 8/25 restarted with 0% discount due to L…" at bounding box center [783, 217] width 1207 height 111
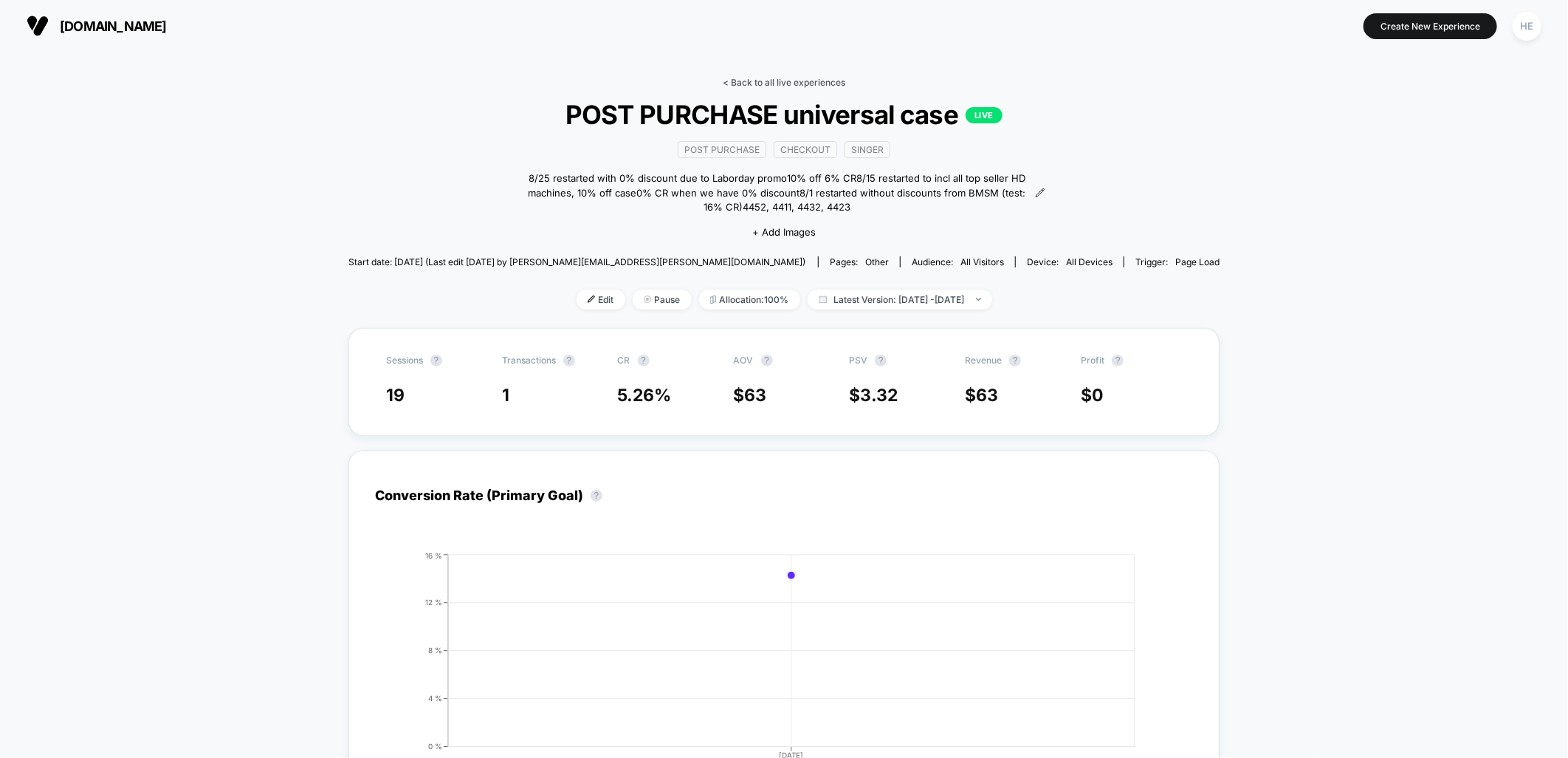
click at [773, 77] on link "< Back to all live experiences" at bounding box center [784, 82] width 123 height 11
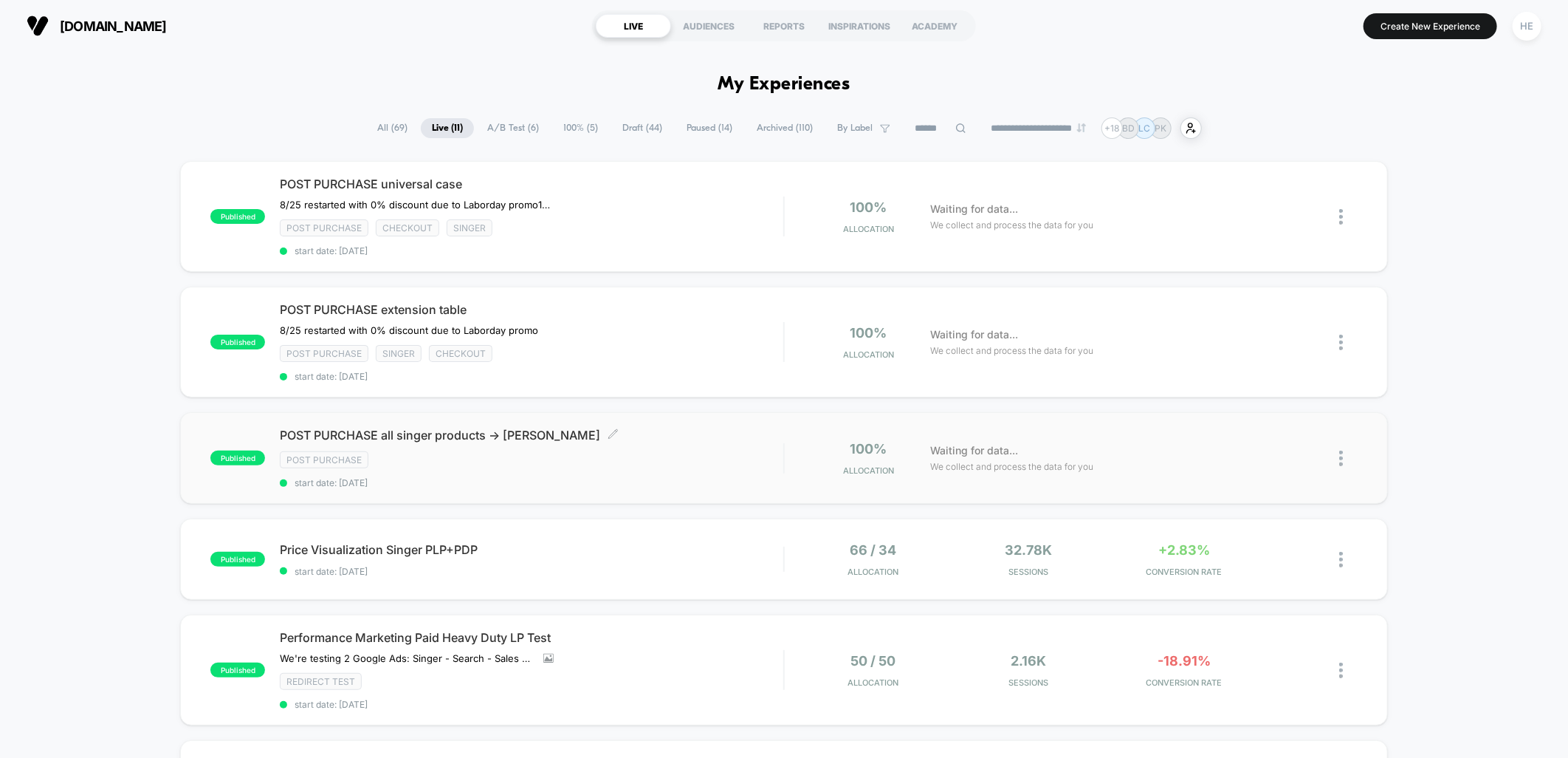
click at [692, 483] on span "start date: [DATE]" at bounding box center [531, 483] width 504 height 11
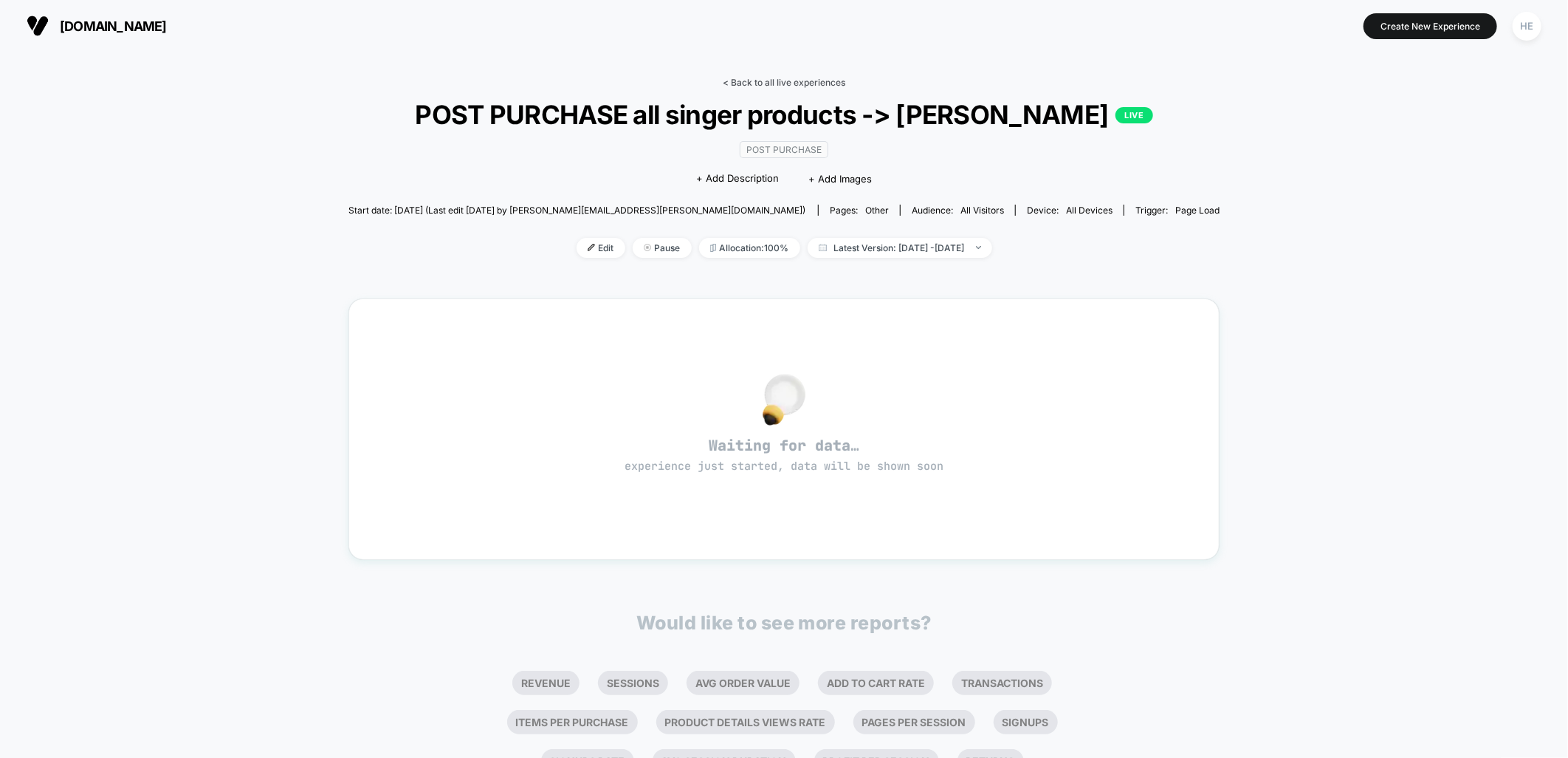
click at [778, 80] on link "< Back to all live experiences" at bounding box center [784, 82] width 123 height 11
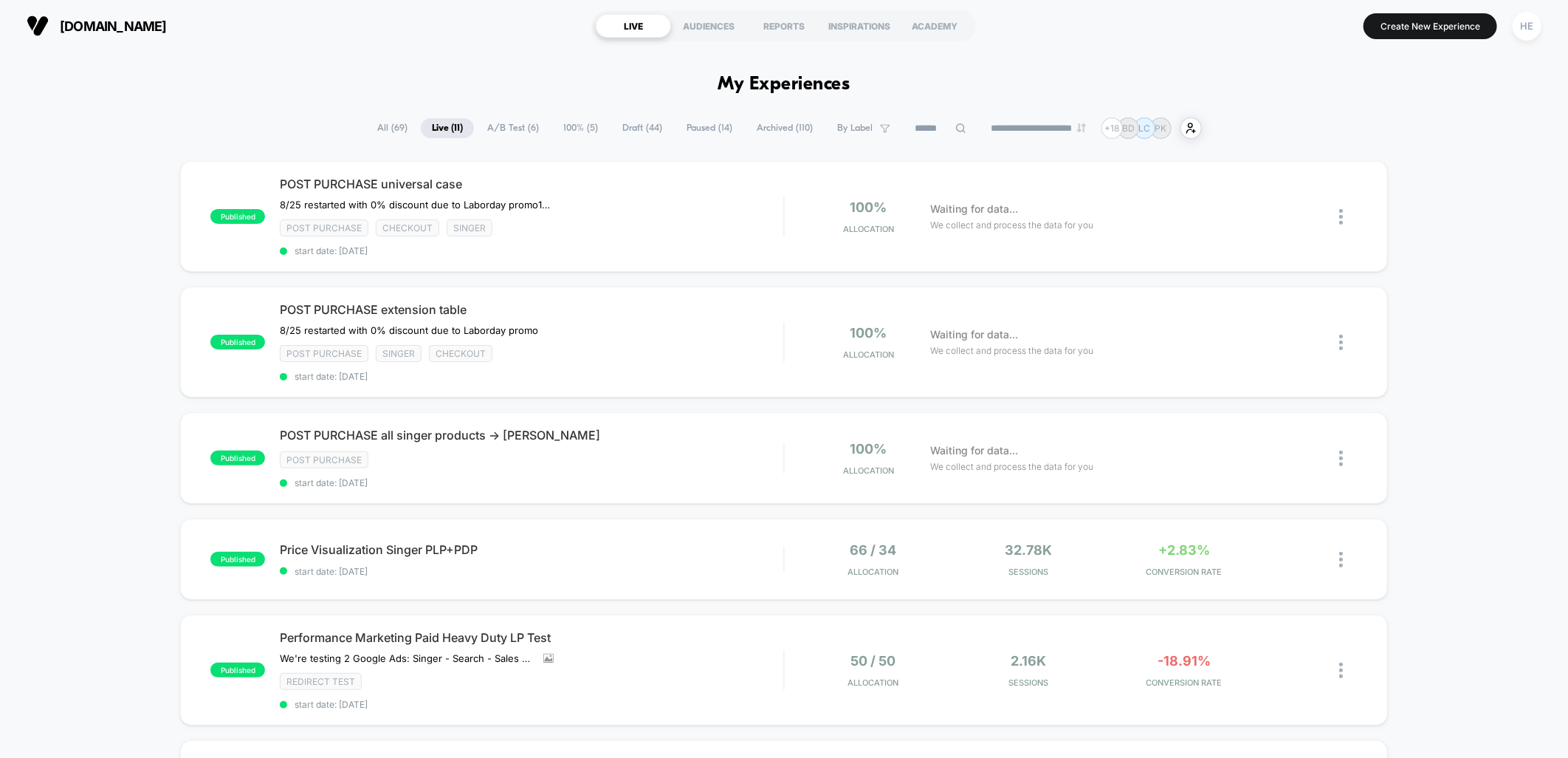
click at [747, 303] on span "POST PURCHASE extension table" at bounding box center [531, 309] width 504 height 14
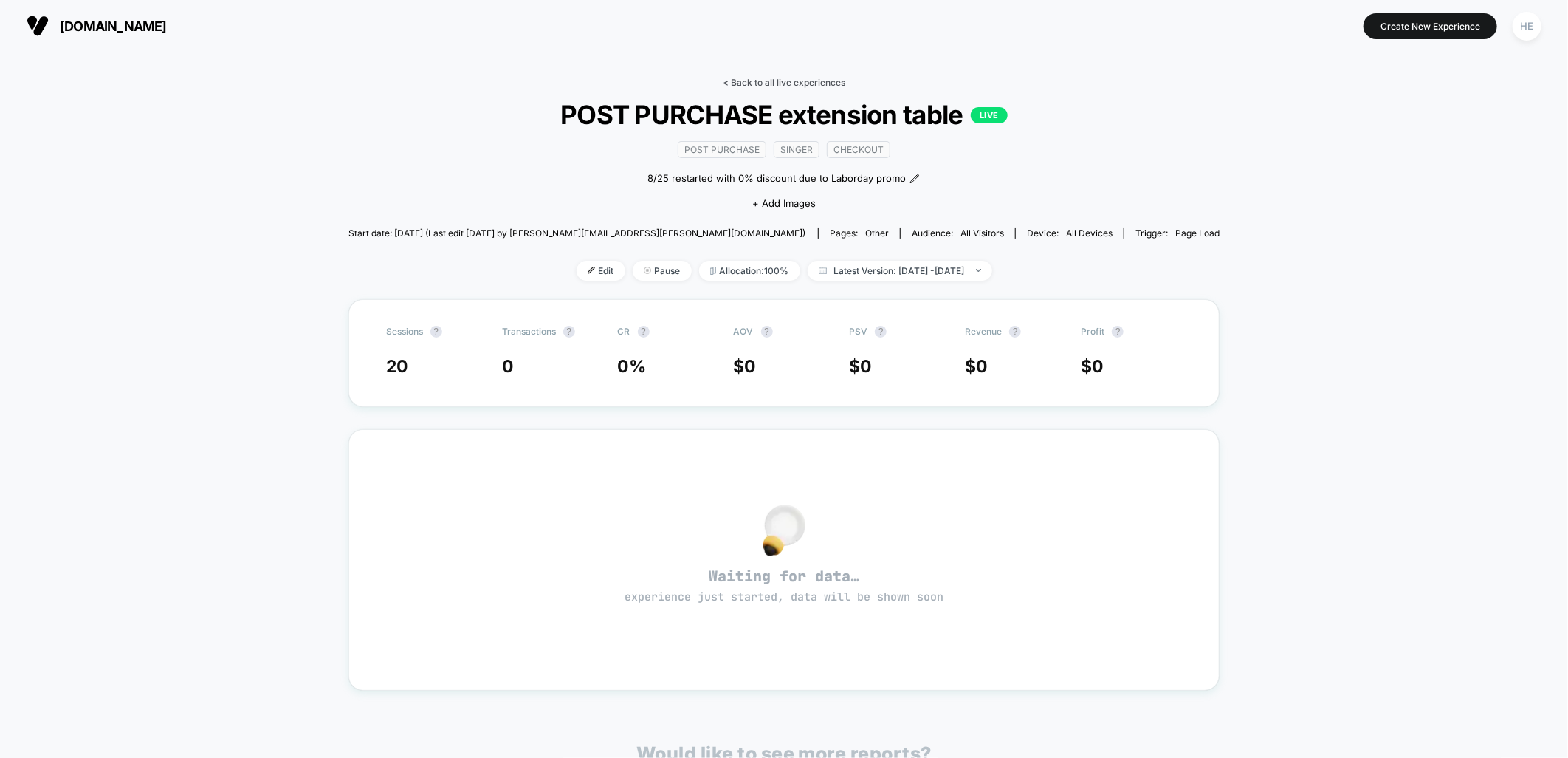
click at [775, 80] on link "< Back to all live experiences" at bounding box center [784, 82] width 123 height 11
